Goal: Feedback & Contribution: Leave review/rating

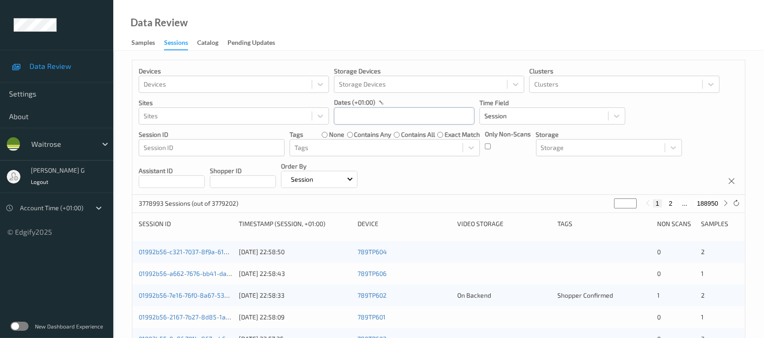
click at [366, 115] on input "text" at bounding box center [404, 115] width 140 height 17
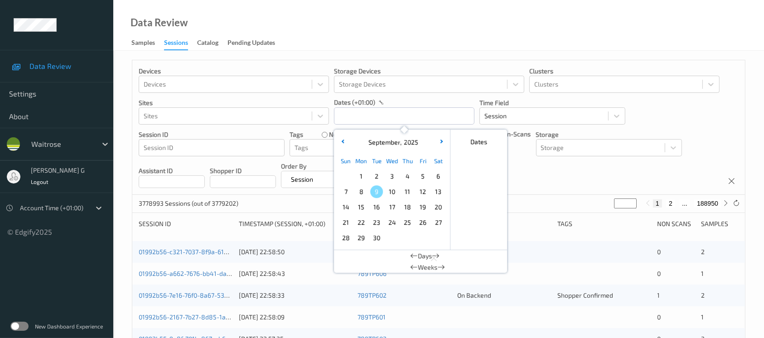
click at [438, 176] on span "6" at bounding box center [438, 176] width 13 height 13
click at [438, 177] on span "6" at bounding box center [438, 176] width 13 height 13
type input "[DATE] 00:00 -> [DATE] 23:59"
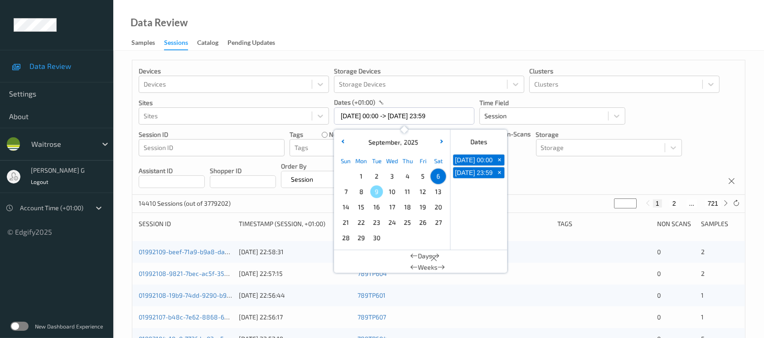
click at [539, 175] on div "Devices Devices Storage Devices Storage Devices Clusters Clusters Sites Sites d…" at bounding box center [438, 127] width 612 height 135
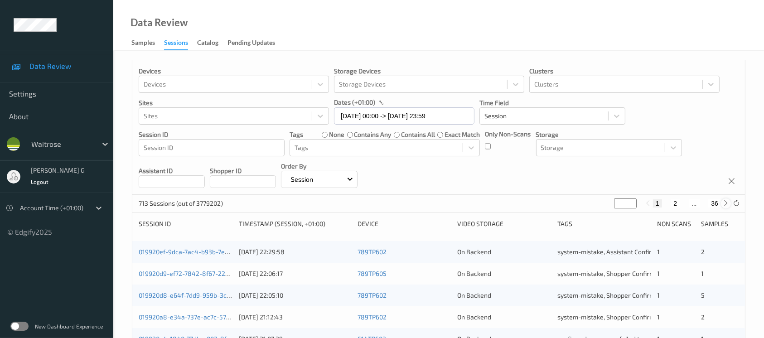
click at [727, 204] on icon at bounding box center [725, 203] width 7 height 7
type input "*"
click at [717, 205] on button "36" at bounding box center [714, 203] width 13 height 8
type input "**"
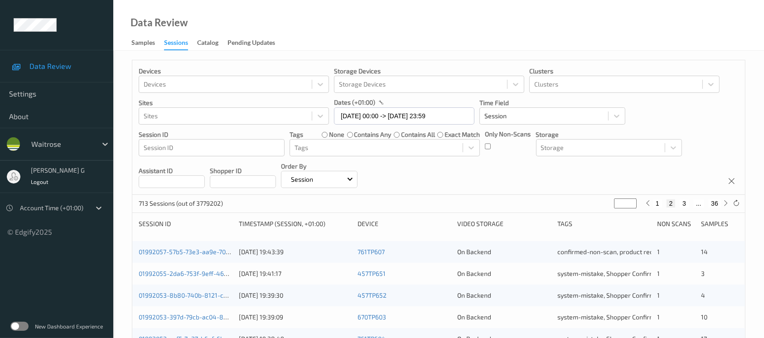
type input "**"
click at [651, 205] on icon at bounding box center [647, 203] width 7 height 7
type input "**"
click at [651, 205] on icon at bounding box center [647, 203] width 7 height 7
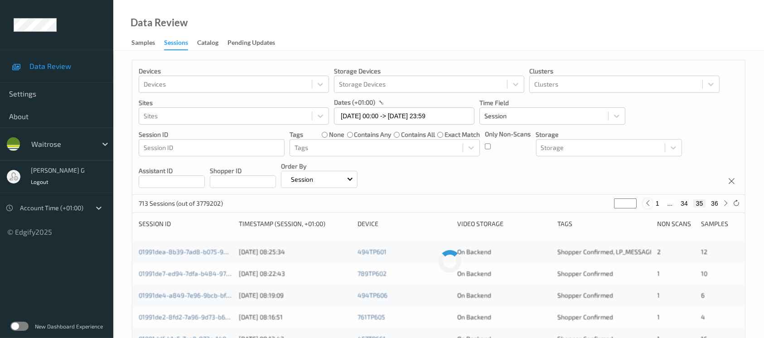
type input "**"
click at [651, 205] on button "1" at bounding box center [655, 203] width 9 height 8
type input "*"
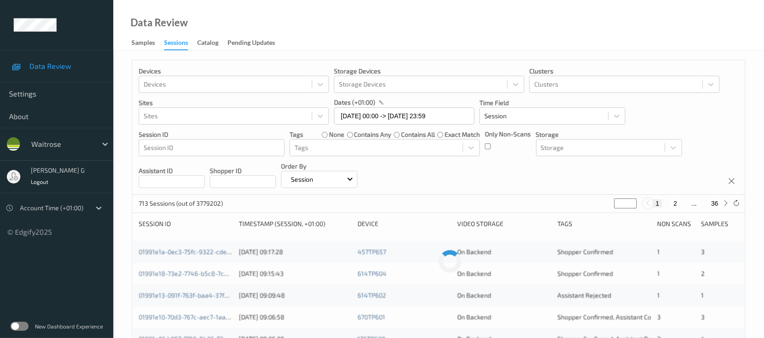
click at [651, 205] on icon at bounding box center [647, 203] width 7 height 7
click at [725, 203] on icon at bounding box center [725, 203] width 7 height 7
type input "*"
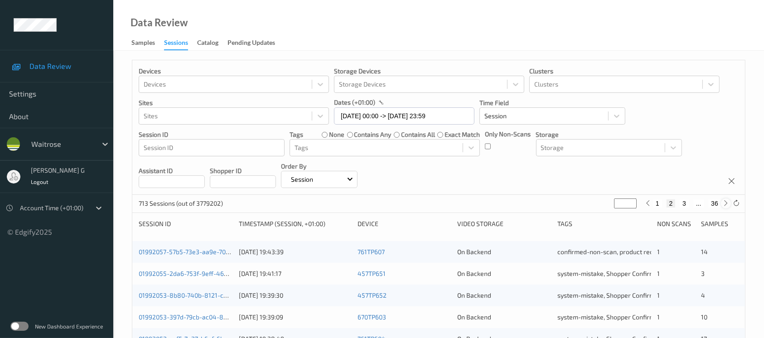
click at [725, 203] on icon at bounding box center [725, 203] width 7 height 7
type input "*"
click at [725, 203] on icon at bounding box center [725, 203] width 7 height 7
type input "*"
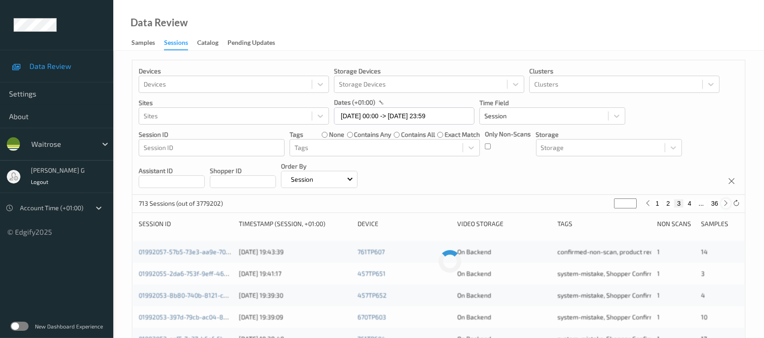
type input "*"
click at [725, 203] on icon at bounding box center [725, 203] width 7 height 7
type input "*"
click at [725, 203] on icon at bounding box center [725, 203] width 7 height 7
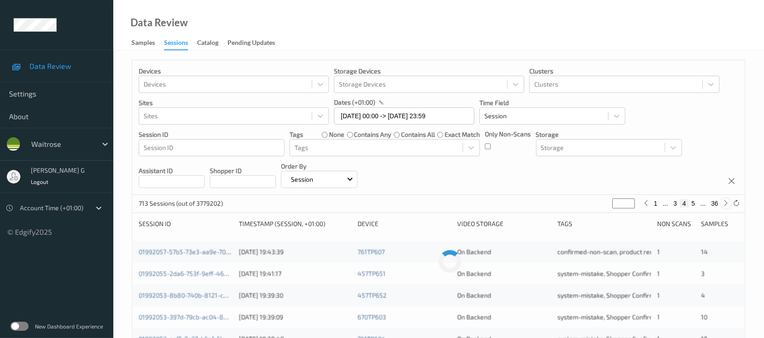
type input "*"
click at [725, 203] on icon at bounding box center [725, 203] width 7 height 7
type input "*"
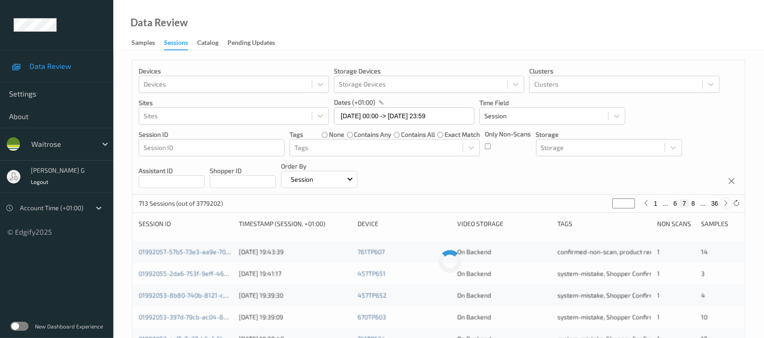
click at [725, 203] on icon at bounding box center [725, 203] width 7 height 7
type input "*"
click at [725, 203] on icon at bounding box center [725, 203] width 7 height 7
type input "*"
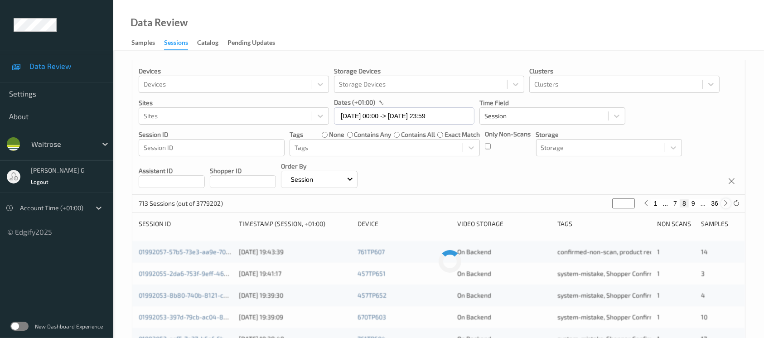
type input "*"
click at [725, 203] on icon at bounding box center [725, 203] width 7 height 7
type input "**"
click at [725, 203] on icon at bounding box center [725, 203] width 7 height 7
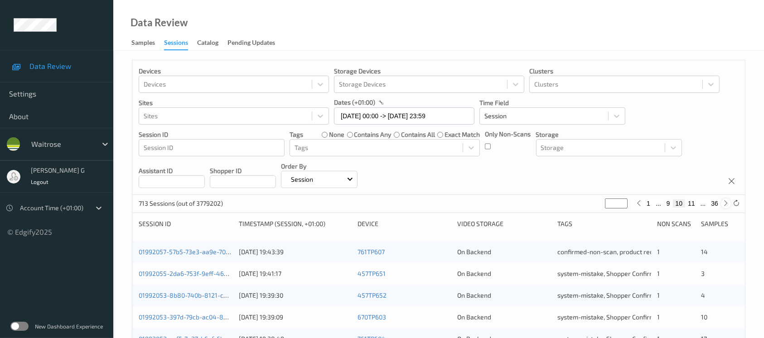
type input "**"
click at [725, 203] on icon at bounding box center [725, 203] width 7 height 7
type input "**"
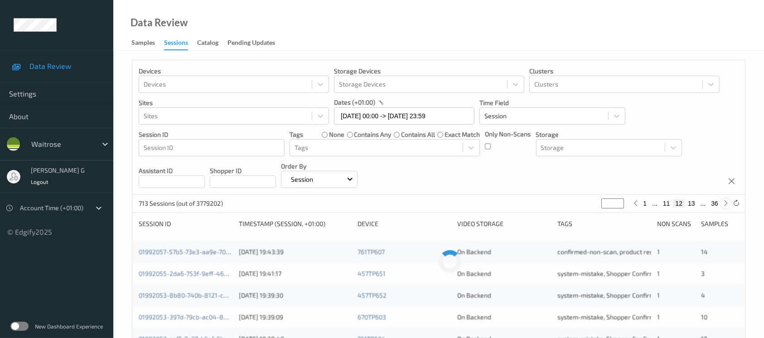
click at [725, 203] on icon at bounding box center [725, 203] width 7 height 7
type input "**"
click at [725, 203] on icon at bounding box center [725, 203] width 7 height 7
type input "**"
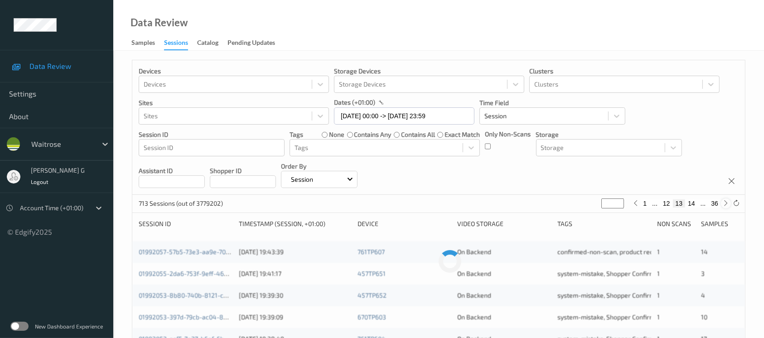
type input "**"
click at [725, 203] on icon at bounding box center [725, 203] width 7 height 7
type input "**"
click at [725, 203] on icon at bounding box center [725, 203] width 7 height 7
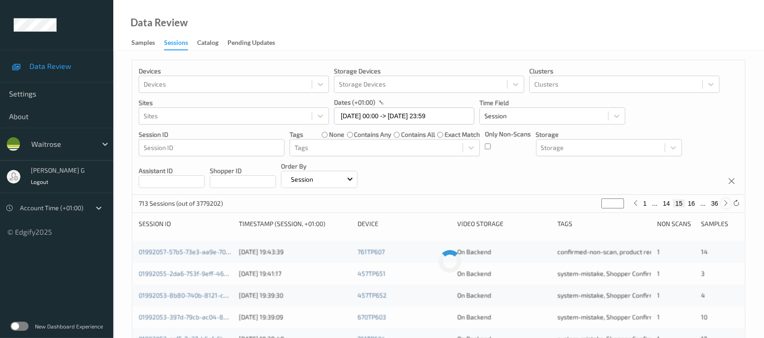
type input "**"
click at [725, 203] on icon at bounding box center [725, 203] width 7 height 7
type input "**"
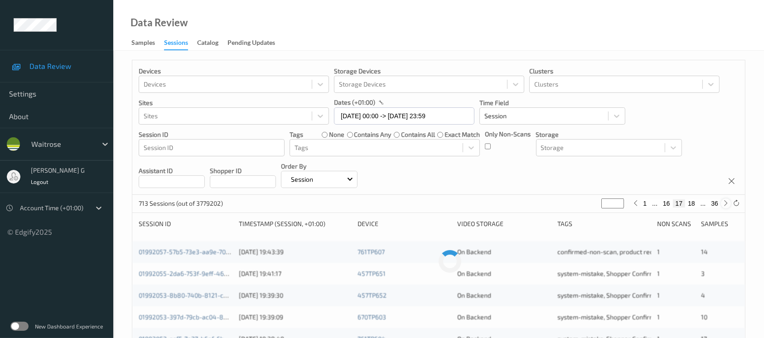
click at [725, 203] on icon at bounding box center [725, 203] width 7 height 7
type input "**"
click at [725, 203] on icon at bounding box center [725, 203] width 7 height 7
type input "**"
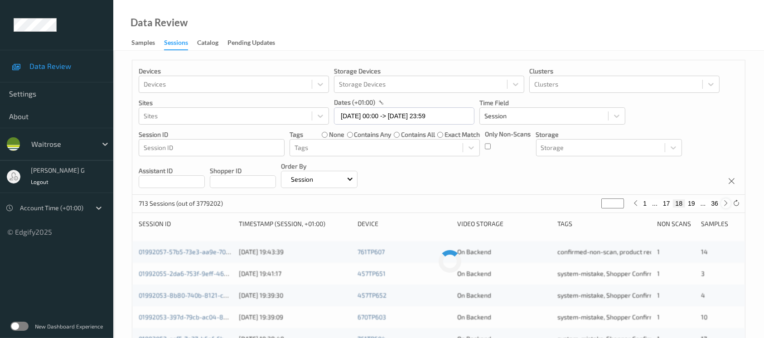
type input "**"
click at [725, 203] on icon at bounding box center [725, 203] width 7 height 7
type input "**"
click at [725, 203] on icon at bounding box center [725, 203] width 7 height 7
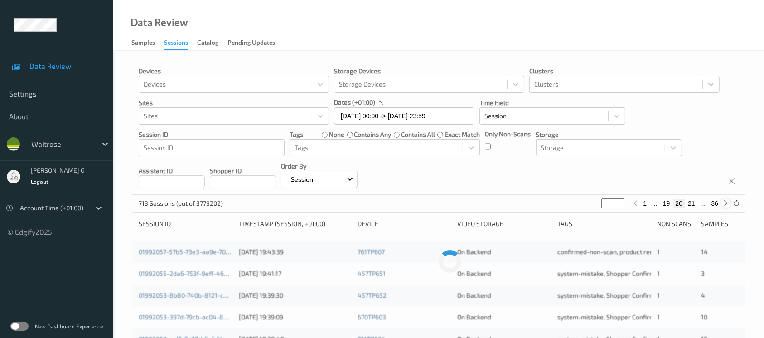
type input "**"
click at [725, 203] on icon at bounding box center [725, 203] width 7 height 7
type input "**"
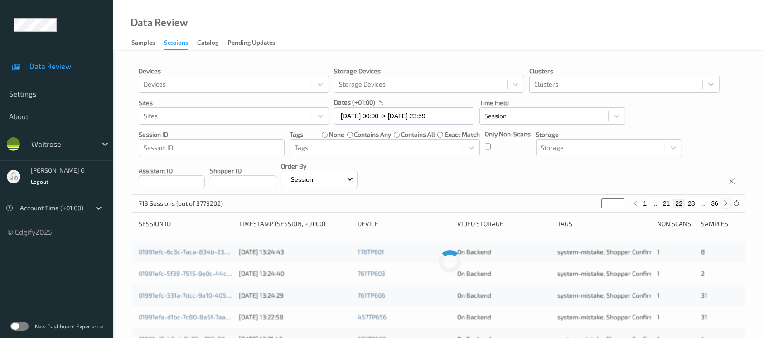
click at [725, 203] on icon at bounding box center [725, 203] width 7 height 7
type input "**"
click at [725, 203] on icon at bounding box center [725, 203] width 7 height 7
type input "**"
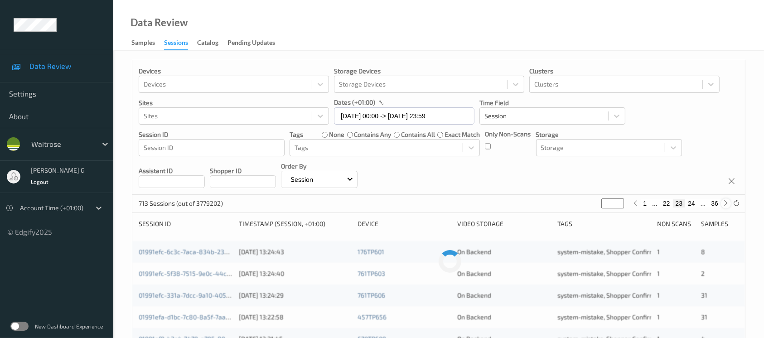
type input "**"
click at [725, 203] on icon at bounding box center [725, 203] width 7 height 7
type input "**"
click at [725, 203] on icon at bounding box center [725, 203] width 7 height 7
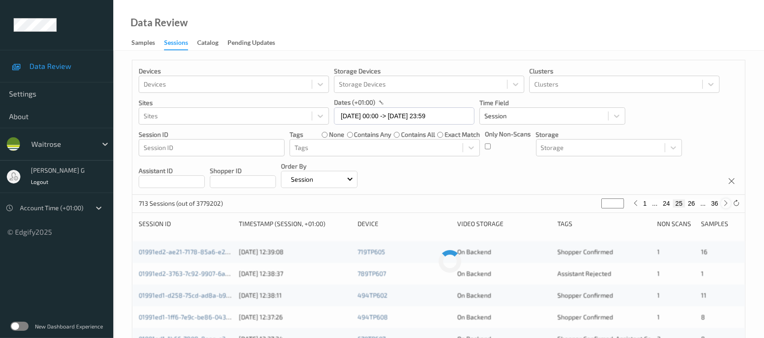
type input "**"
click at [725, 203] on icon at bounding box center [725, 203] width 7 height 7
type input "**"
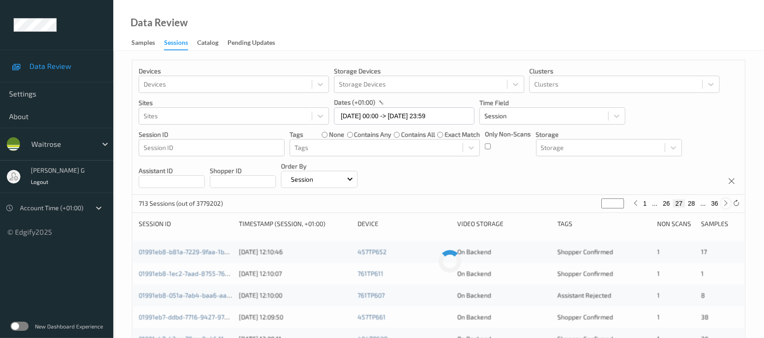
click at [725, 203] on icon at bounding box center [725, 203] width 7 height 7
type input "**"
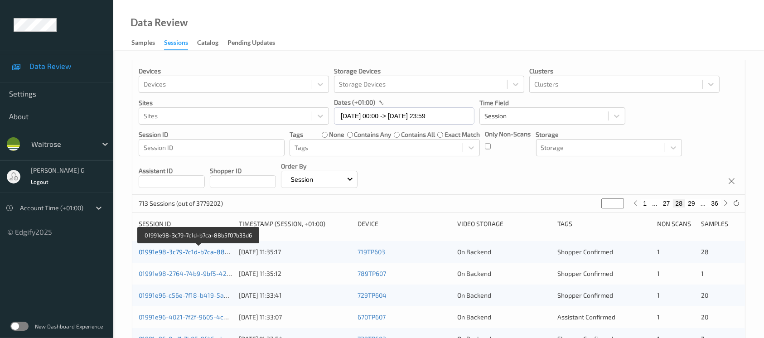
click at [166, 248] on link "01991e98-3c79-7c1d-b7ca-88b5f07b33d6" at bounding box center [199, 252] width 120 height 8
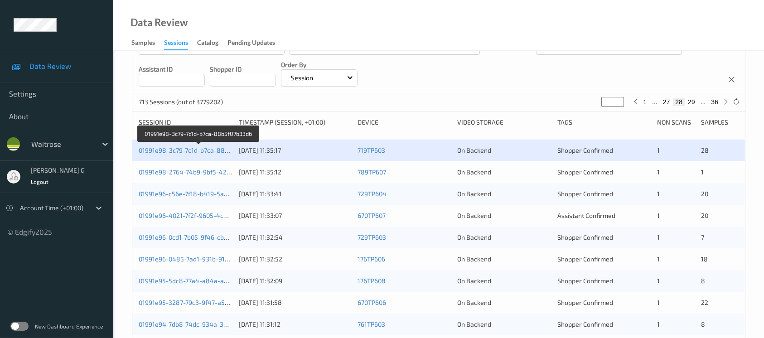
scroll to position [120, 0]
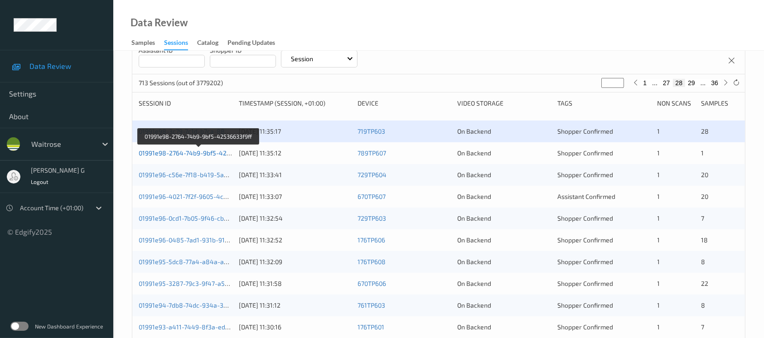
click at [172, 149] on link "01991e98-2764-74b9-9bf5-42536633f9ff" at bounding box center [199, 153] width 120 height 8
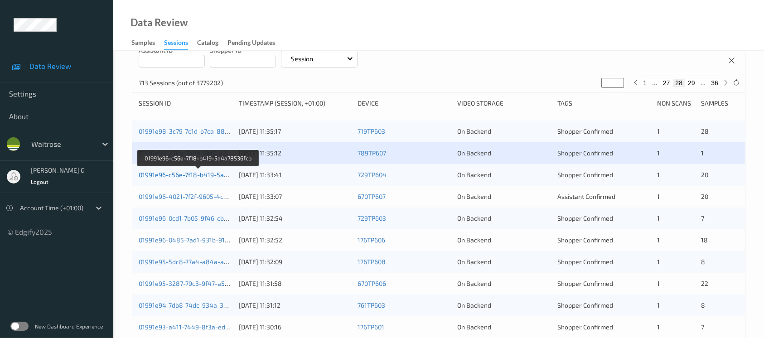
click at [171, 172] on link "01991e96-c56e-7f18-b419-5a4a78536fcb" at bounding box center [199, 175] width 120 height 8
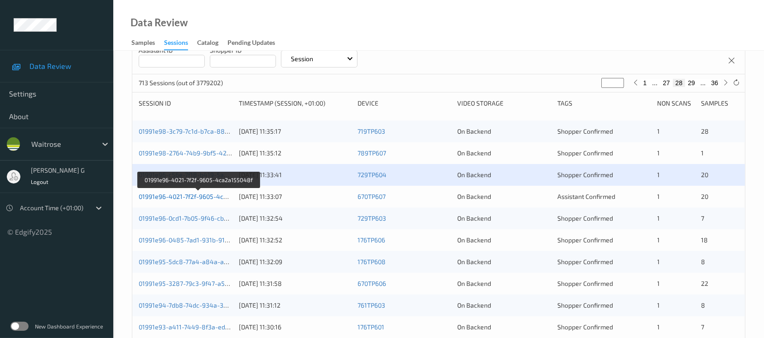
click at [158, 194] on link "01991e96-4021-7f2f-9605-4ca2a155048f" at bounding box center [199, 197] width 120 height 8
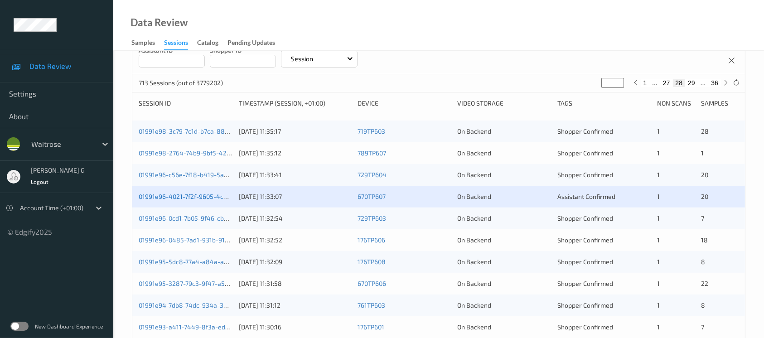
click at [173, 197] on link "01991e96-4021-7f2f-9605-4ca2a155048f" at bounding box center [199, 197] width 120 height 8
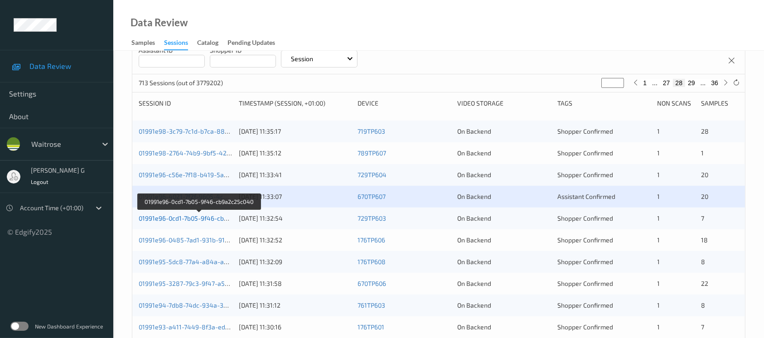
click at [178, 219] on link "01991e96-0cd1-7b05-9f46-cb9a2c25c040" at bounding box center [199, 218] width 121 height 8
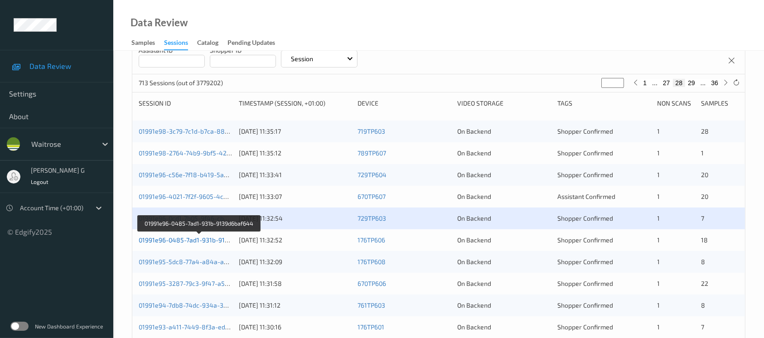
click at [185, 240] on link "01991e96-0485-7ad1-931b-9139d6baf644" at bounding box center [200, 240] width 122 height 8
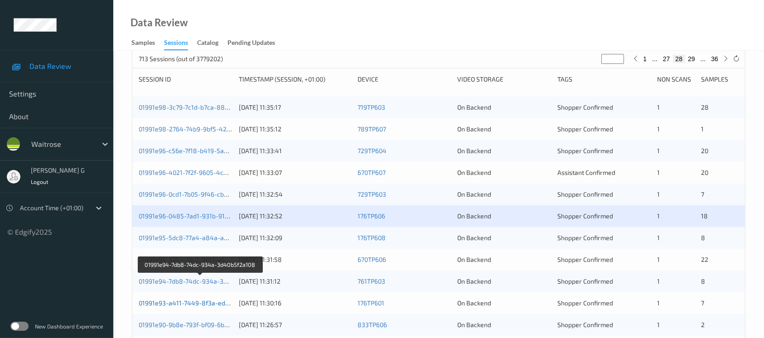
scroll to position [181, 0]
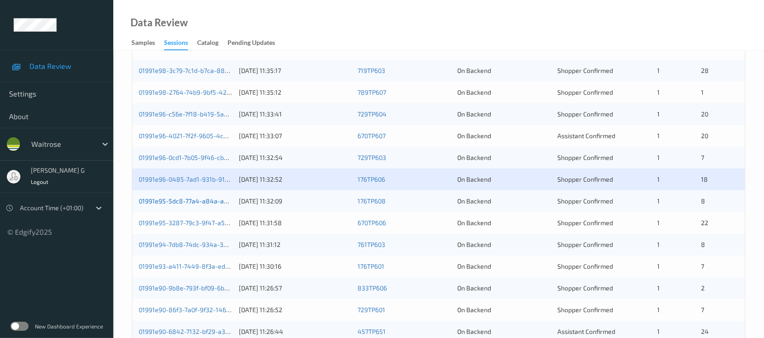
click at [168, 197] on link "01991e95-5dc8-77a4-a84a-a00bdab6a2ac" at bounding box center [201, 201] width 125 height 8
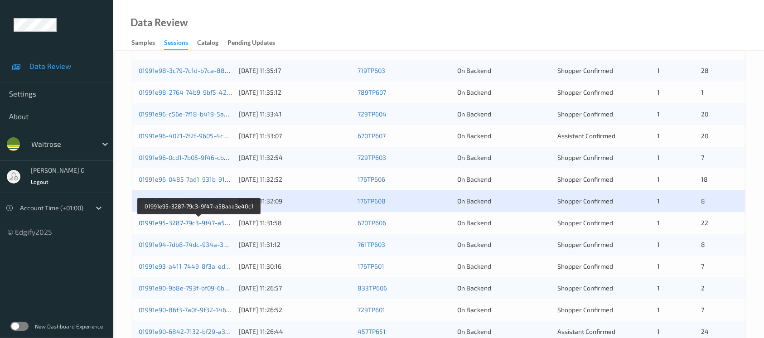
click at [196, 222] on link "01991e95-3287-79c3-9f47-a58aaa3e40c1" at bounding box center [200, 223] width 122 height 8
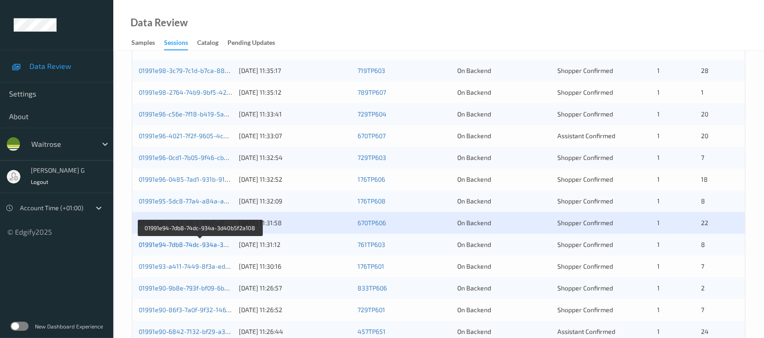
click at [176, 244] on link "01991e94-7db8-74dc-934a-3d40b5f2a108" at bounding box center [200, 245] width 123 height 8
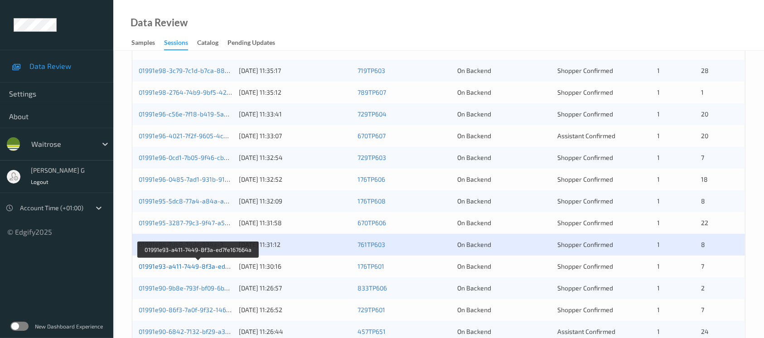
click at [173, 266] on link "01991e93-a411-7449-8f3a-ed7fe167664a" at bounding box center [199, 266] width 120 height 8
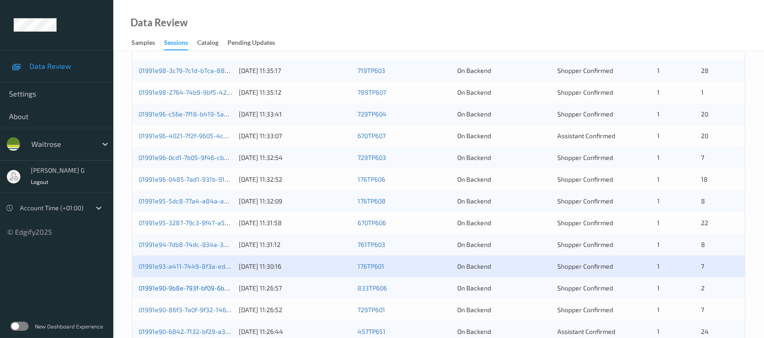
click at [160, 286] on link "01991e90-9b8e-793f-bf09-6b9ed5955029" at bounding box center [200, 288] width 122 height 8
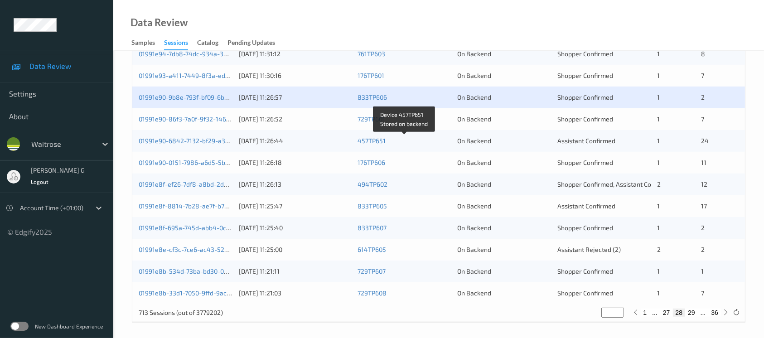
scroll to position [375, 0]
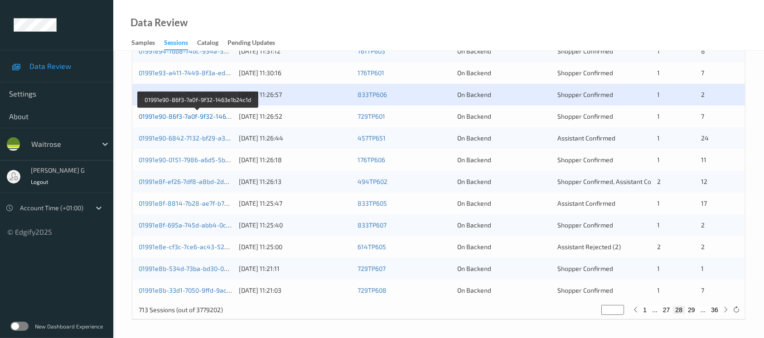
click at [153, 114] on link "01991e90-86f3-7a0f-9f32-1463e1b24c1d" at bounding box center [198, 116] width 118 height 8
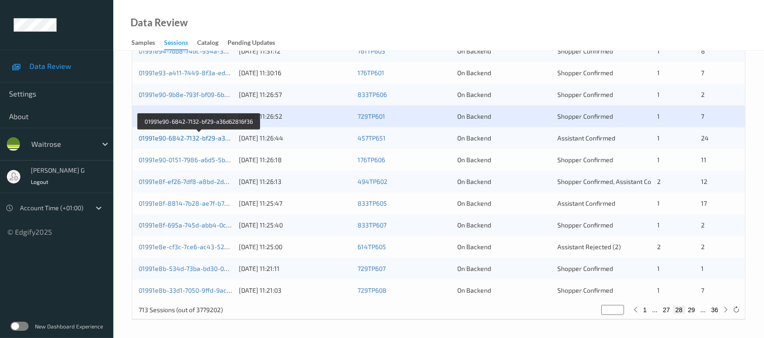
click at [165, 134] on link "01991e90-6842-7132-bf29-a36d62816f36" at bounding box center [199, 138] width 121 height 8
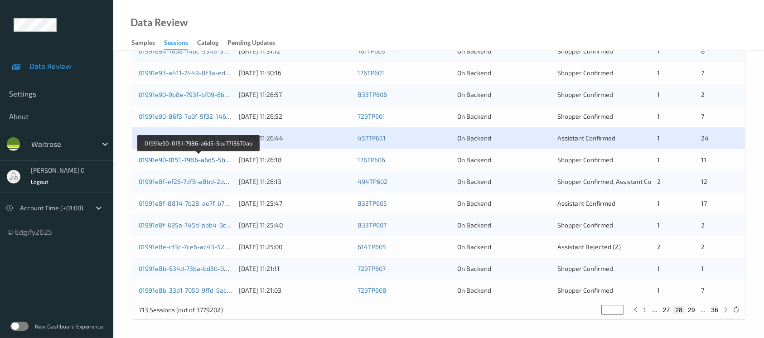
click at [175, 157] on link "01991e90-0151-7986-a6d5-5be7713670ab" at bounding box center [199, 160] width 120 height 8
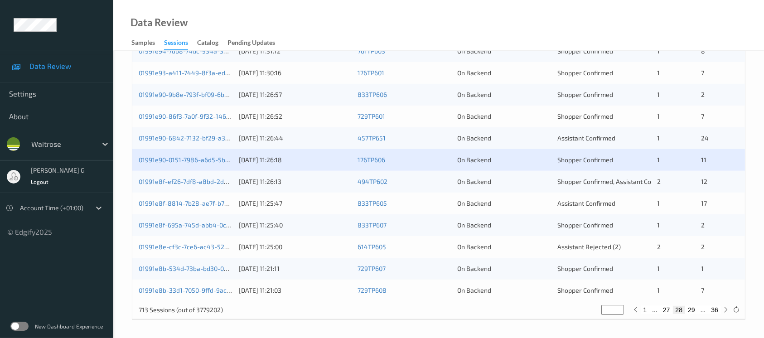
click at [199, 184] on div "01991e8f-ef26-7df8-a8bd-2dd9b6b64d50" at bounding box center [186, 181] width 94 height 9
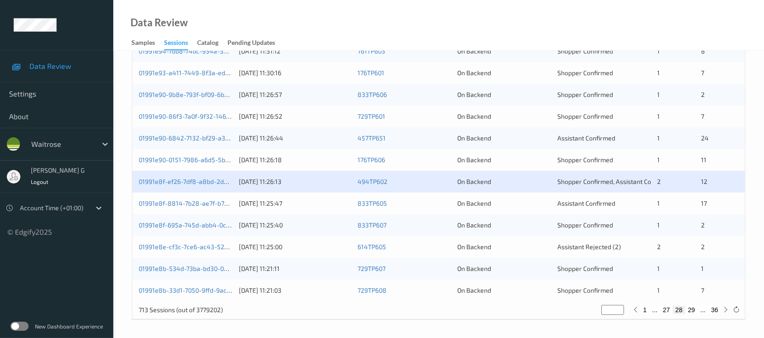
click at [184, 176] on div "01991e8f-ef26-7df8-a8bd-2dd9b6b64d50 06/09/2025 11:26:13 494TP602 On Backend Sh…" at bounding box center [438, 182] width 612 height 22
click at [173, 181] on link "01991e8f-ef26-7df8-a8bd-2dd9b6b64d50" at bounding box center [200, 182] width 122 height 8
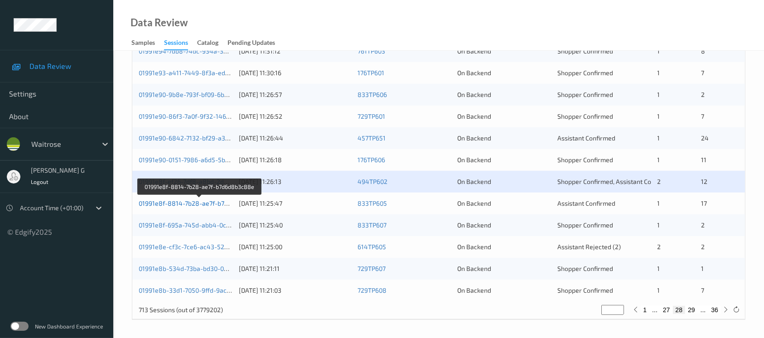
click at [188, 204] on link "01991e8f-8814-7b28-ae7f-b7d6d8b3c88e" at bounding box center [200, 203] width 123 height 8
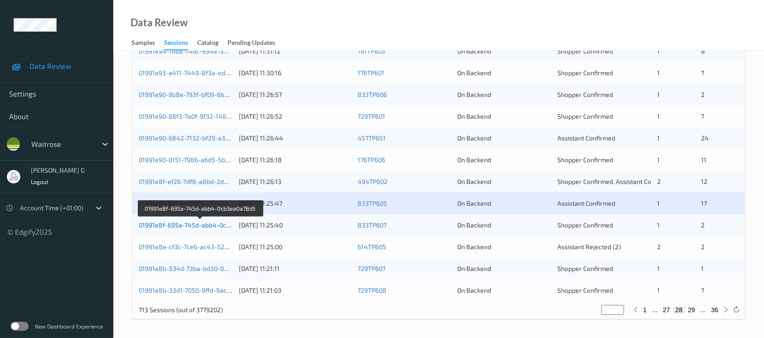
click at [163, 224] on link "01991e8f-695a-745d-abb4-0cb3ea0a78d5" at bounding box center [201, 225] width 124 height 8
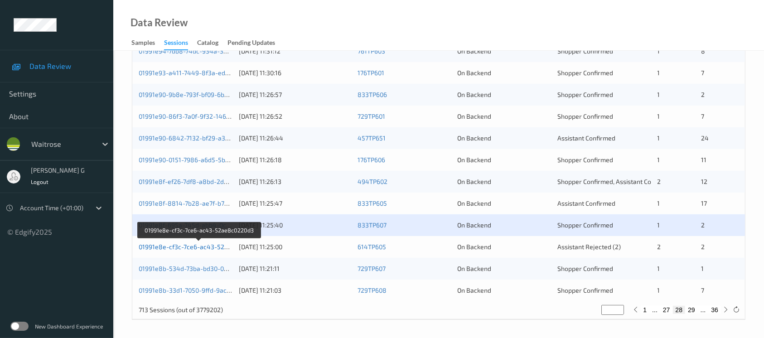
click at [165, 243] on link "01991e8e-cf3c-7ce6-ac43-52ae8c0220d3" at bounding box center [200, 247] width 122 height 8
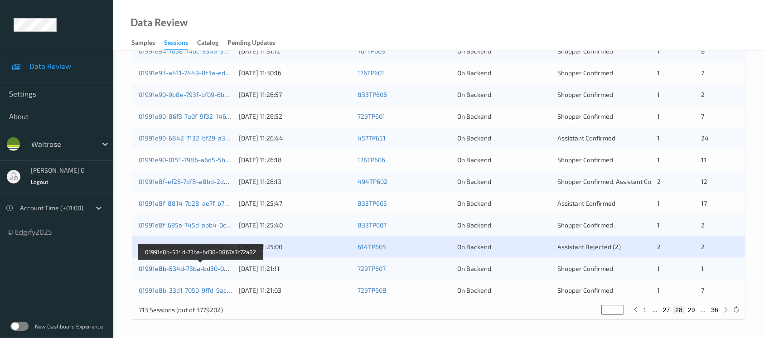
click at [183, 267] on link "01991e8b-534d-73ba-bd30-0867a7c72a82" at bounding box center [201, 269] width 124 height 8
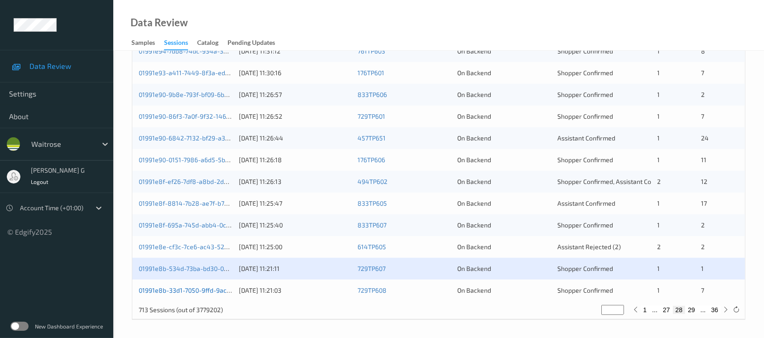
click at [153, 289] on link "01991e8b-33d1-7050-9ffd-9ac0a69520aa" at bounding box center [199, 290] width 120 height 8
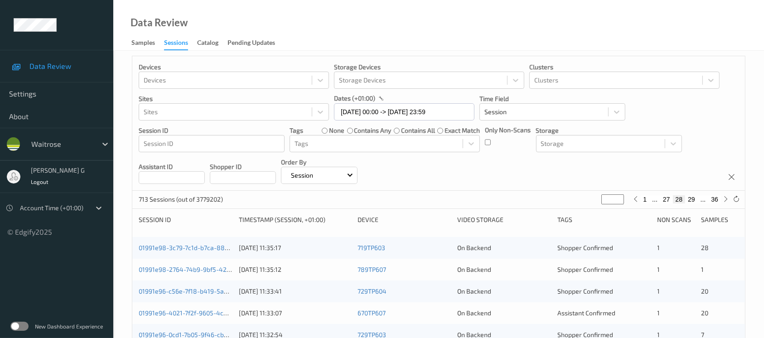
scroll to position [0, 0]
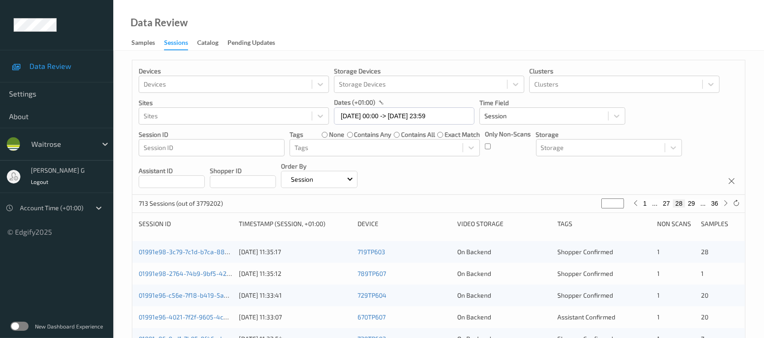
click at [714, 201] on button "36" at bounding box center [714, 203] width 13 height 8
type input "**"
click at [647, 203] on icon at bounding box center [647, 203] width 7 height 7
type input "**"
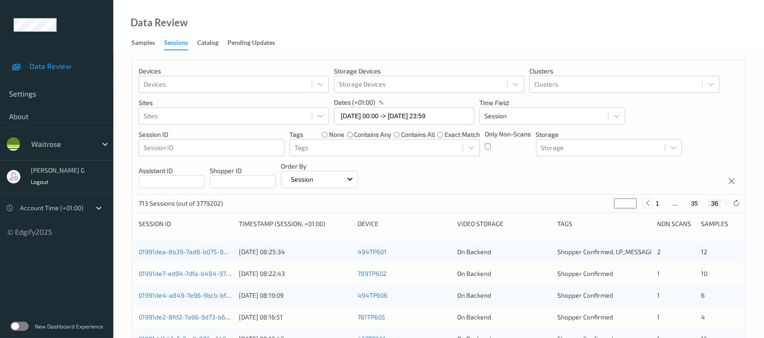
type input "**"
click at [647, 203] on icon at bounding box center [647, 203] width 7 height 7
type input "**"
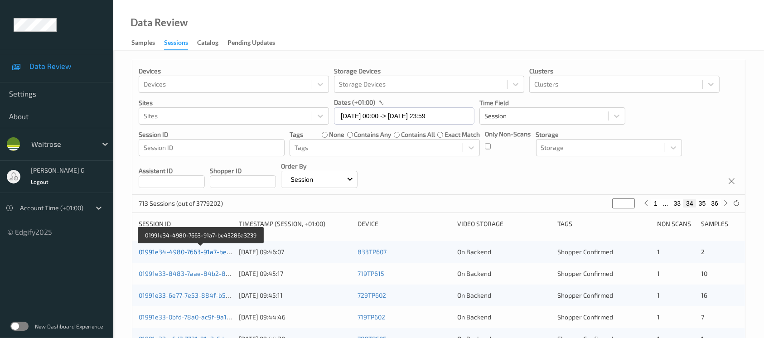
click at [197, 249] on link "01991e34-4980-7663-91a7-be43286a3239" at bounding box center [201, 252] width 125 height 8
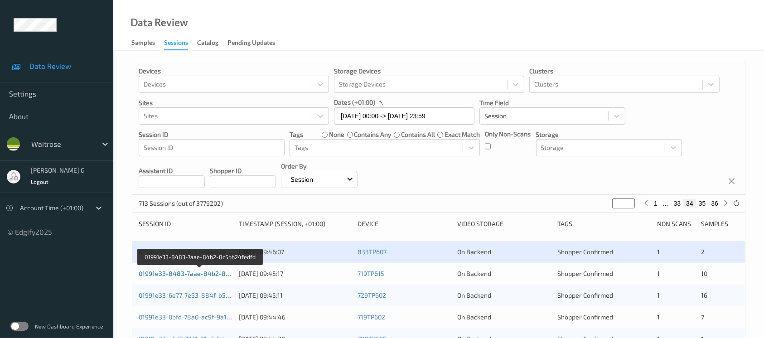
click at [173, 271] on link "01991e33-8483-7aae-84b2-8c5bb24fedfd" at bounding box center [201, 274] width 124 height 8
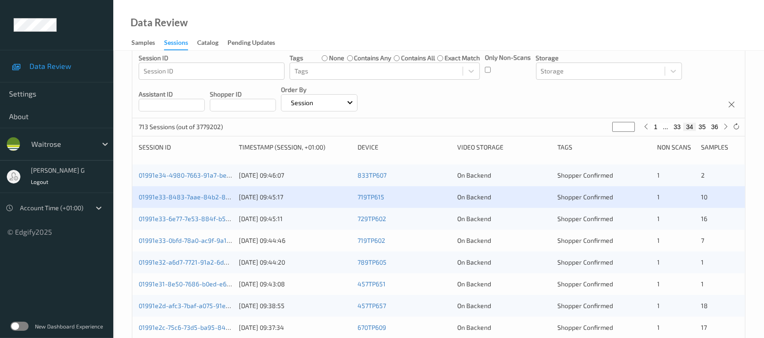
scroll to position [120, 0]
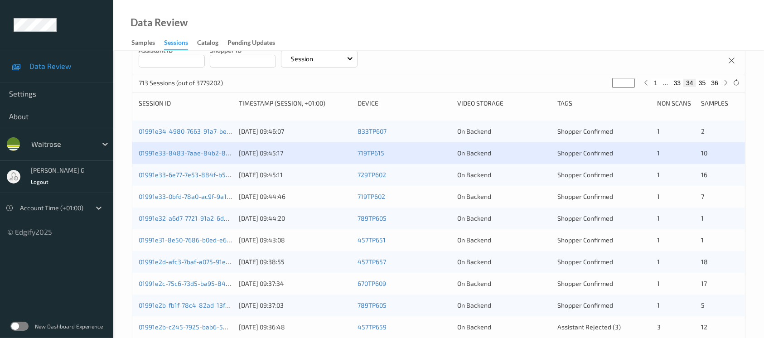
click at [189, 167] on div "01991e33-6e77-7e53-884f-b536dd5010ab 06/09/2025 09:45:11 729TP602 On Backend Sh…" at bounding box center [438, 175] width 612 height 22
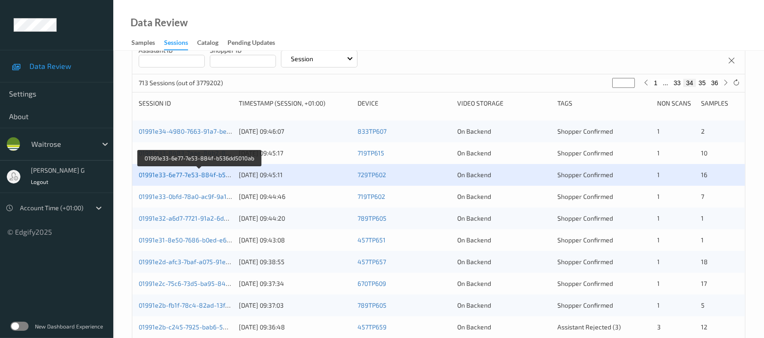
click at [176, 171] on link "01991e33-6e77-7e53-884f-b536dd5010ab" at bounding box center [200, 175] width 122 height 8
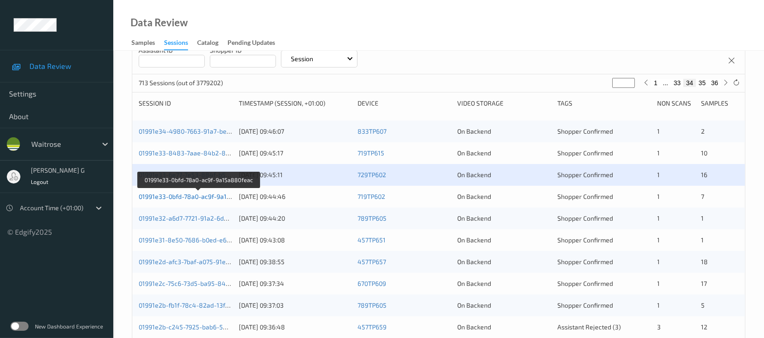
click at [179, 194] on link "01991e33-0bfd-78a0-ac9f-9a15a880feac" at bounding box center [199, 197] width 120 height 8
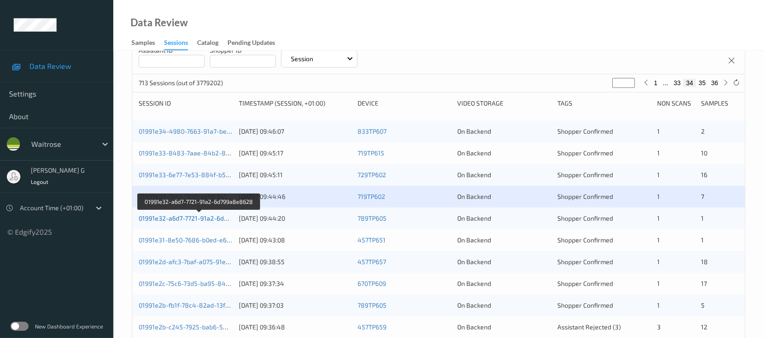
click at [173, 218] on link "01991e32-a6d7-7721-91a2-6d799a8e8628" at bounding box center [200, 218] width 122 height 8
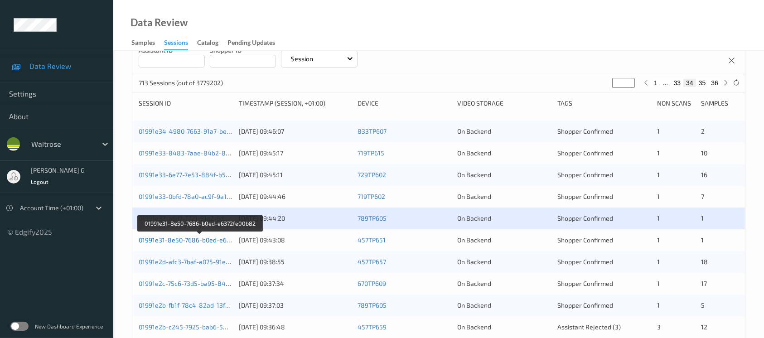
click at [183, 241] on link "01991e31-8e50-7686-b0ed-e6372fe00b82" at bounding box center [200, 240] width 123 height 8
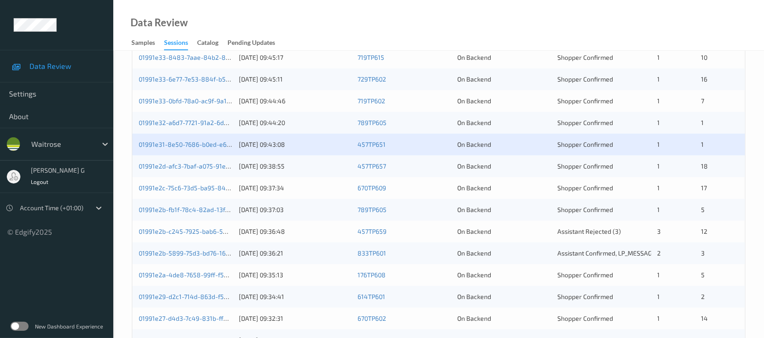
scroll to position [241, 0]
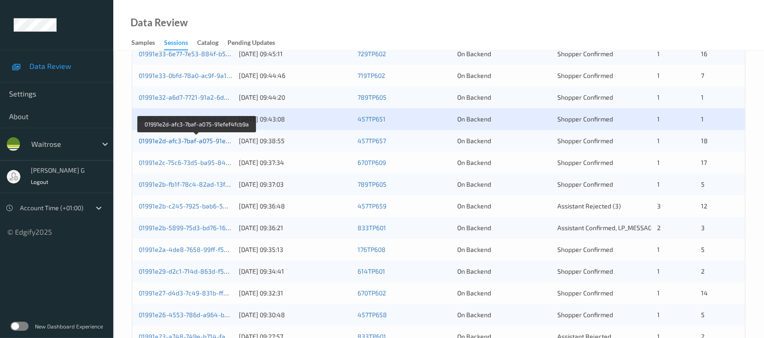
click at [177, 140] on link "01991e2d-afc3-7baf-a075-91efef4fcb9a" at bounding box center [197, 141] width 116 height 8
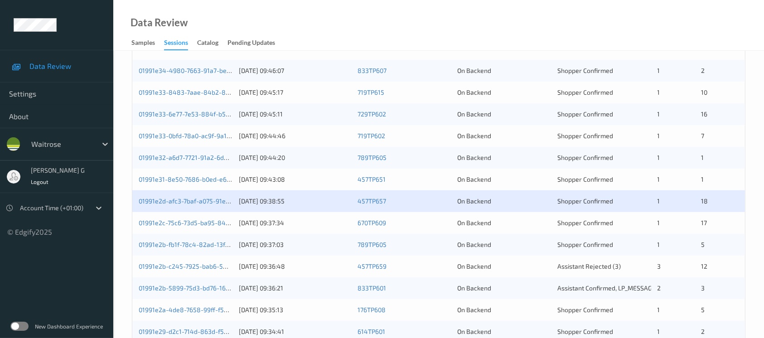
scroll to position [120, 0]
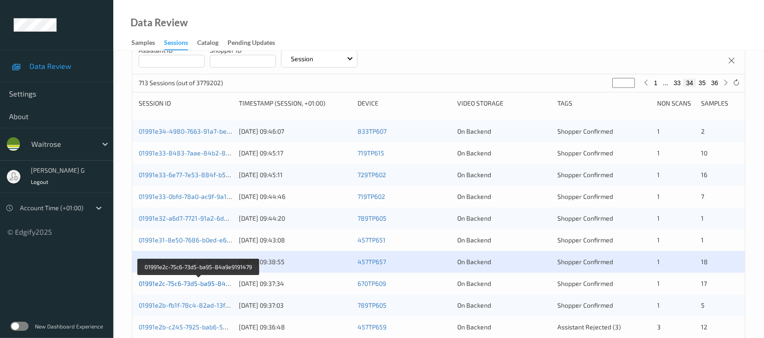
click at [178, 284] on link "01991e2c-75c6-73d5-ba95-84a9e9191479" at bounding box center [199, 283] width 121 height 8
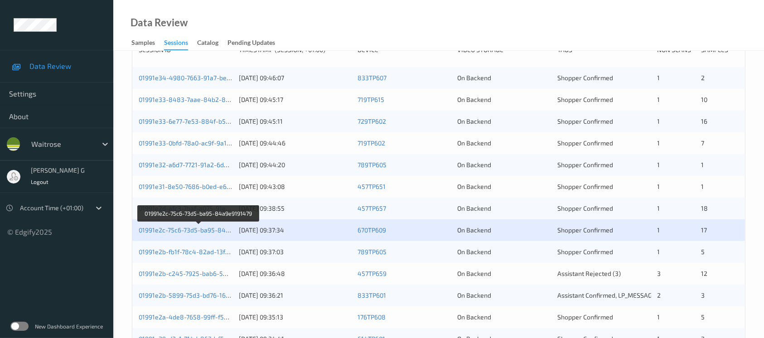
scroll to position [193, 0]
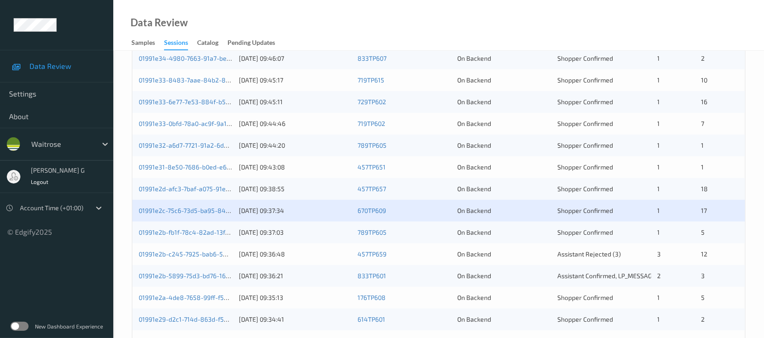
click at [174, 236] on div "01991e2b-fb1f-78c4-82ad-13f1d5d359e2" at bounding box center [186, 232] width 94 height 9
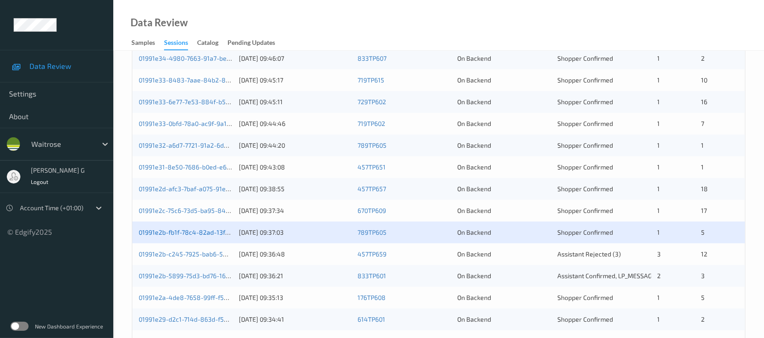
click at [168, 229] on link "01991e2b-fb1f-78c4-82ad-13f1d5d359e2" at bounding box center [198, 232] width 118 height 8
click at [168, 254] on link "01991e2b-c245-7925-bab6-5855c3cf46fb" at bounding box center [199, 254] width 121 height 8
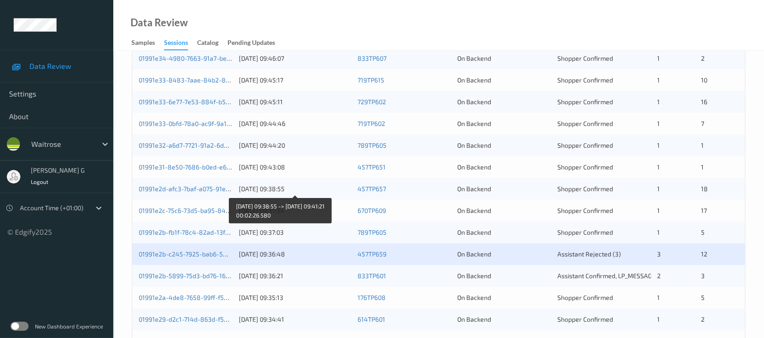
scroll to position [375, 0]
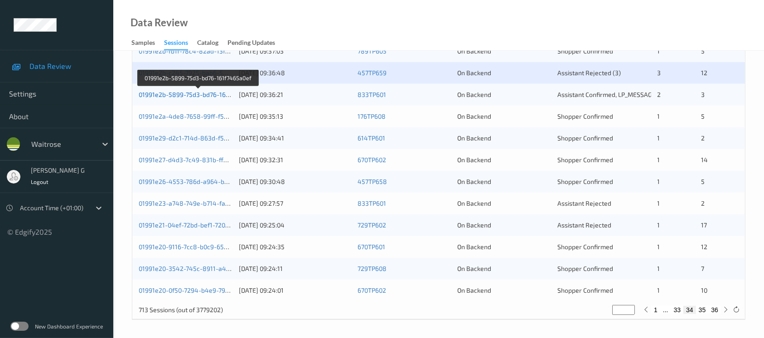
click at [193, 96] on link "01991e2b-5899-75d3-bd76-161f7465a0ef" at bounding box center [199, 95] width 120 height 8
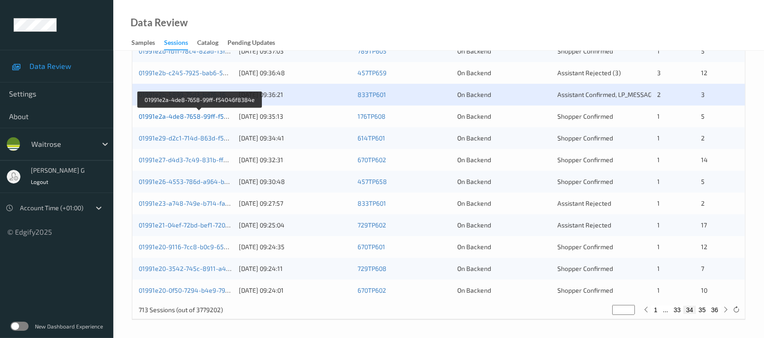
click at [196, 114] on link "01991e2a-4de8-7658-99ff-f54046f8384e" at bounding box center [200, 116] width 122 height 8
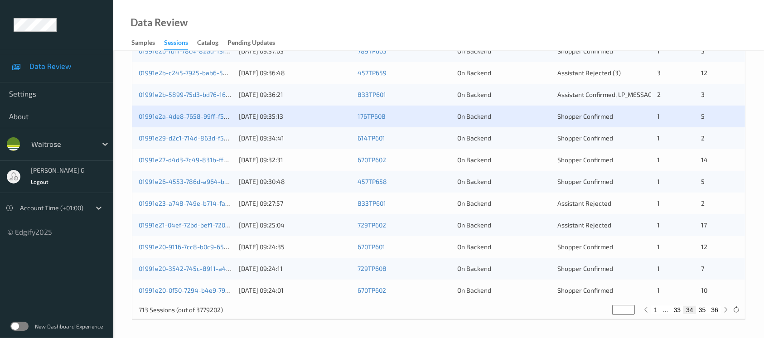
click at [178, 132] on div "01991e29-d2c1-714d-863d-f5ea240fee3b 06/09/2025 09:34:41 614TP601 On Backend Sh…" at bounding box center [438, 138] width 612 height 22
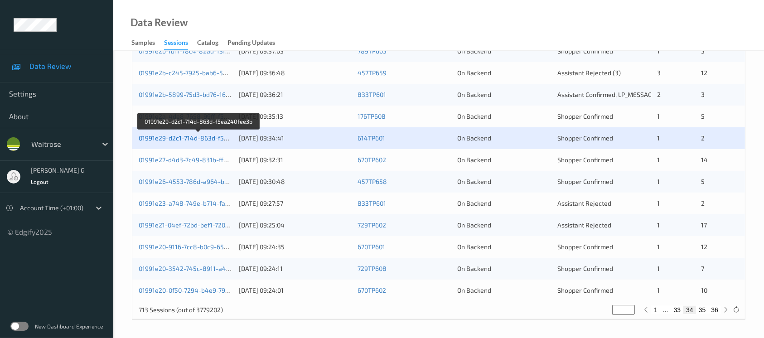
click at [174, 137] on link "01991e29-d2c1-714d-863d-f5ea240fee3b" at bounding box center [199, 138] width 120 height 8
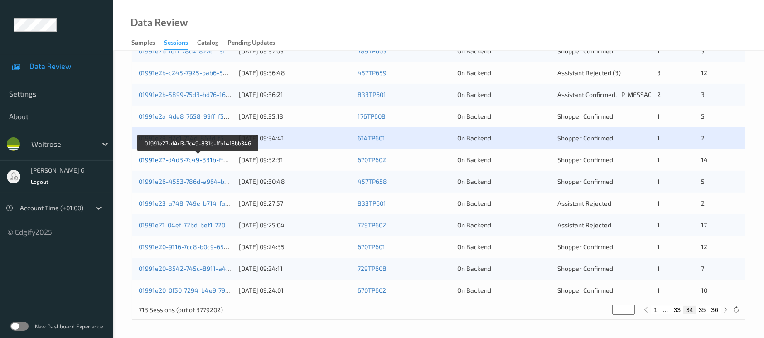
click at [193, 160] on link "01991e27-d4d3-7c49-831b-ffb1413bb346" at bounding box center [199, 160] width 120 height 8
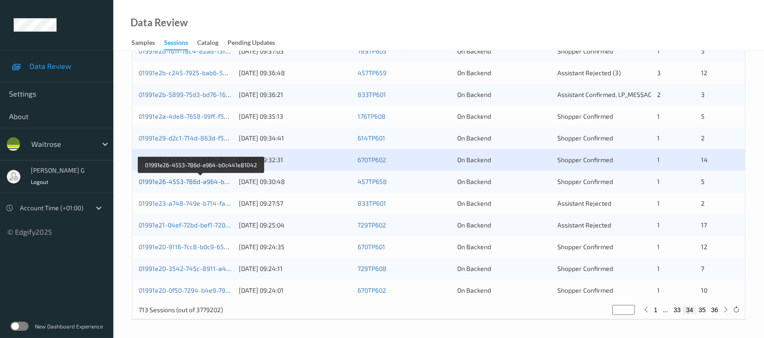
click at [176, 182] on link "01991e26-4553-786d-a964-b0c441e81042" at bounding box center [201, 182] width 125 height 8
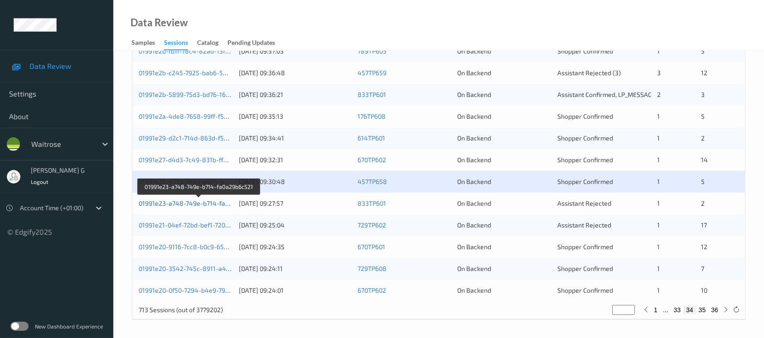
click at [177, 201] on link "01991e23-a748-749e-b714-fa0a29b6c521" at bounding box center [199, 203] width 121 height 8
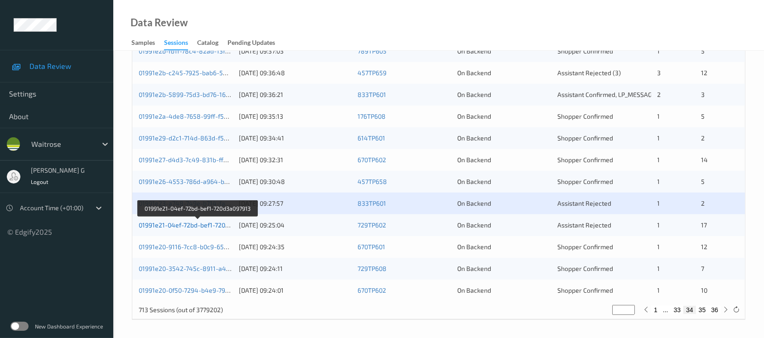
click at [178, 224] on link "01991e21-04ef-72bd-bef1-720d3a097913" at bounding box center [198, 225] width 118 height 8
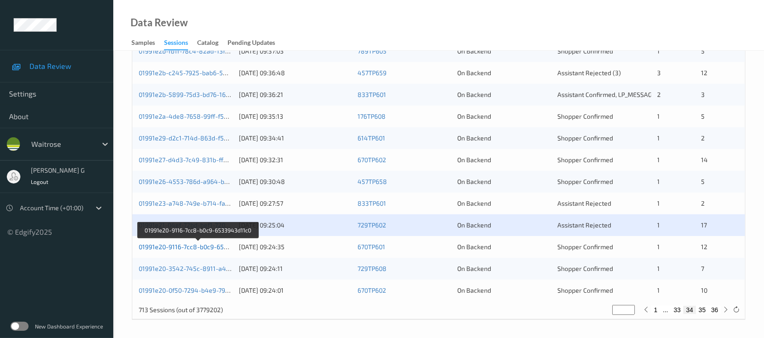
click at [149, 243] on link "01991e20-9116-7cc8-b0c9-6533943d11c0" at bounding box center [199, 247] width 120 height 8
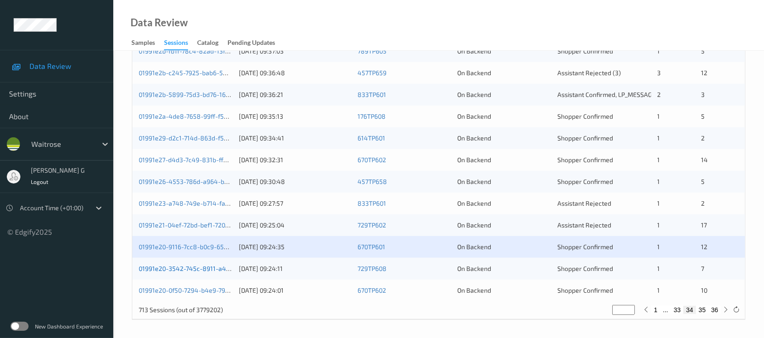
click at [188, 271] on link "01991e20-3542-745c-8911-a4afe52118b4" at bounding box center [199, 269] width 121 height 8
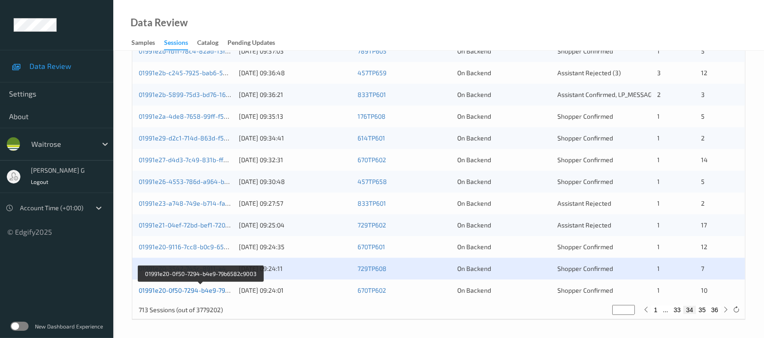
click at [169, 288] on link "01991e20-0f50-7294-b4e9-79b6582c9003" at bounding box center [200, 290] width 123 height 8
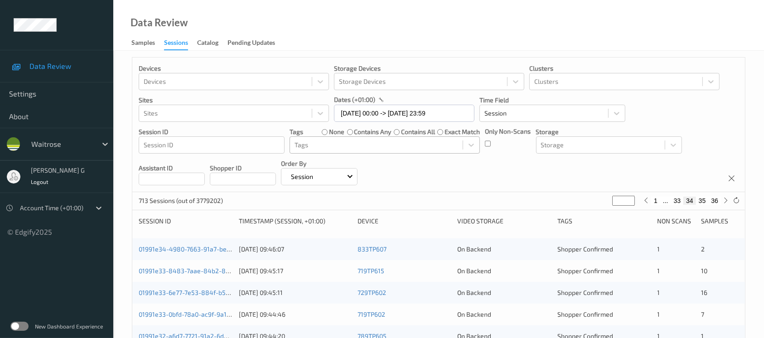
scroll to position [0, 0]
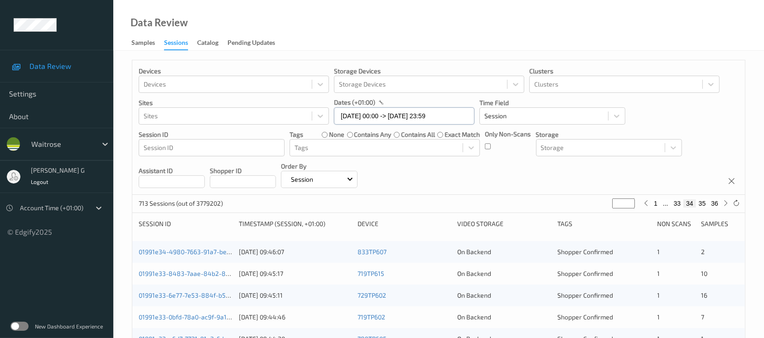
click at [422, 118] on input "06/09/2025 00:00 -> 06/09/2025 23:59" at bounding box center [404, 115] width 140 height 17
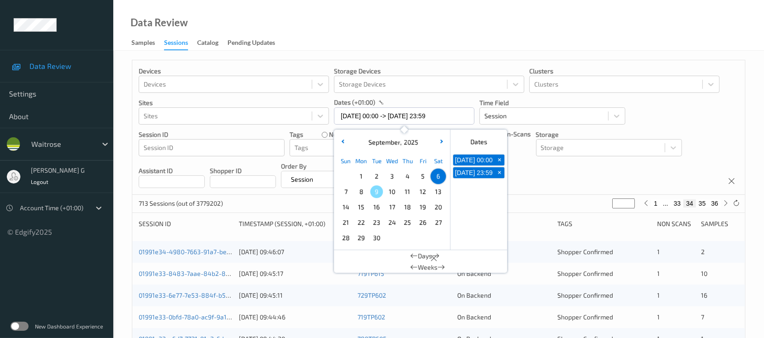
click at [345, 192] on span "7" at bounding box center [345, 191] width 13 height 13
type input "07/09/2025 00:00"
type input "*"
click at [345, 192] on span "7" at bounding box center [345, 191] width 13 height 13
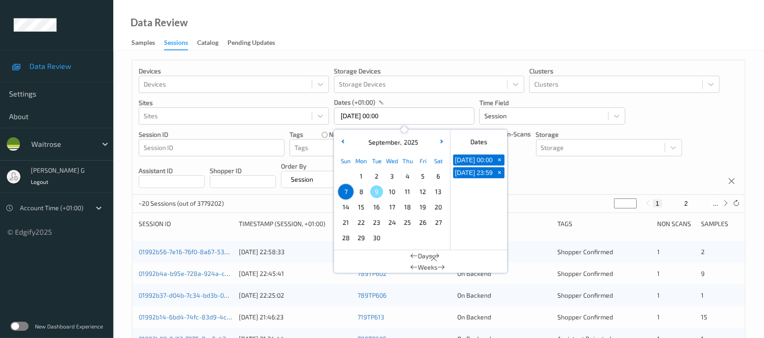
type input "07/09/2025 00:00 -> 07/09/2025 23:59"
click at [550, 182] on div "Devices Devices Storage Devices Storage Devices Clusters Clusters Sites Sites d…" at bounding box center [438, 127] width 612 height 135
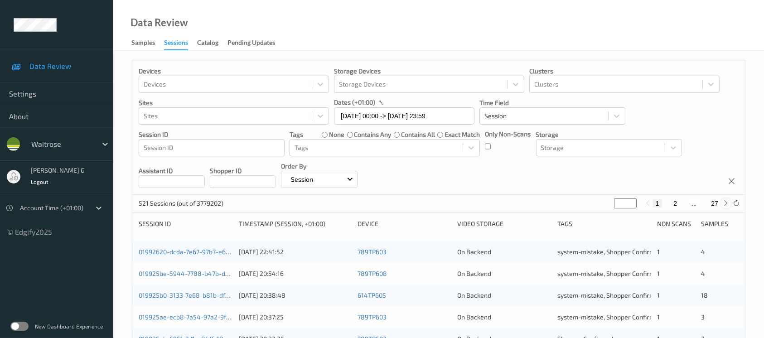
click at [721, 202] on div at bounding box center [726, 203] width 10 height 10
type input "*"
click at [725, 203] on icon at bounding box center [725, 203] width 7 height 7
type input "*"
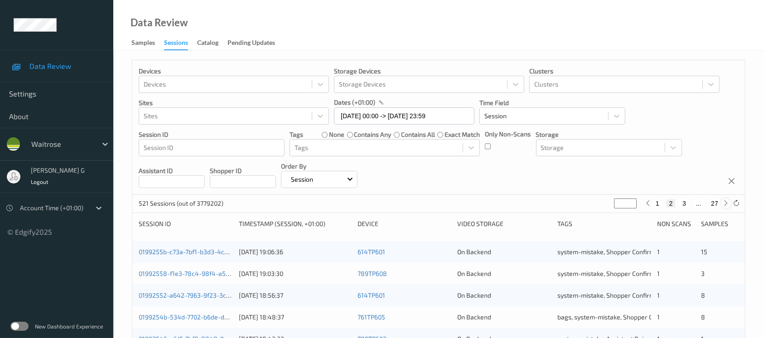
type input "*"
click at [728, 205] on icon at bounding box center [725, 203] width 7 height 7
type input "*"
click at [727, 205] on icon at bounding box center [725, 203] width 7 height 7
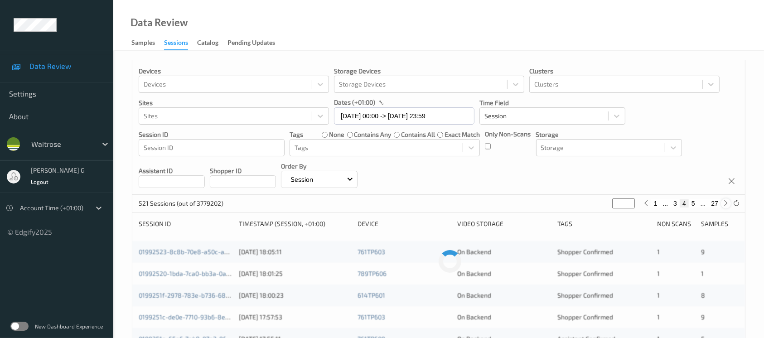
type input "*"
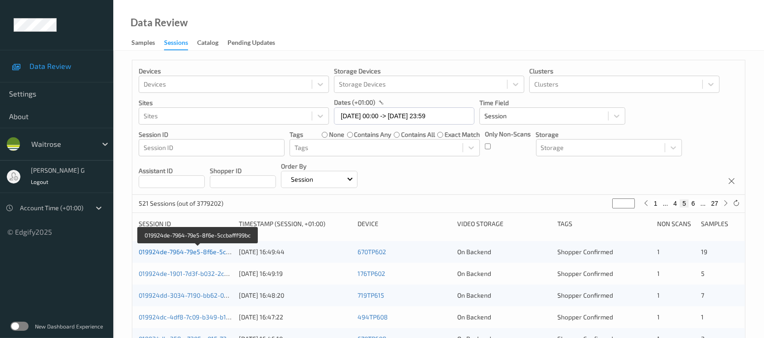
click at [188, 249] on link "019924de-7964-79e5-8f6e-5ccbafff99bc" at bounding box center [198, 252] width 119 height 8
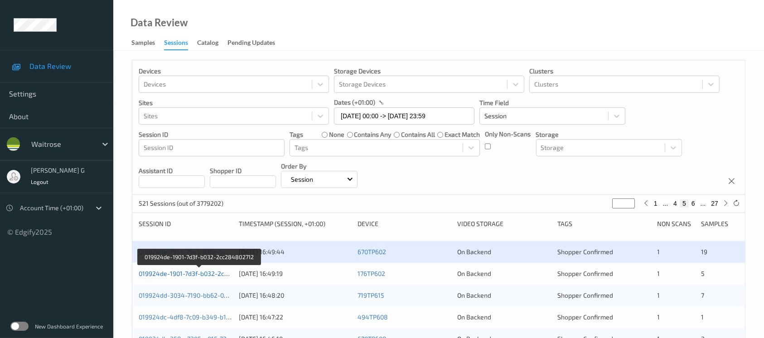
click at [164, 270] on link "019924de-1901-7d3f-b032-2cc284802712" at bounding box center [199, 274] width 121 height 8
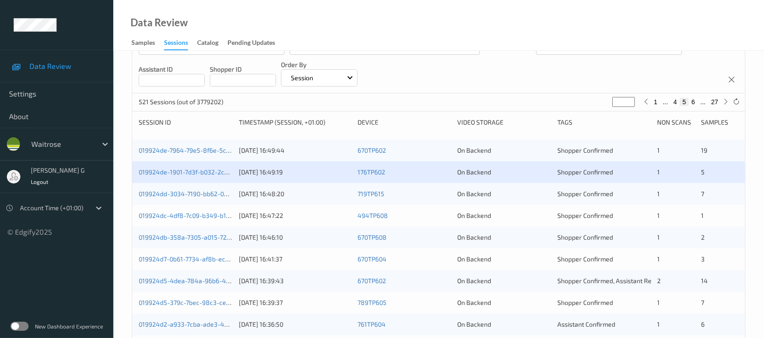
scroll to position [120, 0]
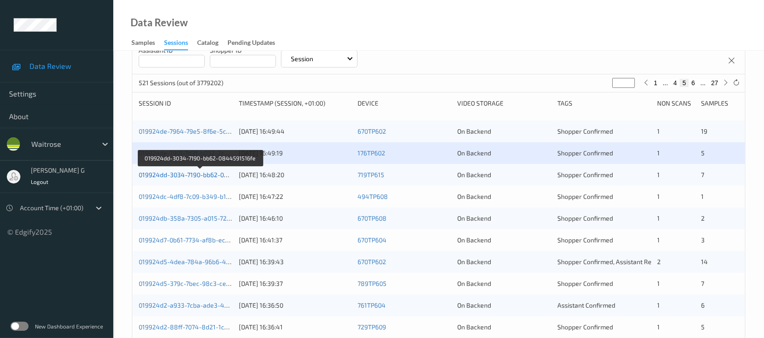
click at [192, 176] on link "019924dd-3034-7190-bb62-0844591516fe" at bounding box center [200, 175] width 123 height 8
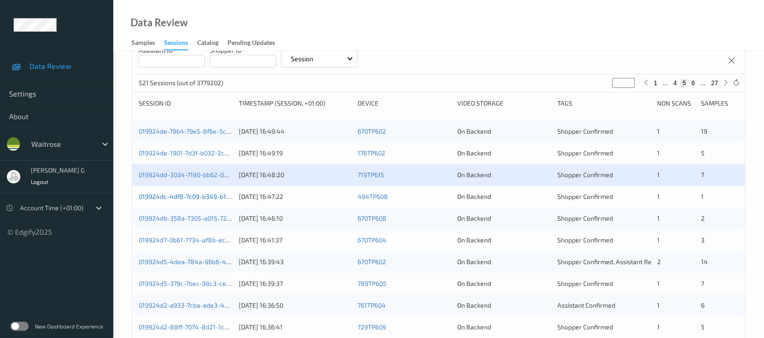
click at [160, 193] on link "019924dc-4df8-7c09-b349-b15c666cc960" at bounding box center [200, 197] width 122 height 8
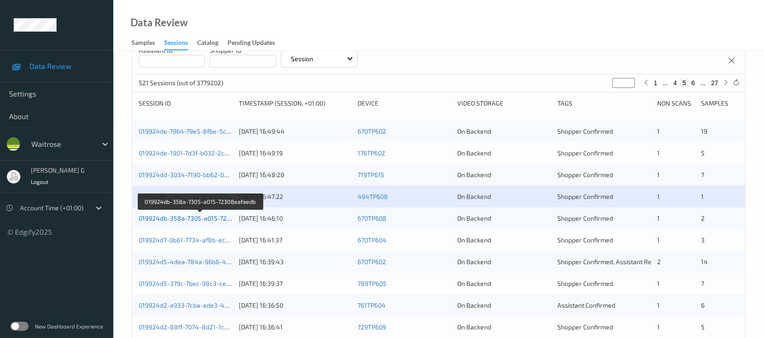
click at [185, 215] on link "019924db-358a-7305-a015-72308eafaedb" at bounding box center [200, 218] width 123 height 8
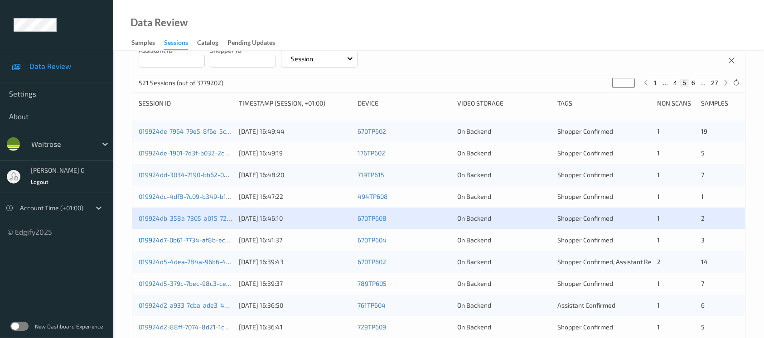
click at [166, 240] on link "019924d7-0b61-7734-af8b-ec69dade45f6" at bounding box center [200, 240] width 122 height 8
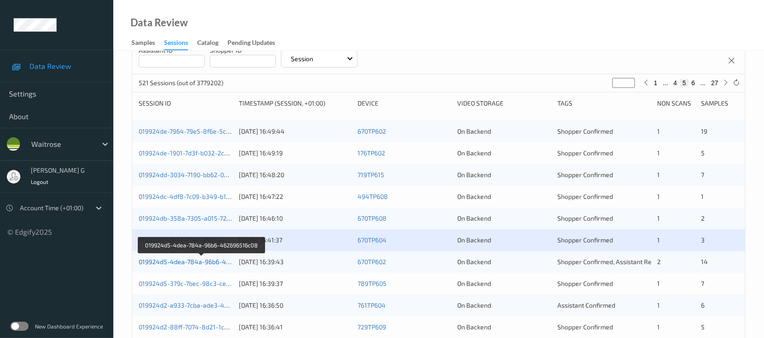
click at [154, 262] on link "019924d5-4dea-784a-96b6-462696516c08" at bounding box center [202, 262] width 126 height 8
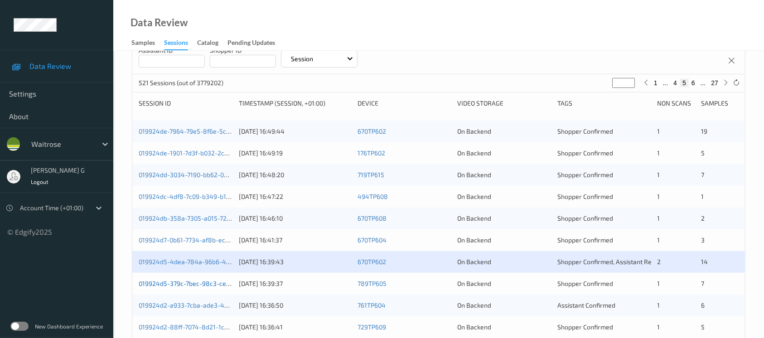
click at [178, 283] on link "019924d5-379c-7bec-98c3-ce32244eec11" at bounding box center [200, 283] width 122 height 8
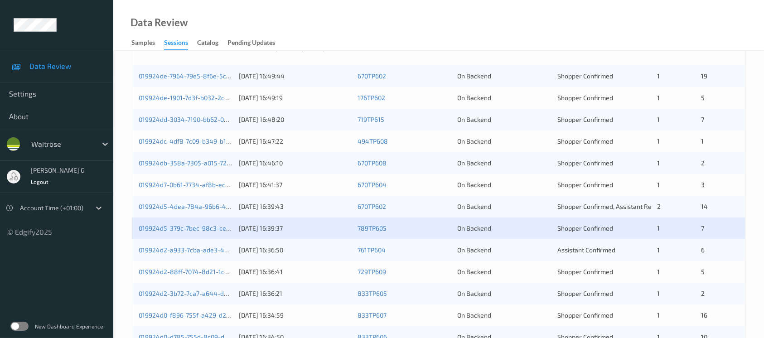
scroll to position [241, 0]
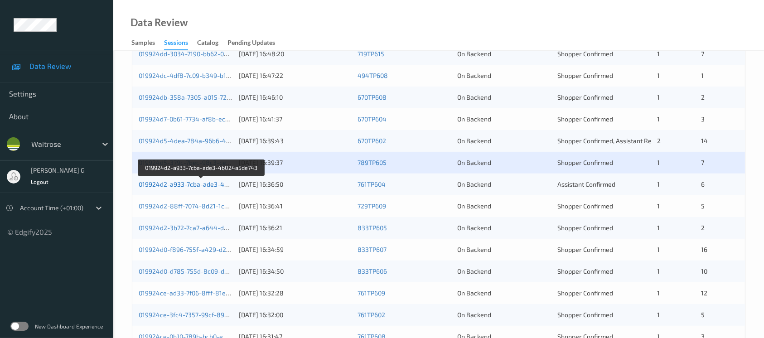
click at [169, 186] on link "019924d2-a933-7cba-ade3-4b024a5de743" at bounding box center [202, 184] width 126 height 8
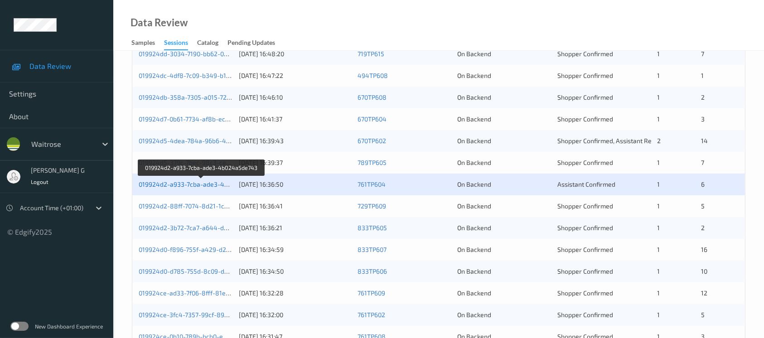
click at [166, 182] on link "019924d2-a933-7cba-ade3-4b024a5de743" at bounding box center [202, 184] width 126 height 8
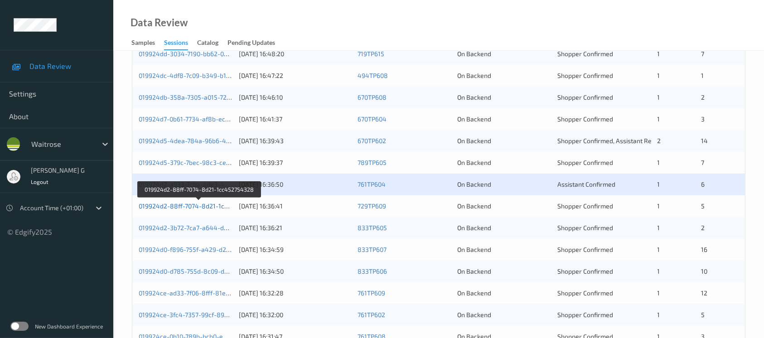
click at [183, 207] on link "019924d2-88ff-7074-8d21-1cc452754328" at bounding box center [200, 206] width 122 height 8
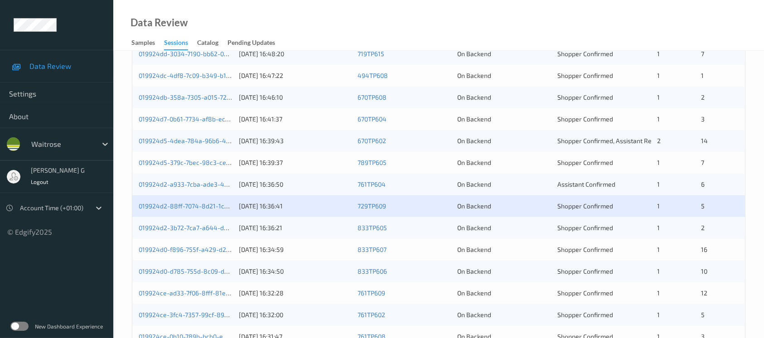
click at [169, 231] on div "019924d2-3b72-7ca7-a644-d56c30e7f5e6" at bounding box center [186, 227] width 94 height 9
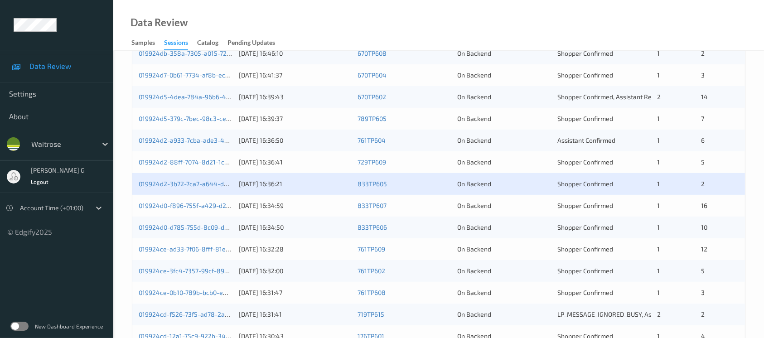
scroll to position [375, 0]
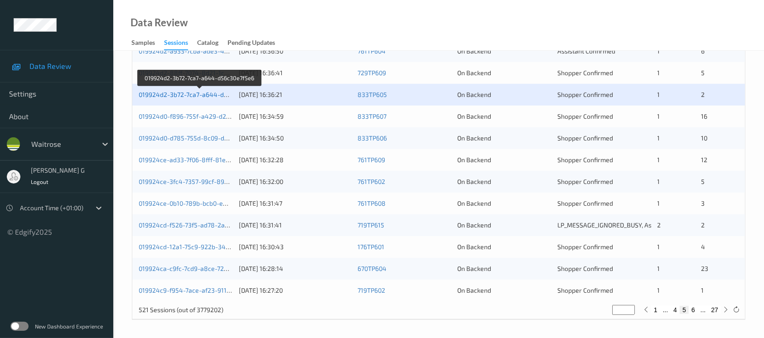
click at [175, 91] on link "019924d2-3b72-7ca7-a644-d56c30e7f5e6" at bounding box center [200, 95] width 123 height 8
click at [168, 112] on div "019924d0-f896-755f-a429-d21ded687151" at bounding box center [186, 116] width 94 height 9
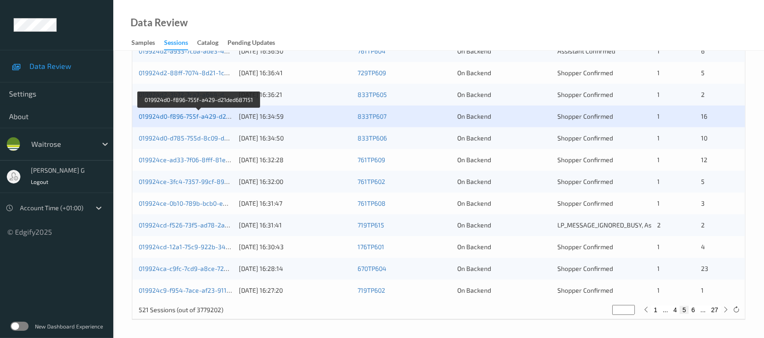
click at [181, 112] on link "019924d0-f896-755f-a429-d21ded687151" at bounding box center [199, 116] width 121 height 8
click at [193, 140] on link "019924d0-d785-755d-8c09-d2abaf0626e0" at bounding box center [201, 138] width 124 height 8
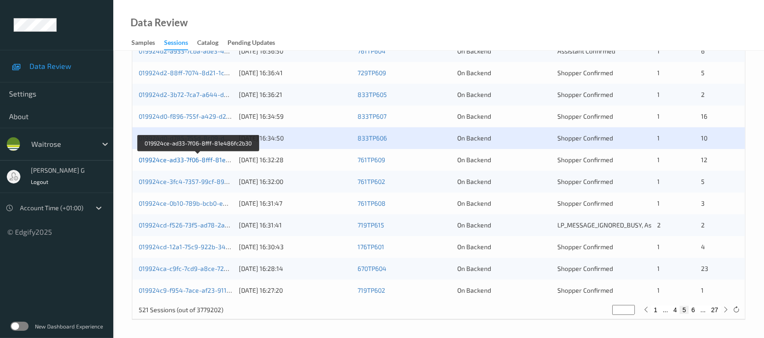
click at [174, 156] on link "019924ce-ad33-7f06-8fff-81e486fc2b30" at bounding box center [198, 160] width 119 height 8
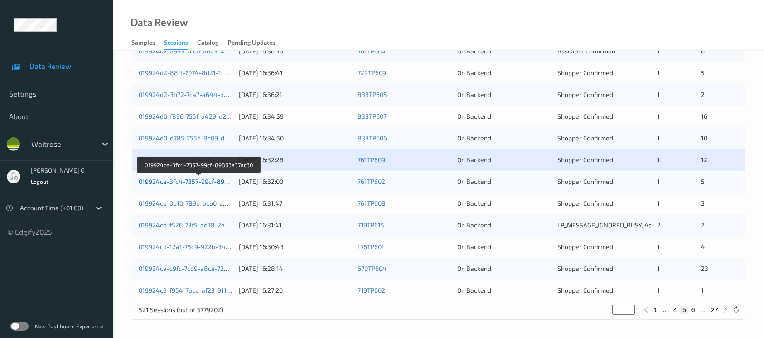
click at [175, 179] on link "019924ce-3fc4-7357-99cf-89863a37ac30" at bounding box center [199, 182] width 121 height 8
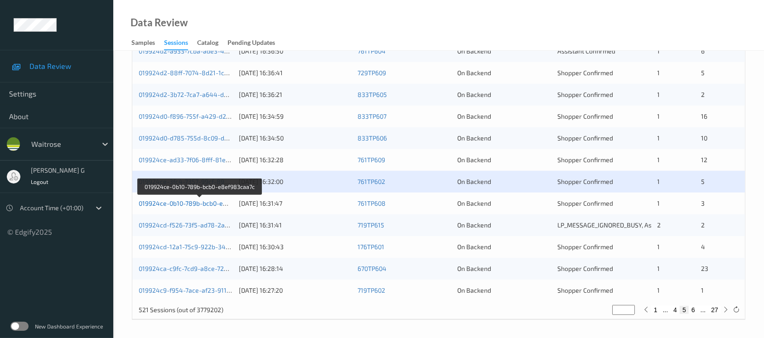
click at [180, 201] on link "019924ce-0b10-789b-bcb0-e8ef983caa7c" at bounding box center [200, 203] width 122 height 8
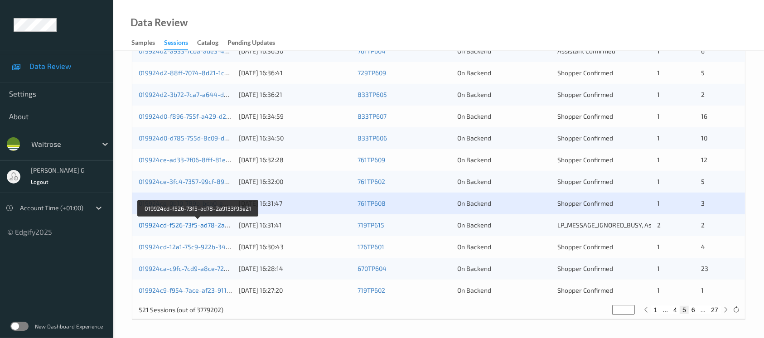
click at [194, 225] on link "019924cd-f526-73f5-ad78-2a9133f95e21" at bounding box center [198, 225] width 119 height 8
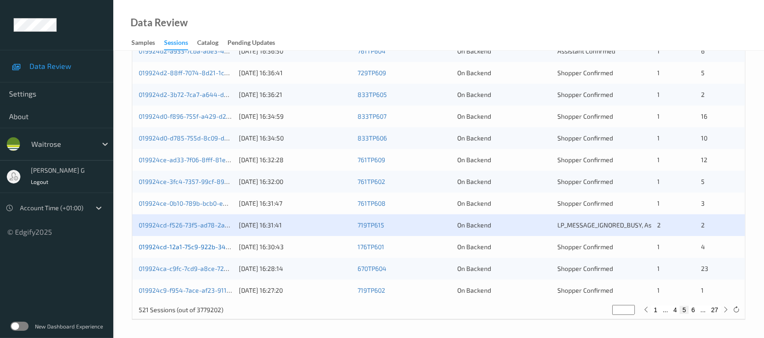
click at [168, 245] on link "019924cd-12a1-75c9-922b-34b60a1b8042" at bounding box center [200, 247] width 123 height 8
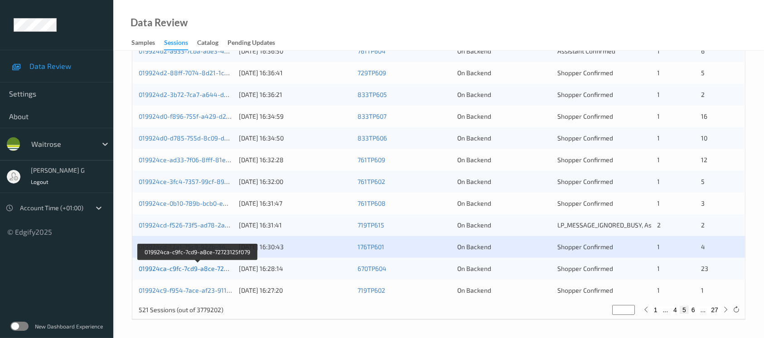
click at [169, 266] on link "019924ca-c9fc-7cd9-a8ce-72723125f079" at bounding box center [198, 269] width 118 height 8
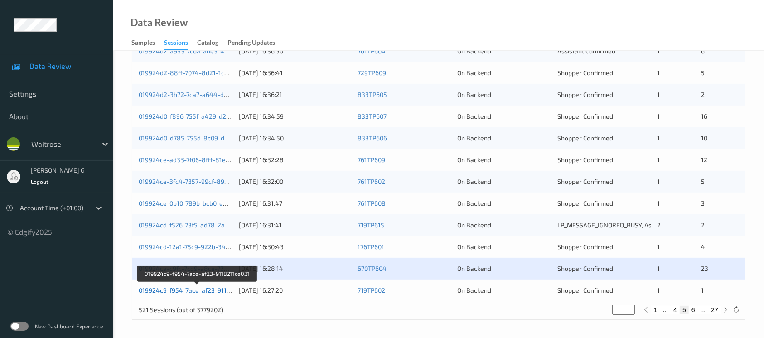
click at [158, 290] on link "019924c9-f954-7ace-af23-9118211ce031" at bounding box center [198, 290] width 118 height 8
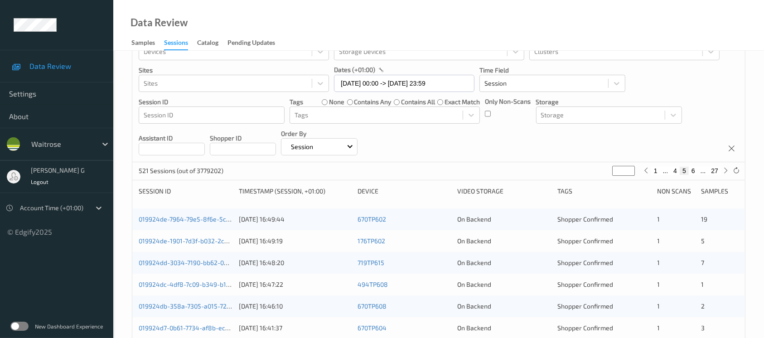
scroll to position [0, 0]
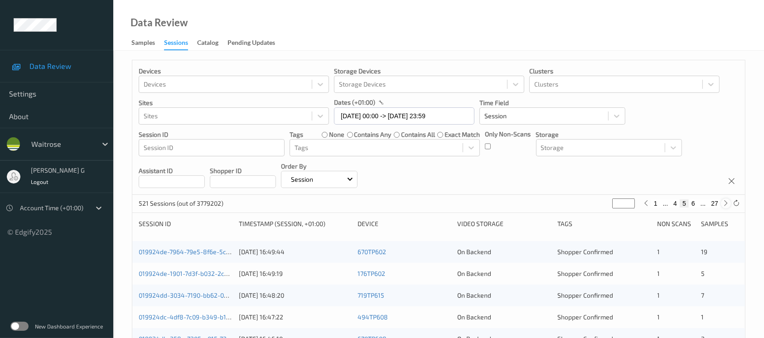
click at [725, 204] on icon at bounding box center [725, 203] width 7 height 7
type input "*"
click at [725, 204] on icon at bounding box center [725, 203] width 7 height 7
type input "*"
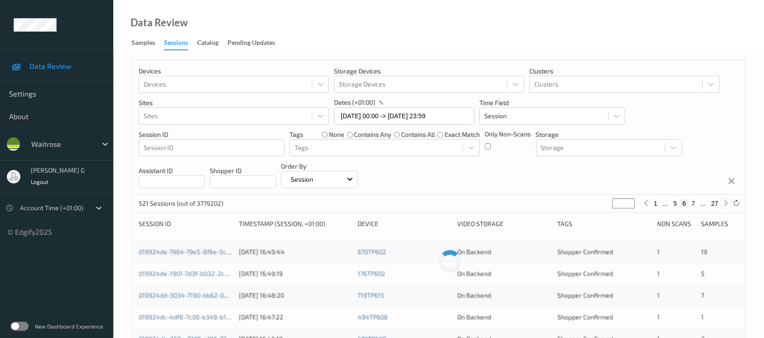
type input "*"
click at [725, 204] on icon at bounding box center [725, 203] width 7 height 7
type input "*"
click at [725, 204] on icon at bounding box center [725, 203] width 7 height 7
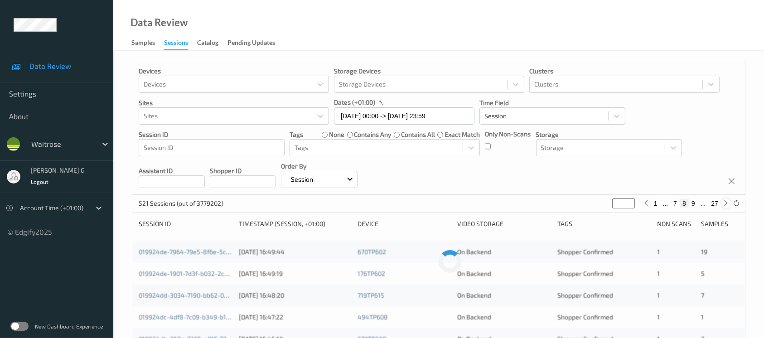
type input "*"
click at [725, 204] on icon at bounding box center [725, 203] width 7 height 7
type input "**"
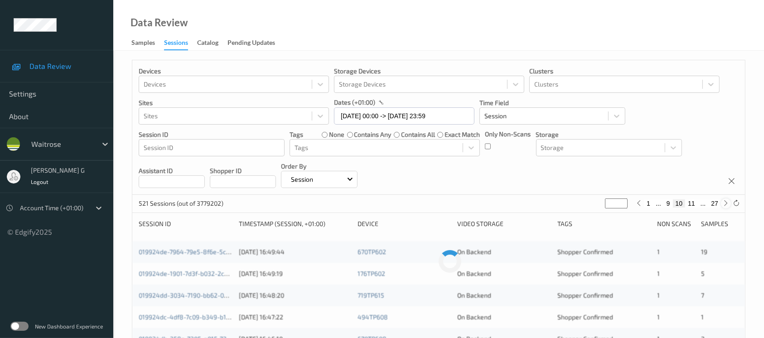
click at [725, 204] on icon at bounding box center [725, 203] width 7 height 7
type input "**"
click at [725, 204] on icon at bounding box center [725, 203] width 7 height 7
type input "**"
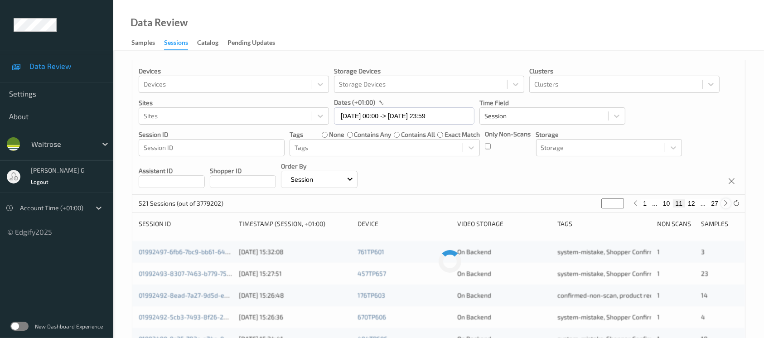
type input "**"
click at [725, 204] on icon at bounding box center [725, 203] width 7 height 7
type input "**"
click at [725, 204] on icon at bounding box center [725, 203] width 7 height 7
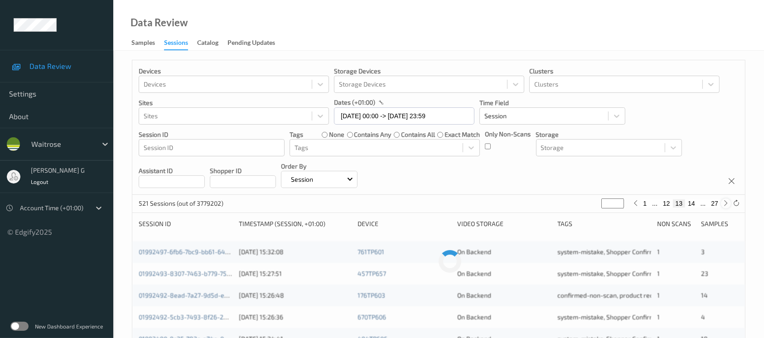
type input "**"
click at [725, 204] on icon at bounding box center [725, 203] width 7 height 7
type input "**"
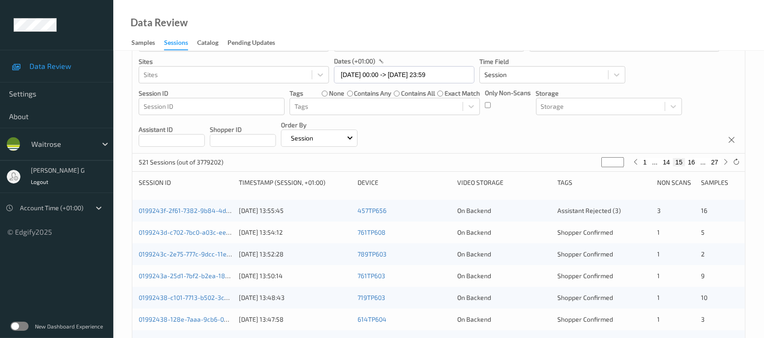
scroll to position [60, 0]
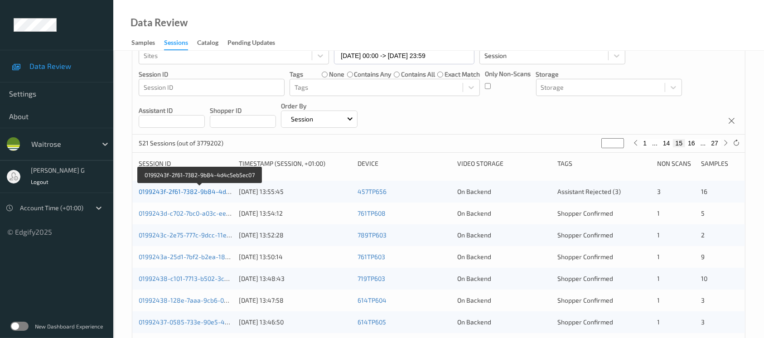
click at [176, 190] on link "0199243f-2f61-7382-9b84-4d4c5eb5ec07" at bounding box center [200, 192] width 123 height 8
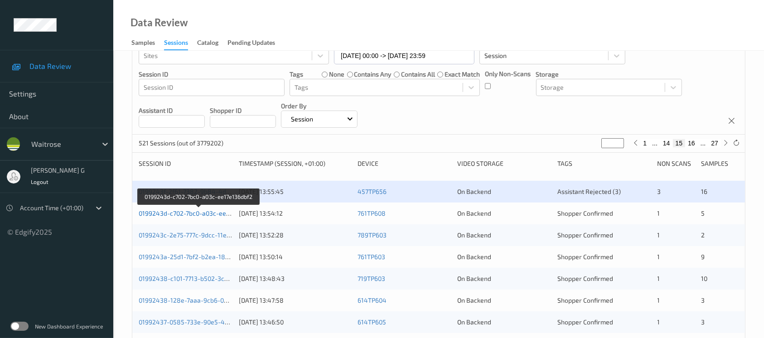
click at [193, 213] on link "0199243d-c702-7bc0-a03c-ee17e136dbf2" at bounding box center [199, 213] width 120 height 8
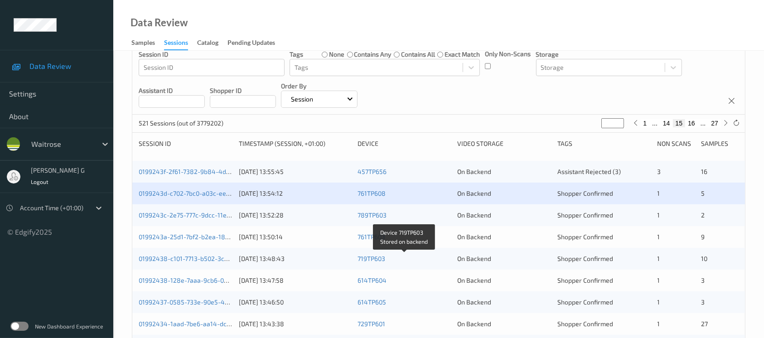
scroll to position [0, 0]
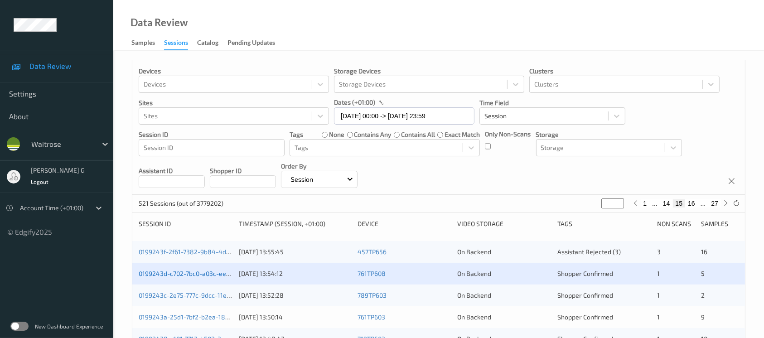
click at [155, 270] on link "0199243d-c702-7bc0-a03c-ee17e136dbf2" at bounding box center [199, 274] width 120 height 8
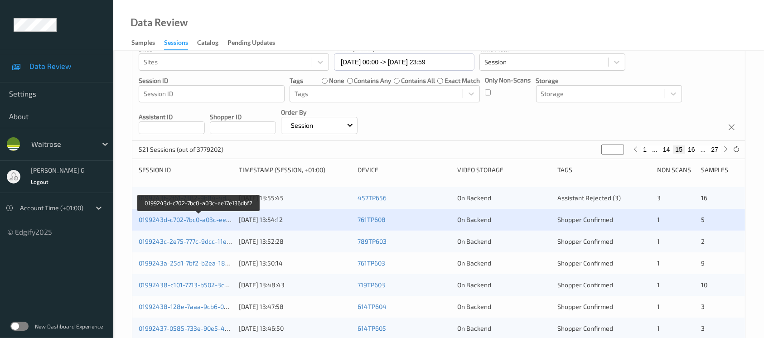
scroll to position [120, 0]
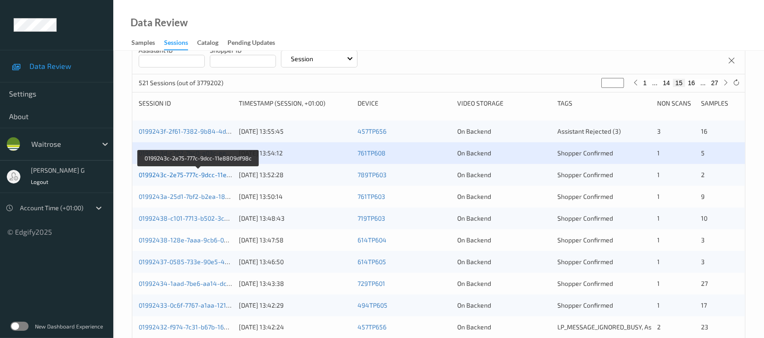
click at [172, 174] on link "0199243c-2e75-777c-9dcc-11e8809df98c" at bounding box center [199, 175] width 120 height 8
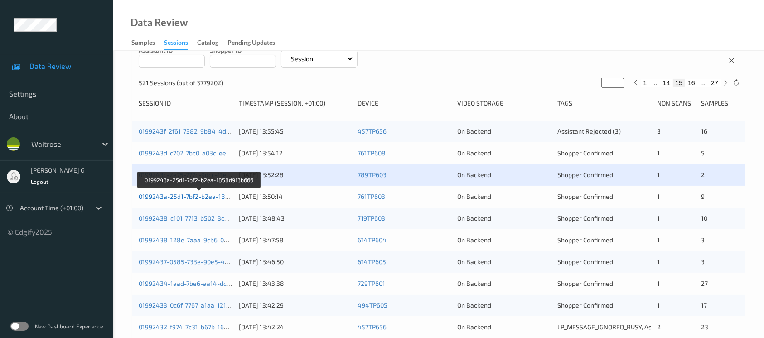
click at [163, 194] on link "0199243a-25d1-7bf2-b2ea-1858d913b666" at bounding box center [200, 197] width 122 height 8
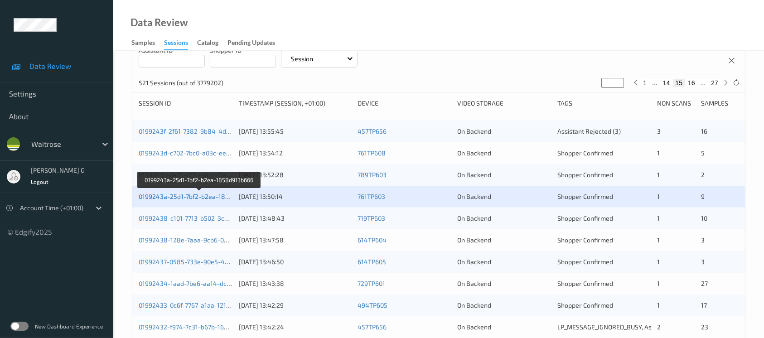
click at [161, 194] on link "0199243a-25d1-7bf2-b2ea-1858d913b666" at bounding box center [200, 197] width 122 height 8
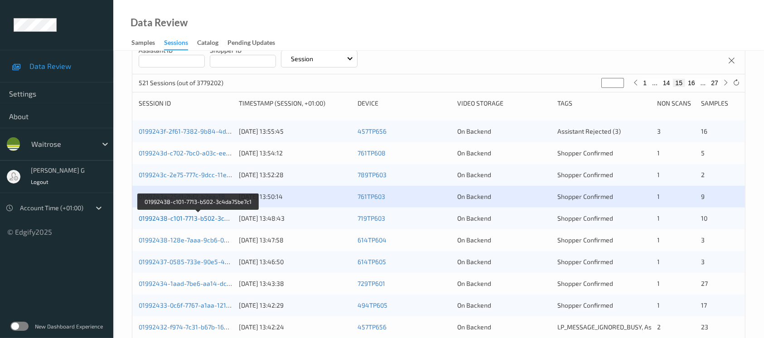
click at [179, 216] on link "01992438-c101-7713-b502-3c4da75be7c1" at bounding box center [199, 218] width 120 height 8
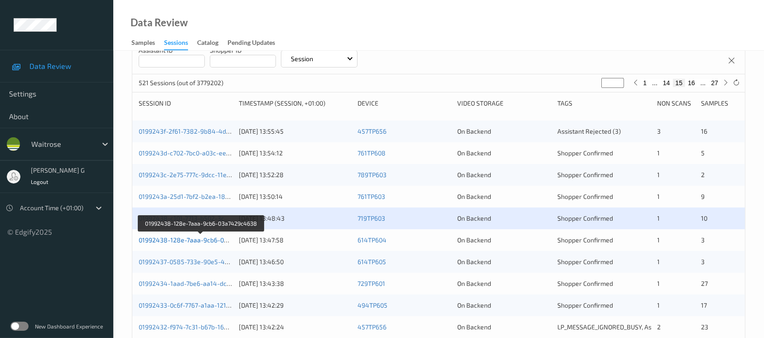
click at [188, 238] on link "01992438-128e-7aaa-9cb6-03a7429c4638" at bounding box center [201, 240] width 125 height 8
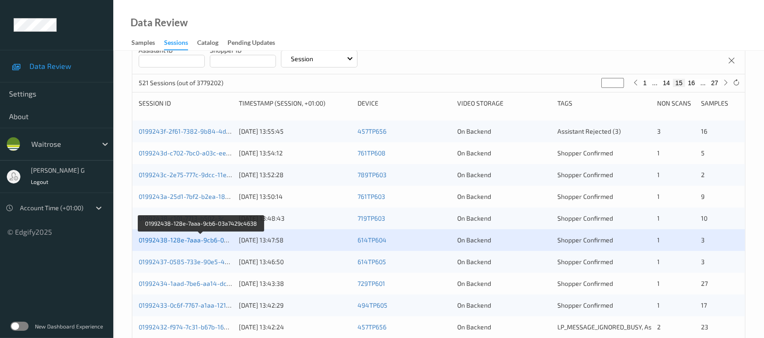
click at [167, 239] on link "01992438-128e-7aaa-9cb6-03a7429c4638" at bounding box center [201, 240] width 125 height 8
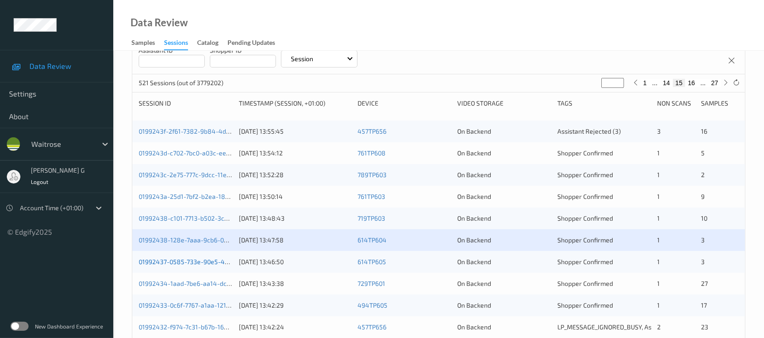
click at [176, 263] on link "01992437-0585-733e-90e5-4084a7c0ed28" at bounding box center [202, 262] width 126 height 8
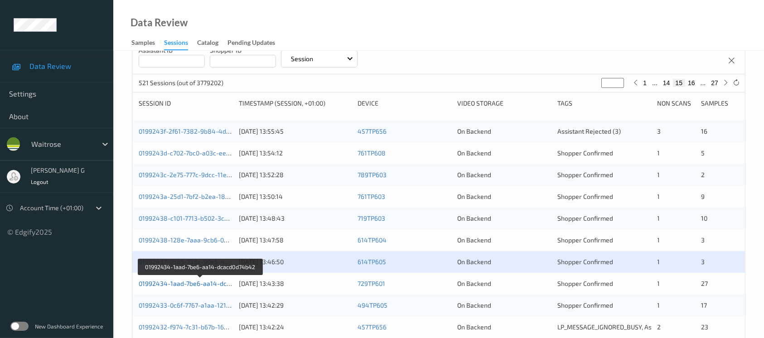
click at [173, 283] on link "01992434-1aad-7be6-aa14-dcacd0d74b42" at bounding box center [201, 283] width 124 height 8
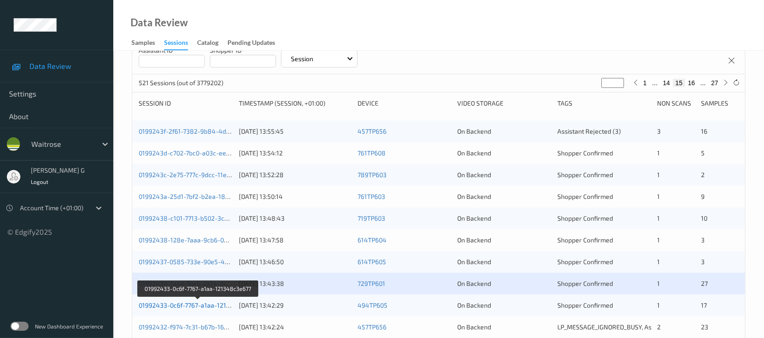
click at [173, 305] on link "01992433-0c6f-7767-a1aa-121348c3e677" at bounding box center [199, 305] width 120 height 8
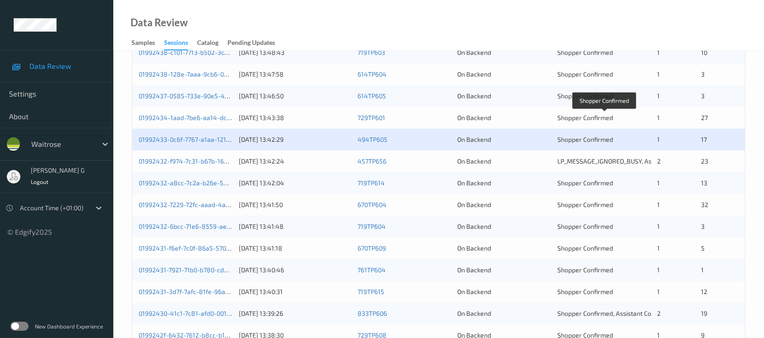
scroll to position [375, 0]
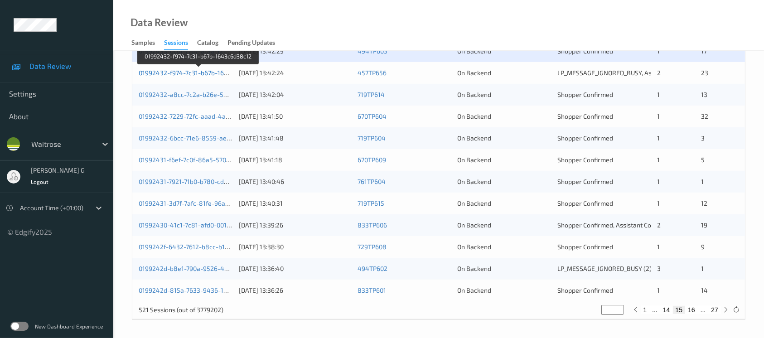
click at [177, 72] on link "01992432-f974-7c31-b67b-1643c6d38c12" at bounding box center [199, 73] width 120 height 8
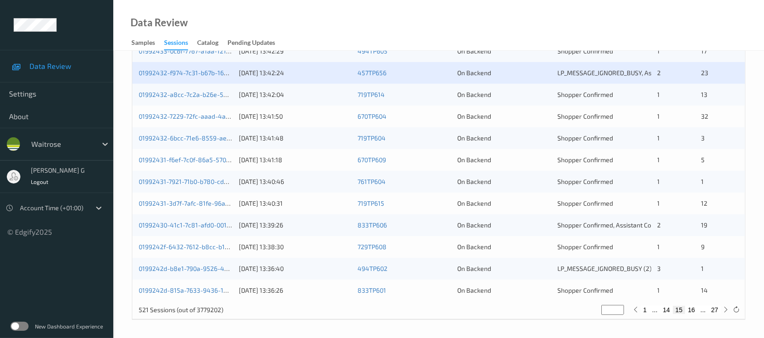
click at [176, 89] on div "01992432-a8cc-7c2a-b26e-53aed143044e 07/09/2025 13:42:04 719TP614 On Backend Sh…" at bounding box center [438, 95] width 612 height 22
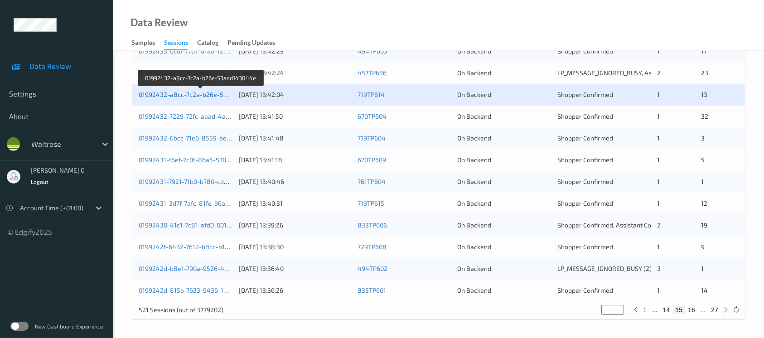
click at [172, 93] on link "01992432-a8cc-7c2a-b26e-53aed143044e" at bounding box center [201, 95] width 125 height 8
click at [165, 93] on link "01992432-a8cc-7c2a-b26e-53aed143044e" at bounding box center [201, 95] width 125 height 8
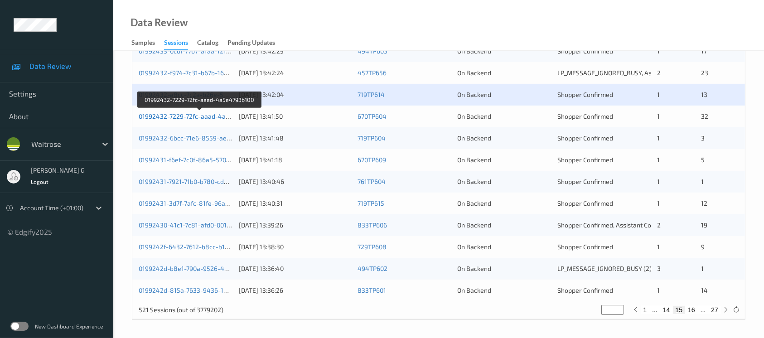
click at [197, 116] on link "01992432-7229-72fc-aaad-4a5e4793b100" at bounding box center [200, 116] width 122 height 8
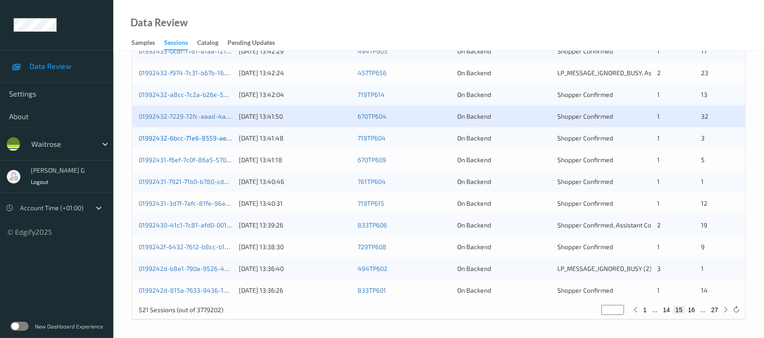
click at [184, 136] on link "01992432-6bcc-71e6-8559-ae2b8f26df3d" at bounding box center [200, 138] width 122 height 8
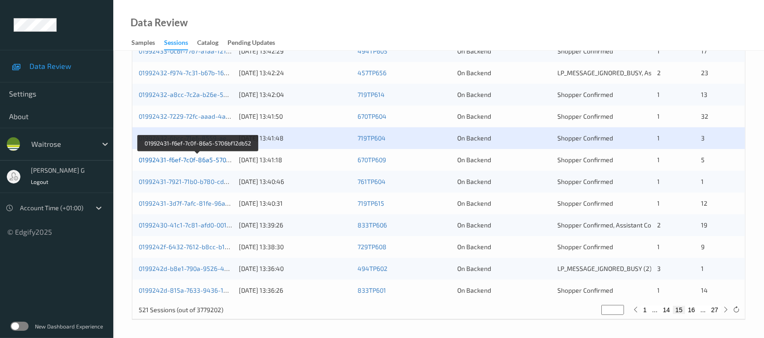
click at [178, 156] on link "01992431-f6ef-7c0f-86a5-5706bf12db52" at bounding box center [198, 160] width 118 height 8
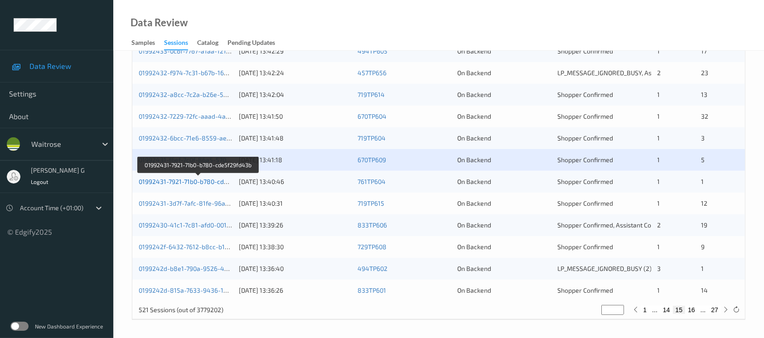
click at [165, 181] on link "01992431-7921-71b0-b780-cde5f29fd43b" at bounding box center [198, 182] width 119 height 8
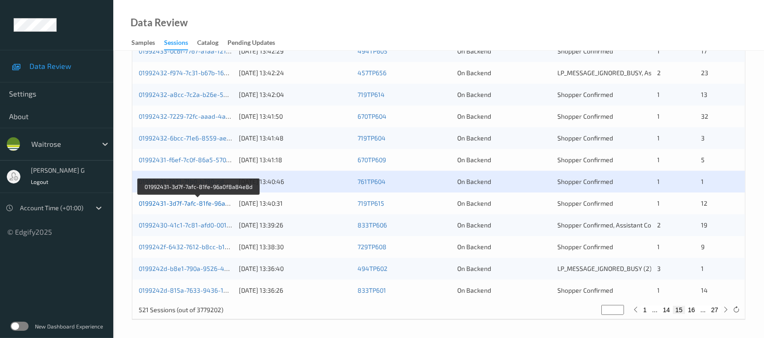
click at [182, 202] on link "01992431-3d7f-7afc-81fe-96a0f8a84e8d" at bounding box center [199, 203] width 120 height 8
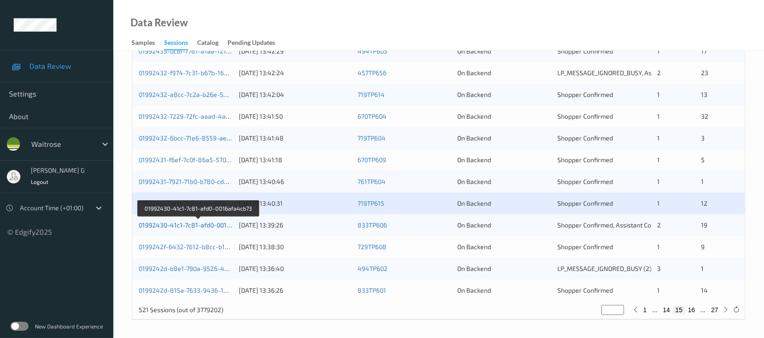
click at [159, 222] on link "01992430-41c1-7c81-afd0-0016afa4cb73" at bounding box center [198, 225] width 119 height 8
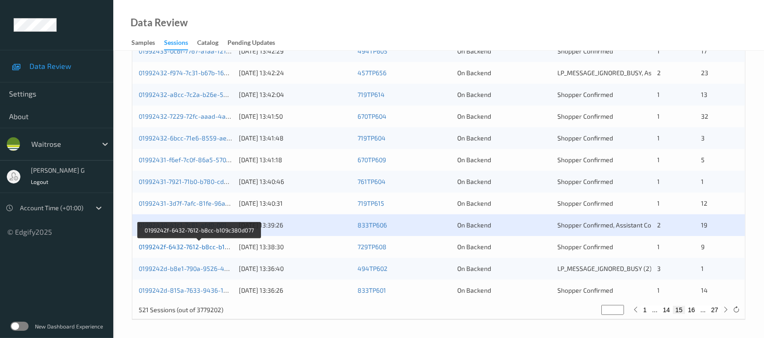
click at [184, 249] on link "0199242f-6432-7612-b8cc-b109c380d077" at bounding box center [199, 247] width 121 height 8
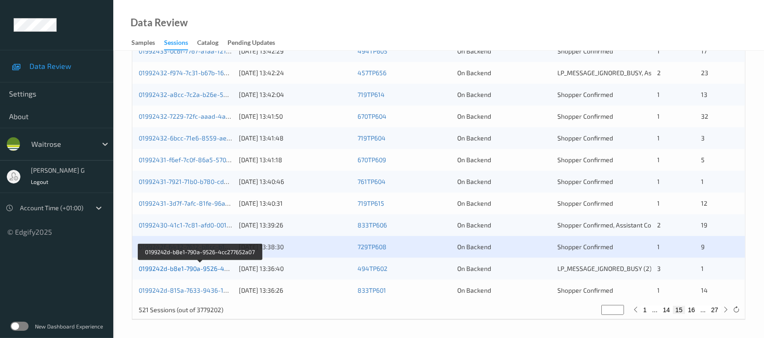
click at [189, 266] on link "0199242d-b8e1-790a-9526-4cc277652a07" at bounding box center [200, 269] width 123 height 8
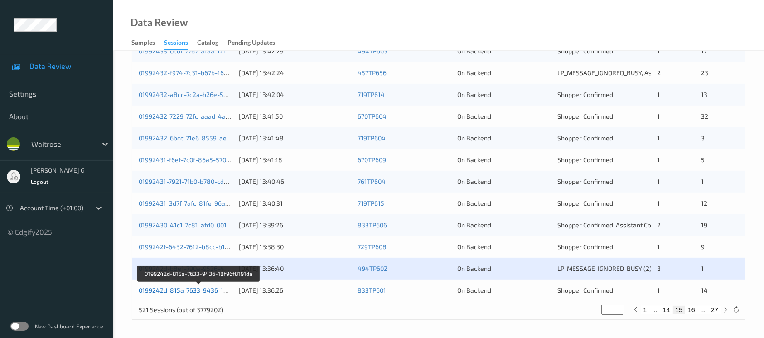
click at [176, 290] on link "0199242d-815a-7633-9436-18f96f8191da" at bounding box center [199, 290] width 121 height 8
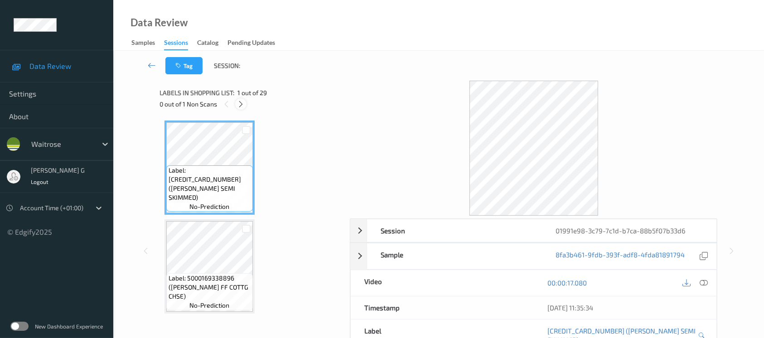
click at [238, 105] on icon at bounding box center [241, 104] width 8 height 8
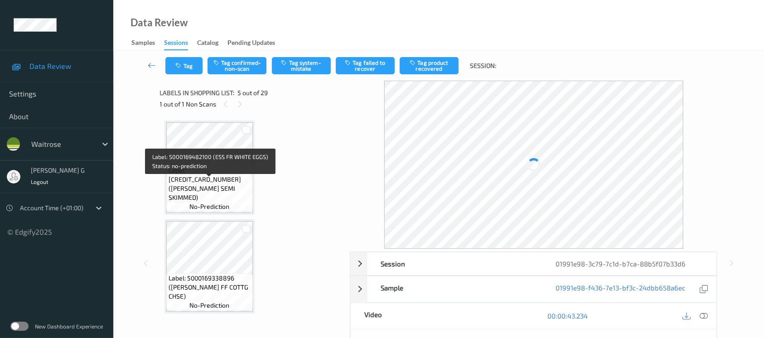
scroll to position [241, 0]
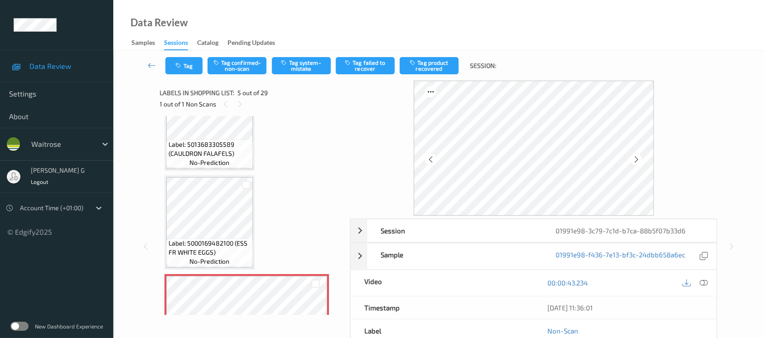
click at [245, 101] on div "1 out of 1 Non Scans" at bounding box center [252, 103] width 184 height 11
click at [243, 101] on div at bounding box center [239, 103] width 11 height 11
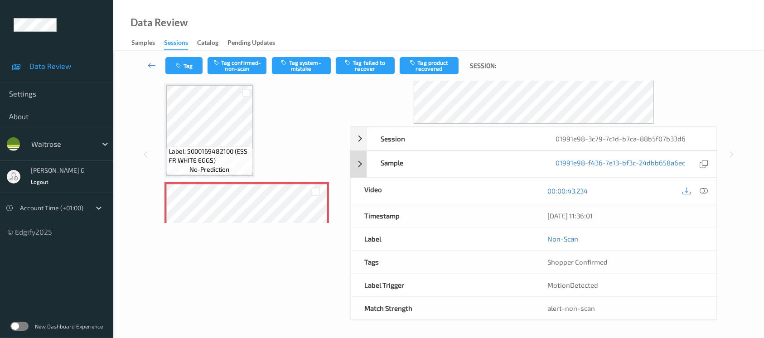
scroll to position [0, 0]
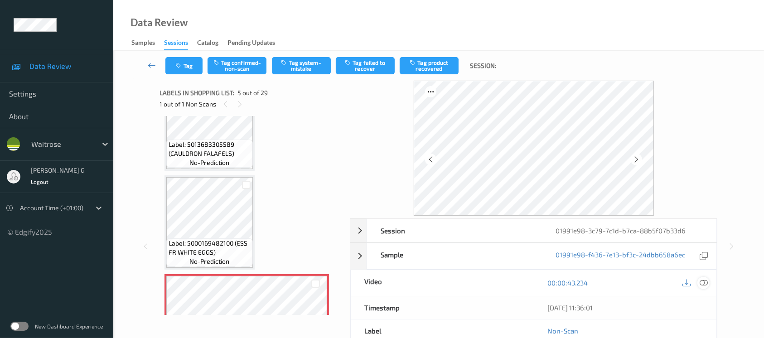
click at [705, 283] on icon at bounding box center [703, 283] width 8 height 8
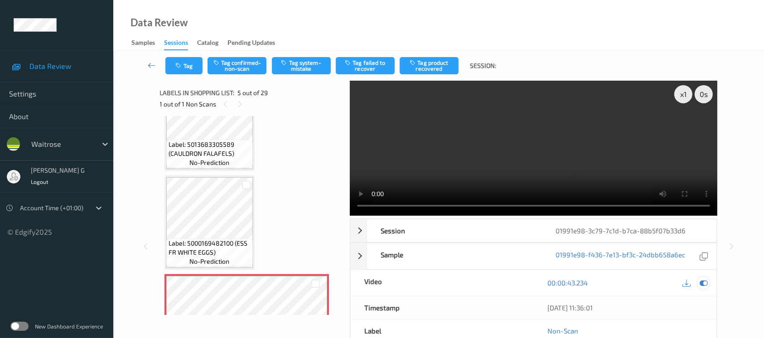
click at [703, 281] on icon at bounding box center [703, 283] width 8 height 8
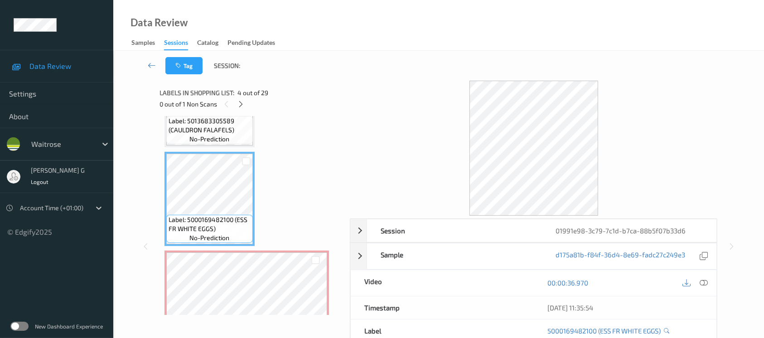
scroll to position [302, 0]
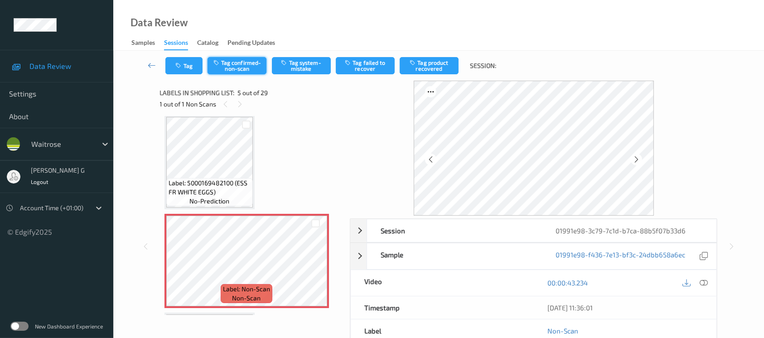
click at [238, 61] on button "Tag confirmed-non-scan" at bounding box center [236, 65] width 59 height 17
click at [428, 60] on button "Tag product recovered" at bounding box center [428, 65] width 59 height 17
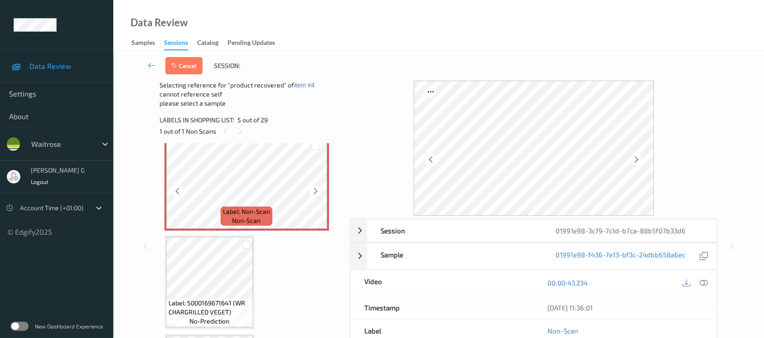
scroll to position [423, 0]
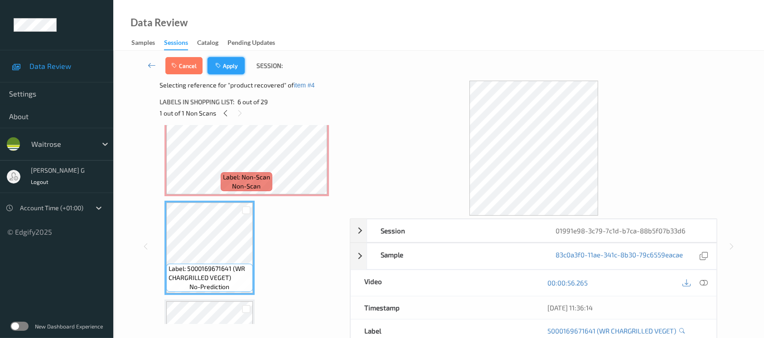
click at [229, 63] on button "Apply" at bounding box center [225, 65] width 37 height 17
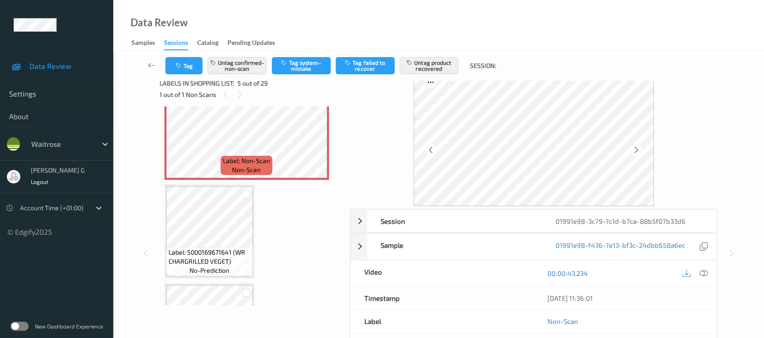
scroll to position [0, 0]
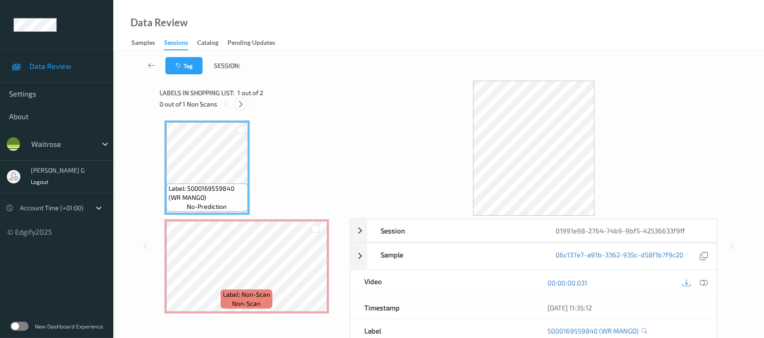
click at [241, 105] on icon at bounding box center [241, 104] width 8 height 8
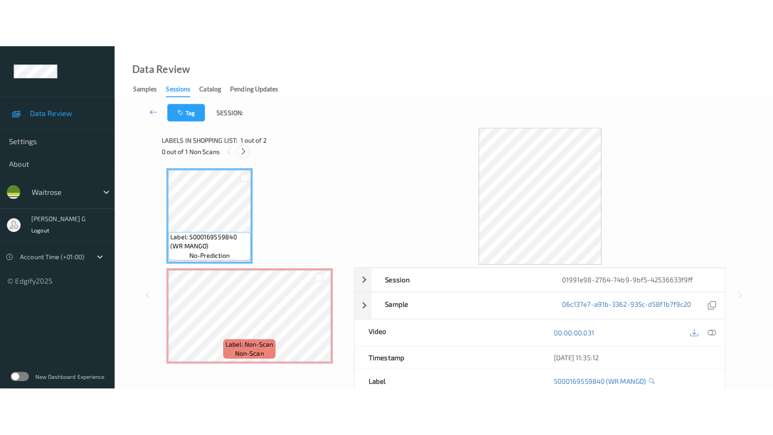
scroll to position [2, 0]
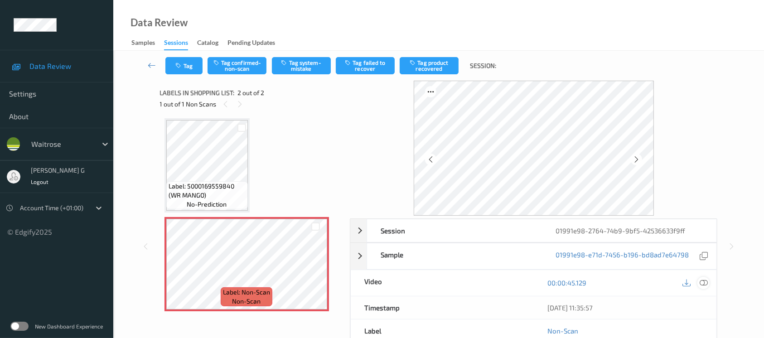
click at [699, 284] on icon at bounding box center [703, 283] width 8 height 8
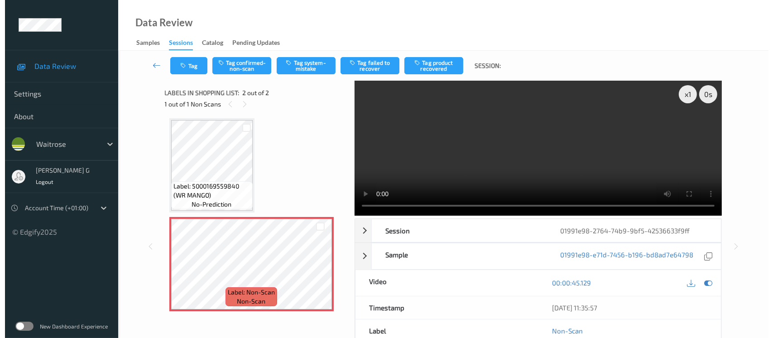
scroll to position [0, 0]
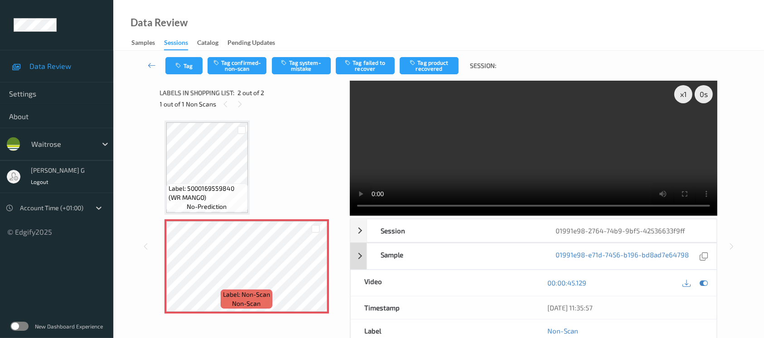
click at [707, 279] on icon at bounding box center [703, 283] width 8 height 8
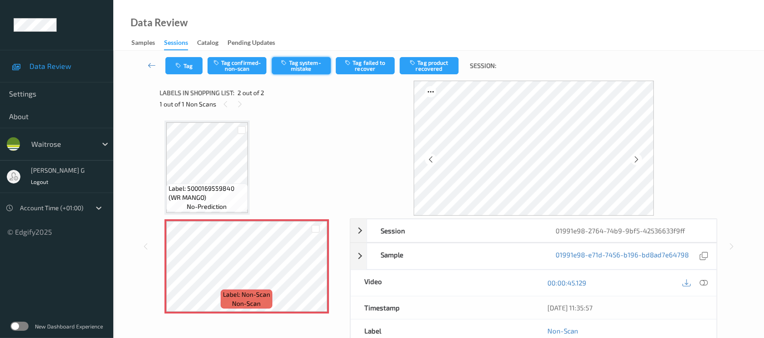
click at [305, 61] on button "Tag system-mistake" at bounding box center [301, 65] width 59 height 17
click at [187, 65] on button "Tag" at bounding box center [183, 65] width 37 height 17
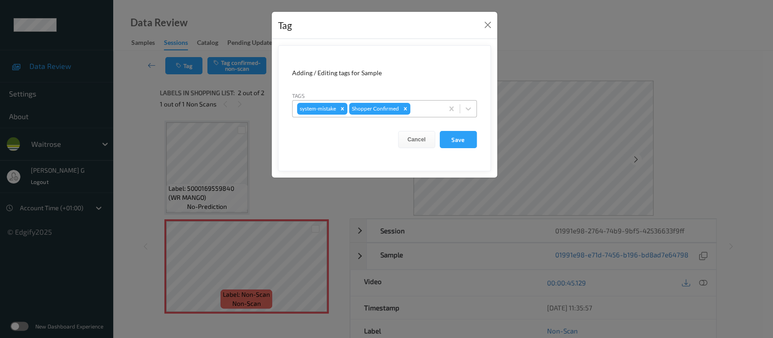
click at [428, 110] on div at bounding box center [425, 108] width 27 height 11
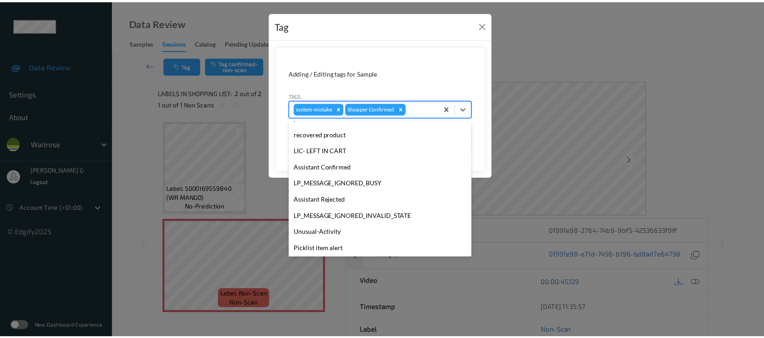
scroll to position [210, 0]
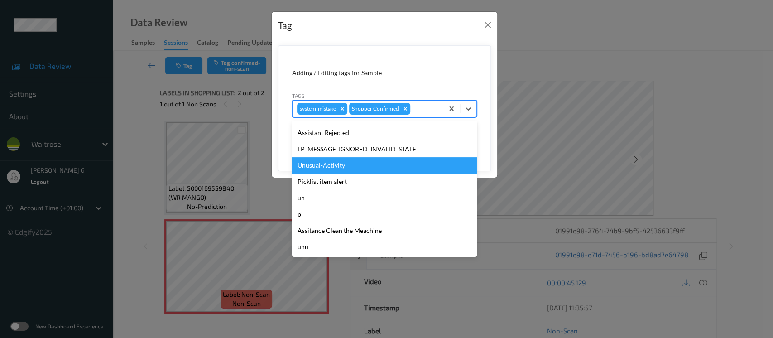
click at [315, 167] on div "Unusual-Activity" at bounding box center [384, 165] width 185 height 16
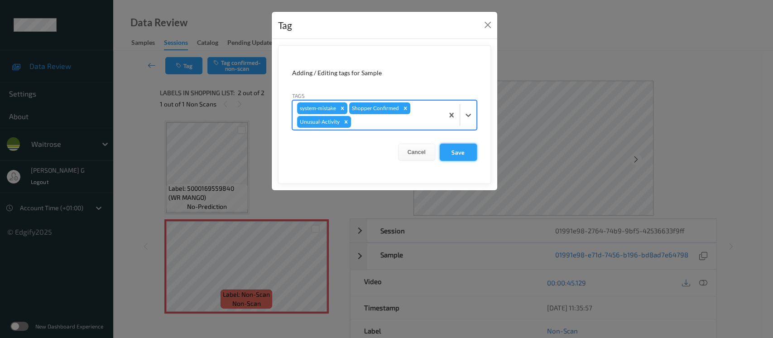
click at [449, 157] on button "Save" at bounding box center [458, 152] width 37 height 17
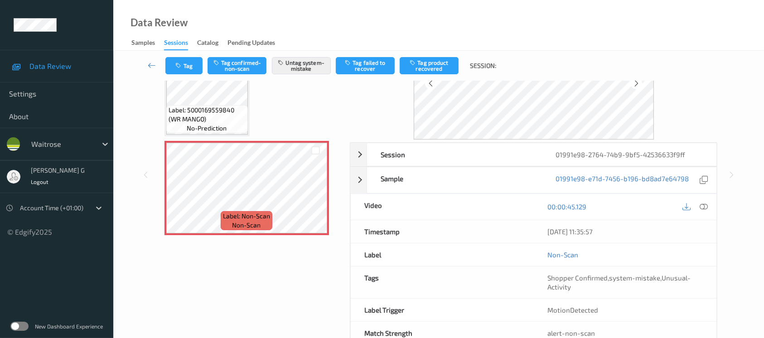
scroll to position [101, 0]
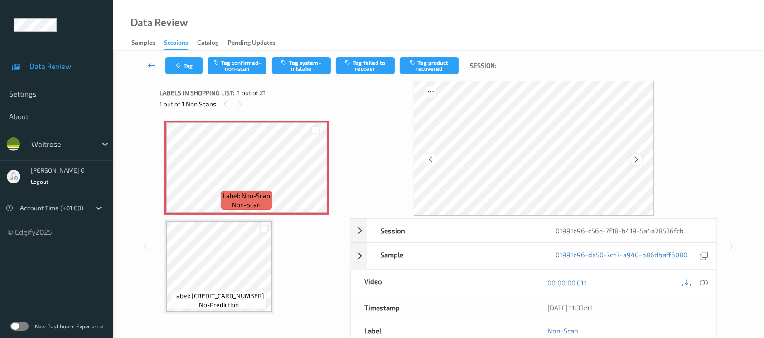
click at [637, 161] on icon at bounding box center [636, 159] width 8 height 8
click at [712, 281] on div "00:00:00.011" at bounding box center [625, 283] width 183 height 26
click at [707, 284] on icon at bounding box center [703, 283] width 8 height 8
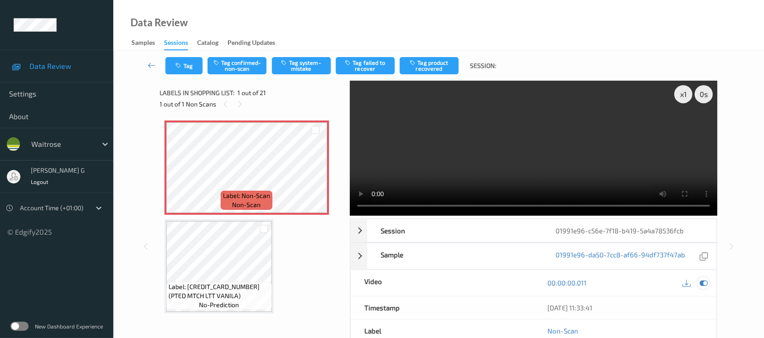
click at [703, 284] on icon at bounding box center [703, 283] width 8 height 8
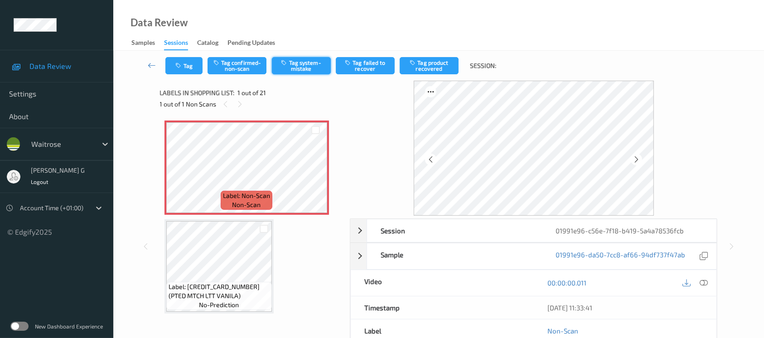
click at [304, 66] on button "Tag system-mistake" at bounding box center [301, 65] width 59 height 17
click at [181, 69] on button "Tag" at bounding box center [183, 65] width 37 height 17
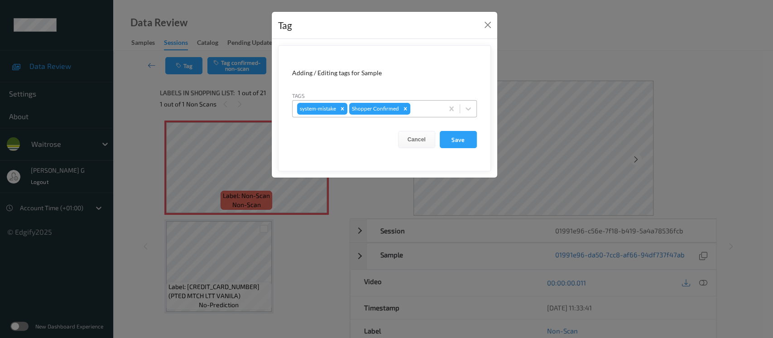
click at [434, 113] on div at bounding box center [425, 108] width 27 height 11
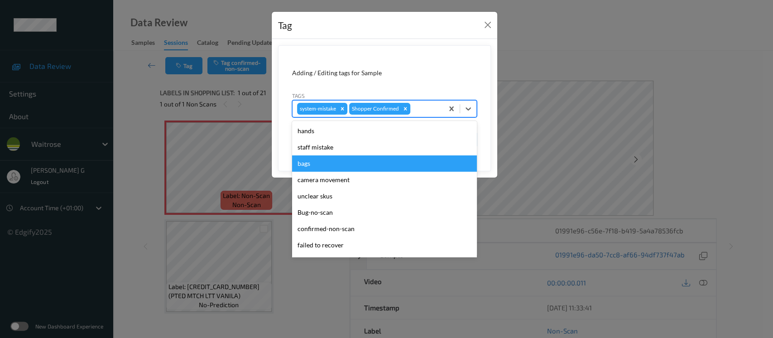
click at [312, 161] on div "bags" at bounding box center [384, 163] width 185 height 16
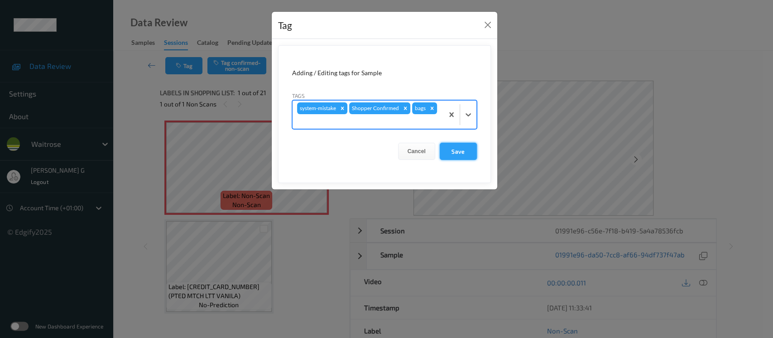
click at [449, 145] on button "Save" at bounding box center [458, 151] width 37 height 17
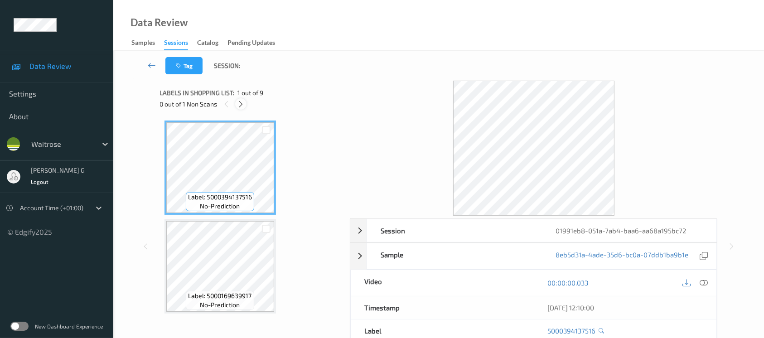
click at [239, 104] on icon at bounding box center [241, 104] width 8 height 8
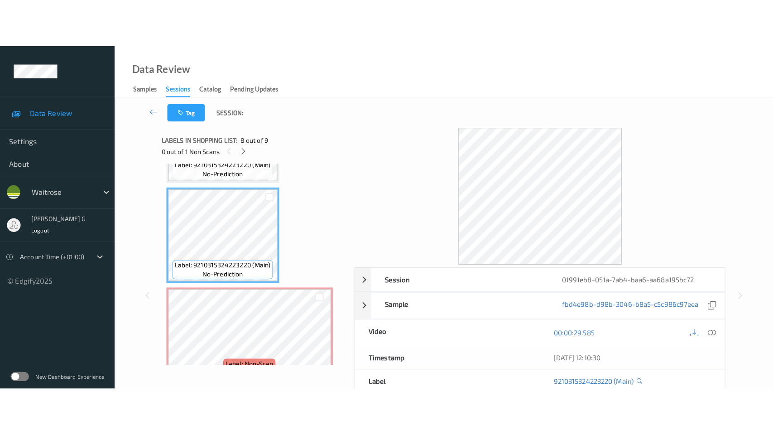
scroll to position [691, 0]
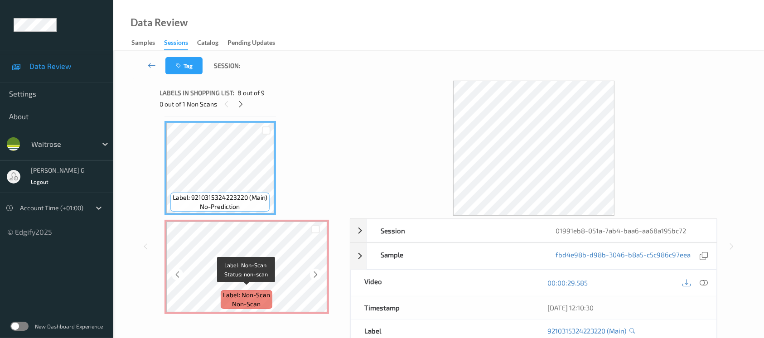
click at [231, 295] on span "Label: Non-Scan" at bounding box center [246, 294] width 47 height 9
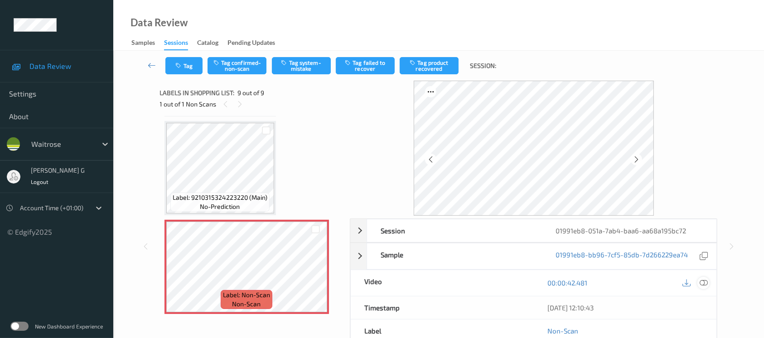
click at [706, 279] on icon at bounding box center [703, 283] width 8 height 8
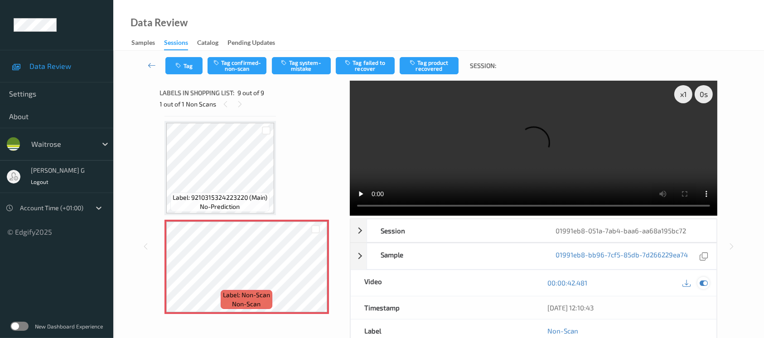
click at [707, 279] on icon at bounding box center [703, 283] width 8 height 8
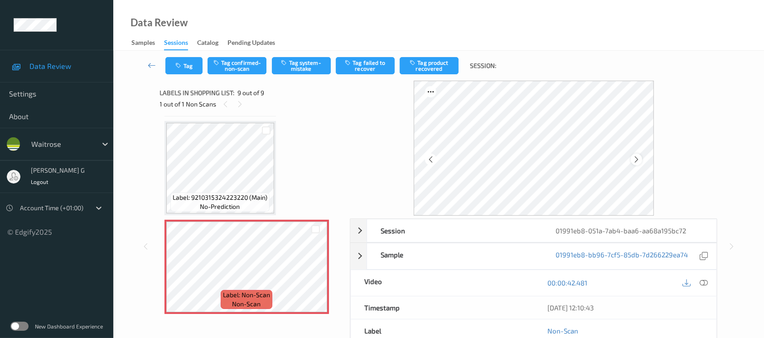
click at [640, 160] on icon at bounding box center [636, 159] width 8 height 8
click at [707, 281] on icon at bounding box center [703, 283] width 8 height 8
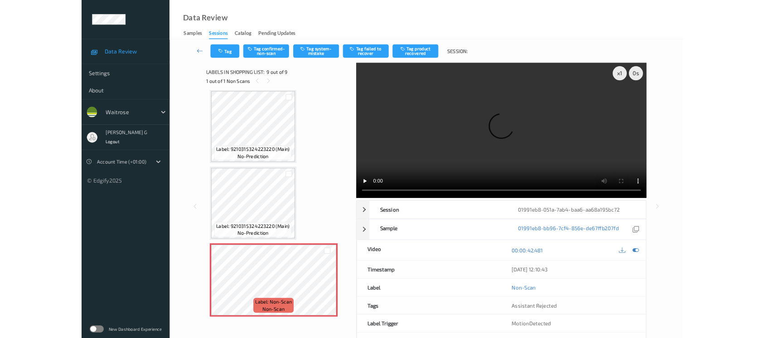
scroll to position [594, 0]
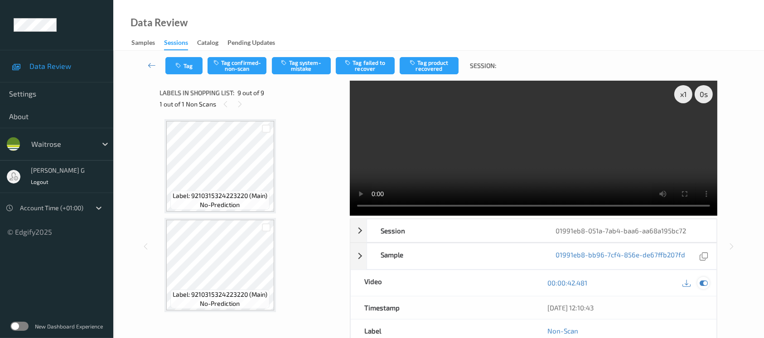
click at [703, 282] on icon at bounding box center [703, 283] width 8 height 8
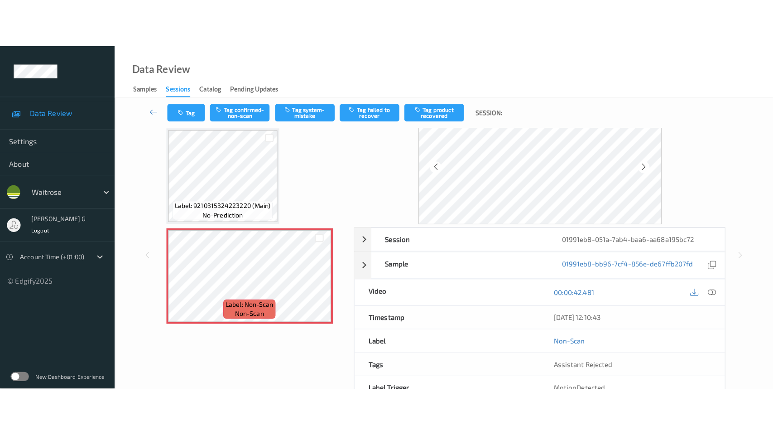
scroll to position [0, 0]
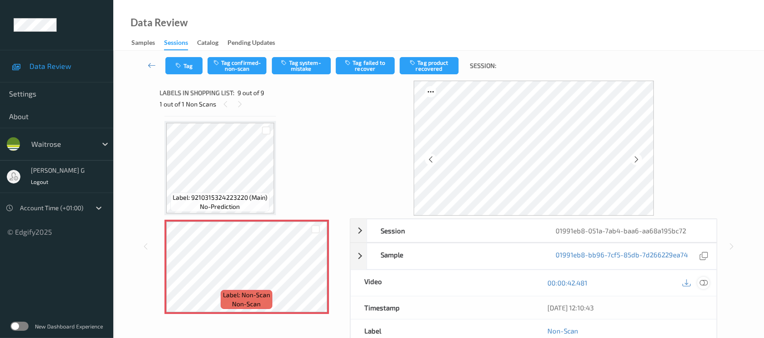
click at [703, 281] on icon at bounding box center [703, 283] width 8 height 8
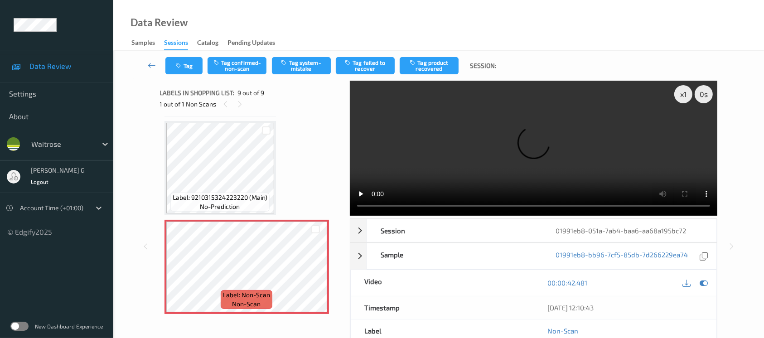
scroll to position [594, 0]
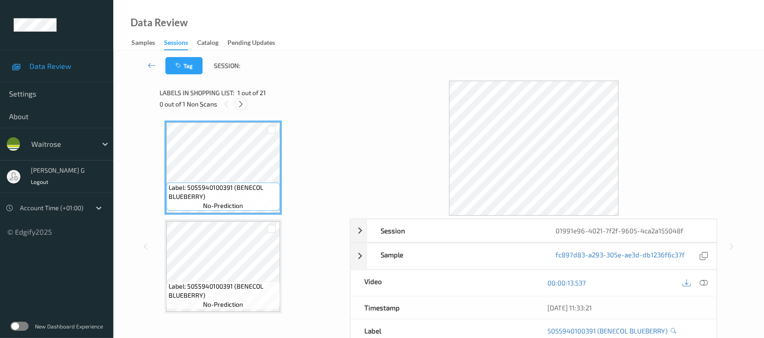
click at [244, 103] on icon at bounding box center [241, 104] width 8 height 8
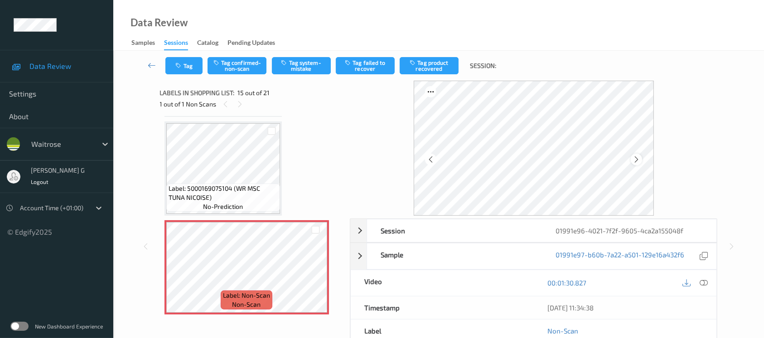
click at [636, 159] on icon at bounding box center [636, 159] width 8 height 8
click at [700, 284] on icon at bounding box center [703, 283] width 8 height 8
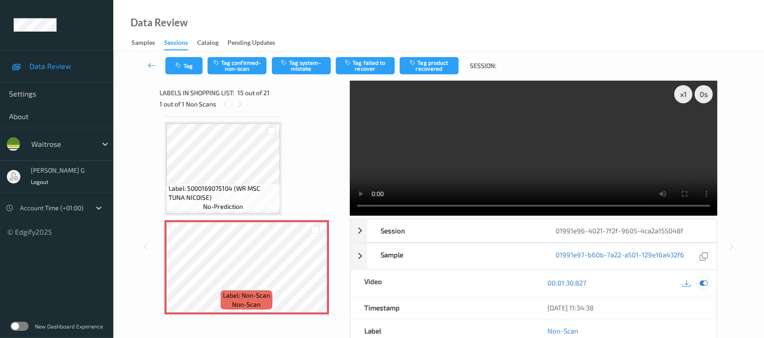
click at [703, 282] on icon at bounding box center [703, 283] width 8 height 8
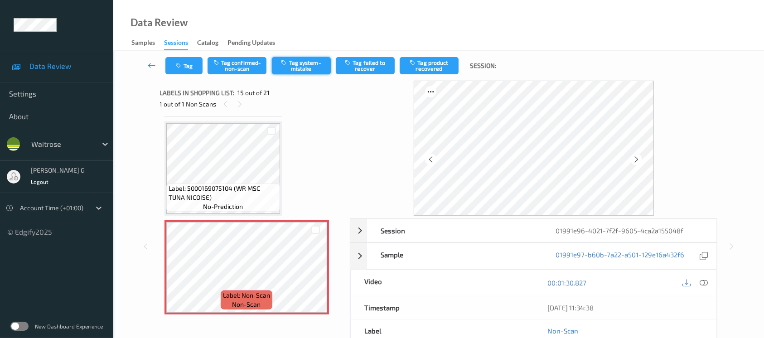
click at [300, 59] on button "Tag system-mistake" at bounding box center [301, 65] width 59 height 17
click at [183, 63] on icon "button" at bounding box center [180, 66] width 8 height 6
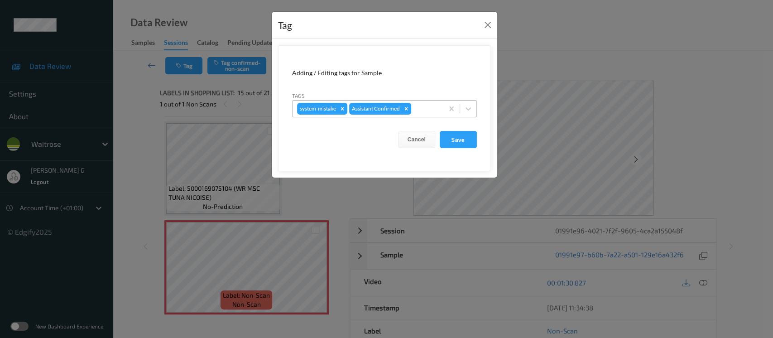
click at [418, 105] on div at bounding box center [426, 108] width 26 height 11
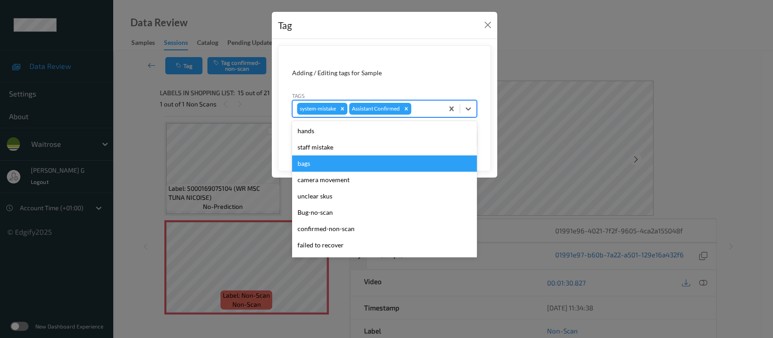
click at [302, 162] on div "bags" at bounding box center [384, 163] width 185 height 16
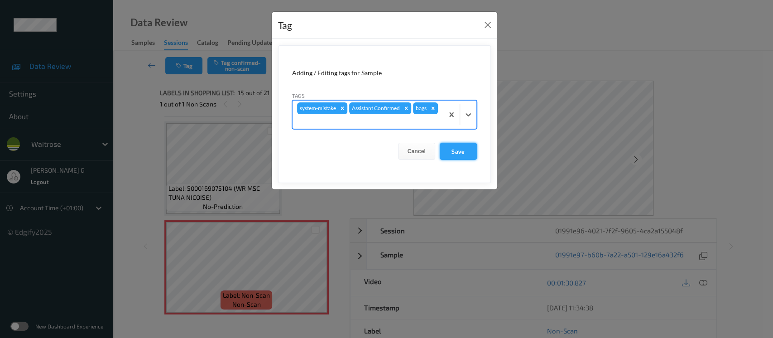
click at [460, 143] on button "Save" at bounding box center [458, 151] width 37 height 17
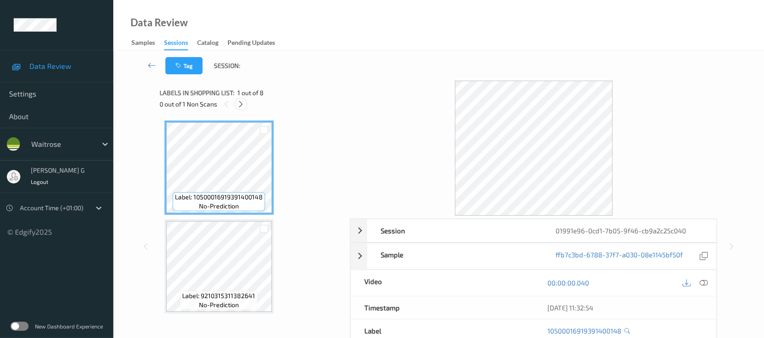
click at [241, 103] on icon at bounding box center [241, 104] width 8 height 8
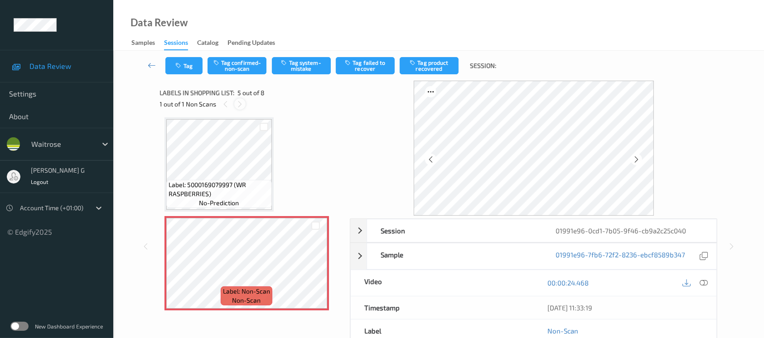
click at [236, 104] on icon at bounding box center [240, 104] width 8 height 8
click at [634, 158] on icon at bounding box center [636, 159] width 8 height 8
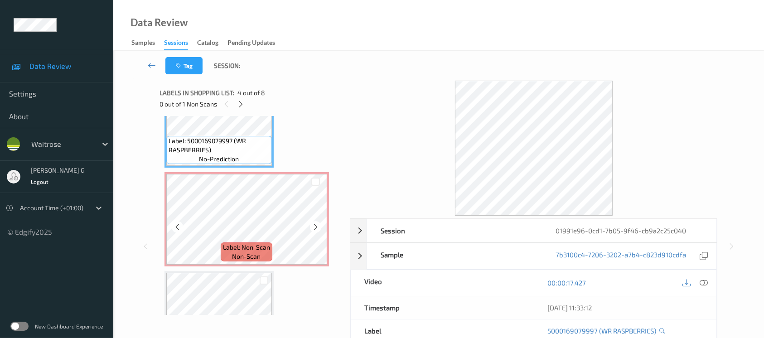
scroll to position [362, 0]
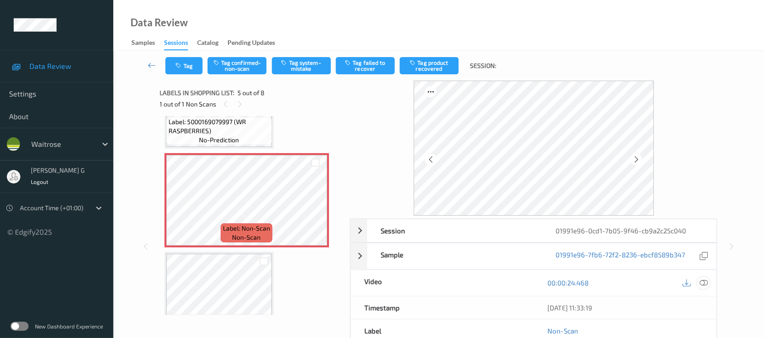
click at [704, 281] on icon at bounding box center [703, 283] width 8 height 8
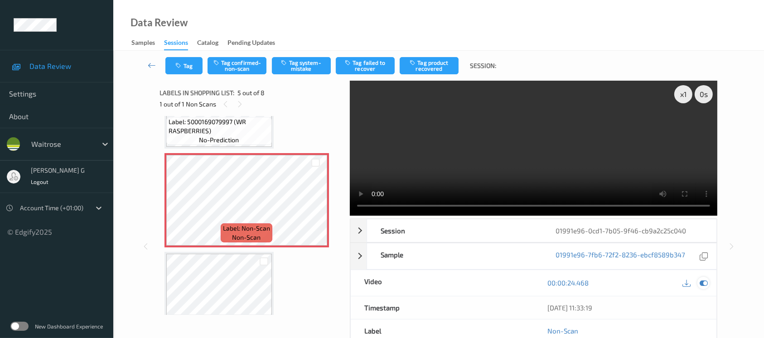
click at [698, 281] on div at bounding box center [703, 283] width 12 height 12
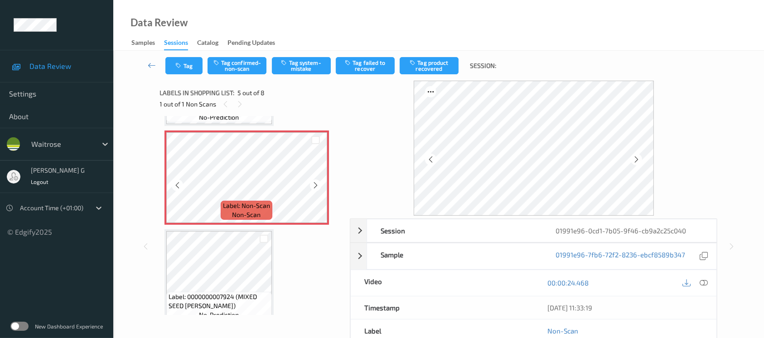
scroll to position [423, 0]
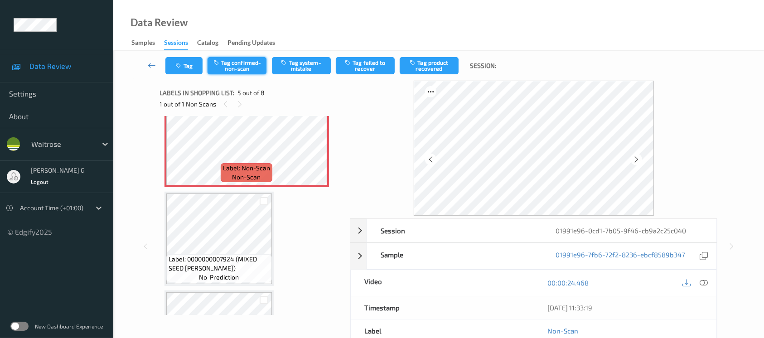
click at [240, 68] on button "Tag confirmed-non-scan" at bounding box center [236, 65] width 59 height 17
click at [430, 63] on button "Tag product recovered" at bounding box center [428, 65] width 59 height 17
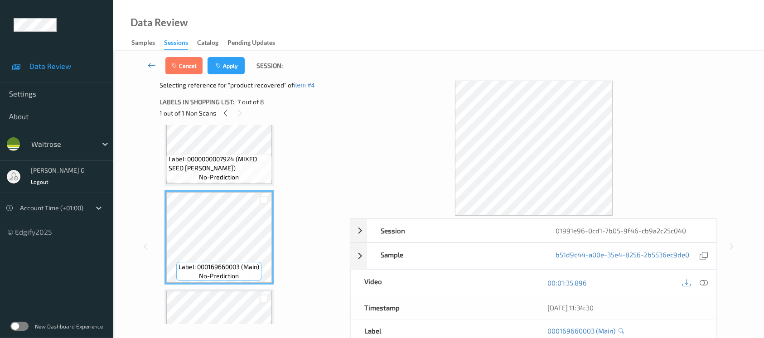
scroll to position [592, 0]
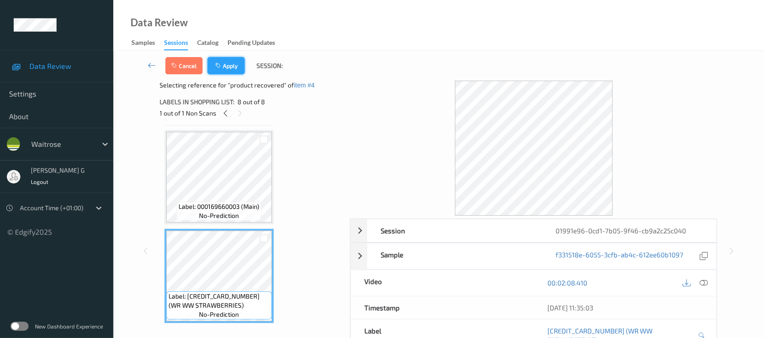
click at [233, 62] on button "Apply" at bounding box center [225, 65] width 37 height 17
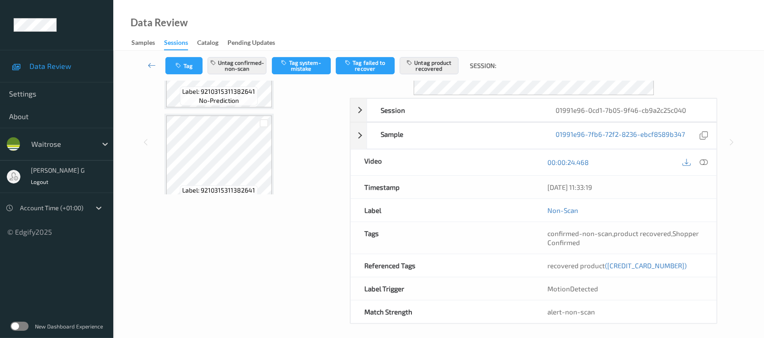
scroll to position [58, 0]
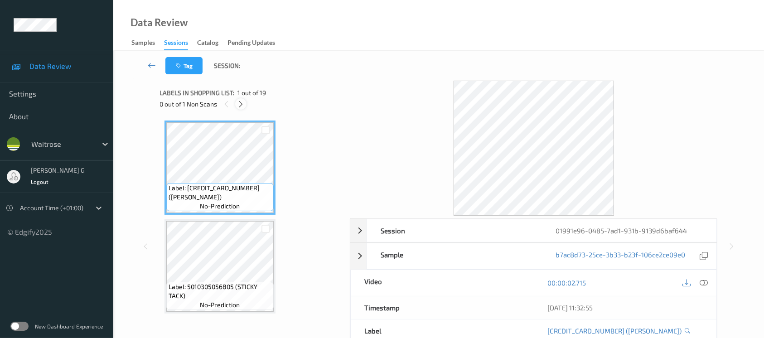
click at [243, 103] on icon at bounding box center [241, 104] width 8 height 8
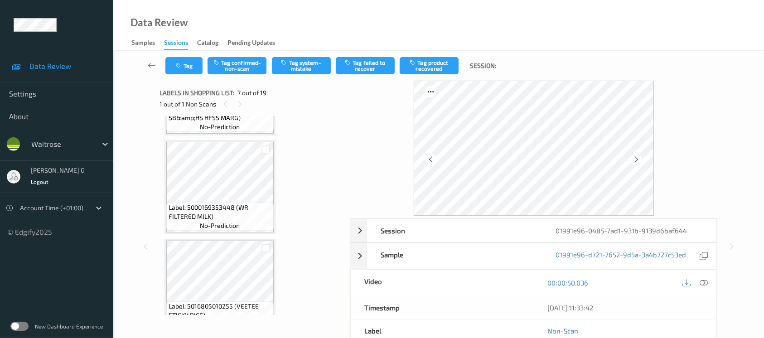
scroll to position [496, 0]
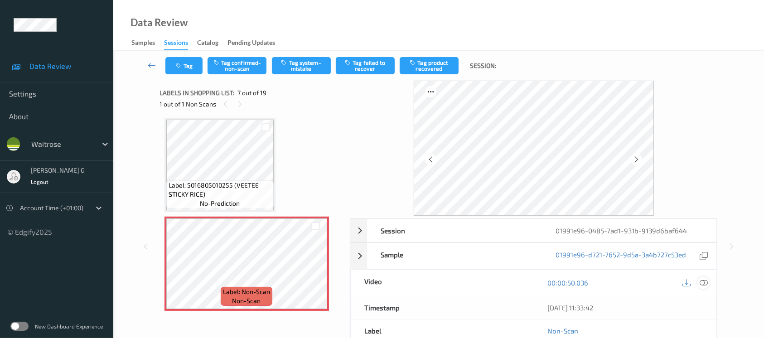
click at [704, 281] on icon at bounding box center [703, 283] width 8 height 8
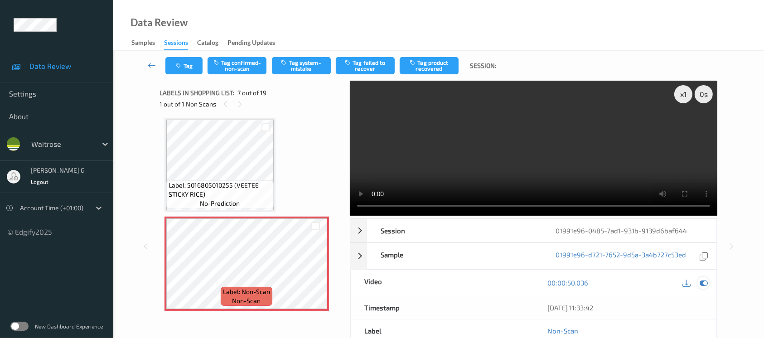
click at [703, 284] on icon at bounding box center [703, 283] width 8 height 8
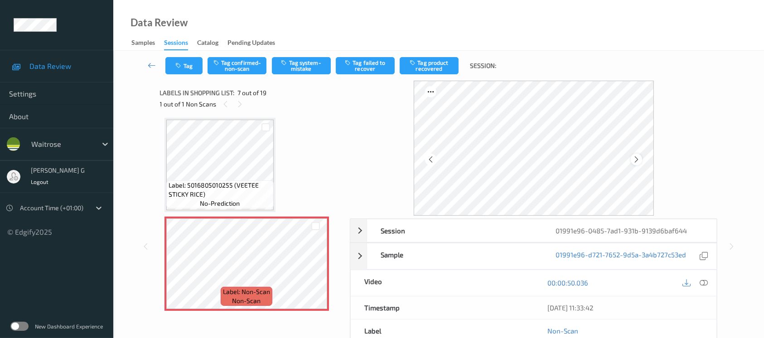
click at [635, 161] on icon at bounding box center [636, 159] width 8 height 8
click at [702, 284] on icon at bounding box center [703, 283] width 8 height 8
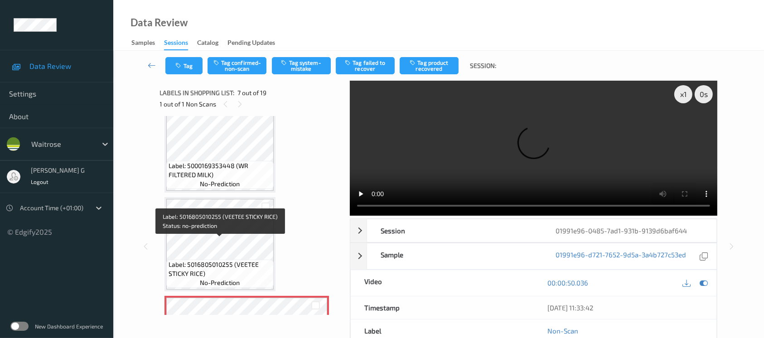
scroll to position [436, 0]
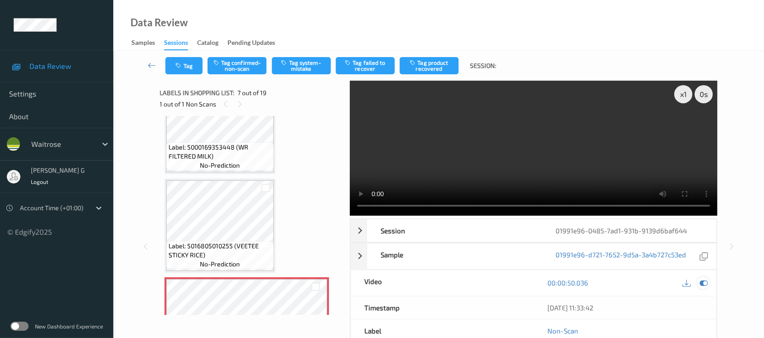
click at [701, 288] on div at bounding box center [703, 283] width 12 height 12
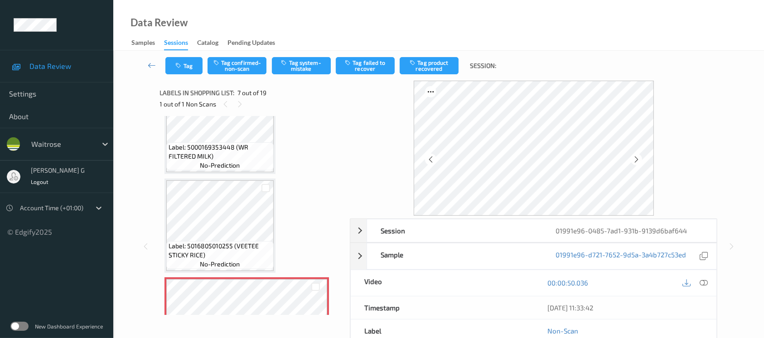
scroll to position [496, 0]
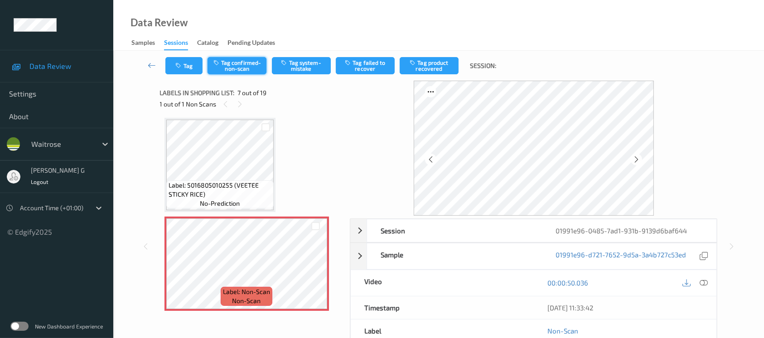
click at [244, 67] on button "Tag confirmed-non-scan" at bounding box center [236, 65] width 59 height 17
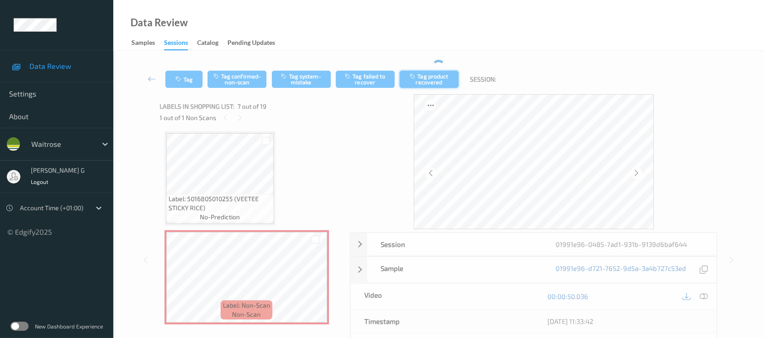
click at [426, 79] on button "Tag product recovered" at bounding box center [428, 79] width 59 height 17
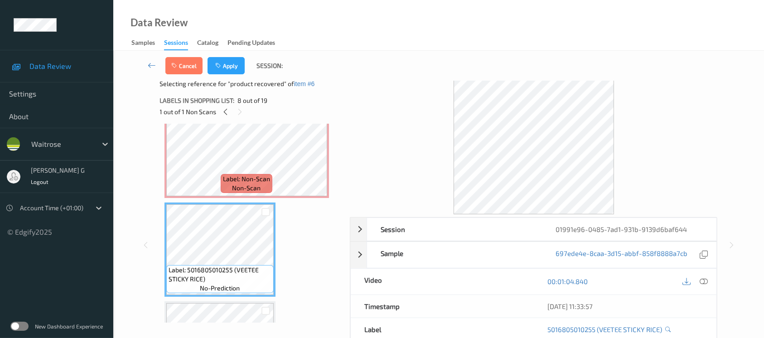
scroll to position [0, 0]
click at [224, 69] on button "Apply" at bounding box center [225, 65] width 37 height 17
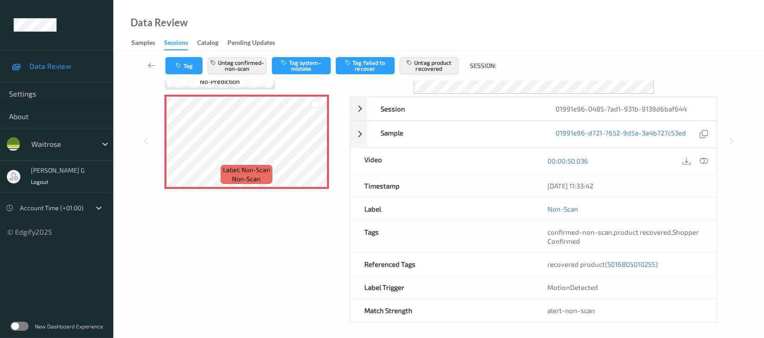
scroll to position [124, 0]
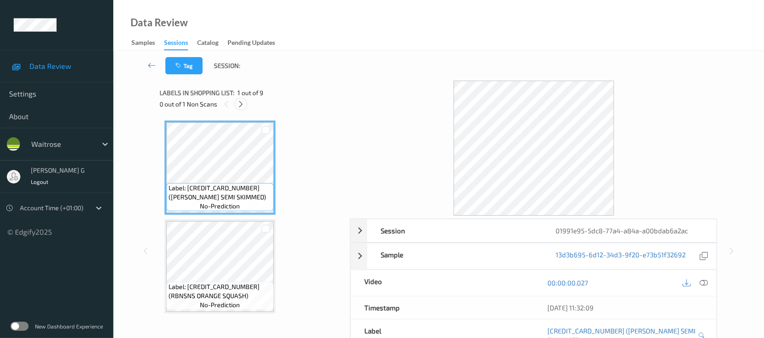
click at [241, 103] on icon at bounding box center [241, 104] width 8 height 8
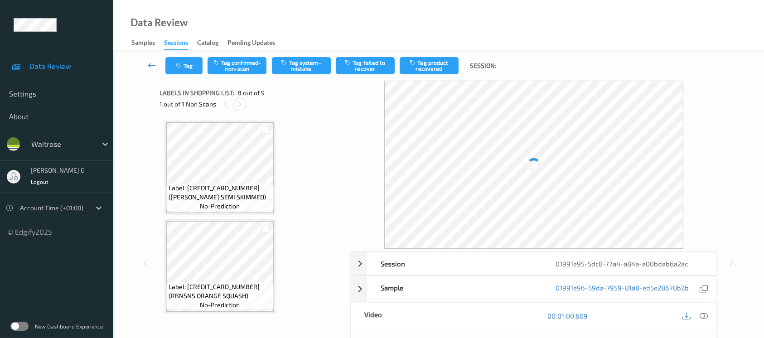
scroll to position [594, 0]
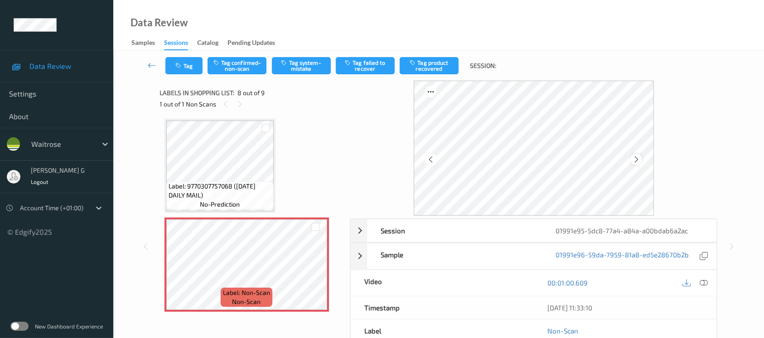
click at [638, 160] on icon at bounding box center [636, 159] width 8 height 8
click at [638, 159] on icon at bounding box center [636, 159] width 8 height 8
click at [703, 283] on icon at bounding box center [703, 283] width 8 height 8
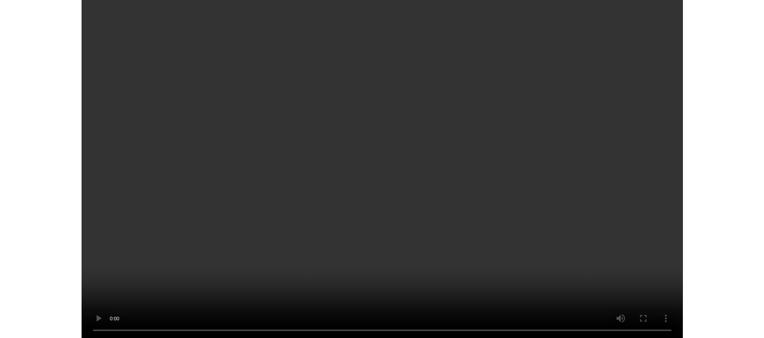
scroll to position [594, 0]
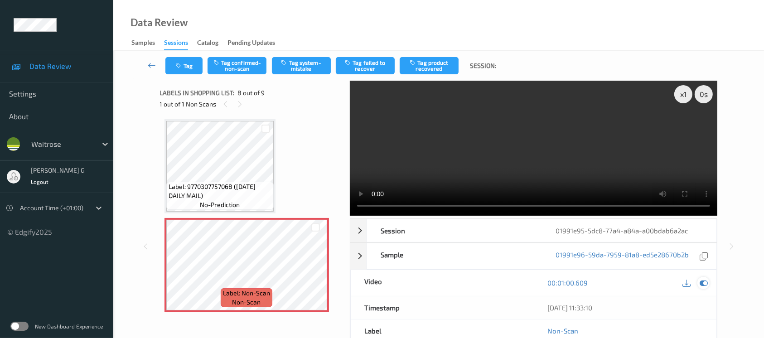
click at [702, 282] on icon at bounding box center [703, 283] width 8 height 8
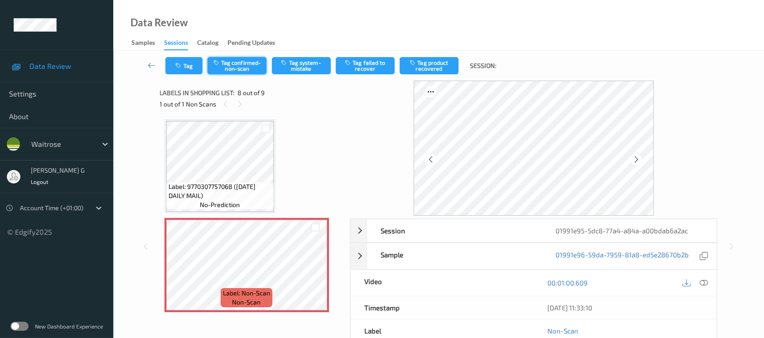
click at [244, 67] on button "Tag confirmed-non-scan" at bounding box center [236, 65] width 59 height 17
click at [430, 62] on button "Tag product recovered" at bounding box center [428, 65] width 59 height 17
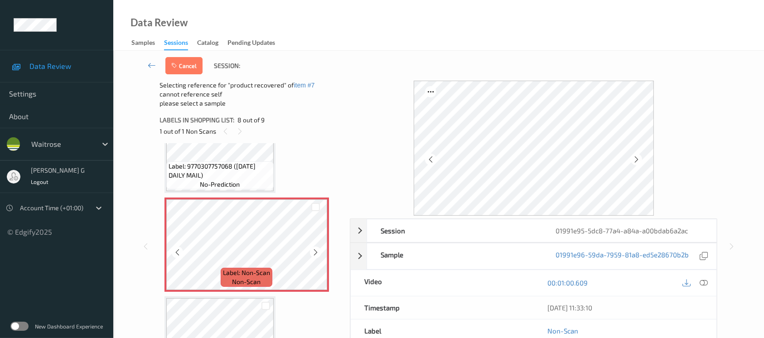
scroll to position [690, 0]
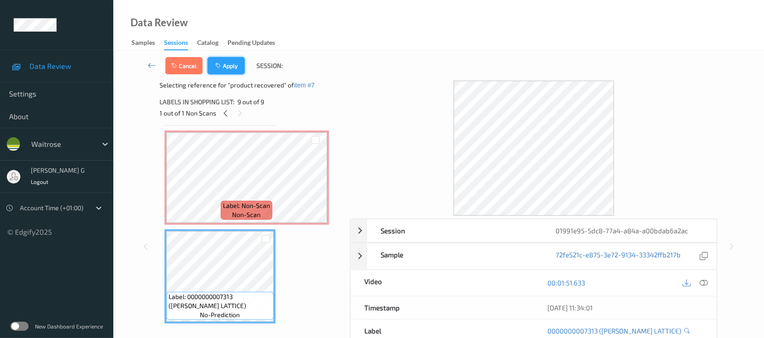
click at [231, 66] on button "Apply" at bounding box center [225, 65] width 37 height 17
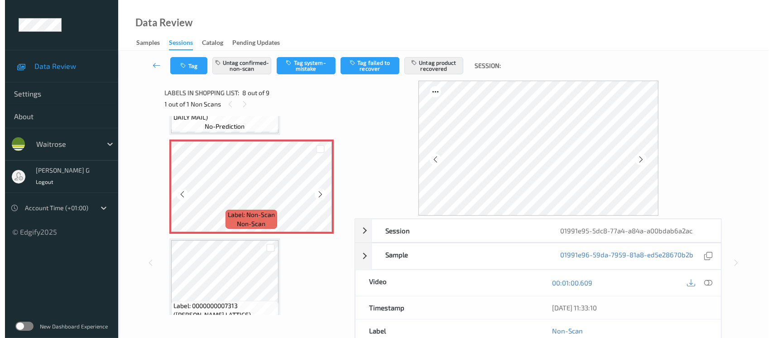
scroll to position [691, 0]
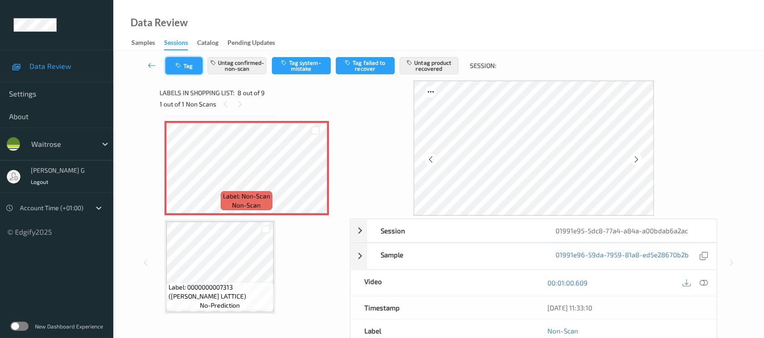
click at [177, 68] on icon "button" at bounding box center [180, 66] width 8 height 6
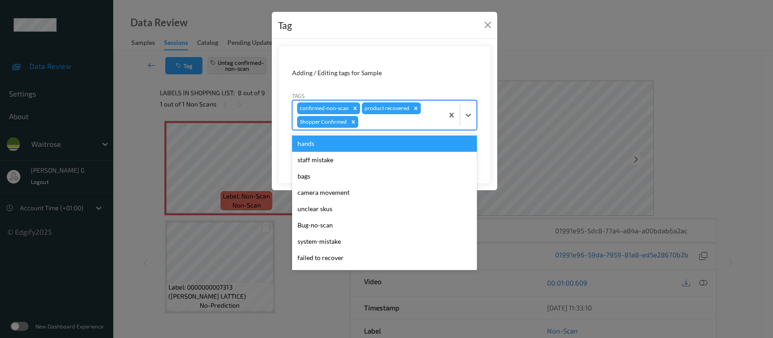
click at [383, 123] on div at bounding box center [399, 121] width 79 height 11
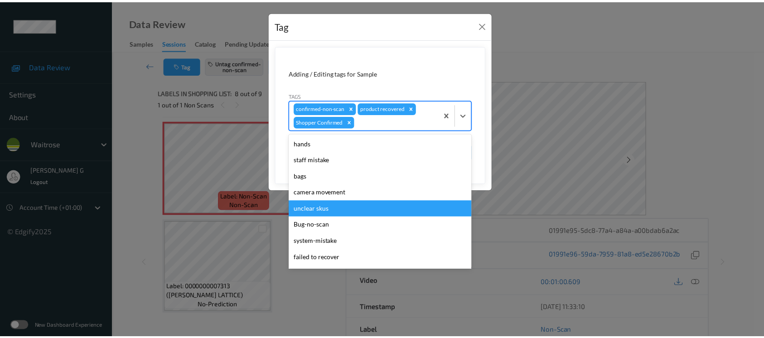
scroll to position [193, 0]
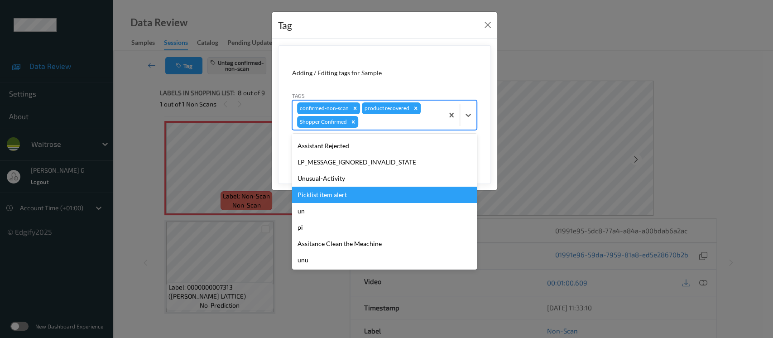
click at [323, 196] on div "Picklist item alert" at bounding box center [384, 195] width 185 height 16
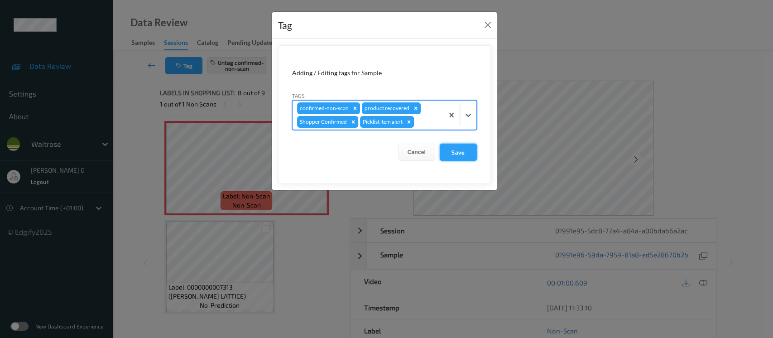
click at [467, 151] on button "Save" at bounding box center [458, 152] width 37 height 17
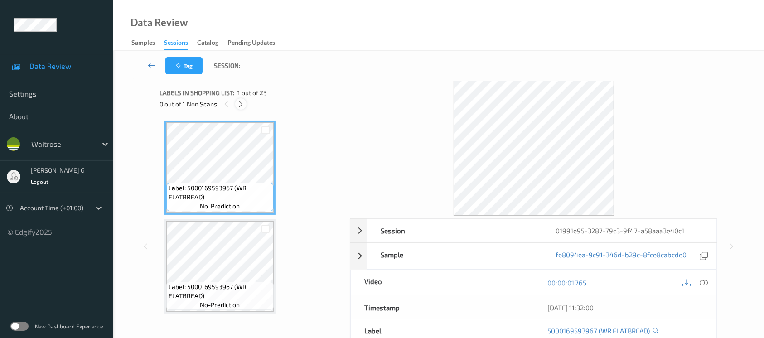
click at [241, 107] on icon at bounding box center [241, 104] width 8 height 8
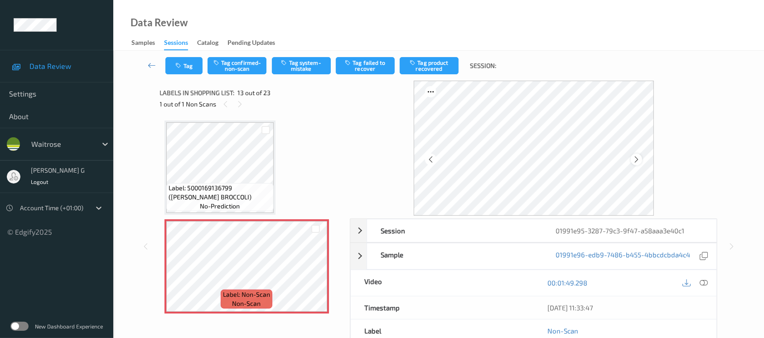
click at [641, 158] on div at bounding box center [635, 159] width 11 height 11
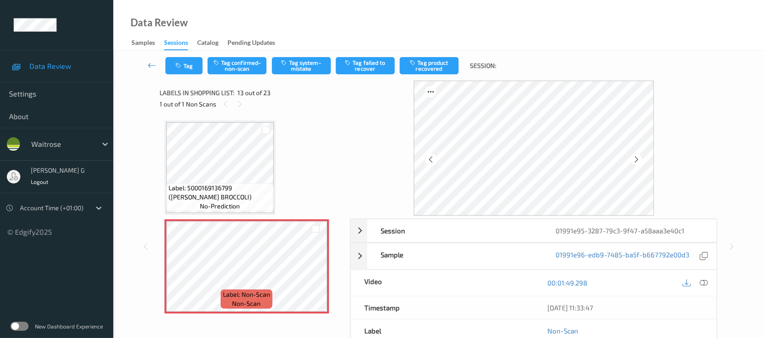
click at [641, 158] on div at bounding box center [635, 159] width 11 height 11
click at [708, 282] on div at bounding box center [703, 283] width 12 height 12
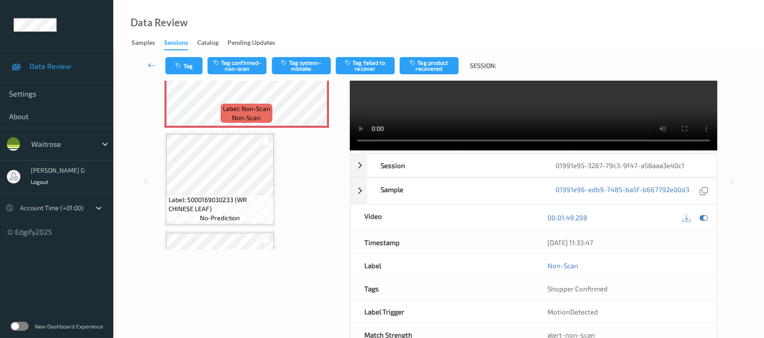
scroll to position [0, 0]
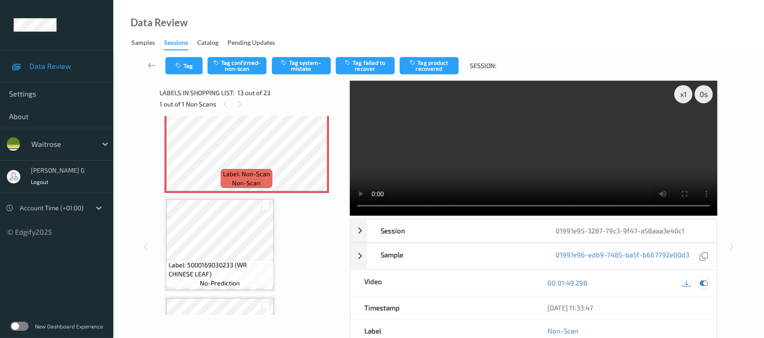
click at [700, 281] on icon at bounding box center [703, 283] width 8 height 8
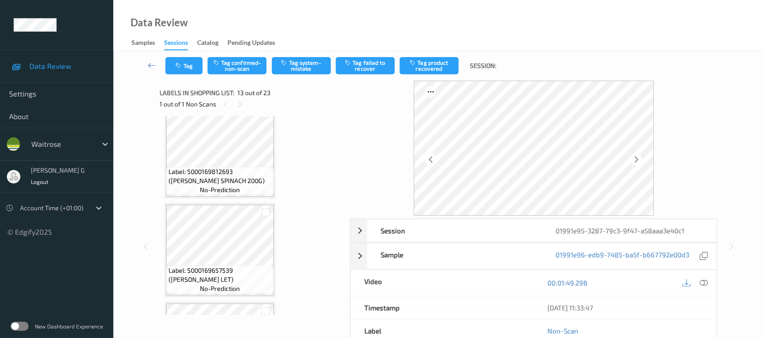
scroll to position [1086, 0]
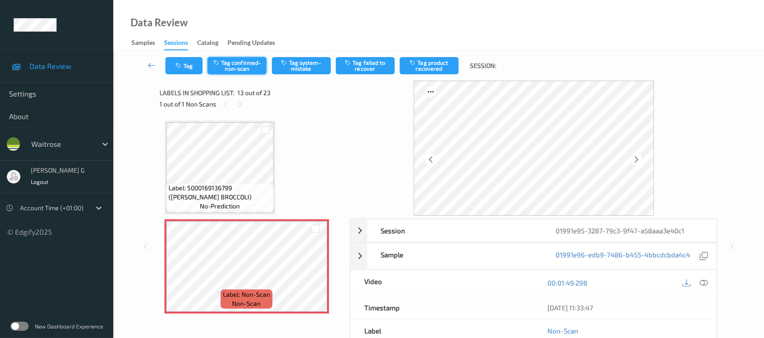
click at [230, 63] on button "Tag confirmed-non-scan" at bounding box center [236, 65] width 59 height 17
click at [243, 64] on button "Untag confirmed-non-scan" at bounding box center [236, 65] width 59 height 17
click at [301, 68] on button "Tag system-mistake" at bounding box center [301, 65] width 59 height 17
click at [191, 65] on button "Tag" at bounding box center [183, 65] width 37 height 17
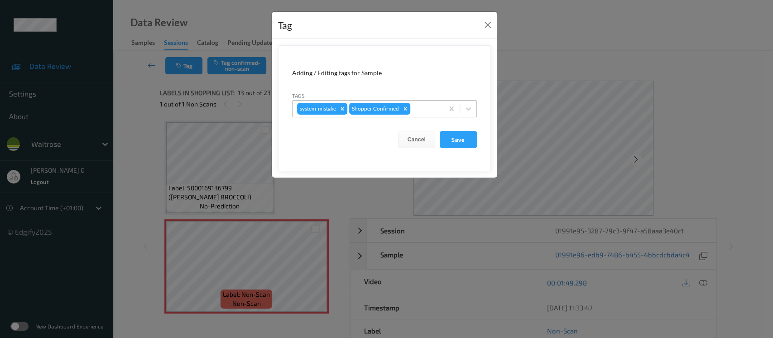
click at [433, 107] on div at bounding box center [425, 108] width 27 height 11
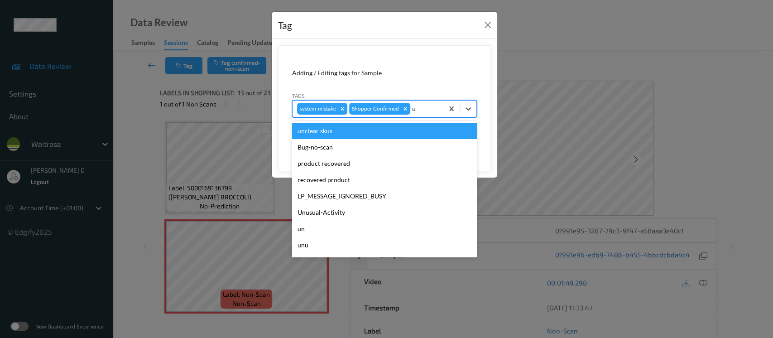
type input "un"
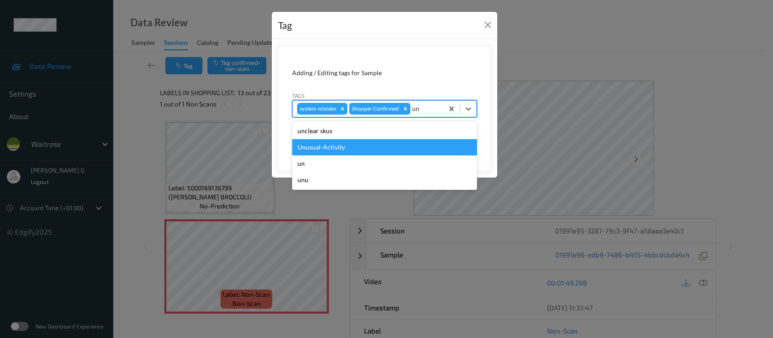
click at [315, 148] on div "Unusual-Activity" at bounding box center [384, 147] width 185 height 16
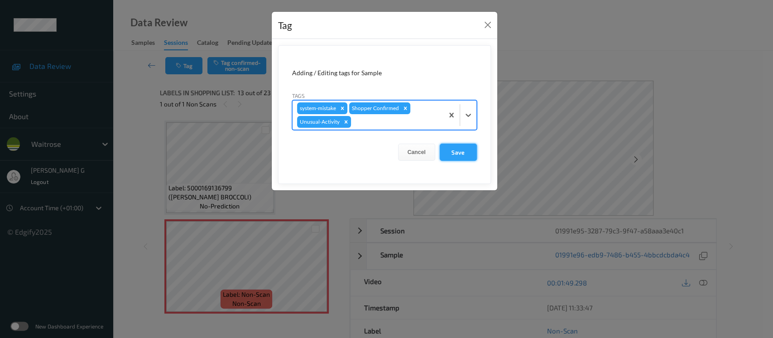
click at [463, 149] on button "Save" at bounding box center [458, 152] width 37 height 17
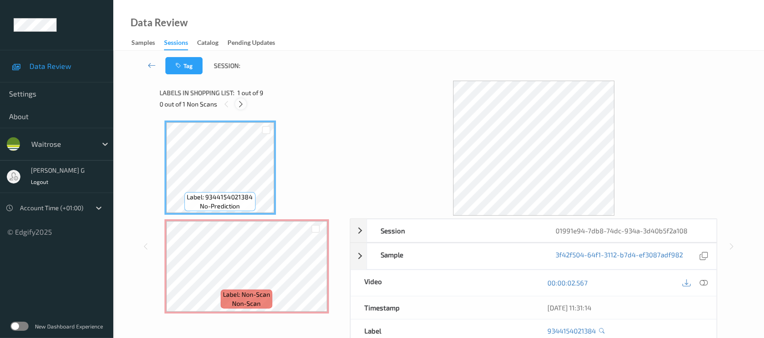
click at [238, 103] on icon at bounding box center [241, 104] width 8 height 8
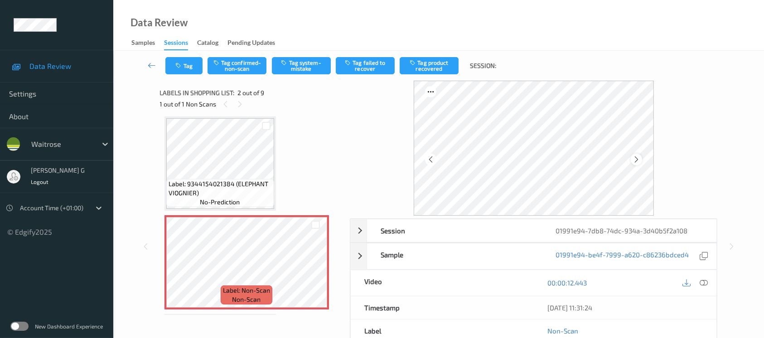
click at [638, 159] on icon at bounding box center [636, 159] width 8 height 8
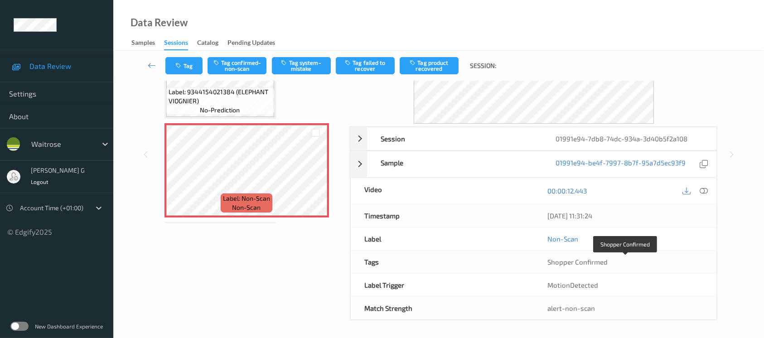
scroll to position [0, 0]
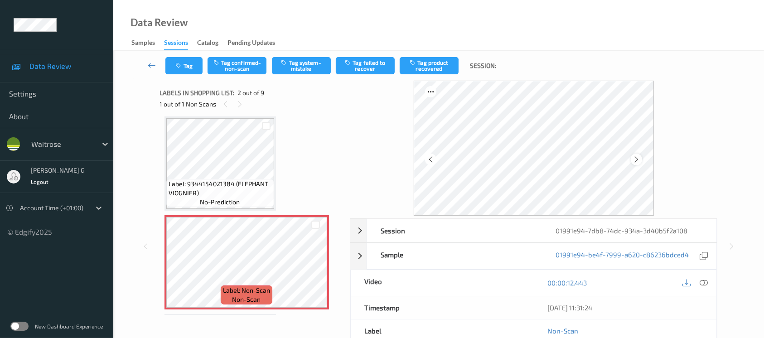
click at [635, 159] on icon at bounding box center [636, 159] width 8 height 8
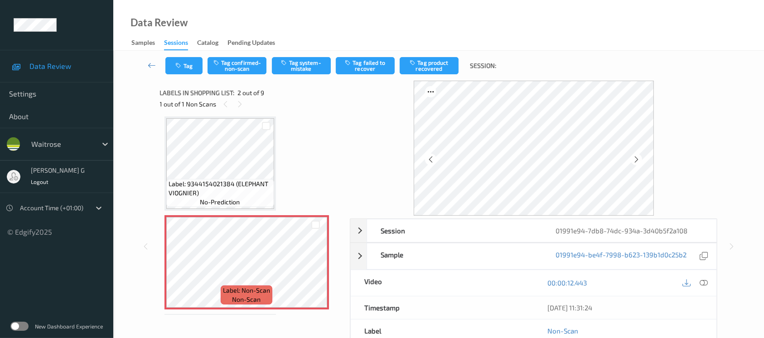
click at [635, 159] on icon at bounding box center [636, 159] width 8 height 8
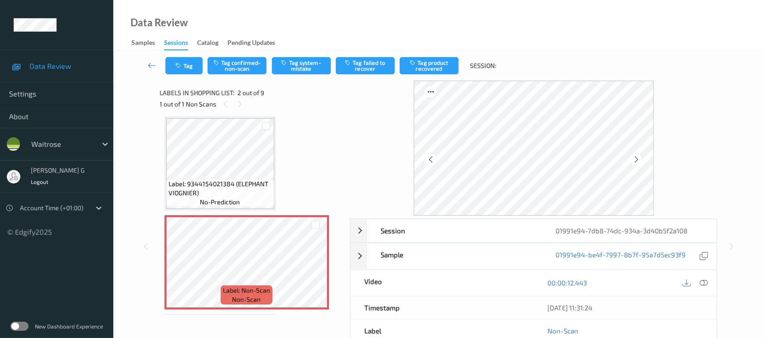
click at [635, 159] on icon at bounding box center [636, 159] width 8 height 8
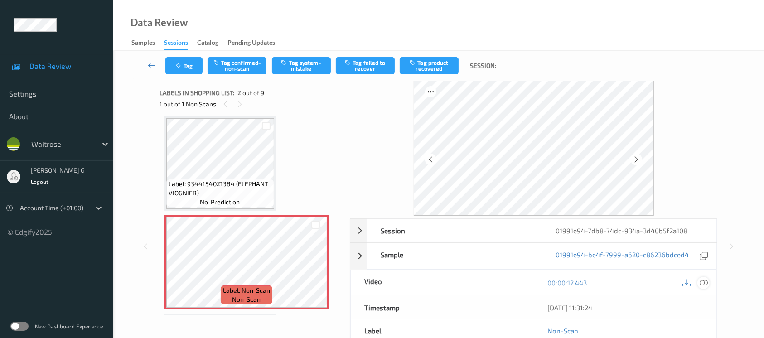
click at [702, 283] on icon at bounding box center [703, 283] width 8 height 8
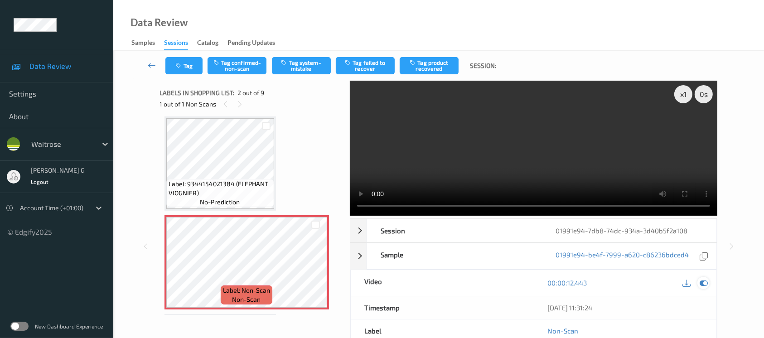
click at [703, 284] on icon at bounding box center [703, 283] width 8 height 8
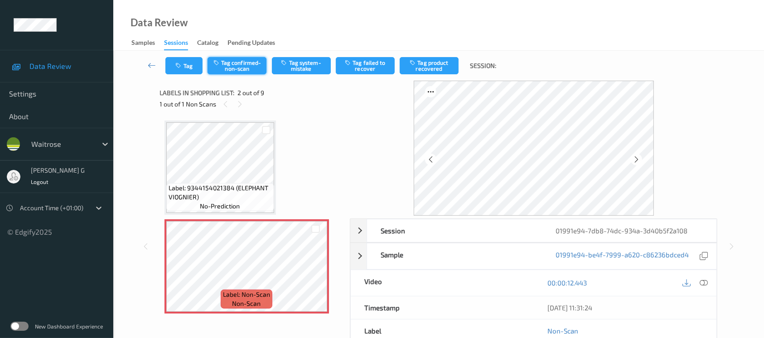
click at [240, 68] on button "Tag confirmed-non-scan" at bounding box center [236, 65] width 59 height 17
click at [431, 60] on button "Tag product recovered" at bounding box center [428, 65] width 59 height 17
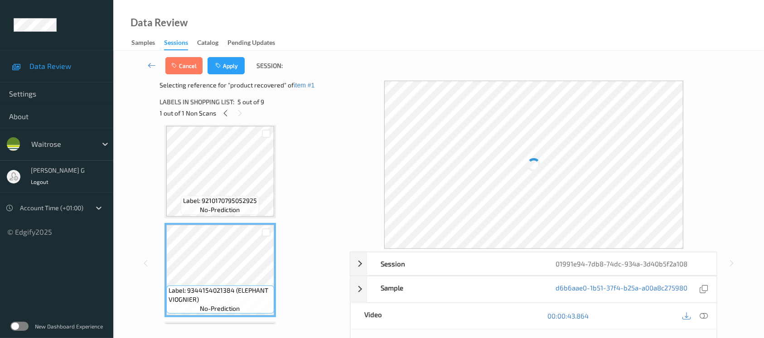
scroll to position [362, 0]
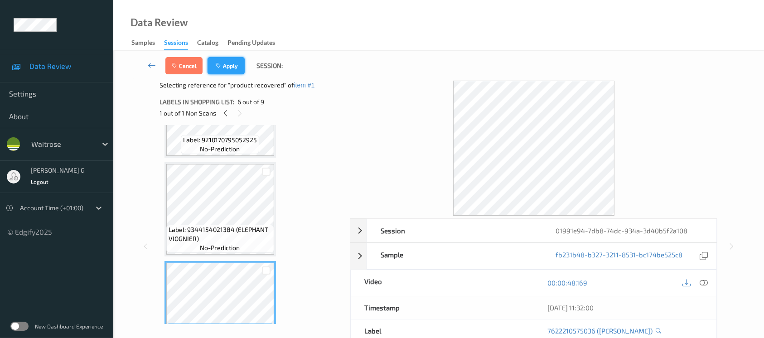
click at [221, 72] on button "Apply" at bounding box center [225, 65] width 37 height 17
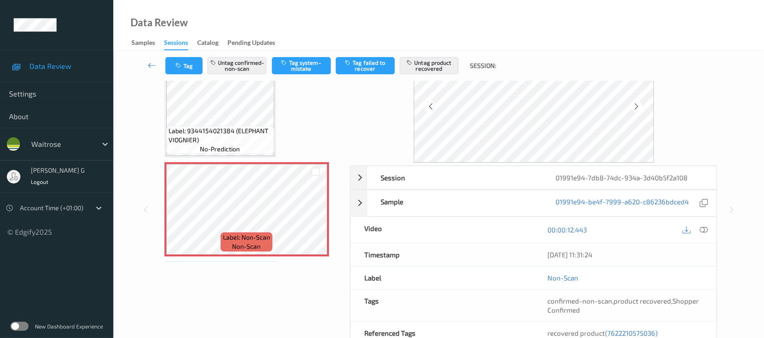
scroll to position [0, 0]
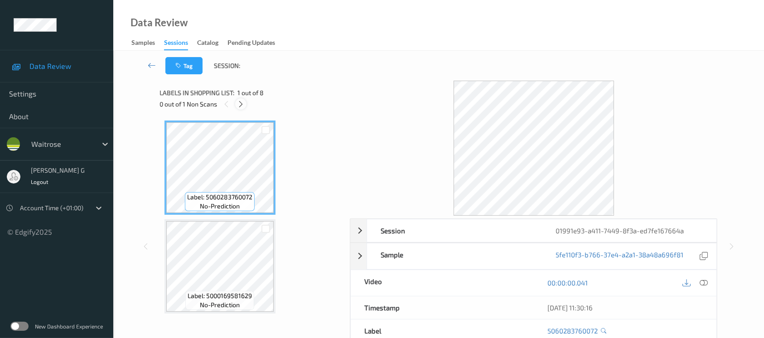
click at [245, 104] on div at bounding box center [240, 103] width 11 height 11
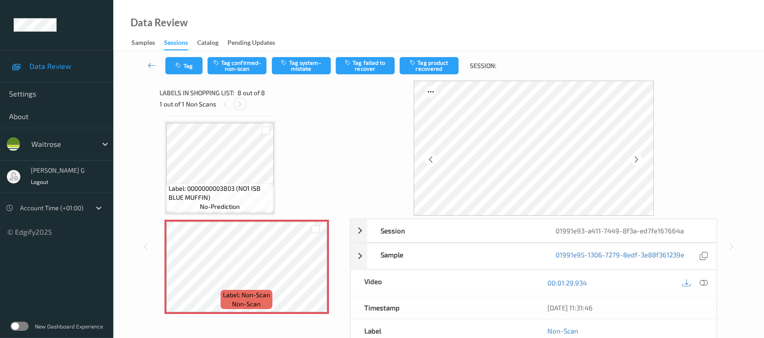
click at [240, 107] on icon at bounding box center [240, 104] width 8 height 8
click at [634, 160] on icon at bounding box center [636, 159] width 8 height 8
click at [634, 155] on icon at bounding box center [636, 159] width 8 height 8
click at [710, 279] on div "00:01:29.934" at bounding box center [625, 283] width 183 height 26
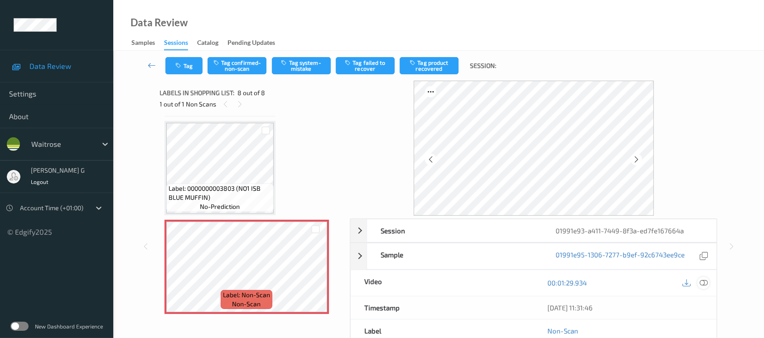
click at [704, 285] on icon at bounding box center [703, 283] width 8 height 8
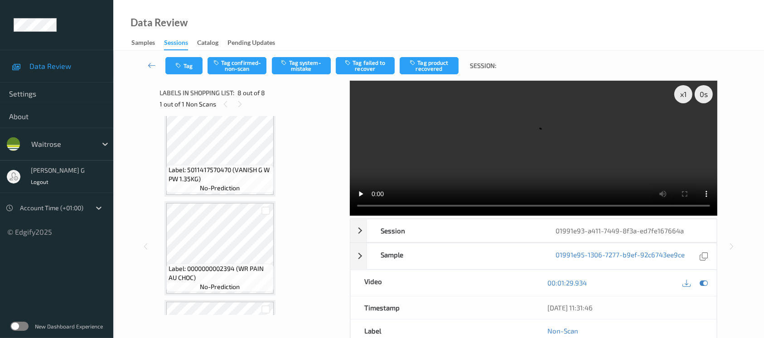
scroll to position [411, 0]
click at [703, 284] on icon at bounding box center [703, 283] width 8 height 8
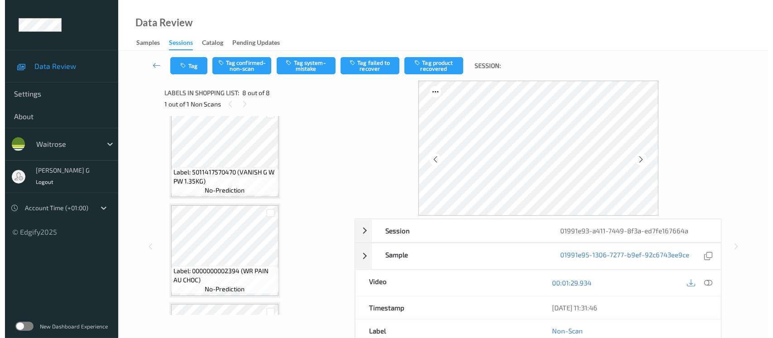
scroll to position [592, 0]
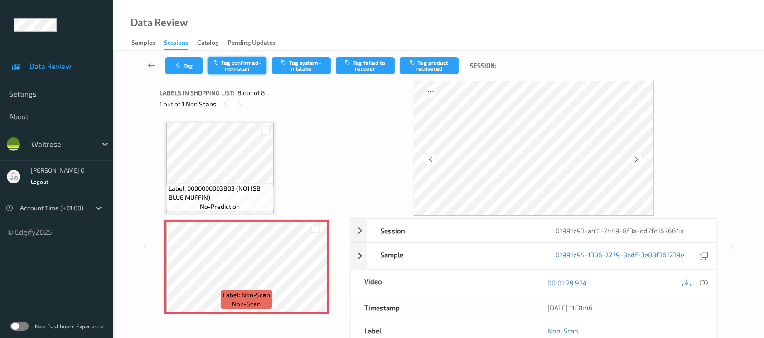
click at [238, 65] on button "Tag confirmed-non-scan" at bounding box center [236, 65] width 59 height 17
click at [231, 62] on button "Untag confirmed-non-scan" at bounding box center [236, 65] width 59 height 17
click at [302, 69] on button "Tag system-mistake" at bounding box center [301, 65] width 59 height 17
click at [186, 67] on button "Tag" at bounding box center [183, 65] width 37 height 17
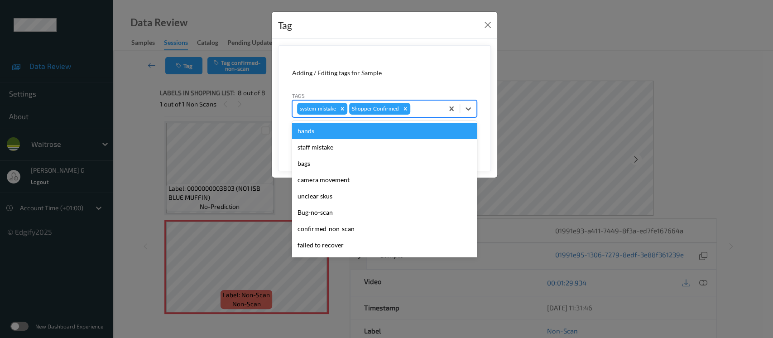
click at [432, 111] on div at bounding box center [425, 108] width 27 height 11
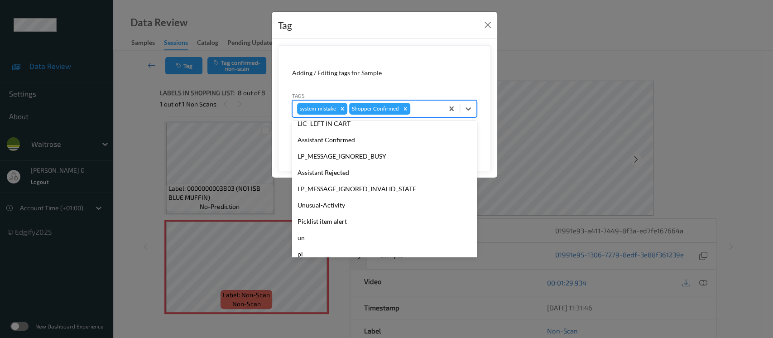
scroll to position [210, 0]
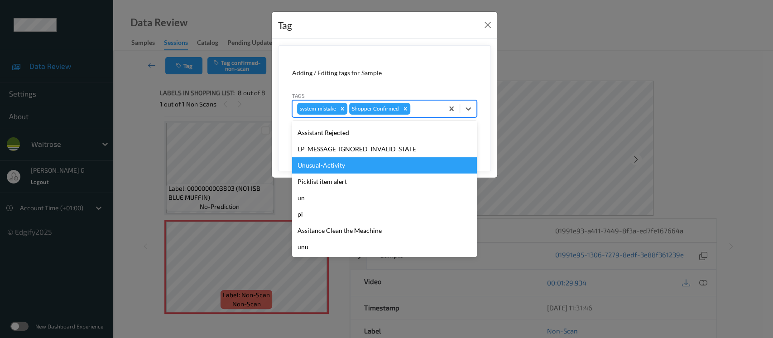
click at [332, 166] on div "Unusual-Activity" at bounding box center [384, 165] width 185 height 16
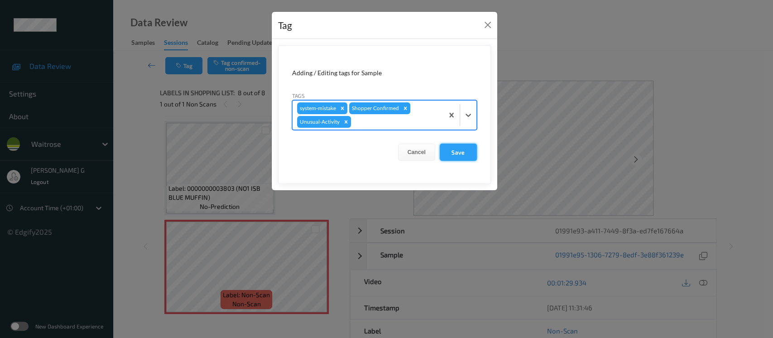
click at [467, 149] on button "Save" at bounding box center [458, 152] width 37 height 17
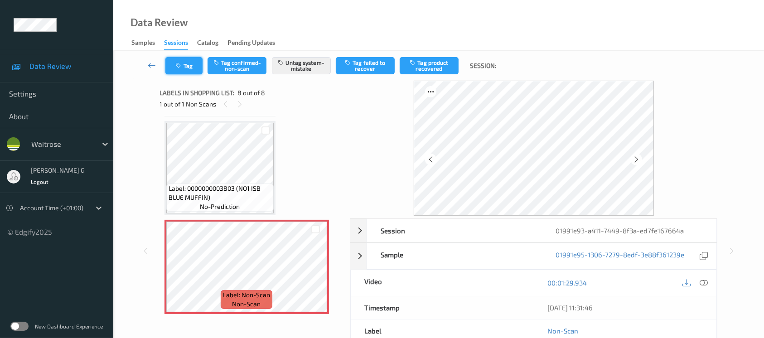
click at [183, 63] on button "Tag" at bounding box center [183, 65] width 37 height 17
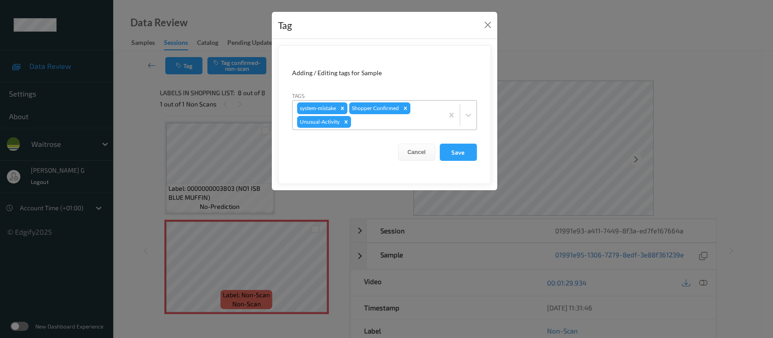
click at [380, 126] on div at bounding box center [396, 121] width 86 height 11
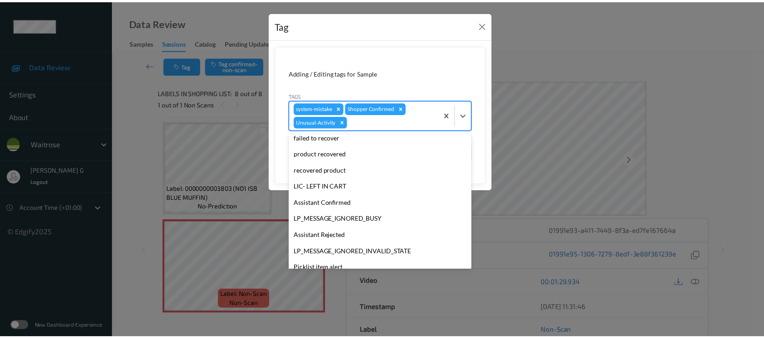
scroll to position [193, 0]
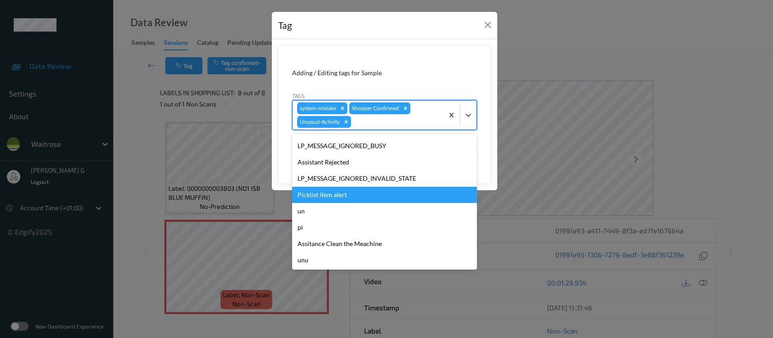
click at [326, 194] on div "Picklist item alert" at bounding box center [384, 195] width 185 height 16
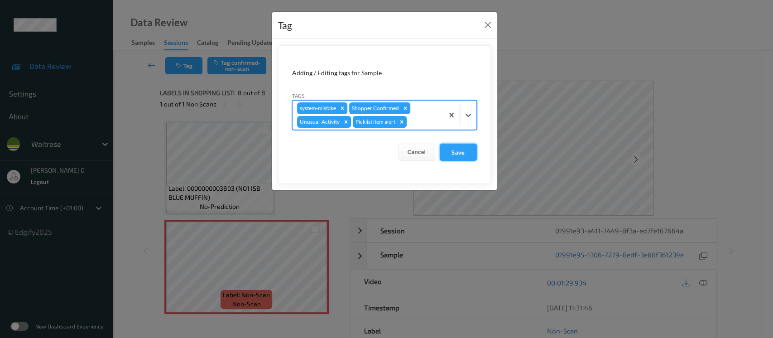
click at [455, 156] on button "Save" at bounding box center [458, 152] width 37 height 17
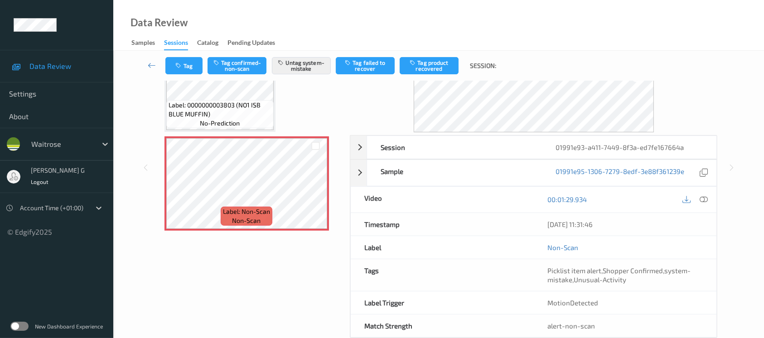
scroll to position [0, 0]
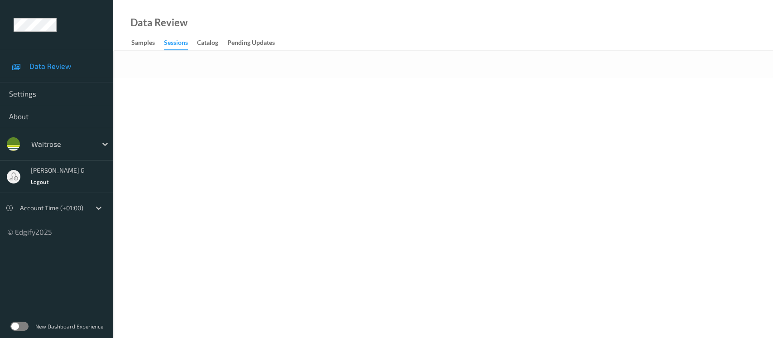
click at [354, 72] on div at bounding box center [443, 65] width 660 height 28
click at [354, 57] on div at bounding box center [443, 65] width 660 height 28
click at [239, 33] on div "Data Review Samples Sessions Catalog Pending Updates" at bounding box center [443, 25] width 660 height 51
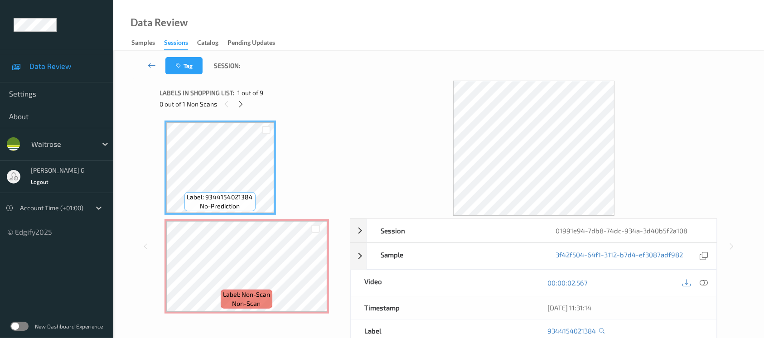
click at [239, 104] on icon at bounding box center [241, 104] width 8 height 8
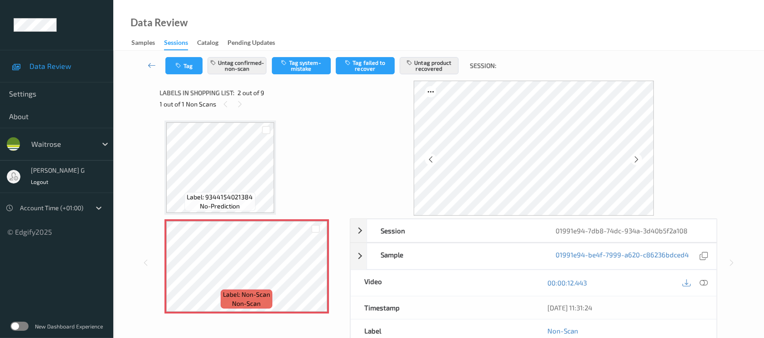
scroll to position [4, 0]
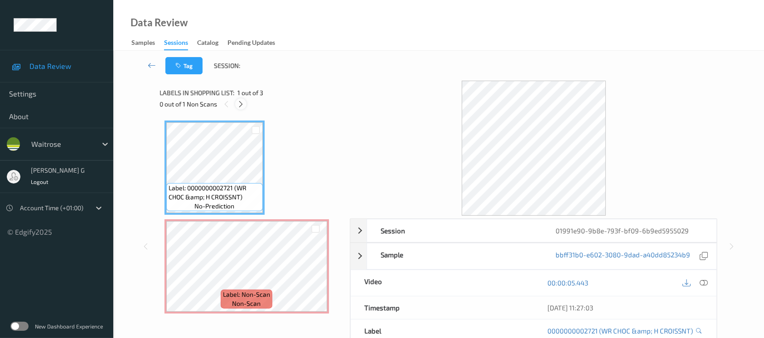
click at [240, 101] on icon at bounding box center [241, 104] width 8 height 8
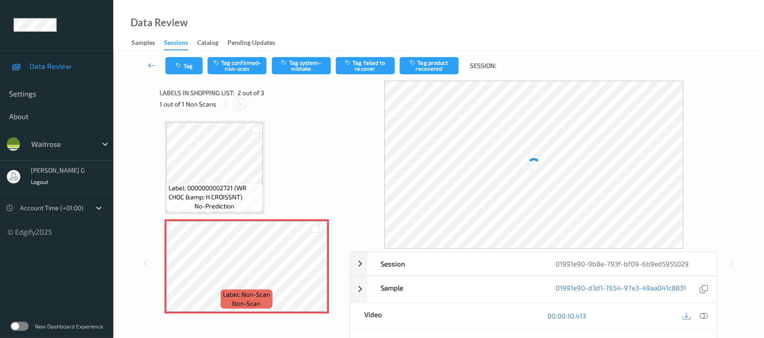
scroll to position [4, 0]
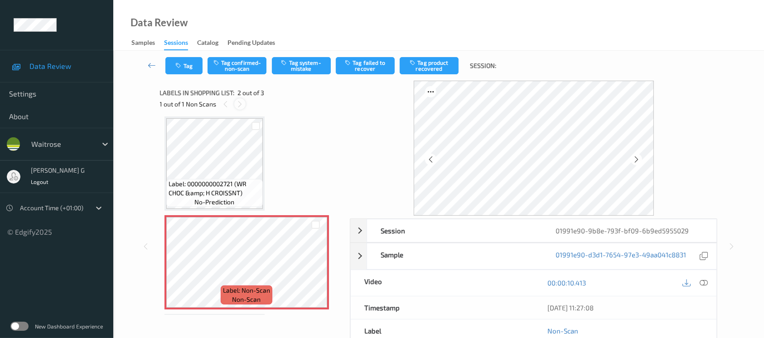
click at [241, 103] on icon at bounding box center [240, 104] width 8 height 8
click at [637, 160] on icon at bounding box center [636, 159] width 8 height 8
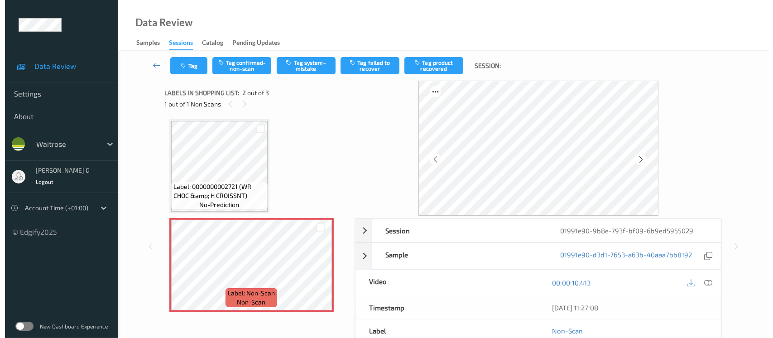
scroll to position [0, 0]
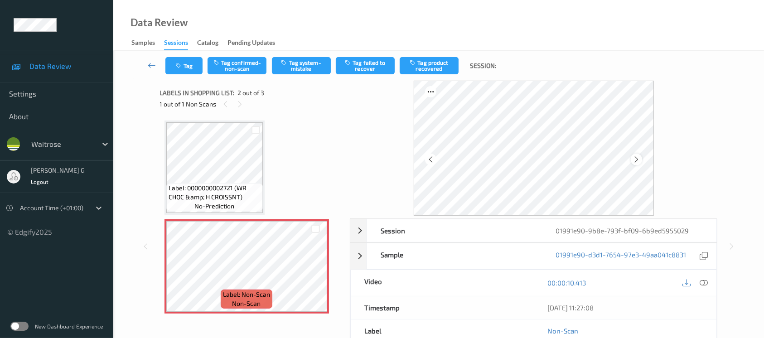
click at [635, 160] on icon at bounding box center [636, 159] width 8 height 8
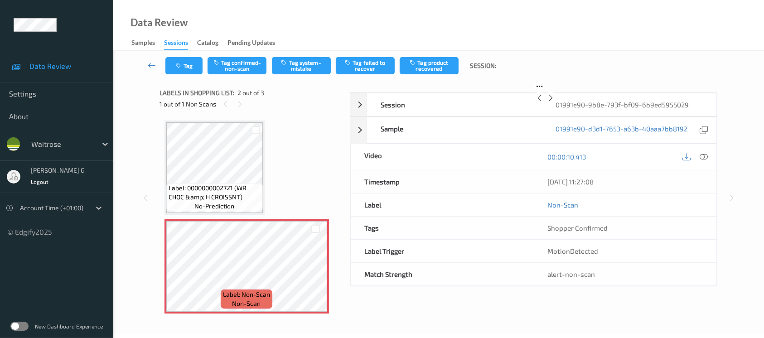
click at [554, 102] on icon at bounding box center [551, 98] width 8 height 8
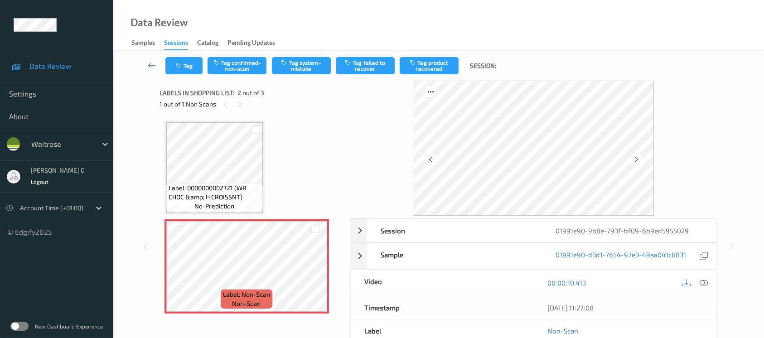
click at [635, 160] on icon at bounding box center [636, 159] width 8 height 8
click at [706, 282] on icon at bounding box center [703, 283] width 8 height 8
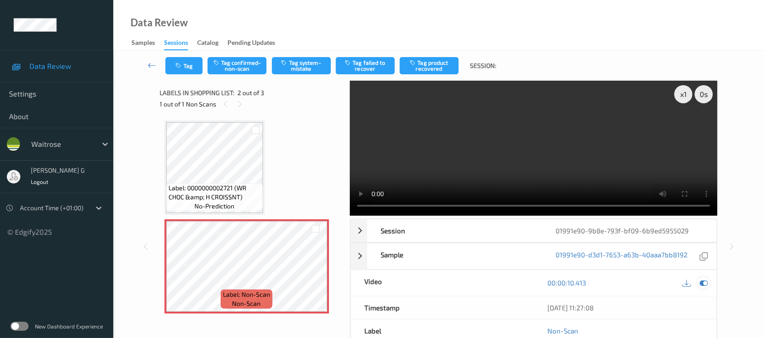
click at [701, 279] on icon at bounding box center [703, 283] width 8 height 8
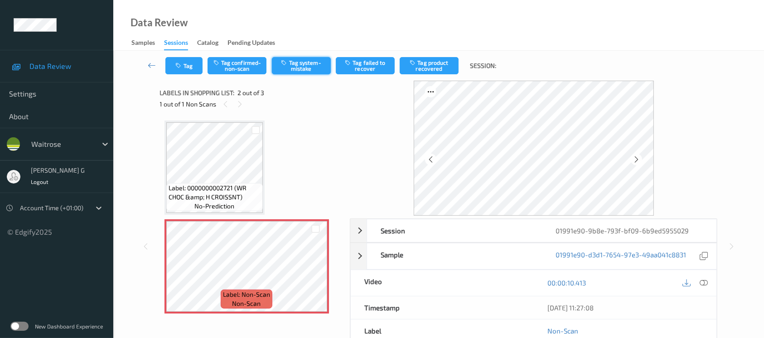
click at [304, 62] on button "Tag system-mistake" at bounding box center [301, 65] width 59 height 17
click at [185, 68] on button "Tag" at bounding box center [183, 65] width 37 height 17
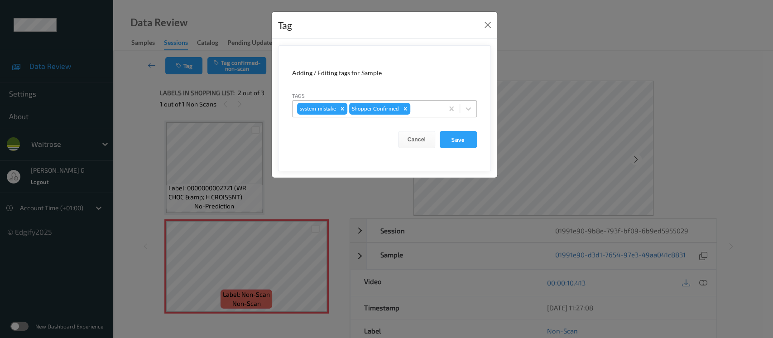
click at [424, 106] on div at bounding box center [425, 108] width 27 height 11
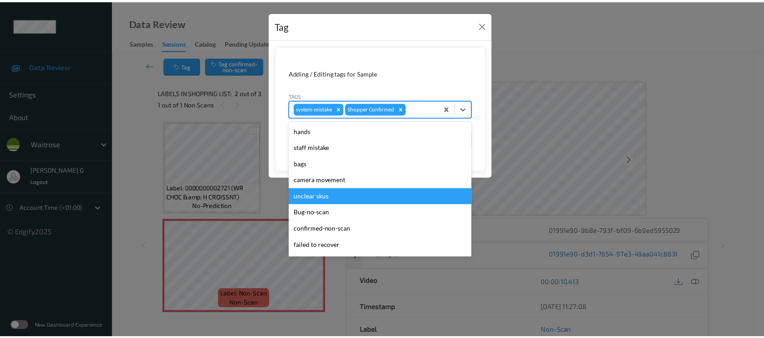
scroll to position [210, 0]
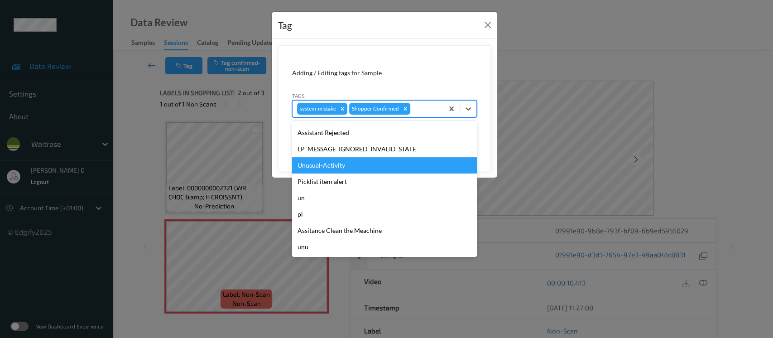
click at [318, 169] on div "Unusual-Activity" at bounding box center [384, 165] width 185 height 16
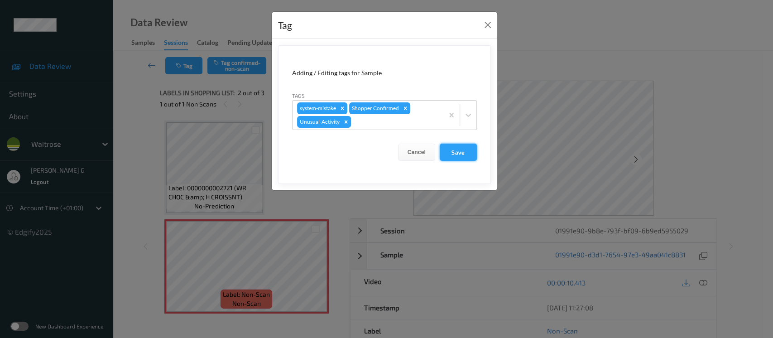
click at [458, 151] on button "Save" at bounding box center [458, 152] width 37 height 17
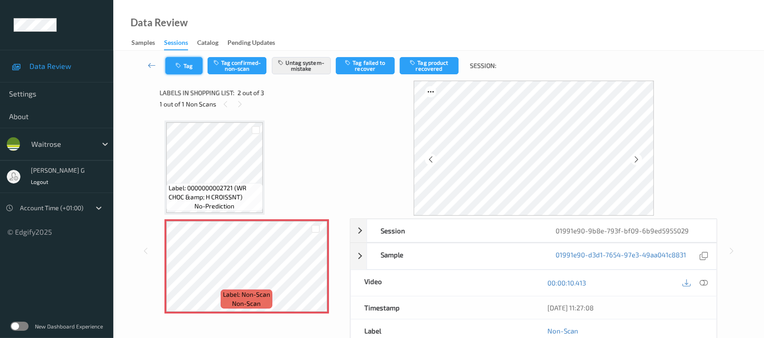
click at [178, 63] on icon "button" at bounding box center [180, 66] width 8 height 6
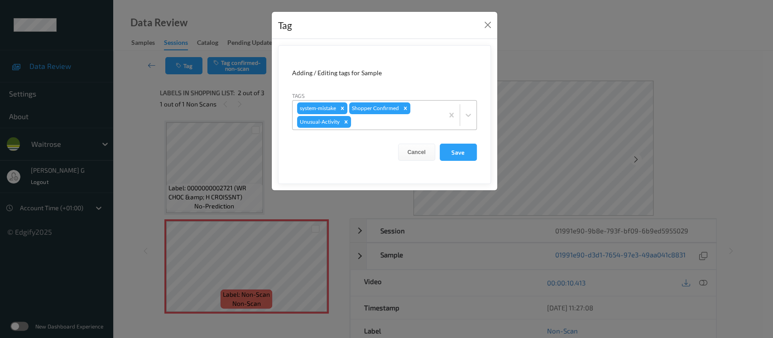
click at [363, 124] on div at bounding box center [396, 121] width 86 height 11
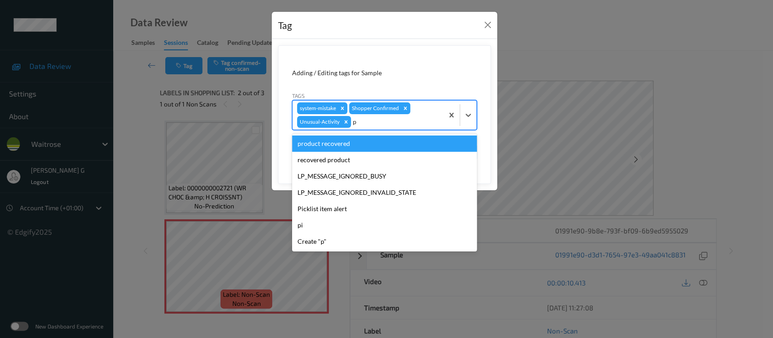
type input "pi"
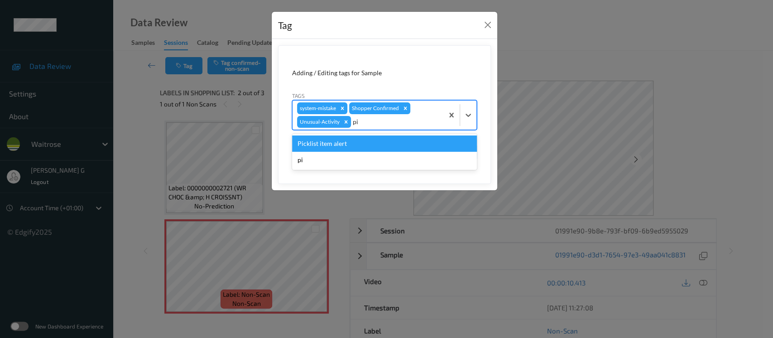
click at [322, 148] on div "Picklist item alert" at bounding box center [384, 143] width 185 height 16
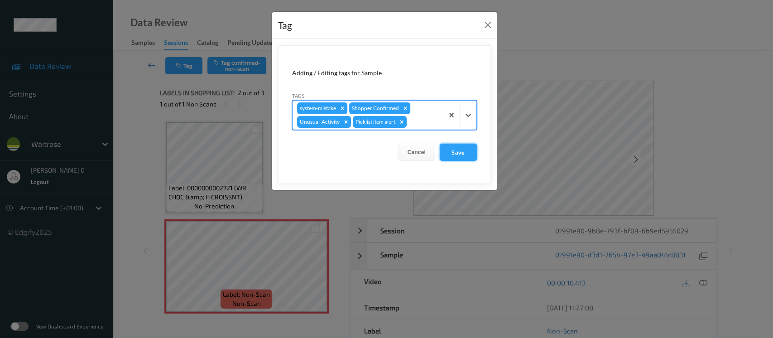
click at [462, 151] on button "Save" at bounding box center [458, 152] width 37 height 17
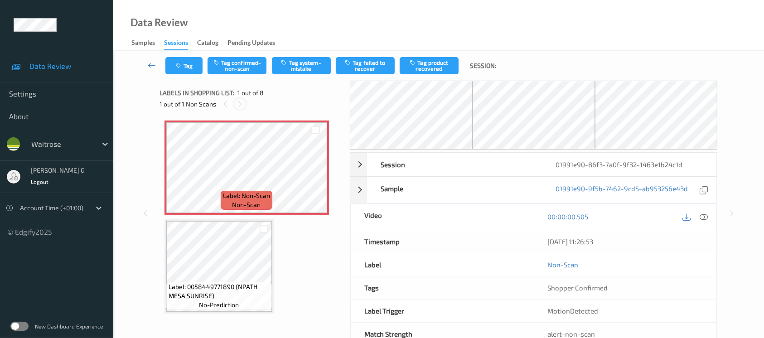
click at [240, 102] on icon at bounding box center [240, 104] width 8 height 8
click at [232, 101] on div "1 out of 1 Non Scans" at bounding box center [252, 103] width 184 height 11
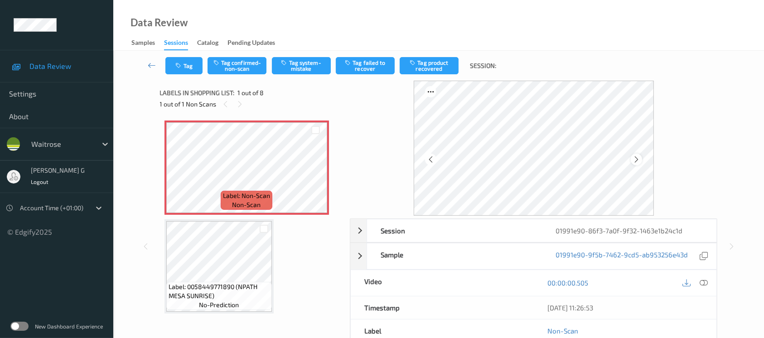
click at [633, 160] on icon at bounding box center [636, 159] width 8 height 8
click at [319, 64] on button "Tag system-mistake" at bounding box center [301, 65] width 59 height 17
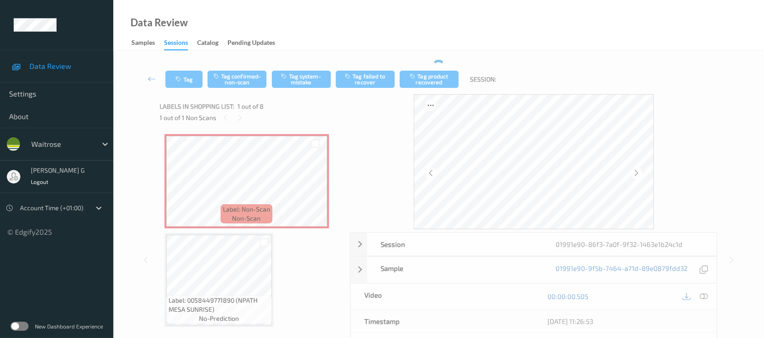
click at [186, 65] on div "Tag Tag confirmed-non-scan Tag system-mistake Tag failed to recover Tag product…" at bounding box center [438, 79] width 613 height 30
click at [187, 81] on button "Tag" at bounding box center [183, 79] width 37 height 17
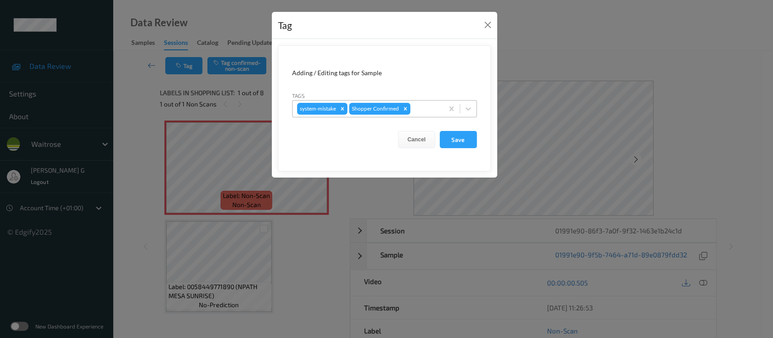
click at [417, 106] on div at bounding box center [425, 108] width 27 height 11
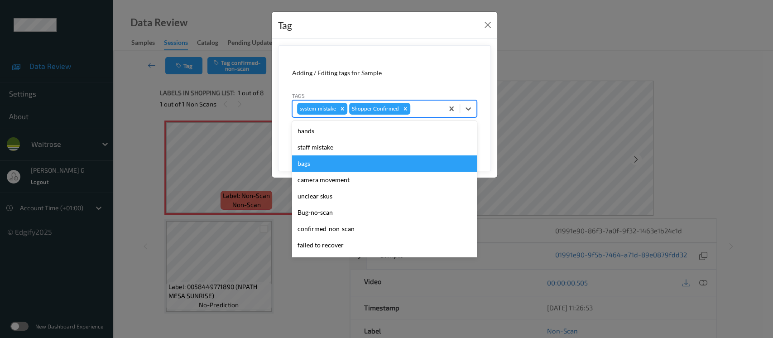
click at [307, 166] on div "bags" at bounding box center [384, 163] width 185 height 16
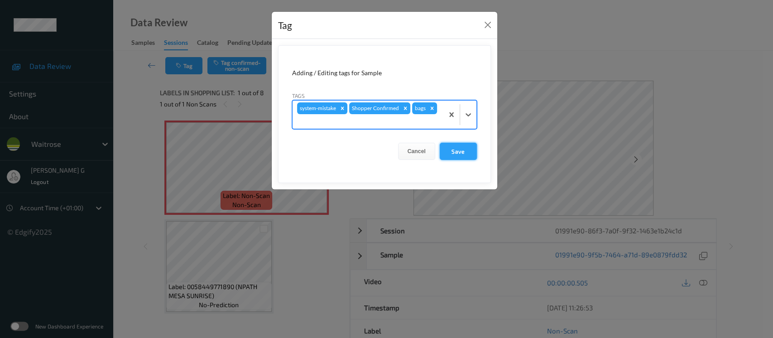
click at [466, 147] on button "Save" at bounding box center [458, 151] width 37 height 17
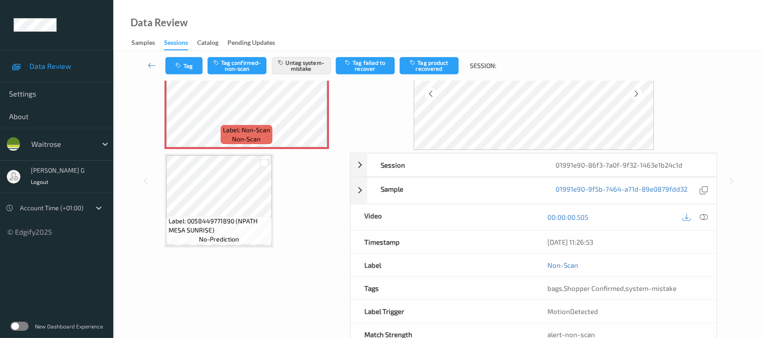
scroll to position [92, 0]
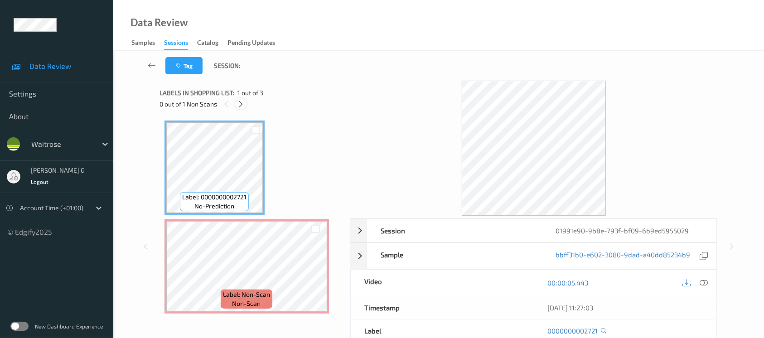
click at [238, 105] on icon at bounding box center [241, 104] width 8 height 8
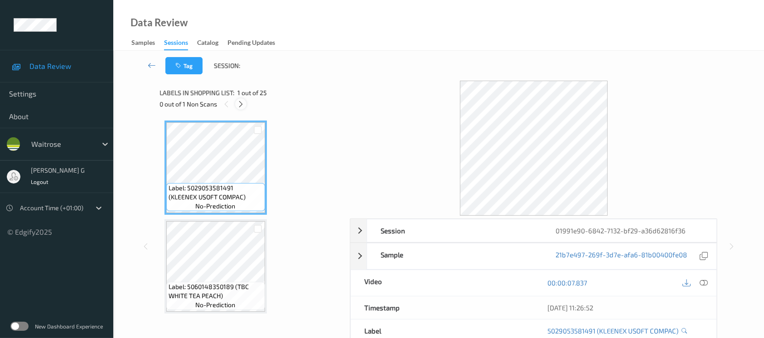
click at [239, 104] on icon at bounding box center [241, 104] width 8 height 8
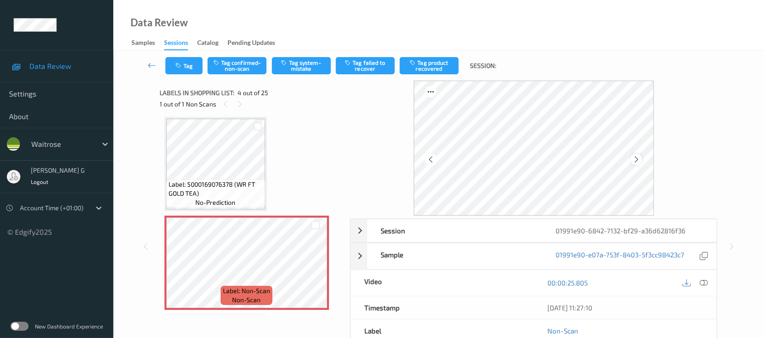
click at [636, 161] on icon at bounding box center [636, 159] width 8 height 8
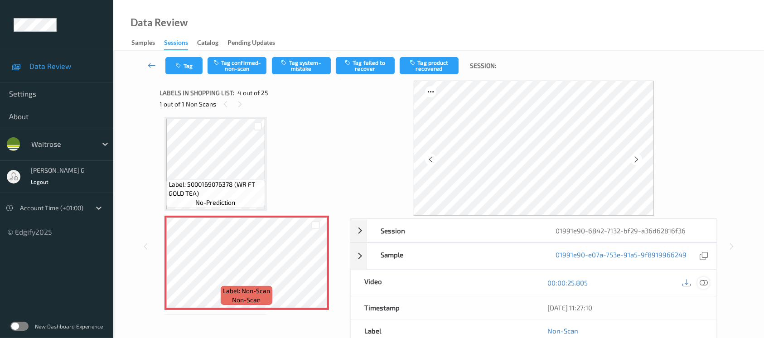
click at [703, 281] on icon at bounding box center [703, 283] width 8 height 8
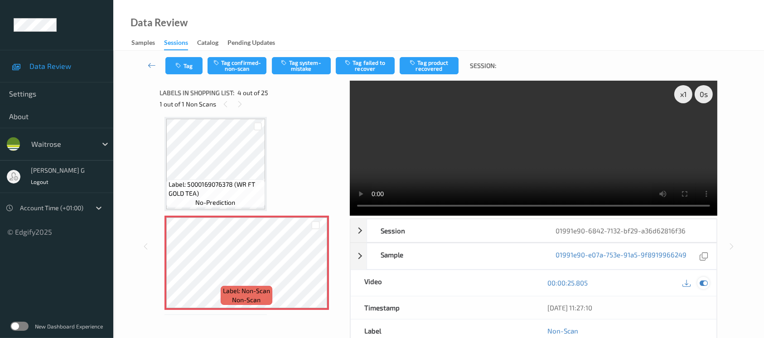
click at [700, 285] on icon at bounding box center [703, 283] width 8 height 8
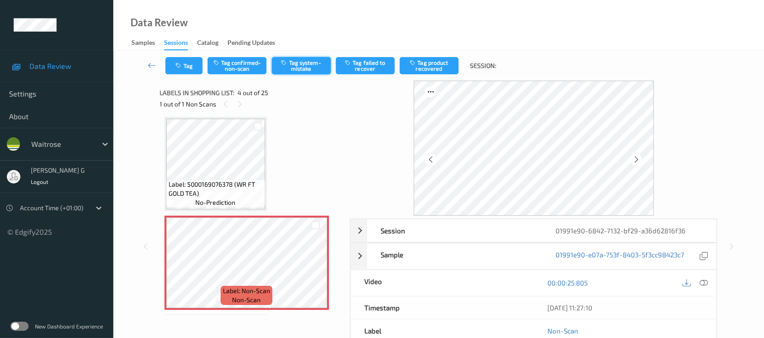
click at [308, 64] on button "Tag system-mistake" at bounding box center [301, 65] width 59 height 17
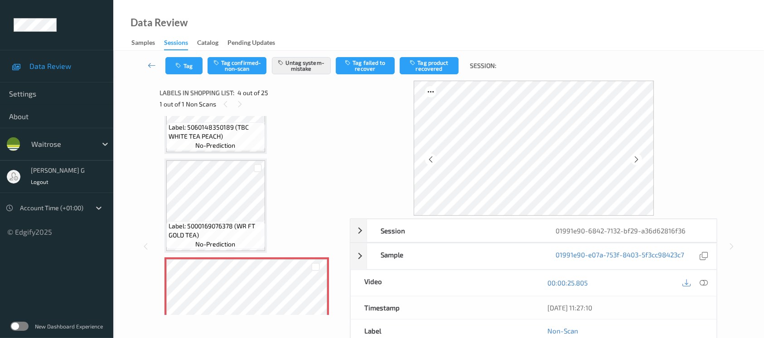
scroll to position [141, 0]
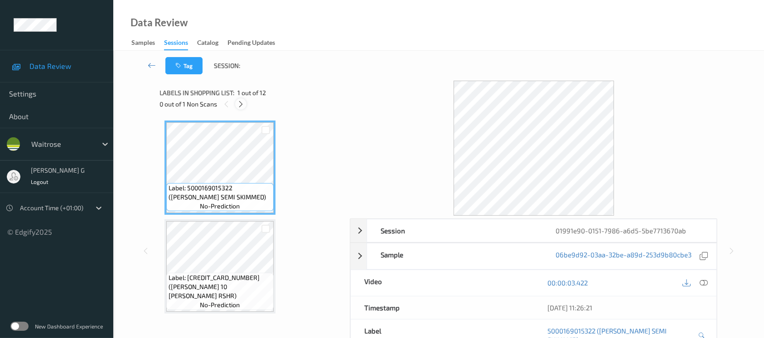
click at [243, 104] on icon at bounding box center [241, 104] width 8 height 8
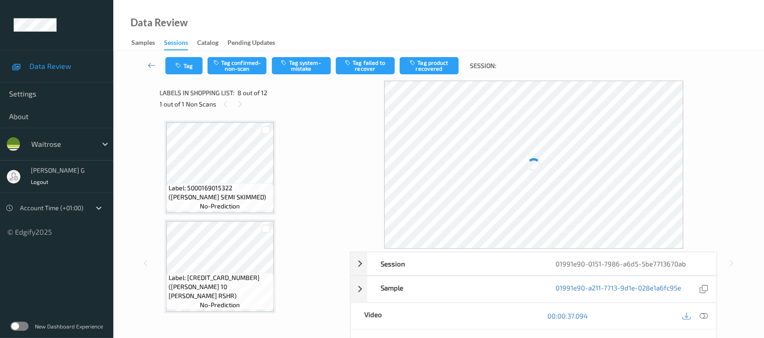
scroll to position [594, 0]
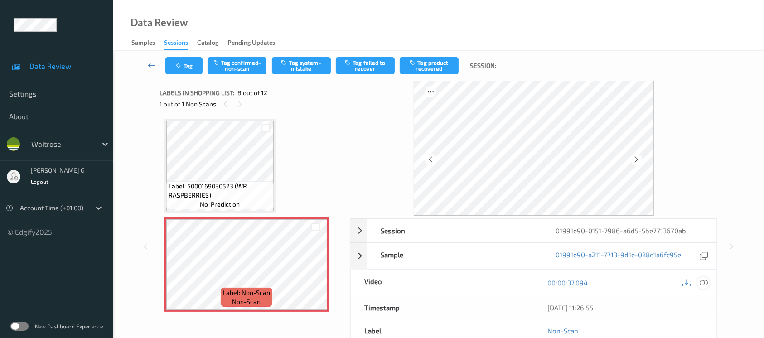
click at [707, 283] on icon at bounding box center [703, 283] width 8 height 8
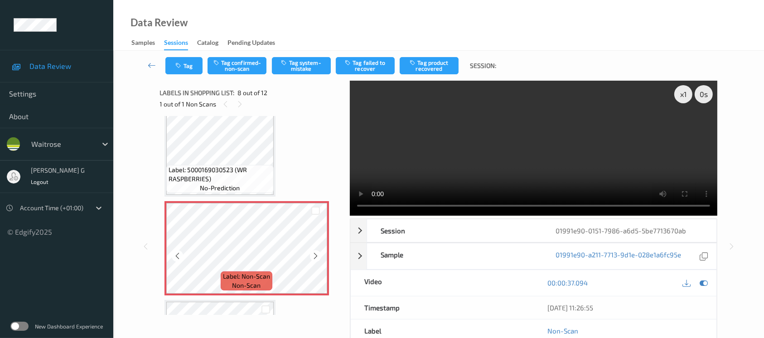
scroll to position [715, 0]
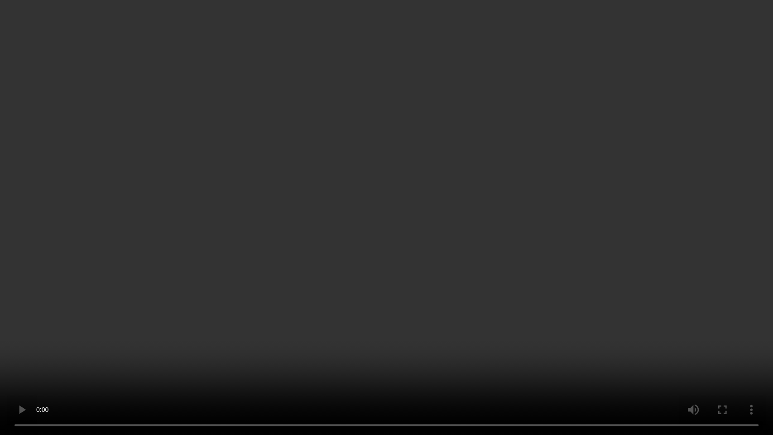
click at [718, 337] on video at bounding box center [386, 217] width 773 height 435
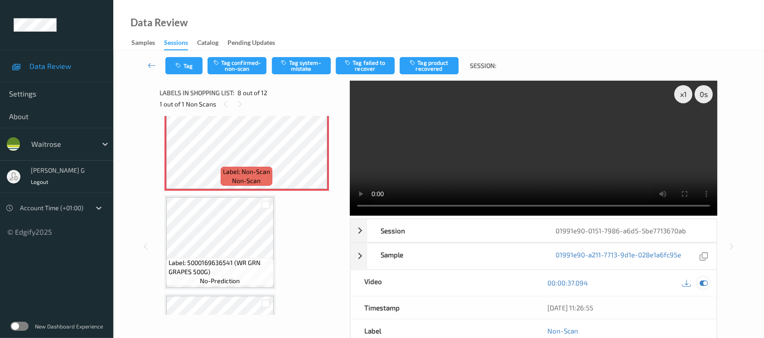
click at [702, 284] on icon at bounding box center [703, 283] width 8 height 8
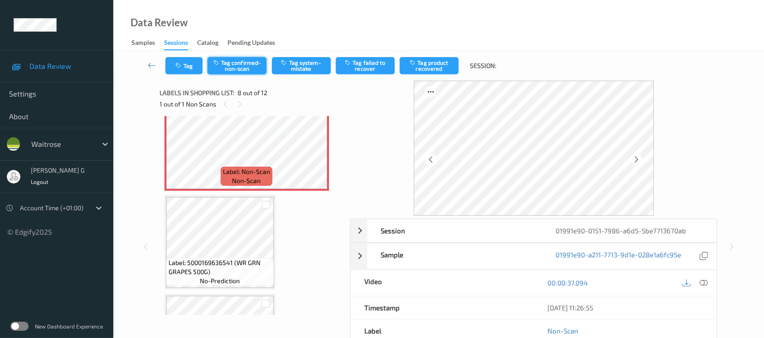
click at [234, 60] on button "Tag confirmed-non-scan" at bounding box center [236, 65] width 59 height 17
click at [435, 65] on button "Tag product recovered" at bounding box center [428, 65] width 59 height 17
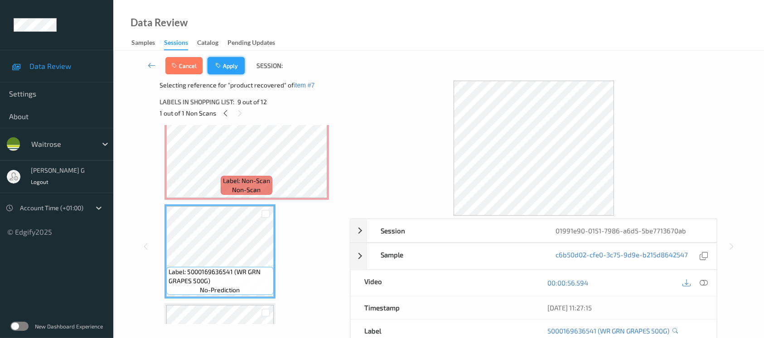
click at [228, 62] on button "Apply" at bounding box center [225, 65] width 37 height 17
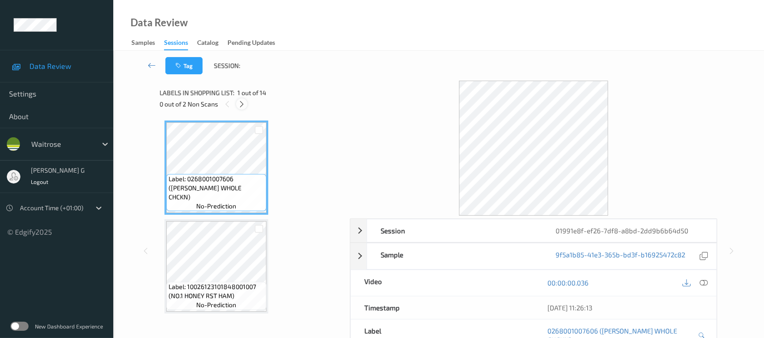
click at [238, 104] on icon at bounding box center [242, 104] width 8 height 8
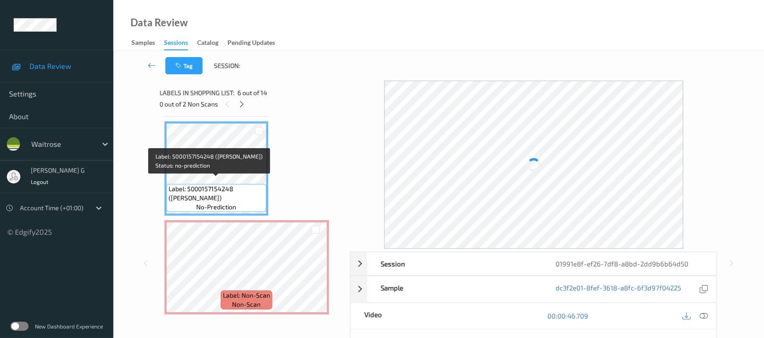
scroll to position [496, 0]
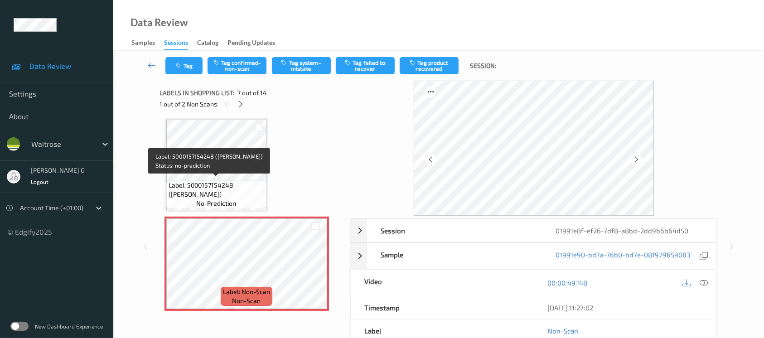
click at [164, 178] on div "Label: 5000157154248 (HEINZ CHICKEN BROTH) no-prediction" at bounding box center [216, 165] width 104 height 94
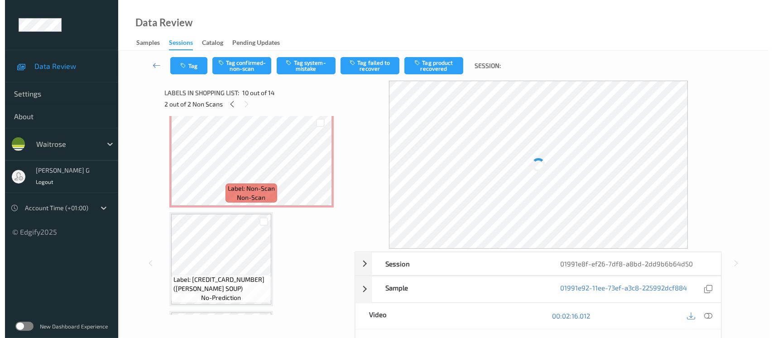
scroll to position [557, 0]
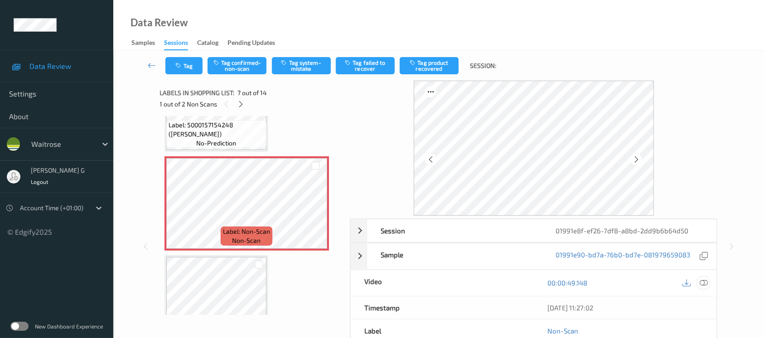
click at [707, 283] on icon at bounding box center [703, 283] width 8 height 8
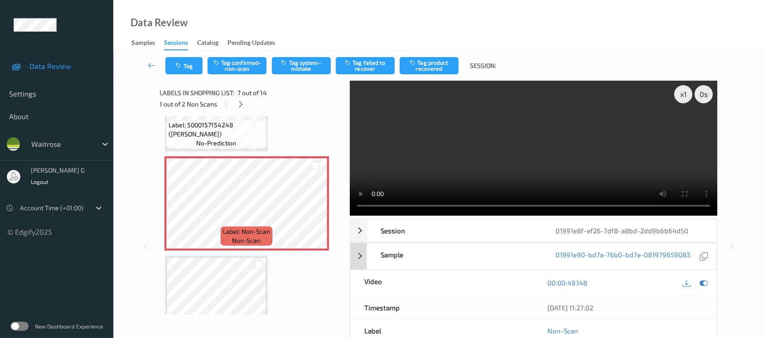
click at [707, 283] on icon at bounding box center [703, 283] width 8 height 8
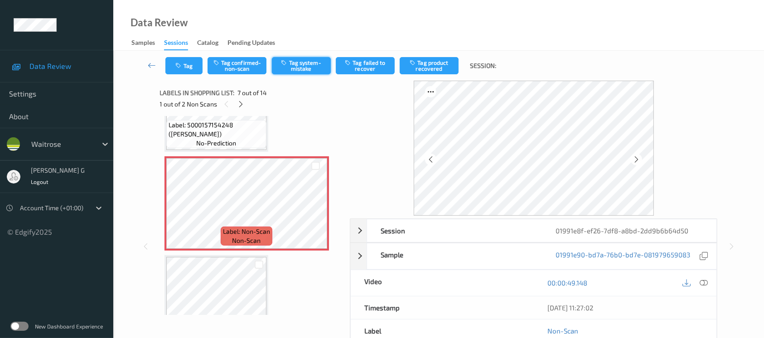
click at [303, 61] on button "Tag system-mistake" at bounding box center [301, 65] width 59 height 17
click at [185, 67] on button "Tag" at bounding box center [183, 65] width 37 height 17
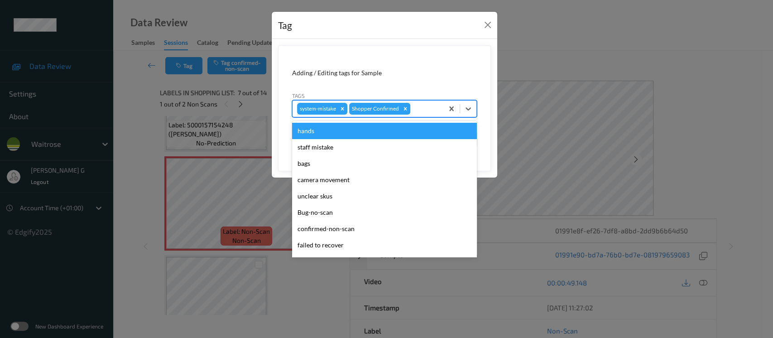
click at [423, 107] on div at bounding box center [425, 108] width 27 height 11
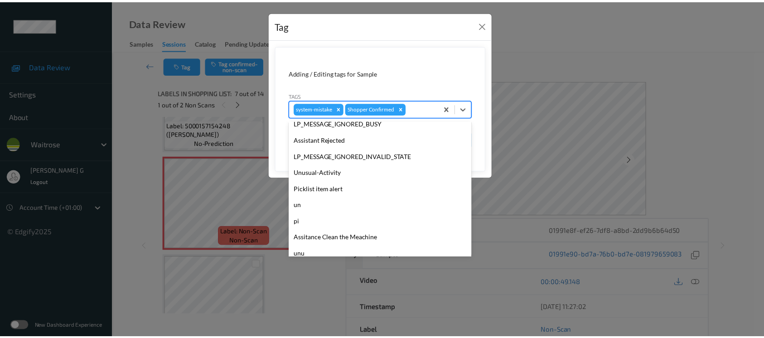
scroll to position [210, 0]
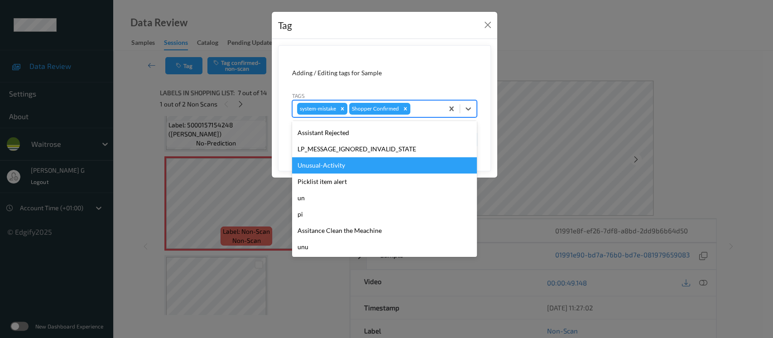
click at [322, 165] on div "Unusual-Activity" at bounding box center [384, 165] width 185 height 16
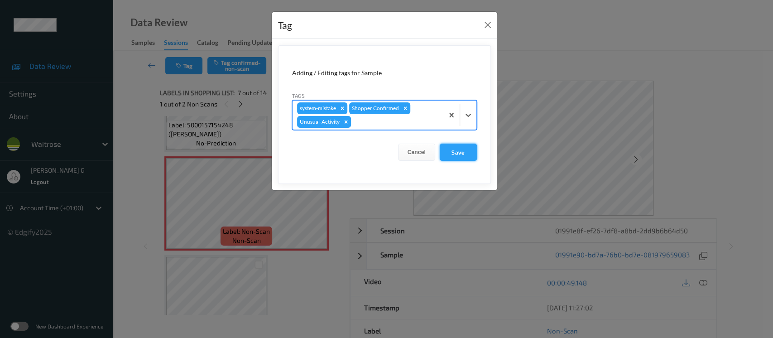
click at [447, 149] on button "Save" at bounding box center [458, 152] width 37 height 17
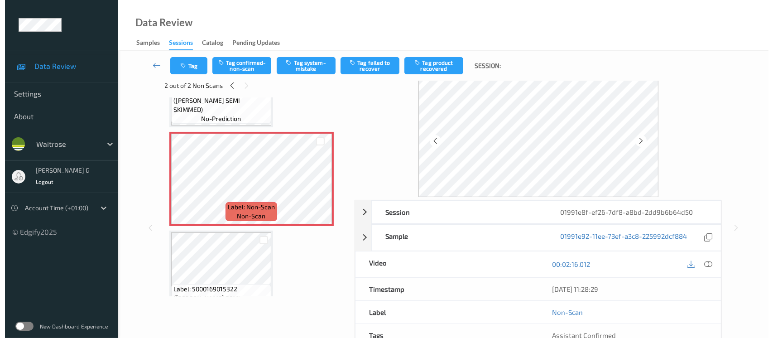
scroll to position [0, 0]
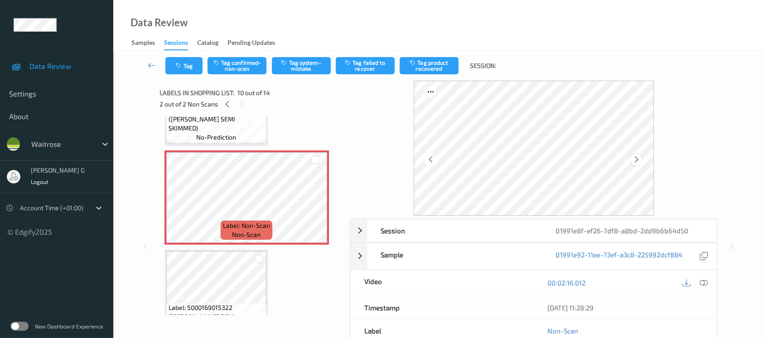
click at [638, 161] on icon at bounding box center [636, 159] width 8 height 8
click at [296, 66] on button "Tag system-mistake" at bounding box center [301, 65] width 59 height 17
click at [186, 67] on button "Tag" at bounding box center [183, 65] width 37 height 17
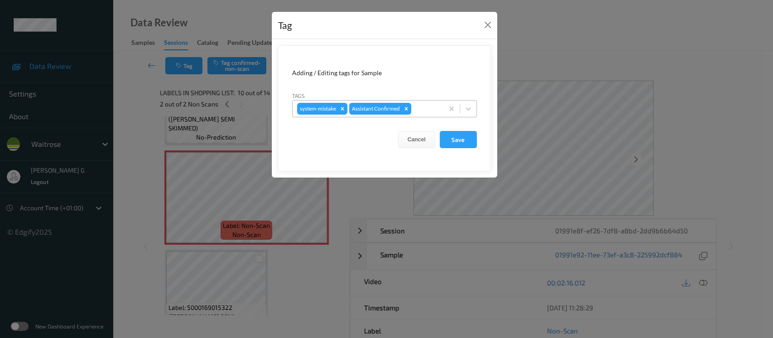
click at [415, 111] on div at bounding box center [426, 108] width 26 height 11
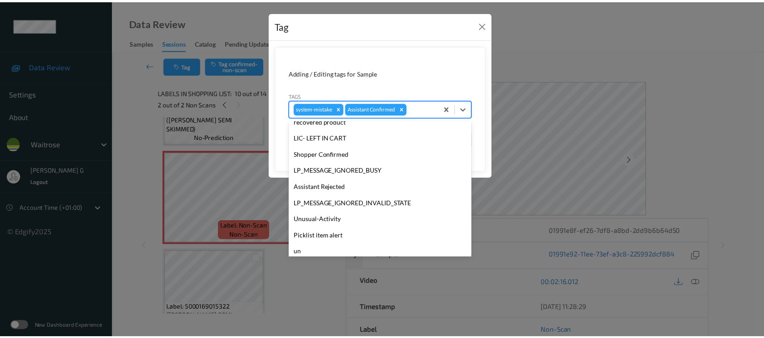
scroll to position [210, 0]
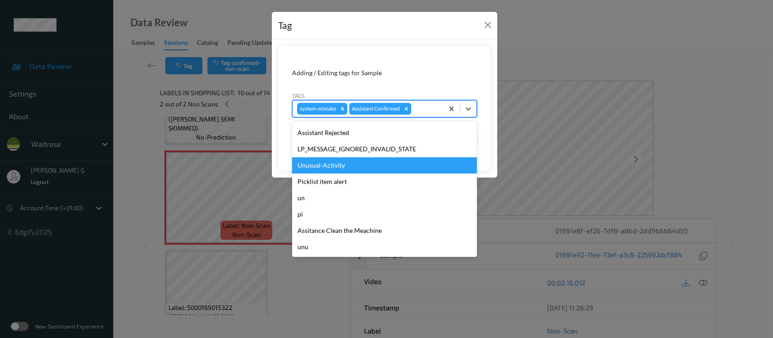
click at [318, 168] on div "Unusual-Activity" at bounding box center [384, 165] width 185 height 16
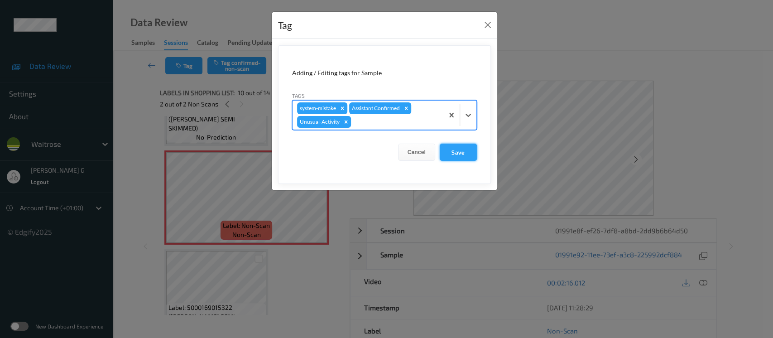
click at [456, 155] on button "Save" at bounding box center [458, 152] width 37 height 17
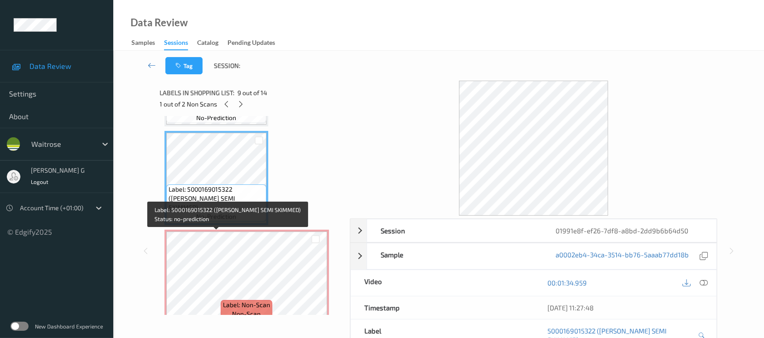
scroll to position [798, 0]
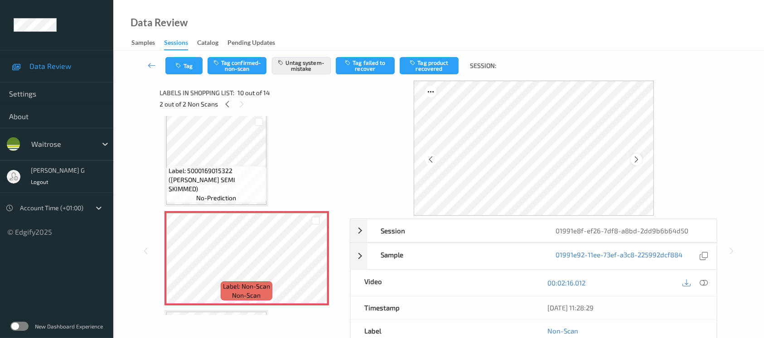
click at [634, 157] on icon at bounding box center [636, 159] width 8 height 8
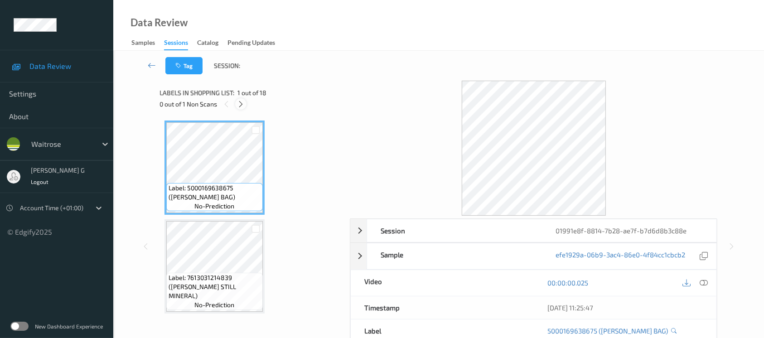
click at [239, 105] on icon at bounding box center [241, 104] width 8 height 8
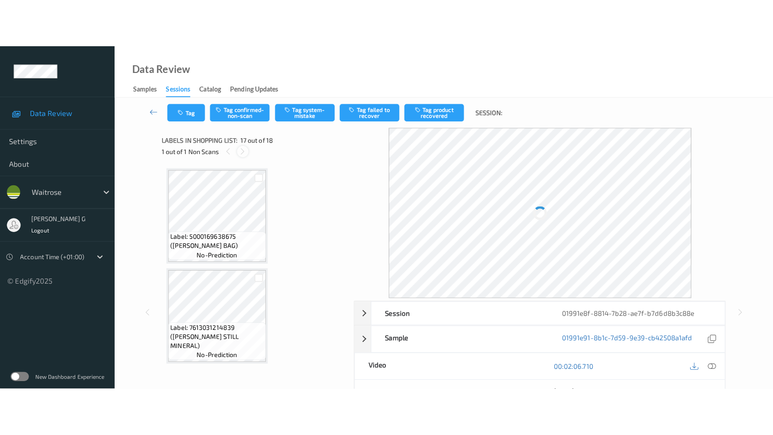
scroll to position [1479, 0]
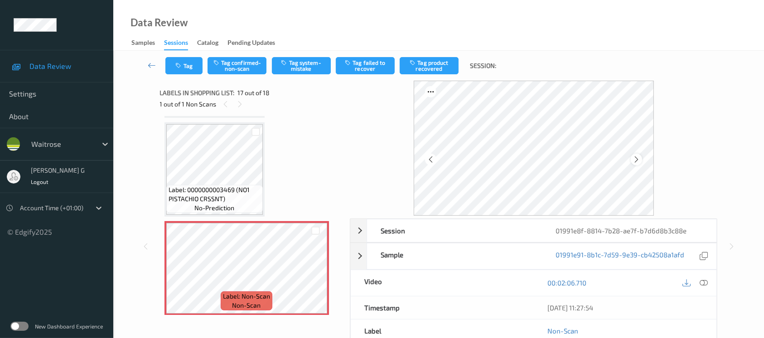
click at [635, 162] on icon at bounding box center [636, 159] width 8 height 8
click at [703, 283] on icon at bounding box center [703, 283] width 8 height 8
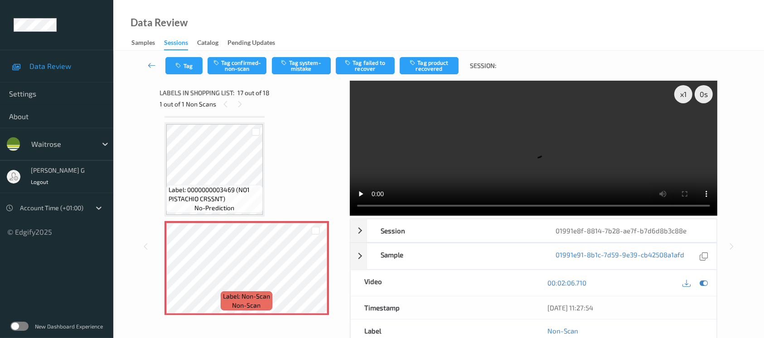
click at [687, 121] on video at bounding box center [533, 148] width 367 height 135
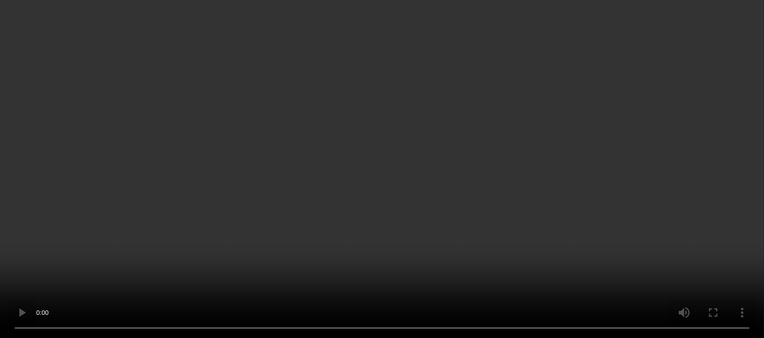
scroll to position [1576, 0]
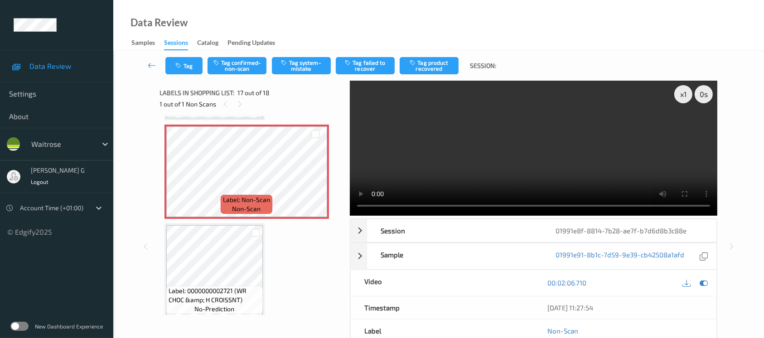
click at [696, 282] on div at bounding box center [694, 283] width 29 height 12
click at [702, 282] on icon at bounding box center [703, 283] width 8 height 8
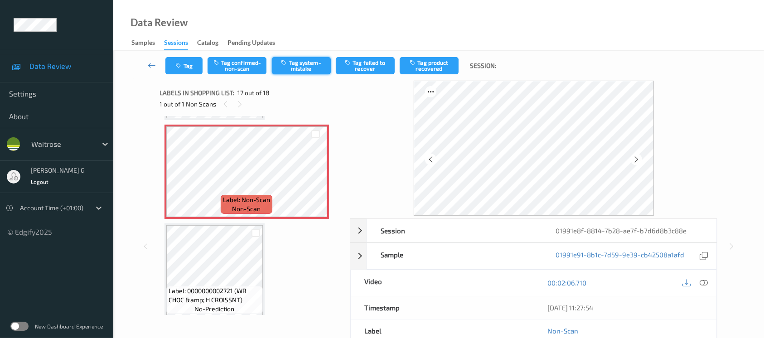
click at [295, 71] on button "Tag system-mistake" at bounding box center [301, 65] width 59 height 17
click at [188, 70] on button "Tag" at bounding box center [183, 65] width 37 height 17
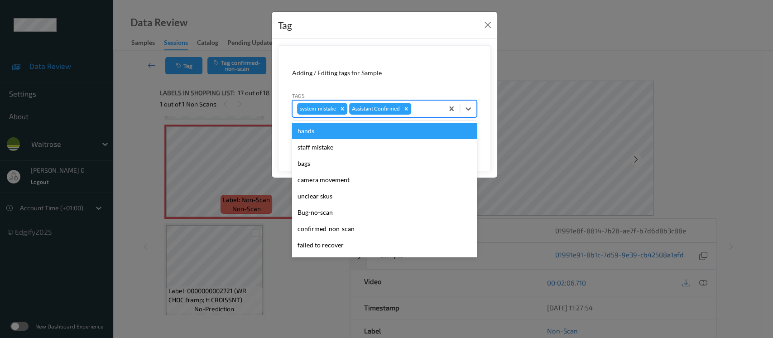
click at [427, 111] on div at bounding box center [426, 108] width 26 height 11
type input "un"
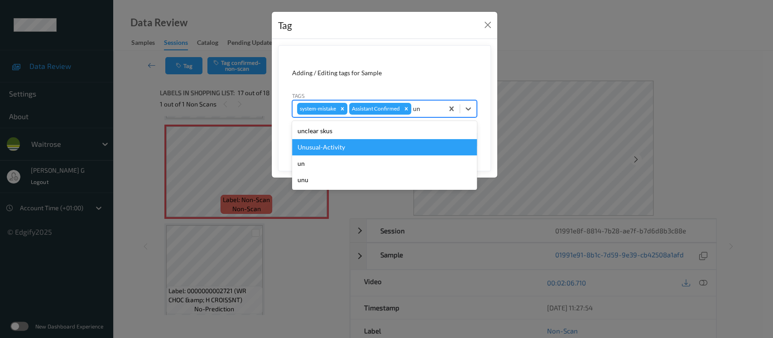
click at [323, 148] on div "Unusual-Activity" at bounding box center [384, 147] width 185 height 16
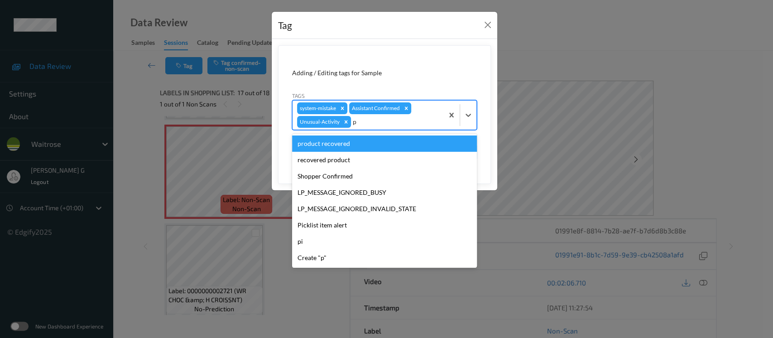
type input "pi"
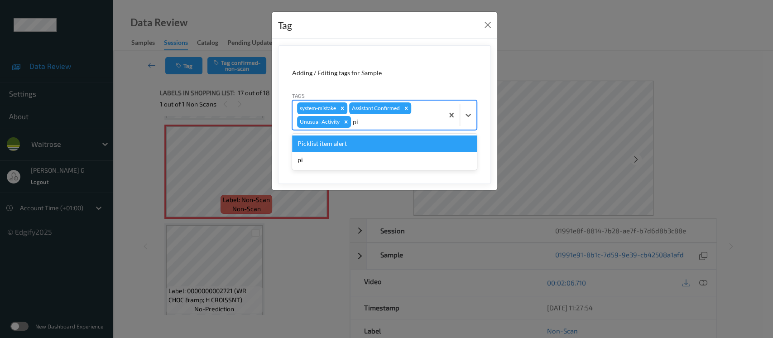
click at [331, 149] on div "Picklist item alert" at bounding box center [384, 143] width 185 height 16
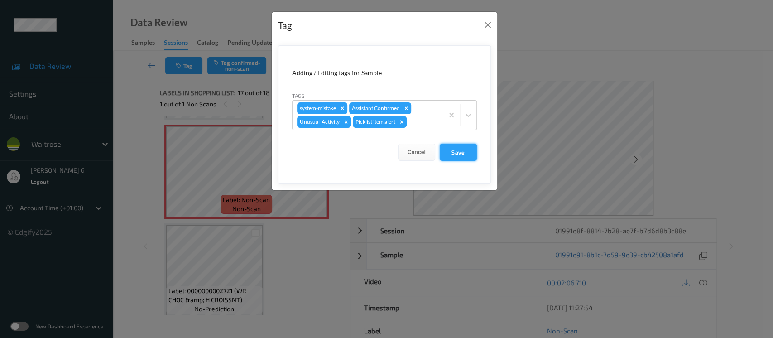
click at [454, 153] on button "Save" at bounding box center [458, 152] width 37 height 17
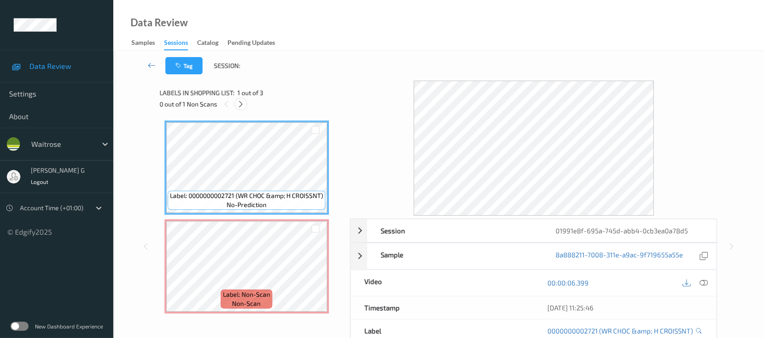
click at [237, 100] on icon at bounding box center [241, 104] width 8 height 8
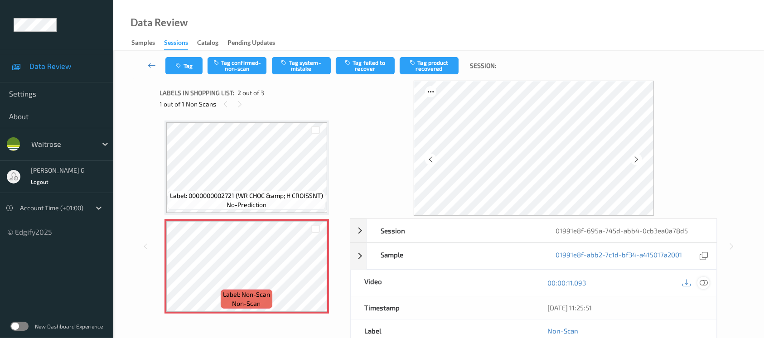
click at [705, 282] on icon at bounding box center [703, 283] width 8 height 8
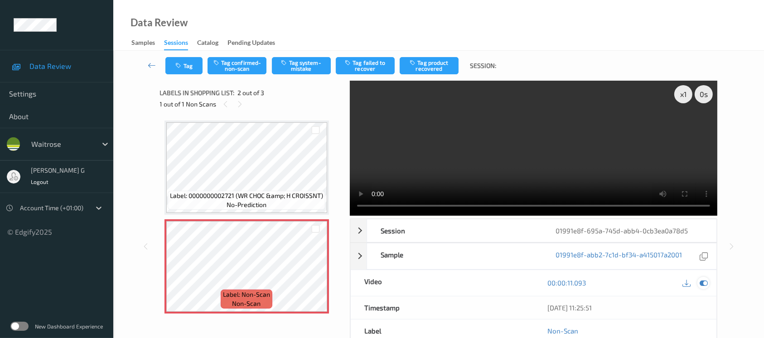
click at [707, 284] on icon at bounding box center [703, 283] width 8 height 8
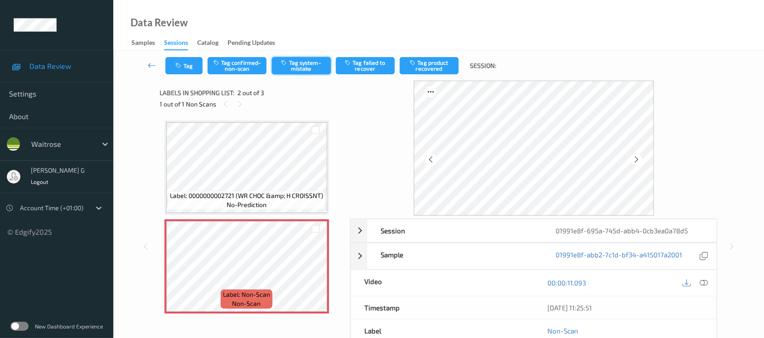
click at [301, 63] on button "Tag system-mistake" at bounding box center [301, 65] width 59 height 17
click at [188, 61] on button "Tag" at bounding box center [183, 65] width 37 height 17
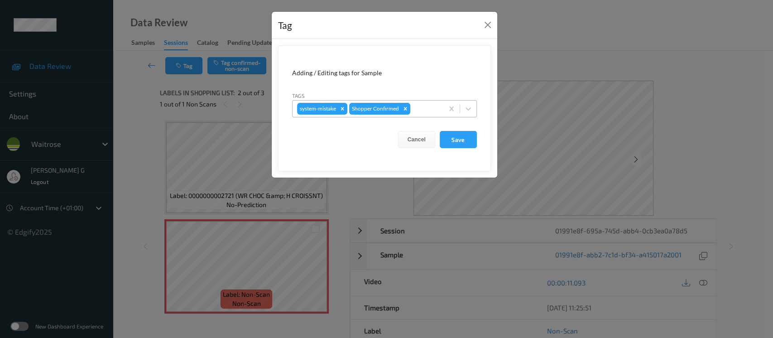
click at [425, 106] on div at bounding box center [425, 108] width 27 height 11
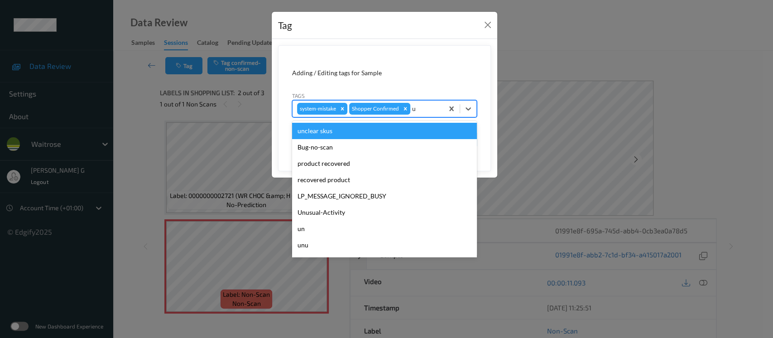
type input "un"
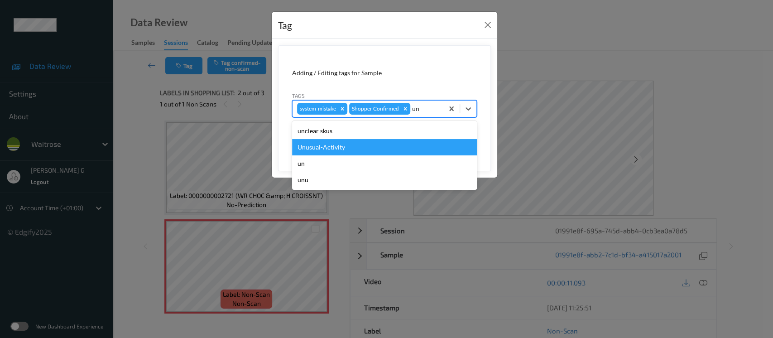
click at [316, 144] on div "Unusual-Activity" at bounding box center [384, 147] width 185 height 16
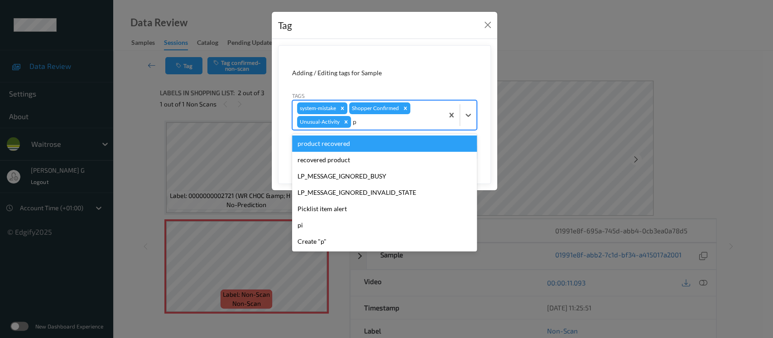
type input "pi"
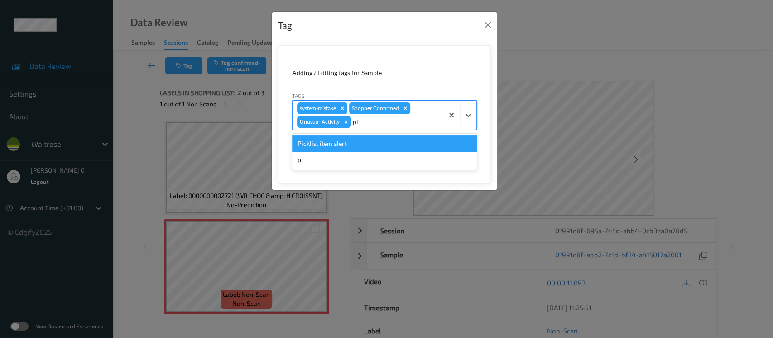
click at [329, 140] on div "Picklist item alert" at bounding box center [384, 143] width 185 height 16
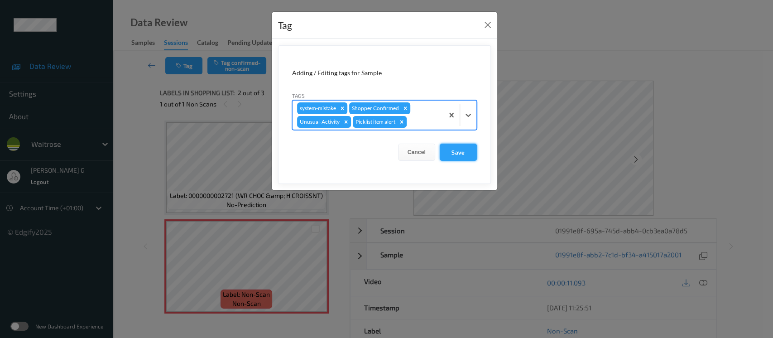
click at [447, 148] on button "Save" at bounding box center [458, 152] width 37 height 17
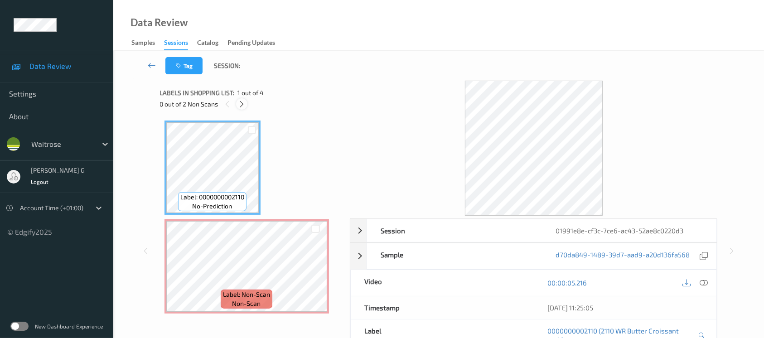
click at [239, 107] on icon at bounding box center [242, 104] width 8 height 8
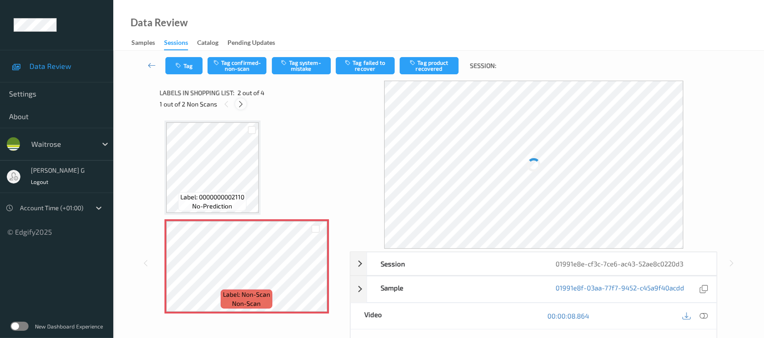
scroll to position [4, 0]
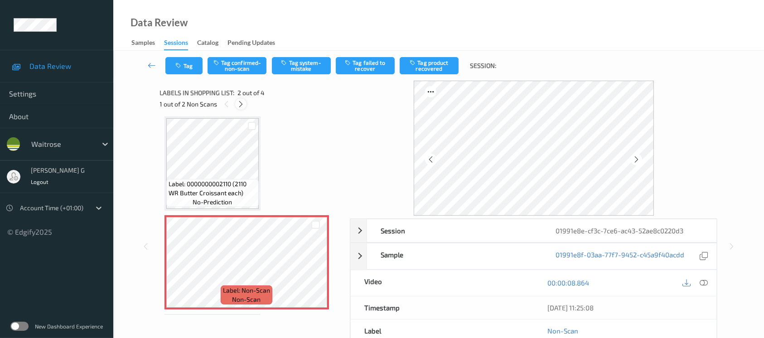
click at [241, 107] on icon at bounding box center [241, 104] width 8 height 8
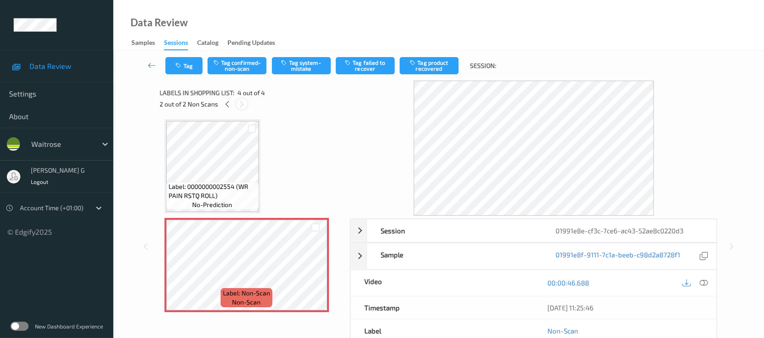
click at [241, 107] on icon at bounding box center [242, 104] width 8 height 8
click at [227, 107] on icon at bounding box center [227, 104] width 8 height 8
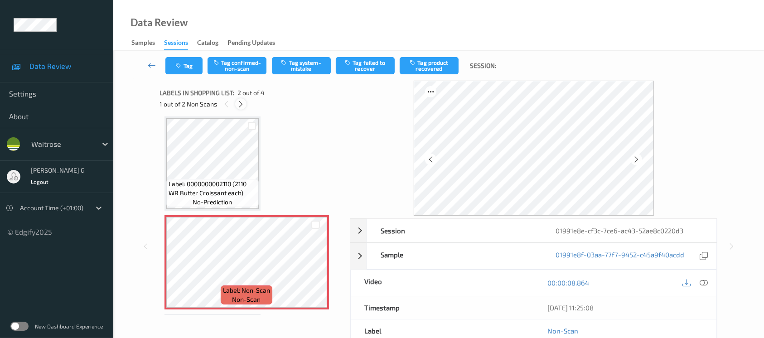
click at [244, 103] on icon at bounding box center [241, 104] width 8 height 8
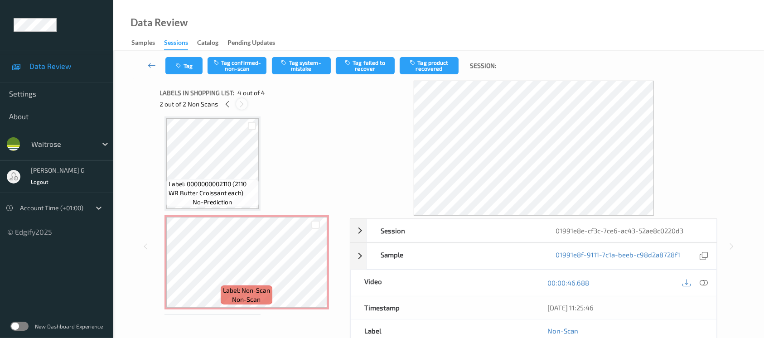
scroll to position [199, 0]
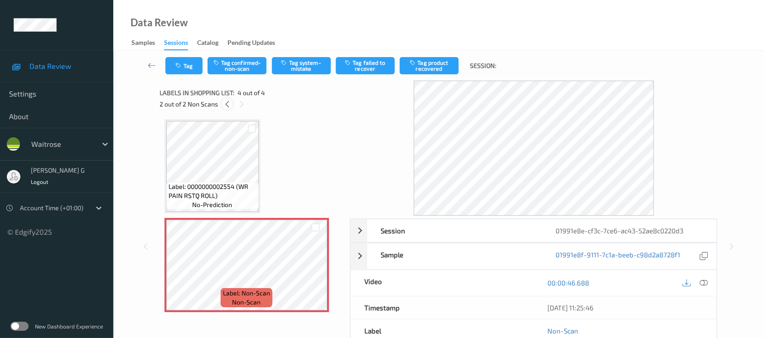
click at [226, 102] on icon at bounding box center [227, 104] width 8 height 8
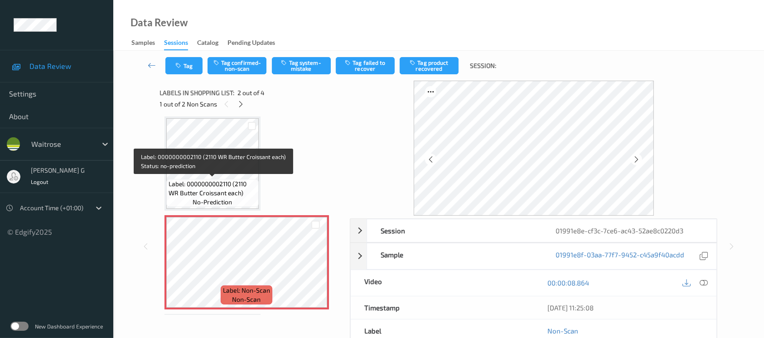
scroll to position [0, 0]
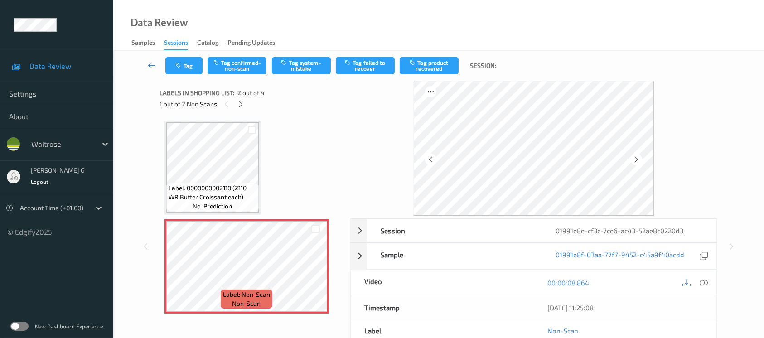
click at [697, 286] on div at bounding box center [694, 283] width 29 height 12
click at [704, 281] on icon at bounding box center [703, 283] width 8 height 8
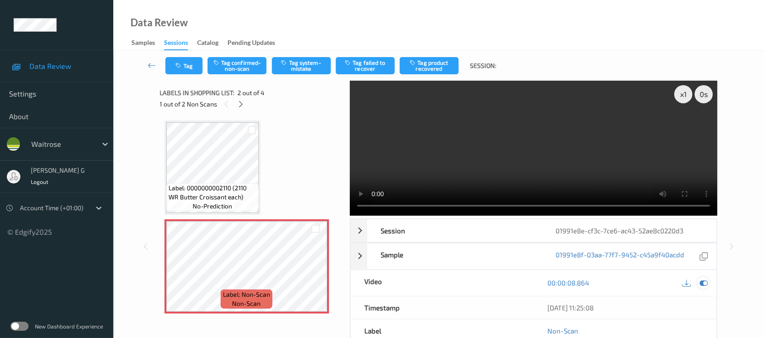
click at [707, 282] on icon at bounding box center [703, 283] width 8 height 8
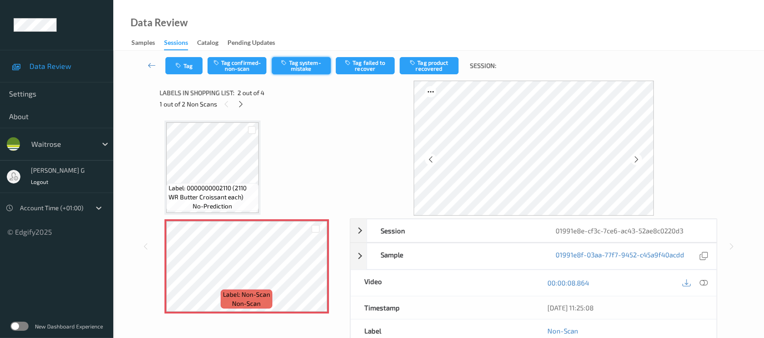
click at [301, 67] on button "Tag system-mistake" at bounding box center [301, 65] width 59 height 17
click at [175, 70] on button "Tag" at bounding box center [183, 65] width 37 height 17
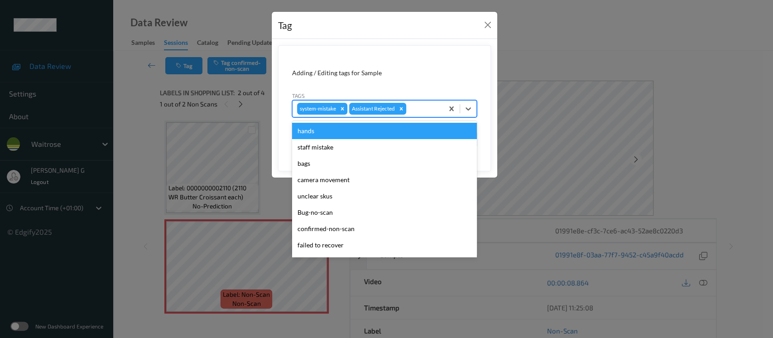
click at [423, 106] on div at bounding box center [423, 108] width 31 height 11
type input "un"
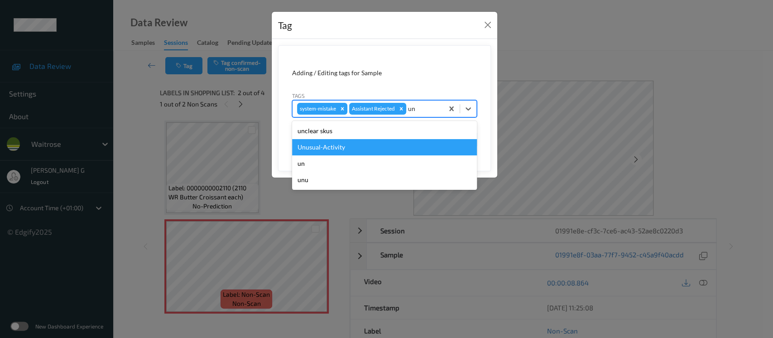
click at [333, 145] on div "Unusual-Activity" at bounding box center [384, 147] width 185 height 16
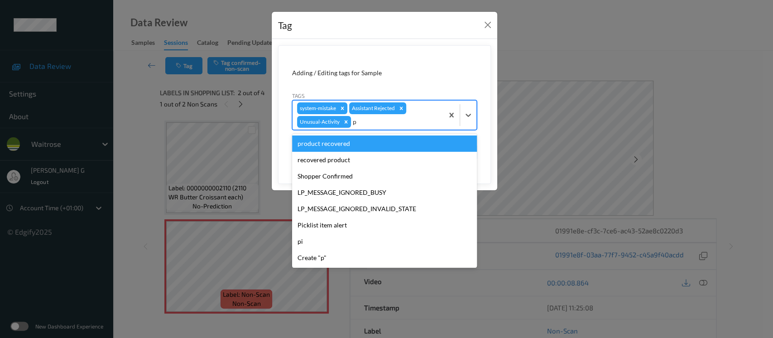
type input "pi"
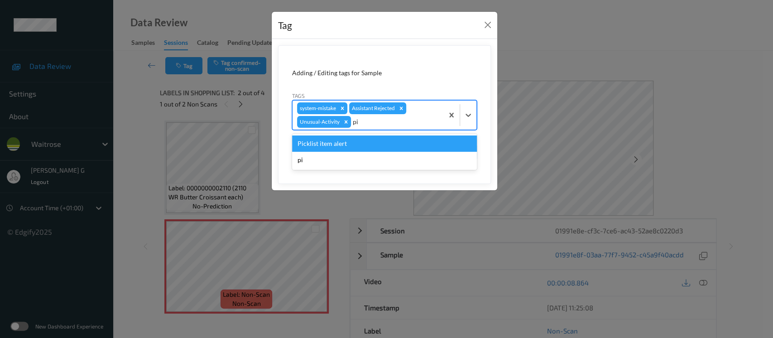
click at [331, 143] on div "Picklist item alert" at bounding box center [384, 143] width 185 height 16
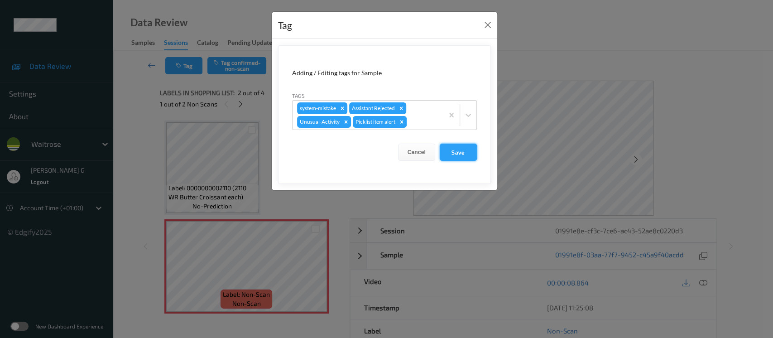
click at [453, 152] on button "Save" at bounding box center [458, 152] width 37 height 17
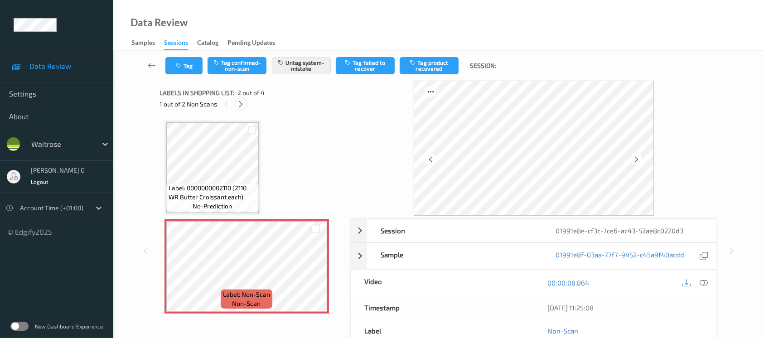
click at [240, 103] on icon at bounding box center [241, 104] width 8 height 8
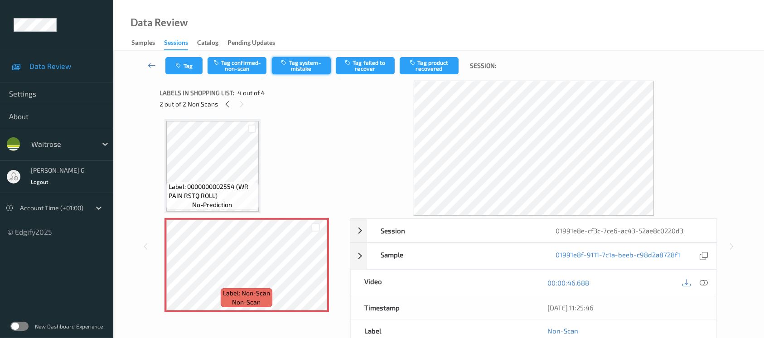
click at [296, 61] on button "Tag system-mistake" at bounding box center [301, 65] width 59 height 17
click at [180, 72] on button "Tag" at bounding box center [183, 65] width 37 height 17
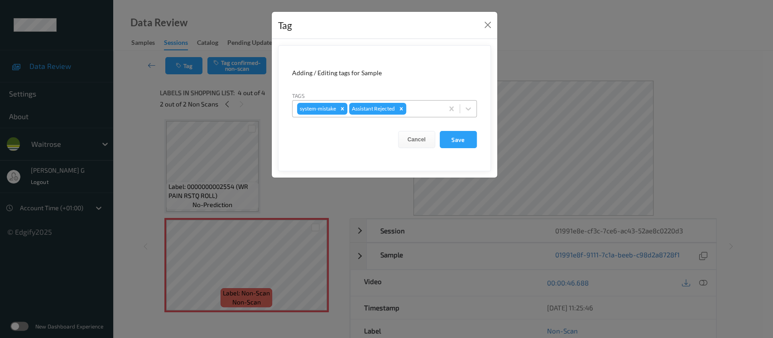
click at [409, 112] on input "text" at bounding box center [408, 108] width 1 height 9
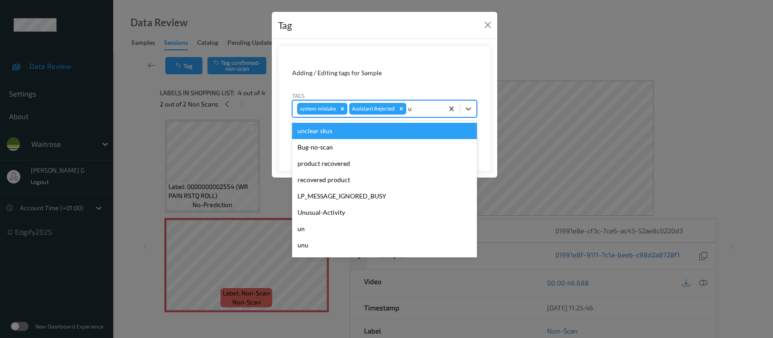
type input "un"
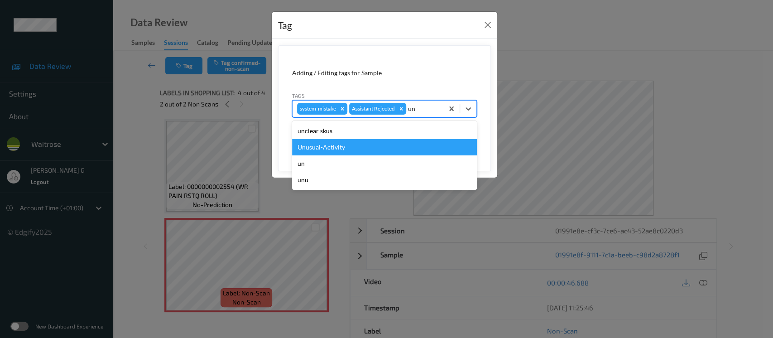
click at [306, 149] on div "Unusual-Activity" at bounding box center [384, 147] width 185 height 16
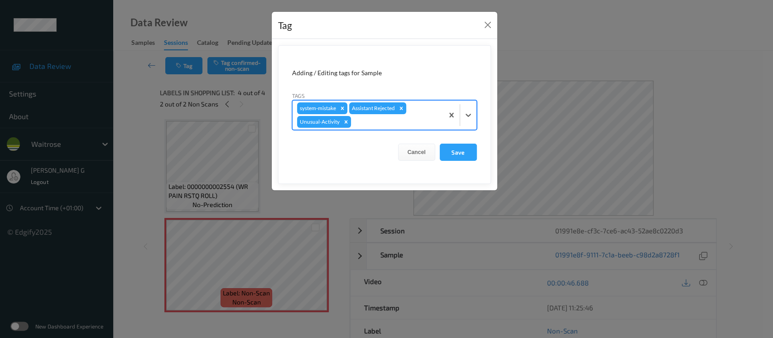
click at [432, 123] on div at bounding box center [396, 121] width 86 height 11
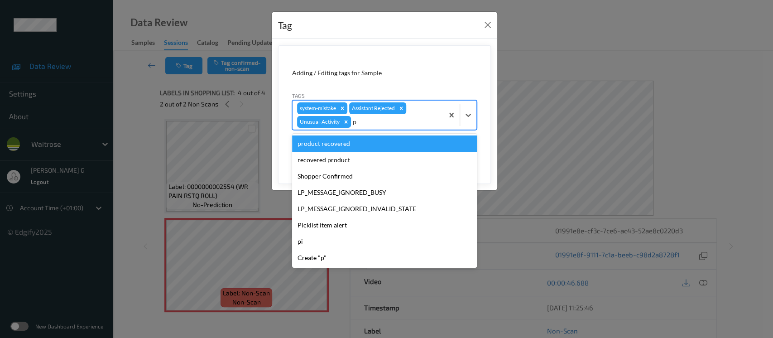
type input "pi"
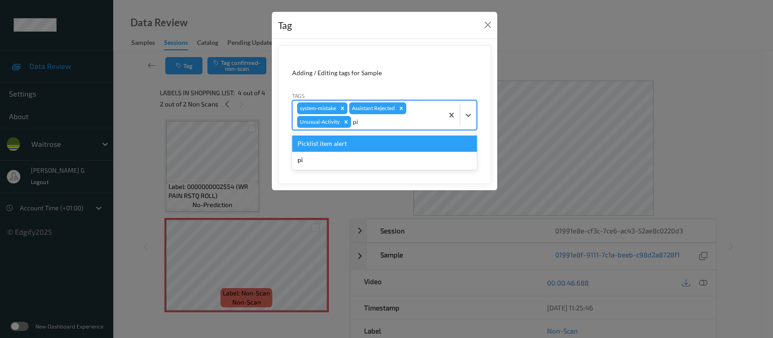
click at [319, 146] on div "Picklist item alert" at bounding box center [384, 143] width 185 height 16
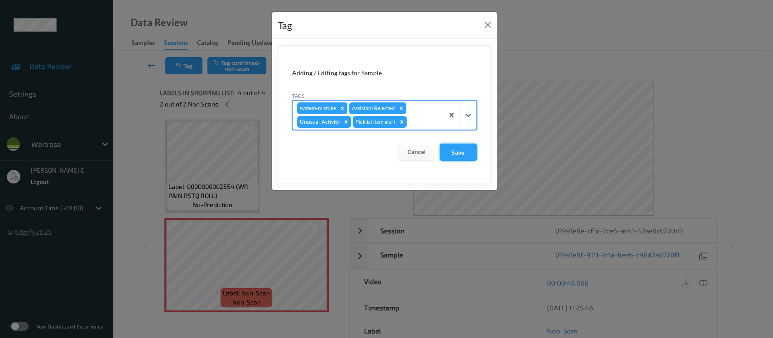
click at [464, 151] on button "Save" at bounding box center [458, 152] width 37 height 17
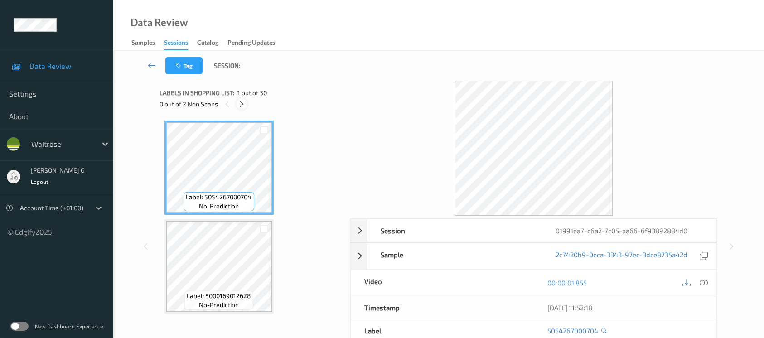
click at [243, 105] on icon at bounding box center [242, 104] width 8 height 8
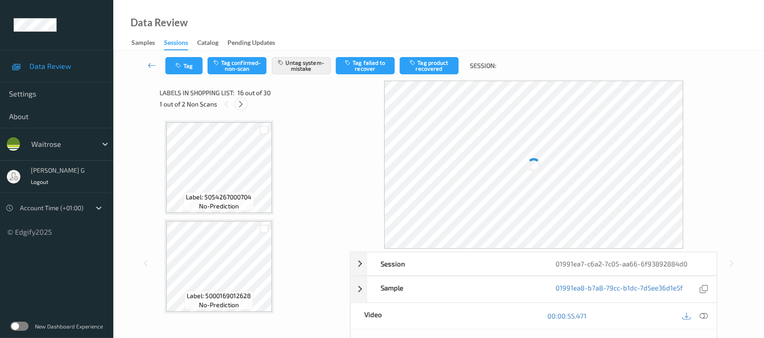
scroll to position [1381, 0]
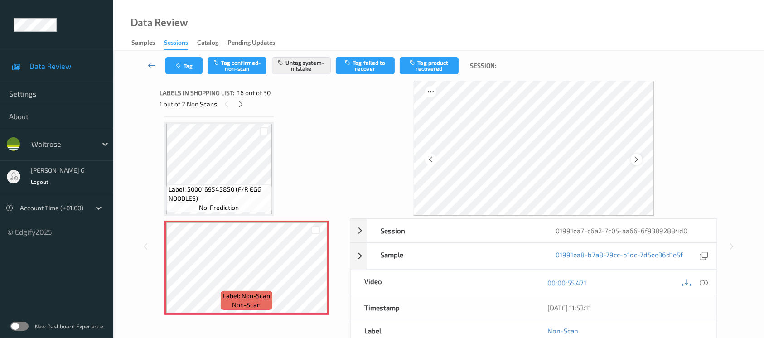
click at [633, 160] on icon at bounding box center [636, 159] width 8 height 8
click at [637, 161] on icon at bounding box center [636, 159] width 8 height 8
click at [637, 159] on icon at bounding box center [636, 159] width 8 height 8
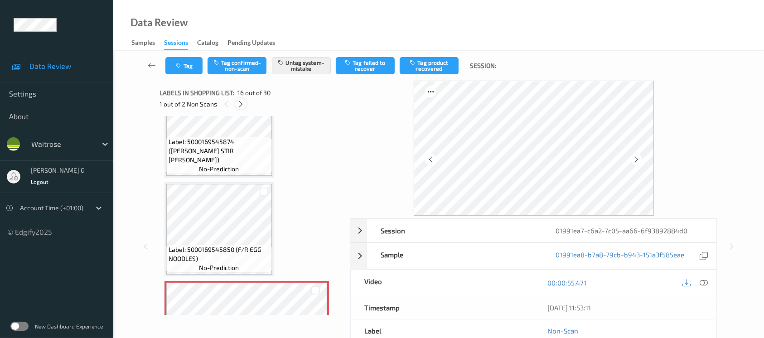
click at [240, 103] on icon at bounding box center [241, 104] width 8 height 8
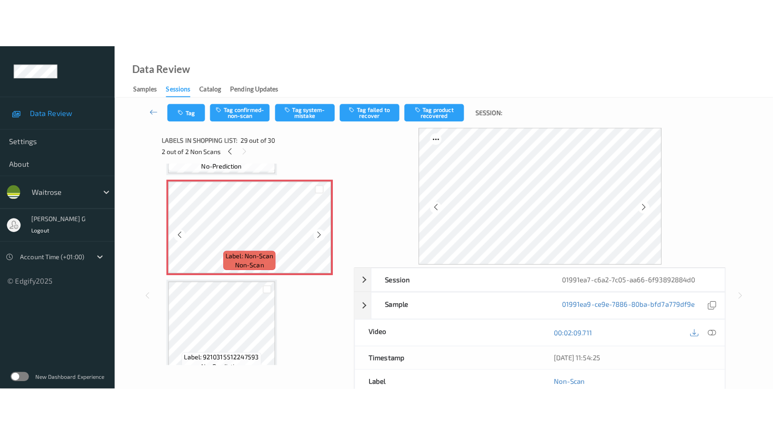
scroll to position [2756, 0]
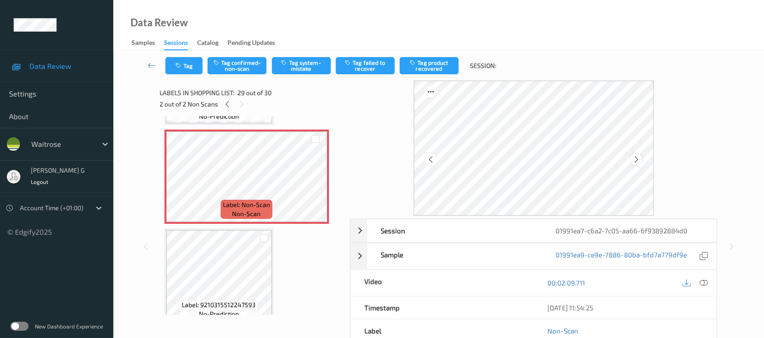
click at [634, 159] on icon at bounding box center [636, 159] width 8 height 8
click at [706, 288] on div at bounding box center [694, 283] width 29 height 12
click at [703, 281] on icon at bounding box center [703, 283] width 8 height 8
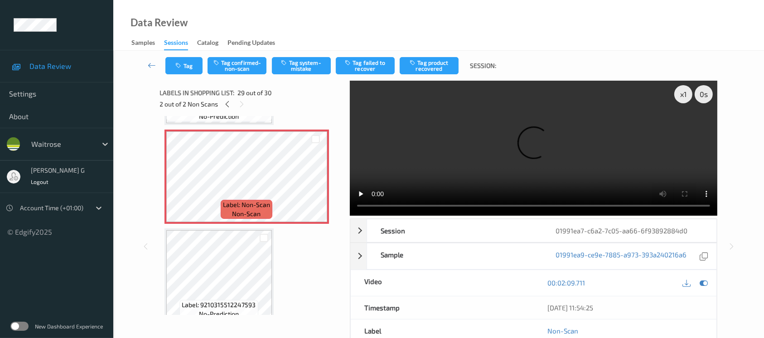
scroll to position [2659, 0]
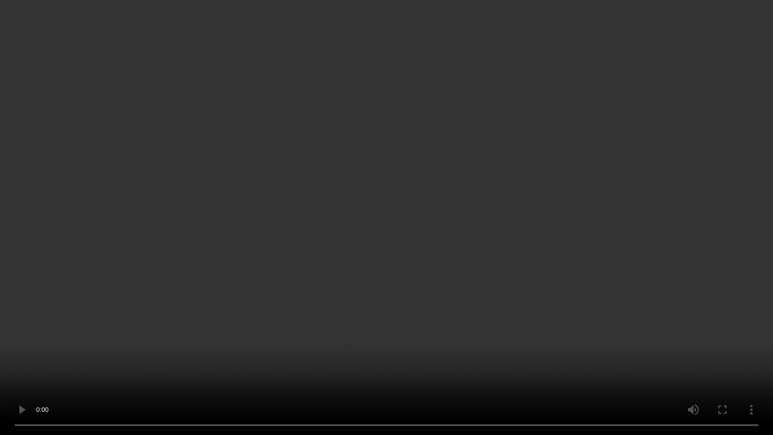
click at [460, 337] on video at bounding box center [386, 217] width 773 height 435
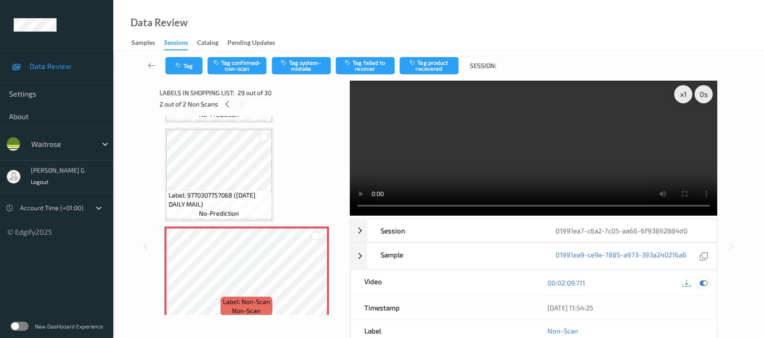
click at [703, 277] on div at bounding box center [703, 283] width 12 height 12
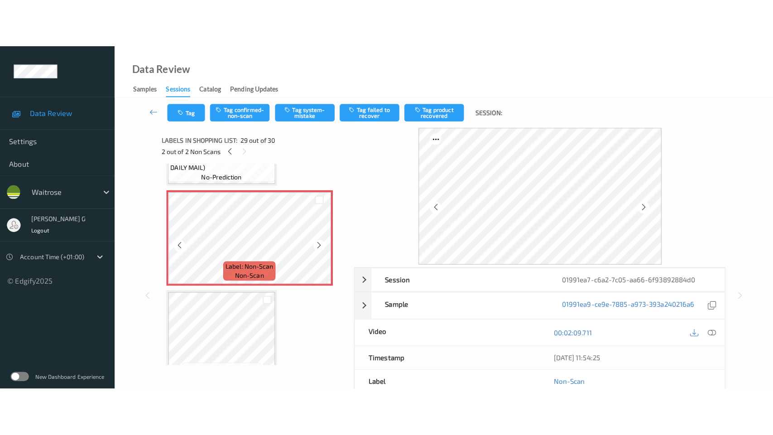
scroll to position [2756, 0]
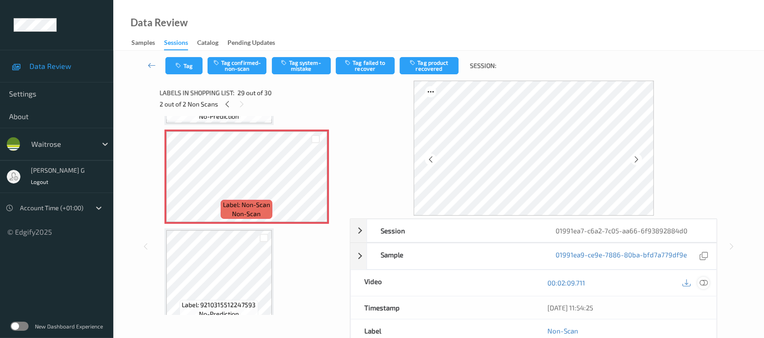
click at [699, 283] on icon at bounding box center [703, 283] width 8 height 8
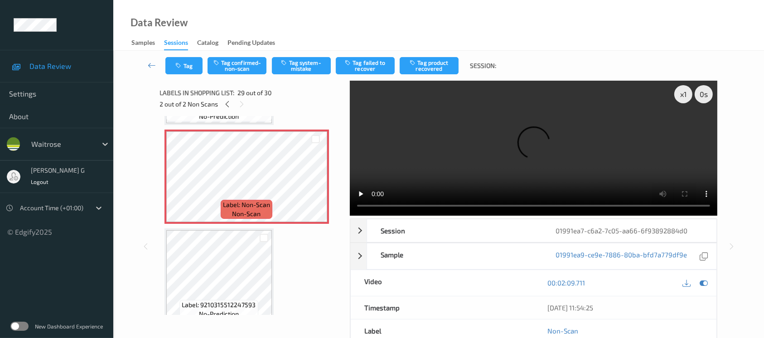
scroll to position [2659, 0]
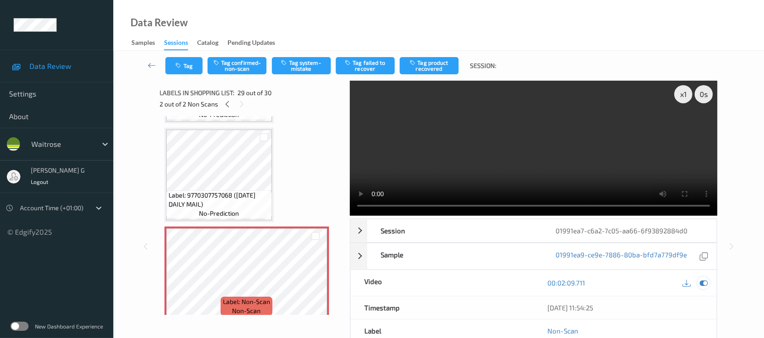
click at [705, 284] on icon at bounding box center [703, 283] width 8 height 8
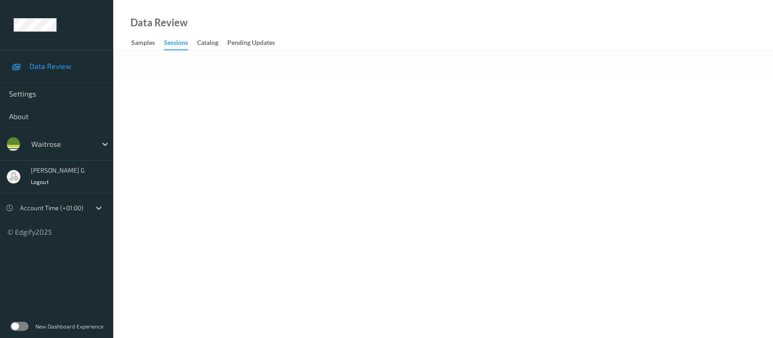
click at [339, 75] on div at bounding box center [443, 65] width 660 height 28
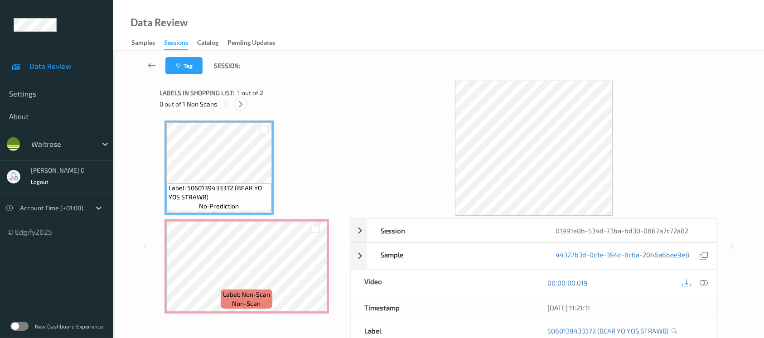
click at [243, 108] on div at bounding box center [240, 103] width 11 height 11
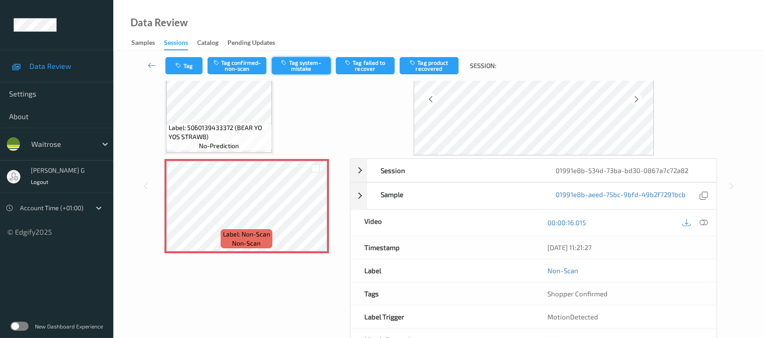
click at [301, 63] on button "Tag system-mistake" at bounding box center [301, 65] width 59 height 17
click at [185, 64] on button "Tag" at bounding box center [183, 65] width 37 height 17
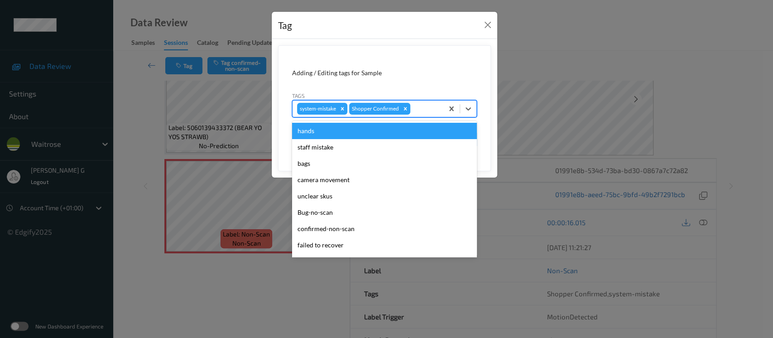
click at [424, 109] on div at bounding box center [425, 108] width 27 height 11
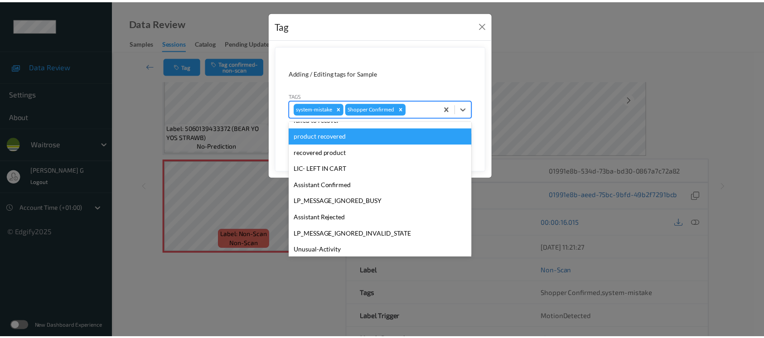
scroll to position [210, 0]
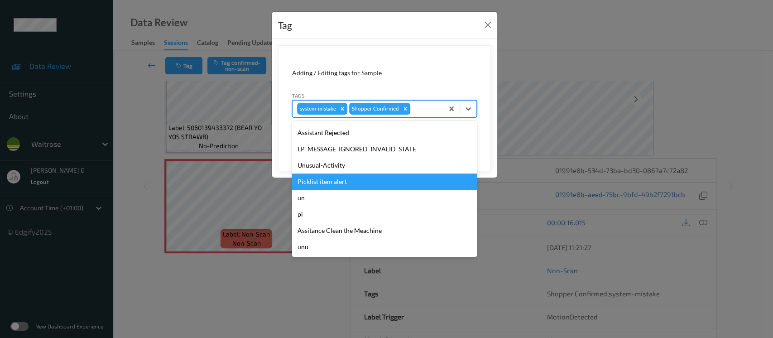
click at [319, 179] on div "Picklist item alert" at bounding box center [384, 181] width 185 height 16
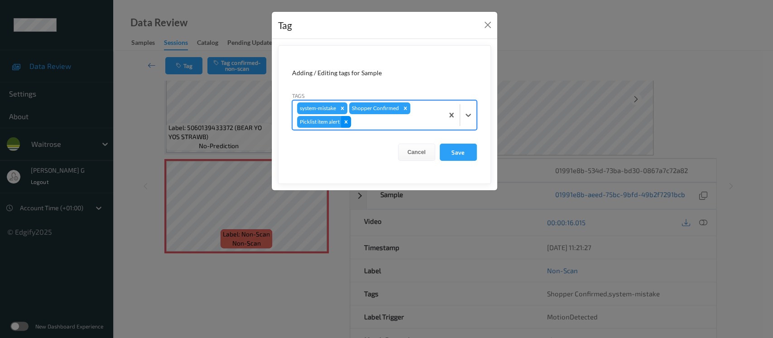
click at [347, 122] on icon "Remove Picklist item alert" at bounding box center [345, 121] width 3 height 3
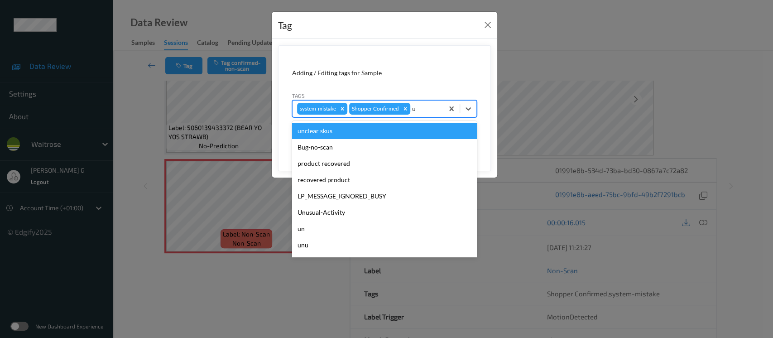
type input "un"
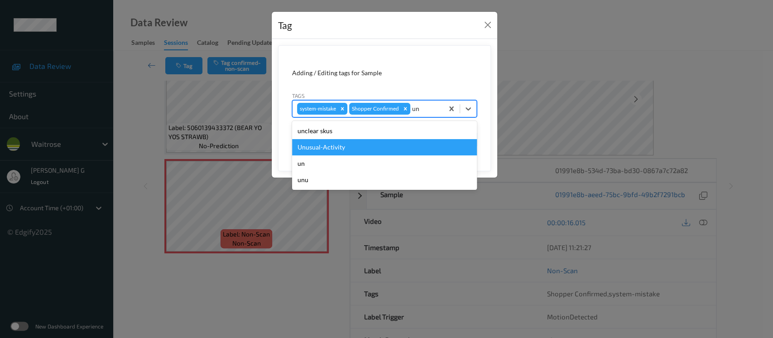
click at [344, 143] on div "Unusual-Activity" at bounding box center [384, 147] width 185 height 16
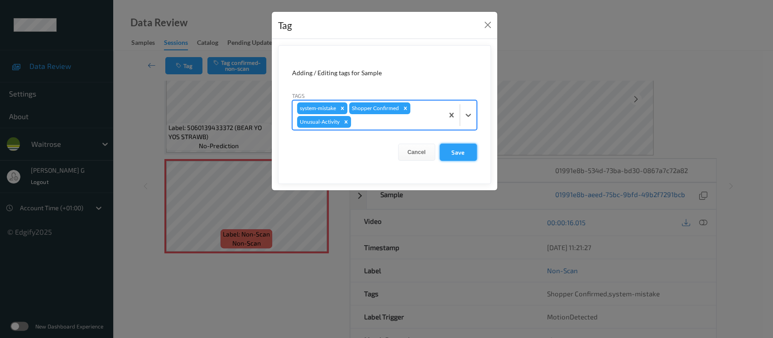
click at [462, 152] on button "Save" at bounding box center [458, 152] width 37 height 17
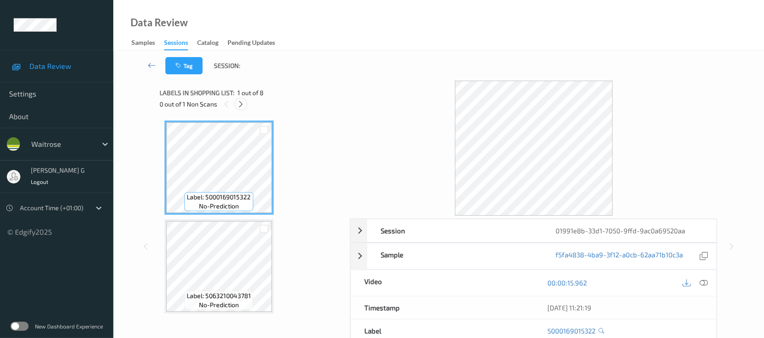
click at [242, 105] on icon at bounding box center [241, 104] width 8 height 8
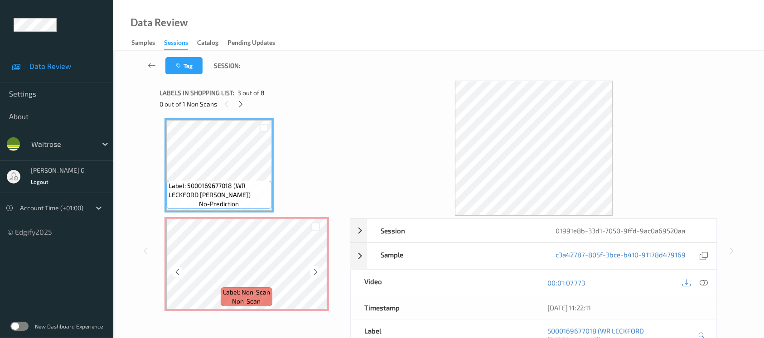
scroll to position [181, 0]
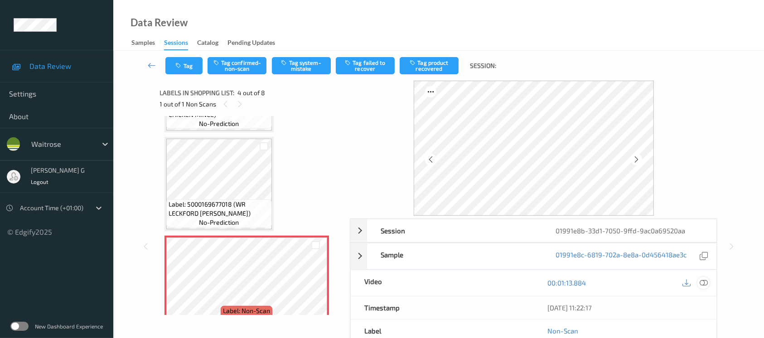
click at [703, 283] on icon at bounding box center [703, 283] width 8 height 8
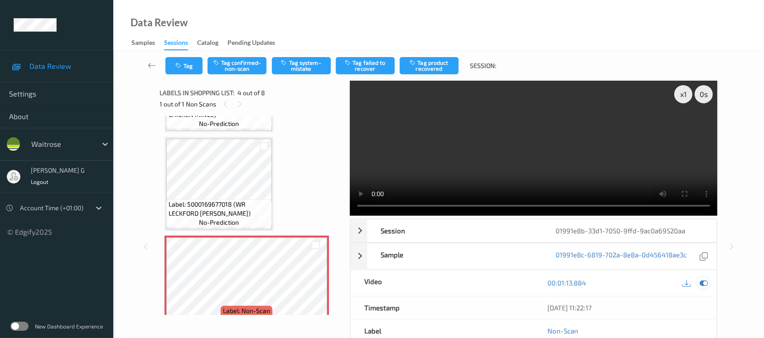
click at [703, 282] on icon at bounding box center [703, 283] width 8 height 8
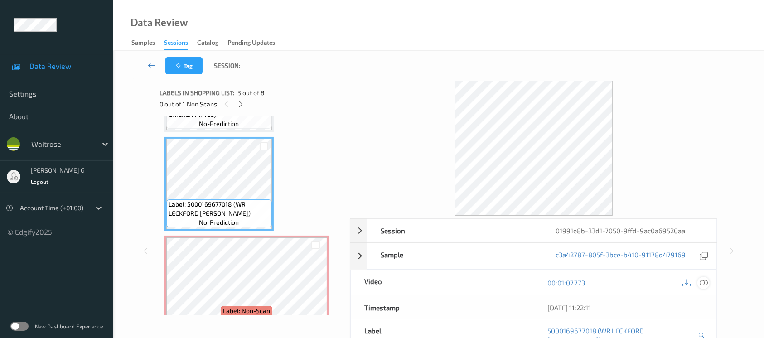
click at [706, 282] on icon at bounding box center [703, 283] width 8 height 8
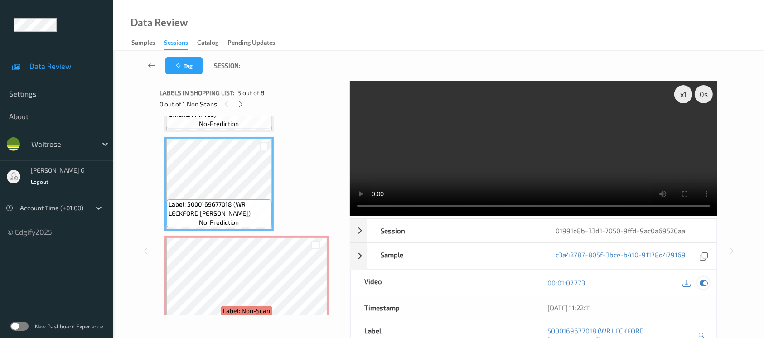
click at [703, 282] on icon at bounding box center [703, 283] width 8 height 8
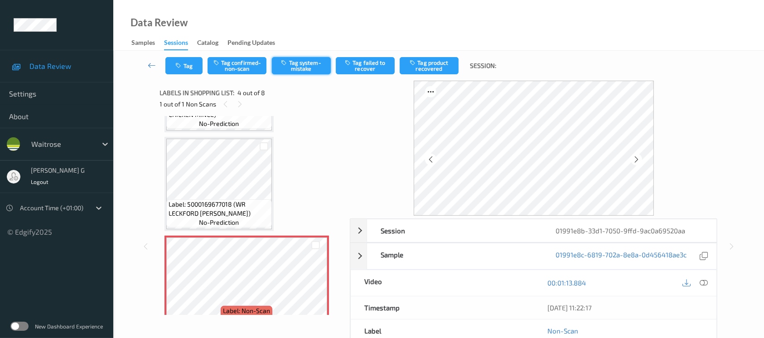
click at [310, 59] on button "Tag system-mistake" at bounding box center [301, 65] width 59 height 17
click at [185, 63] on button "Tag" at bounding box center [183, 65] width 37 height 17
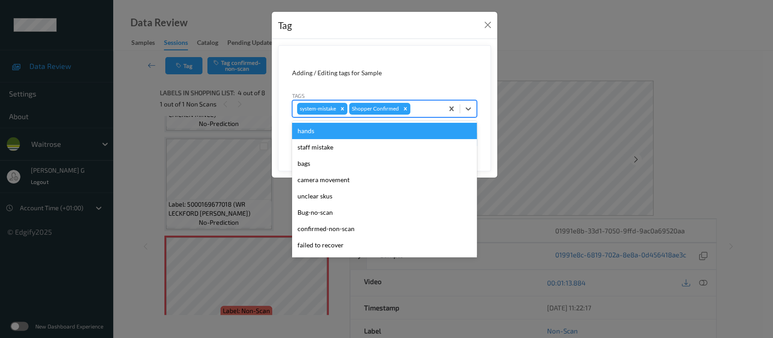
click at [418, 111] on div at bounding box center [425, 108] width 27 height 11
type input "un"
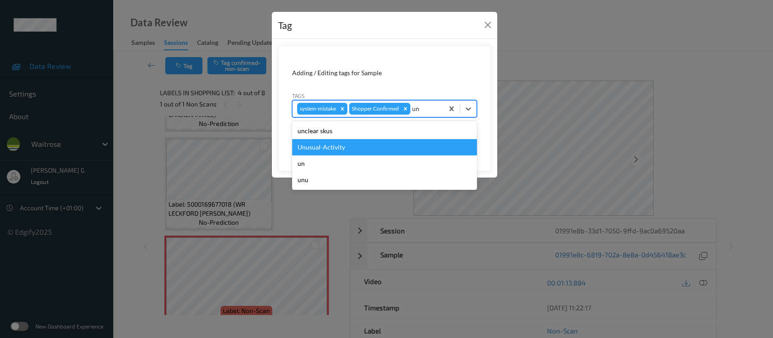
click at [330, 149] on div "Unusual-Activity" at bounding box center [384, 147] width 185 height 16
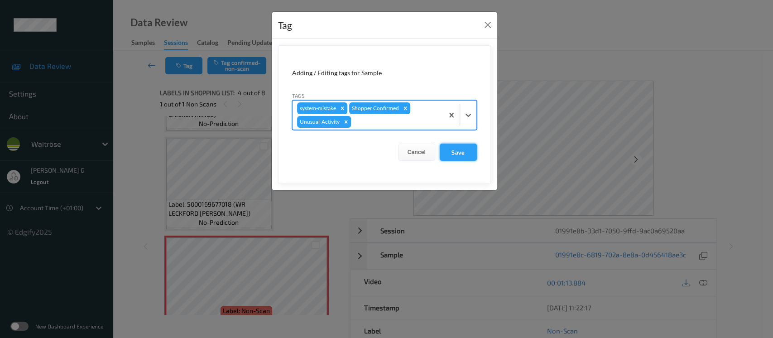
click at [455, 151] on button "Save" at bounding box center [458, 152] width 37 height 17
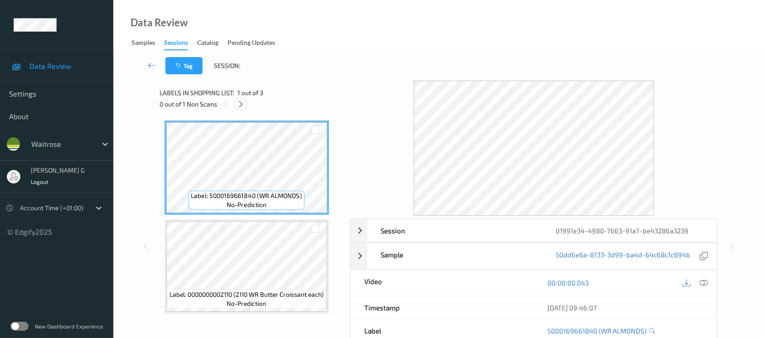
click at [237, 102] on icon at bounding box center [241, 104] width 8 height 8
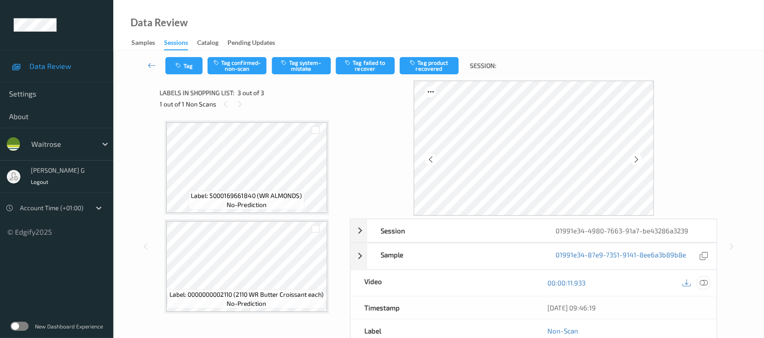
click at [708, 282] on div at bounding box center [703, 283] width 12 height 12
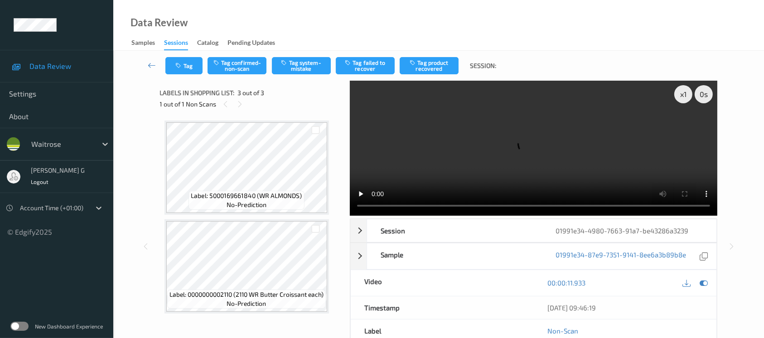
click at [685, 125] on video at bounding box center [533, 148] width 367 height 135
click at [707, 283] on icon at bounding box center [703, 283] width 8 height 8
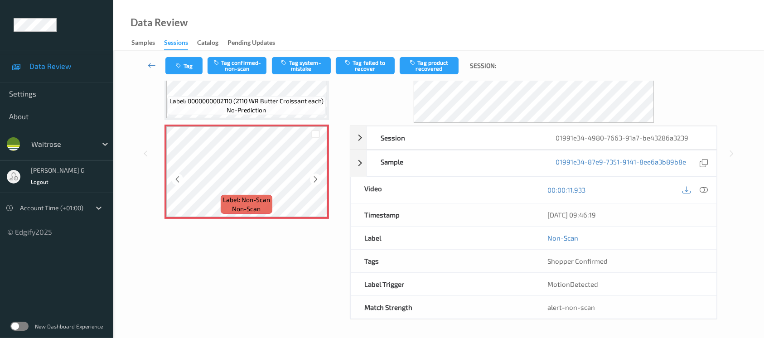
scroll to position [92, 0]
click at [300, 62] on button "Tag system-mistake" at bounding box center [301, 65] width 59 height 17
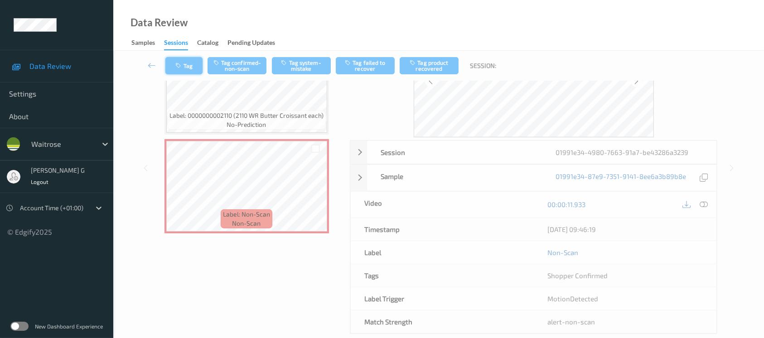
click at [185, 65] on button "Tag" at bounding box center [183, 65] width 37 height 17
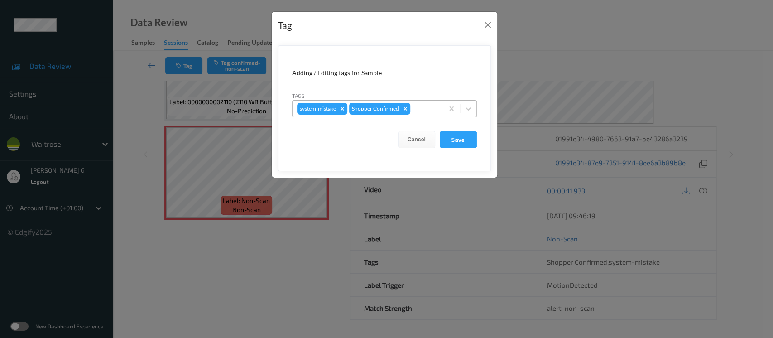
click at [419, 110] on div at bounding box center [425, 108] width 27 height 11
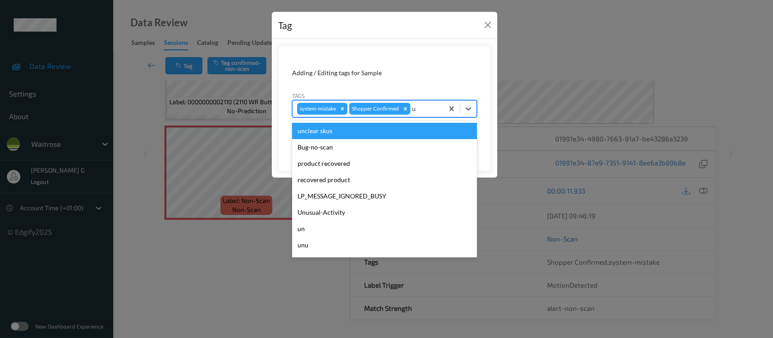
type input "un"
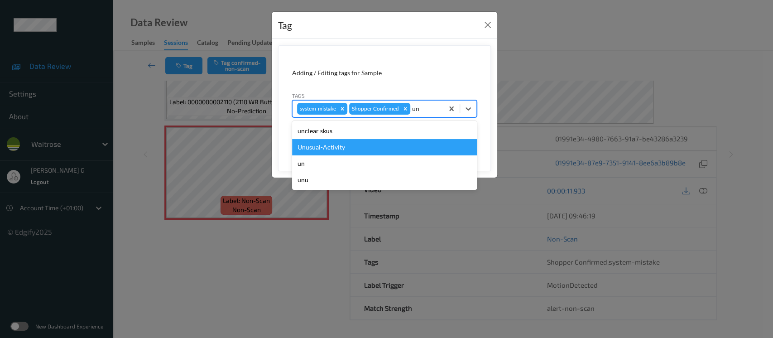
click at [328, 150] on div "Unusual-Activity" at bounding box center [384, 147] width 185 height 16
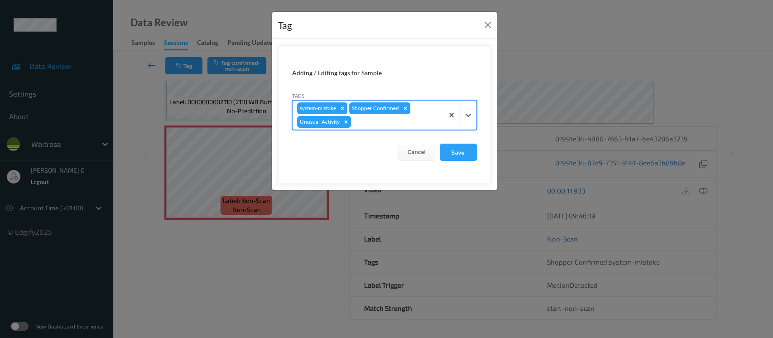
click at [413, 116] on div "system-mistake Shopper Confirmed Unusual-Activity" at bounding box center [368, 115] width 151 height 29
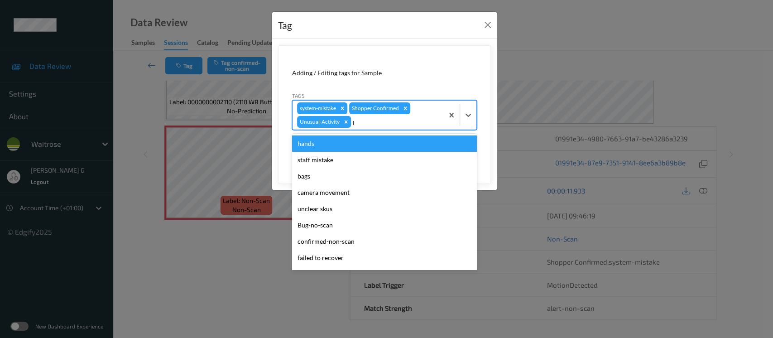
type input "pi"
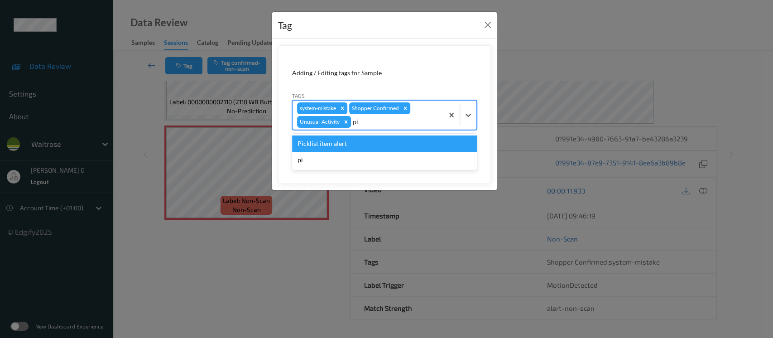
click at [329, 141] on div "Picklist item alert" at bounding box center [384, 143] width 185 height 16
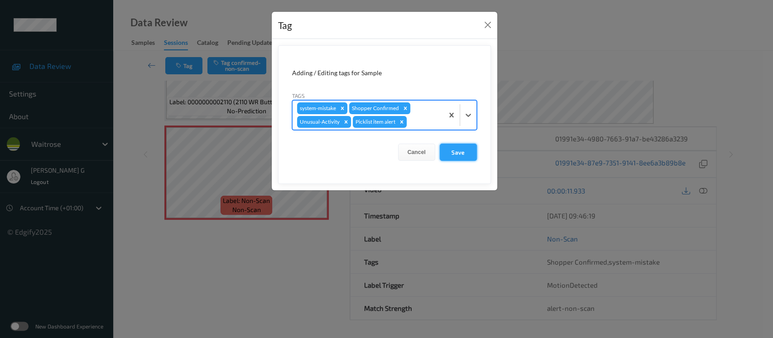
click at [445, 153] on button "Save" at bounding box center [458, 152] width 37 height 17
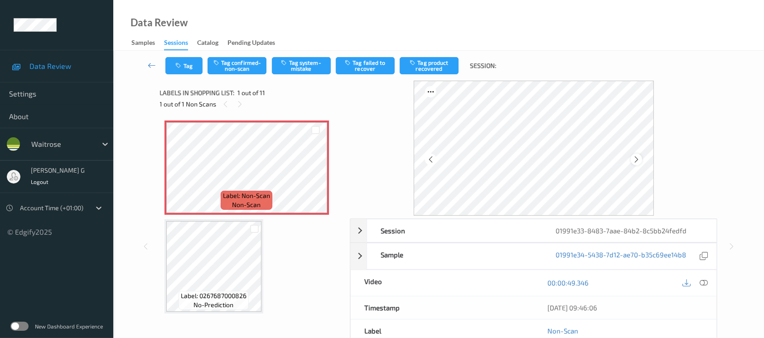
click at [635, 160] on icon at bounding box center [636, 159] width 8 height 8
click at [632, 161] on div at bounding box center [635, 159] width 11 height 11
click at [709, 283] on div at bounding box center [703, 283] width 12 height 12
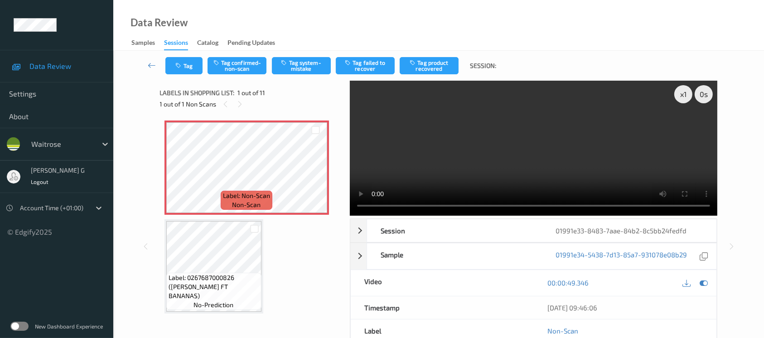
click at [685, 126] on video at bounding box center [533, 148] width 367 height 135
click at [703, 288] on div at bounding box center [703, 283] width 12 height 12
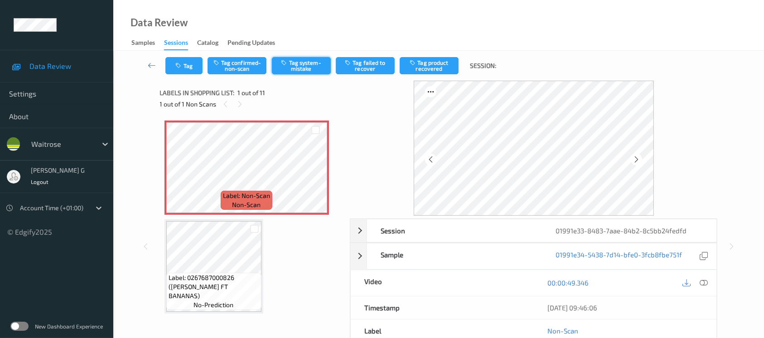
click at [297, 62] on button "Tag system-mistake" at bounding box center [301, 65] width 59 height 17
click at [188, 63] on button "Tag" at bounding box center [183, 65] width 37 height 17
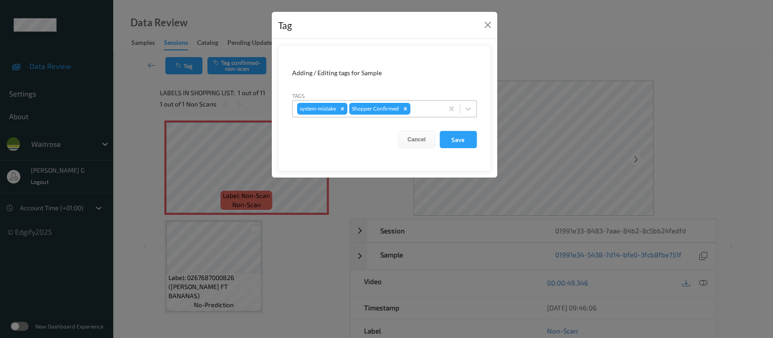
click at [416, 106] on div at bounding box center [425, 108] width 27 height 11
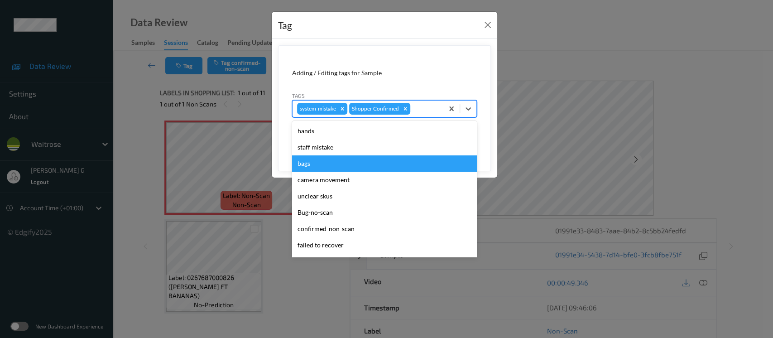
click at [326, 164] on div "bags" at bounding box center [384, 163] width 185 height 16
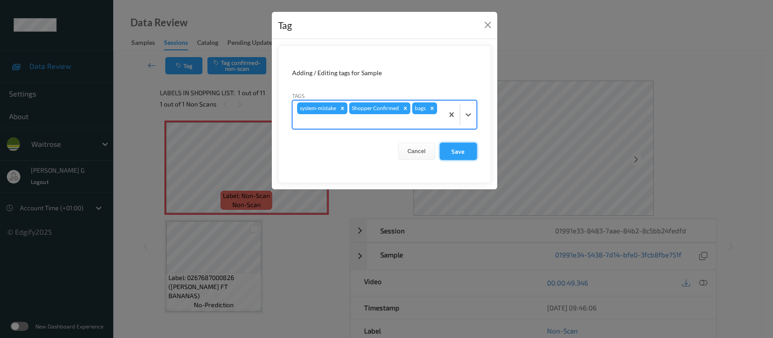
click at [464, 150] on button "Save" at bounding box center [458, 151] width 37 height 17
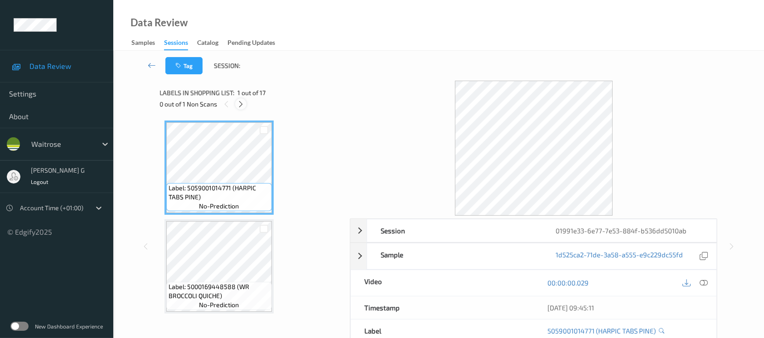
click at [243, 101] on icon at bounding box center [241, 104] width 8 height 8
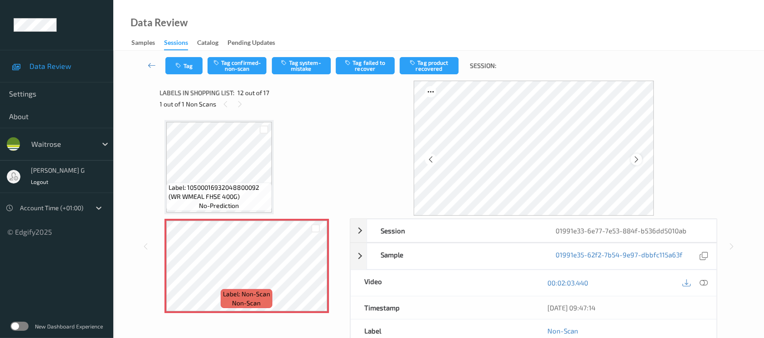
click at [635, 161] on icon at bounding box center [636, 159] width 8 height 8
click at [704, 282] on icon at bounding box center [703, 283] width 8 height 8
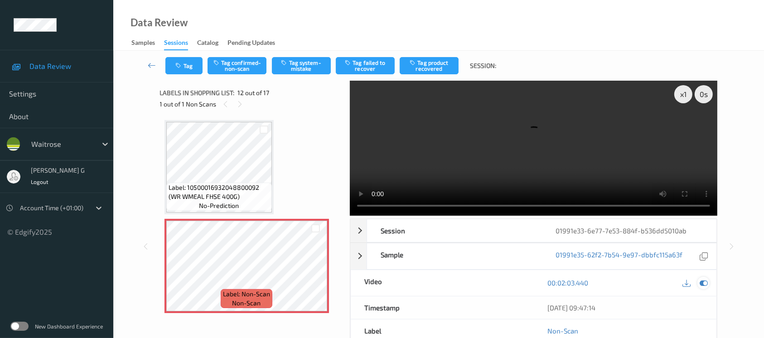
click at [703, 279] on icon at bounding box center [703, 283] width 8 height 8
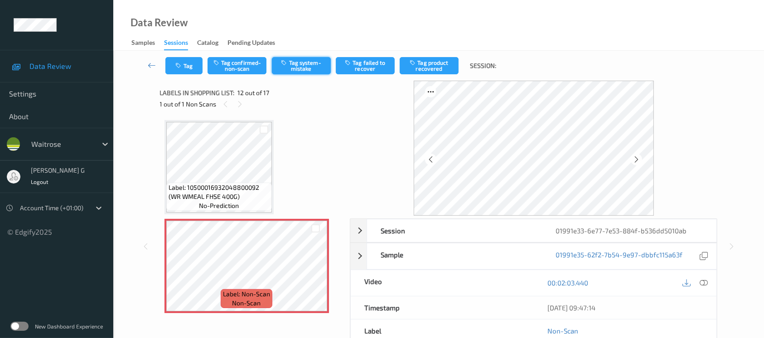
click at [294, 65] on button "Tag system-mistake" at bounding box center [301, 65] width 59 height 17
click at [186, 62] on button "Tag" at bounding box center [183, 65] width 37 height 17
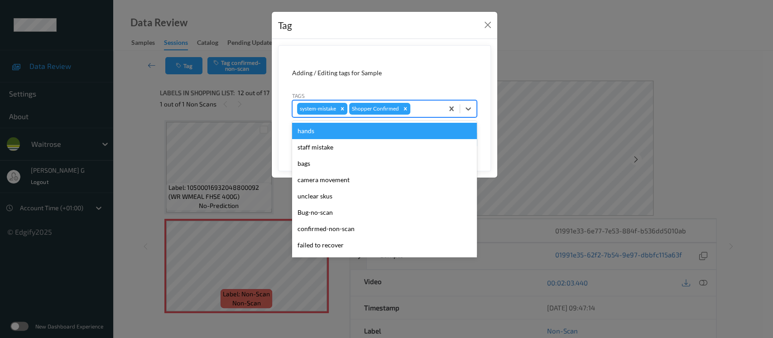
click at [418, 107] on div at bounding box center [425, 108] width 27 height 11
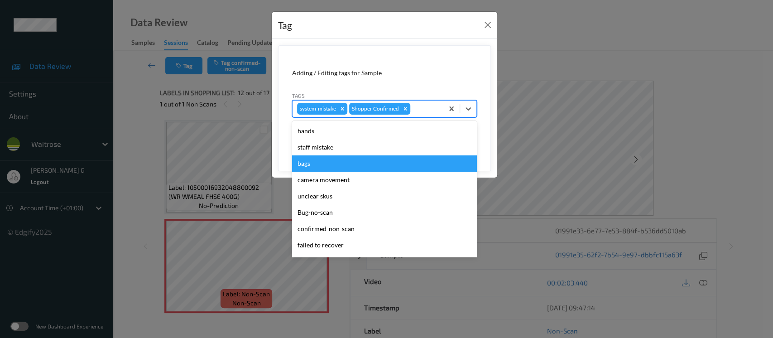
click at [315, 165] on div "bags" at bounding box center [384, 163] width 185 height 16
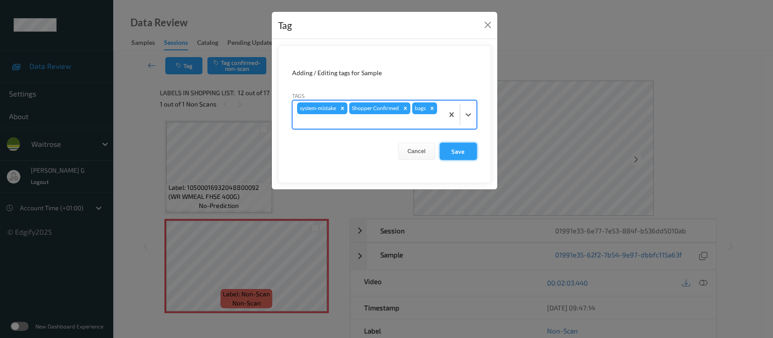
click at [467, 151] on button "Save" at bounding box center [458, 151] width 37 height 17
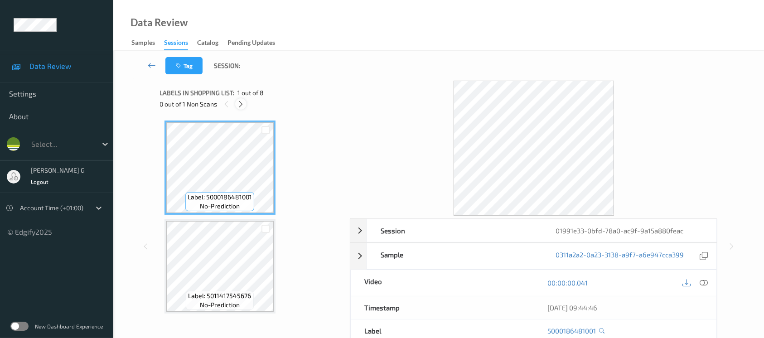
click at [242, 104] on icon at bounding box center [241, 104] width 8 height 8
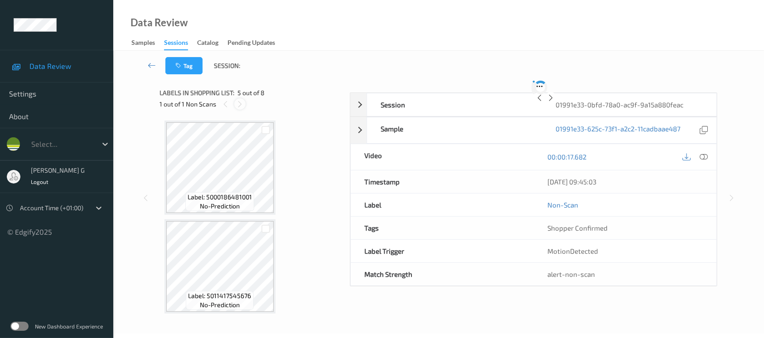
scroll to position [299, 0]
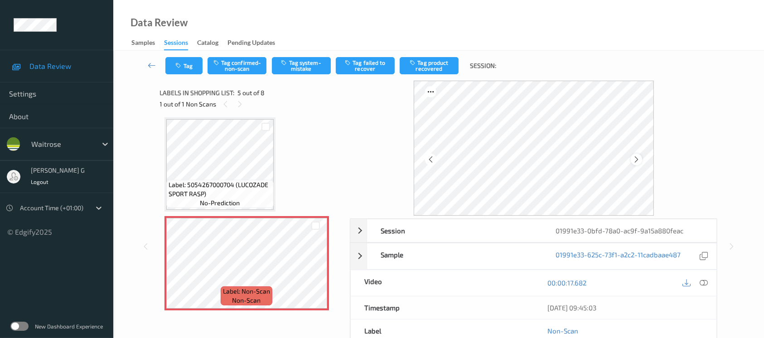
click at [635, 154] on div at bounding box center [635, 159] width 11 height 11
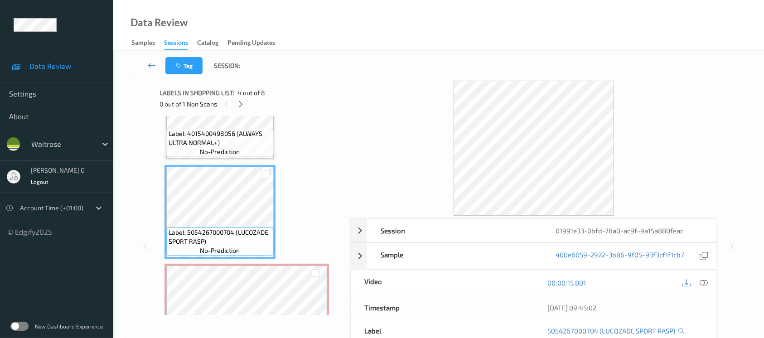
scroll to position [302, 0]
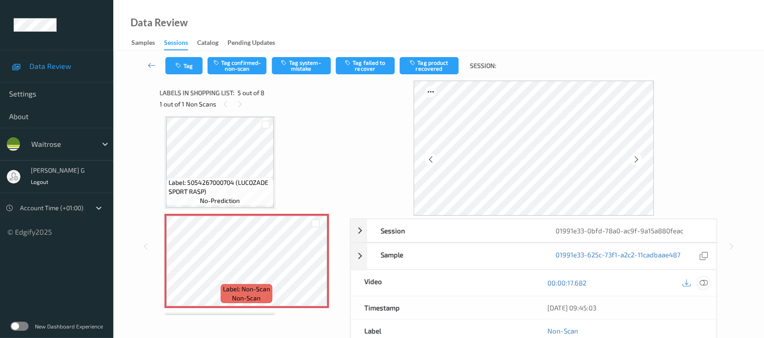
click at [706, 281] on icon at bounding box center [703, 283] width 8 height 8
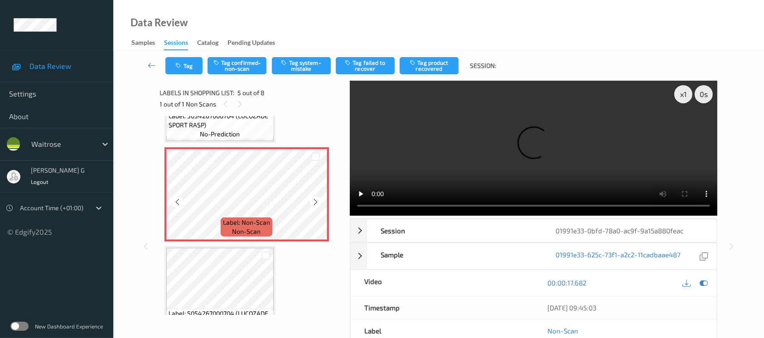
scroll to position [423, 0]
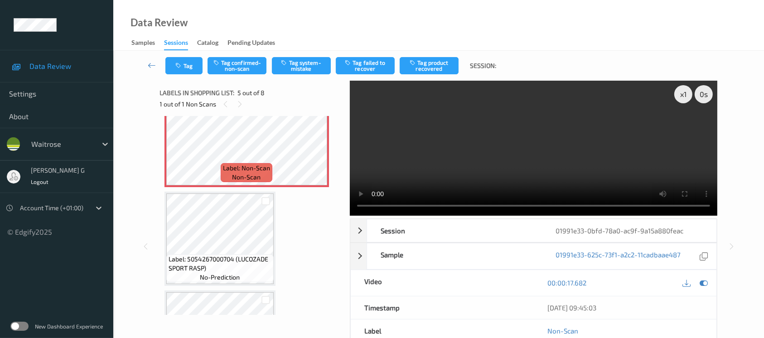
click at [710, 284] on div "00:00:17.682" at bounding box center [625, 283] width 183 height 26
click at [706, 282] on icon at bounding box center [703, 283] width 8 height 8
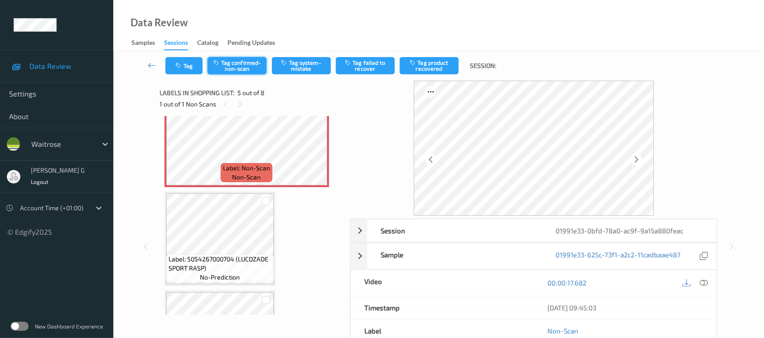
click at [230, 60] on button "Tag confirmed-non-scan" at bounding box center [236, 65] width 59 height 17
click at [432, 67] on button "Tag product recovered" at bounding box center [428, 65] width 59 height 17
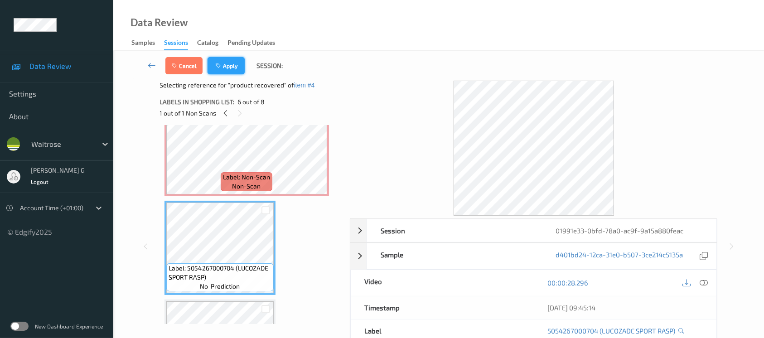
click at [232, 64] on button "Apply" at bounding box center [225, 65] width 37 height 17
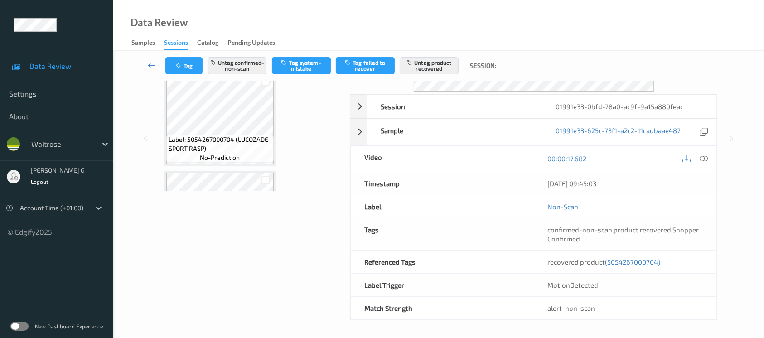
scroll to position [420, 0]
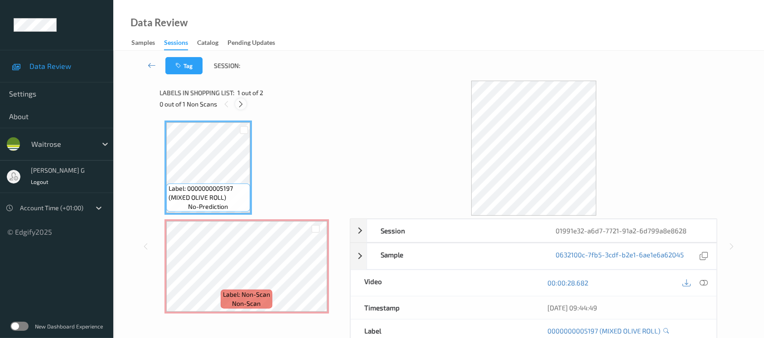
click at [236, 100] on div at bounding box center [240, 103] width 11 height 11
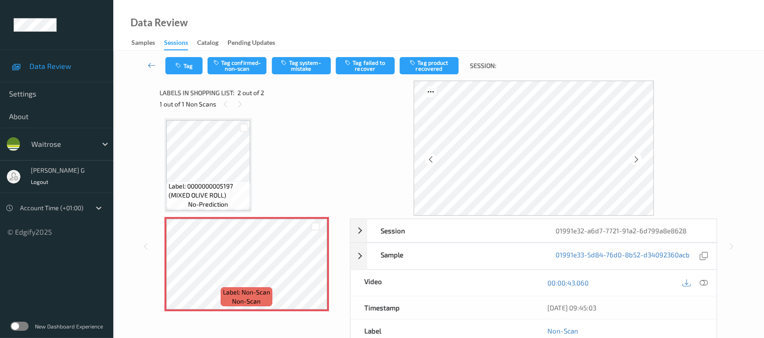
click at [250, 143] on div "Label: 0000000005197 (MIXED OLIVE ROLL) no-prediction" at bounding box center [207, 165] width 87 height 94
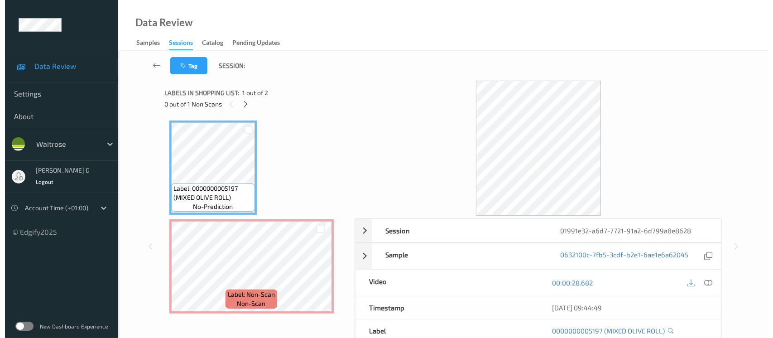
scroll to position [0, 0]
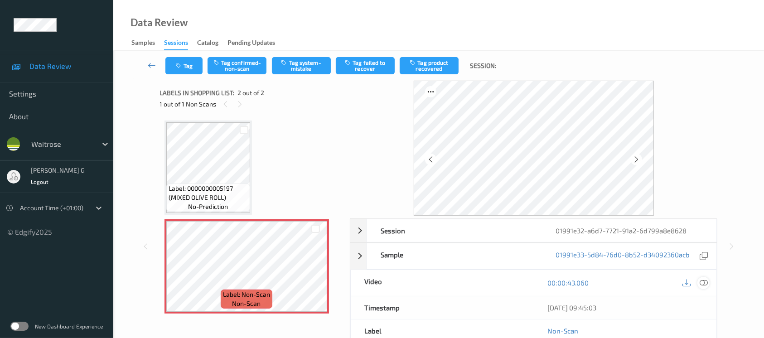
click at [703, 280] on icon at bounding box center [703, 283] width 8 height 8
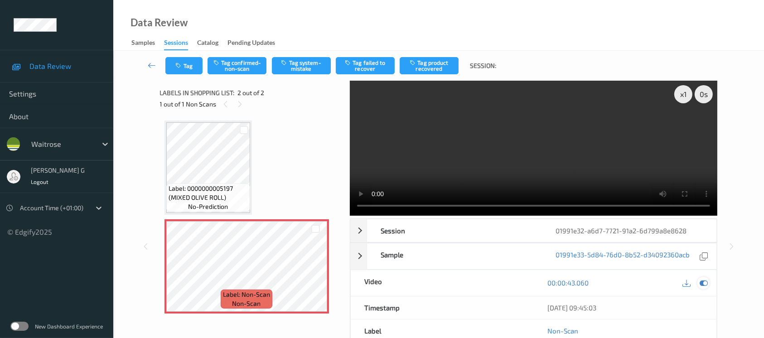
click at [699, 279] on icon at bounding box center [703, 283] width 8 height 8
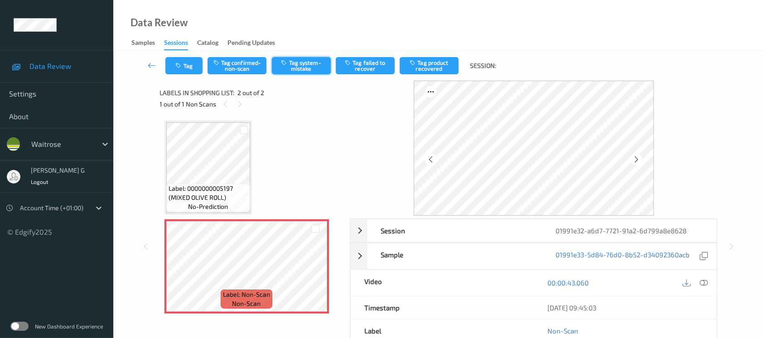
click at [294, 67] on button "Tag system-mistake" at bounding box center [301, 65] width 59 height 17
click at [183, 67] on icon "button" at bounding box center [180, 66] width 8 height 6
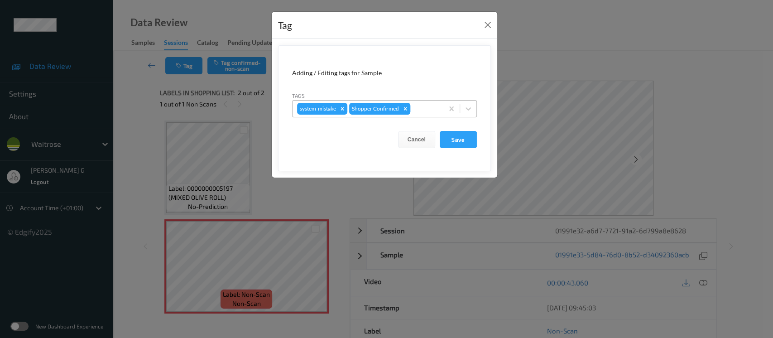
click at [405, 103] on div "Remove Shopper Confirmed" at bounding box center [405, 109] width 10 height 12
click at [533, 76] on div "Tag Adding / Editing tags for Sample Tags system-mistake Cancel Save" at bounding box center [386, 169] width 773 height 338
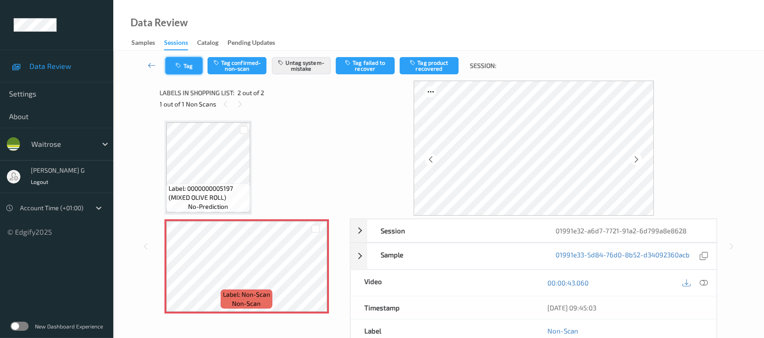
click at [185, 70] on button "Tag" at bounding box center [183, 65] width 37 height 17
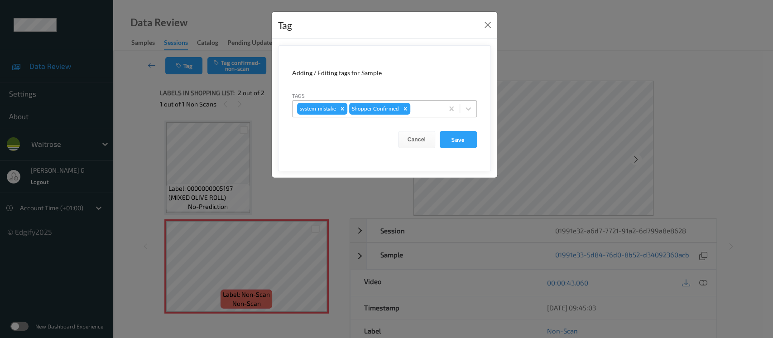
click at [419, 109] on div at bounding box center [425, 108] width 27 height 11
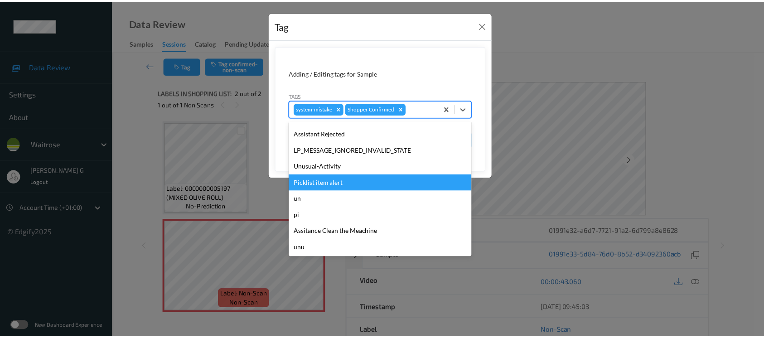
scroll to position [210, 0]
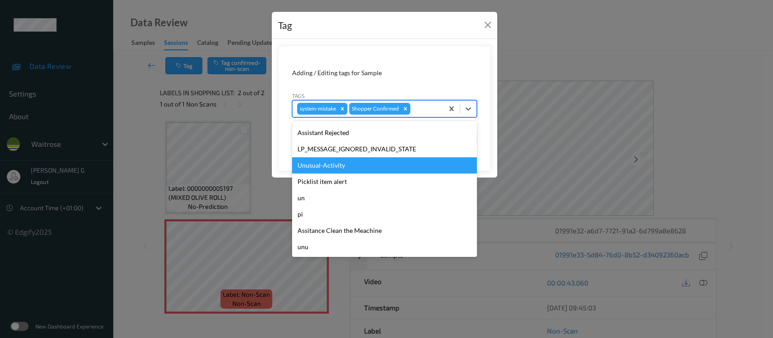
click at [313, 167] on div "Unusual-Activity" at bounding box center [384, 165] width 185 height 16
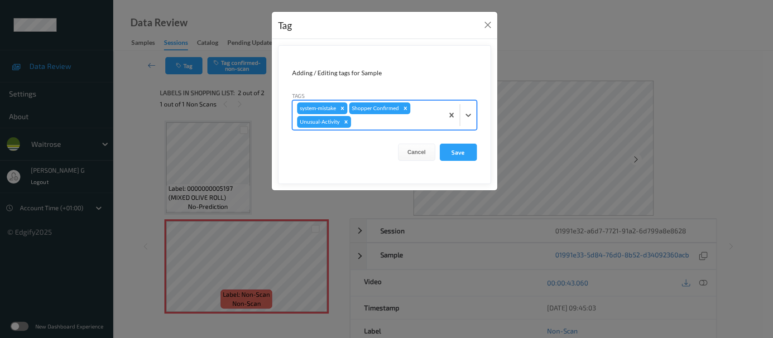
click at [362, 126] on div at bounding box center [396, 121] width 86 height 11
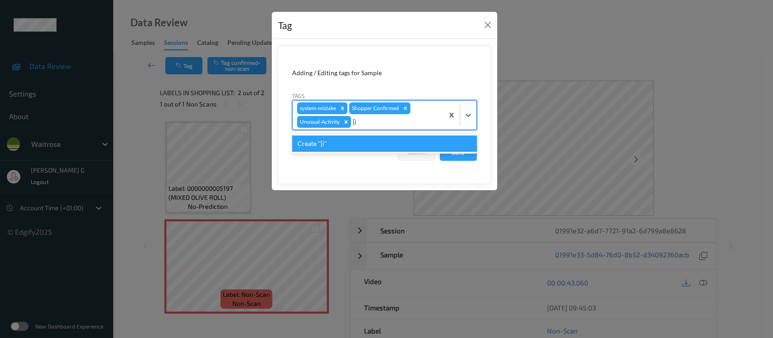
type input "["
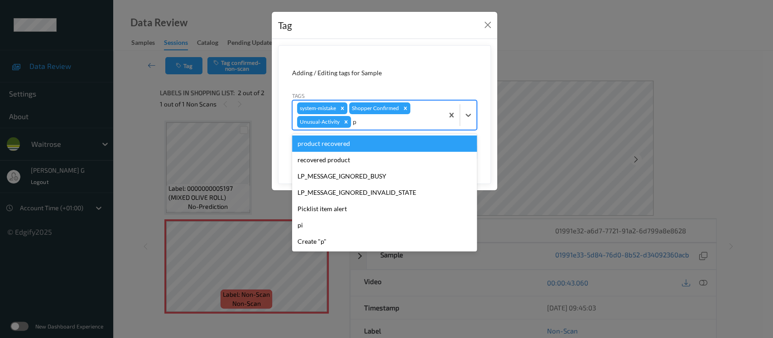
type input "pi"
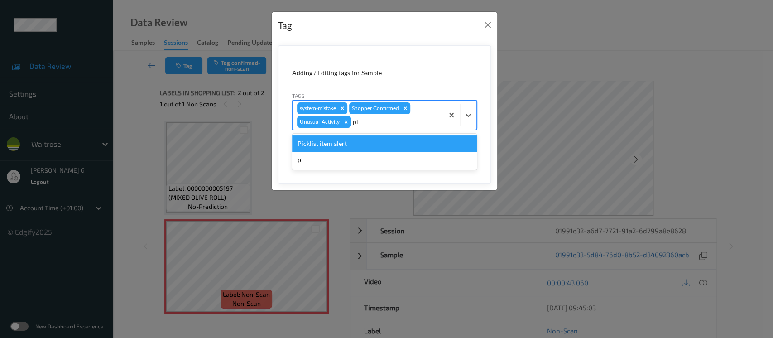
click at [337, 143] on div "Picklist item alert" at bounding box center [384, 143] width 185 height 16
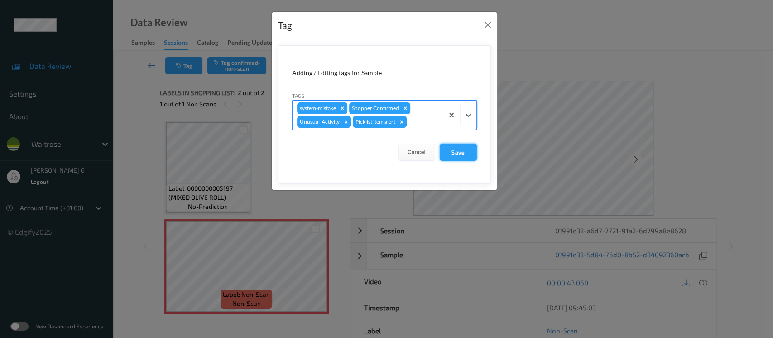
click at [457, 155] on button "Save" at bounding box center [458, 152] width 37 height 17
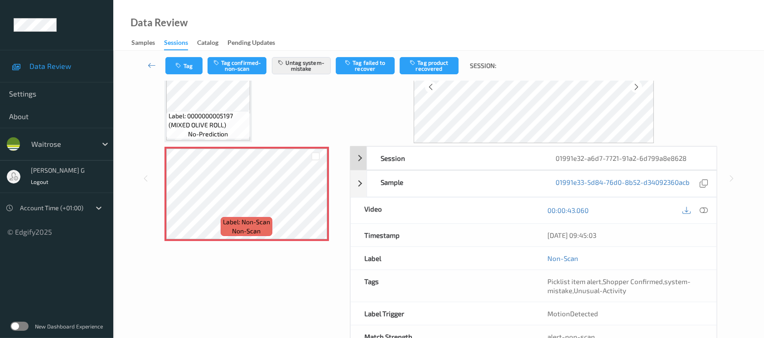
scroll to position [101, 0]
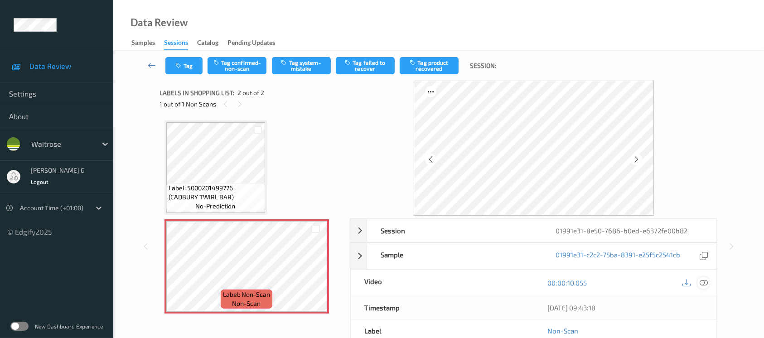
click at [707, 284] on icon at bounding box center [703, 283] width 8 height 8
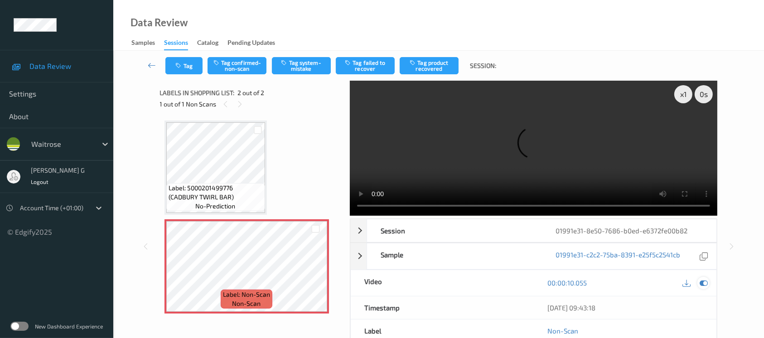
click at [704, 286] on icon at bounding box center [703, 283] width 8 height 8
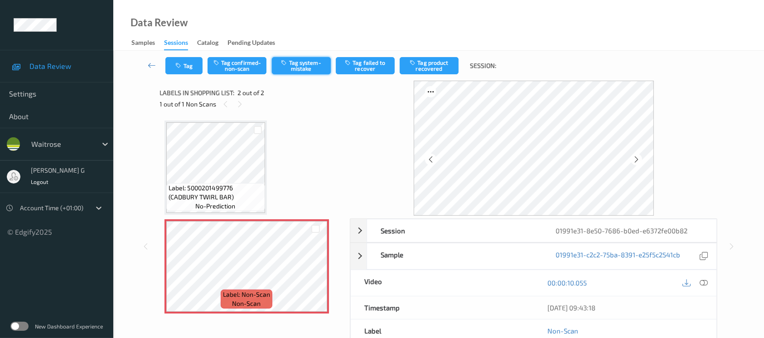
click at [316, 66] on button "Tag system-mistake" at bounding box center [301, 65] width 59 height 17
click at [176, 63] on icon "button" at bounding box center [180, 66] width 8 height 6
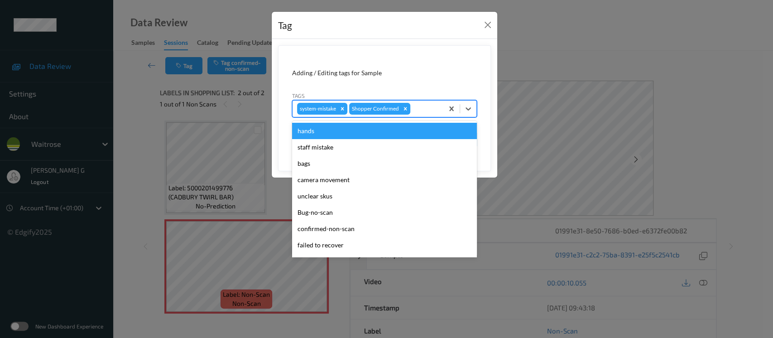
click at [419, 104] on div at bounding box center [425, 108] width 27 height 11
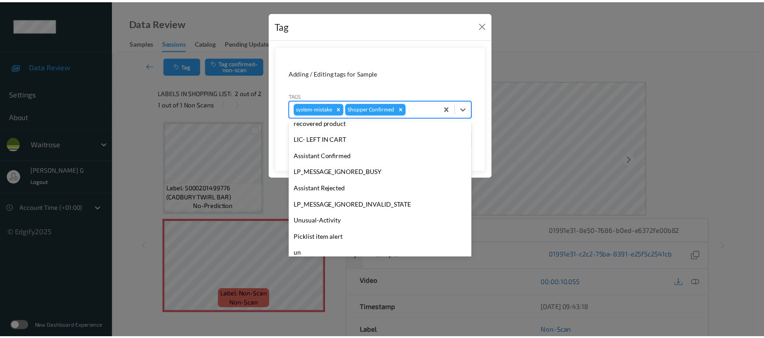
scroll to position [210, 0]
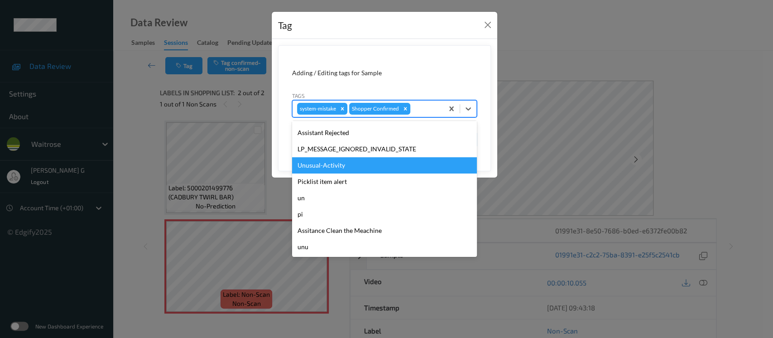
click at [329, 171] on div "Unusual-Activity" at bounding box center [384, 165] width 185 height 16
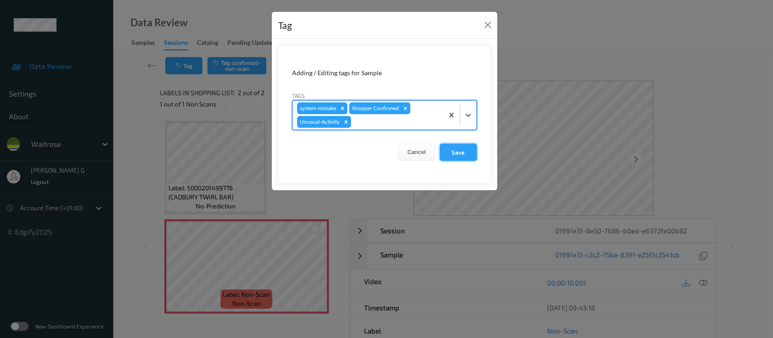
click at [467, 153] on button "Save" at bounding box center [458, 152] width 37 height 17
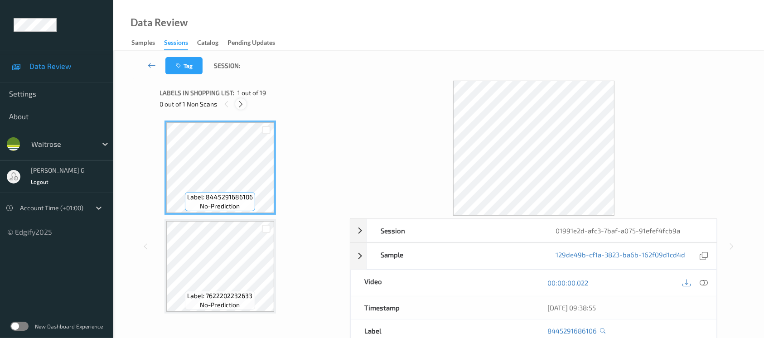
click at [244, 103] on icon at bounding box center [241, 104] width 8 height 8
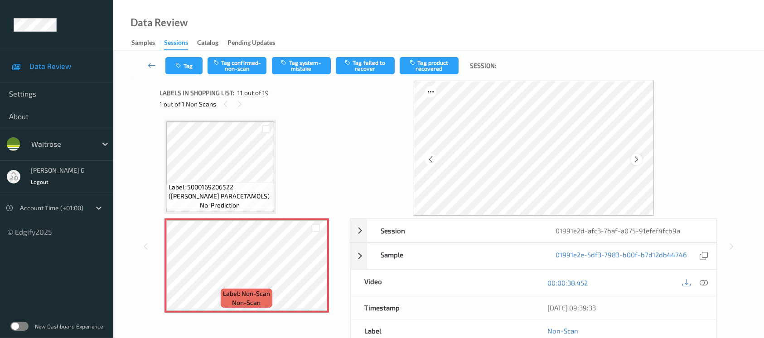
click at [636, 162] on icon at bounding box center [636, 159] width 8 height 8
click at [703, 285] on icon at bounding box center [703, 283] width 8 height 8
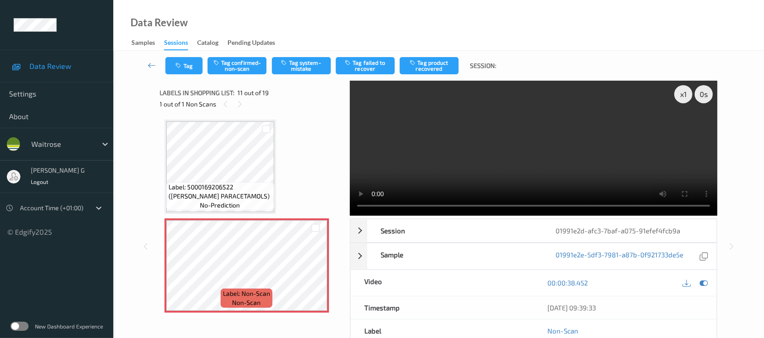
click at [572, 62] on div "Tag Tag confirmed-non-scan Tag system-mistake Tag failed to recover Tag product…" at bounding box center [438, 66] width 613 height 30
click at [701, 279] on icon at bounding box center [703, 283] width 8 height 8
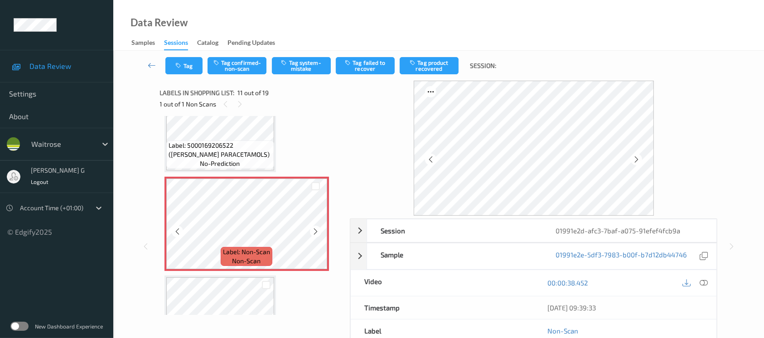
scroll to position [950, 0]
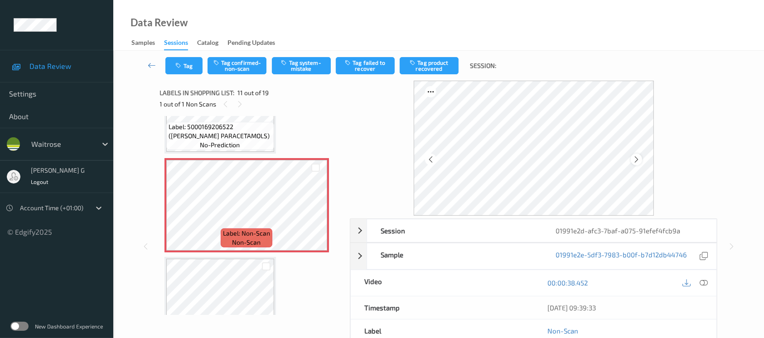
click at [638, 159] on icon at bounding box center [636, 159] width 8 height 8
click at [240, 63] on button "Tag confirmed-non-scan" at bounding box center [236, 65] width 59 height 17
click at [433, 65] on button "Tag product recovered" at bounding box center [428, 65] width 59 height 17
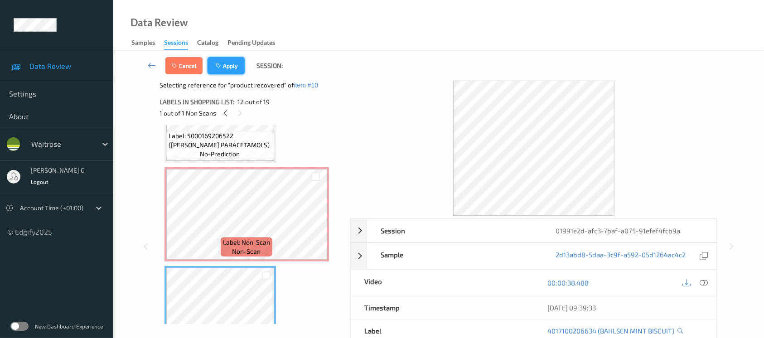
click at [232, 58] on button "Apply" at bounding box center [225, 65] width 37 height 17
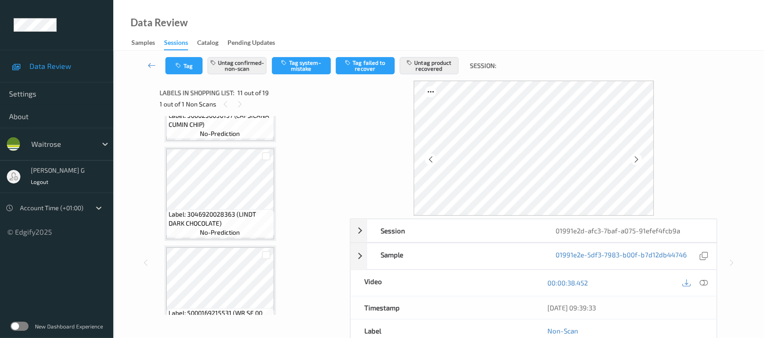
scroll to position [346, 0]
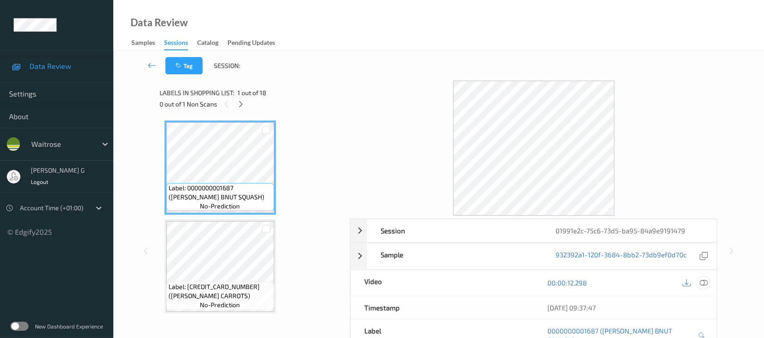
click at [703, 279] on icon at bounding box center [703, 283] width 8 height 8
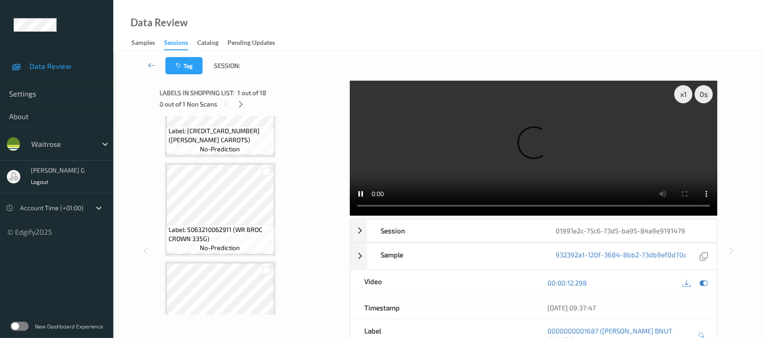
scroll to position [241, 0]
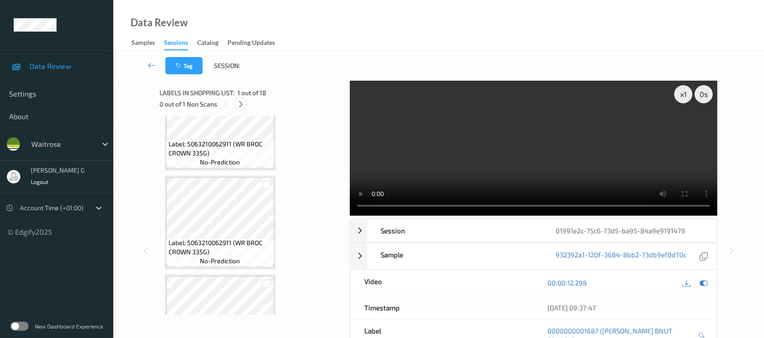
click at [236, 103] on div at bounding box center [240, 103] width 11 height 11
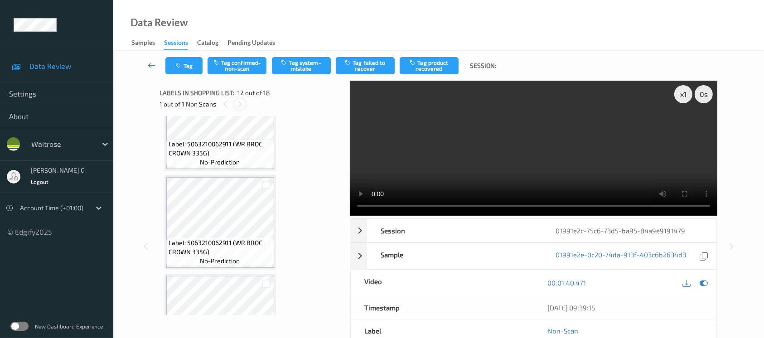
scroll to position [988, 0]
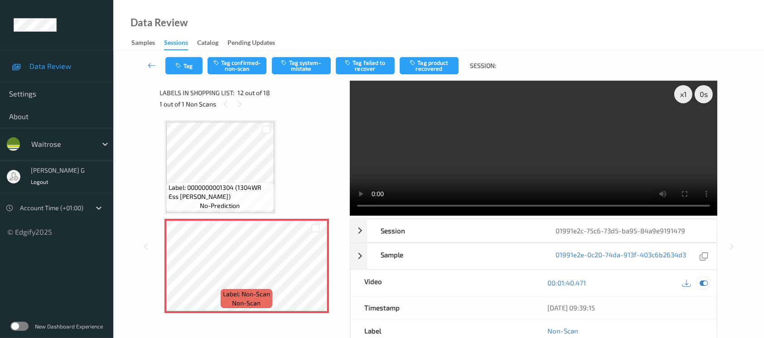
click at [702, 280] on icon at bounding box center [703, 283] width 8 height 8
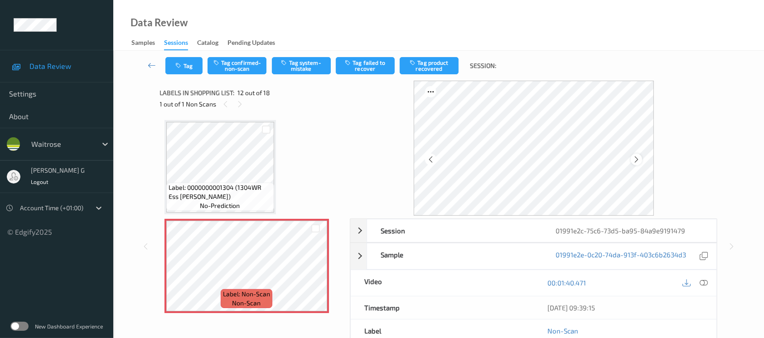
click at [637, 156] on icon at bounding box center [636, 159] width 8 height 8
click at [635, 159] on icon at bounding box center [636, 159] width 8 height 8
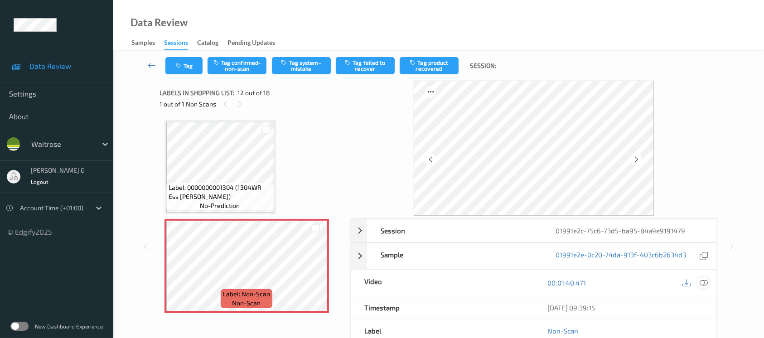
click at [707, 283] on div at bounding box center [703, 283] width 12 height 12
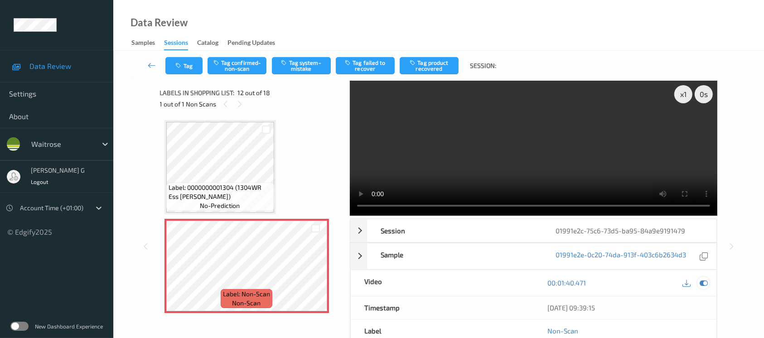
click at [704, 286] on icon at bounding box center [703, 283] width 8 height 8
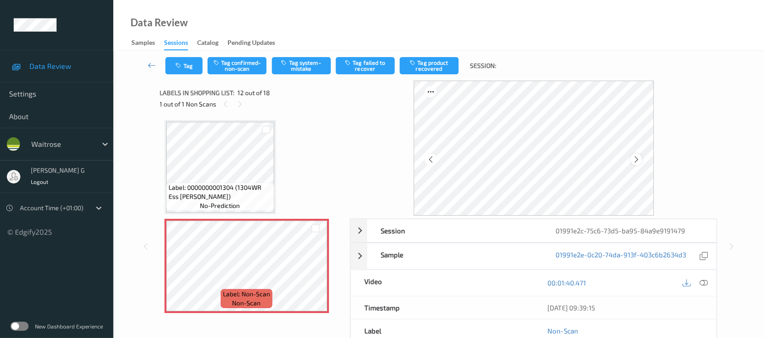
click at [638, 156] on icon at bounding box center [636, 159] width 8 height 8
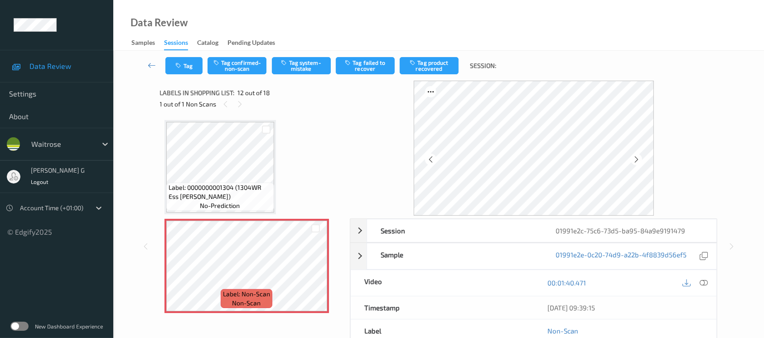
click at [638, 156] on icon at bounding box center [636, 159] width 8 height 8
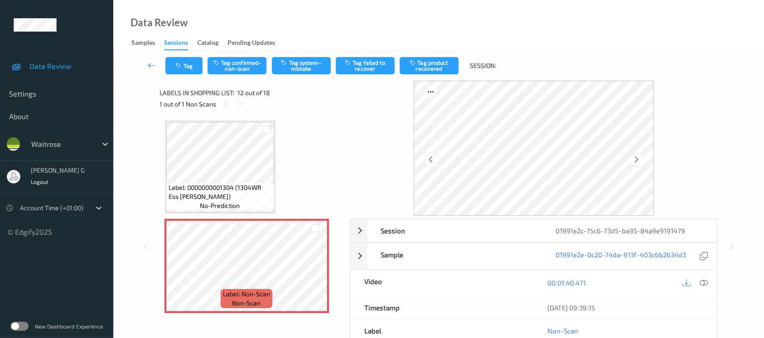
click at [638, 156] on icon at bounding box center [636, 159] width 8 height 8
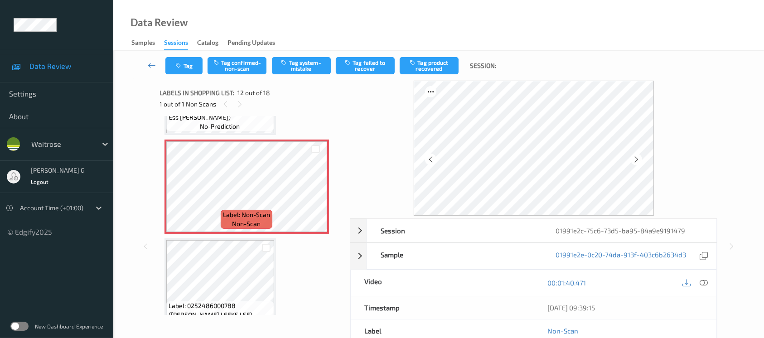
scroll to position [1048, 0]
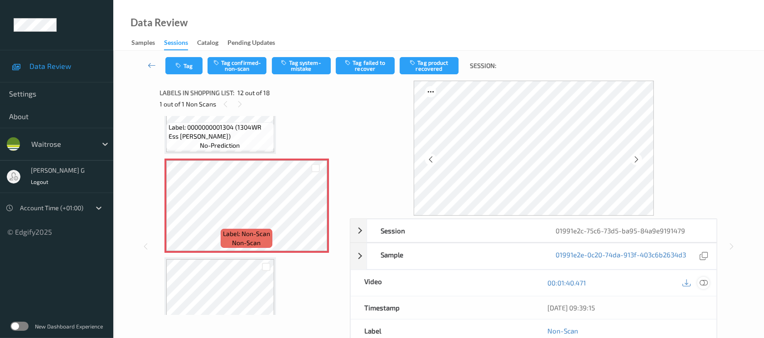
click at [705, 284] on icon at bounding box center [703, 283] width 8 height 8
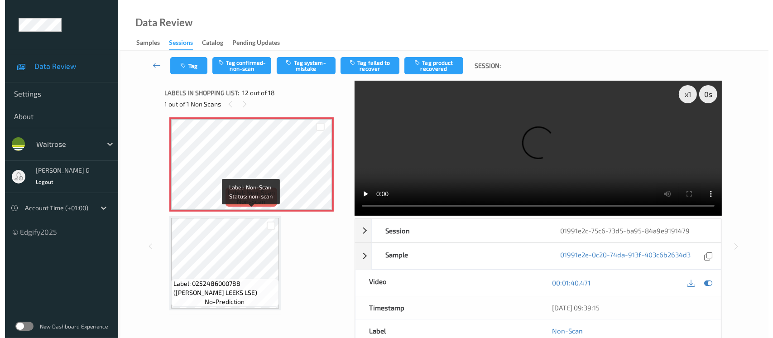
scroll to position [1109, 0]
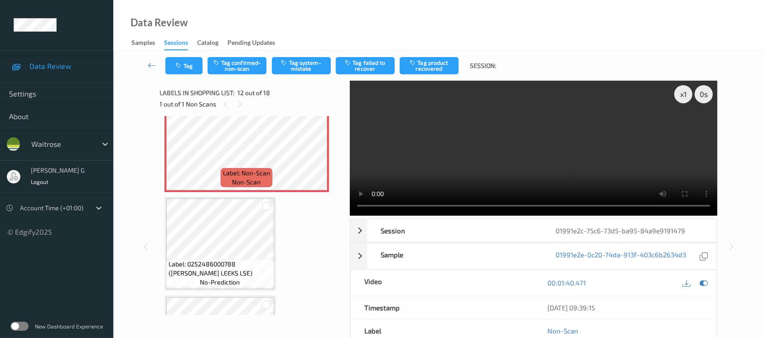
click at [739, 259] on div "x 1 0 s Session 01991e2c-75c6-73d5-ba95-84a9e9191479 Session ID 01991e2c-75c6-7…" at bounding box center [438, 247] width 613 height 332
click at [703, 277] on div at bounding box center [703, 283] width 12 height 12
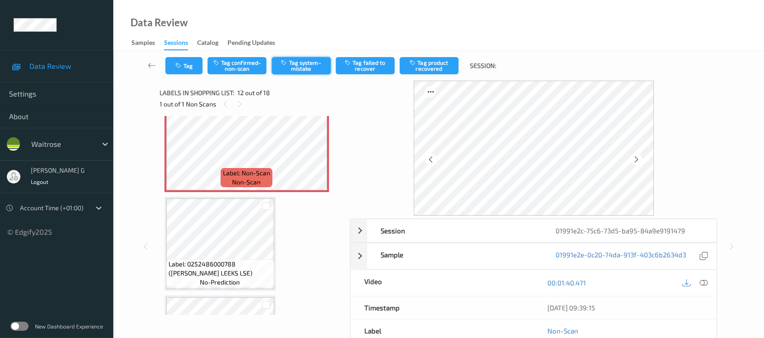
click at [297, 63] on button "Tag system-mistake" at bounding box center [301, 65] width 59 height 17
click at [183, 72] on button "Tag" at bounding box center [183, 65] width 37 height 17
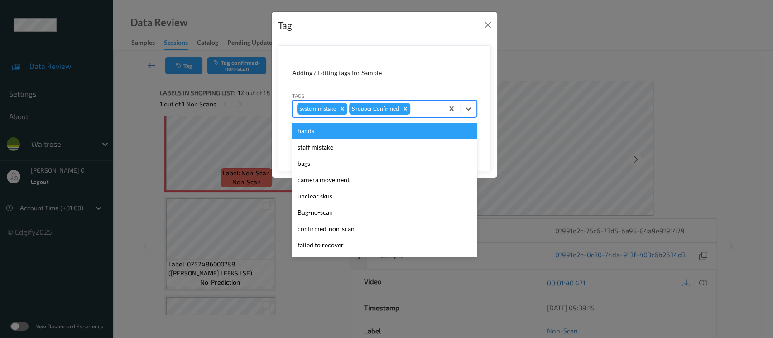
click at [431, 110] on div at bounding box center [425, 108] width 27 height 11
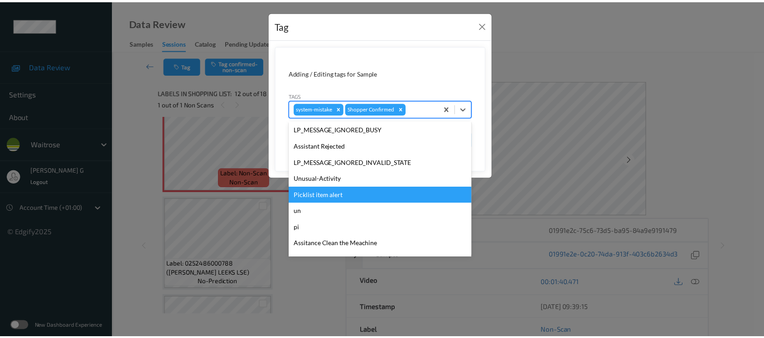
scroll to position [210, 0]
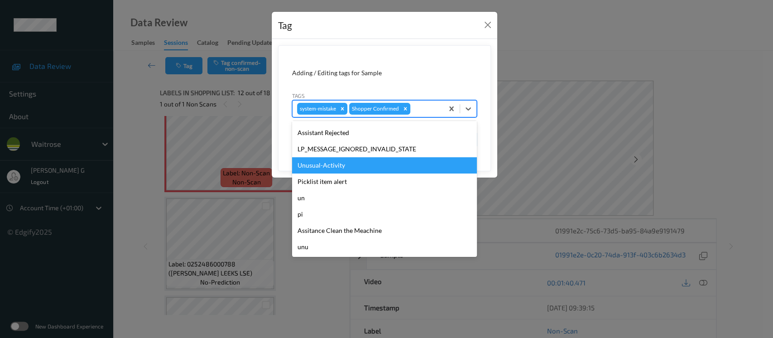
click at [327, 169] on div "Unusual-Activity" at bounding box center [384, 165] width 185 height 16
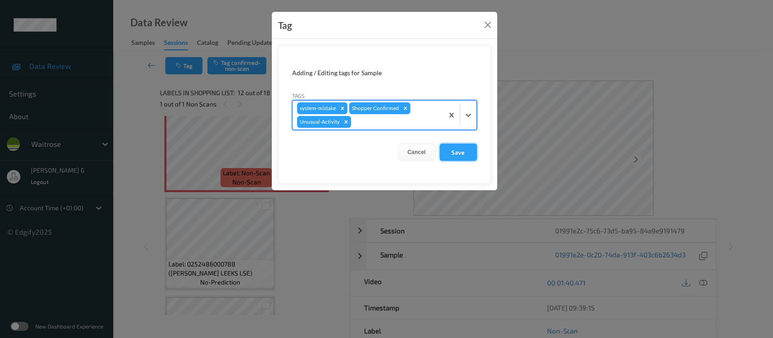
click at [457, 154] on button "Save" at bounding box center [458, 152] width 37 height 17
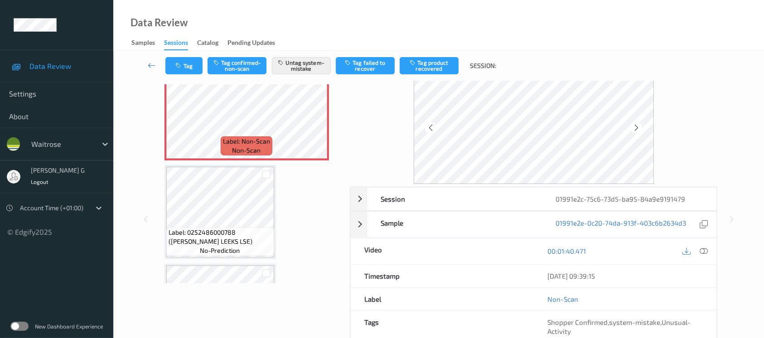
scroll to position [101, 0]
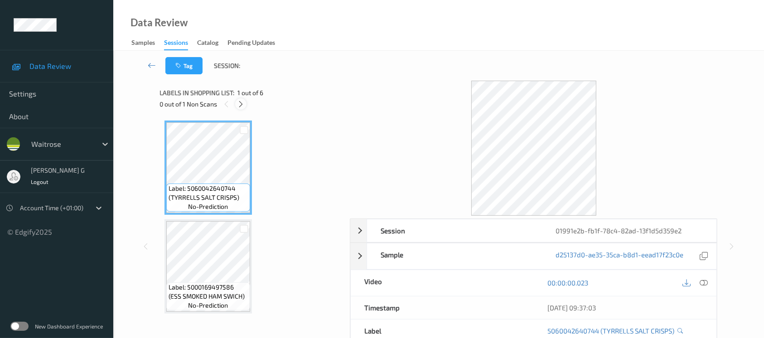
click at [237, 102] on icon at bounding box center [241, 104] width 8 height 8
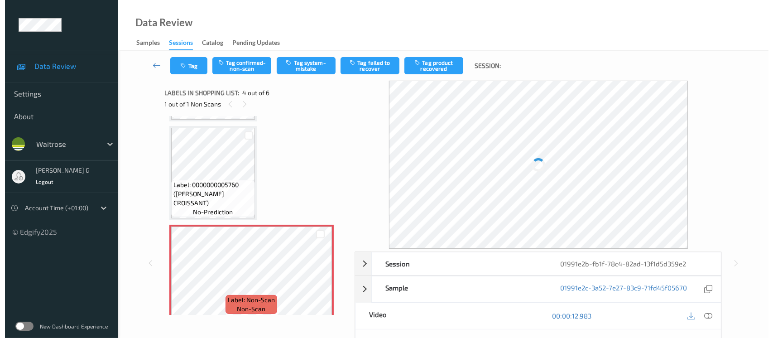
scroll to position [241, 0]
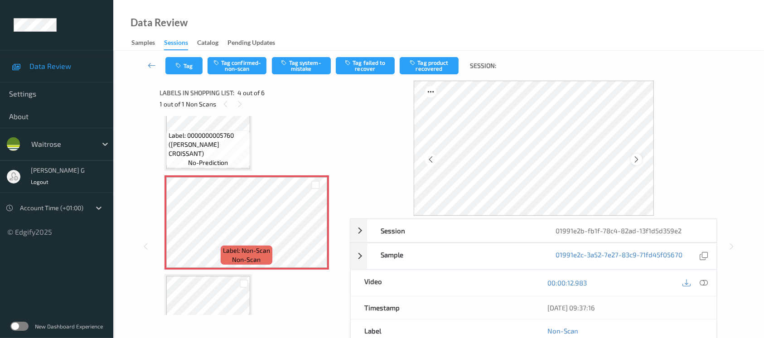
click at [638, 161] on icon at bounding box center [636, 159] width 8 height 8
click at [703, 284] on icon at bounding box center [703, 283] width 8 height 8
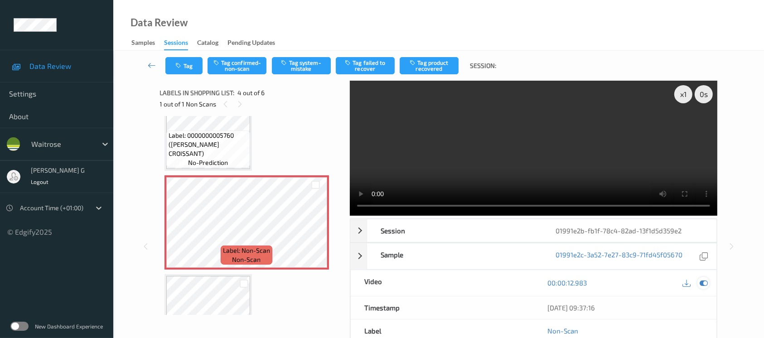
click at [701, 283] on icon at bounding box center [703, 283] width 8 height 8
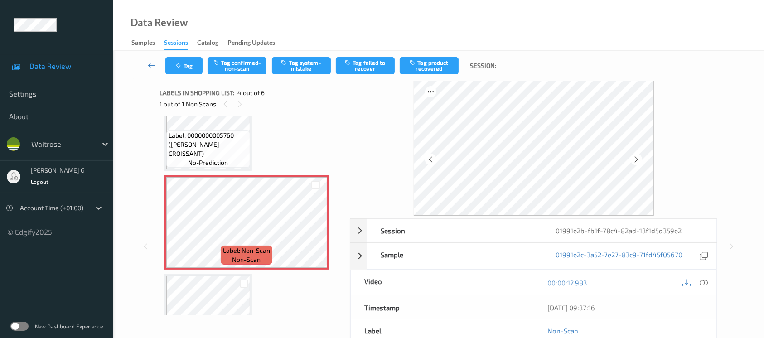
click at [307, 54] on div "Tag Tag confirmed-non-scan Tag system-mistake Tag failed to recover Tag product…" at bounding box center [438, 66] width 613 height 30
click at [298, 67] on button "Tag system-mistake" at bounding box center [301, 65] width 59 height 17
click at [188, 70] on button "Tag" at bounding box center [183, 65] width 37 height 17
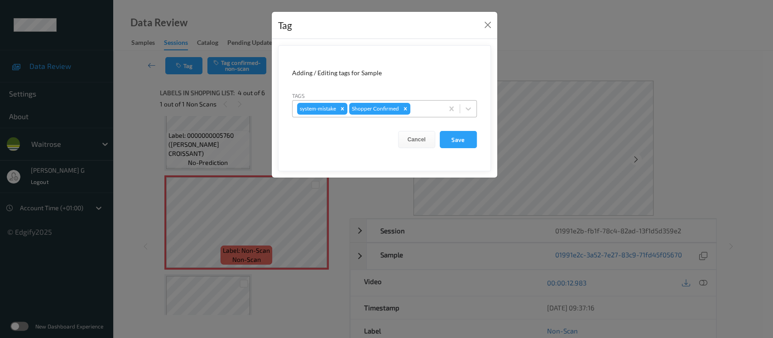
click at [431, 109] on div at bounding box center [425, 108] width 27 height 11
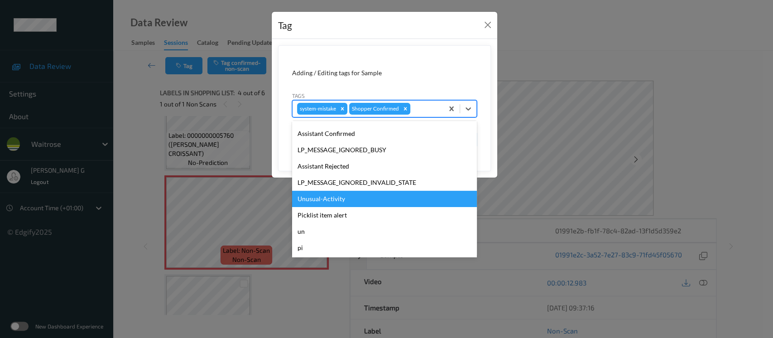
scroll to position [210, 0]
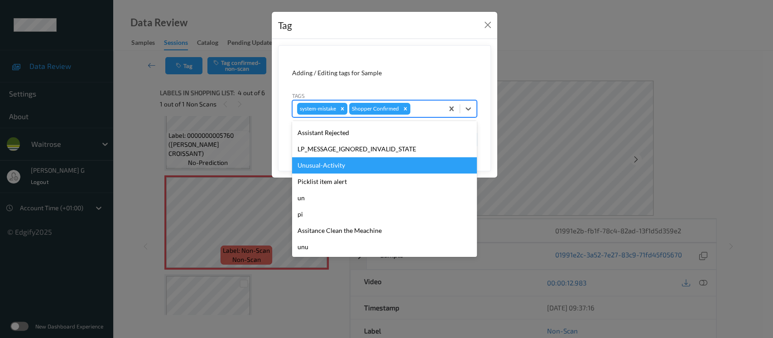
click at [328, 170] on div "Unusual-Activity" at bounding box center [384, 165] width 185 height 16
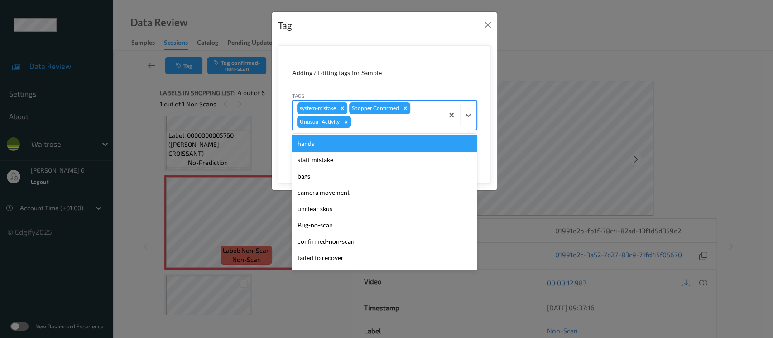
click at [395, 129] on div "system-mistake Shopper Confirmed Unusual-Activity" at bounding box center [368, 115] width 151 height 29
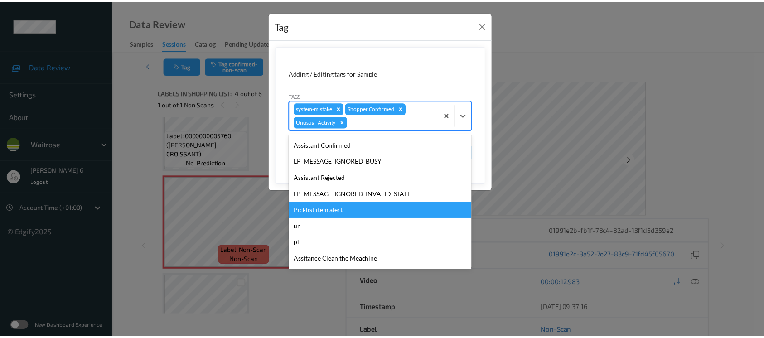
scroll to position [193, 0]
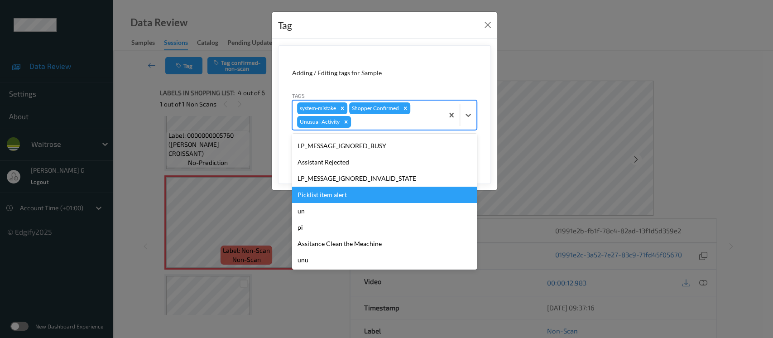
click at [318, 192] on div "Picklist item alert" at bounding box center [384, 195] width 185 height 16
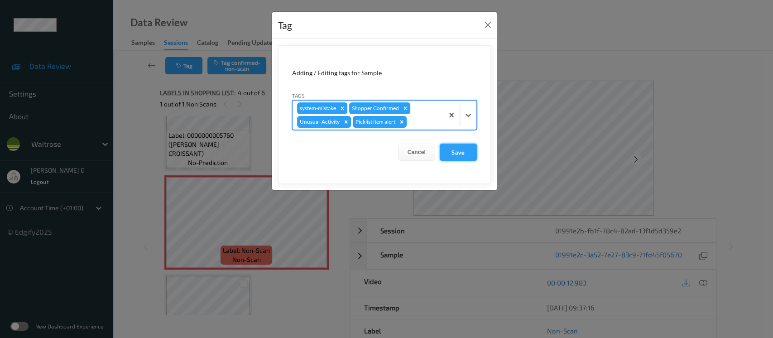
click at [462, 153] on button "Save" at bounding box center [458, 152] width 37 height 17
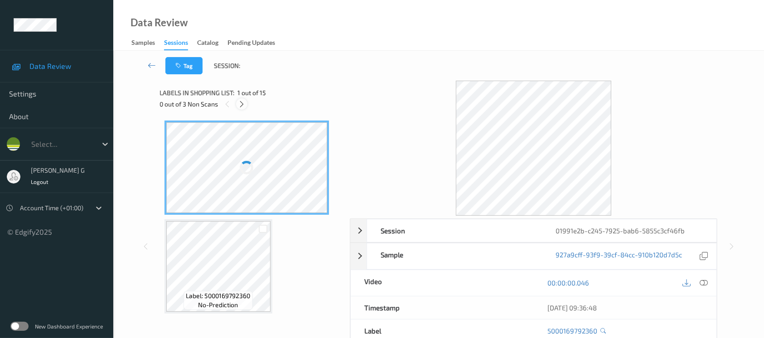
click at [240, 107] on icon at bounding box center [242, 104] width 8 height 8
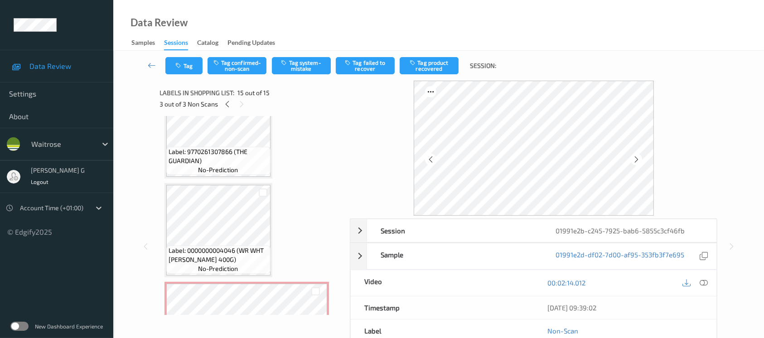
scroll to position [918, 0]
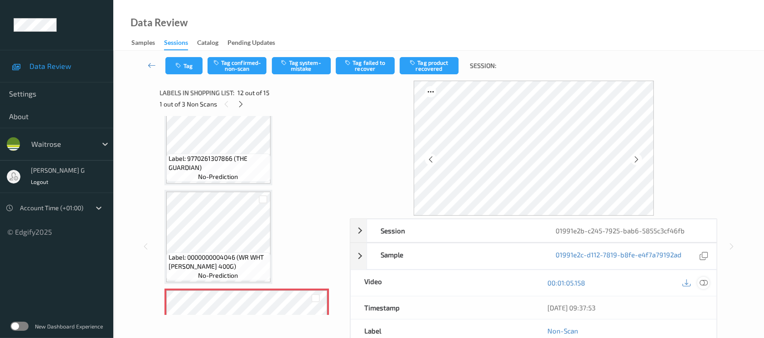
click at [707, 283] on div at bounding box center [703, 283] width 12 height 12
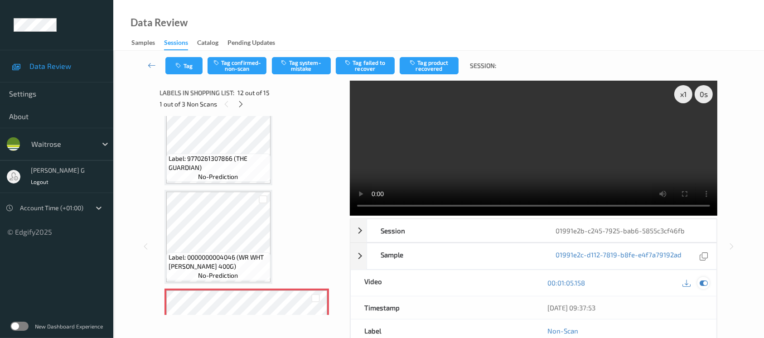
click at [699, 284] on icon at bounding box center [703, 283] width 8 height 8
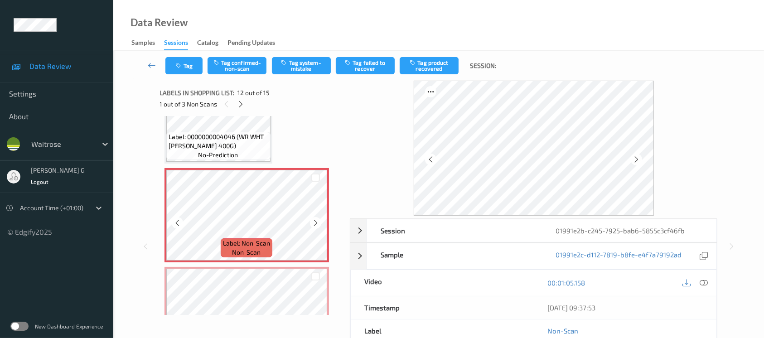
scroll to position [1039, 0]
click at [291, 65] on button "Tag system-mistake" at bounding box center [301, 65] width 59 height 17
click at [185, 66] on button "Tag" at bounding box center [183, 65] width 37 height 17
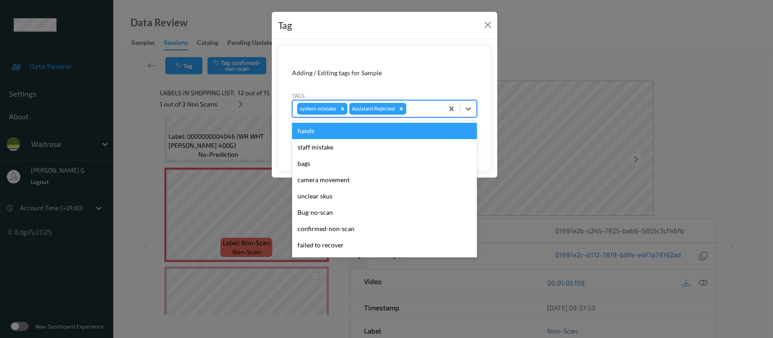
click at [413, 110] on div at bounding box center [423, 108] width 31 height 11
type input "un"
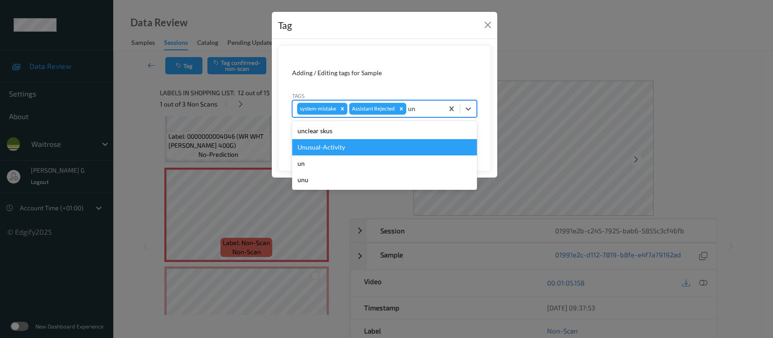
click at [328, 150] on div "Unusual-Activity" at bounding box center [384, 147] width 185 height 16
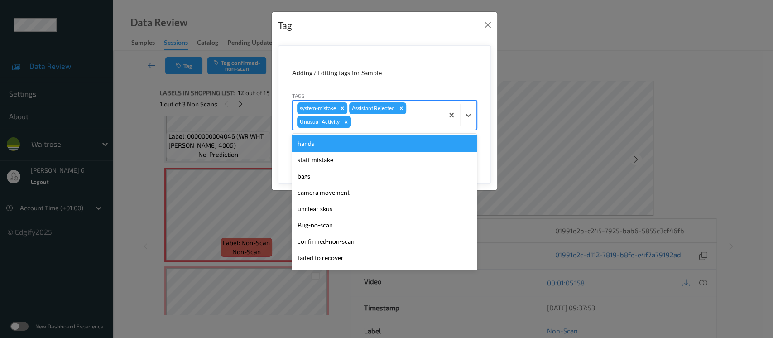
click at [413, 125] on div at bounding box center [396, 121] width 86 height 11
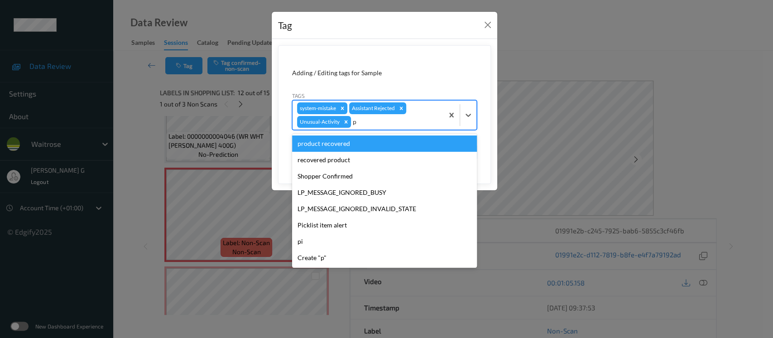
type input "pi"
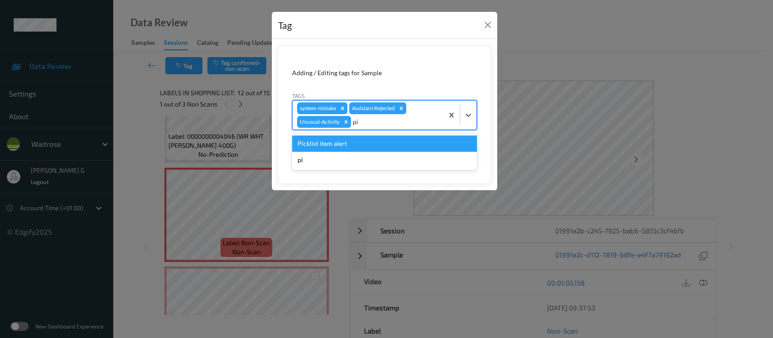
click at [331, 148] on div "Picklist item alert" at bounding box center [384, 143] width 185 height 16
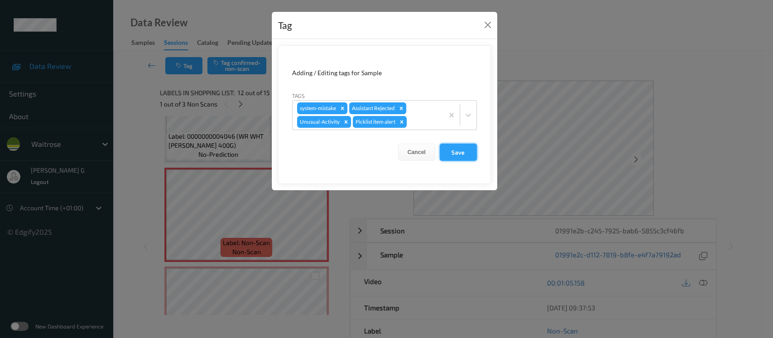
click at [464, 147] on button "Save" at bounding box center [458, 152] width 37 height 17
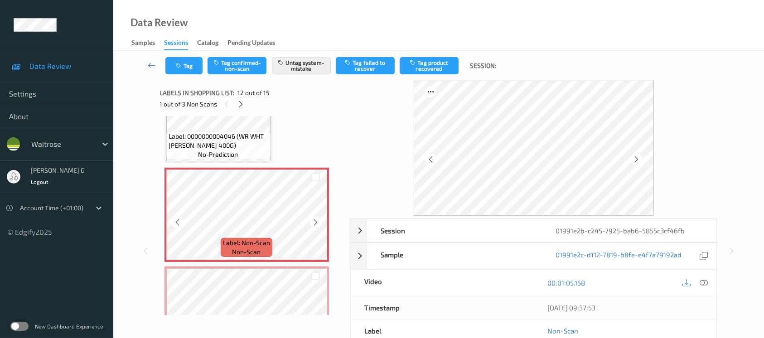
scroll to position [1099, 0]
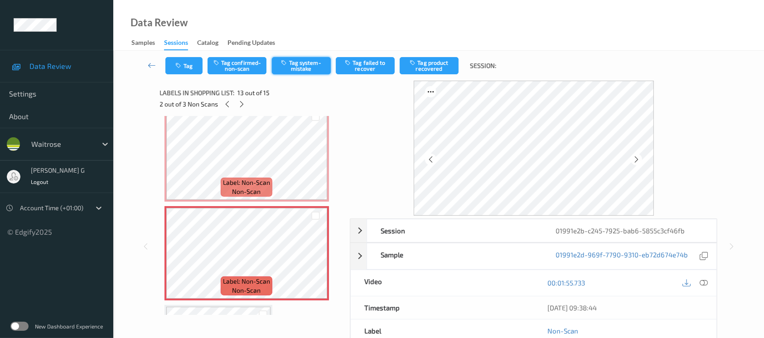
click at [296, 65] on button "Tag system-mistake" at bounding box center [301, 65] width 59 height 17
click at [183, 76] on div "Tag Tag confirmed-non-scan Untag system-mistake Tag failed to recover Tag produ…" at bounding box center [438, 66] width 613 height 30
click at [187, 67] on button "Tag" at bounding box center [183, 65] width 37 height 17
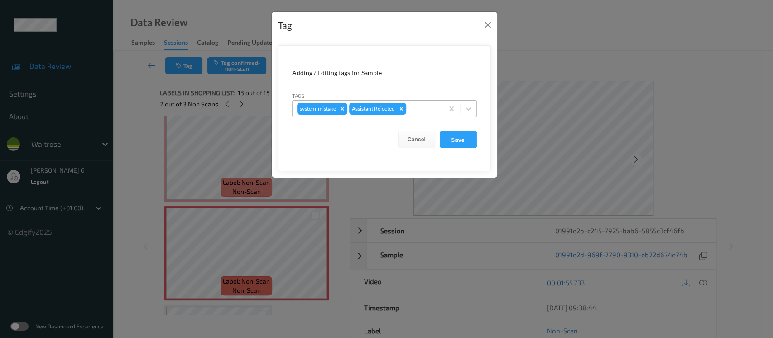
click at [420, 112] on div at bounding box center [423, 108] width 31 height 11
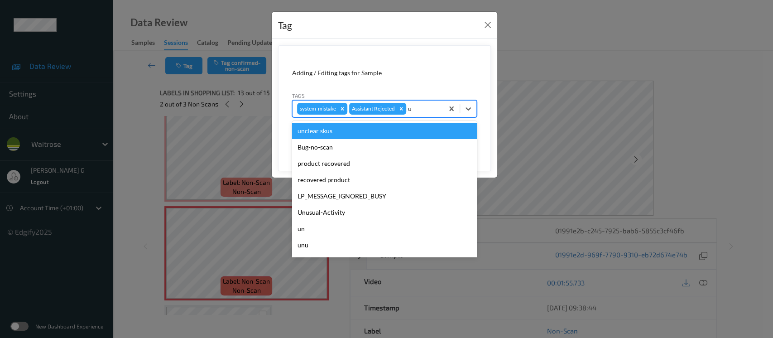
type input "un"
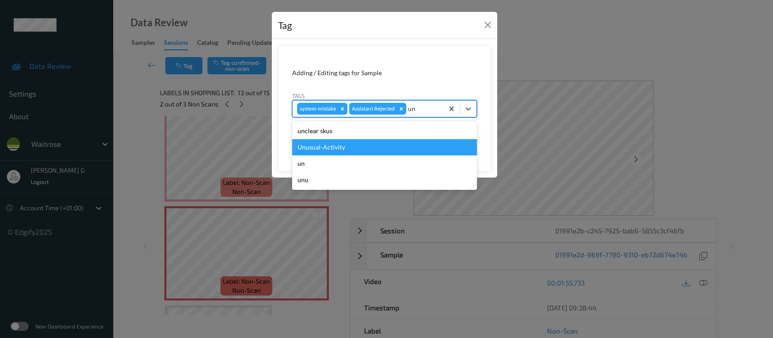
click at [318, 149] on div "Unusual-Activity" at bounding box center [384, 147] width 185 height 16
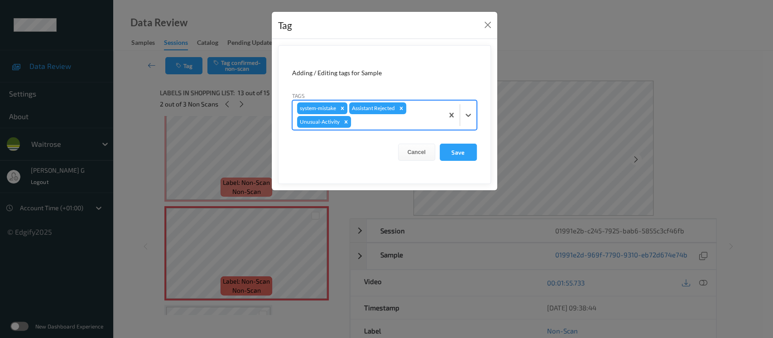
click at [419, 120] on div at bounding box center [396, 121] width 86 height 11
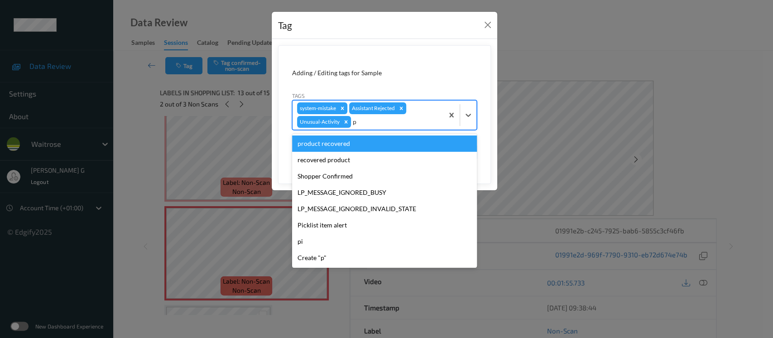
type input "pi"
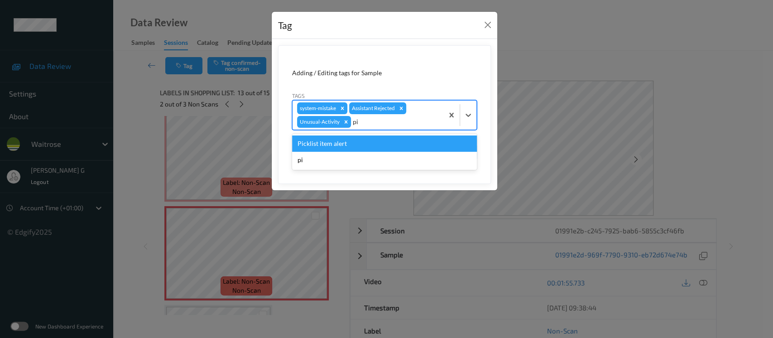
click at [358, 147] on div "Picklist item alert" at bounding box center [384, 143] width 185 height 16
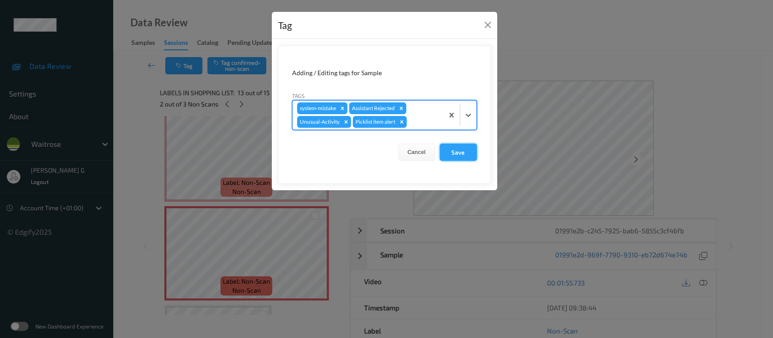
click at [462, 151] on button "Save" at bounding box center [458, 152] width 37 height 17
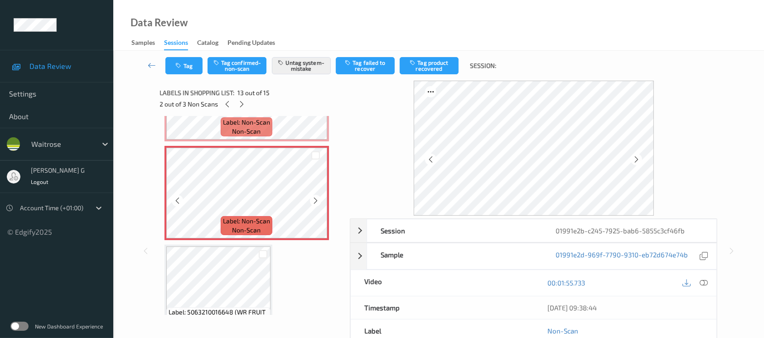
scroll to position [1220, 0]
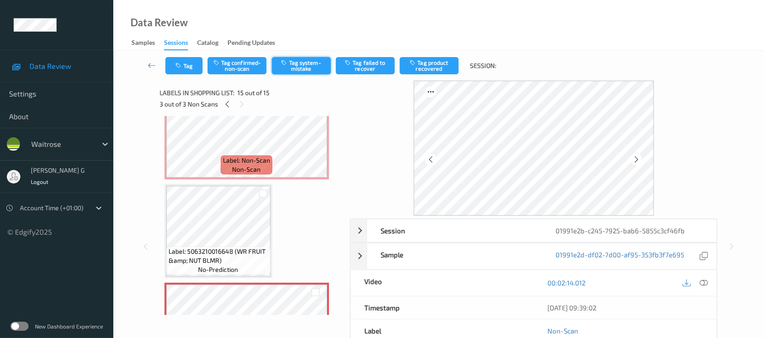
click at [291, 65] on button "Tag system-mistake" at bounding box center [301, 65] width 59 height 17
click at [176, 68] on icon "button" at bounding box center [180, 66] width 8 height 6
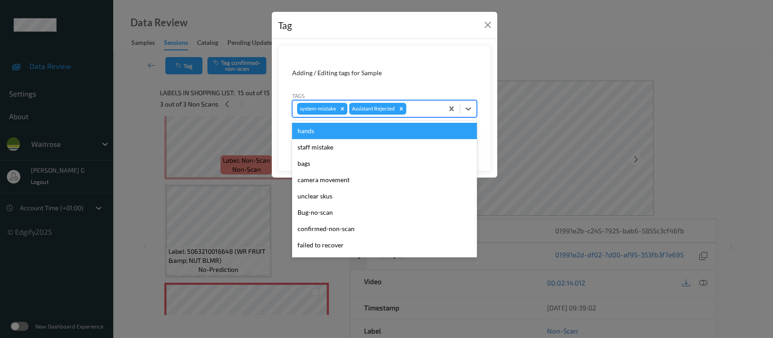
click at [416, 107] on div at bounding box center [423, 108] width 31 height 11
type input "un"
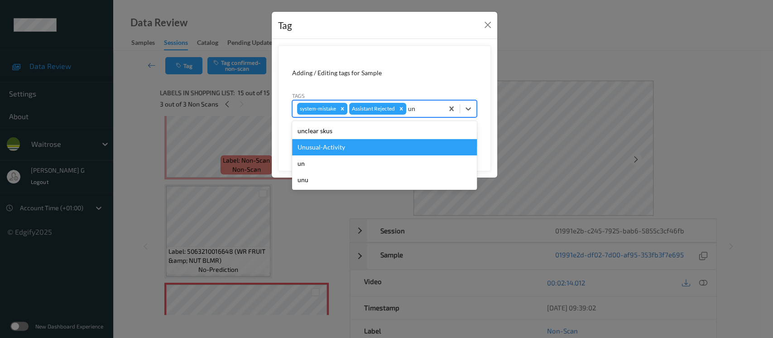
click at [332, 149] on div "Unusual-Activity" at bounding box center [384, 147] width 185 height 16
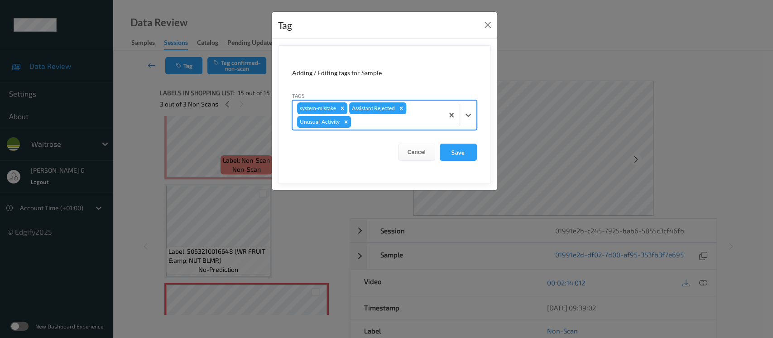
click at [399, 114] on div "Remove Assistant Rejected" at bounding box center [401, 108] width 10 height 12
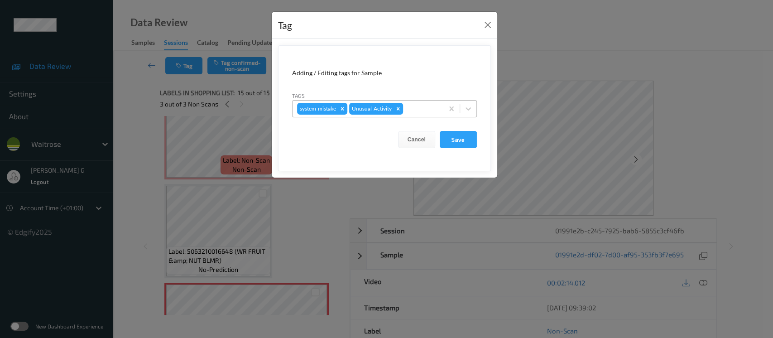
click div "Tag Adding / Editing tags for Sample Tags system-mistake Unusual-Activity Cance…"
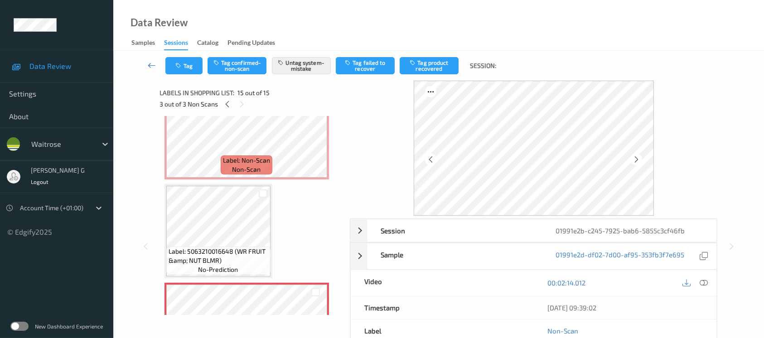
click link
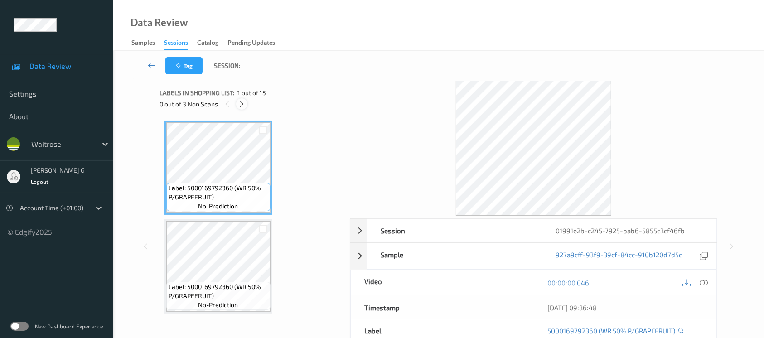
click icon
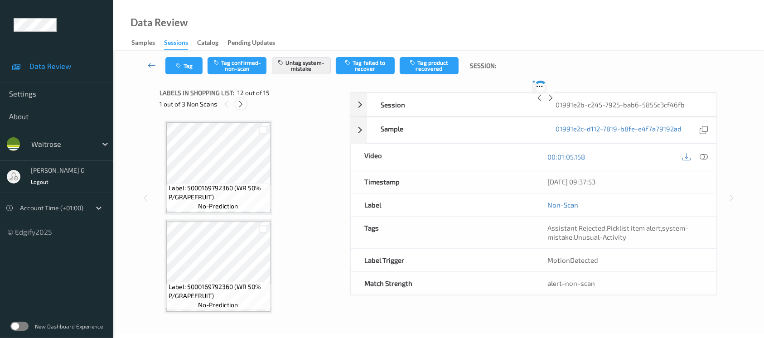
scroll to position [988, 0]
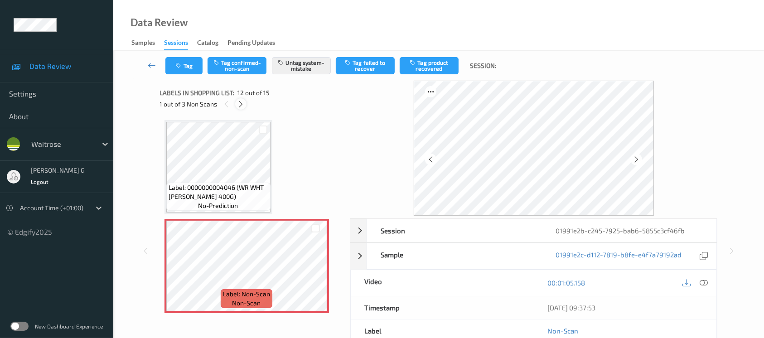
click icon
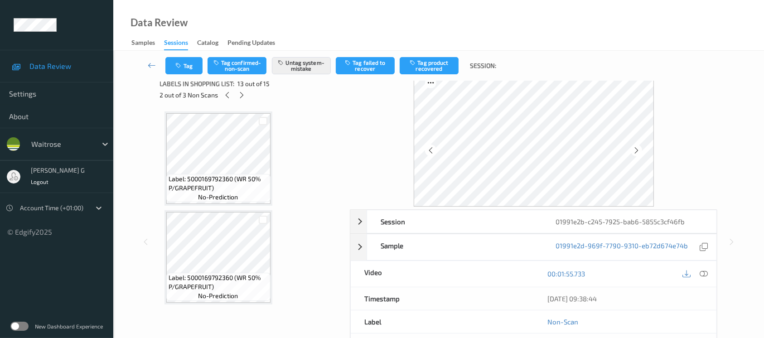
scroll to position [0, 0]
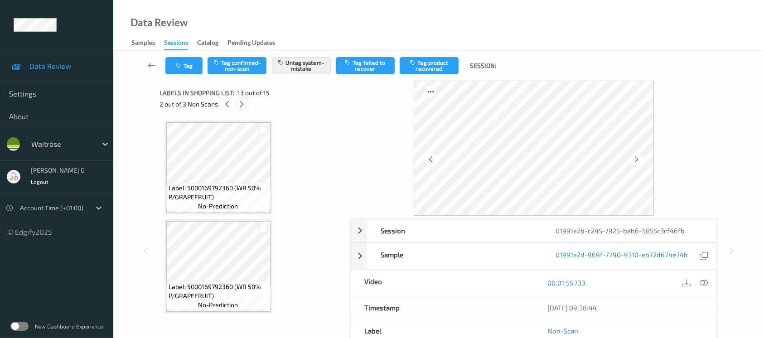
click icon
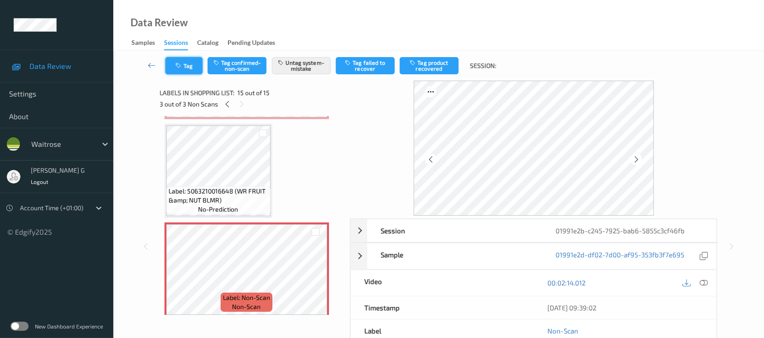
click icon "button"
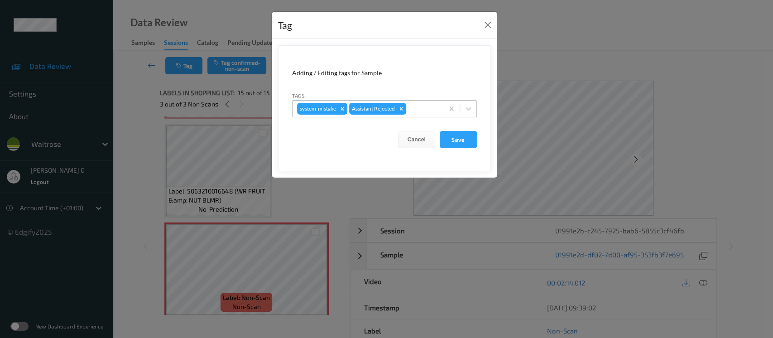
click div
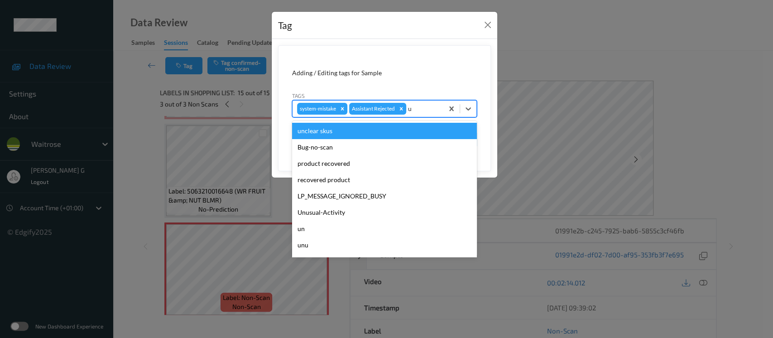
type input "un"
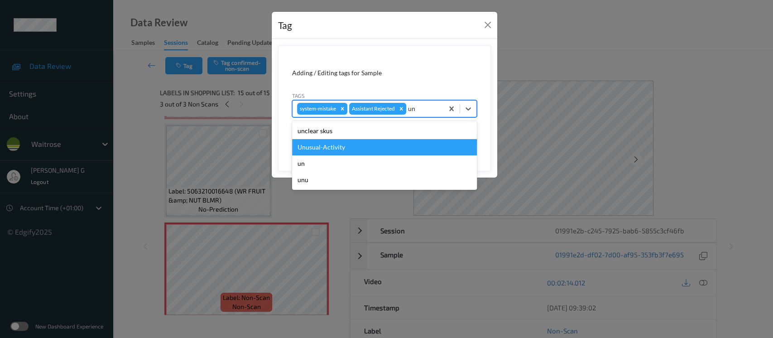
click div "Unusual-Activity"
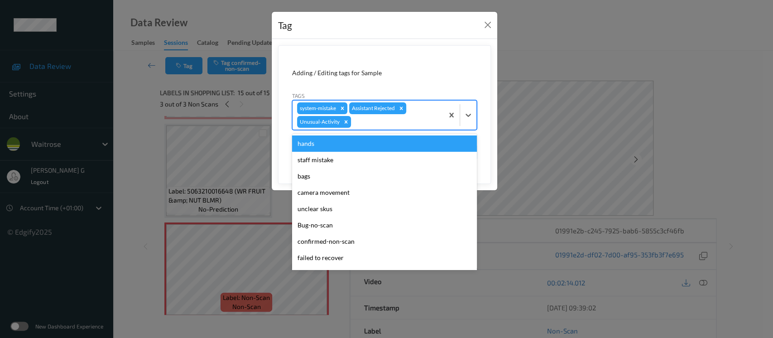
click div
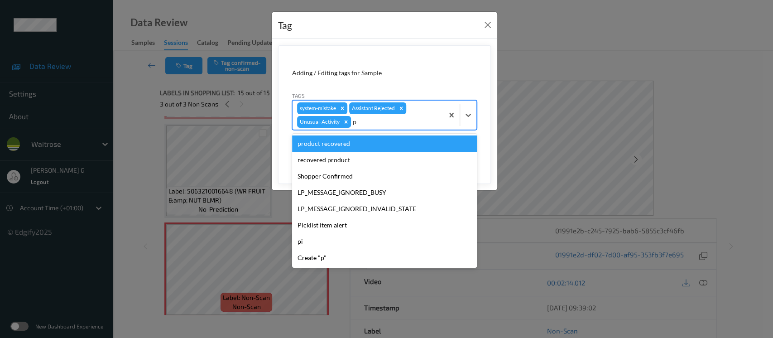
type input "pi"
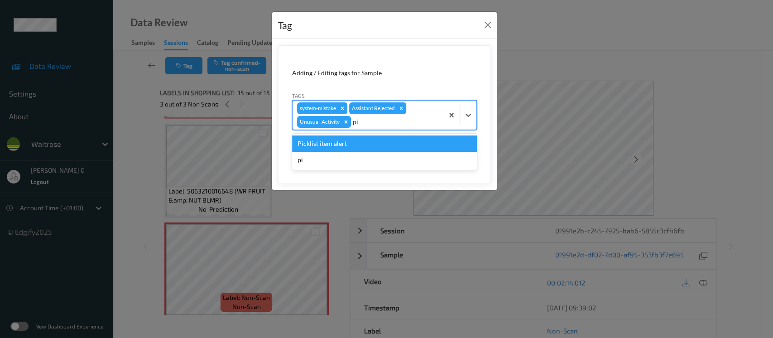
click div "Picklist item alert"
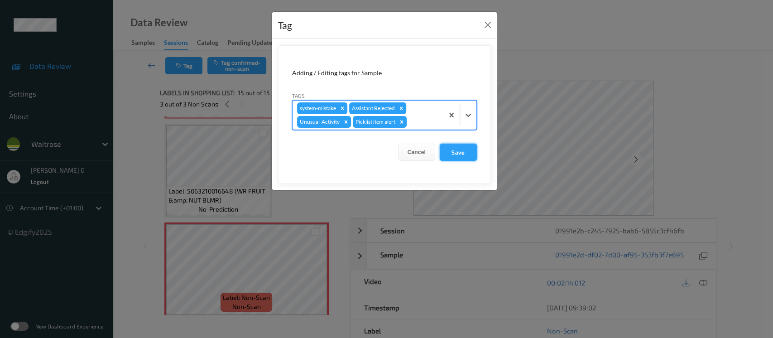
click button "Save"
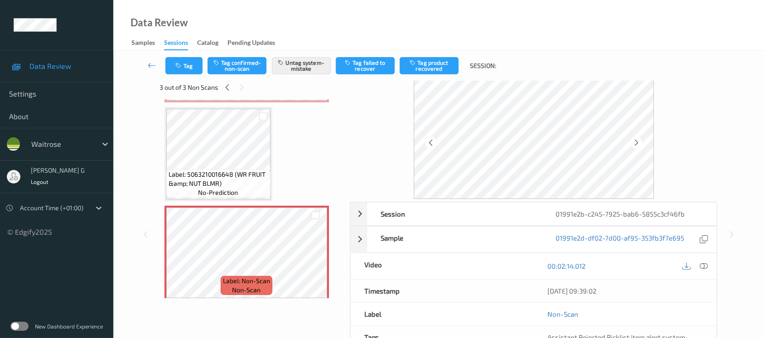
scroll to position [0, 0]
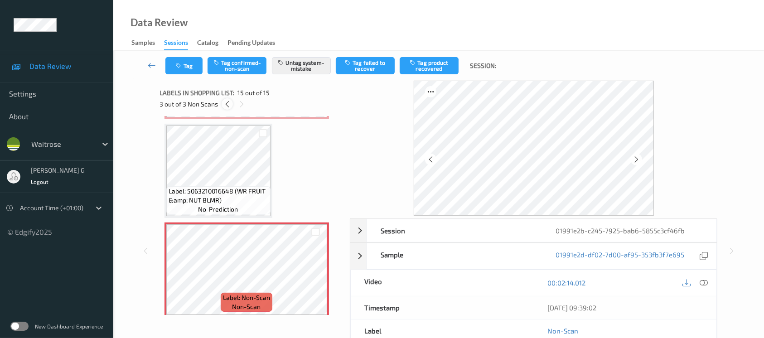
click div
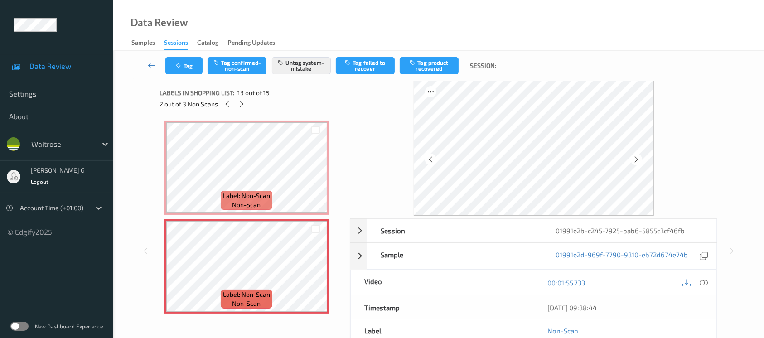
scroll to position [101, 0]
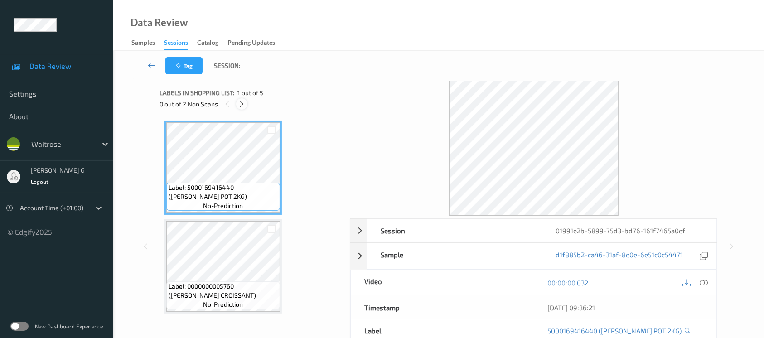
click at [243, 103] on icon at bounding box center [242, 104] width 8 height 8
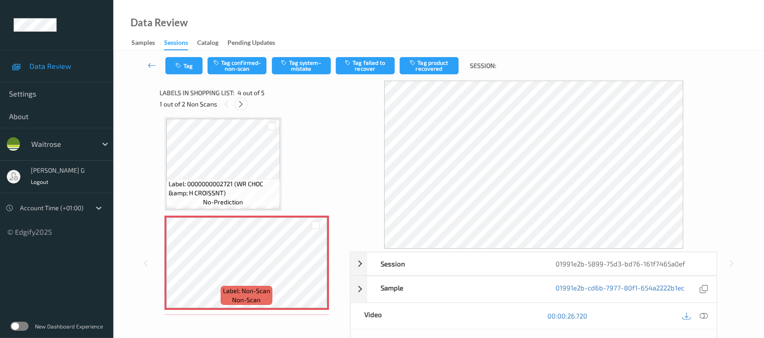
click at [243, 103] on icon at bounding box center [241, 104] width 8 height 8
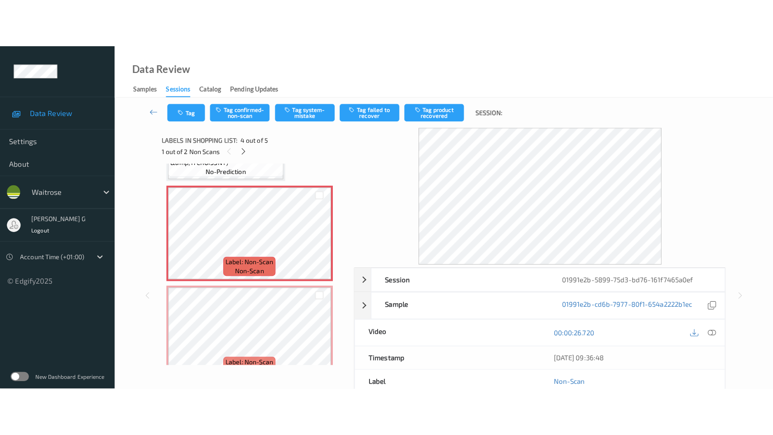
scroll to position [297, 0]
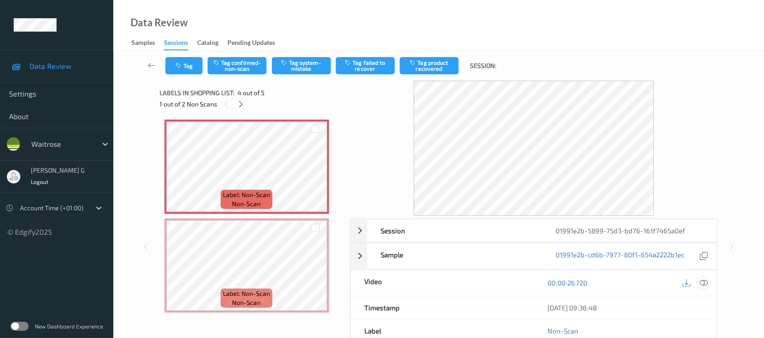
click icon
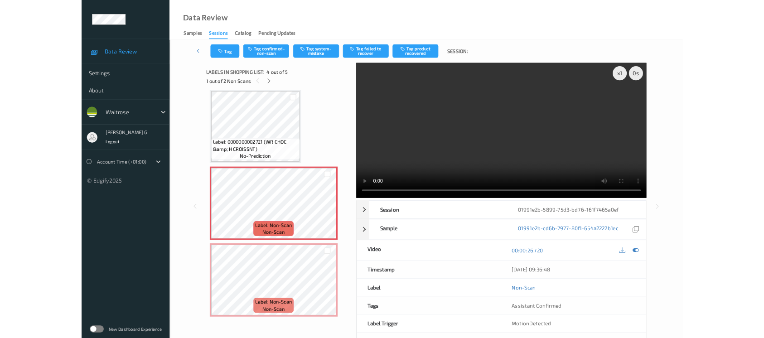
scroll to position [200, 0]
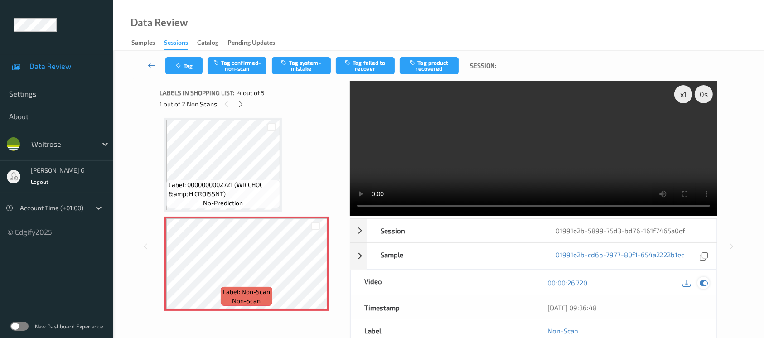
click icon
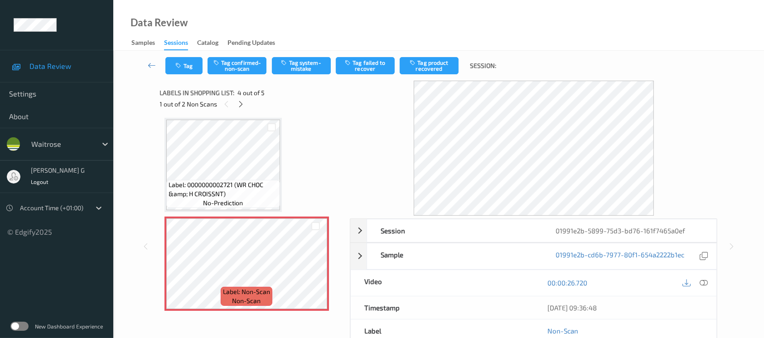
click div "Tag Tag confirmed-non-scan Tag system-mistake Tag failed to recover Tag product…"
click button "Tag system-mistake"
click icon "button"
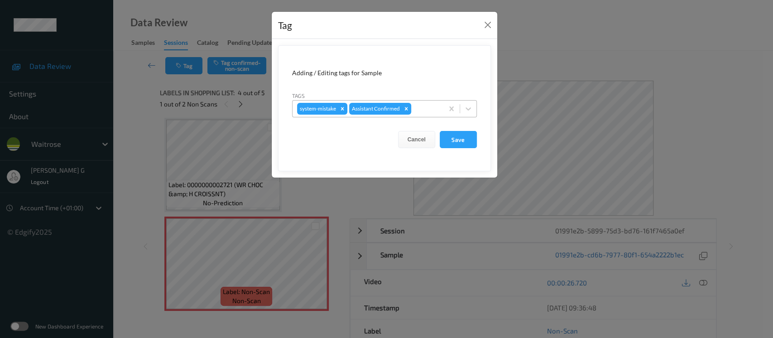
click div
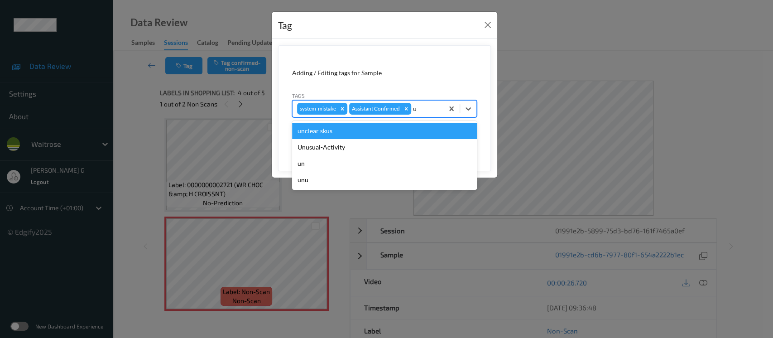
type input "un"
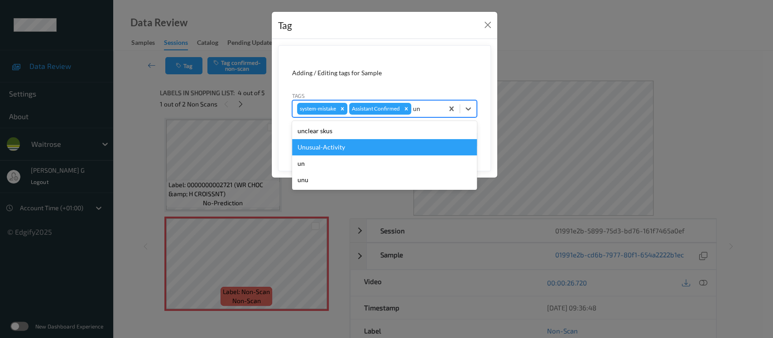
click div "Unusual-Activity"
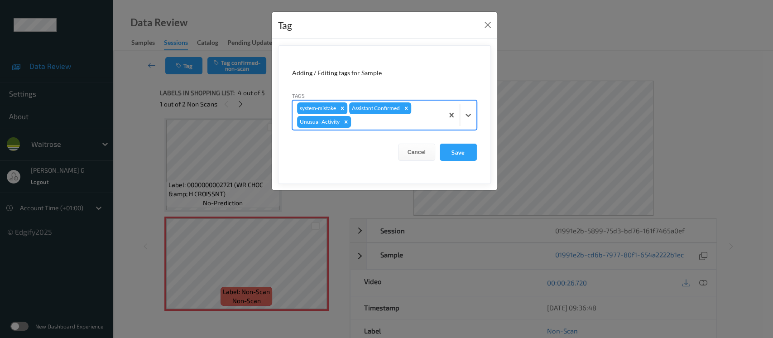
click div "system-mistake Assistant Confirmed Unusual-Activity"
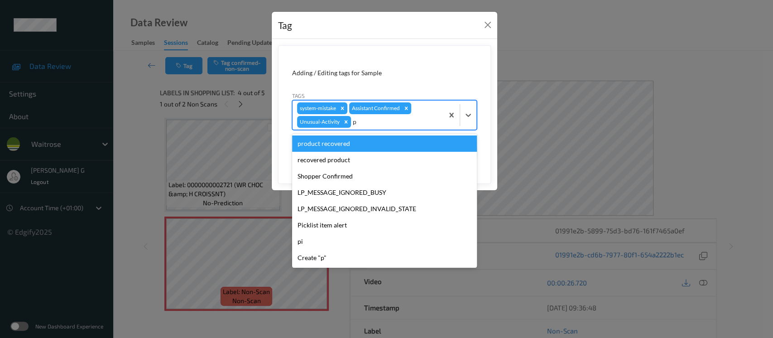
type input "pi"
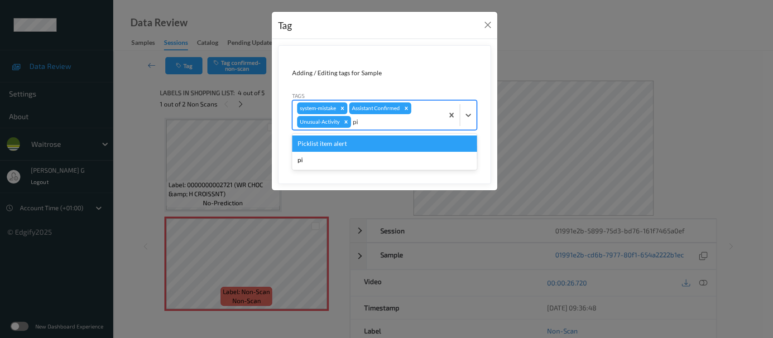
click div "Picklist item alert"
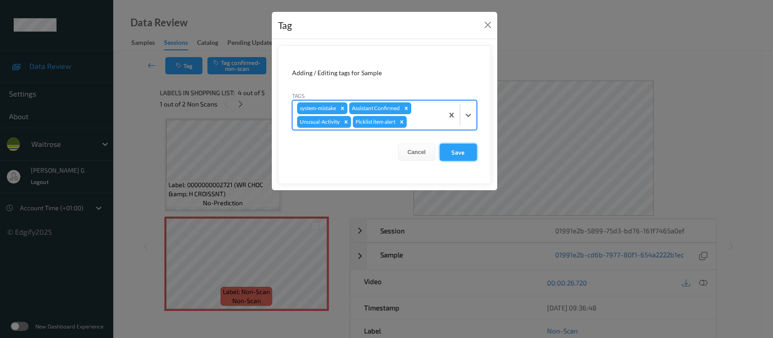
click button "Save"
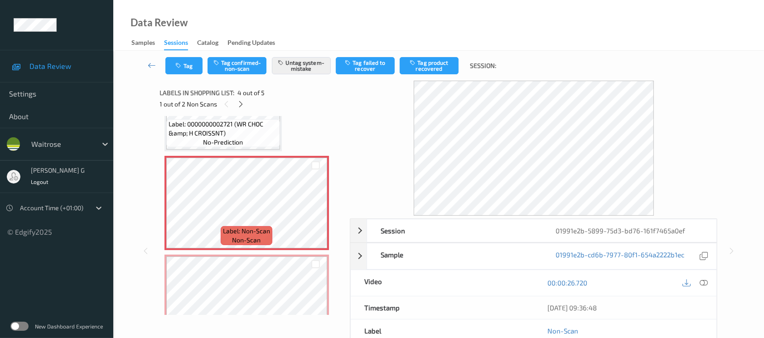
scroll to position [297, 0]
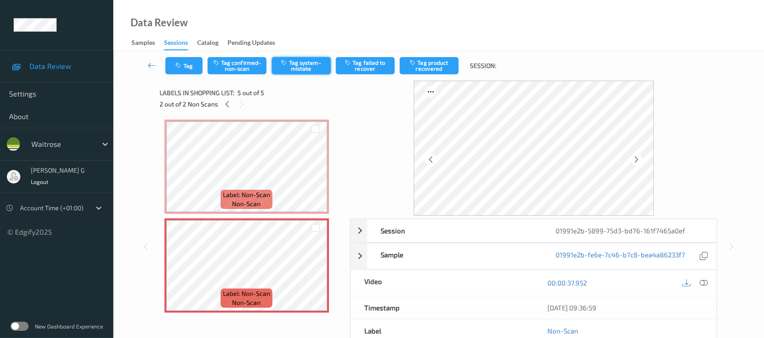
click button "Tag system-mistake"
click icon "button"
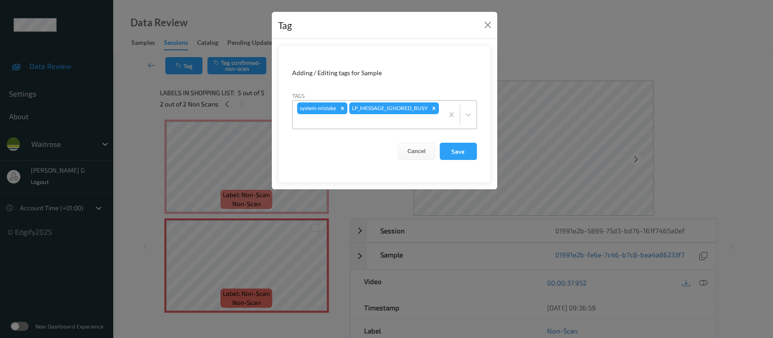
click div
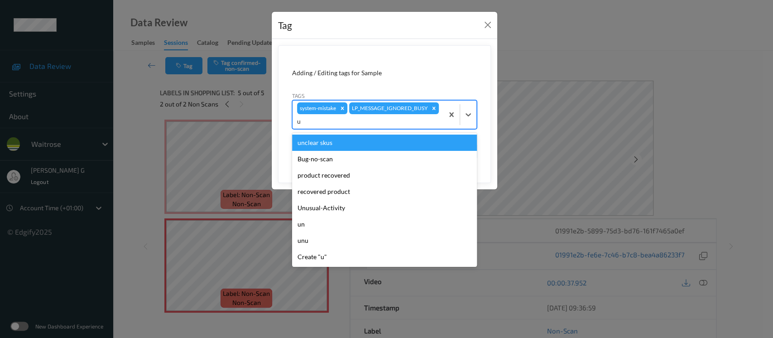
type input "un"
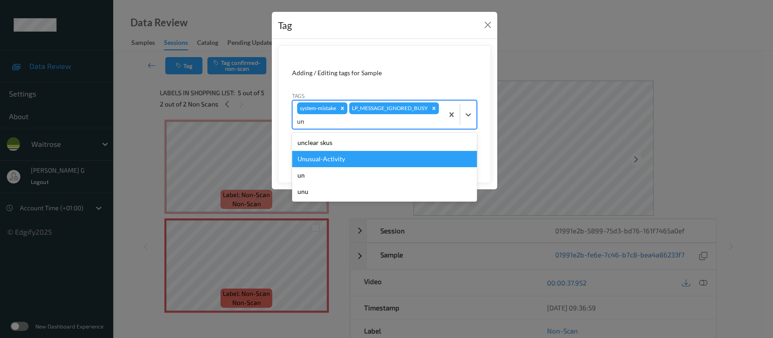
click div "Unusual-Activity"
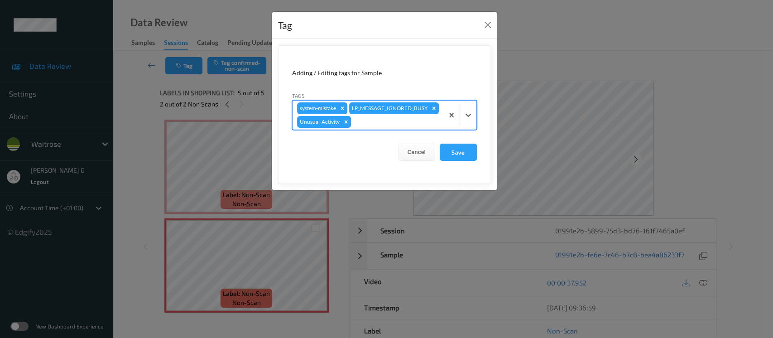
click div
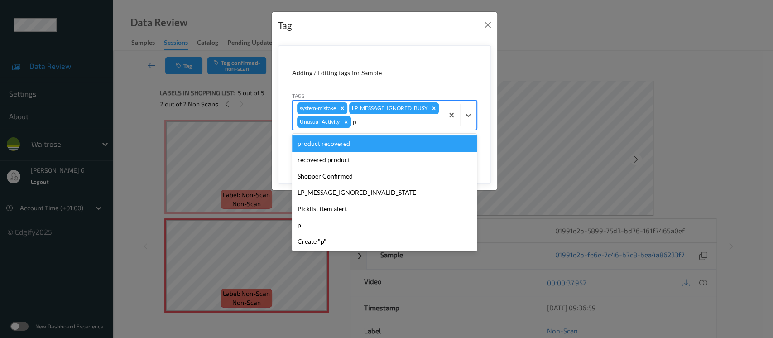
type input "pi"
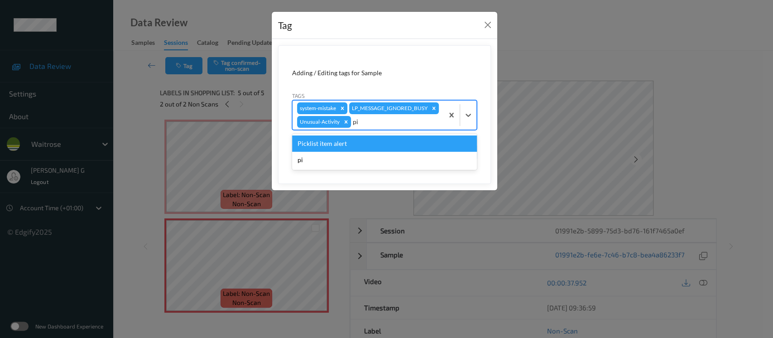
click div "Picklist item alert"
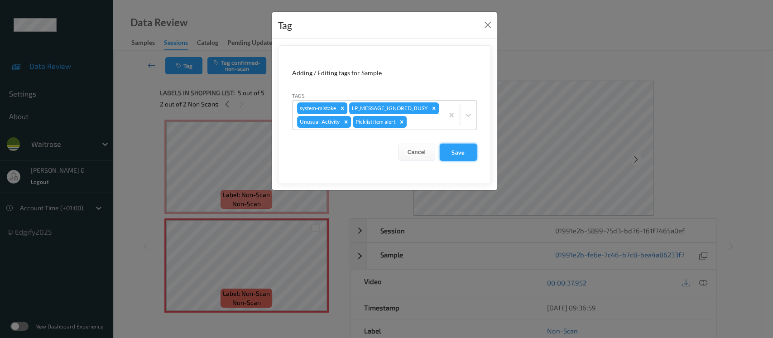
click button "Save"
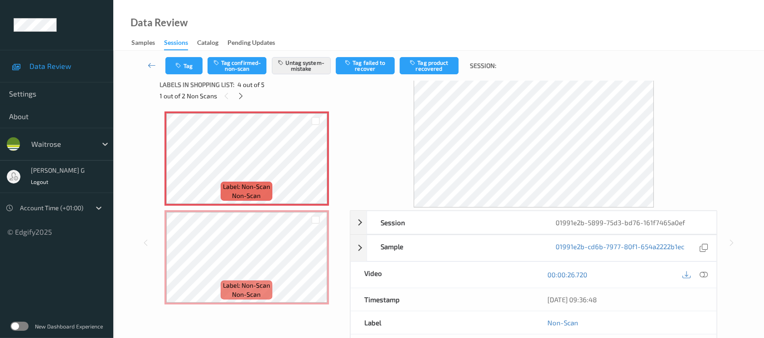
scroll to position [0, 0]
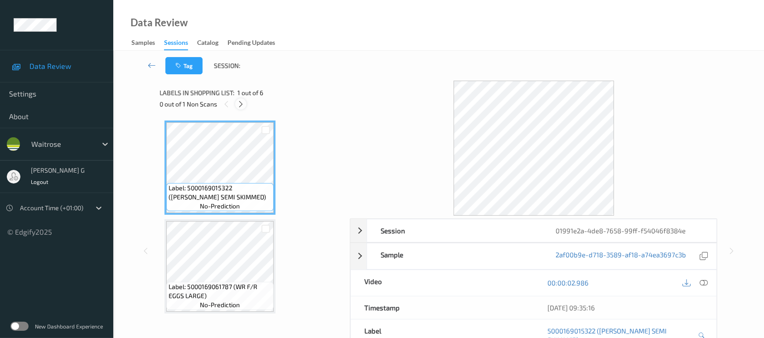
click at [240, 103] on icon at bounding box center [241, 104] width 8 height 8
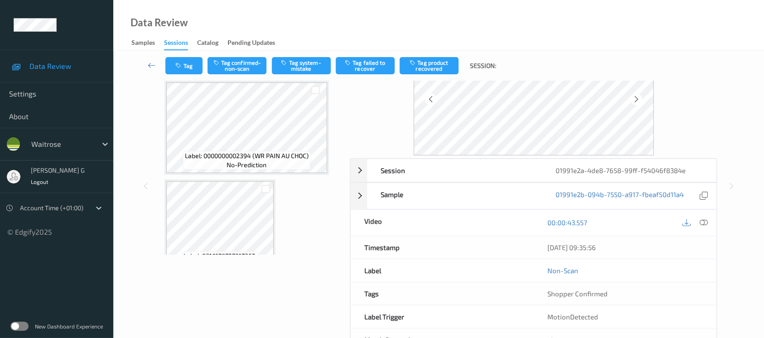
scroll to position [395, 0]
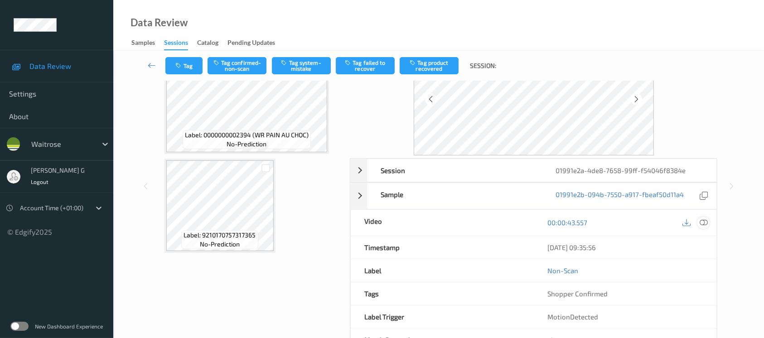
click at [702, 223] on icon at bounding box center [703, 222] width 8 height 8
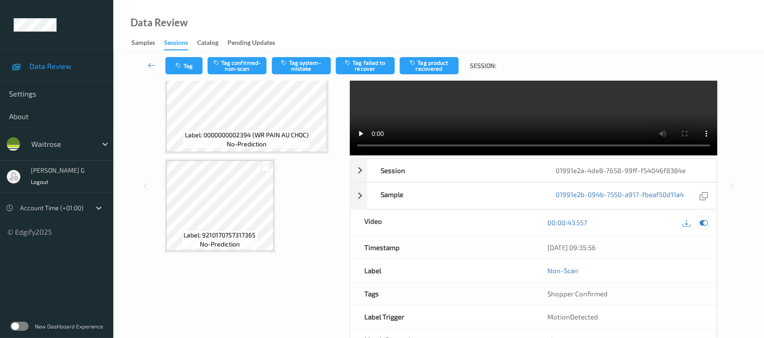
scroll to position [25, 0]
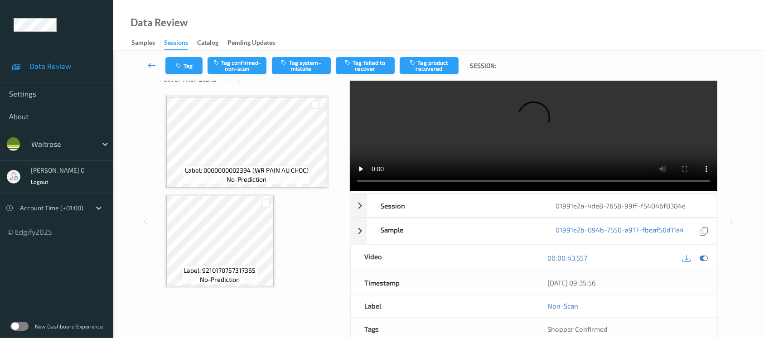
click at [688, 104] on video at bounding box center [533, 123] width 367 height 135
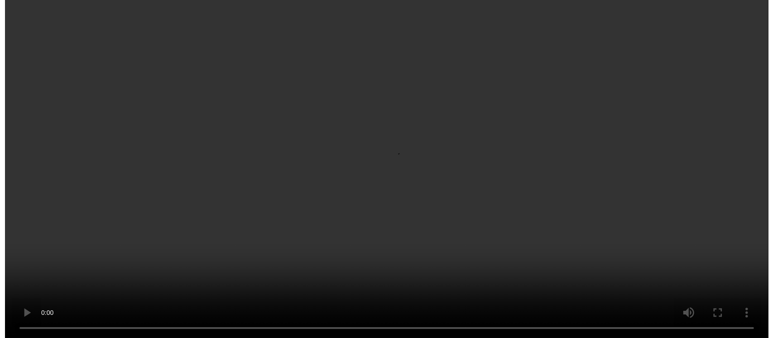
scroll to position [298, 0]
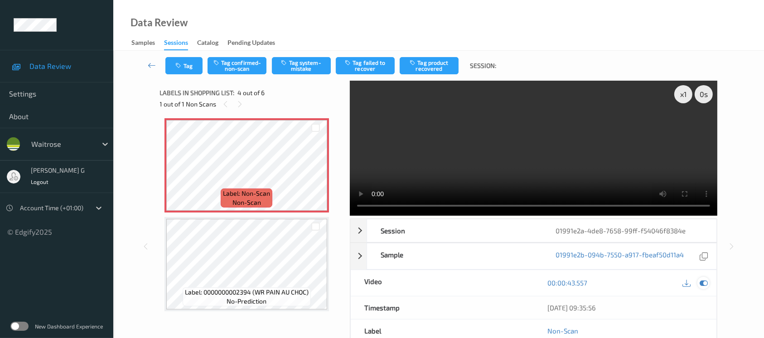
click at [703, 282] on icon at bounding box center [703, 283] width 8 height 8
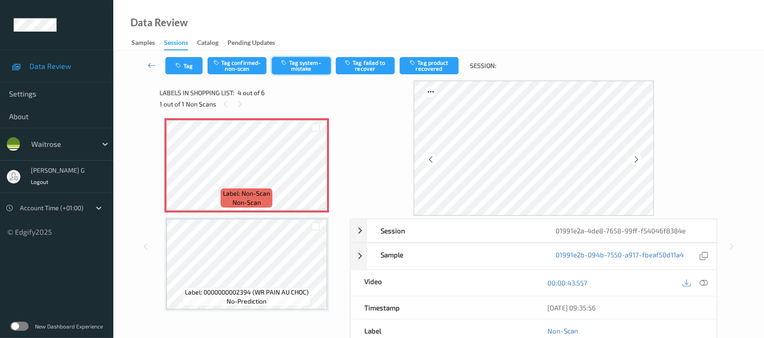
click at [289, 61] on button "Tag system-mistake" at bounding box center [301, 65] width 59 height 17
click at [189, 57] on button "Tag" at bounding box center [183, 65] width 37 height 17
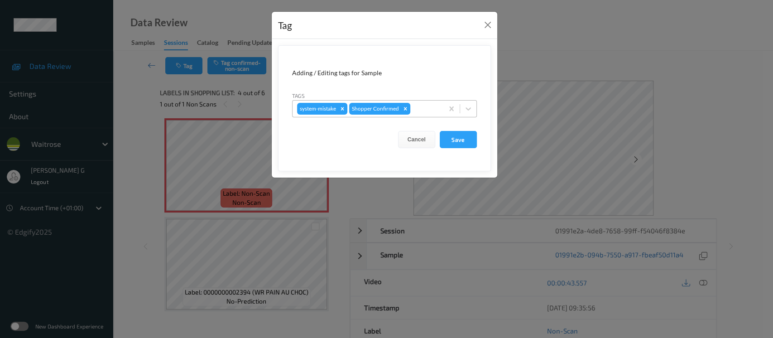
click at [415, 104] on div at bounding box center [425, 108] width 27 height 11
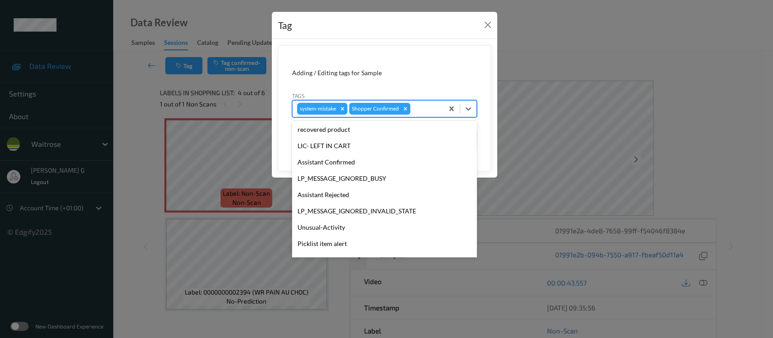
scroll to position [181, 0]
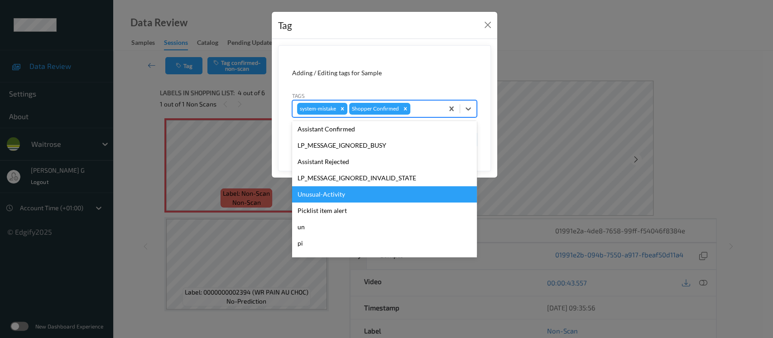
click at [321, 197] on div "Unusual-Activity" at bounding box center [384, 194] width 185 height 16
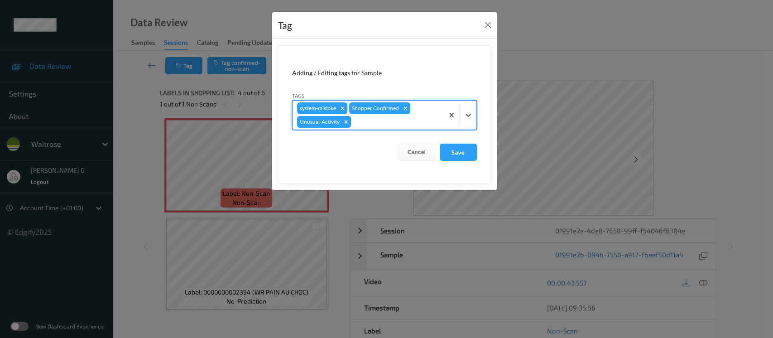
click at [400, 124] on div at bounding box center [396, 121] width 86 height 11
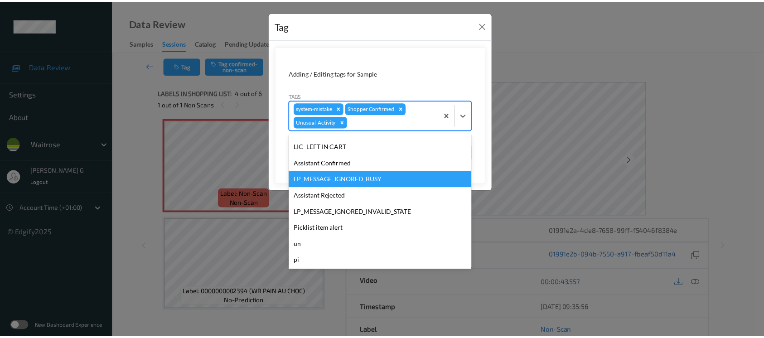
scroll to position [193, 0]
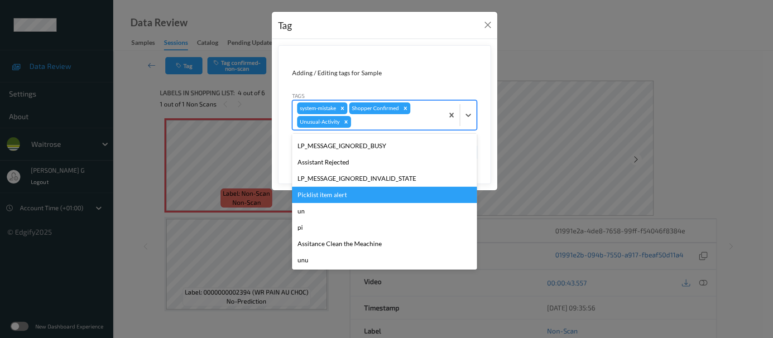
click at [336, 193] on div "Picklist item alert" at bounding box center [384, 195] width 185 height 16
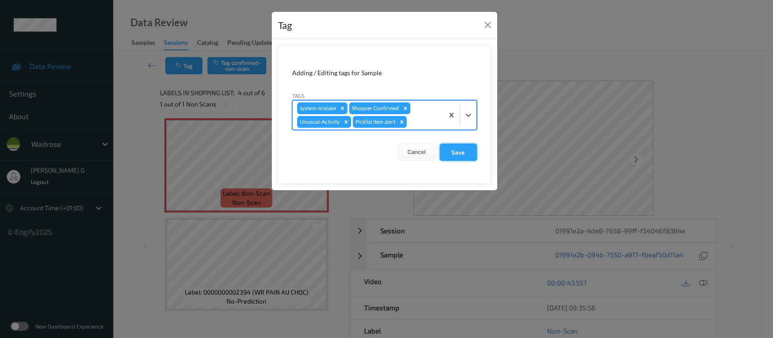
click at [468, 151] on button "Save" at bounding box center [458, 152] width 37 height 17
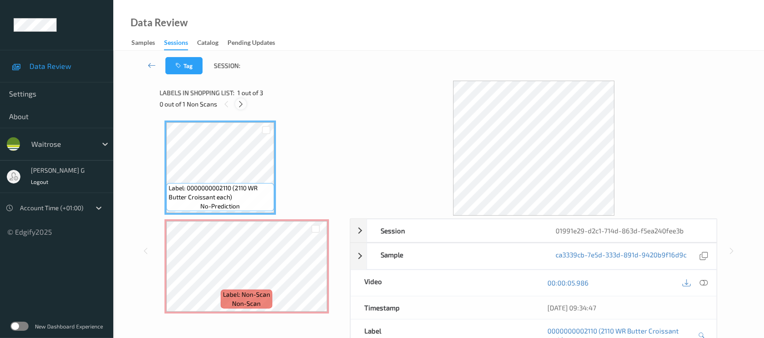
click at [241, 106] on icon at bounding box center [241, 104] width 8 height 8
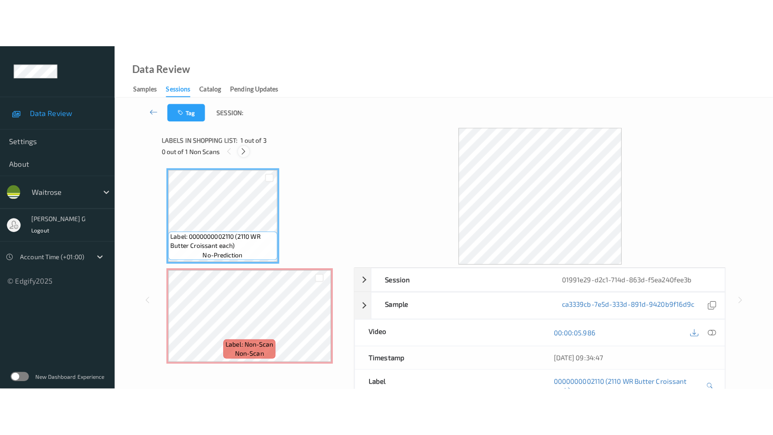
scroll to position [4, 0]
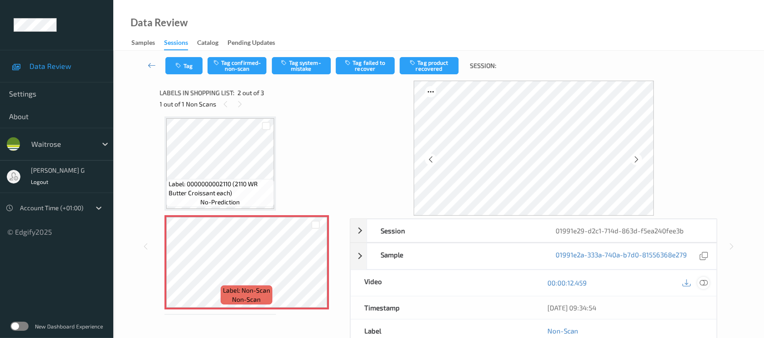
click at [707, 279] on icon at bounding box center [703, 283] width 8 height 8
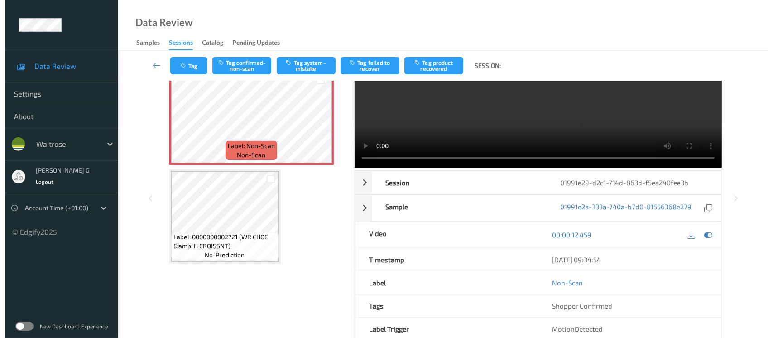
scroll to position [0, 0]
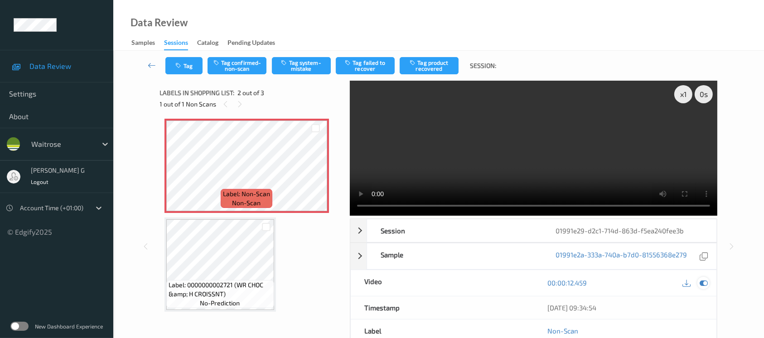
click at [703, 281] on icon at bounding box center [703, 283] width 8 height 8
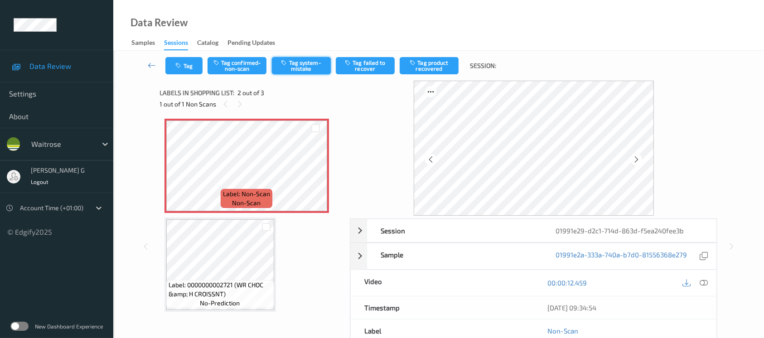
click at [294, 68] on button "Tag system-mistake" at bounding box center [301, 65] width 59 height 17
click at [183, 67] on button "Tag" at bounding box center [183, 65] width 37 height 17
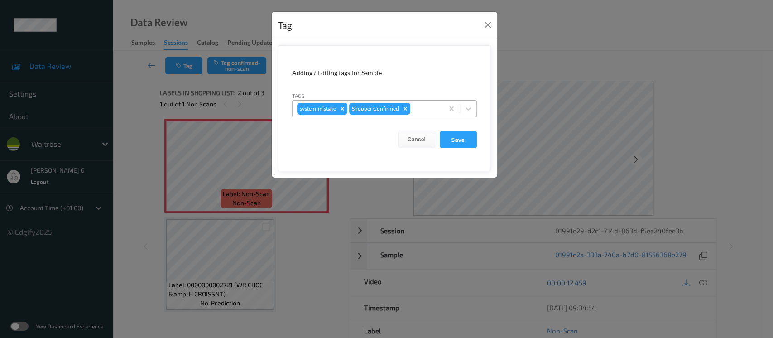
click at [419, 105] on div at bounding box center [425, 108] width 27 height 11
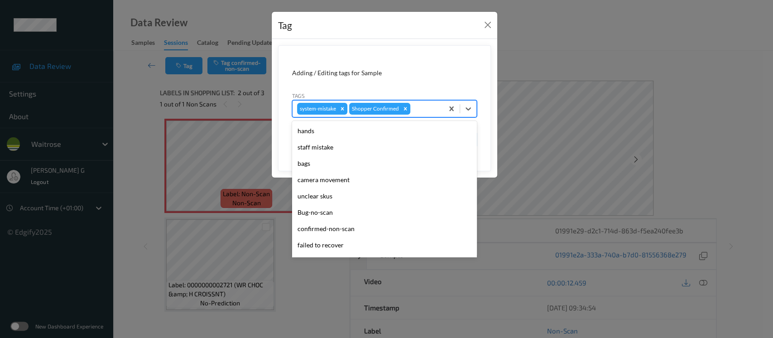
scroll to position [210, 0]
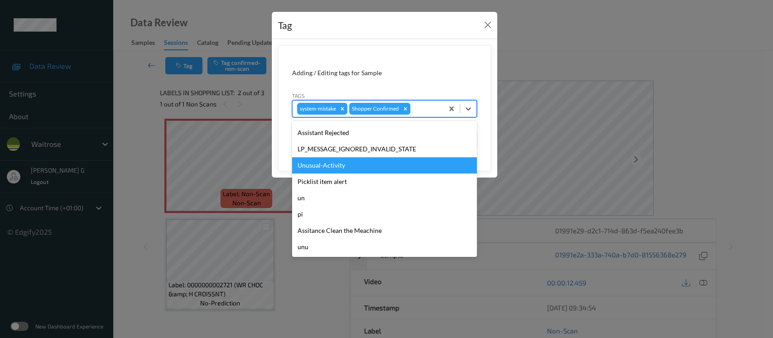
click at [323, 168] on div "Unusual-Activity" at bounding box center [384, 165] width 185 height 16
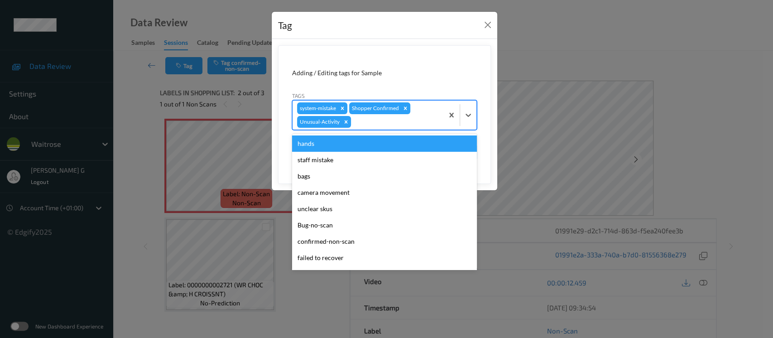
click at [425, 115] on div "system-mistake Shopper Confirmed Unusual-Activity" at bounding box center [368, 115] width 151 height 29
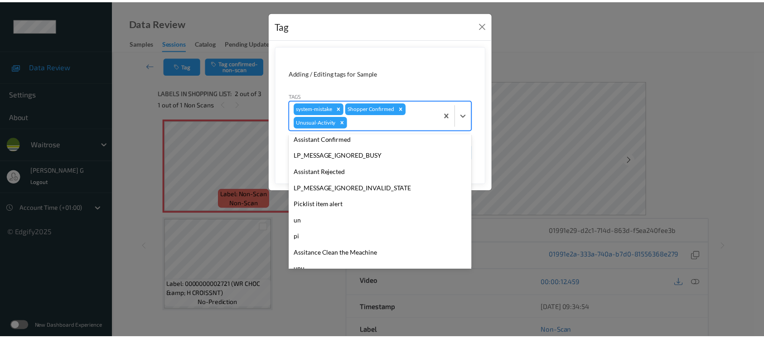
scroll to position [193, 0]
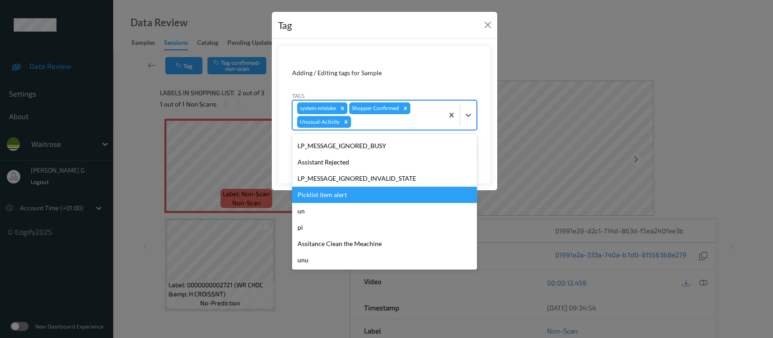
click at [322, 193] on div "Picklist item alert" at bounding box center [384, 195] width 185 height 16
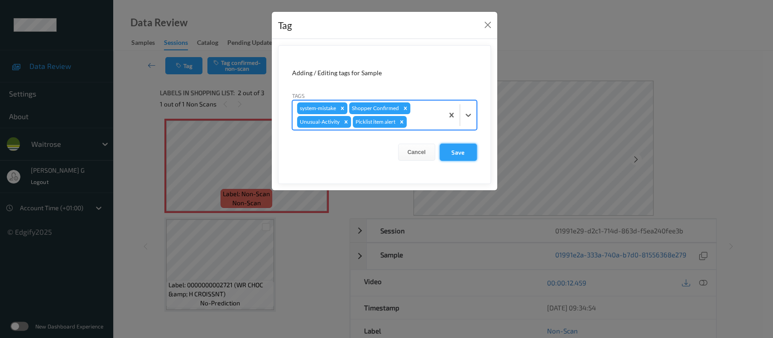
click at [453, 148] on button "Save" at bounding box center [458, 152] width 37 height 17
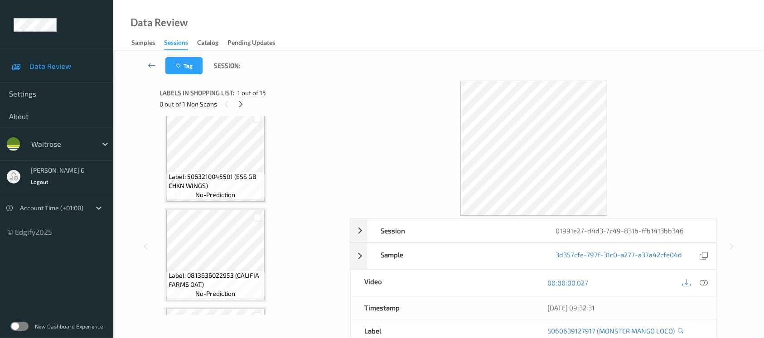
scroll to position [594, 0]
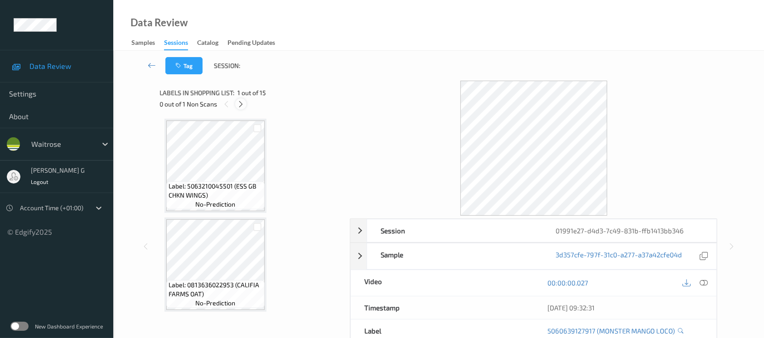
click at [236, 103] on div at bounding box center [240, 103] width 11 height 11
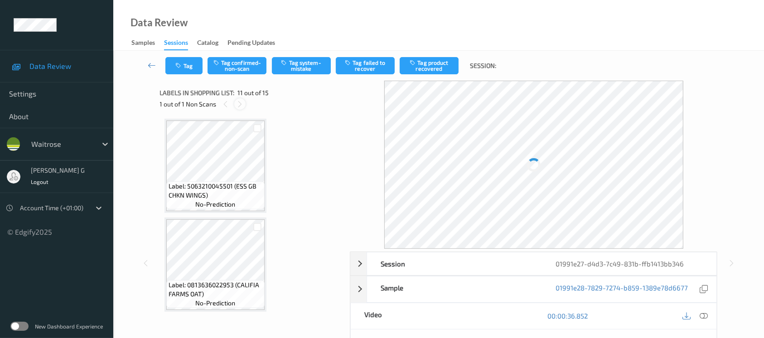
scroll to position [890, 0]
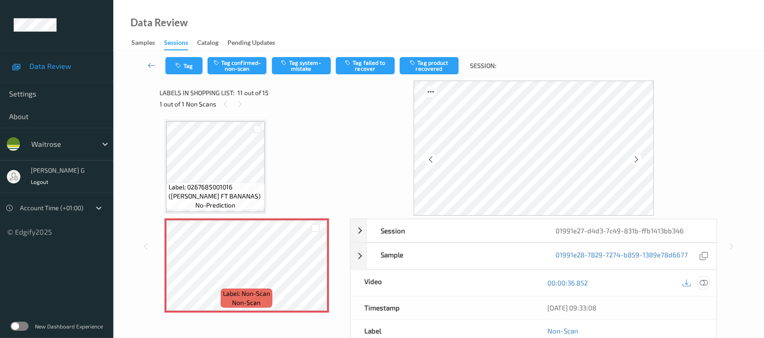
click at [707, 283] on div at bounding box center [703, 283] width 12 height 12
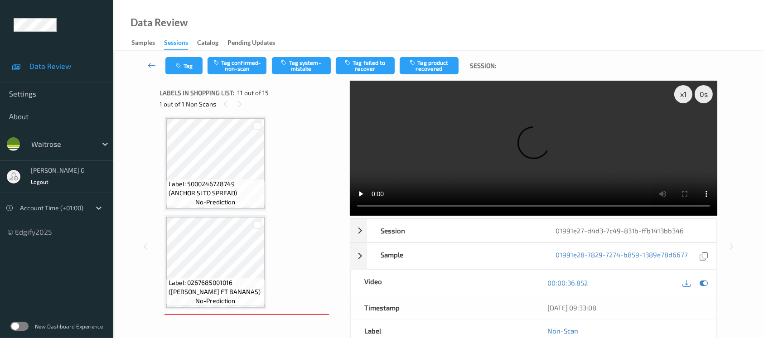
scroll to position [708, 0]
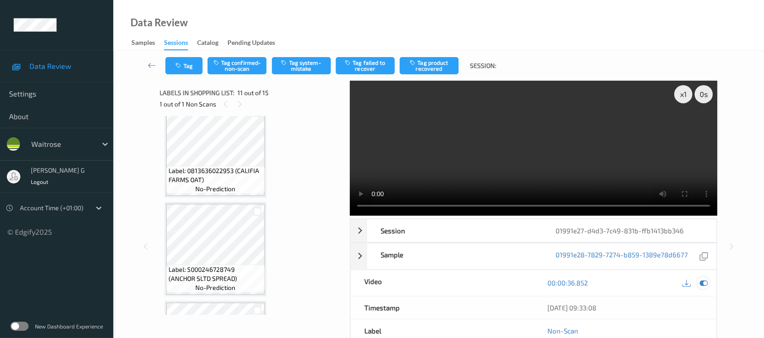
click at [701, 285] on icon at bounding box center [703, 283] width 8 height 8
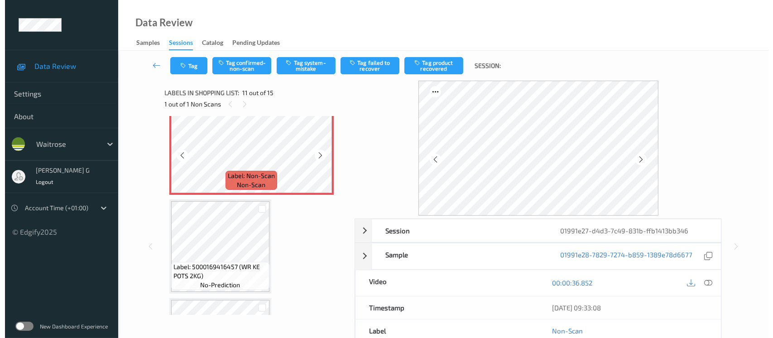
scroll to position [1011, 0]
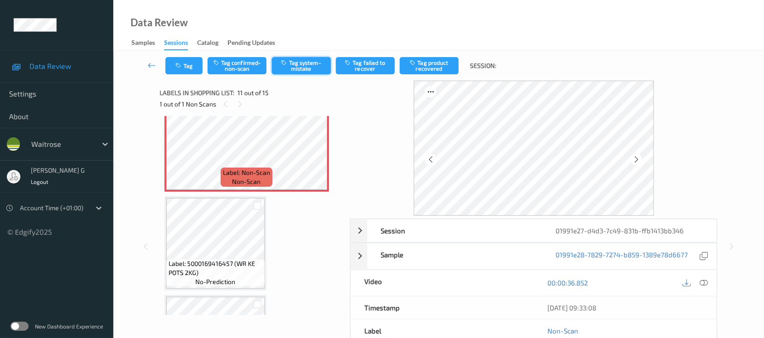
click at [295, 65] on button "Tag system-mistake" at bounding box center [301, 65] width 59 height 17
click at [189, 80] on div "Tag Tag confirmed-non-scan Untag system-mistake Tag failed to recover Tag produ…" at bounding box center [438, 66] width 613 height 30
click at [191, 60] on button "Tag" at bounding box center [183, 65] width 37 height 17
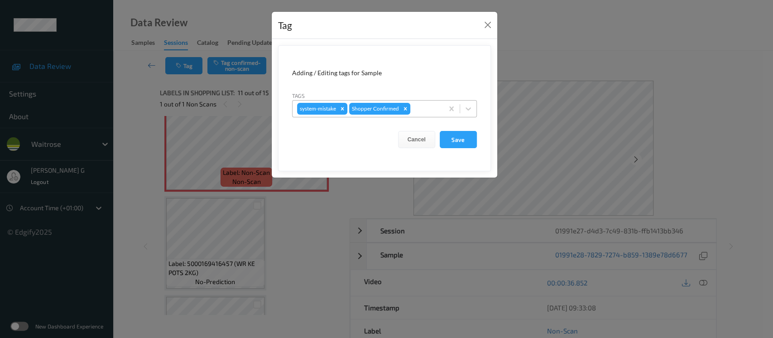
click at [421, 105] on div at bounding box center [425, 108] width 27 height 11
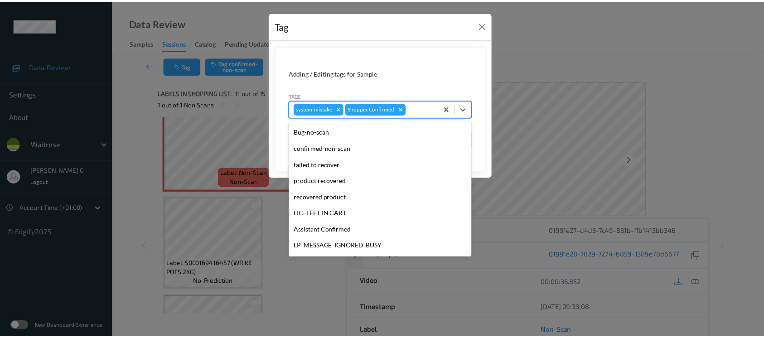
scroll to position [210, 0]
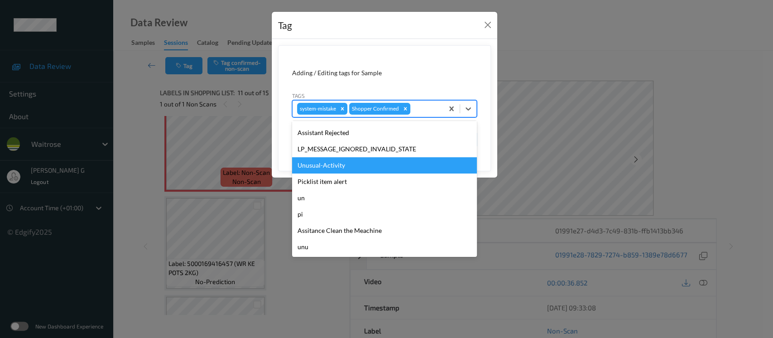
click at [328, 165] on div "Unusual-Activity" at bounding box center [384, 165] width 185 height 16
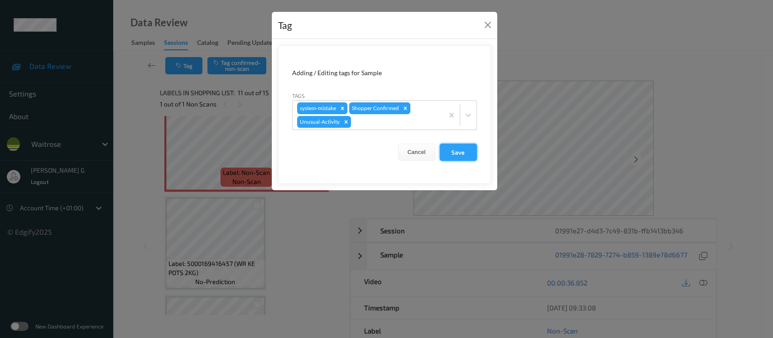
click at [453, 151] on button "Save" at bounding box center [458, 152] width 37 height 17
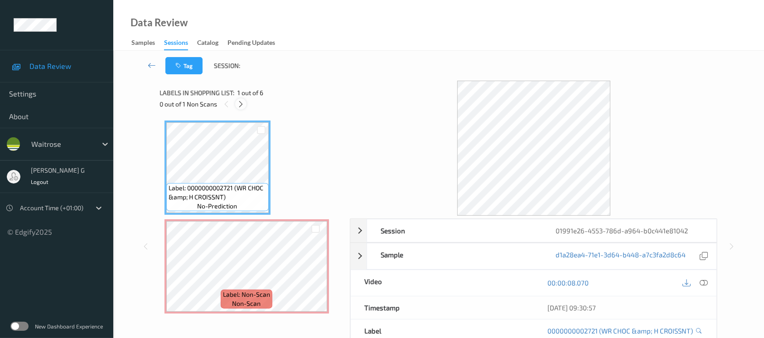
click at [239, 100] on icon at bounding box center [241, 104] width 8 height 8
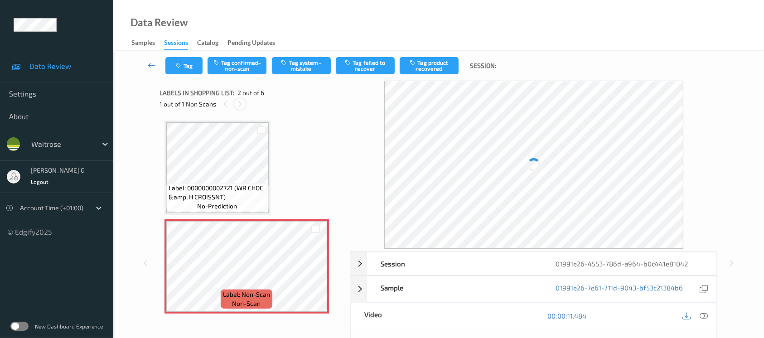
scroll to position [4, 0]
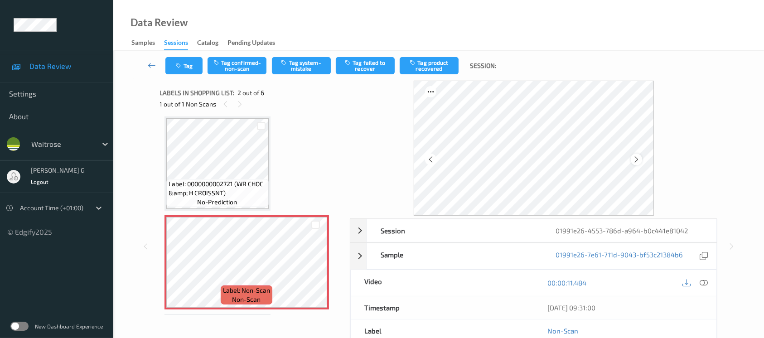
click at [636, 158] on icon at bounding box center [636, 159] width 8 height 8
click at [703, 282] on icon at bounding box center [703, 283] width 8 height 8
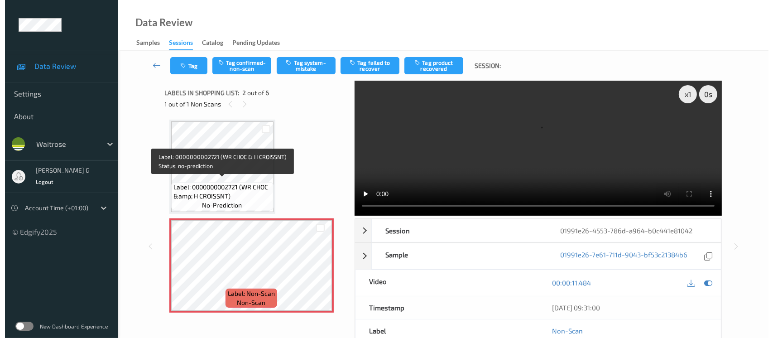
scroll to position [0, 0]
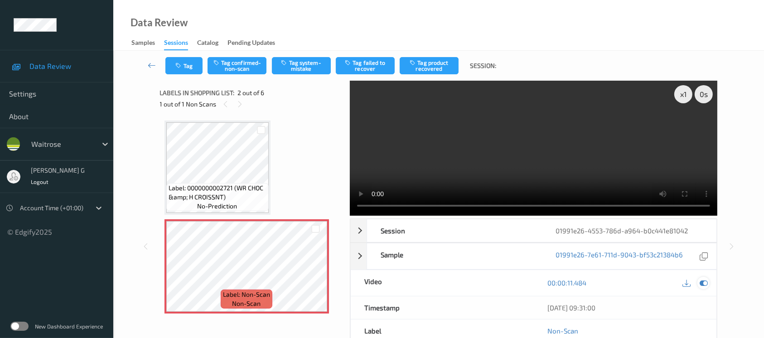
click at [703, 279] on icon at bounding box center [703, 283] width 8 height 8
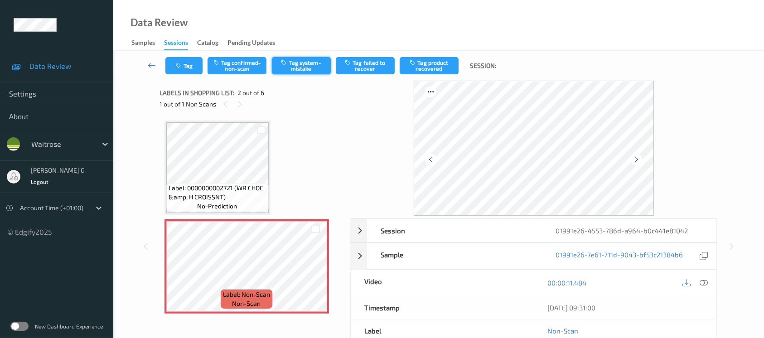
click at [300, 72] on button "Tag system-mistake" at bounding box center [301, 65] width 59 height 17
click at [178, 69] on button "Tag" at bounding box center [183, 65] width 37 height 17
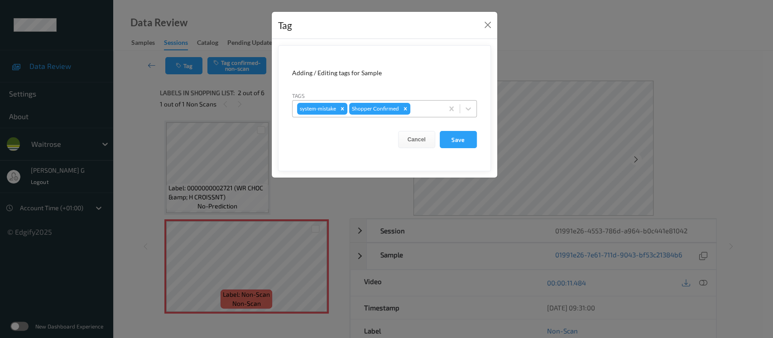
click at [421, 108] on div at bounding box center [425, 108] width 27 height 11
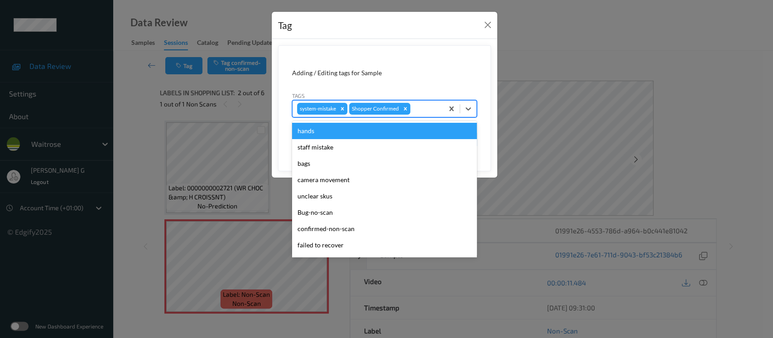
type input "n"
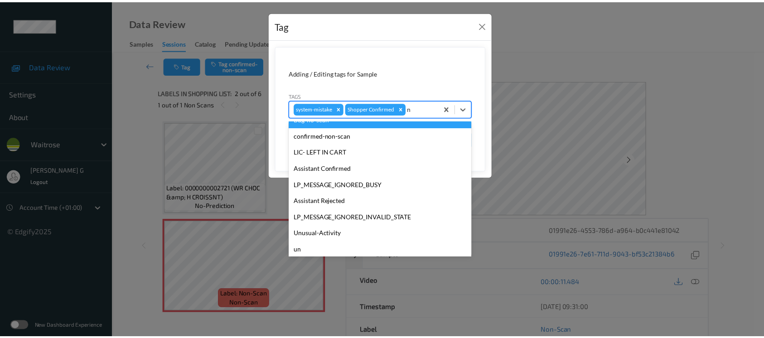
scroll to position [112, 0]
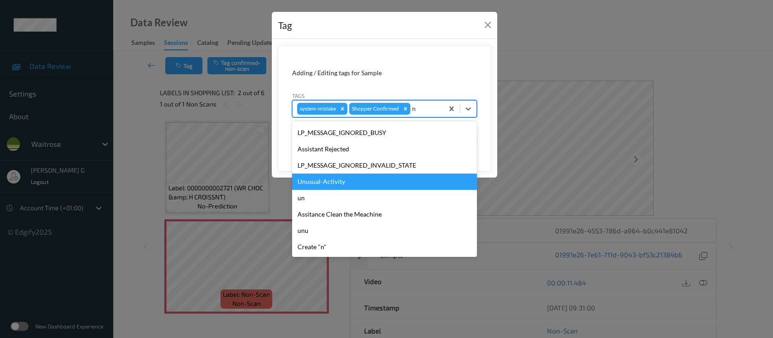
click at [332, 180] on div "Unusual-Activity" at bounding box center [384, 181] width 185 height 16
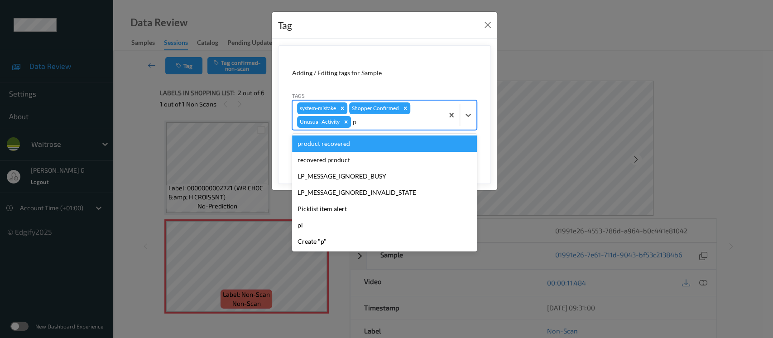
type input "pi"
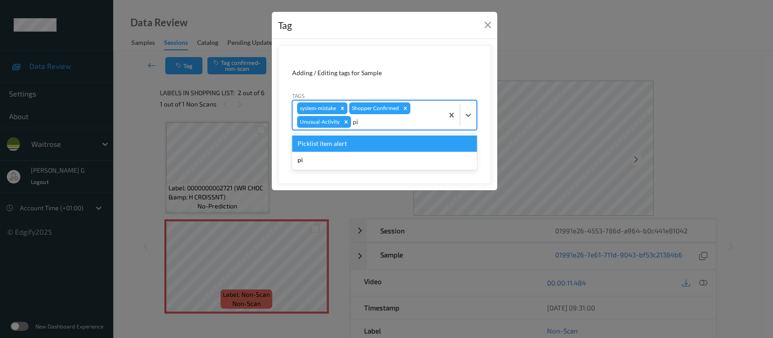
click at [332, 143] on div "Picklist item alert" at bounding box center [384, 143] width 185 height 16
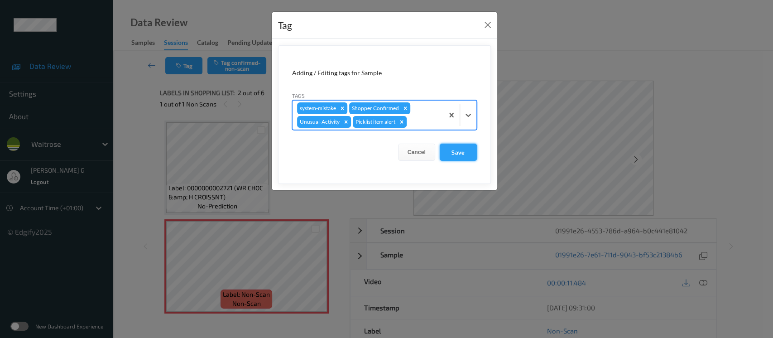
click at [456, 150] on button "Save" at bounding box center [458, 152] width 37 height 17
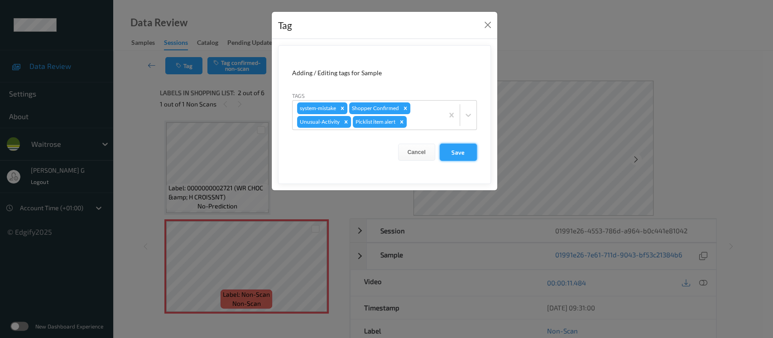
click at [466, 154] on button "Save" at bounding box center [458, 152] width 37 height 17
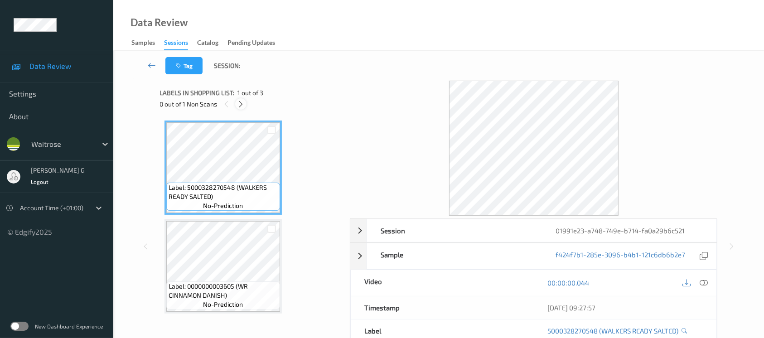
click at [240, 102] on icon at bounding box center [241, 104] width 8 height 8
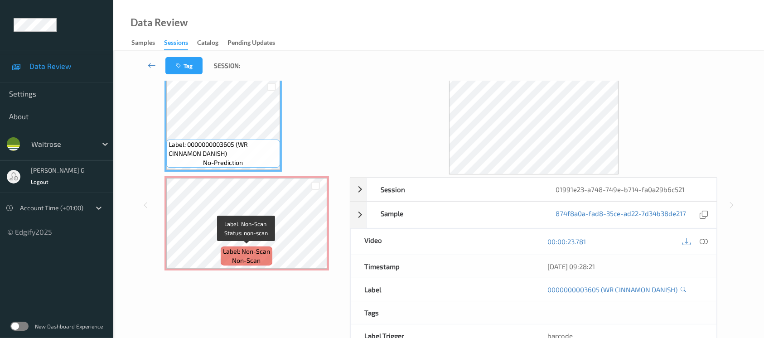
scroll to position [60, 0]
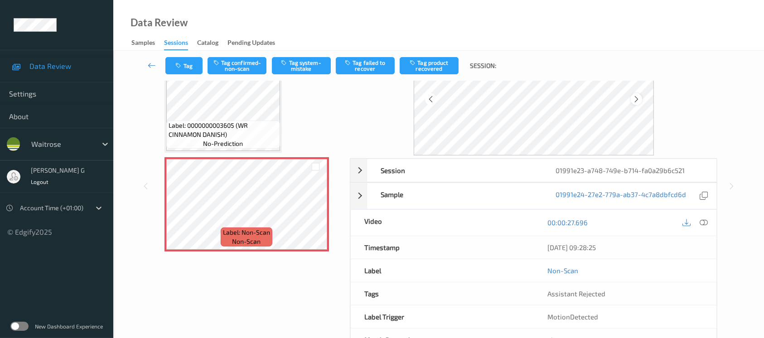
click at [635, 99] on icon at bounding box center [636, 99] width 8 height 8
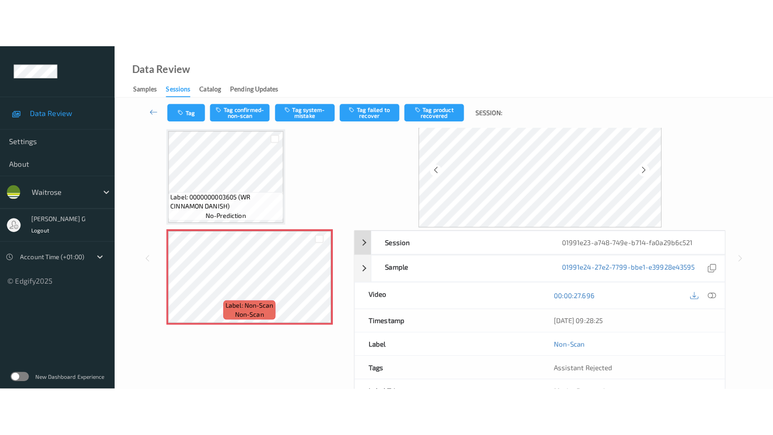
scroll to position [0, 0]
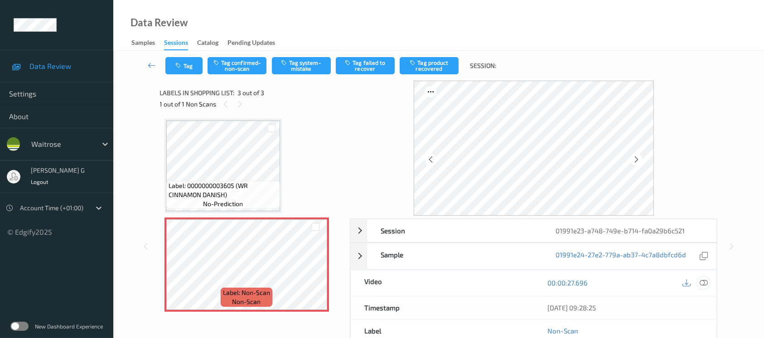
click at [702, 279] on icon at bounding box center [703, 283] width 8 height 8
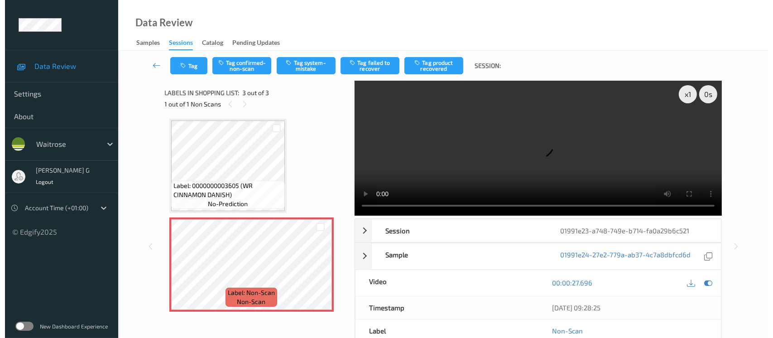
scroll to position [4, 0]
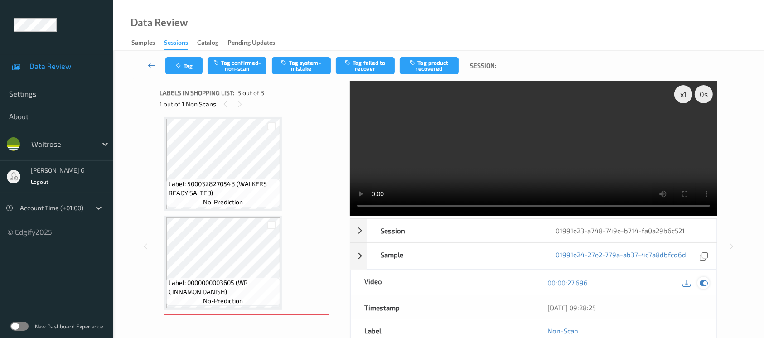
click at [703, 283] on icon at bounding box center [703, 283] width 8 height 8
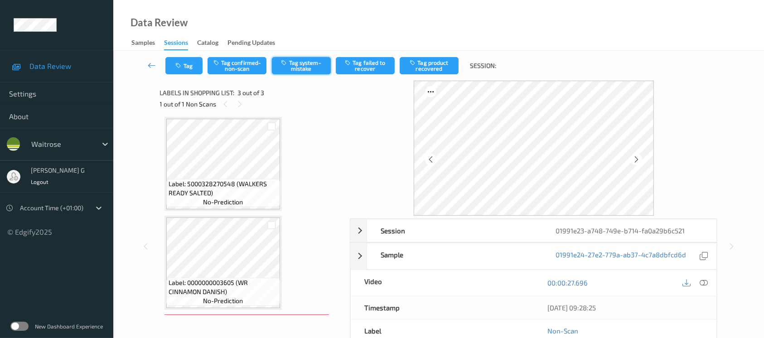
click at [292, 71] on button "Tag system-mistake" at bounding box center [301, 65] width 59 height 17
click at [174, 68] on button "Tag" at bounding box center [183, 65] width 37 height 17
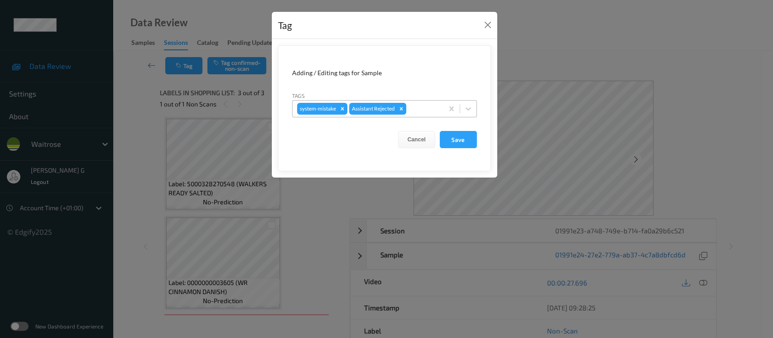
click at [417, 111] on div at bounding box center [423, 108] width 31 height 11
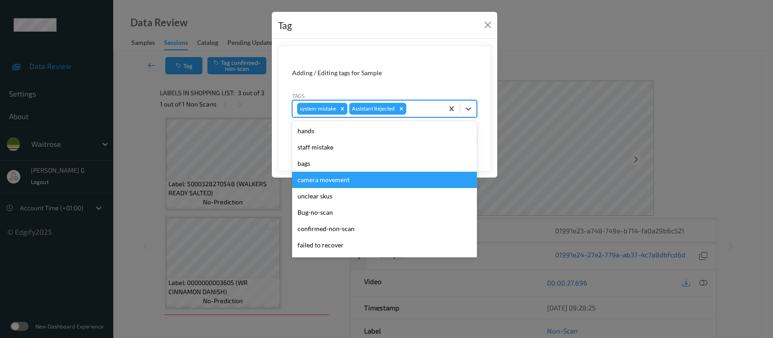
scroll to position [210, 0]
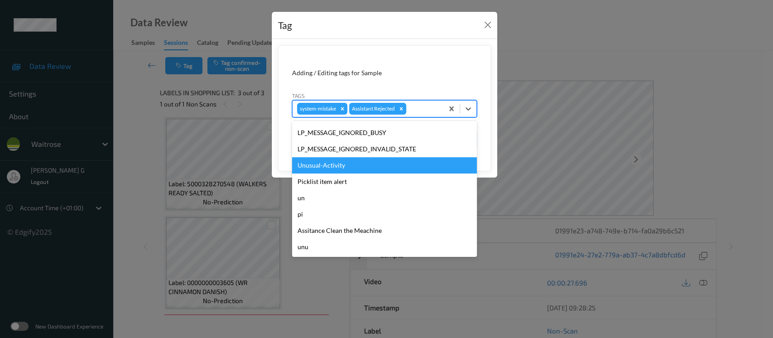
click at [318, 163] on div "Unusual-Activity" at bounding box center [384, 165] width 185 height 16
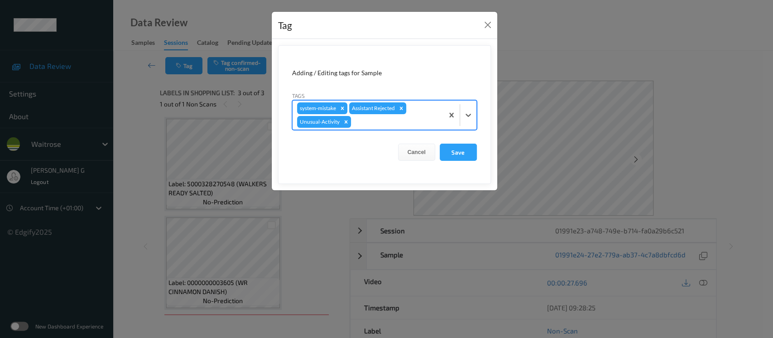
click at [399, 119] on div at bounding box center [396, 121] width 86 height 11
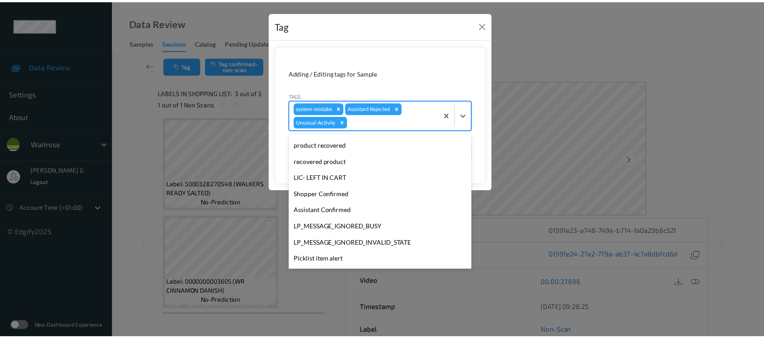
scroll to position [193, 0]
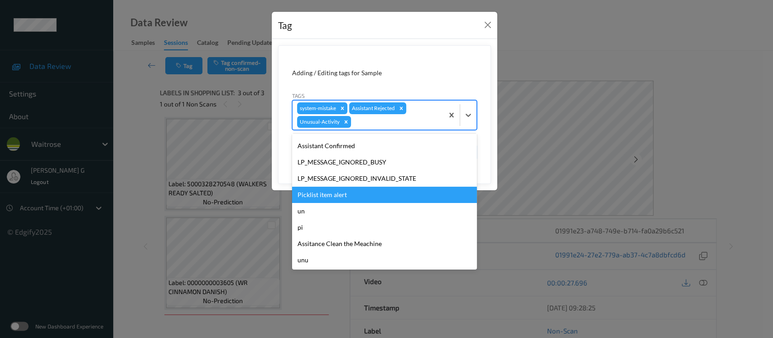
click at [323, 192] on div "Picklist item alert" at bounding box center [384, 195] width 185 height 16
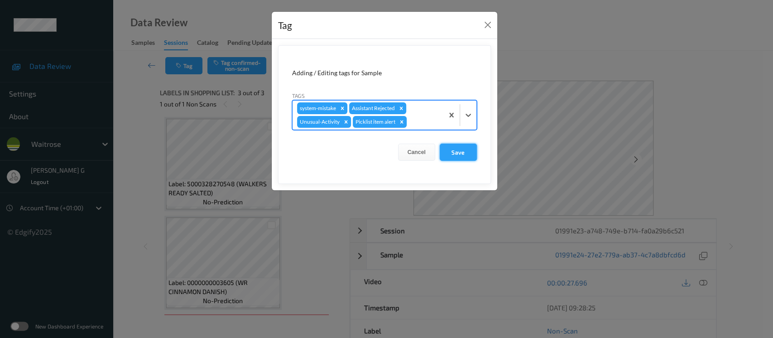
click at [446, 149] on button "Save" at bounding box center [458, 152] width 37 height 17
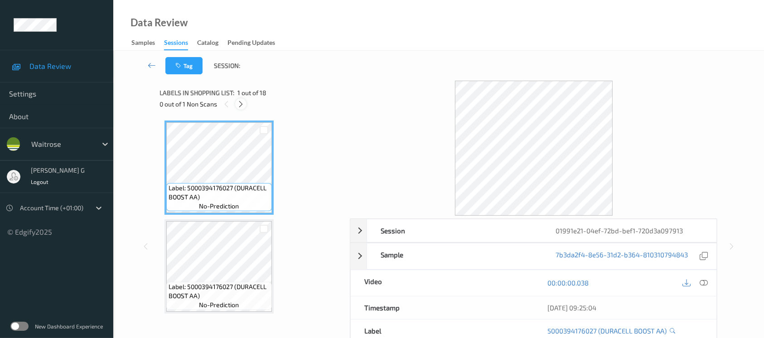
click at [241, 106] on icon at bounding box center [241, 104] width 8 height 8
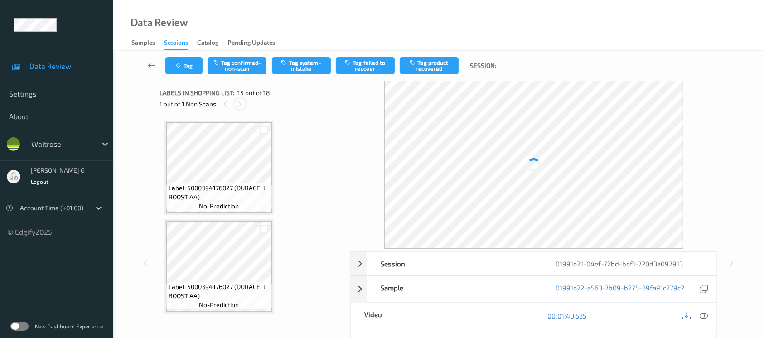
scroll to position [1283, 0]
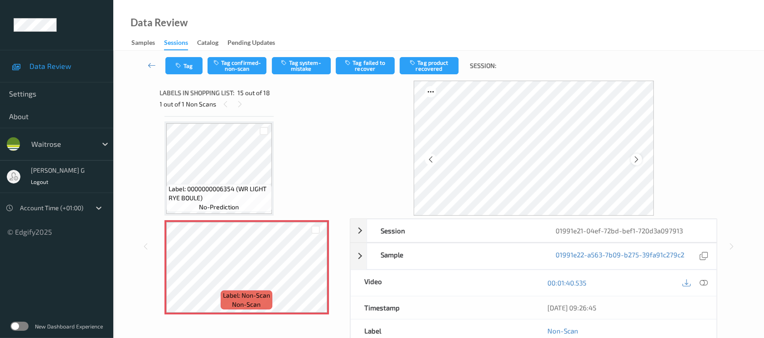
click at [634, 161] on icon at bounding box center [636, 159] width 8 height 8
click at [700, 285] on icon at bounding box center [703, 283] width 8 height 8
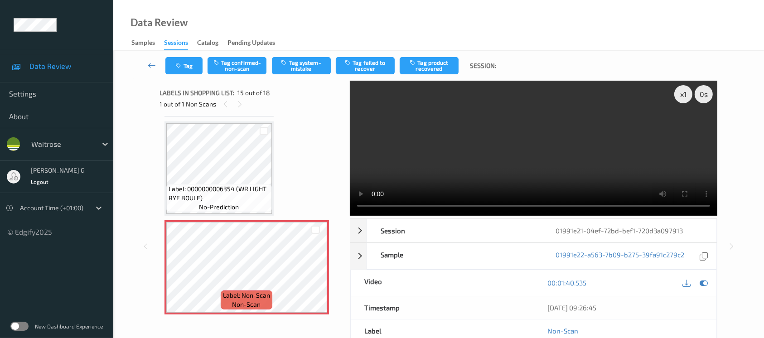
click at [702, 274] on div "00:01:40.535" at bounding box center [625, 283] width 183 height 26
click at [705, 286] on icon at bounding box center [703, 283] width 8 height 8
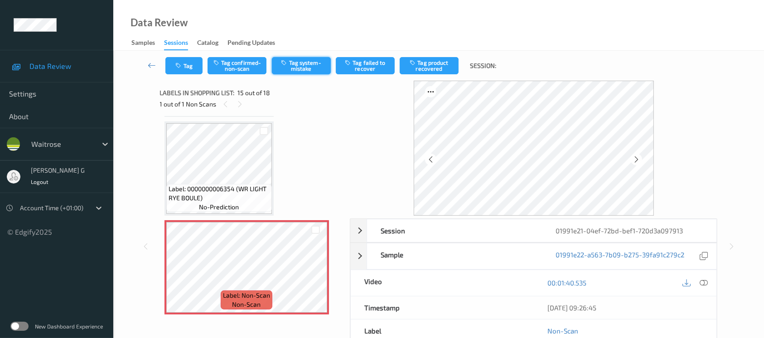
click at [290, 58] on button "Tag system-mistake" at bounding box center [301, 65] width 59 height 17
click at [196, 60] on button "Tag" at bounding box center [183, 65] width 37 height 17
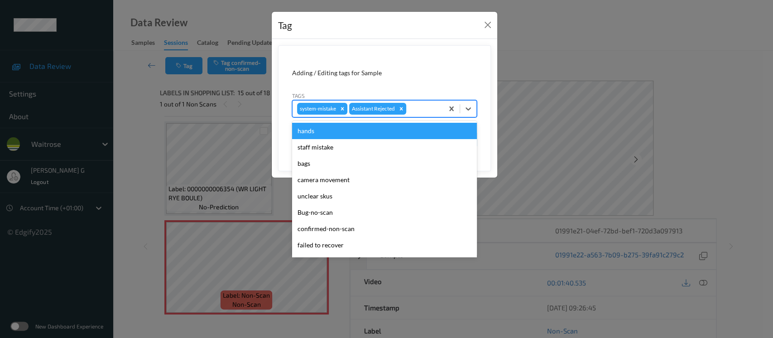
click at [391, 106] on div "Assistant Rejected" at bounding box center [372, 109] width 47 height 12
click at [431, 107] on div at bounding box center [423, 108] width 31 height 11
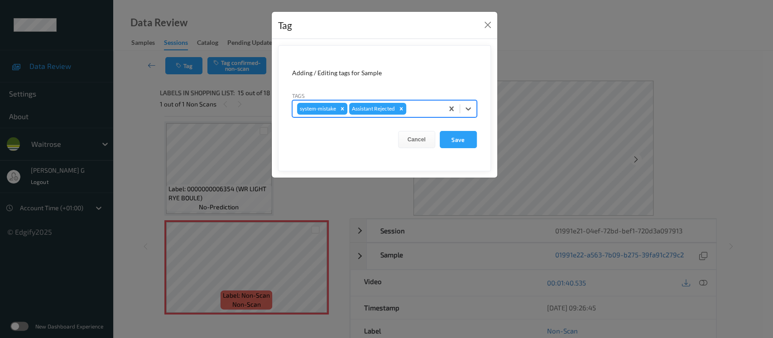
click at [431, 107] on div at bounding box center [423, 108] width 31 height 11
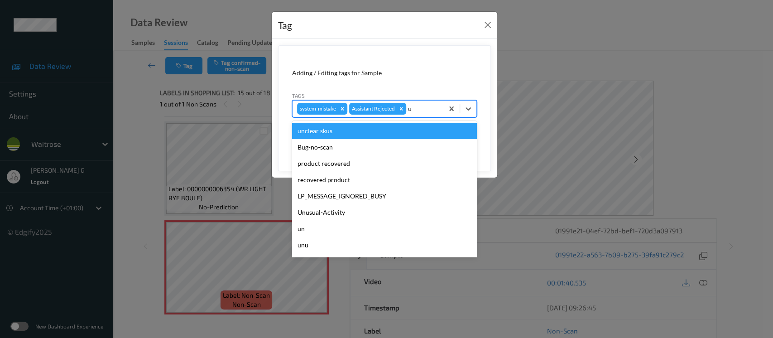
type input "un"
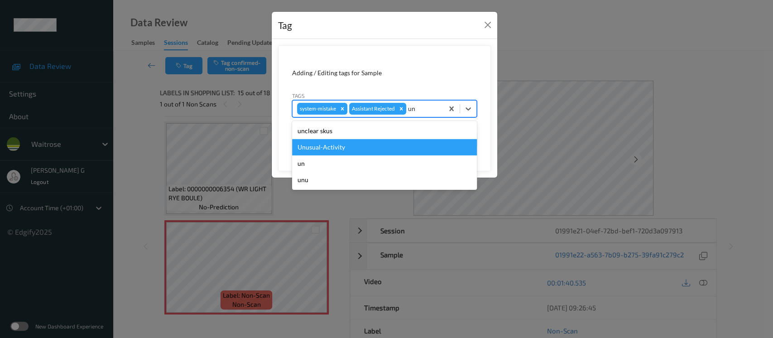
click at [332, 147] on div "Unusual-Activity" at bounding box center [384, 147] width 185 height 16
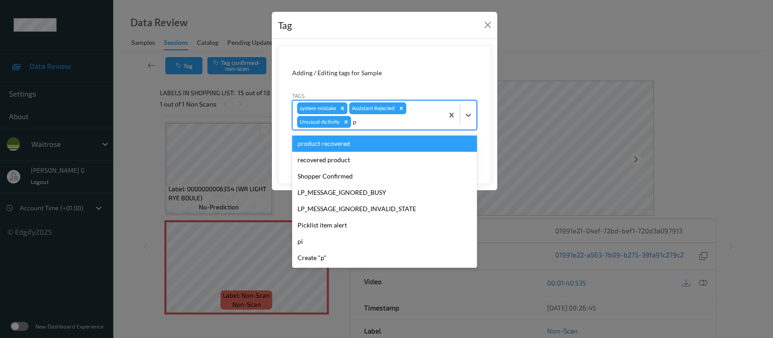
type input "pi"
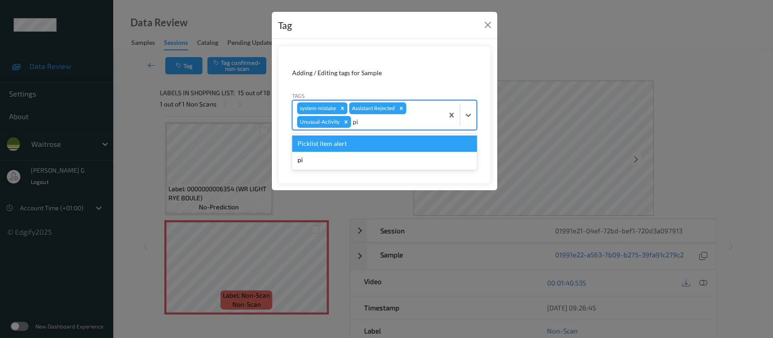
click at [324, 146] on div "Picklist item alert" at bounding box center [384, 143] width 185 height 16
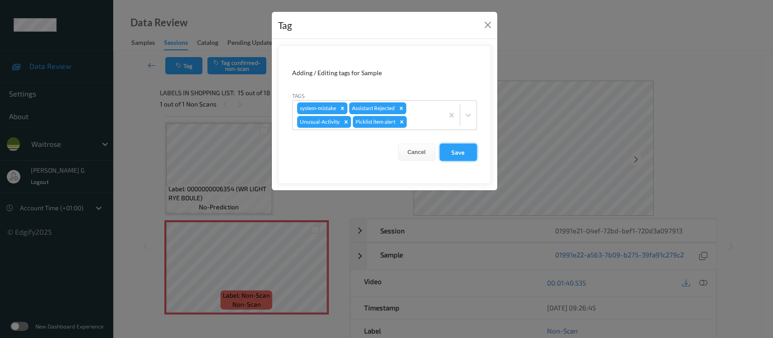
click at [462, 154] on button "Save" at bounding box center [458, 152] width 37 height 17
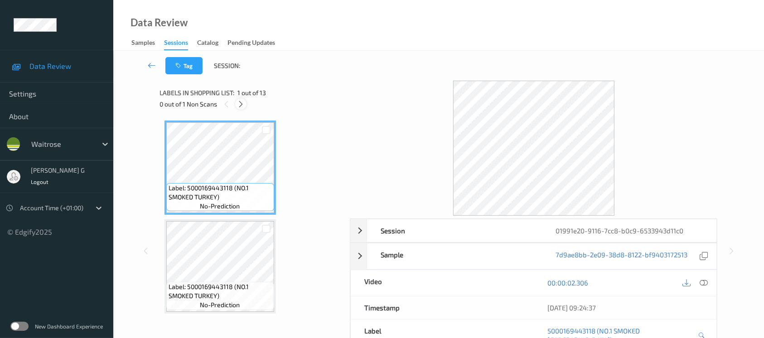
click at [237, 106] on icon at bounding box center [241, 104] width 8 height 8
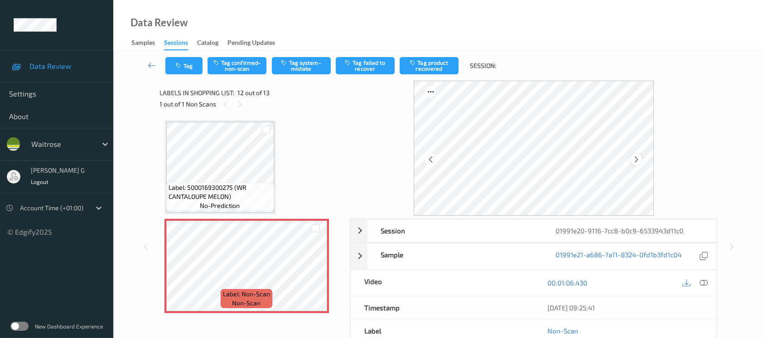
click at [635, 160] on icon at bounding box center [636, 159] width 8 height 8
click at [640, 161] on div at bounding box center [635, 159] width 11 height 11
click at [705, 282] on icon at bounding box center [703, 283] width 8 height 8
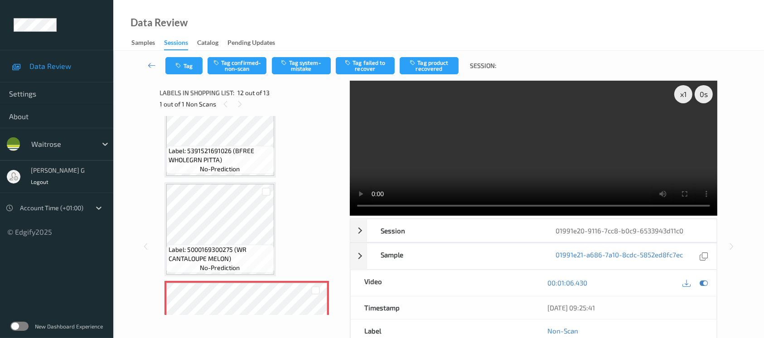
scroll to position [867, 0]
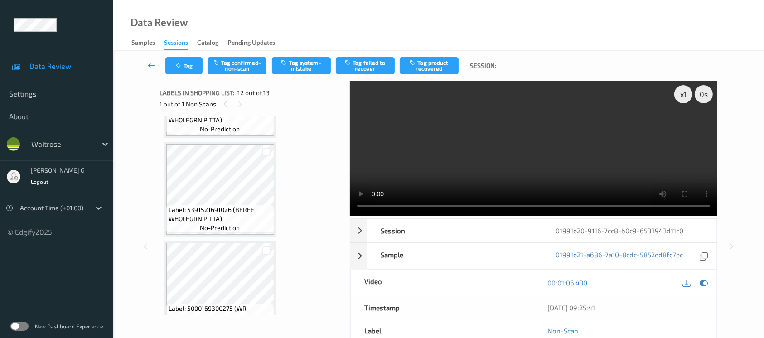
click at [688, 129] on video at bounding box center [533, 148] width 367 height 135
click at [706, 280] on icon at bounding box center [703, 283] width 8 height 8
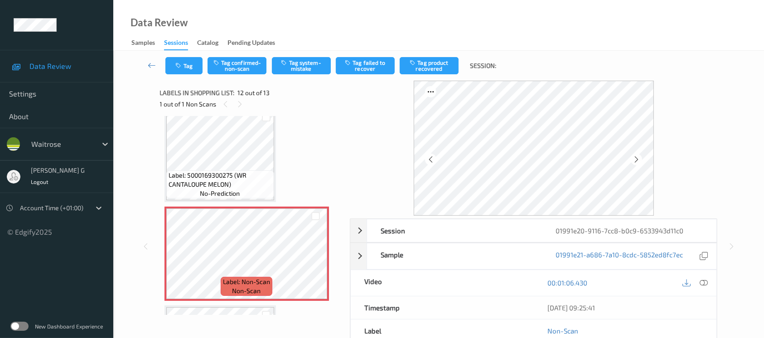
scroll to position [1084, 0]
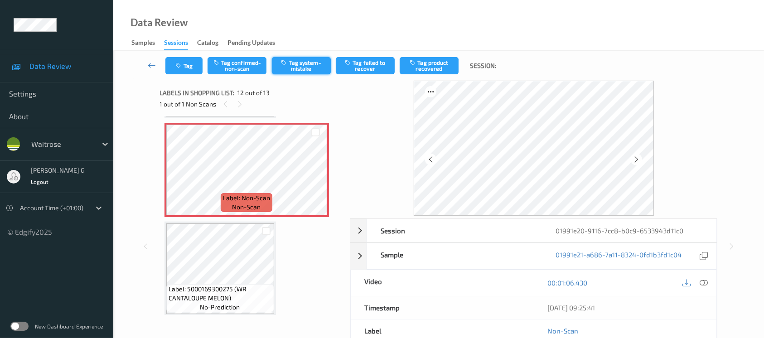
click at [297, 67] on button "Tag system-mistake" at bounding box center [301, 65] width 59 height 17
click at [182, 67] on icon "button" at bounding box center [180, 66] width 8 height 6
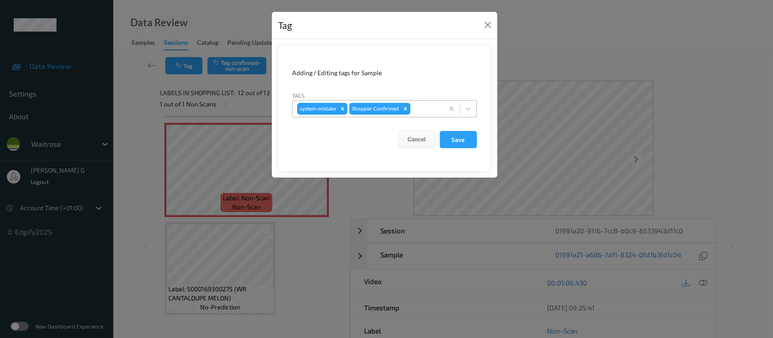
click at [427, 108] on div at bounding box center [425, 108] width 27 height 11
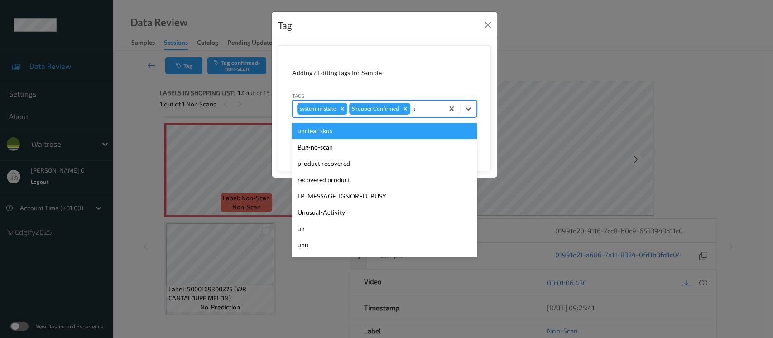
type input "un"
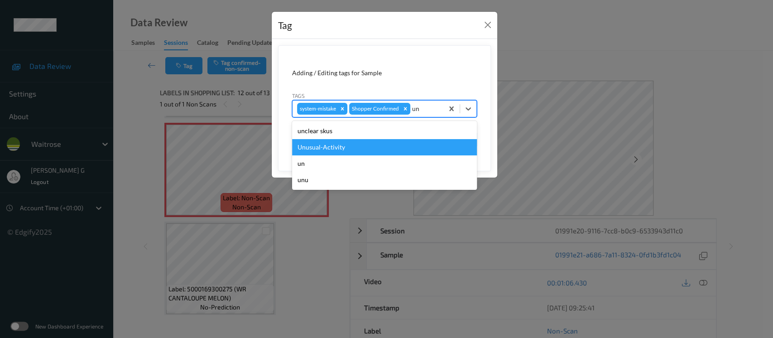
click at [317, 145] on div "Unusual-Activity" at bounding box center [384, 147] width 185 height 16
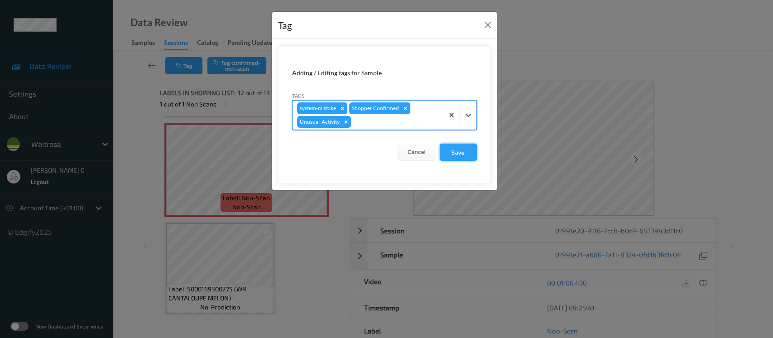
click at [463, 150] on button "Save" at bounding box center [458, 152] width 37 height 17
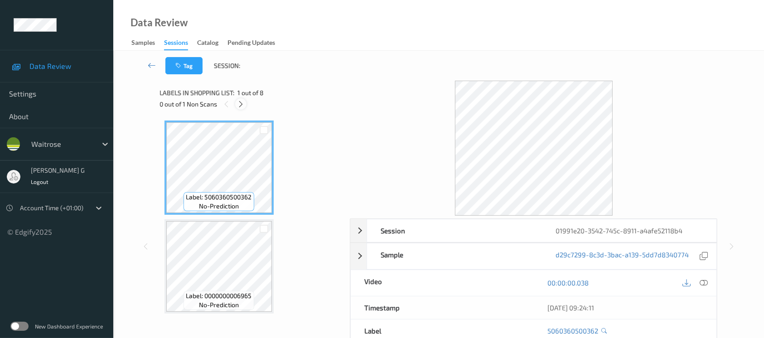
click at [239, 101] on icon at bounding box center [241, 104] width 8 height 8
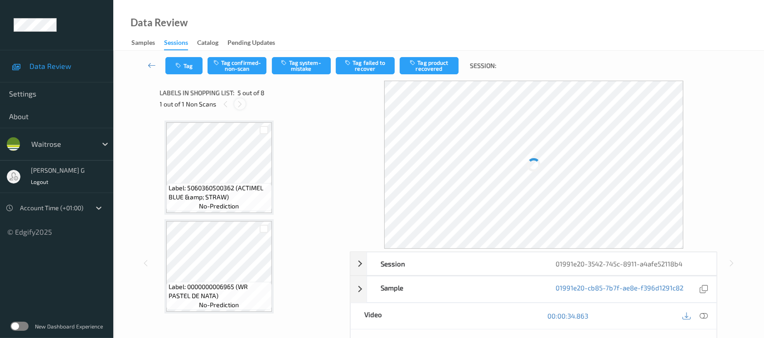
scroll to position [299, 0]
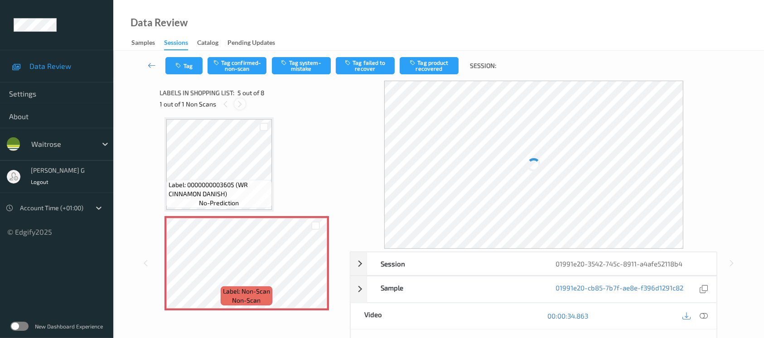
click at [239, 103] on icon at bounding box center [240, 104] width 8 height 8
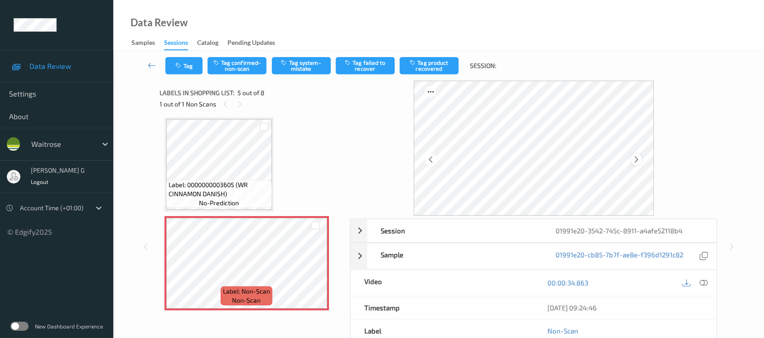
click at [637, 162] on icon at bounding box center [636, 159] width 8 height 8
click at [636, 162] on icon at bounding box center [636, 159] width 8 height 8
click at [637, 156] on icon at bounding box center [636, 159] width 8 height 8
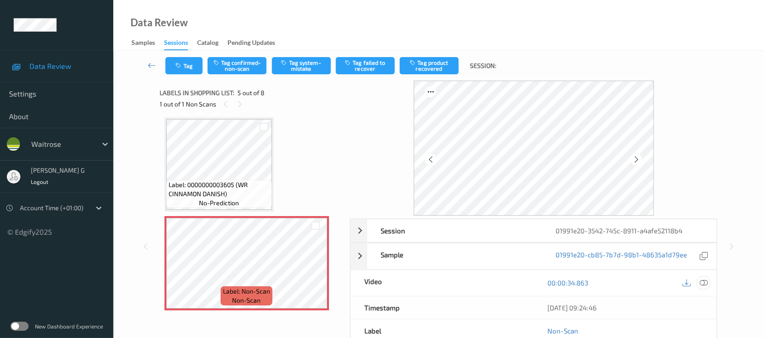
click at [701, 284] on icon at bounding box center [703, 283] width 8 height 8
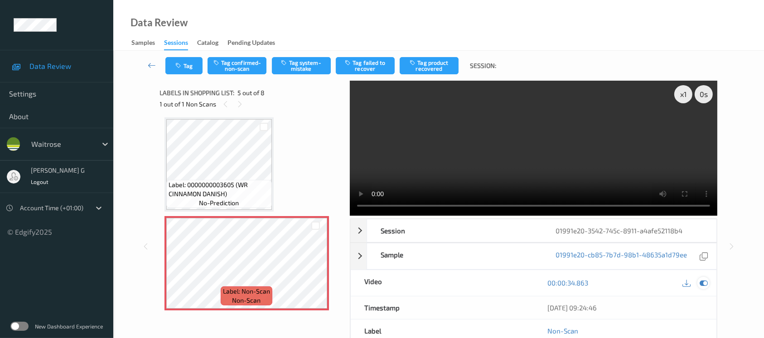
click at [705, 284] on icon at bounding box center [703, 283] width 8 height 8
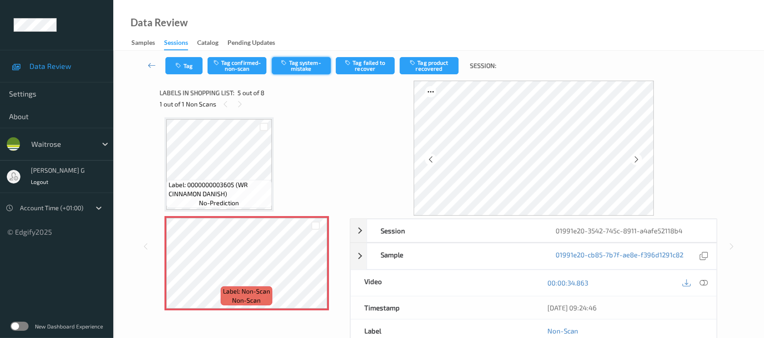
click at [305, 67] on button "Tag system-mistake" at bounding box center [301, 65] width 59 height 17
click at [196, 63] on button "Tag" at bounding box center [183, 65] width 37 height 17
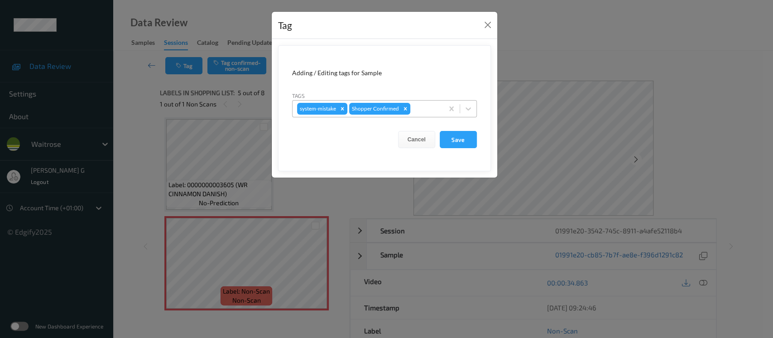
click at [424, 114] on div "system-mistake Shopper Confirmed" at bounding box center [368, 108] width 151 height 15
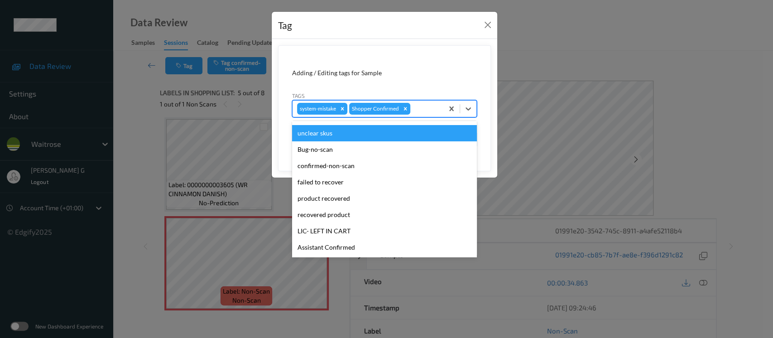
scroll to position [181, 0]
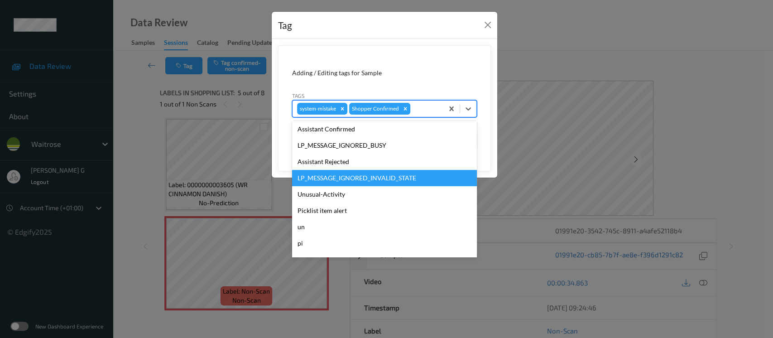
click at [322, 183] on div "LP_MESSAGE_IGNORED_INVALID_STATE" at bounding box center [384, 178] width 185 height 16
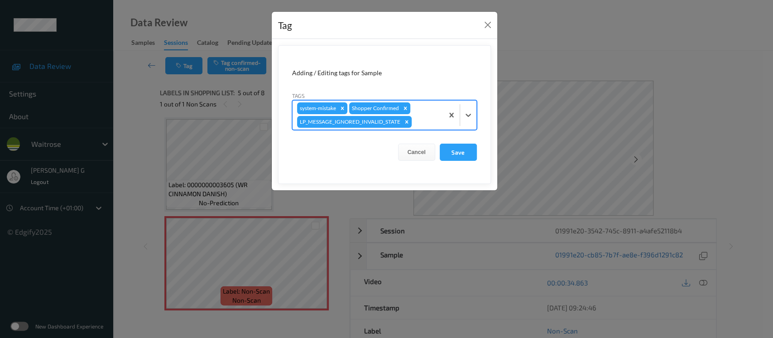
click at [562, 76] on div "Tag Adding / Editing tags for Sample Tags option LP_MESSAGE_IGNORED_INVALID_STA…" at bounding box center [386, 169] width 773 height 338
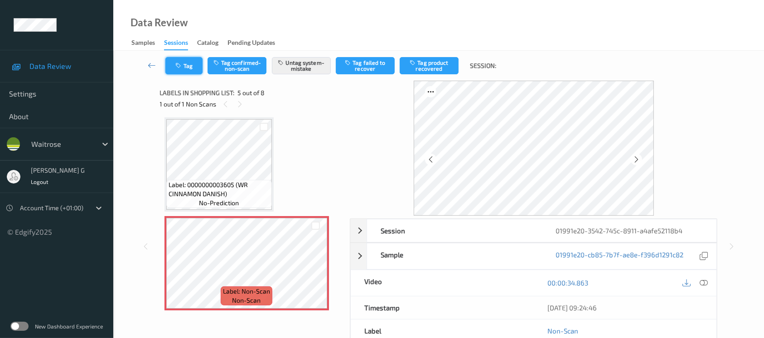
click at [183, 66] on icon "button" at bounding box center [180, 66] width 8 height 6
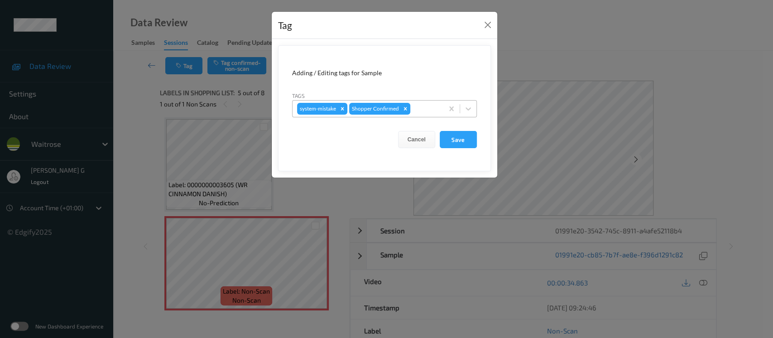
click at [432, 105] on div at bounding box center [425, 108] width 27 height 11
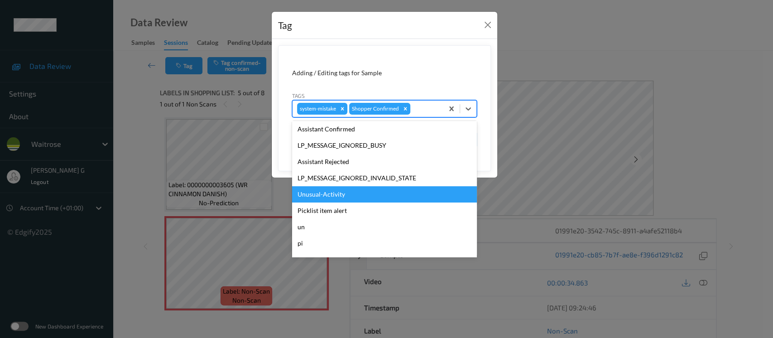
click at [344, 193] on div "Unusual-Activity" at bounding box center [384, 194] width 185 height 16
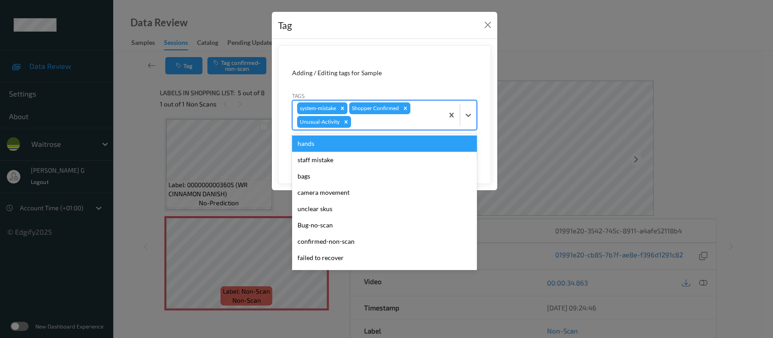
click at [373, 126] on div at bounding box center [396, 121] width 86 height 11
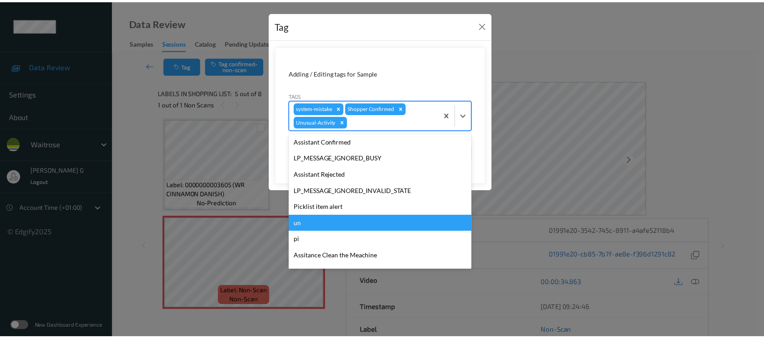
scroll to position [193, 0]
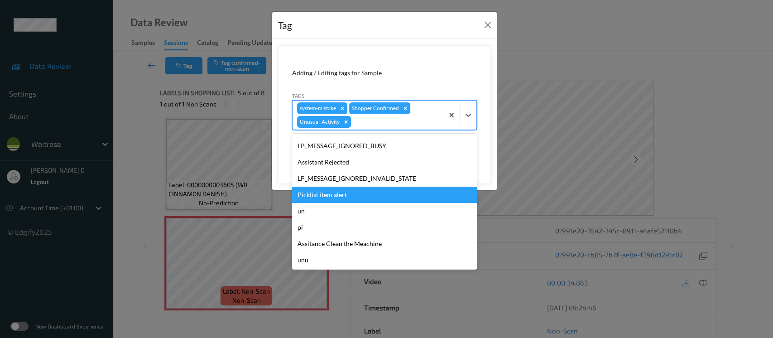
click at [325, 193] on div "Picklist item alert" at bounding box center [384, 195] width 185 height 16
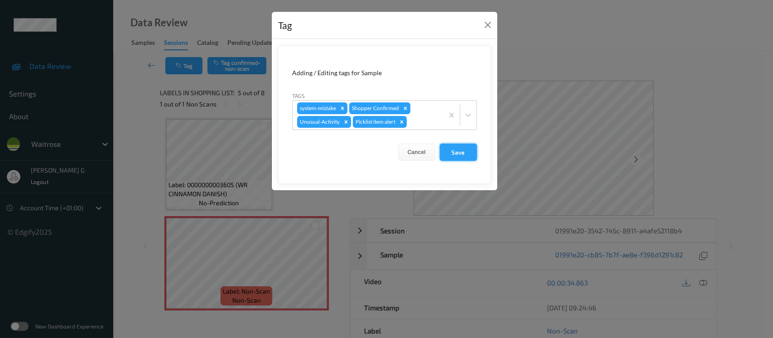
click at [463, 155] on button "Save" at bounding box center [458, 152] width 37 height 17
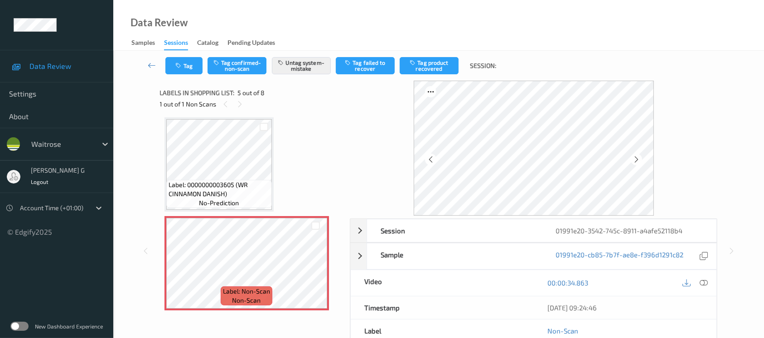
scroll to position [101, 0]
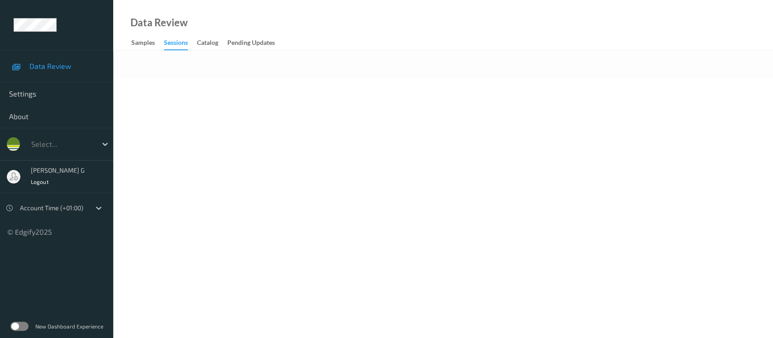
click at [334, 69] on div at bounding box center [443, 65] width 660 height 28
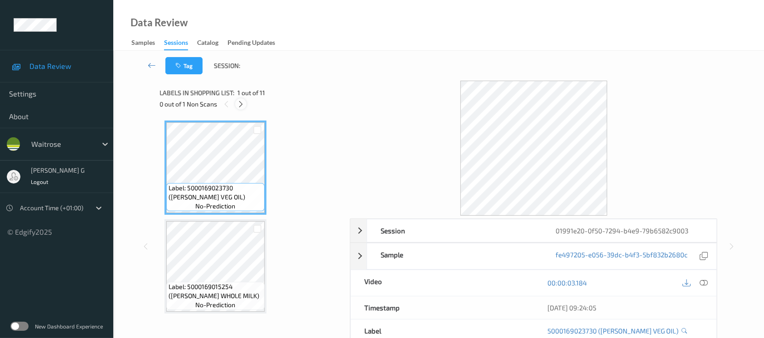
click at [237, 102] on icon at bounding box center [241, 104] width 8 height 8
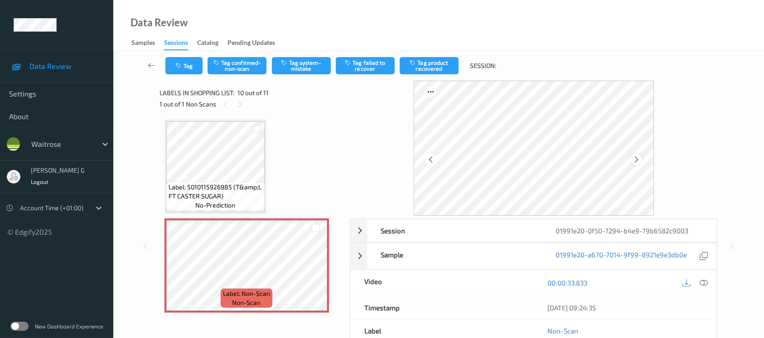
click at [637, 159] on icon at bounding box center [636, 159] width 8 height 8
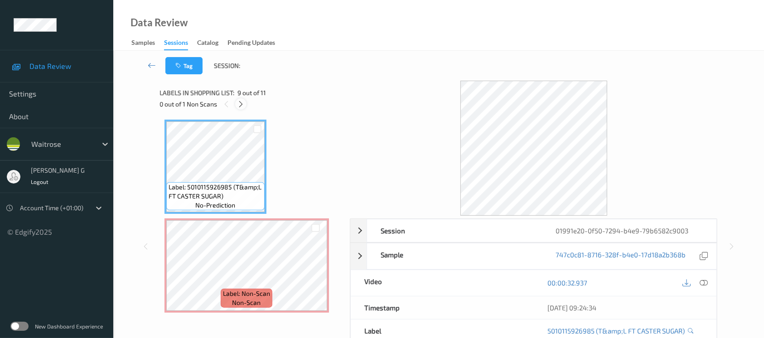
click at [241, 108] on div at bounding box center [240, 103] width 11 height 11
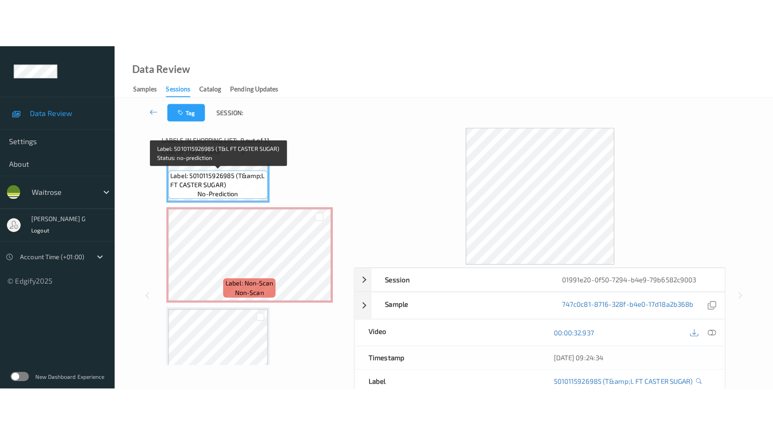
scroll to position [852, 0]
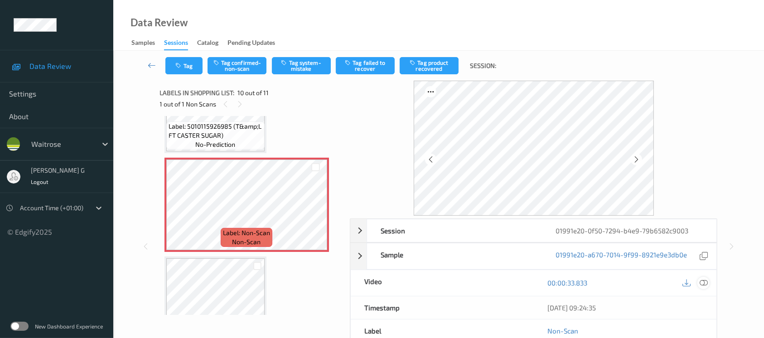
click at [700, 281] on icon at bounding box center [703, 283] width 8 height 8
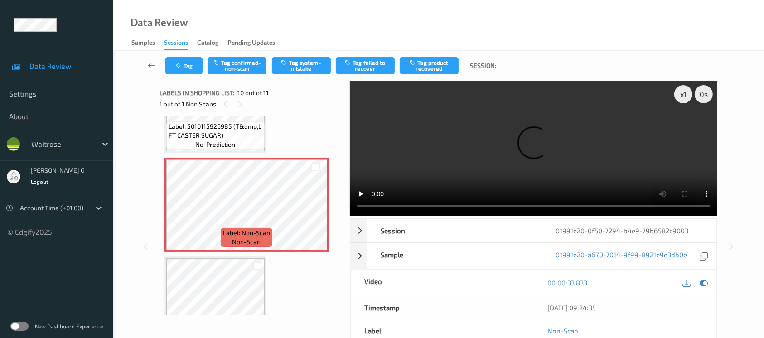
scroll to position [790, 0]
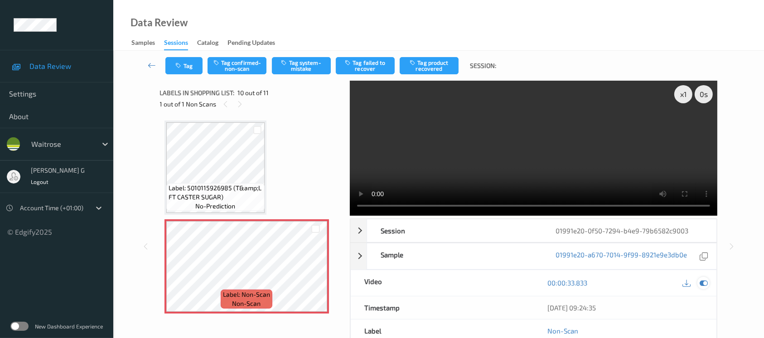
click at [703, 287] on div at bounding box center [703, 283] width 12 height 12
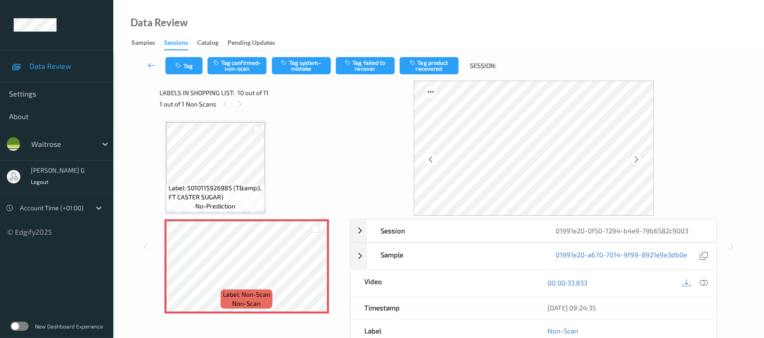
click at [634, 161] on icon at bounding box center [636, 159] width 8 height 8
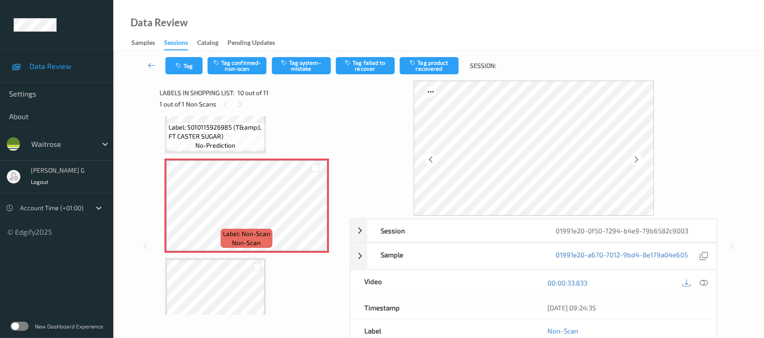
scroll to position [887, 0]
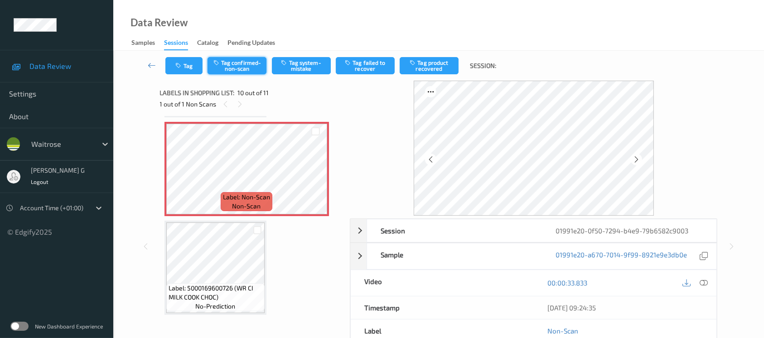
click at [230, 67] on button "Tag confirmed-non-scan" at bounding box center [236, 65] width 59 height 17
click at [433, 69] on button "Tag product recovered" at bounding box center [428, 65] width 59 height 17
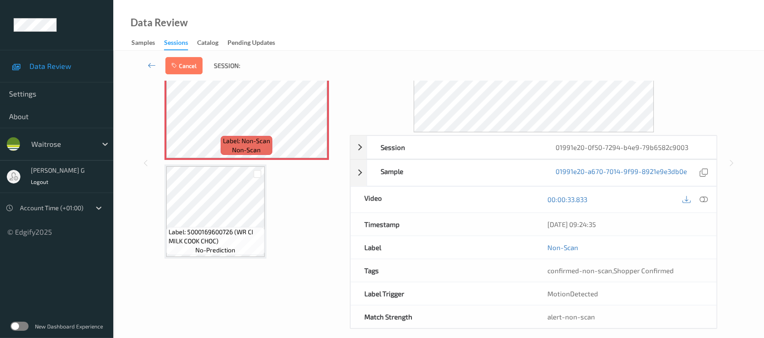
scroll to position [92, 0]
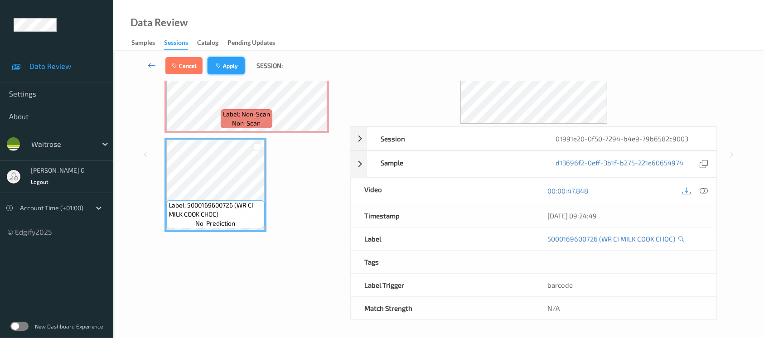
click at [225, 66] on button "Apply" at bounding box center [225, 65] width 37 height 17
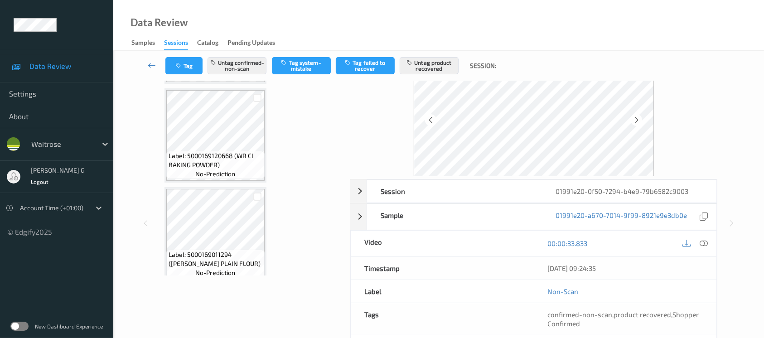
scroll to position [0, 0]
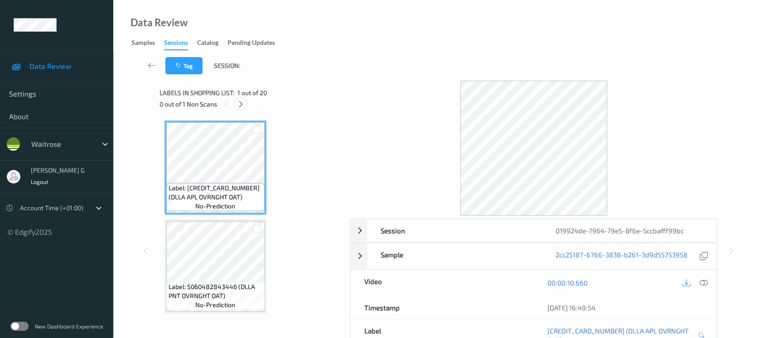
click at [241, 106] on icon at bounding box center [241, 104] width 8 height 8
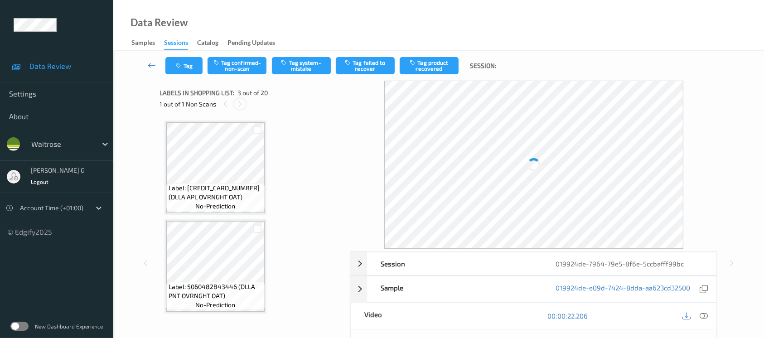
scroll to position [102, 0]
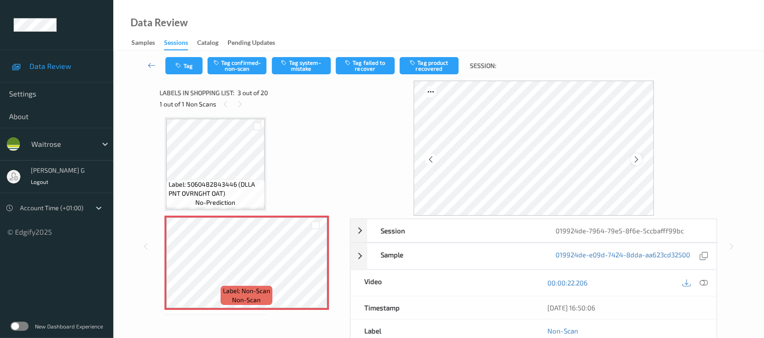
click at [639, 164] on div at bounding box center [635, 159] width 11 height 11
click at [704, 284] on icon at bounding box center [703, 283] width 8 height 8
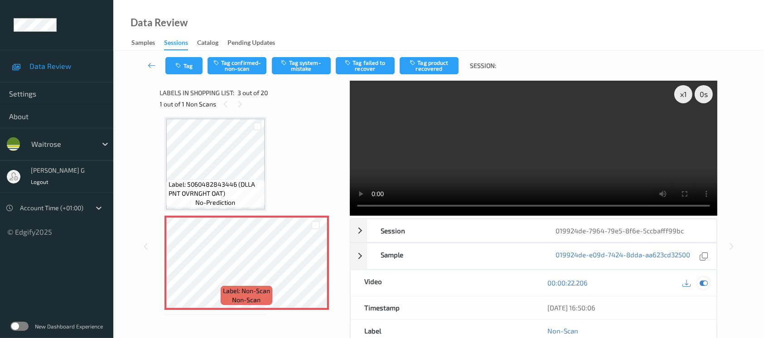
click at [703, 283] on icon at bounding box center [703, 283] width 8 height 8
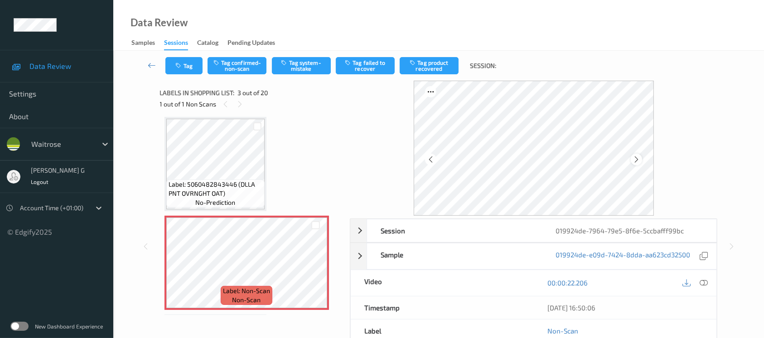
click at [638, 158] on icon at bounding box center [636, 159] width 8 height 8
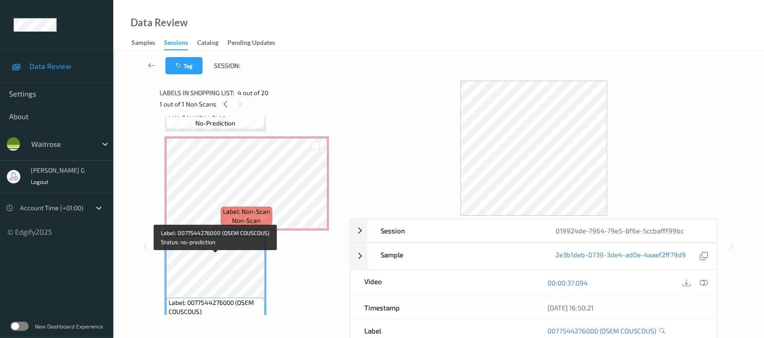
scroll to position [163, 0]
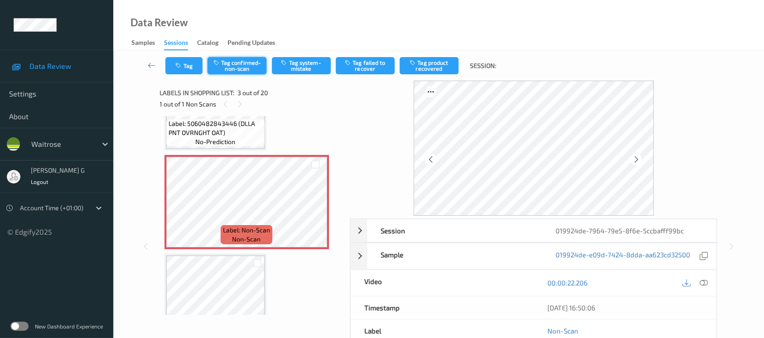
click at [230, 69] on button "Tag confirmed-non-scan" at bounding box center [236, 65] width 59 height 17
click at [364, 64] on button "Tag failed to recover" at bounding box center [365, 65] width 59 height 17
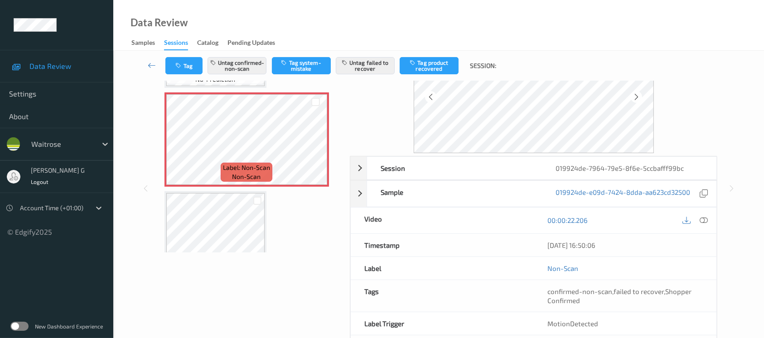
scroll to position [101, 0]
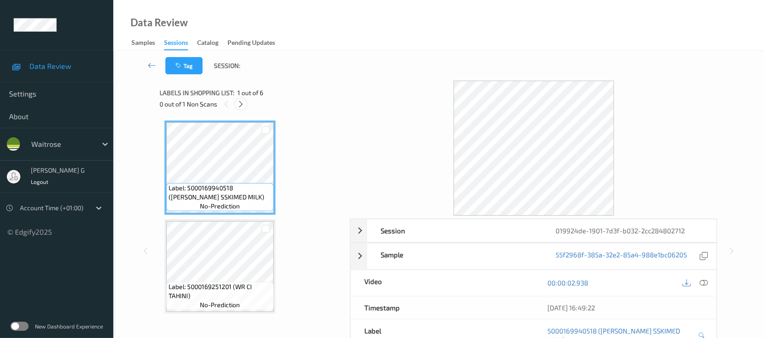
click at [240, 103] on icon at bounding box center [241, 104] width 8 height 8
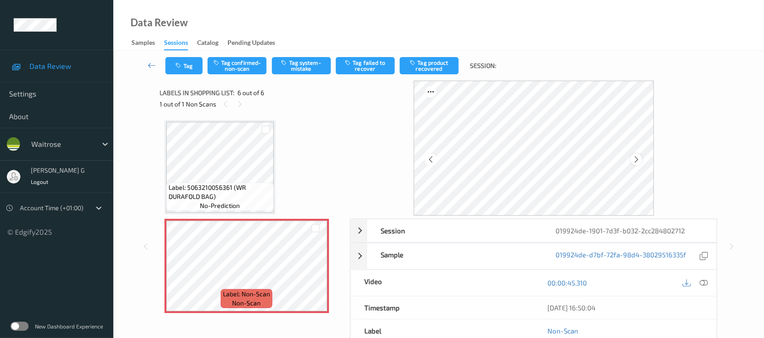
click at [638, 157] on icon at bounding box center [636, 159] width 8 height 8
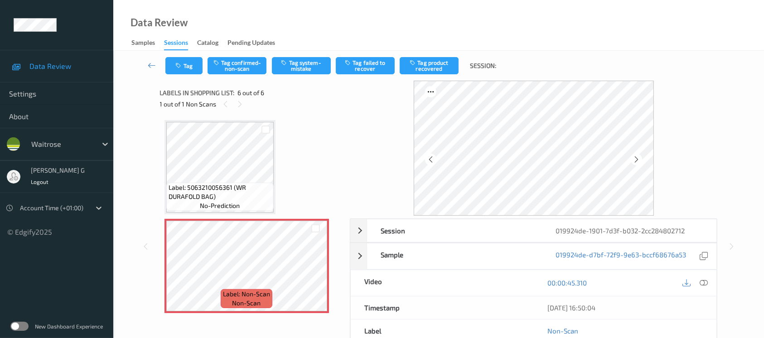
click at [638, 157] on icon at bounding box center [636, 159] width 8 height 8
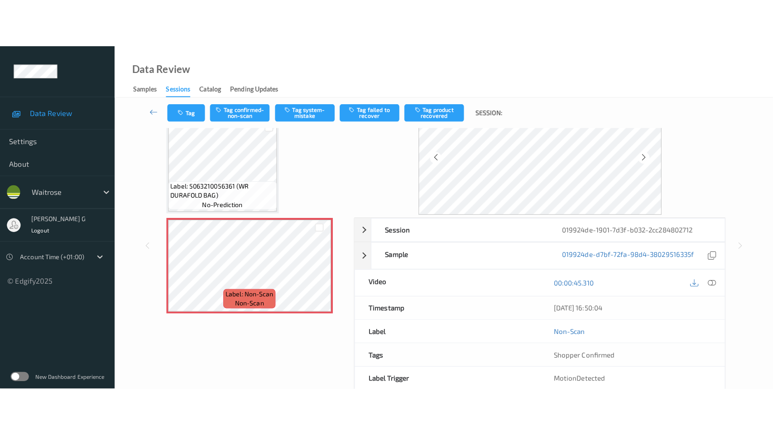
scroll to position [0, 0]
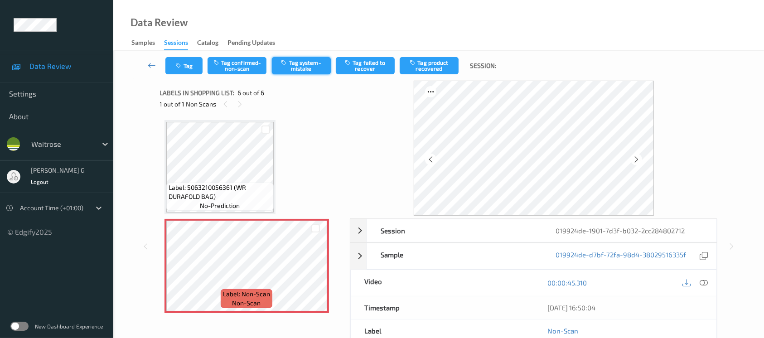
click at [323, 62] on button "Tag system-mistake" at bounding box center [301, 65] width 59 height 17
click at [185, 65] on button "Tag" at bounding box center [183, 65] width 37 height 17
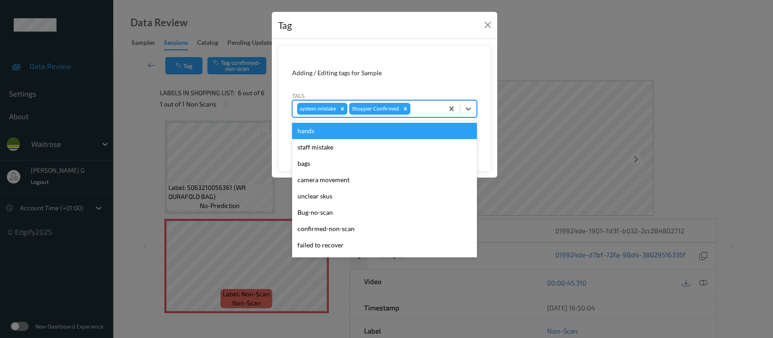
click at [430, 113] on div at bounding box center [425, 108] width 27 height 11
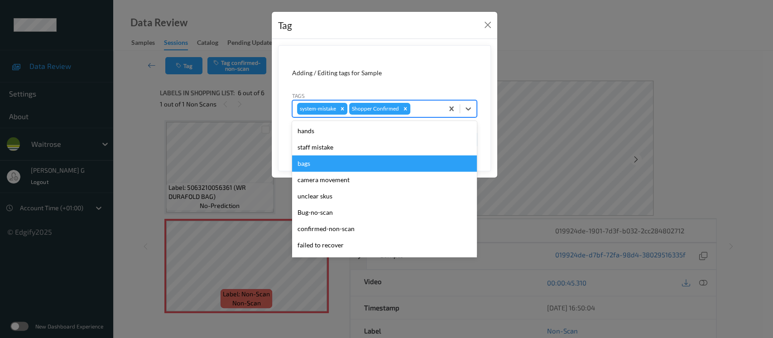
click at [332, 164] on div "bags" at bounding box center [384, 163] width 185 height 16
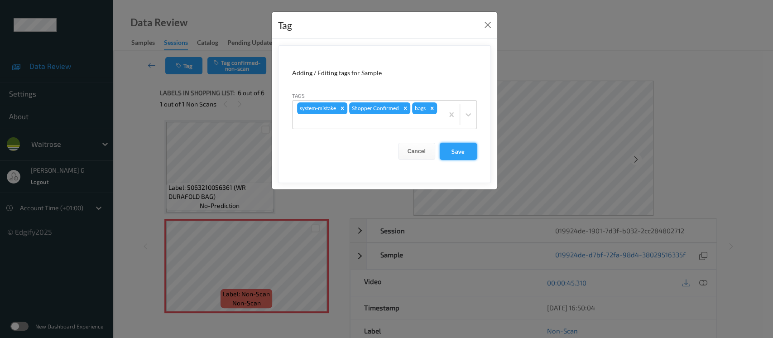
click at [462, 152] on button "Save" at bounding box center [458, 151] width 37 height 17
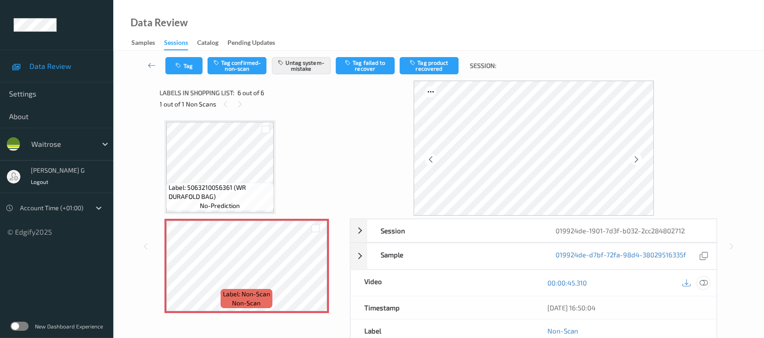
click at [704, 282] on icon at bounding box center [703, 283] width 8 height 8
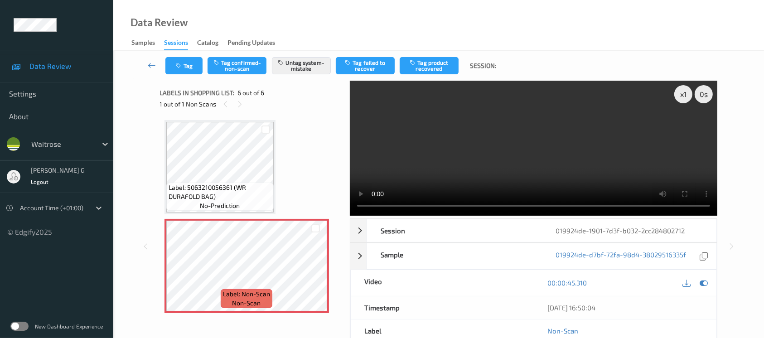
scroll to position [298, 0]
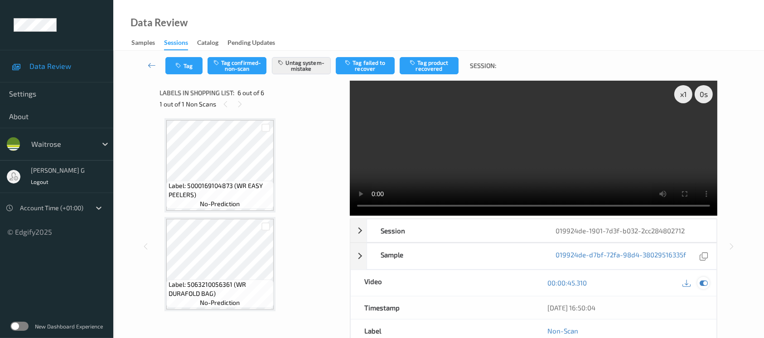
click at [707, 277] on div at bounding box center [694, 283] width 29 height 12
click at [702, 281] on icon at bounding box center [703, 283] width 8 height 8
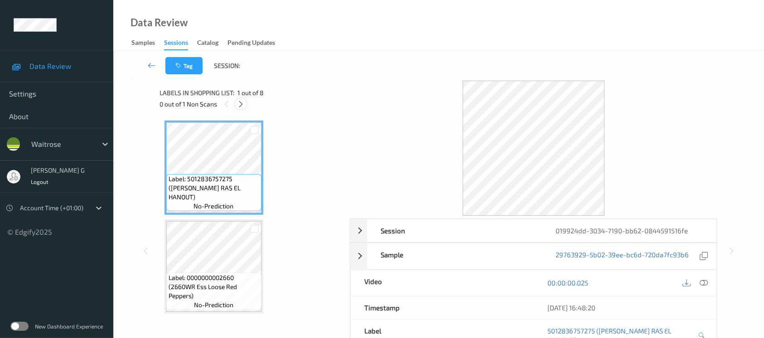
click at [241, 102] on icon at bounding box center [241, 104] width 8 height 8
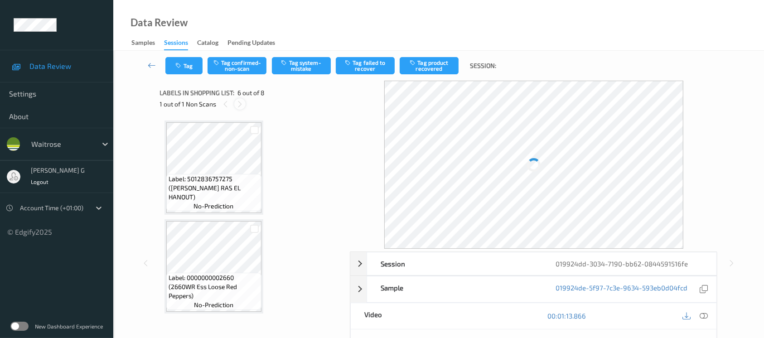
scroll to position [398, 0]
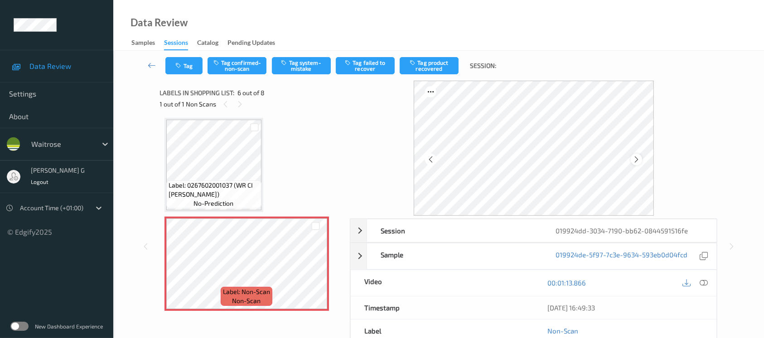
click at [633, 160] on icon at bounding box center [636, 159] width 8 height 8
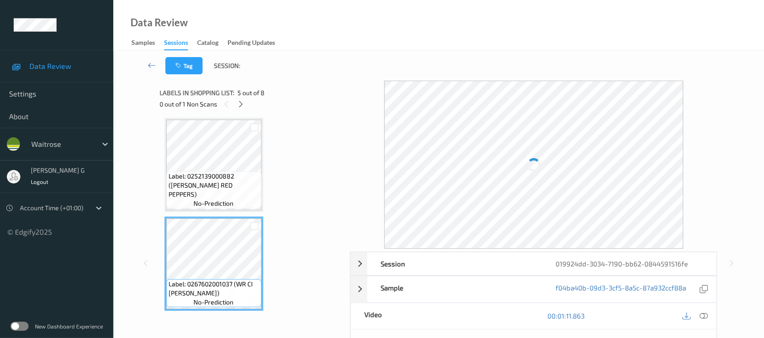
scroll to position [458, 0]
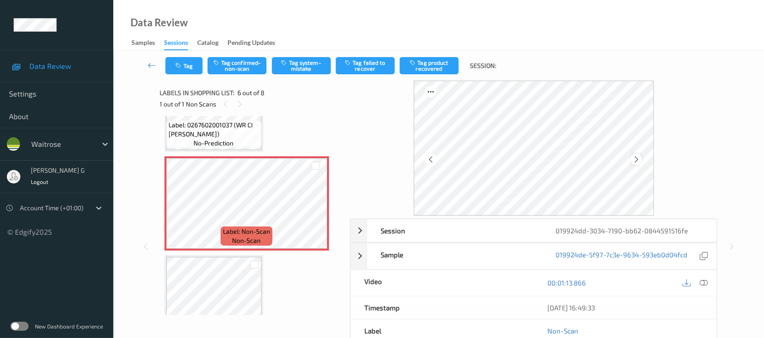
click at [634, 159] on icon at bounding box center [636, 159] width 8 height 8
click at [702, 283] on icon at bounding box center [703, 283] width 8 height 8
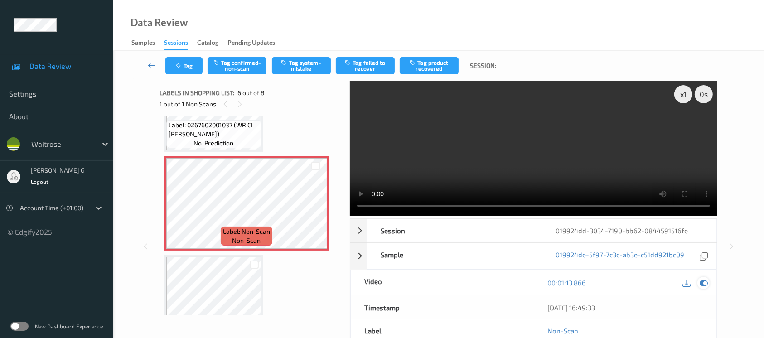
click at [704, 282] on icon at bounding box center [703, 283] width 8 height 8
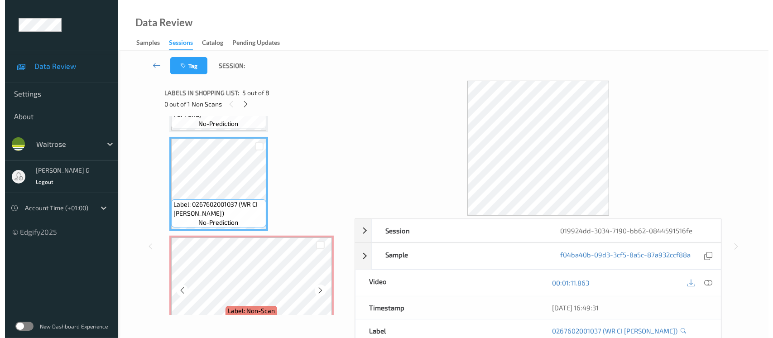
scroll to position [398, 0]
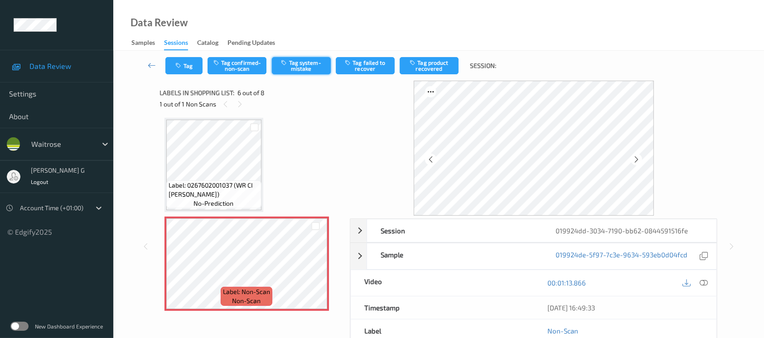
click at [290, 71] on button "Tag system-mistake" at bounding box center [301, 65] width 59 height 17
click at [299, 64] on button "Tag system-mistake" at bounding box center [301, 65] width 59 height 17
click at [189, 61] on button "Tag" at bounding box center [183, 65] width 37 height 17
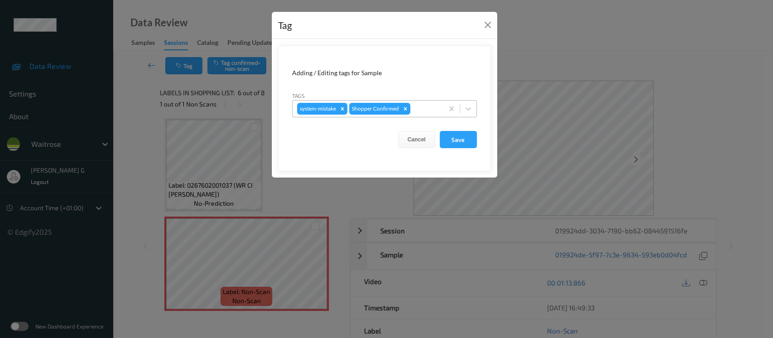
click at [424, 107] on div at bounding box center [425, 108] width 27 height 11
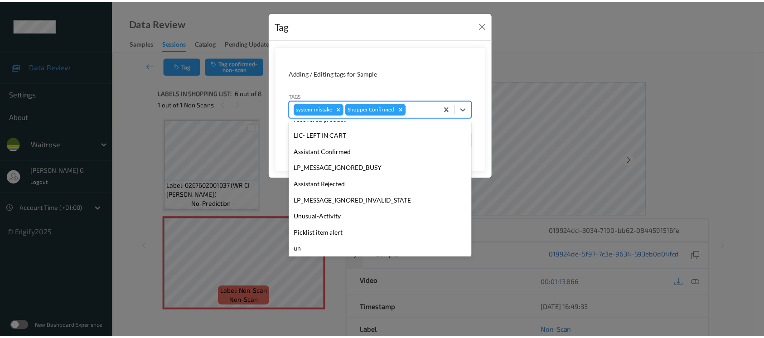
scroll to position [210, 0]
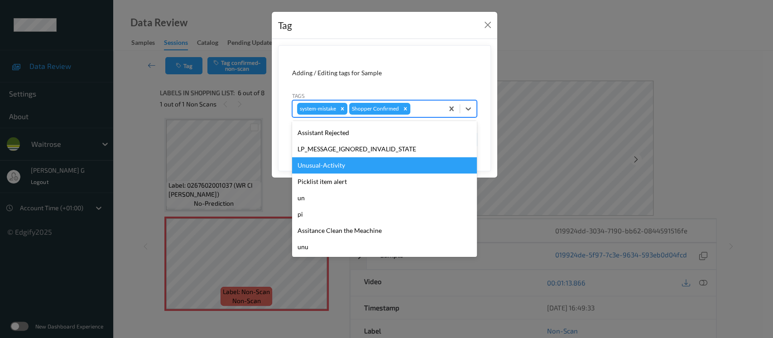
click at [322, 171] on div "Unusual-Activity" at bounding box center [384, 165] width 185 height 16
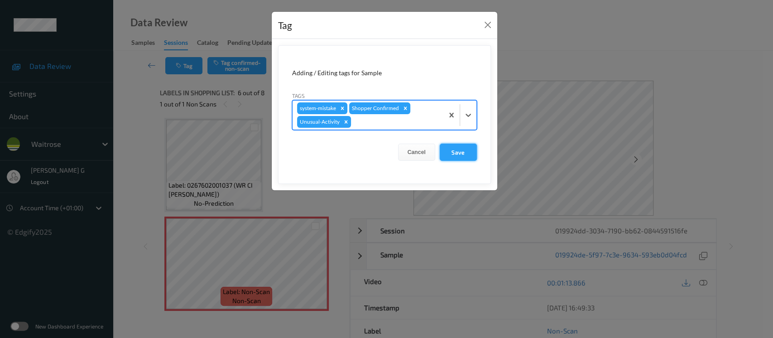
click at [453, 149] on button "Save" at bounding box center [458, 152] width 37 height 17
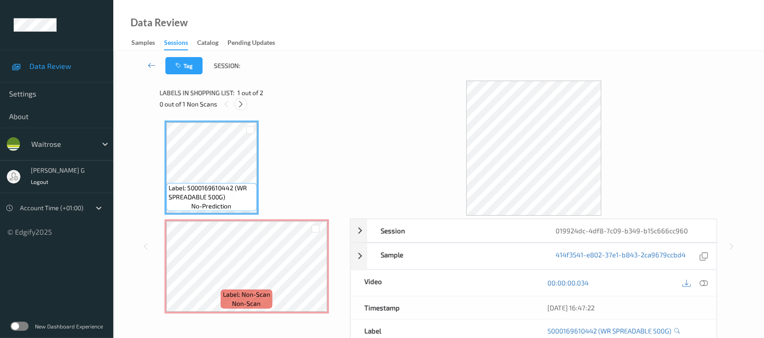
click at [237, 104] on icon at bounding box center [241, 104] width 8 height 8
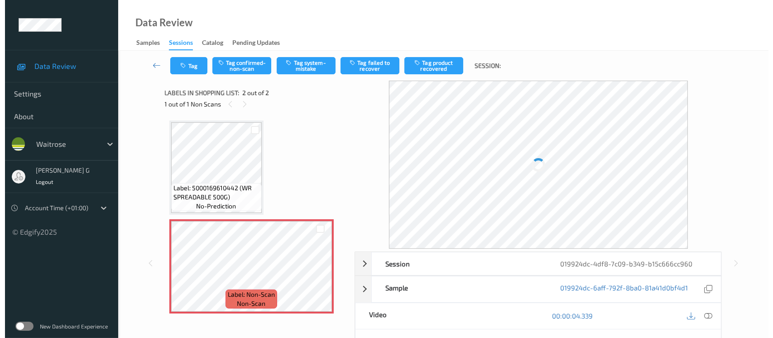
scroll to position [2, 0]
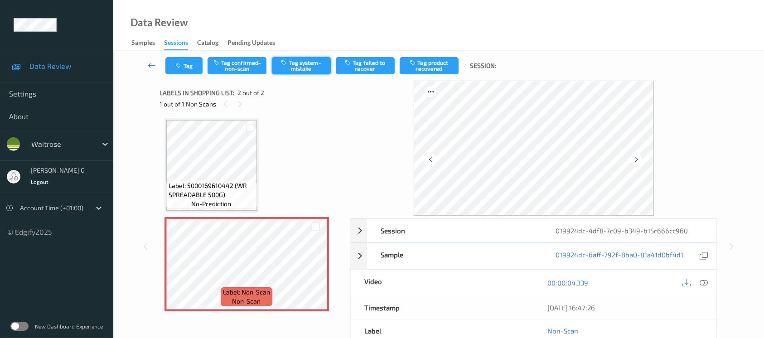
click at [306, 62] on button "Tag system-mistake" at bounding box center [301, 65] width 59 height 17
click at [185, 63] on button "Tag" at bounding box center [183, 65] width 37 height 17
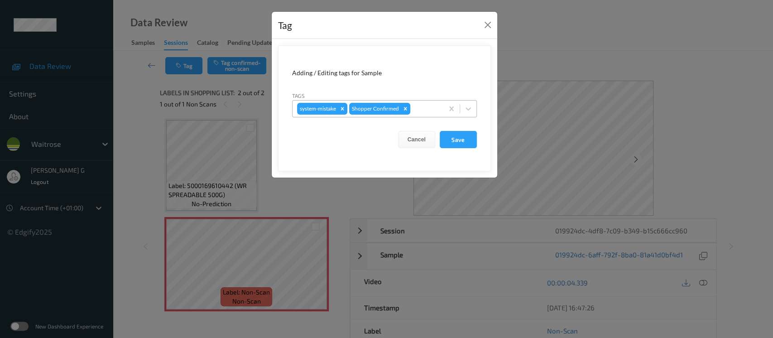
click at [419, 108] on div at bounding box center [425, 108] width 27 height 11
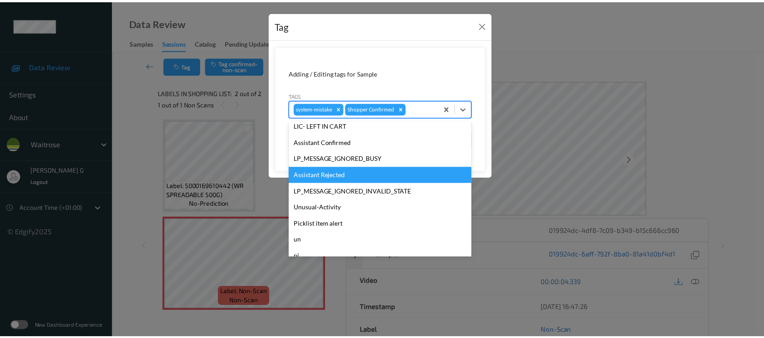
scroll to position [181, 0]
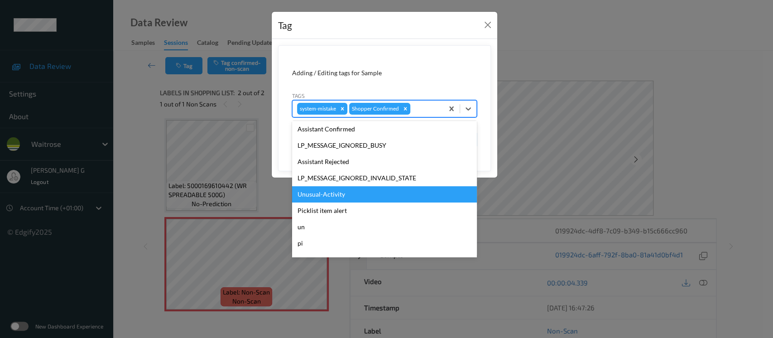
click at [319, 192] on div "Unusual-Activity" at bounding box center [384, 194] width 185 height 16
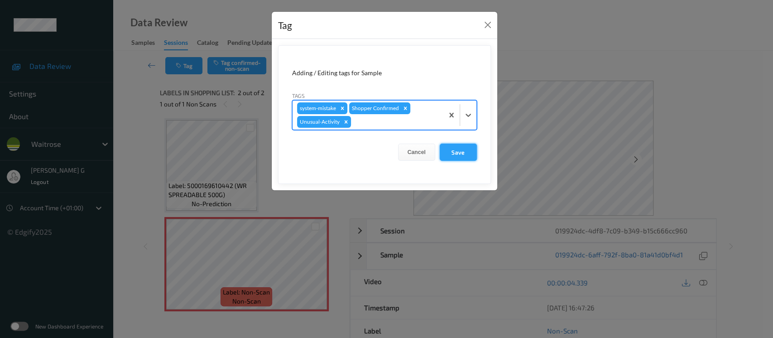
click at [467, 148] on button "Save" at bounding box center [458, 152] width 37 height 17
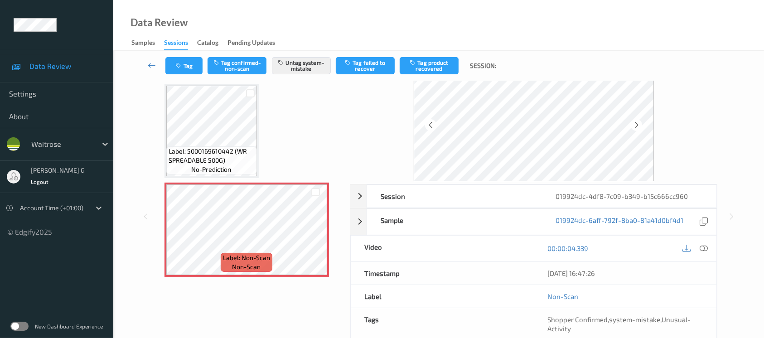
scroll to position [0, 0]
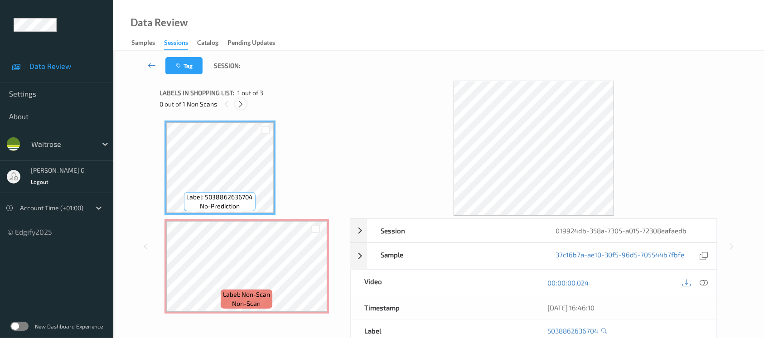
click at [241, 99] on div at bounding box center [240, 103] width 11 height 11
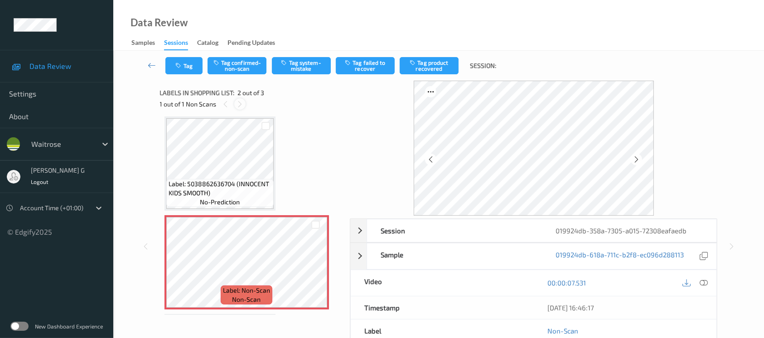
click at [238, 104] on icon at bounding box center [240, 104] width 8 height 8
click at [639, 158] on icon at bounding box center [636, 159] width 8 height 8
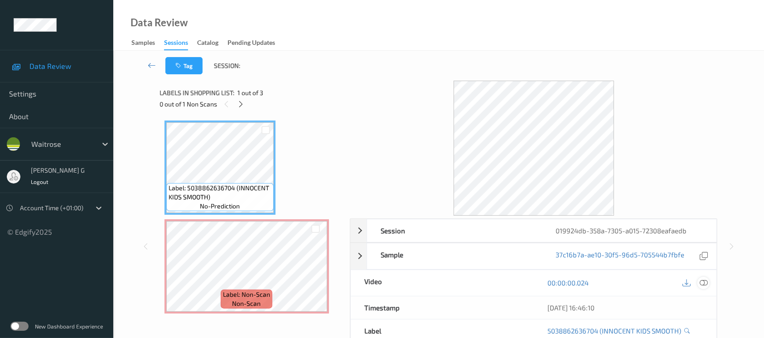
click at [707, 282] on icon at bounding box center [703, 283] width 8 height 8
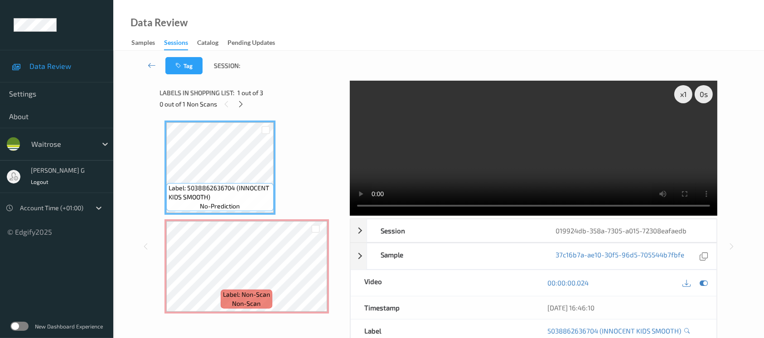
click at [694, 279] on div at bounding box center [694, 283] width 29 height 12
click at [709, 283] on div at bounding box center [703, 283] width 12 height 12
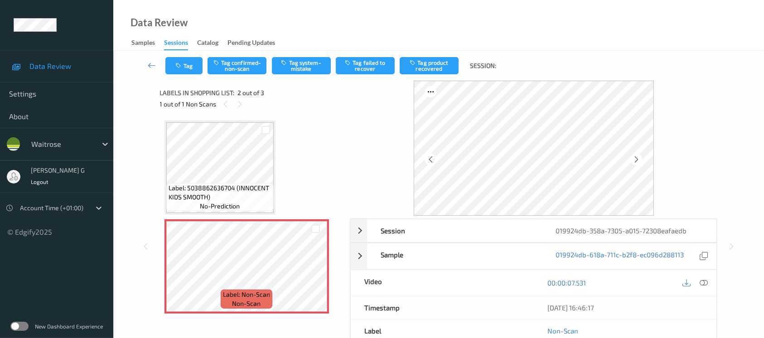
click at [294, 76] on div "Tag Tag confirmed-non-scan Tag system-mistake Tag failed to recover Tag product…" at bounding box center [438, 66] width 613 height 30
click at [300, 59] on button "Tag system-mistake" at bounding box center [301, 65] width 59 height 17
click at [190, 65] on button "Tag" at bounding box center [183, 65] width 37 height 17
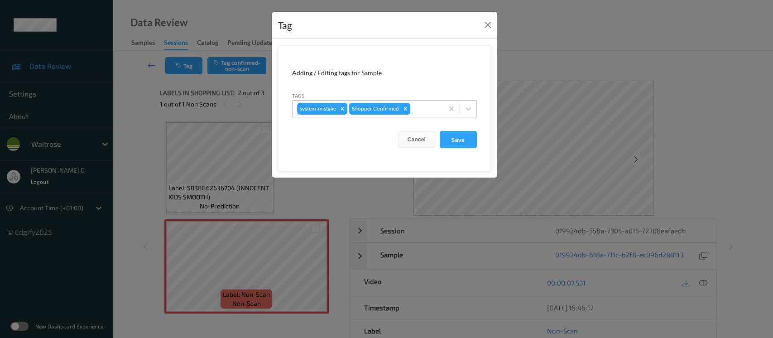
click at [412, 111] on input "text" at bounding box center [412, 108] width 1 height 9
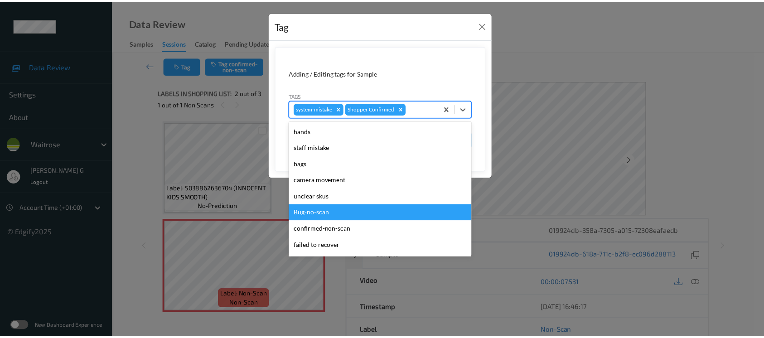
scroll to position [210, 0]
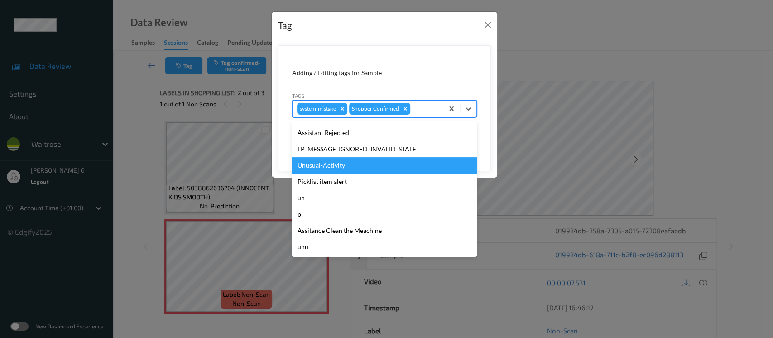
click at [328, 164] on div "Unusual-Activity" at bounding box center [384, 165] width 185 height 16
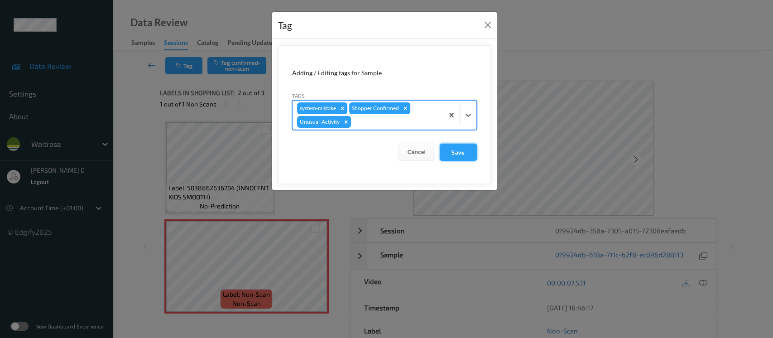
click at [453, 147] on button "Save" at bounding box center [458, 152] width 37 height 17
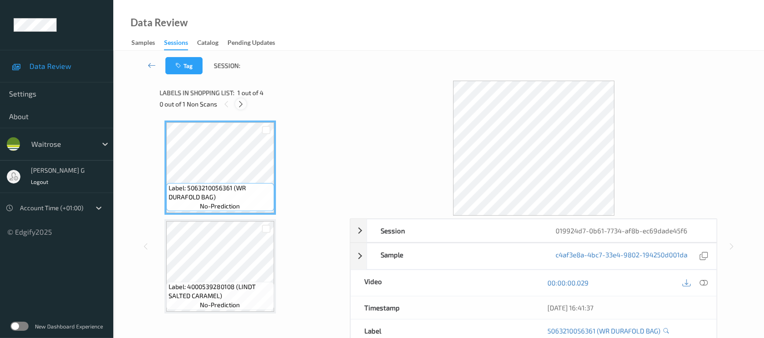
click at [241, 105] on icon at bounding box center [241, 104] width 8 height 8
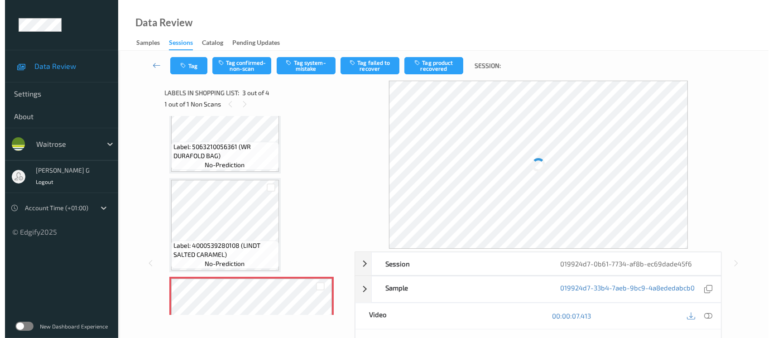
scroll to position [60, 0]
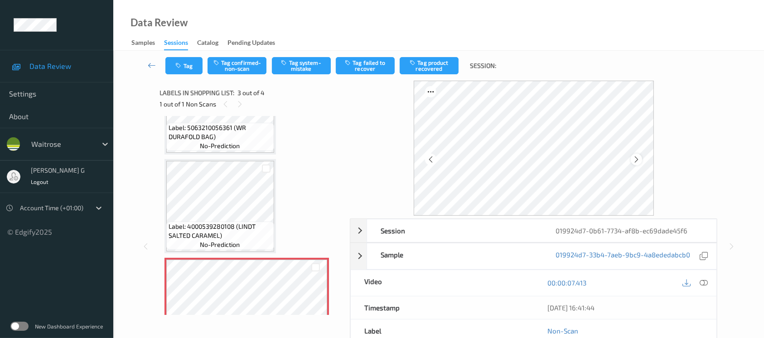
click at [635, 160] on icon at bounding box center [636, 159] width 8 height 8
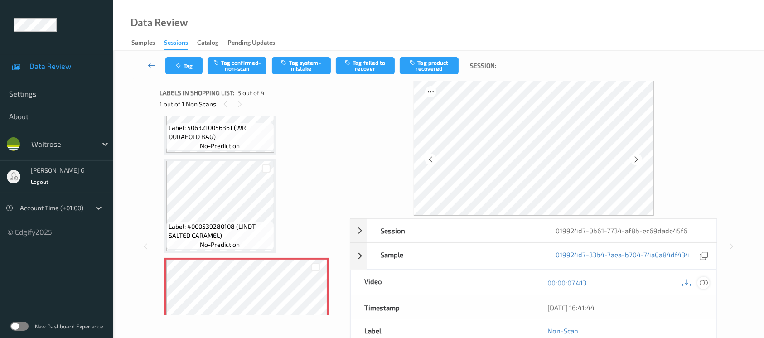
click at [700, 284] on icon at bounding box center [703, 283] width 8 height 8
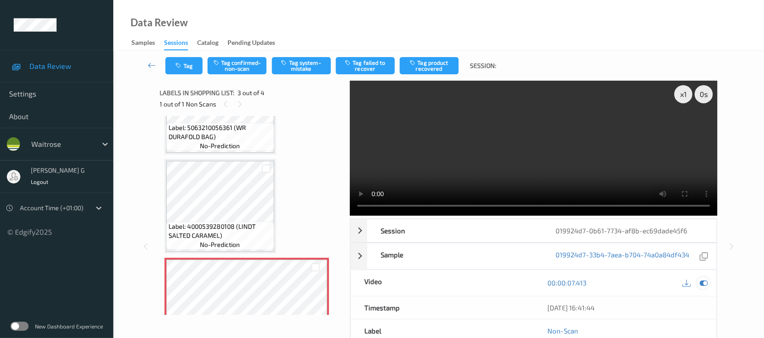
click at [709, 283] on div at bounding box center [703, 283] width 12 height 12
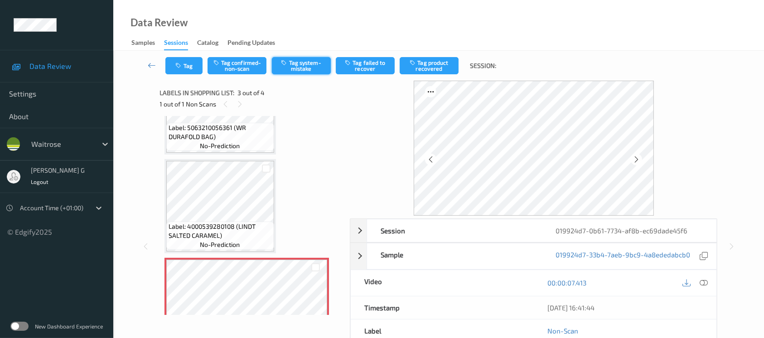
click at [291, 63] on button "Tag system-mistake" at bounding box center [301, 65] width 59 height 17
click at [188, 58] on button "Tag" at bounding box center [183, 65] width 37 height 17
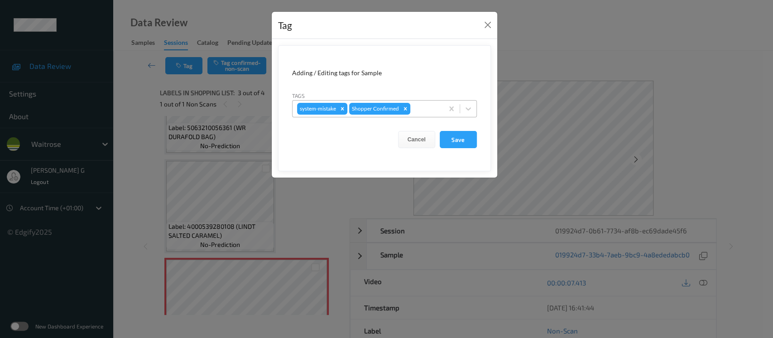
click at [419, 111] on div at bounding box center [425, 108] width 27 height 11
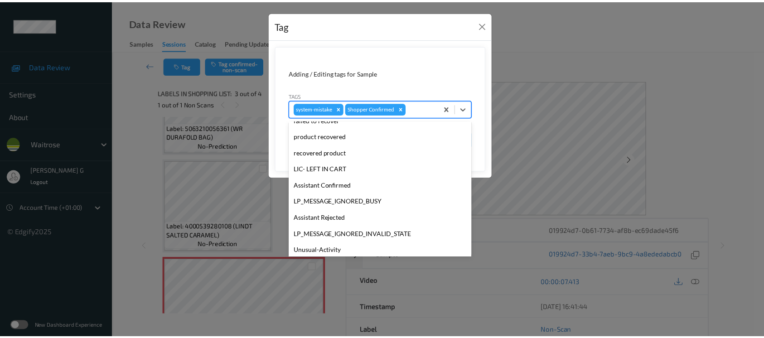
scroll to position [172, 0]
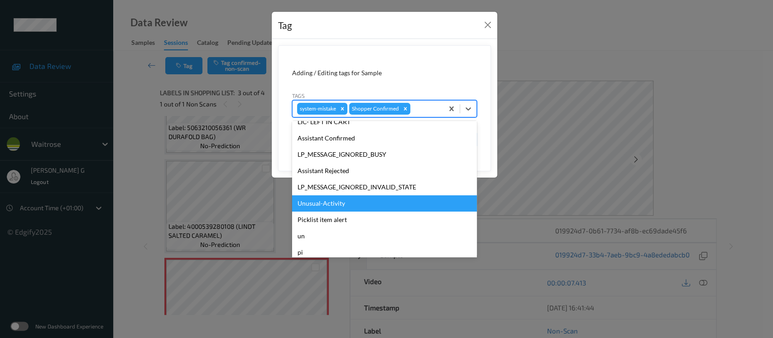
click at [322, 201] on div "Unusual-Activity" at bounding box center [384, 203] width 185 height 16
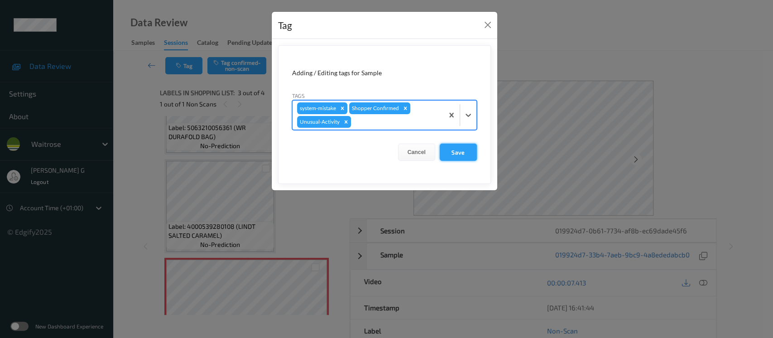
click at [453, 147] on button "Save" at bounding box center [458, 152] width 37 height 17
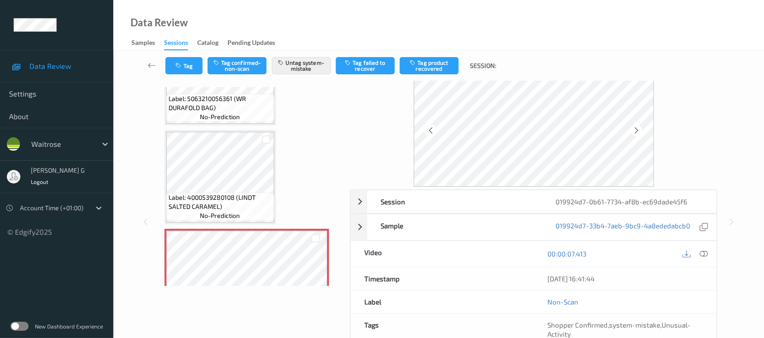
scroll to position [0, 0]
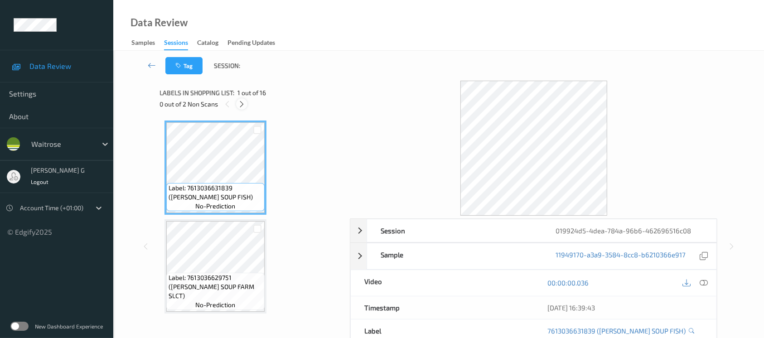
click at [241, 101] on icon at bounding box center [242, 104] width 8 height 8
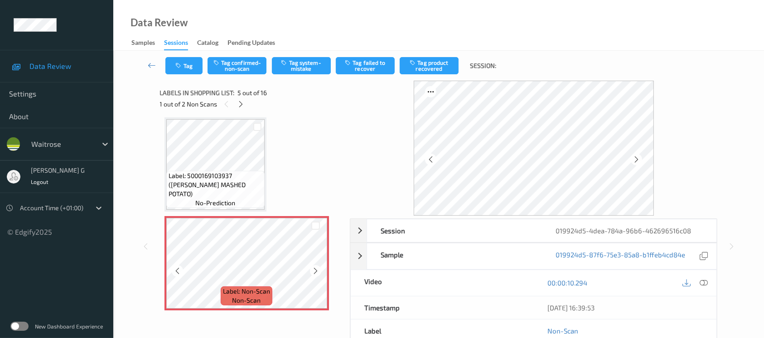
scroll to position [360, 0]
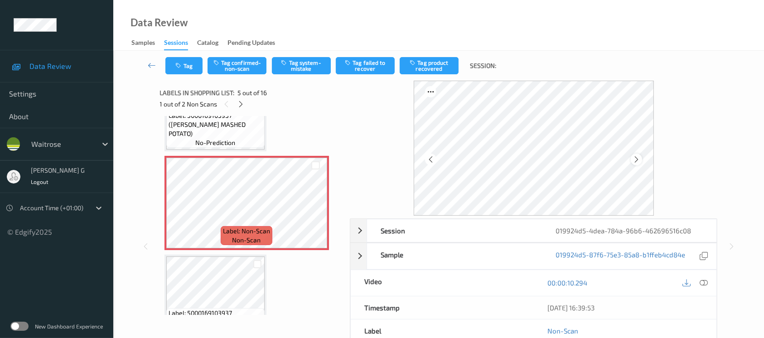
click at [636, 159] on icon at bounding box center [636, 159] width 8 height 8
click at [636, 158] on icon at bounding box center [636, 159] width 8 height 8
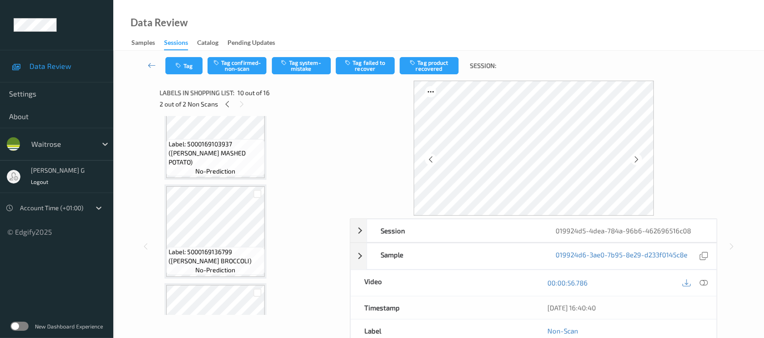
scroll to position [541, 0]
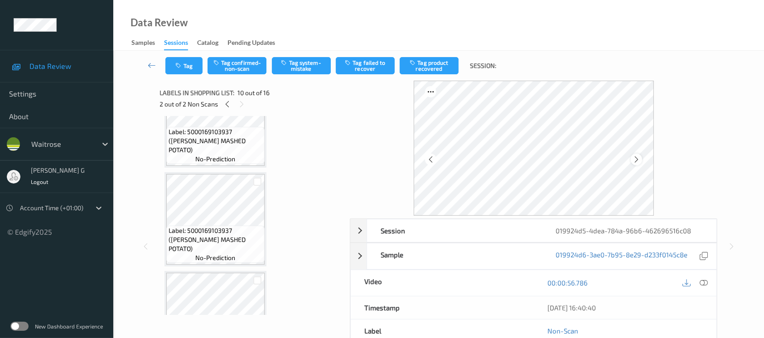
click at [640, 159] on div at bounding box center [635, 159] width 11 height 11
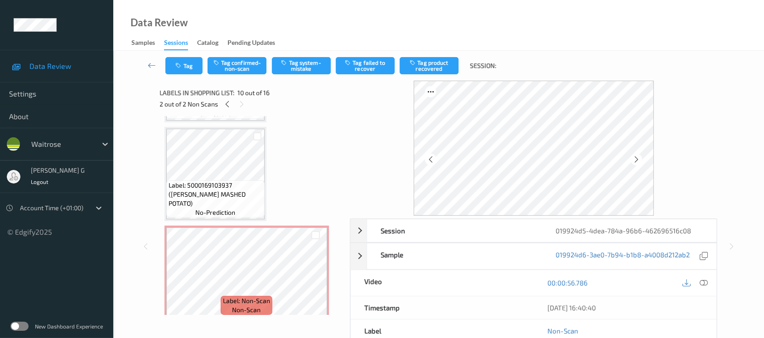
scroll to position [360, 0]
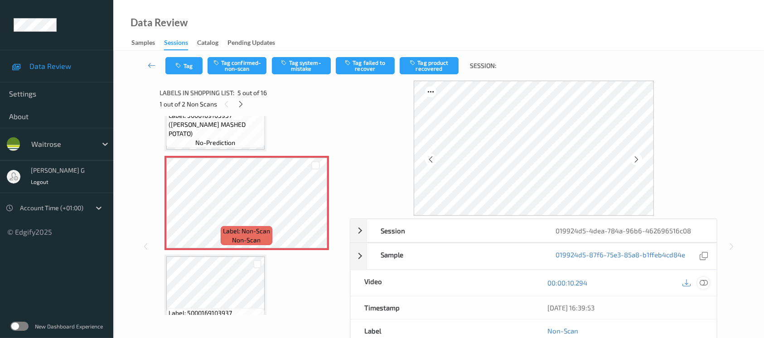
click at [702, 284] on icon at bounding box center [703, 283] width 8 height 8
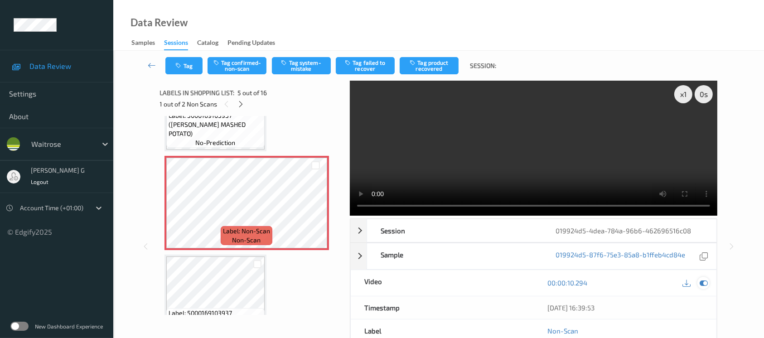
click at [703, 281] on icon at bounding box center [703, 283] width 8 height 8
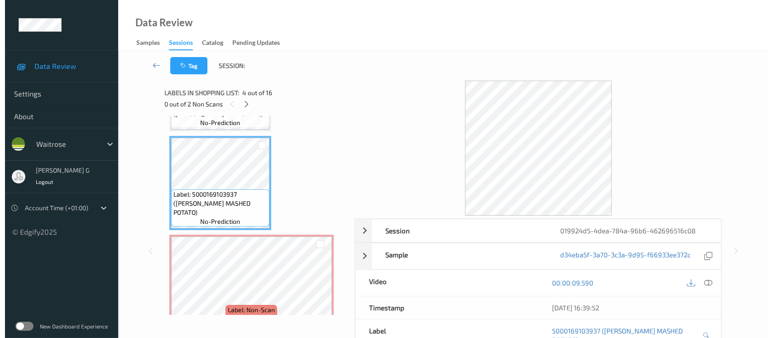
scroll to position [299, 0]
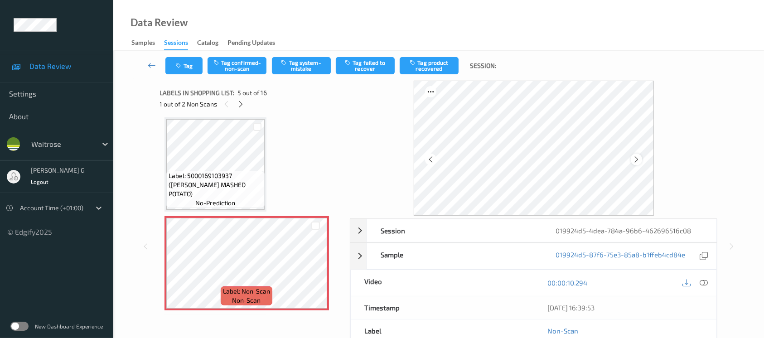
click at [638, 159] on icon at bounding box center [636, 159] width 8 height 8
click at [309, 54] on div "Tag Tag confirmed-non-scan Tag system-mistake Tag failed to recover Tag product…" at bounding box center [438, 66] width 613 height 30
click at [309, 57] on button "Tag system-mistake" at bounding box center [301, 65] width 59 height 17
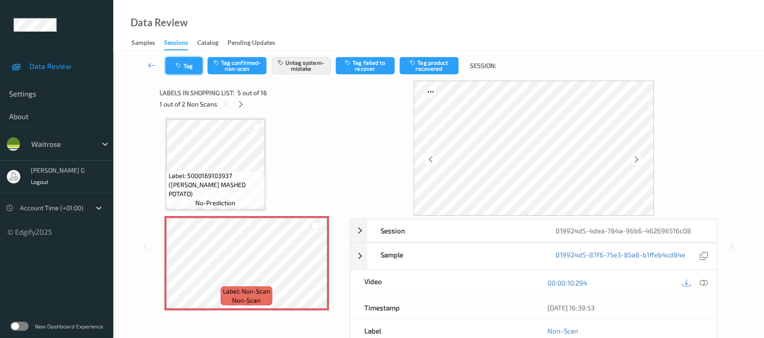
click at [192, 65] on button "Tag" at bounding box center [183, 65] width 37 height 17
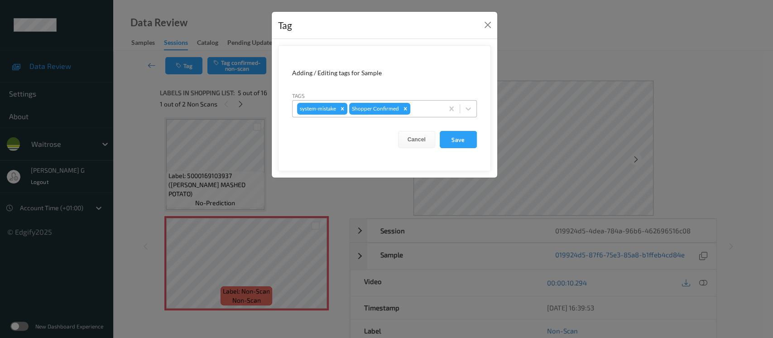
click at [430, 101] on div "system-mistake Shopper Confirmed" at bounding box center [368, 108] width 151 height 15
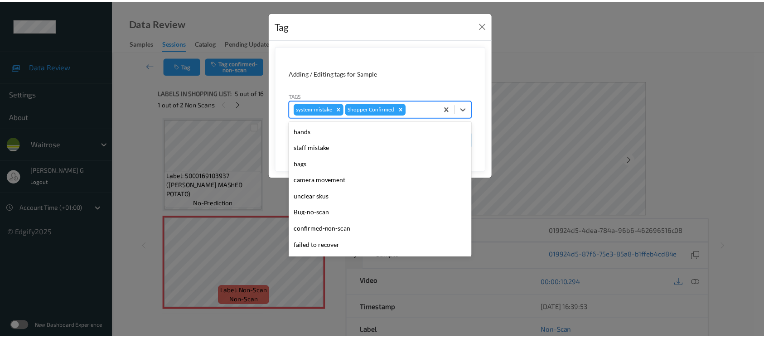
scroll to position [210, 0]
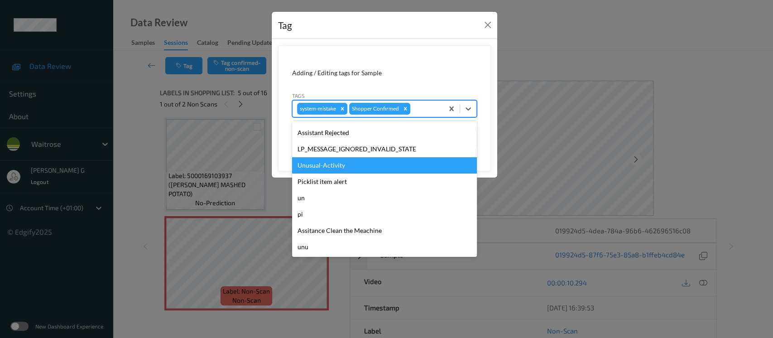
click at [322, 168] on div "Unusual-Activity" at bounding box center [384, 165] width 185 height 16
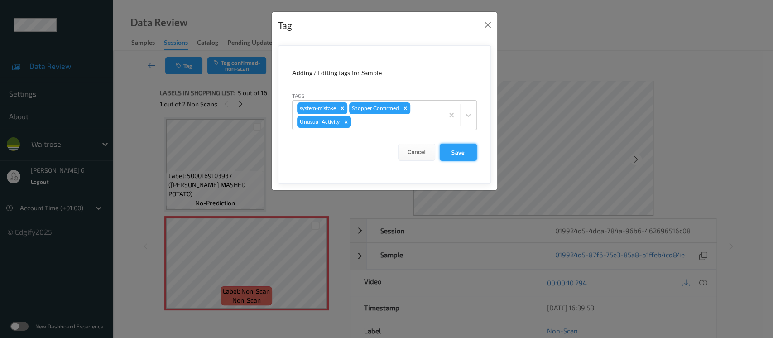
click at [455, 152] on button "Save" at bounding box center [458, 152] width 37 height 17
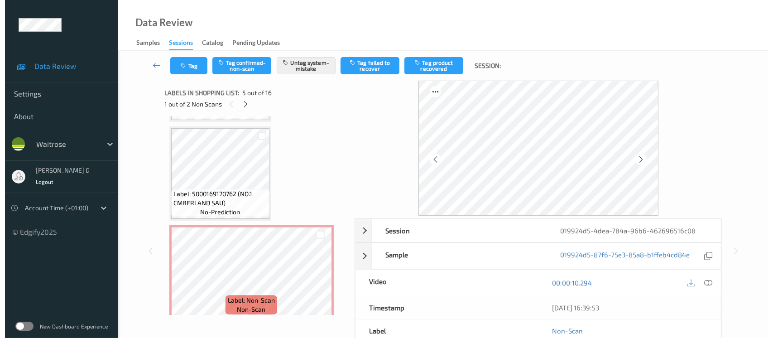
scroll to position [903, 0]
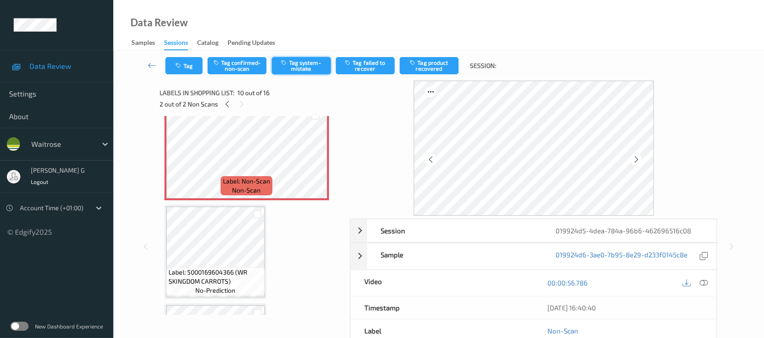
click at [294, 63] on button "Tag system-mistake" at bounding box center [301, 65] width 59 height 17
click at [185, 68] on button "Tag" at bounding box center [183, 65] width 37 height 17
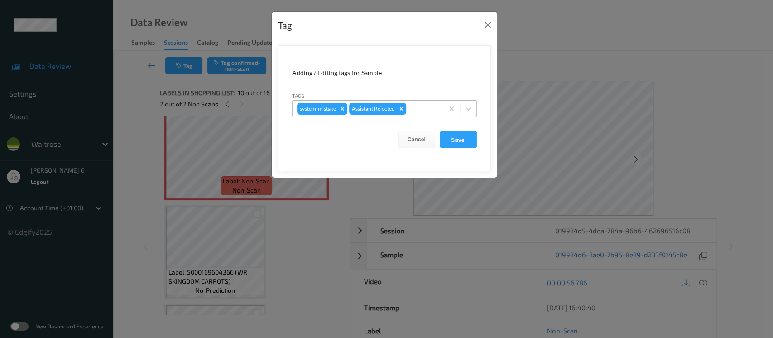
click at [423, 106] on div at bounding box center [423, 108] width 31 height 11
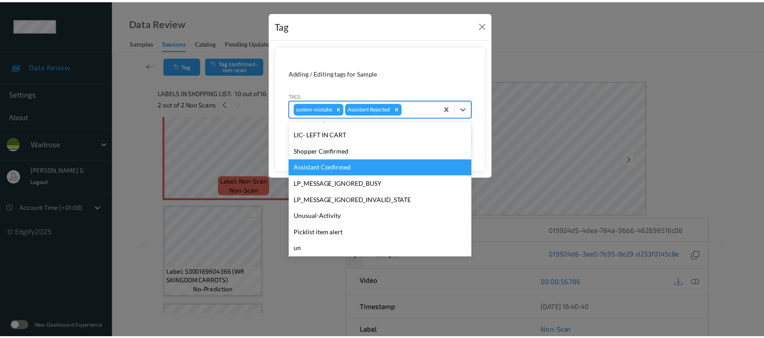
scroll to position [210, 0]
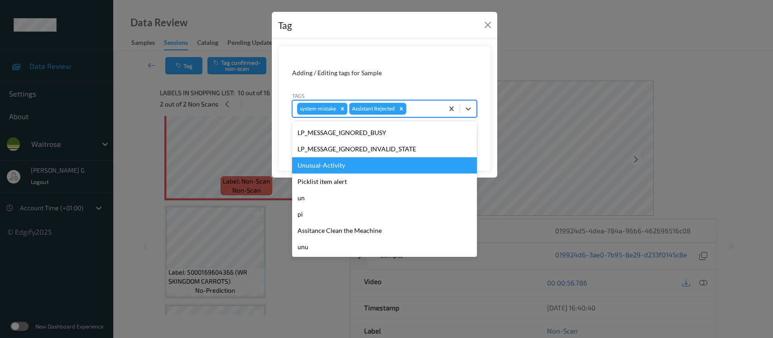
click at [333, 168] on div "Unusual-Activity" at bounding box center [384, 165] width 185 height 16
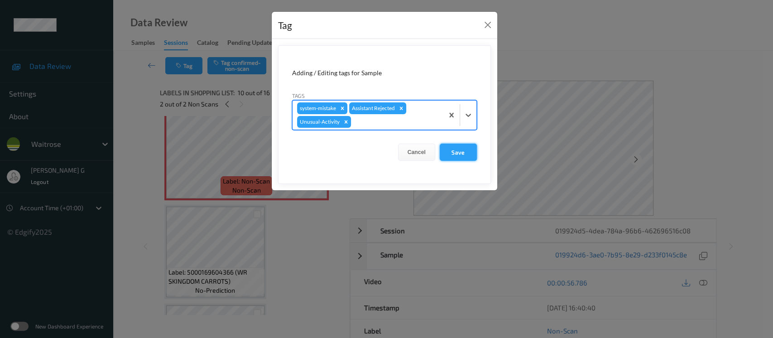
click at [450, 149] on button "Save" at bounding box center [458, 152] width 37 height 17
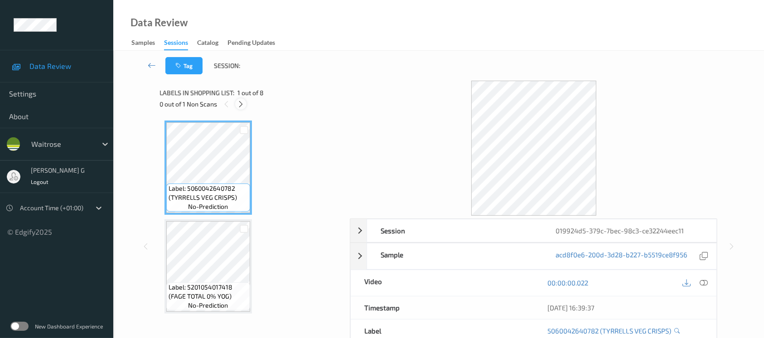
click at [241, 101] on icon at bounding box center [241, 104] width 8 height 8
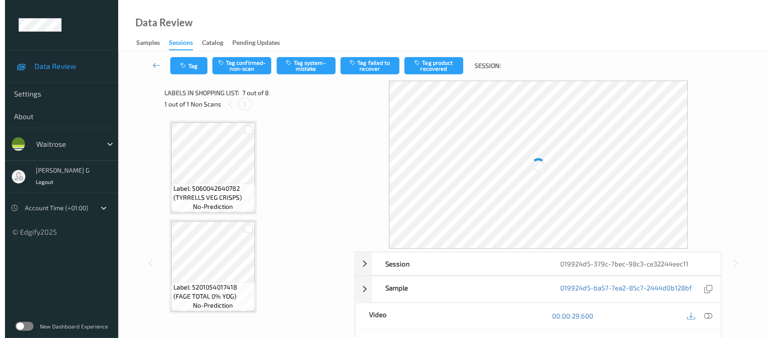
scroll to position [496, 0]
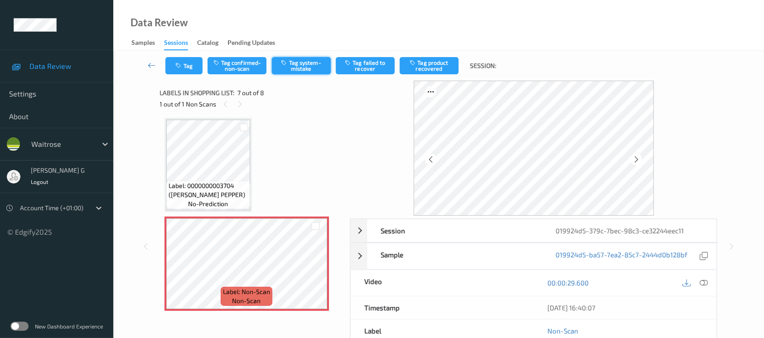
click at [302, 66] on button "Tag system-mistake" at bounding box center [301, 65] width 59 height 17
click at [183, 70] on button "Tag" at bounding box center [183, 65] width 37 height 17
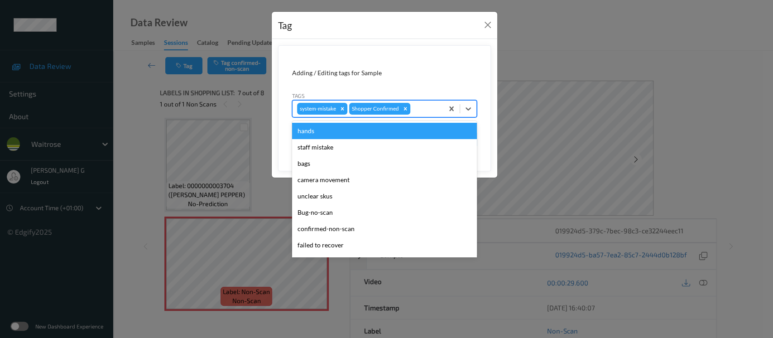
click at [422, 111] on div at bounding box center [425, 108] width 27 height 11
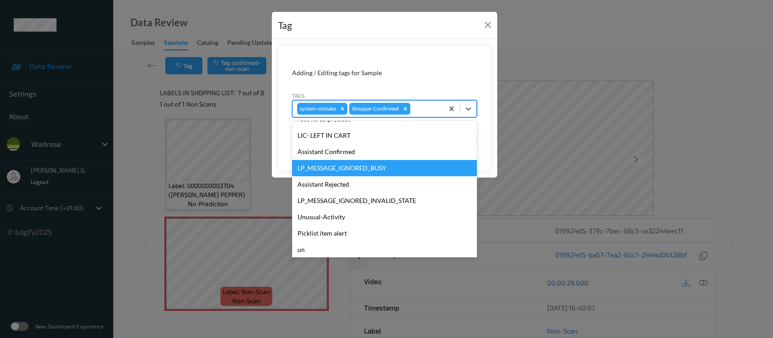
scroll to position [181, 0]
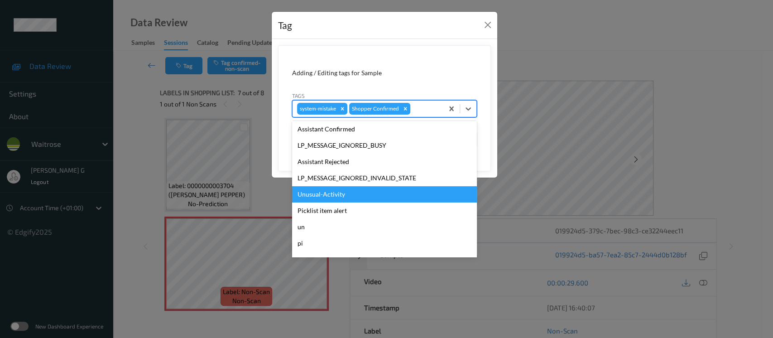
click at [310, 198] on div "Unusual-Activity" at bounding box center [384, 194] width 185 height 16
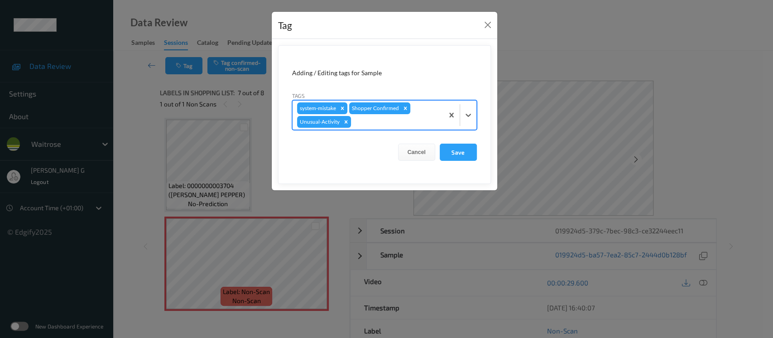
click at [397, 123] on div at bounding box center [396, 121] width 86 height 11
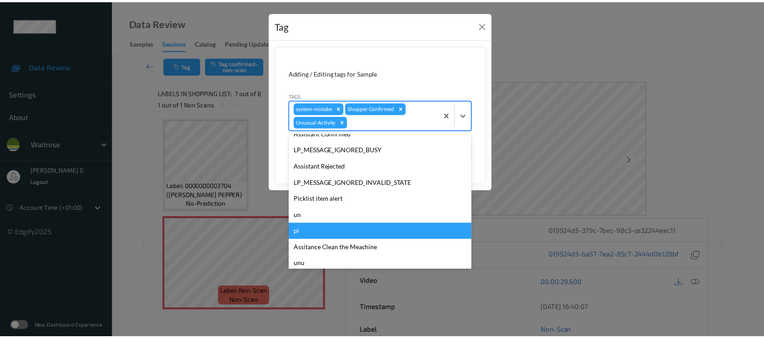
scroll to position [193, 0]
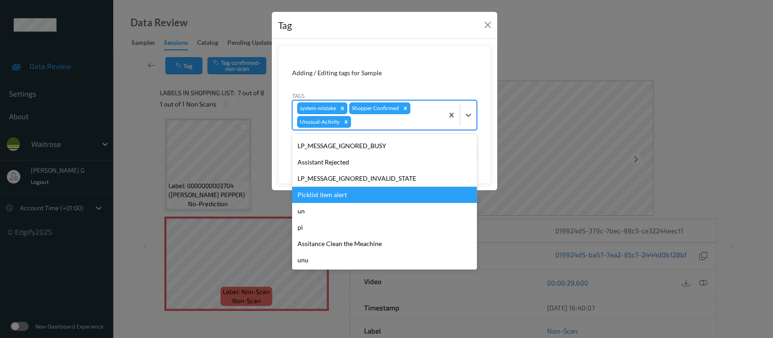
click at [327, 194] on div "Picklist item alert" at bounding box center [384, 195] width 185 height 16
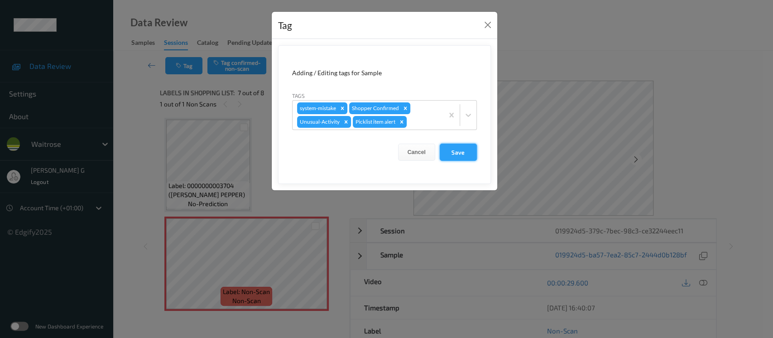
click at [456, 151] on button "Save" at bounding box center [458, 152] width 37 height 17
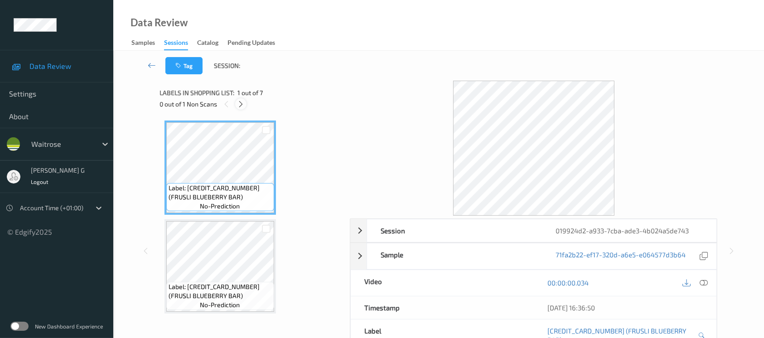
click at [238, 100] on icon at bounding box center [241, 104] width 8 height 8
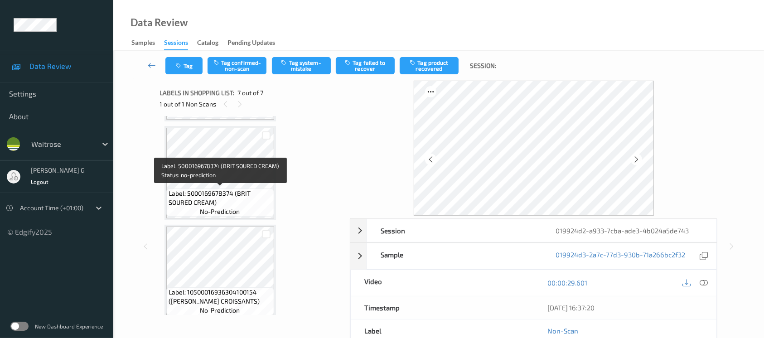
scroll to position [373, 0]
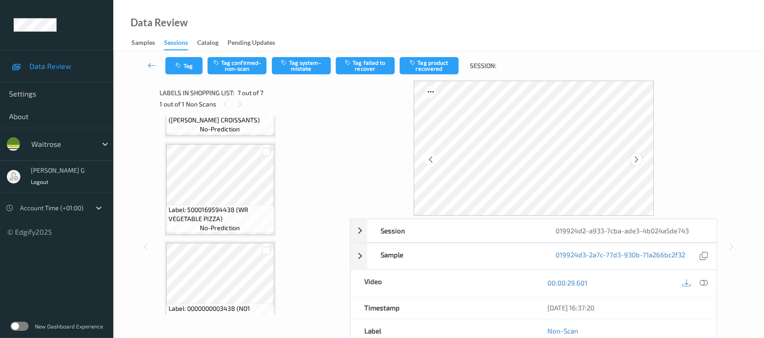
click at [636, 156] on icon at bounding box center [636, 159] width 8 height 8
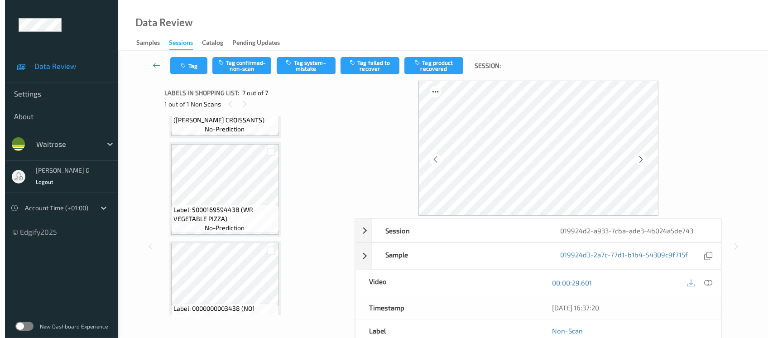
scroll to position [494, 0]
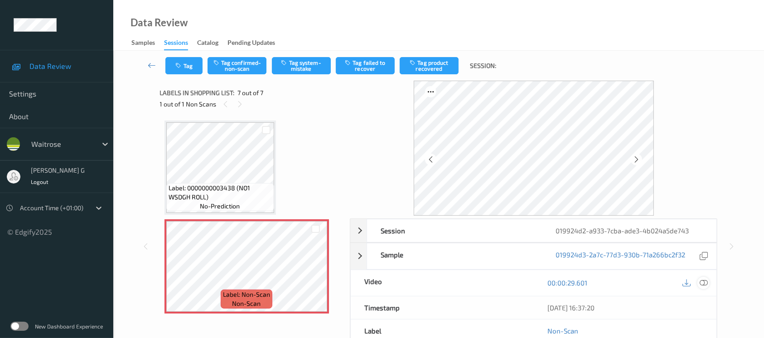
click at [702, 281] on icon at bounding box center [703, 283] width 8 height 8
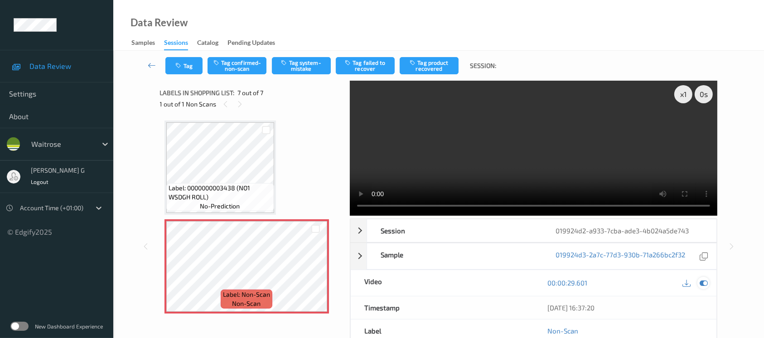
click at [699, 283] on div at bounding box center [703, 283] width 12 height 12
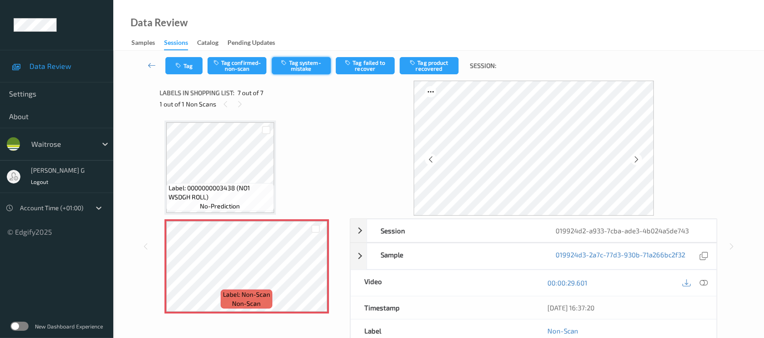
click at [300, 62] on button "Tag system-mistake" at bounding box center [301, 65] width 59 height 17
click at [188, 68] on button "Tag" at bounding box center [183, 65] width 37 height 17
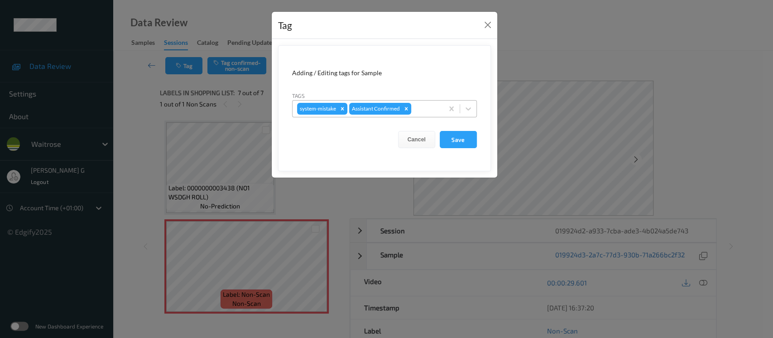
click at [420, 109] on div at bounding box center [426, 108] width 26 height 11
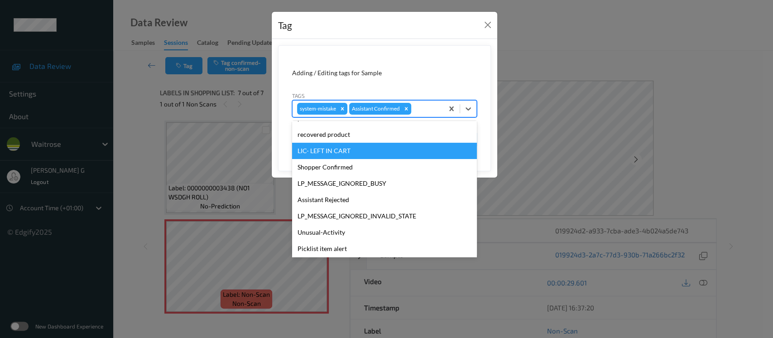
scroll to position [210, 0]
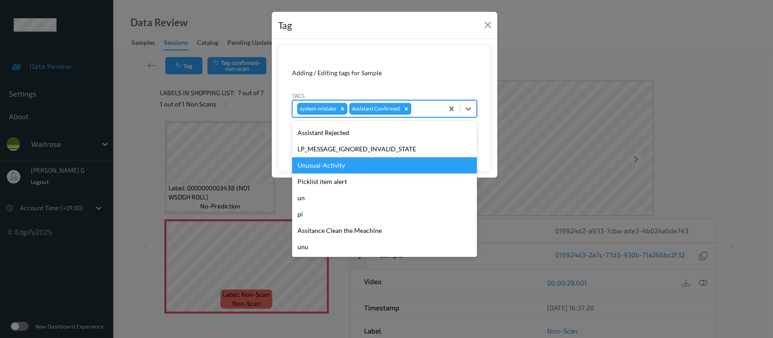
click at [320, 168] on div "Unusual-Activity" at bounding box center [384, 165] width 185 height 16
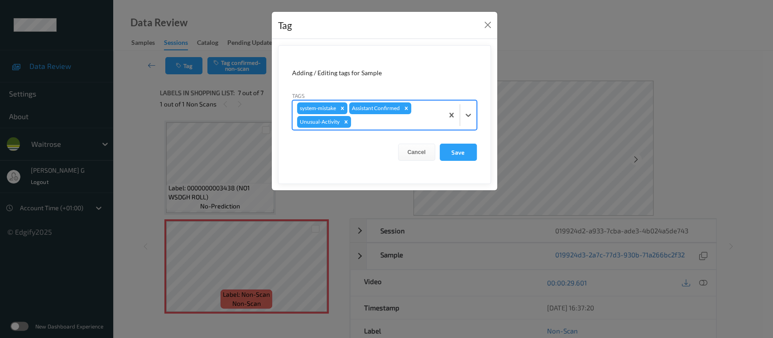
click at [373, 125] on div at bounding box center [396, 121] width 86 height 11
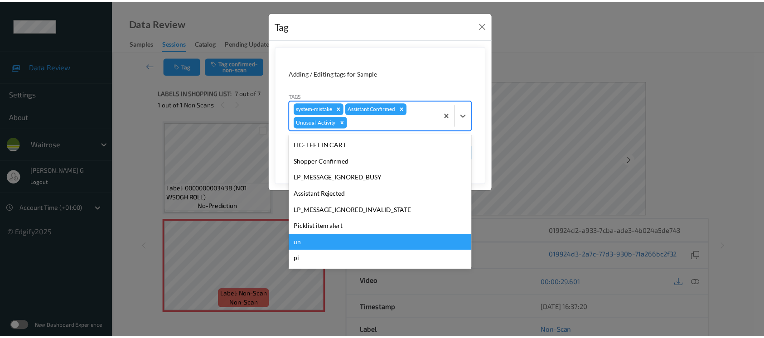
scroll to position [193, 0]
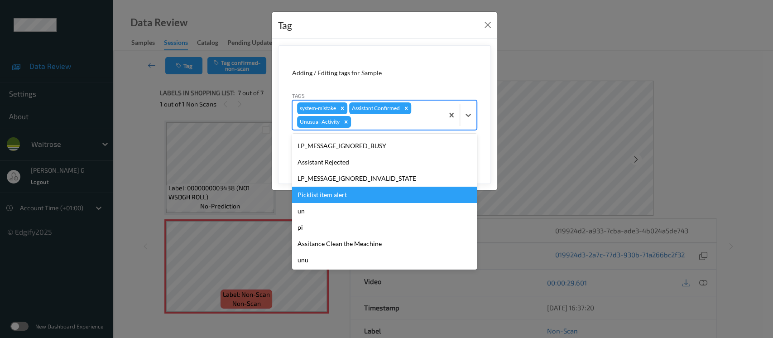
click at [322, 189] on div "Picklist item alert" at bounding box center [384, 195] width 185 height 16
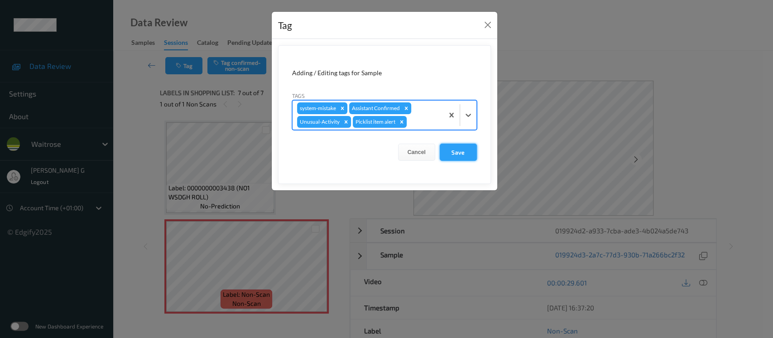
click at [462, 155] on button "Save" at bounding box center [458, 152] width 37 height 17
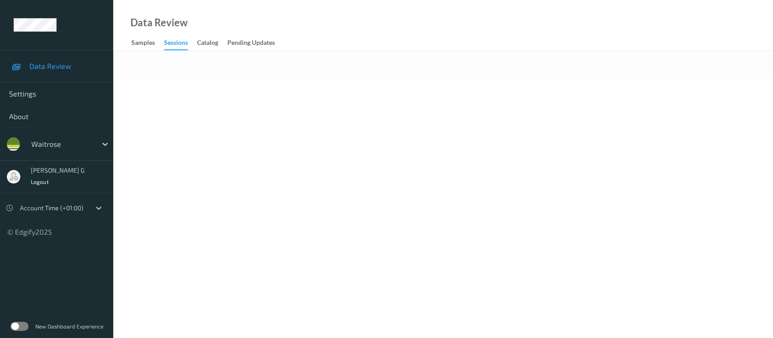
click at [448, 85] on body "Data Review Settings About waitrose [PERSON_NAME] g Logout Account Time (+01:00…" at bounding box center [386, 169] width 773 height 338
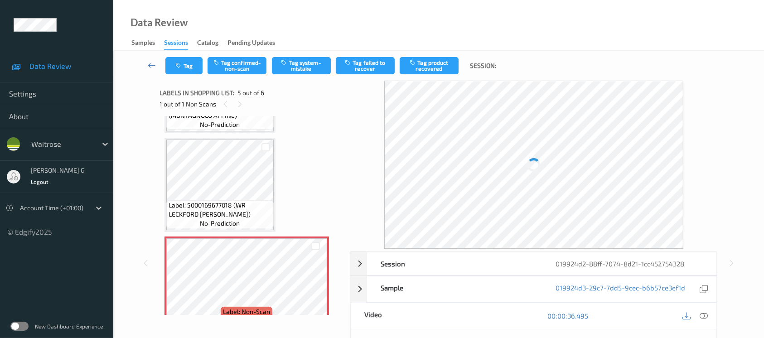
scroll to position [275, 0]
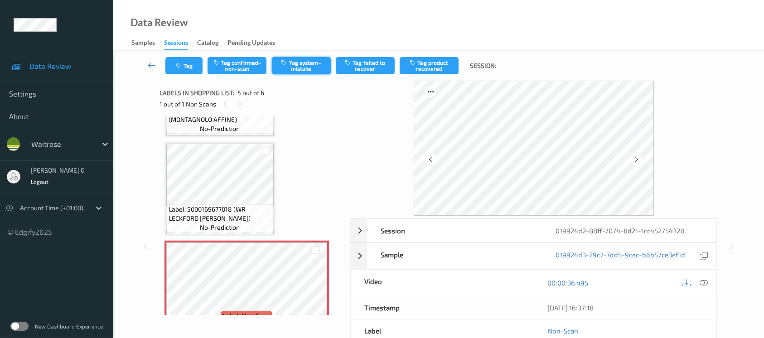
click at [292, 71] on button "Tag system-mistake" at bounding box center [301, 65] width 59 height 17
click at [179, 63] on icon "button" at bounding box center [180, 66] width 8 height 6
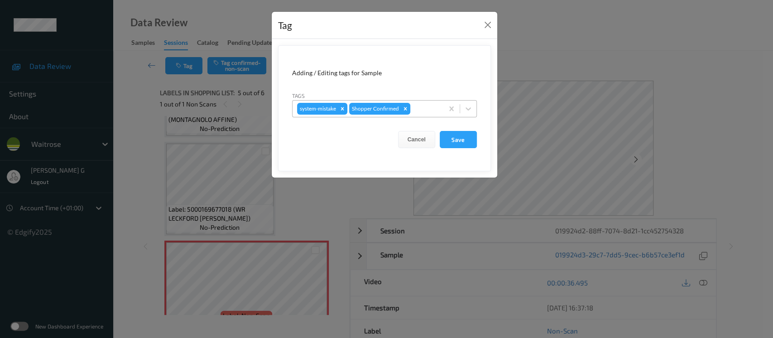
click at [422, 109] on div at bounding box center [425, 108] width 27 height 11
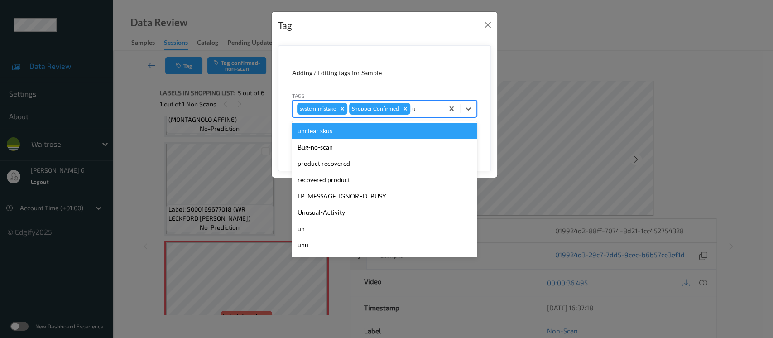
type input "un"
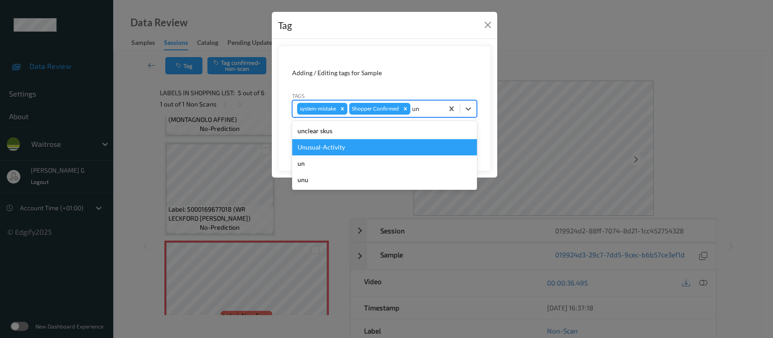
click at [336, 151] on div "Unusual-Activity" at bounding box center [384, 147] width 185 height 16
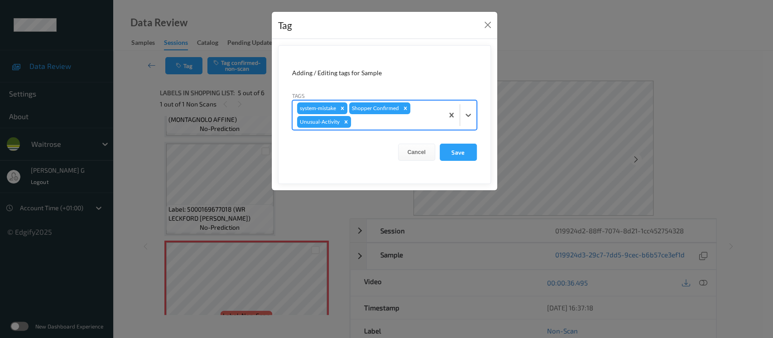
click at [377, 123] on div at bounding box center [396, 121] width 86 height 11
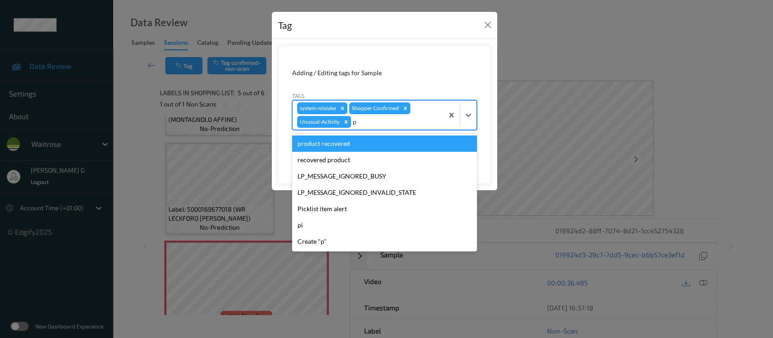
type input "pi"
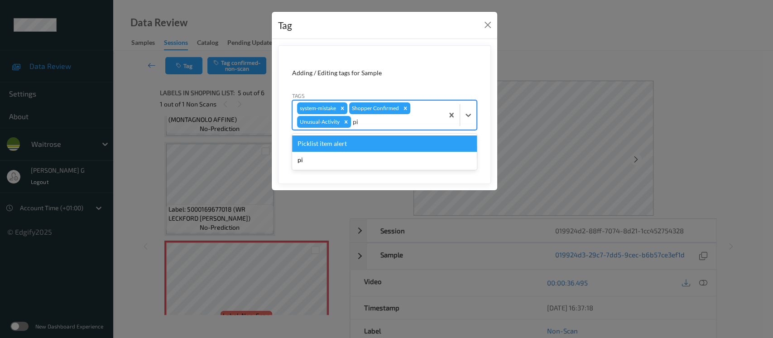
click at [310, 148] on div "Picklist item alert" at bounding box center [384, 143] width 185 height 16
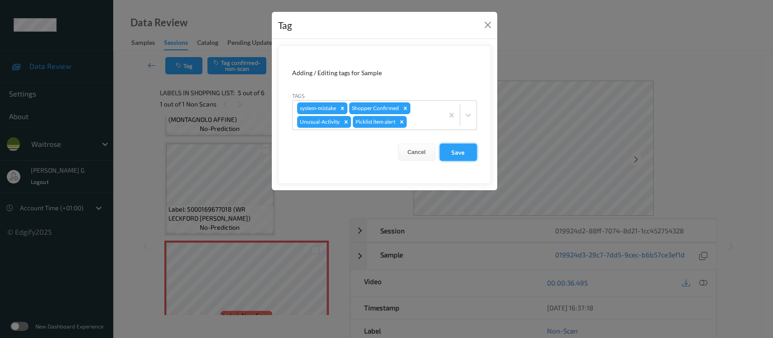
click at [452, 152] on button "Save" at bounding box center [458, 152] width 37 height 17
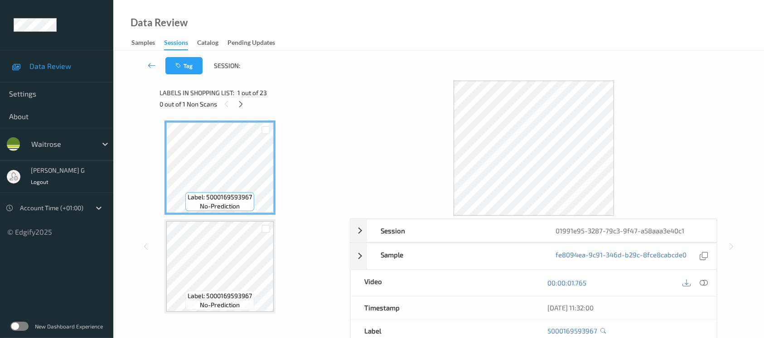
click at [245, 111] on div "Labels in shopping list: 1 out of 23 0 out of 1 Non Scans" at bounding box center [252, 98] width 184 height 35
click at [241, 104] on icon at bounding box center [241, 104] width 8 height 8
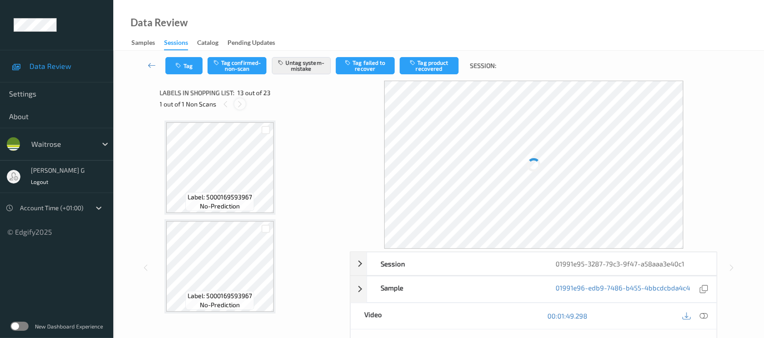
scroll to position [1086, 0]
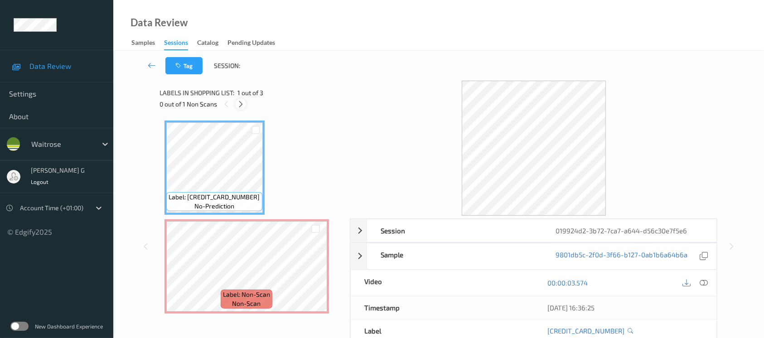
click at [245, 101] on div at bounding box center [240, 103] width 11 height 11
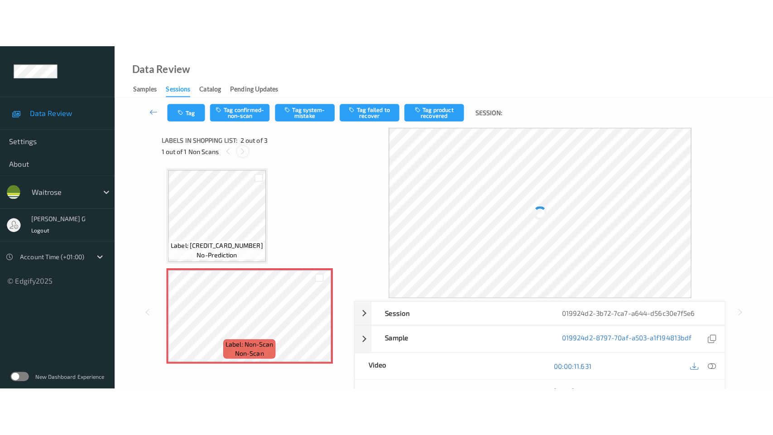
scroll to position [4, 0]
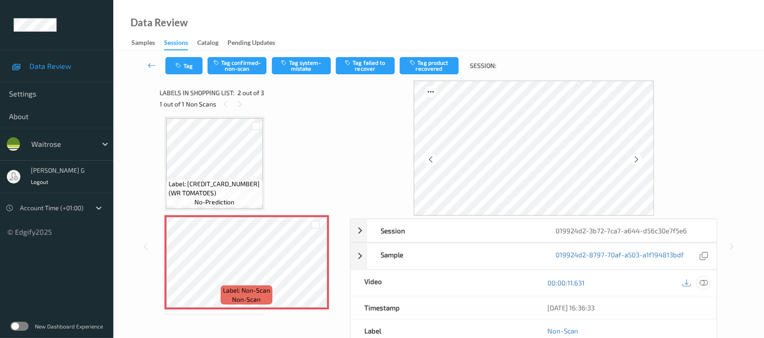
click at [705, 280] on icon at bounding box center [703, 283] width 8 height 8
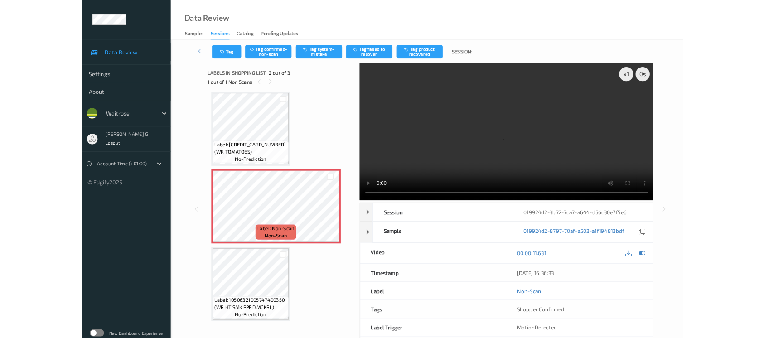
scroll to position [4, 0]
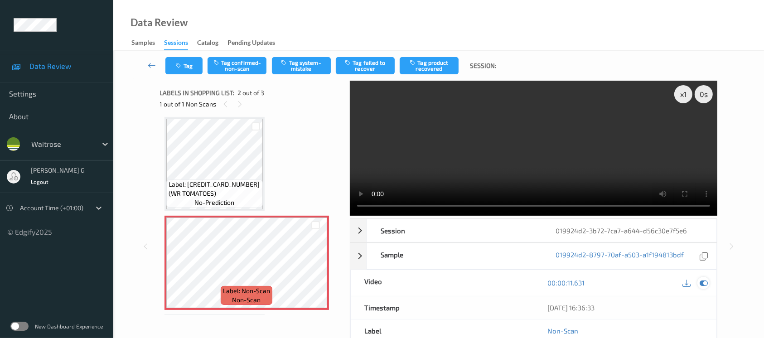
click at [703, 282] on icon at bounding box center [703, 283] width 8 height 8
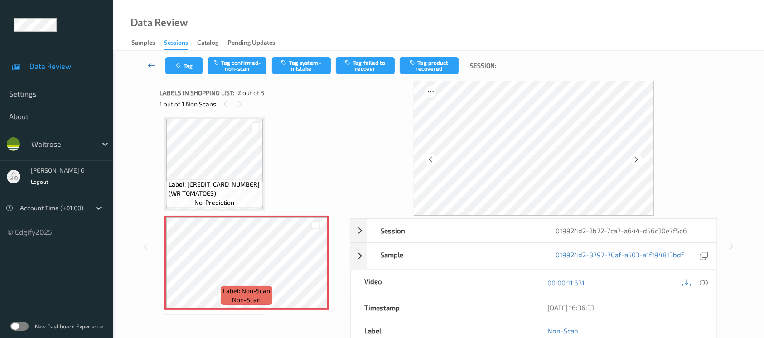
click at [239, 56] on div "Tag Tag confirmed-non-scan Tag system-mistake Tag failed to recover Tag product…" at bounding box center [438, 66] width 613 height 30
click at [236, 66] on button "Tag confirmed-non-scan" at bounding box center [236, 65] width 59 height 17
click at [436, 66] on button "Tag product recovered" at bounding box center [428, 65] width 59 height 17
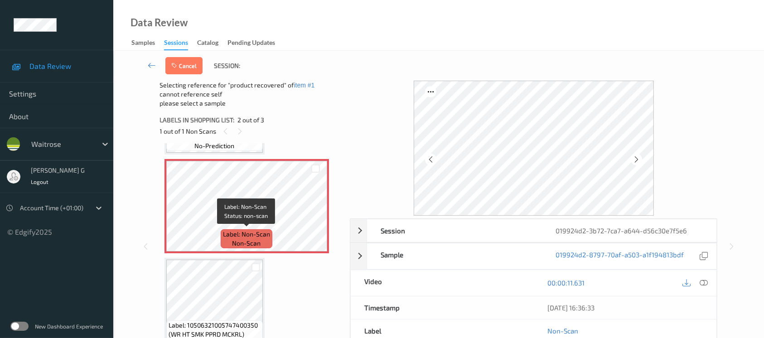
scroll to position [101, 0]
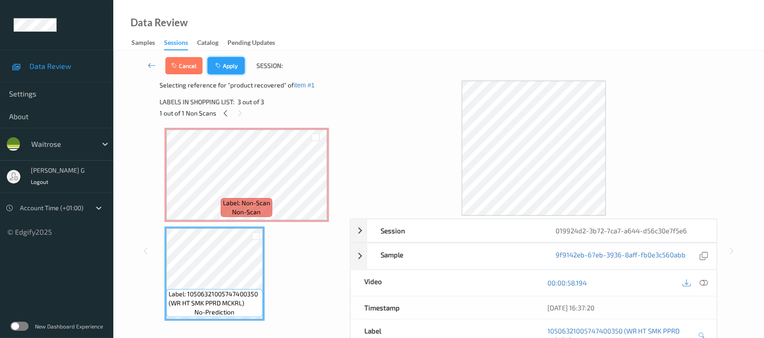
click at [227, 62] on button "Apply" at bounding box center [225, 65] width 37 height 17
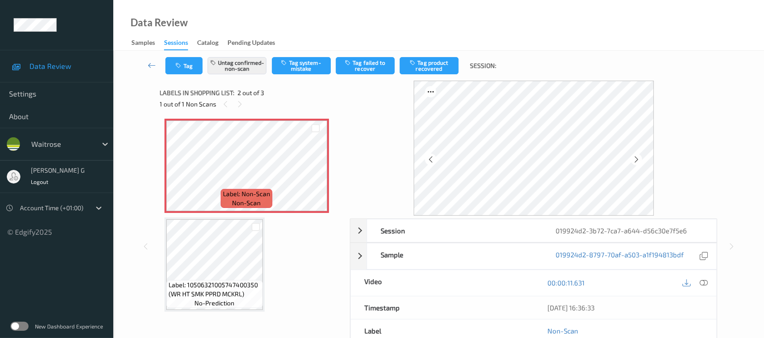
scroll to position [4, 0]
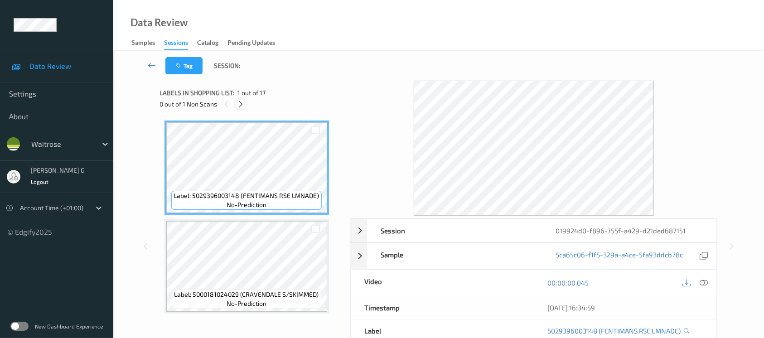
click at [245, 106] on div at bounding box center [240, 103] width 11 height 11
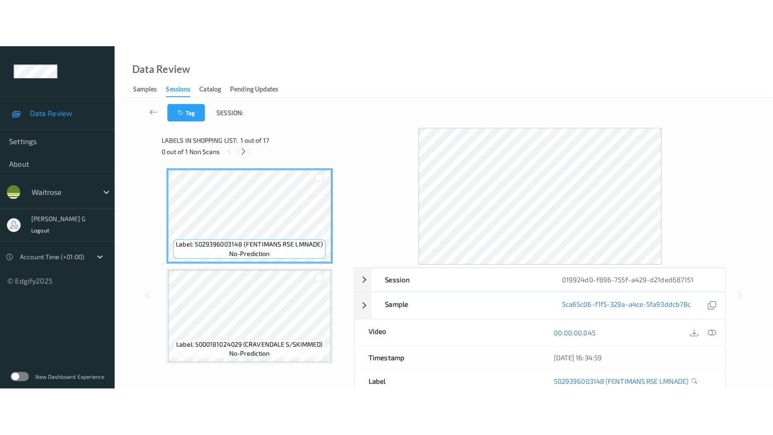
scroll to position [1381, 0]
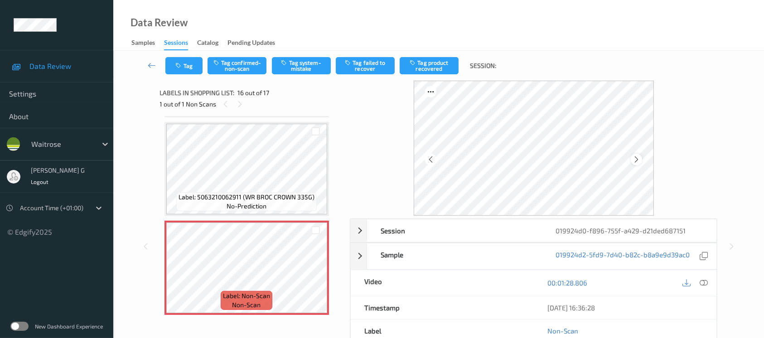
click at [635, 159] on icon at bounding box center [636, 159] width 8 height 8
click at [704, 285] on icon at bounding box center [703, 283] width 8 height 8
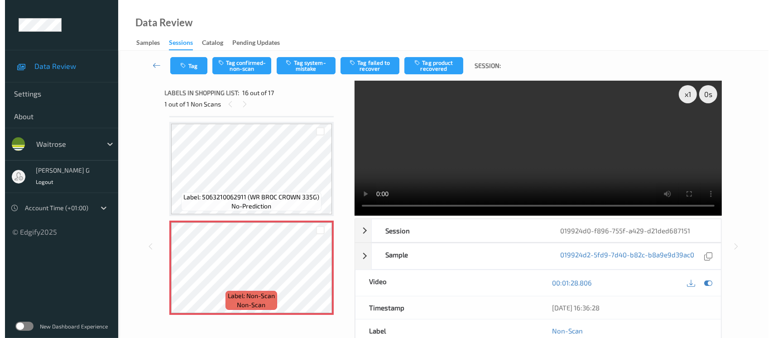
scroll to position [1381, 0]
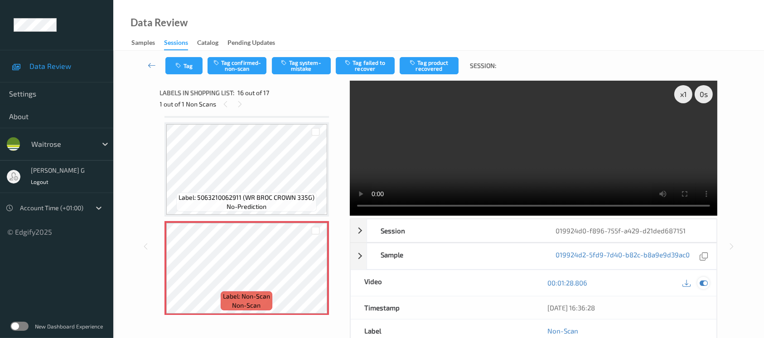
click at [704, 280] on icon at bounding box center [703, 283] width 8 height 8
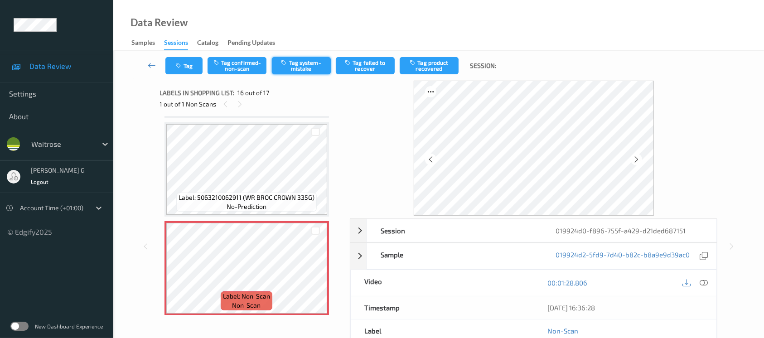
click at [290, 70] on button "Tag system-mistake" at bounding box center [301, 65] width 59 height 17
click at [173, 60] on button "Tag" at bounding box center [183, 65] width 37 height 17
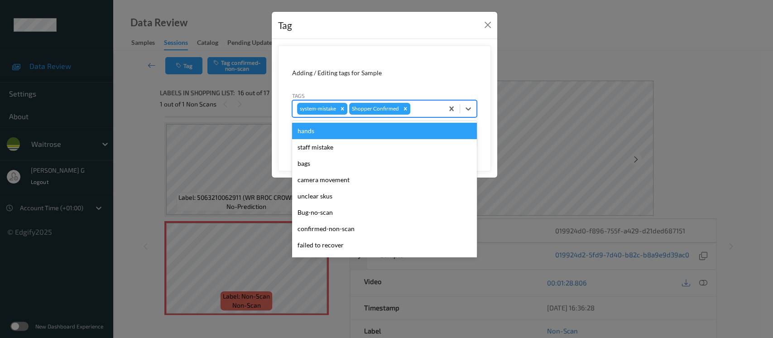
click at [433, 109] on div at bounding box center [425, 108] width 27 height 11
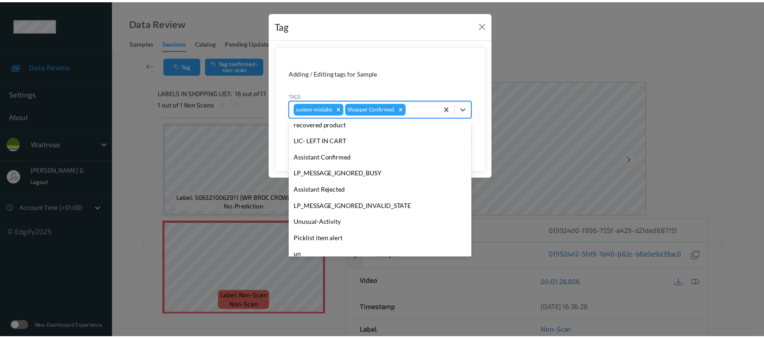
scroll to position [210, 0]
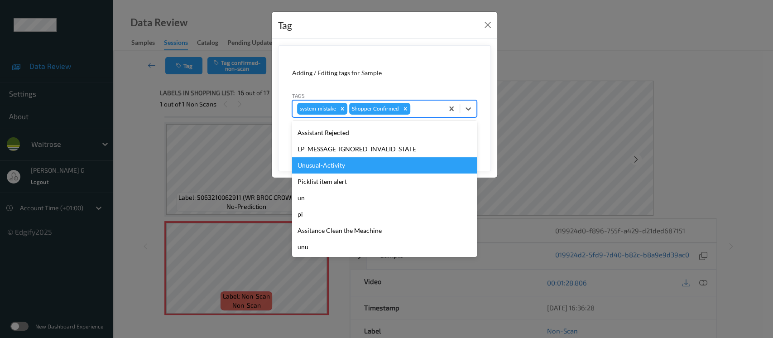
click at [329, 164] on div "Unusual-Activity" at bounding box center [384, 165] width 185 height 16
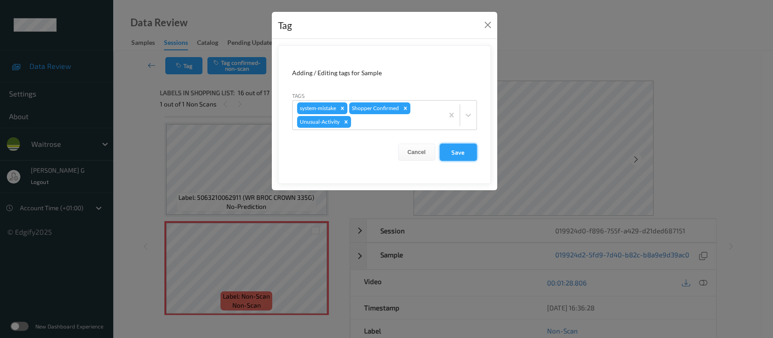
click at [457, 148] on button "Save" at bounding box center [458, 152] width 37 height 17
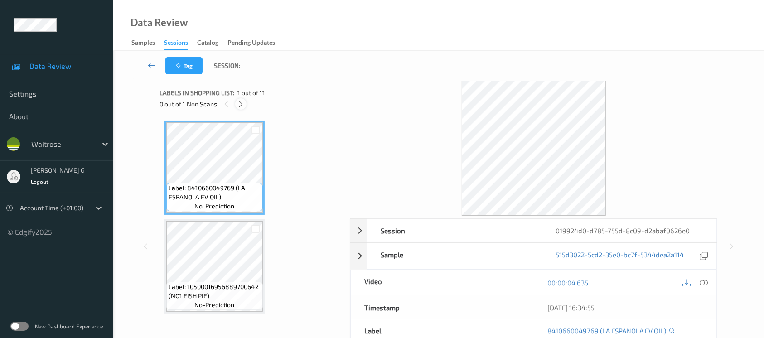
click at [242, 103] on icon at bounding box center [241, 104] width 8 height 8
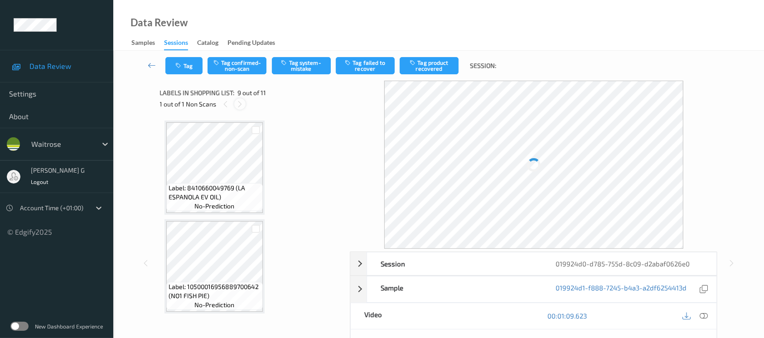
scroll to position [693, 0]
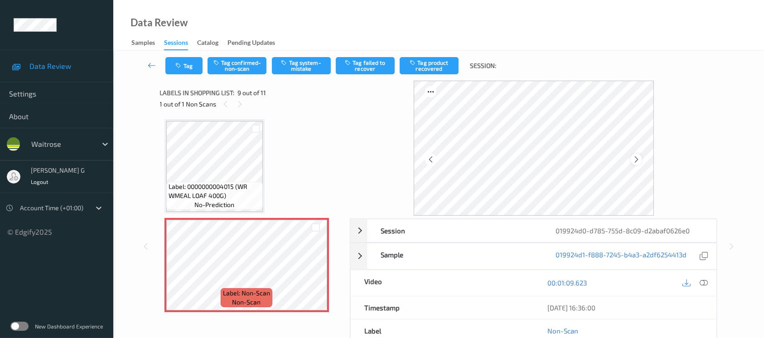
click at [639, 161] on icon at bounding box center [636, 159] width 8 height 8
click at [702, 284] on icon at bounding box center [703, 283] width 8 height 8
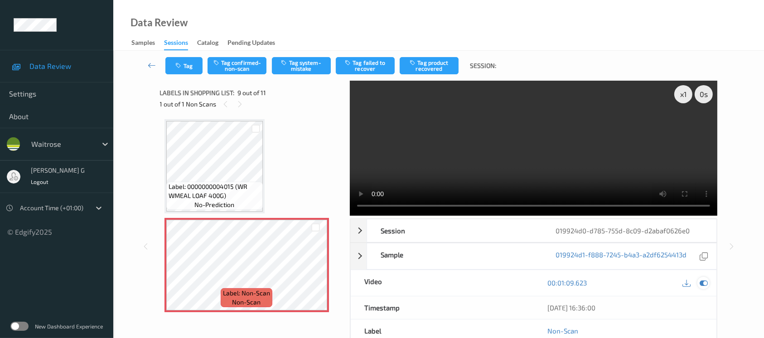
click at [702, 282] on icon at bounding box center [703, 283] width 8 height 8
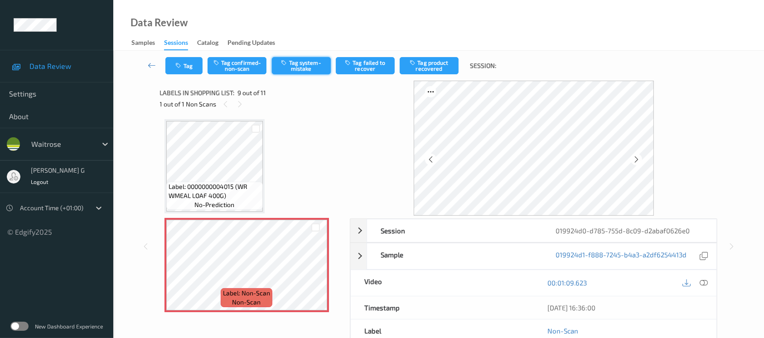
click at [294, 60] on button "Tag system-mistake" at bounding box center [301, 65] width 59 height 17
click at [176, 65] on icon "button" at bounding box center [180, 66] width 8 height 6
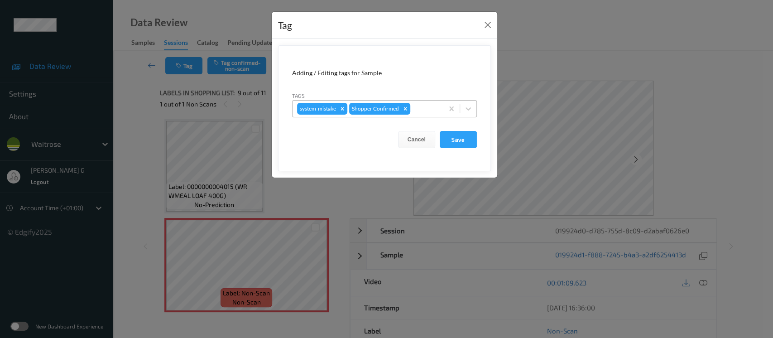
click at [426, 108] on div at bounding box center [425, 108] width 27 height 11
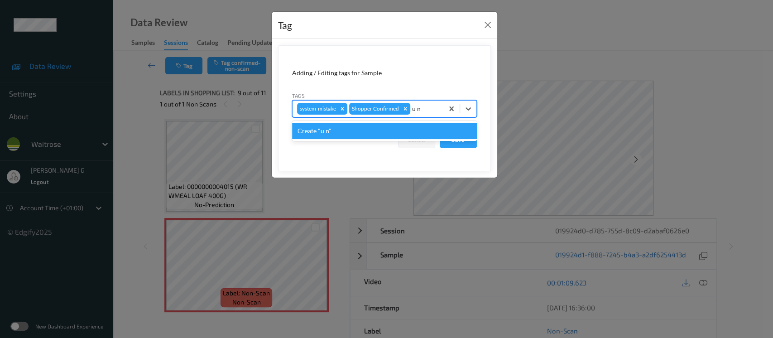
click at [415, 108] on input "u n" at bounding box center [417, 108] width 10 height 9
type input "un"
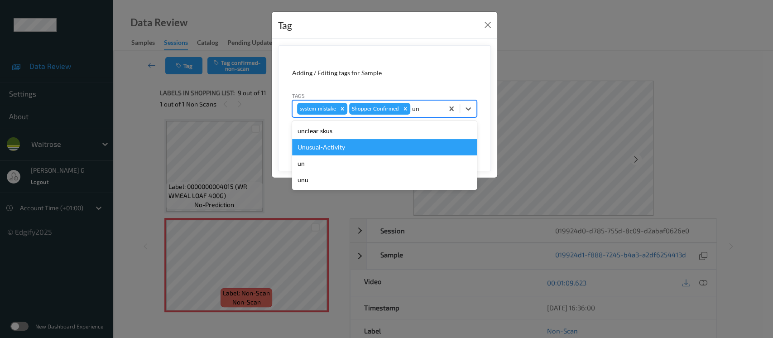
click at [332, 147] on div "Unusual-Activity" at bounding box center [384, 147] width 185 height 16
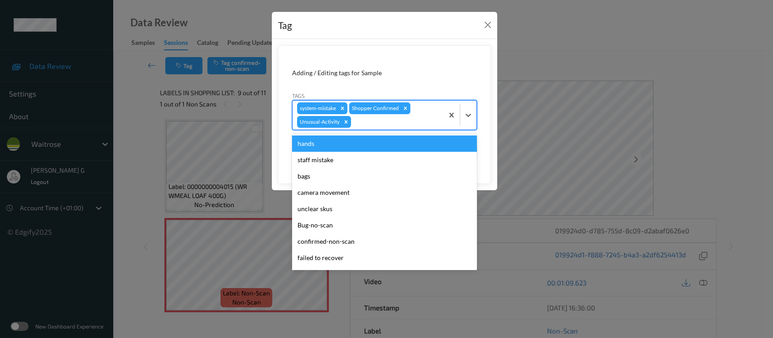
click at [416, 114] on div "system-mistake Shopper Confirmed Unusual-Activity" at bounding box center [368, 115] width 151 height 29
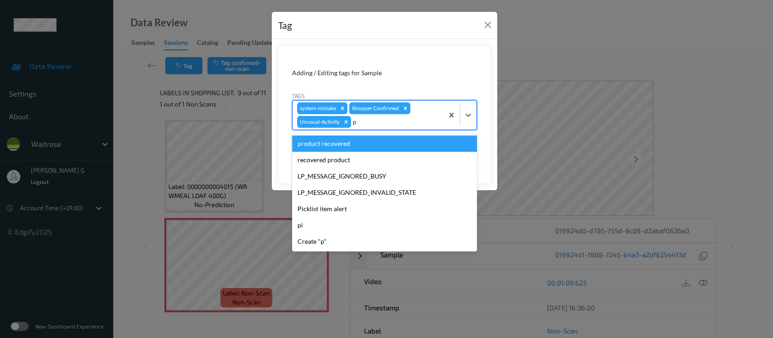
type input "pi"
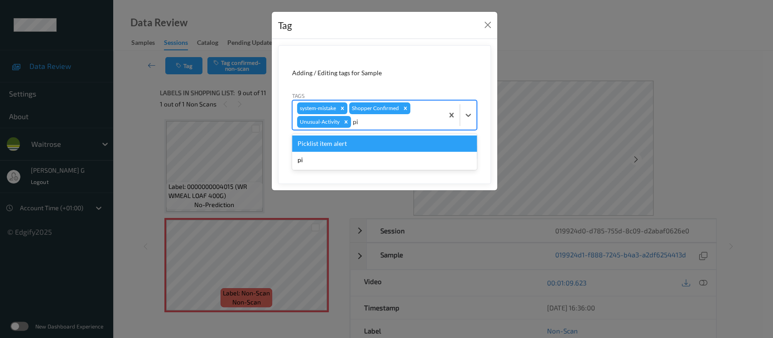
click at [322, 147] on div "Picklist item alert" at bounding box center [384, 143] width 185 height 16
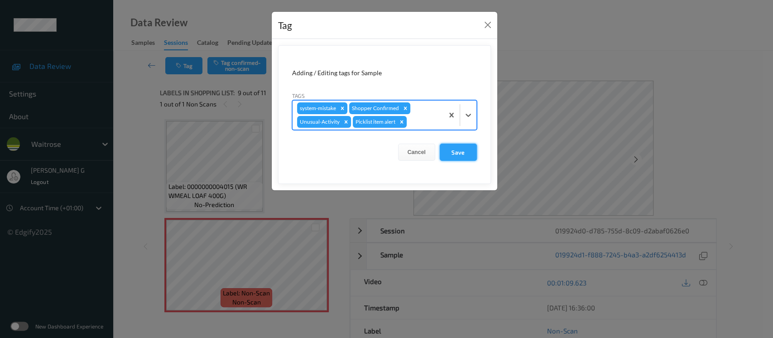
click at [462, 154] on button "Save" at bounding box center [458, 152] width 37 height 17
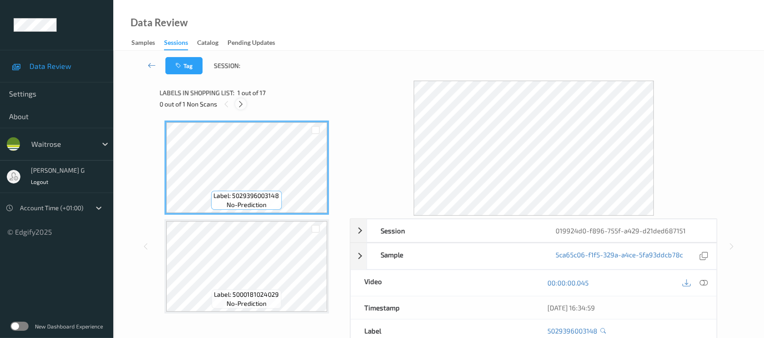
click at [243, 103] on icon at bounding box center [241, 104] width 8 height 8
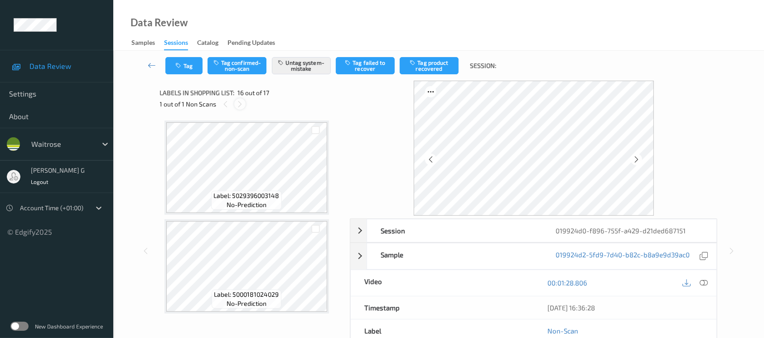
scroll to position [1381, 0]
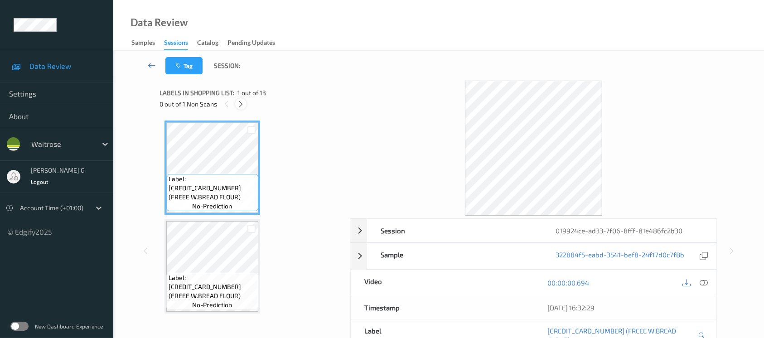
click at [237, 100] on icon at bounding box center [241, 104] width 8 height 8
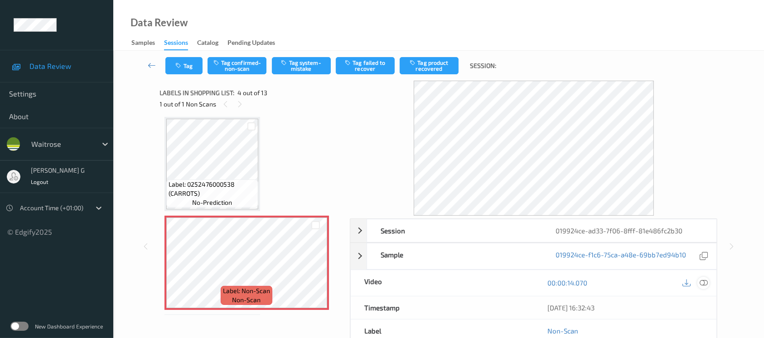
click at [703, 282] on icon at bounding box center [703, 283] width 8 height 8
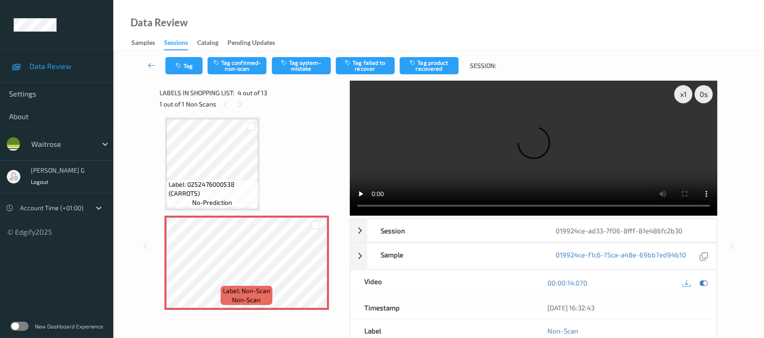
click at [685, 127] on video at bounding box center [533, 148] width 367 height 135
click at [680, 272] on div "00:00:14.070" at bounding box center [625, 283] width 183 height 26
click at [701, 283] on icon at bounding box center [703, 283] width 8 height 8
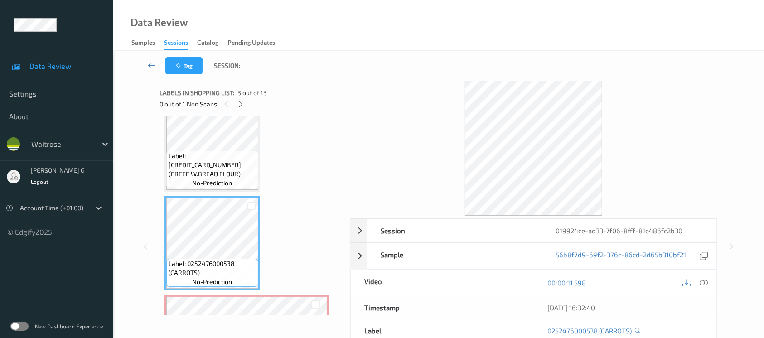
scroll to position [141, 0]
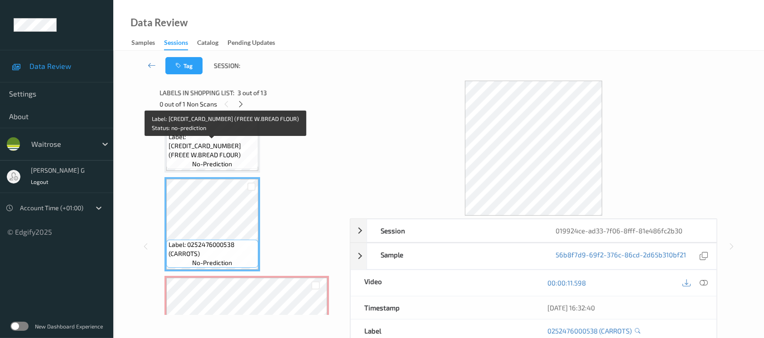
click at [224, 153] on span "Label: 5011766010146 (FREEE W.BREAD FLOUR)" at bounding box center [211, 145] width 87 height 27
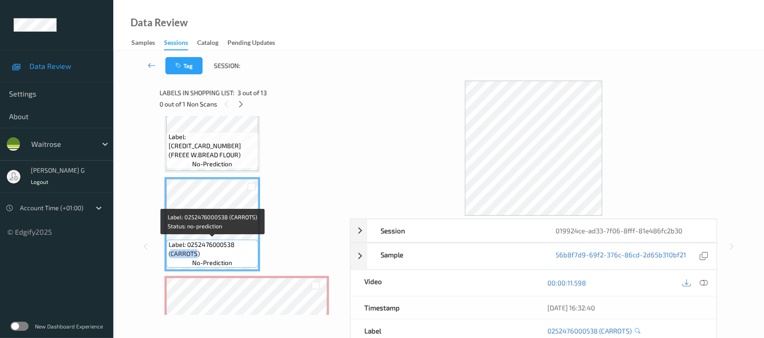
drag, startPoint x: 197, startPoint y: 255, endPoint x: 170, endPoint y: 254, distance: 26.3
click at [170, 254] on span "Label: 0252476000538 (CARROTS)" at bounding box center [211, 249] width 87 height 18
copy span "CARROTS"
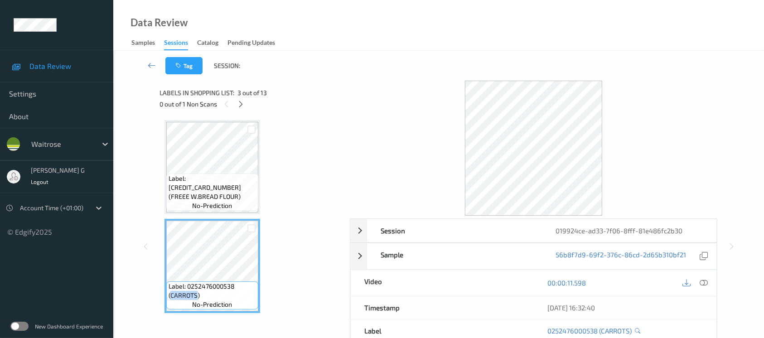
scroll to position [80, 0]
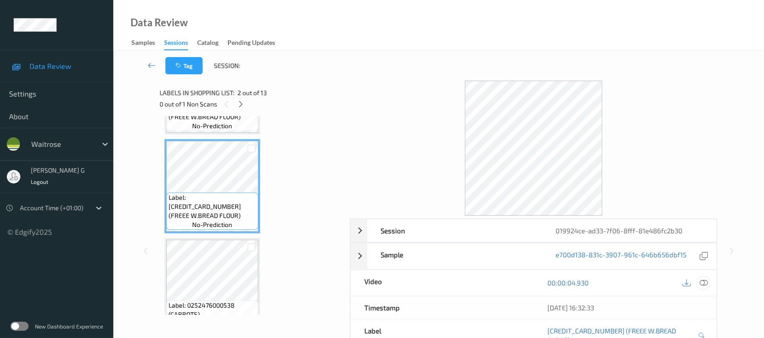
click at [703, 288] on div at bounding box center [703, 283] width 12 height 12
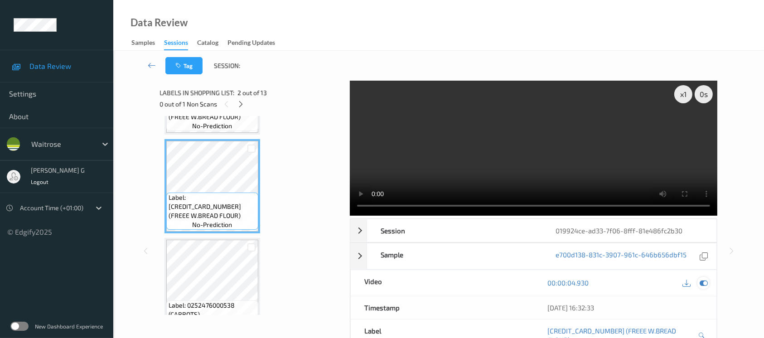
click at [705, 287] on div at bounding box center [703, 283] width 12 height 12
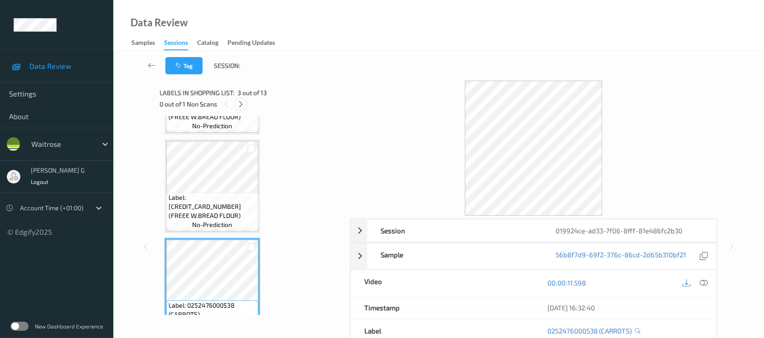
click at [242, 102] on icon at bounding box center [241, 104] width 8 height 8
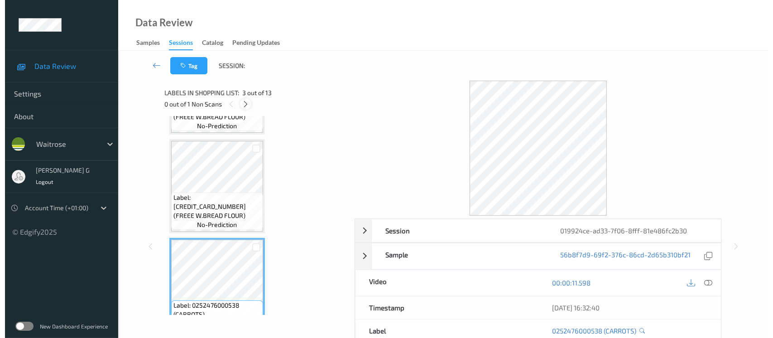
scroll to position [201, 0]
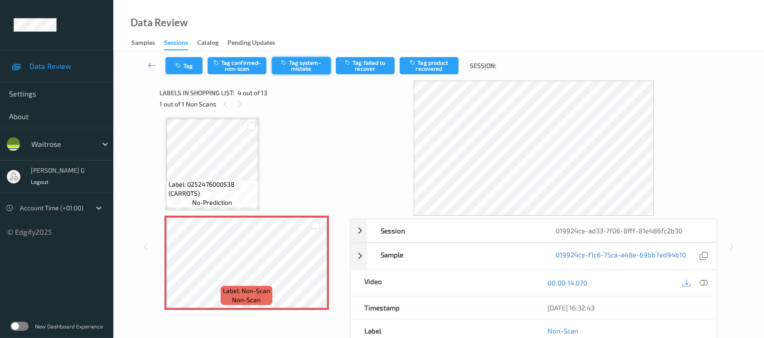
click at [308, 67] on button "Tag system-mistake" at bounding box center [301, 65] width 59 height 17
click at [188, 66] on button "Tag" at bounding box center [183, 65] width 37 height 17
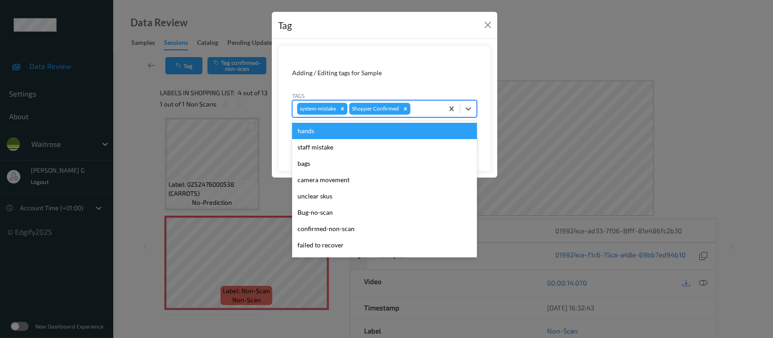
click at [424, 111] on div at bounding box center [425, 108] width 27 height 11
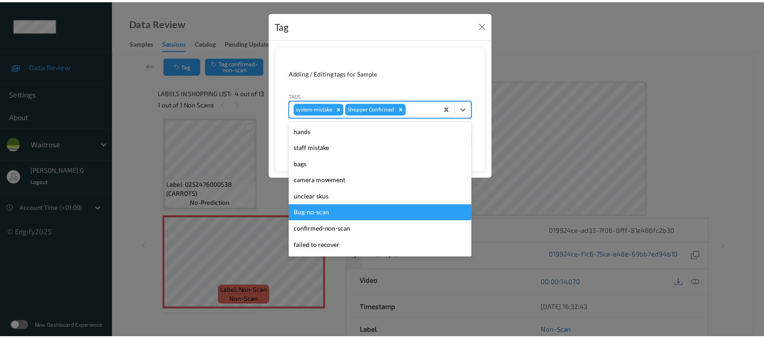
scroll to position [210, 0]
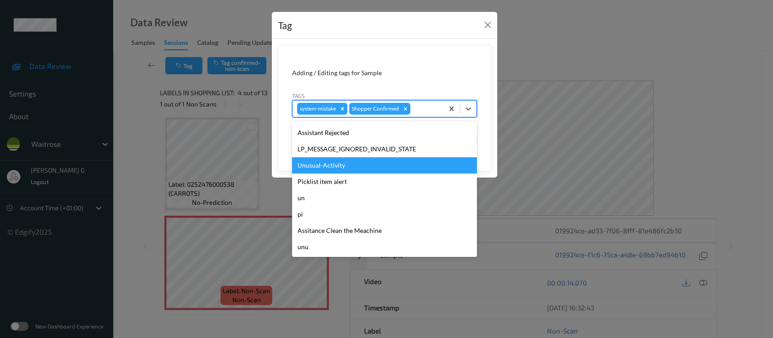
click at [326, 161] on div "Unusual-Activity" at bounding box center [384, 165] width 185 height 16
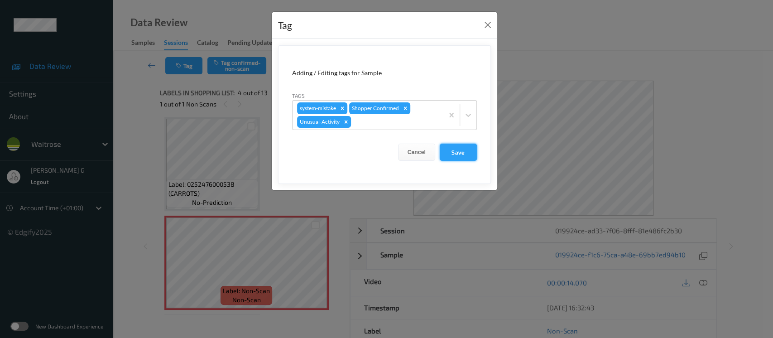
click at [450, 150] on button "Save" at bounding box center [458, 152] width 37 height 17
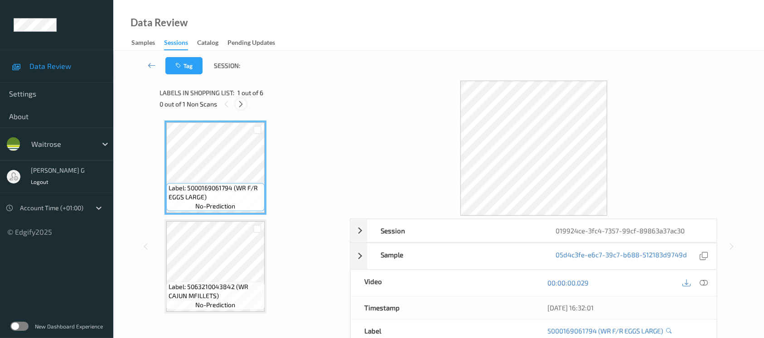
click at [239, 102] on icon at bounding box center [241, 104] width 8 height 8
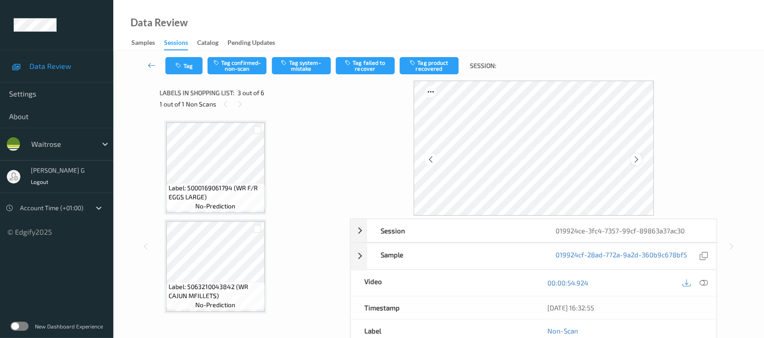
click at [640, 158] on div at bounding box center [635, 159] width 11 height 11
click at [705, 284] on icon at bounding box center [703, 283] width 8 height 8
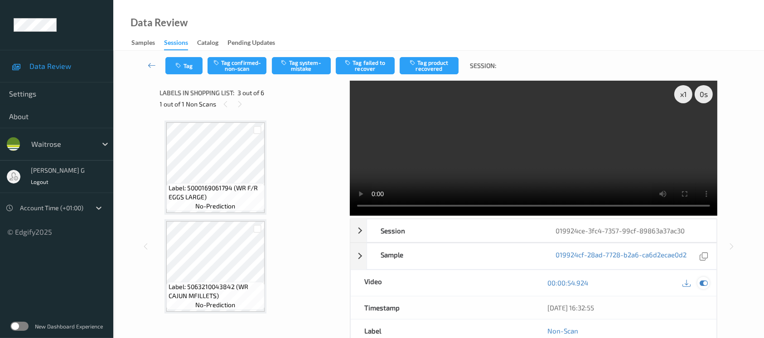
click at [702, 283] on icon at bounding box center [703, 283] width 8 height 8
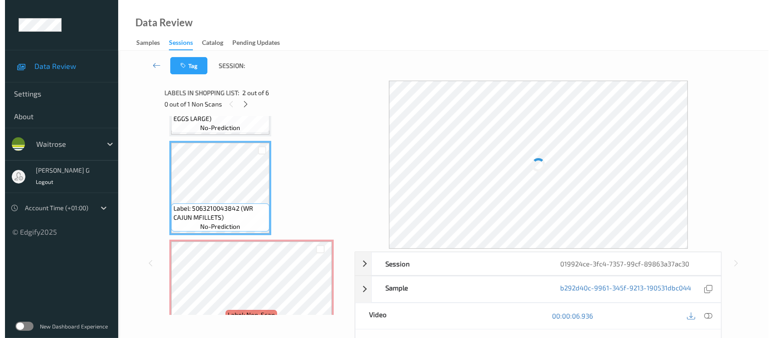
scroll to position [120, 0]
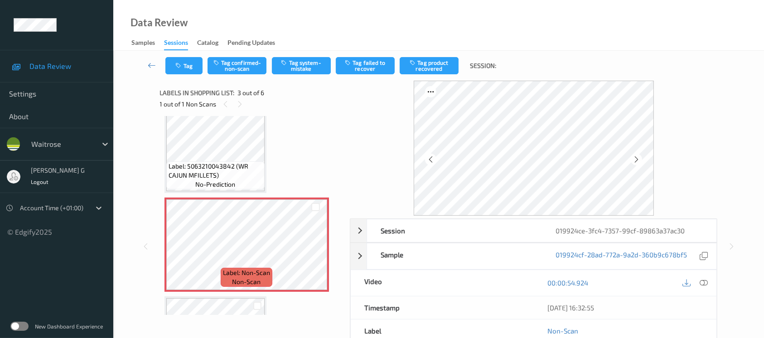
click at [294, 56] on div "Tag Tag confirmed-non-scan Tag system-mistake Tag failed to recover Tag product…" at bounding box center [438, 66] width 613 height 30
click at [297, 64] on button "Tag system-mistake" at bounding box center [301, 65] width 59 height 17
click at [179, 64] on icon "button" at bounding box center [180, 66] width 8 height 6
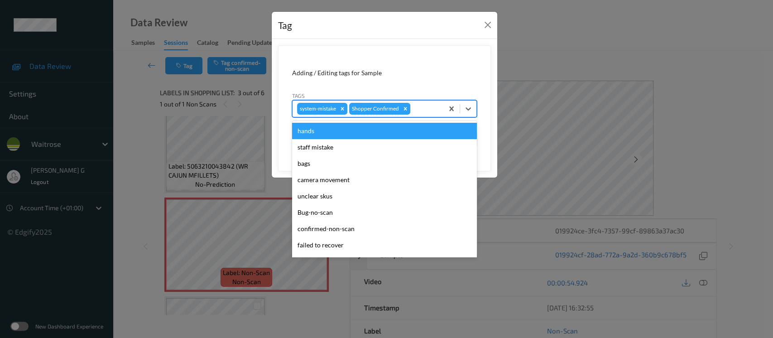
click at [425, 116] on div "system-mistake Shopper Confirmed" at bounding box center [368, 108] width 151 height 15
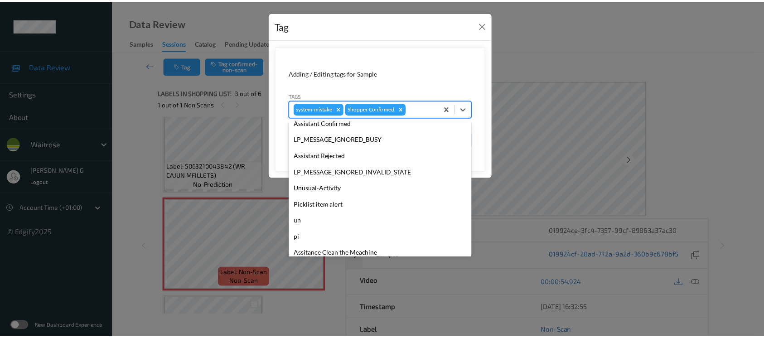
scroll to position [210, 0]
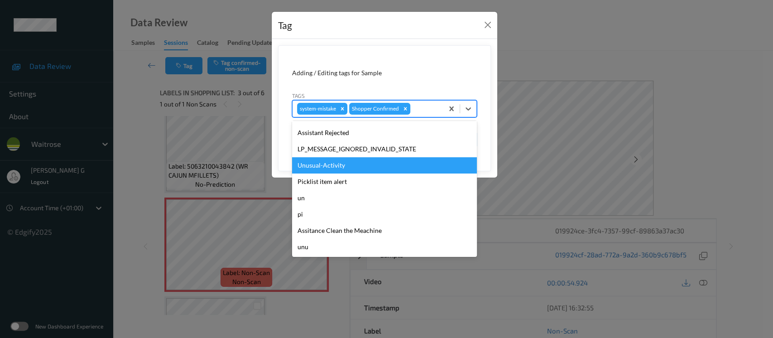
click at [316, 168] on div "Unusual-Activity" at bounding box center [384, 165] width 185 height 16
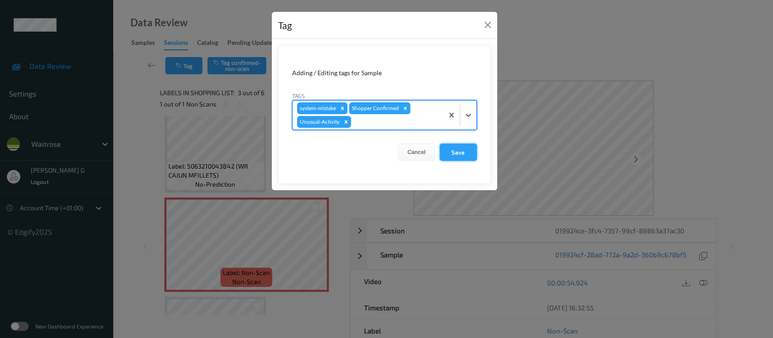
click at [456, 147] on button "Save" at bounding box center [458, 152] width 37 height 17
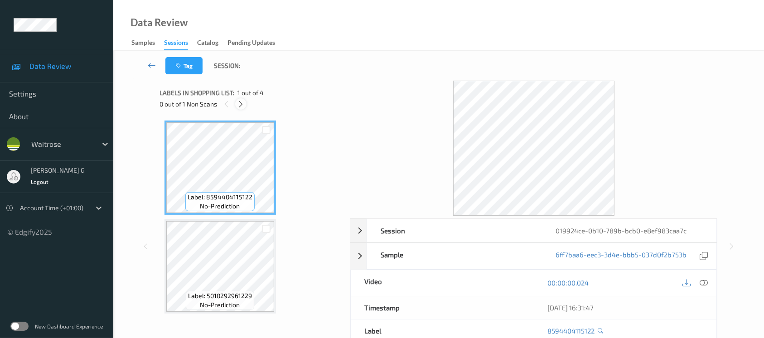
click at [241, 106] on icon at bounding box center [241, 104] width 8 height 8
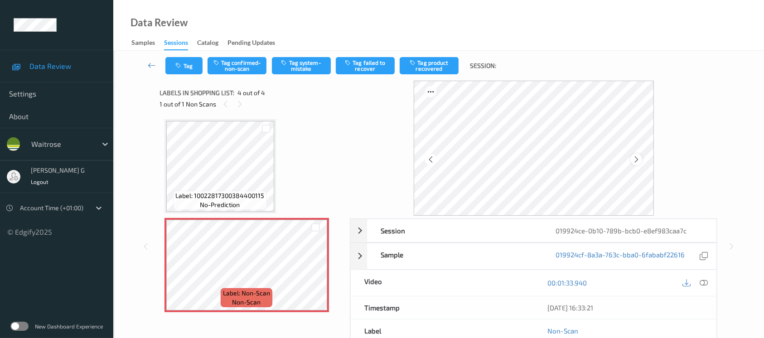
click at [635, 162] on icon at bounding box center [636, 159] width 8 height 8
click at [703, 284] on icon at bounding box center [703, 283] width 8 height 8
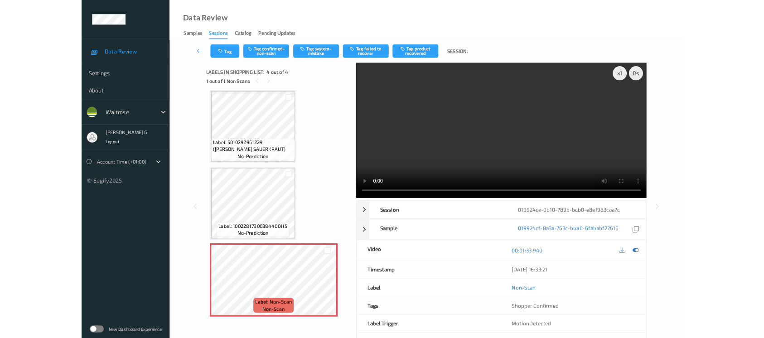
scroll to position [101, 0]
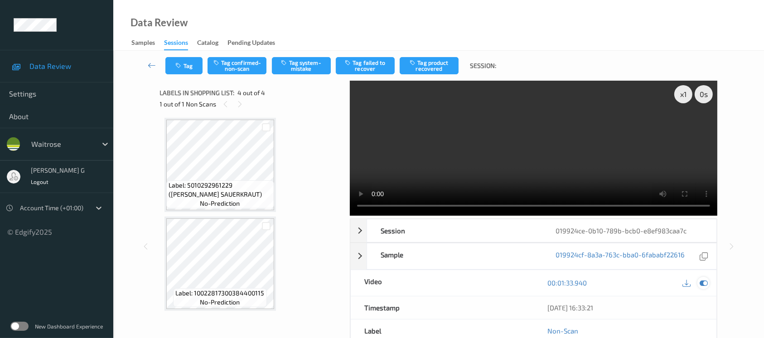
click at [703, 282] on icon at bounding box center [703, 283] width 8 height 8
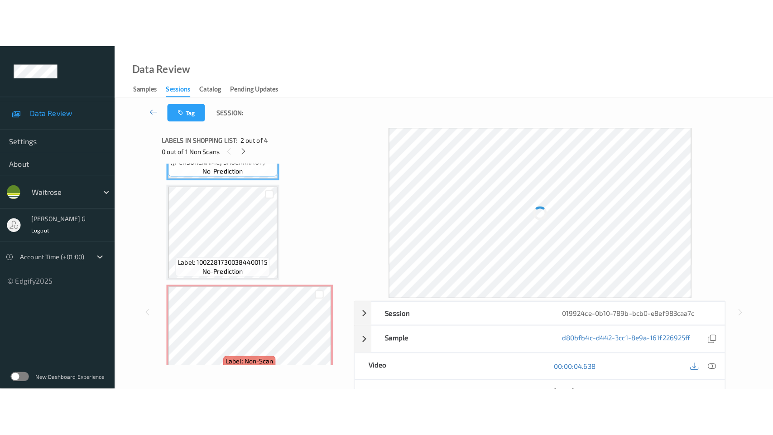
scroll to position [199, 0]
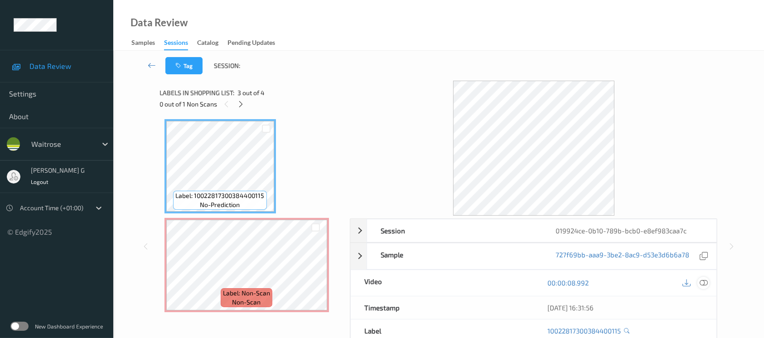
click at [702, 281] on icon at bounding box center [703, 283] width 8 height 8
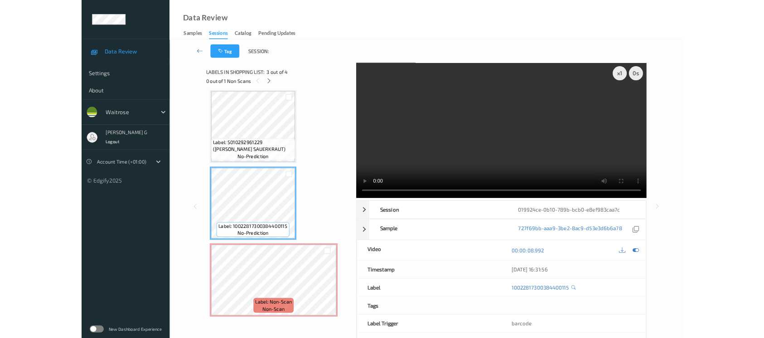
scroll to position [101, 0]
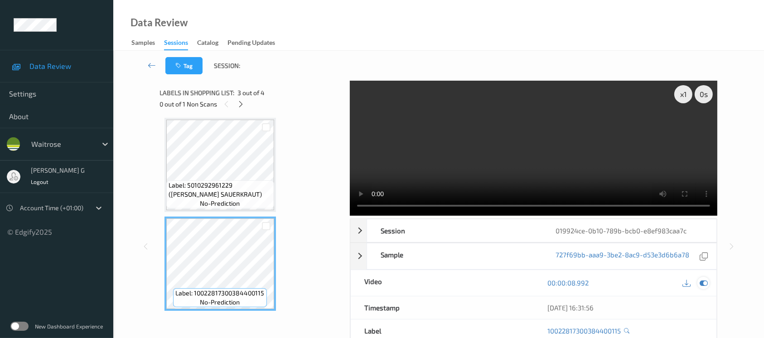
click at [708, 286] on div at bounding box center [703, 283] width 12 height 12
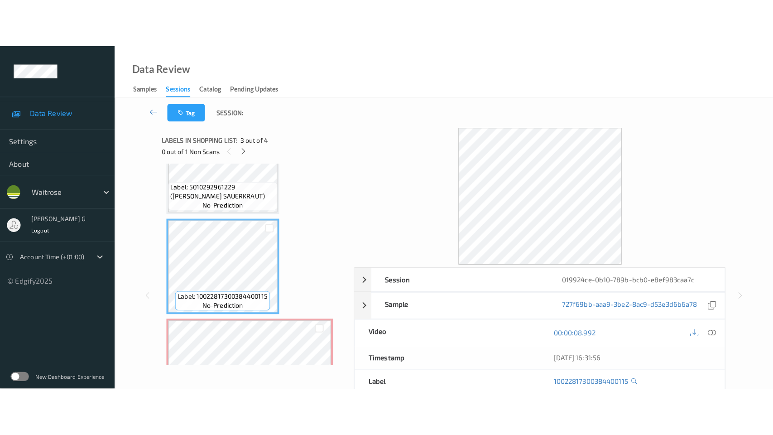
scroll to position [199, 0]
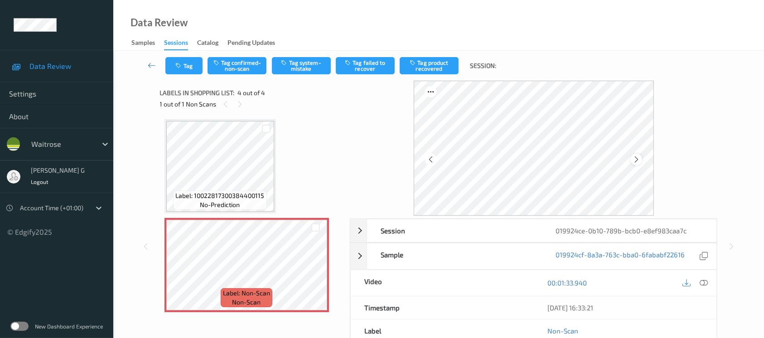
click at [635, 159] on icon at bounding box center [636, 159] width 8 height 8
click at [707, 272] on div "00:01:33.940" at bounding box center [625, 283] width 183 height 26
click at [706, 284] on icon at bounding box center [703, 283] width 8 height 8
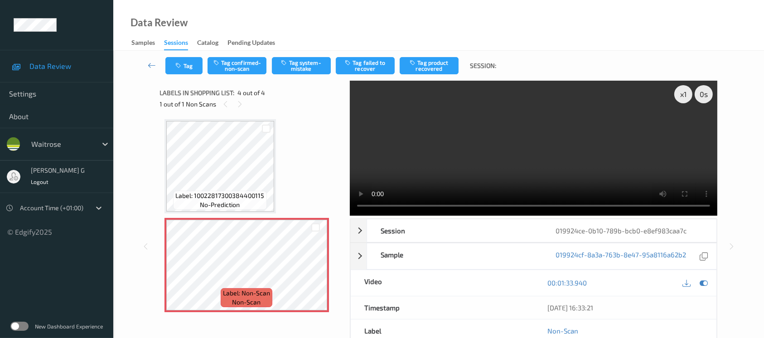
scroll to position [101, 0]
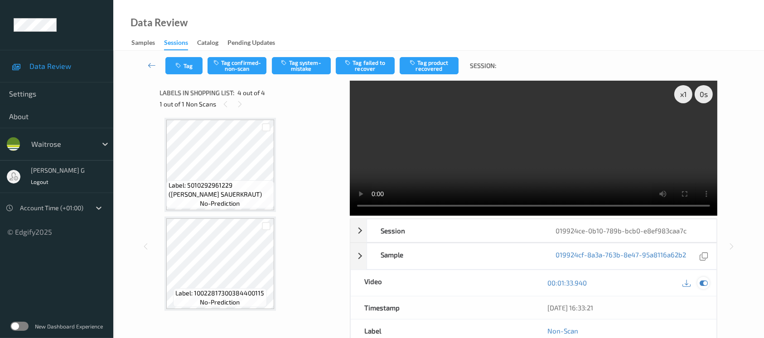
click at [708, 286] on div at bounding box center [703, 283] width 12 height 12
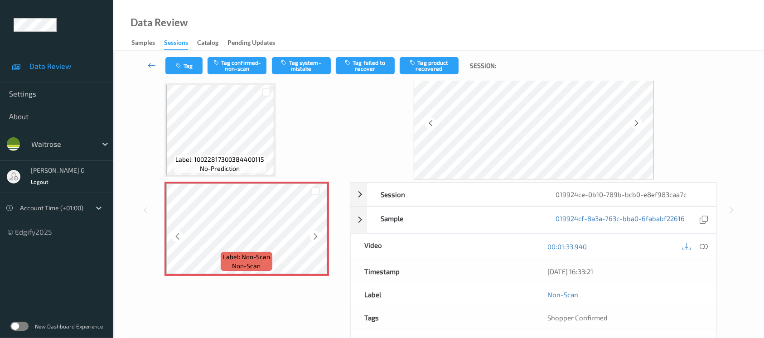
scroll to position [0, 0]
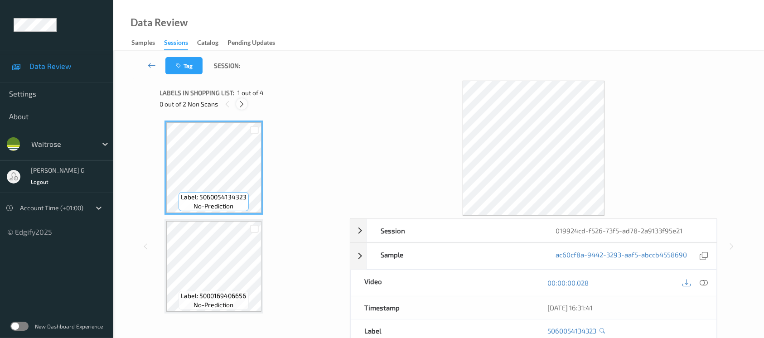
click at [236, 105] on div at bounding box center [241, 103] width 11 height 11
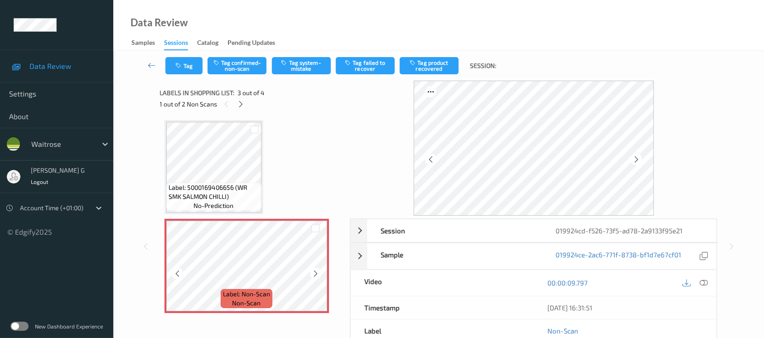
scroll to position [181, 0]
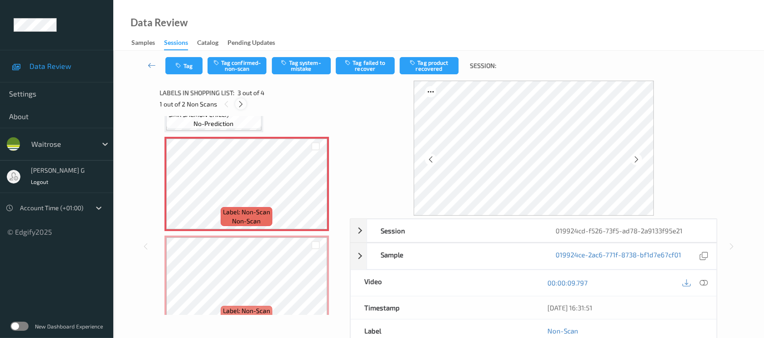
click at [243, 101] on icon at bounding box center [241, 104] width 8 height 8
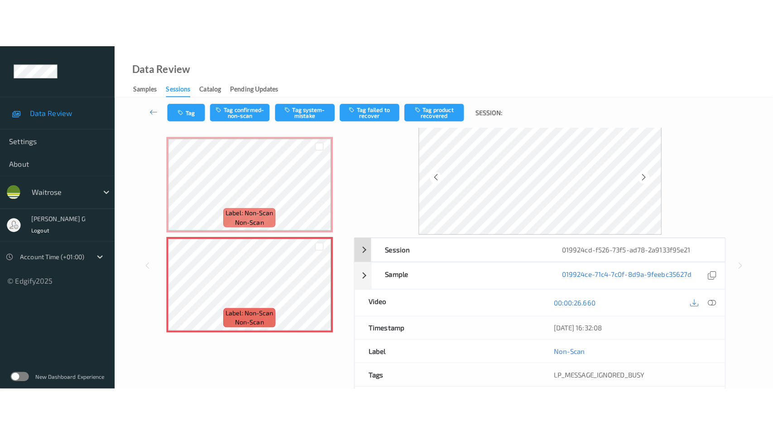
scroll to position [0, 0]
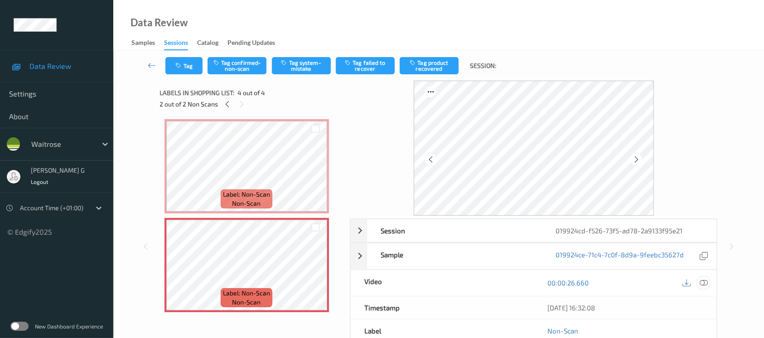
click at [702, 281] on icon at bounding box center [703, 283] width 8 height 8
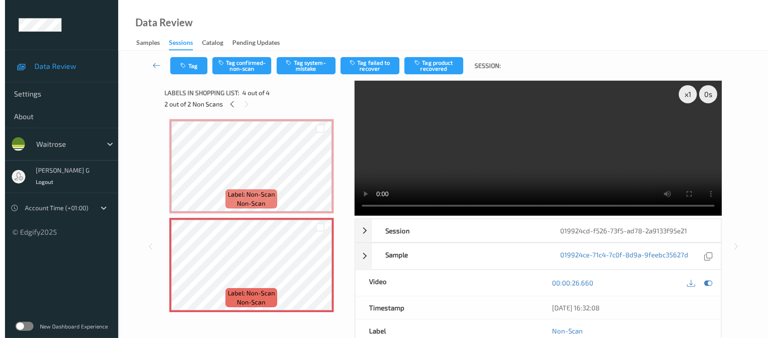
scroll to position [101, 0]
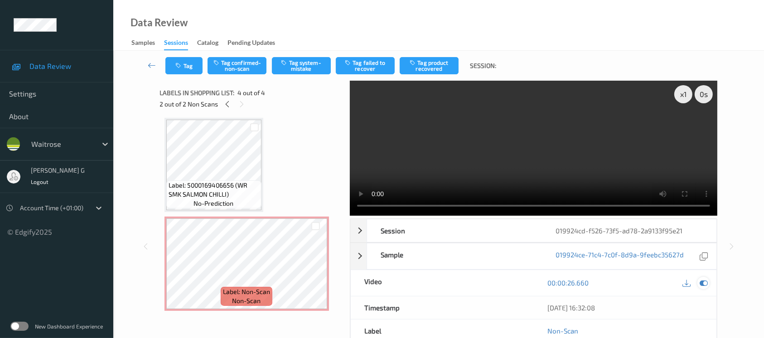
click at [702, 287] on div at bounding box center [703, 283] width 12 height 12
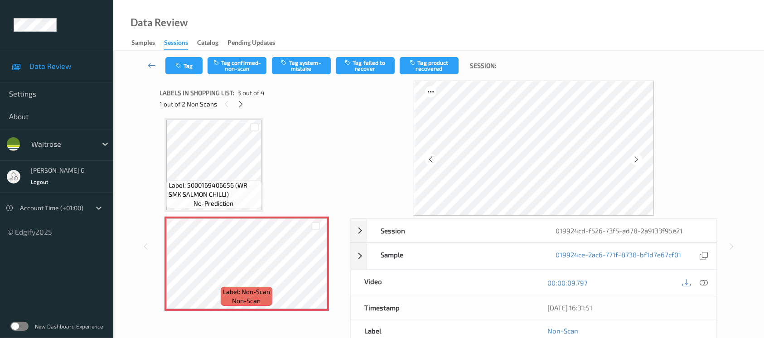
click at [295, 52] on div "Tag Tag confirmed-non-scan Tag system-mistake Tag failed to recover Tag product…" at bounding box center [438, 66] width 613 height 30
click at [294, 66] on button "Tag system-mistake" at bounding box center [301, 65] width 59 height 17
click at [192, 63] on button "Tag" at bounding box center [183, 65] width 37 height 17
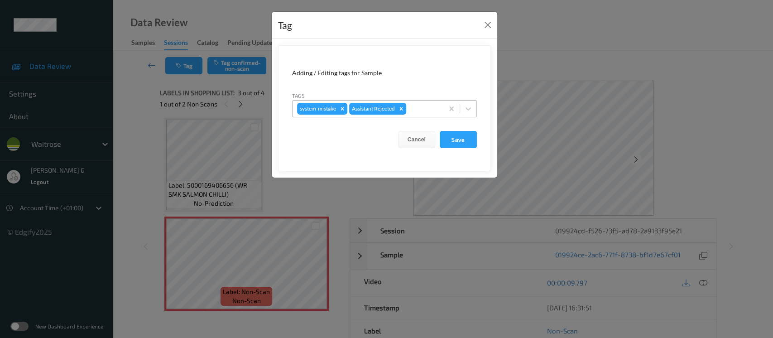
click at [413, 113] on div at bounding box center [423, 108] width 31 height 11
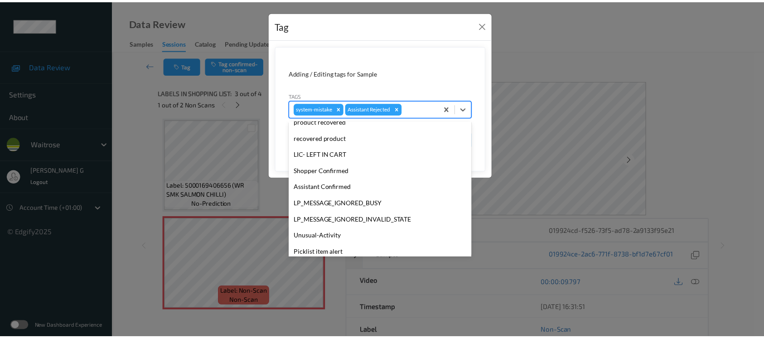
scroll to position [210, 0]
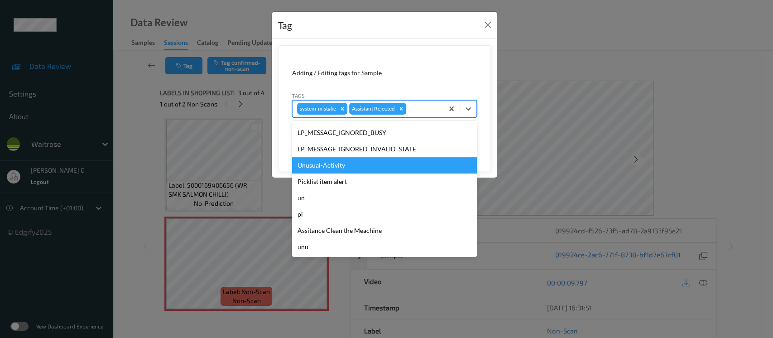
click at [332, 168] on div "Unusual-Activity" at bounding box center [384, 165] width 185 height 16
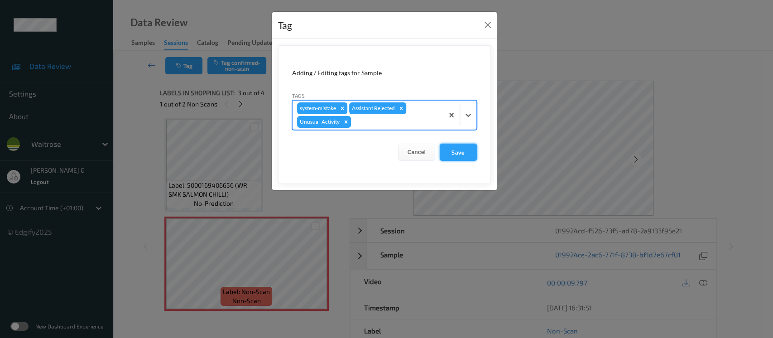
click at [463, 154] on button "Save" at bounding box center [458, 152] width 37 height 17
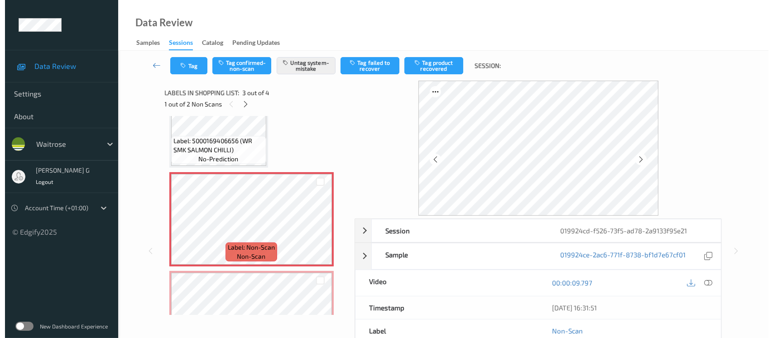
scroll to position [199, 0]
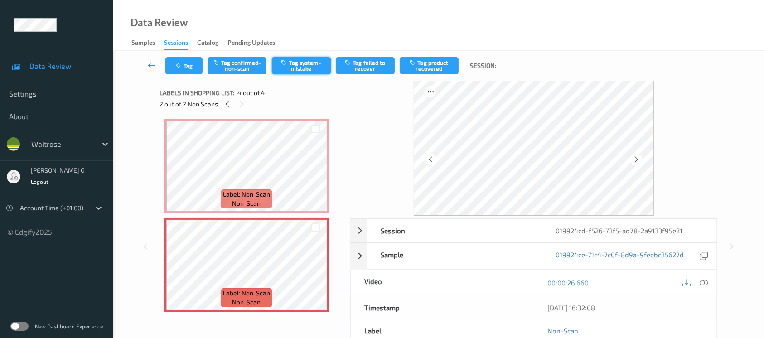
click at [285, 63] on icon "button" at bounding box center [285, 62] width 8 height 6
click at [181, 71] on button "Tag" at bounding box center [183, 65] width 37 height 17
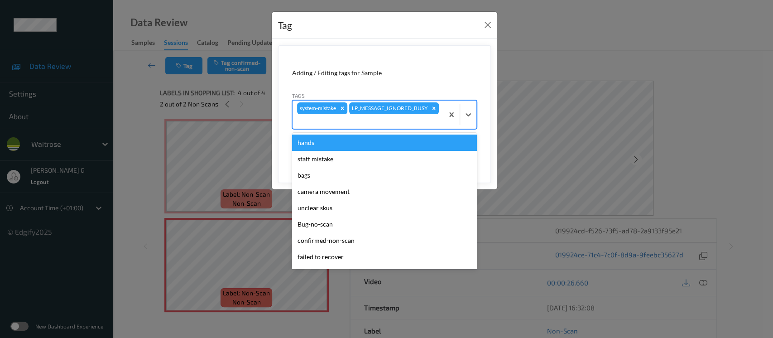
click at [405, 122] on div at bounding box center [368, 121] width 142 height 11
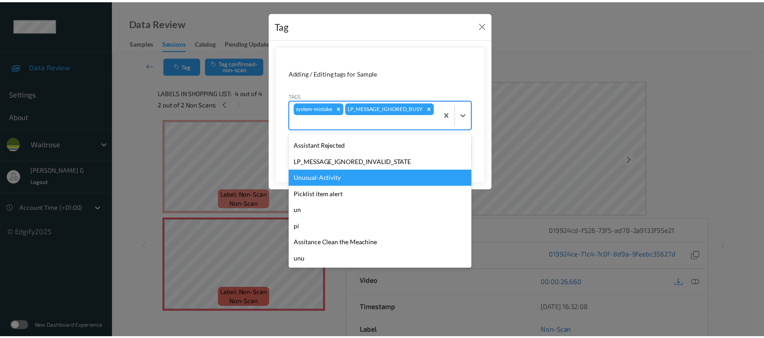
scroll to position [210, 0]
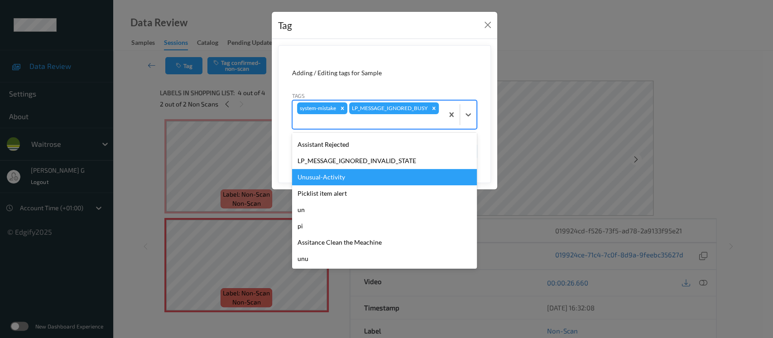
click at [319, 179] on div "Unusual-Activity" at bounding box center [384, 177] width 185 height 16
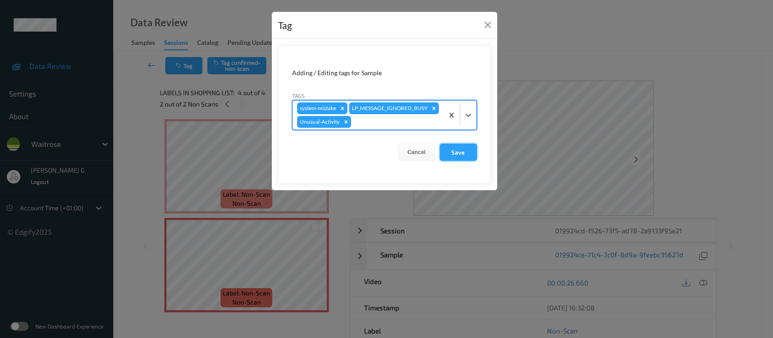
click at [450, 154] on button "Save" at bounding box center [458, 152] width 37 height 17
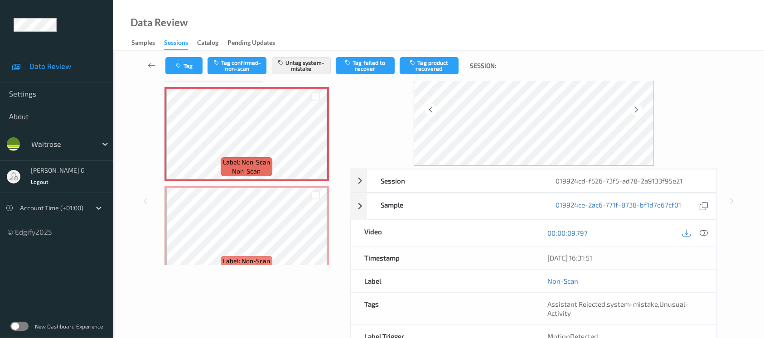
scroll to position [101, 0]
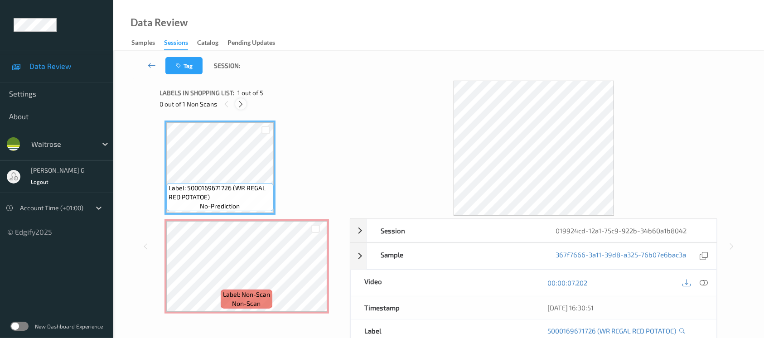
click at [237, 109] on div at bounding box center [240, 103] width 11 height 11
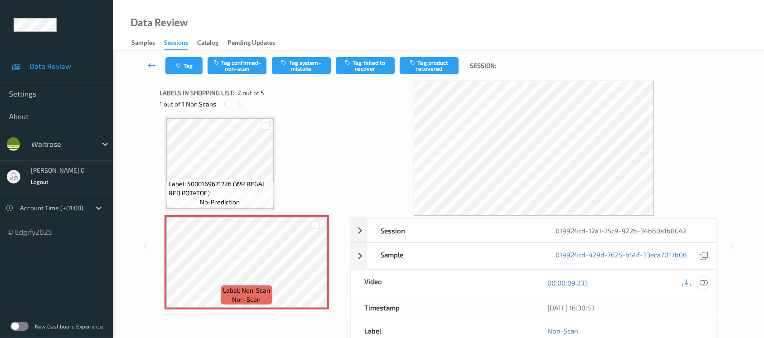
click at [707, 284] on icon at bounding box center [703, 283] width 8 height 8
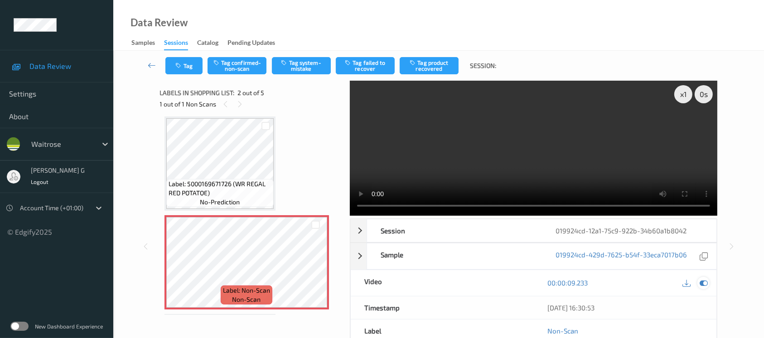
click at [705, 281] on icon at bounding box center [703, 283] width 8 height 8
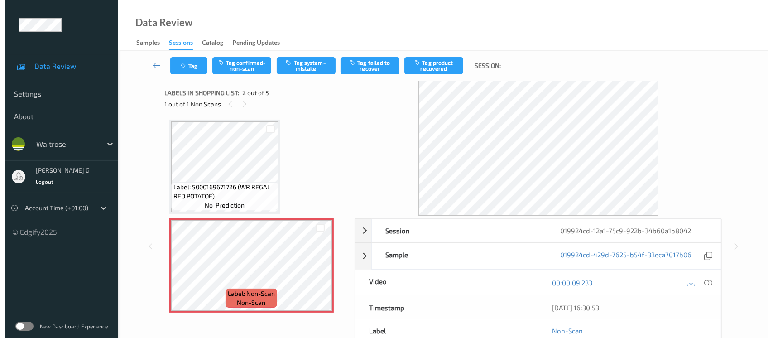
scroll to position [0, 0]
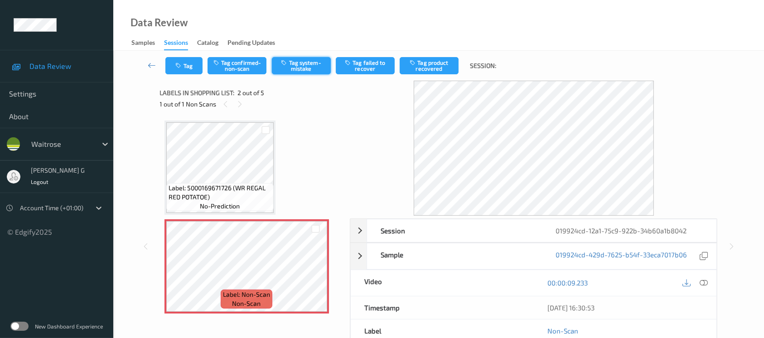
click at [296, 66] on button "Tag system-mistake" at bounding box center [301, 65] width 59 height 17
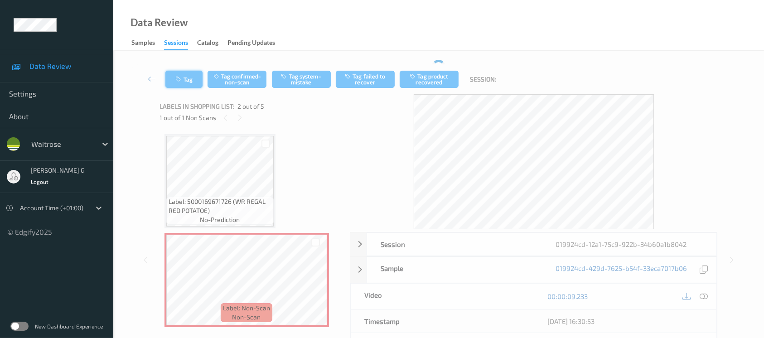
click at [179, 72] on button "Tag" at bounding box center [183, 79] width 37 height 17
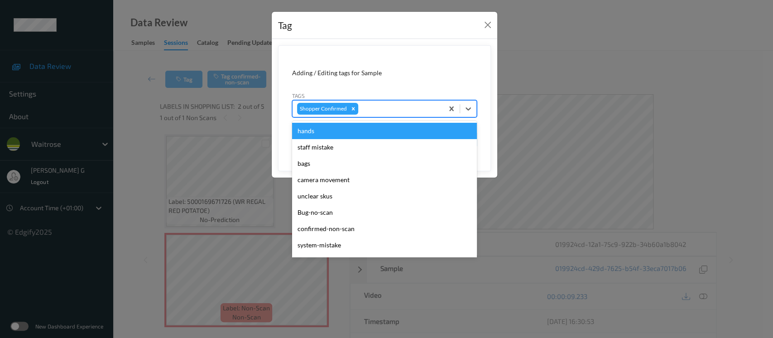
click at [381, 111] on div at bounding box center [399, 108] width 79 height 11
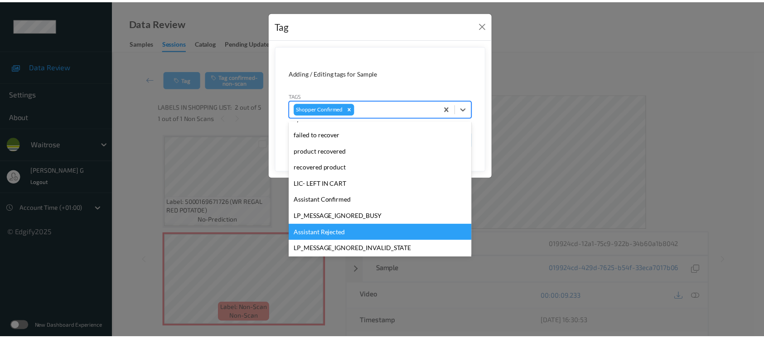
scroll to position [226, 0]
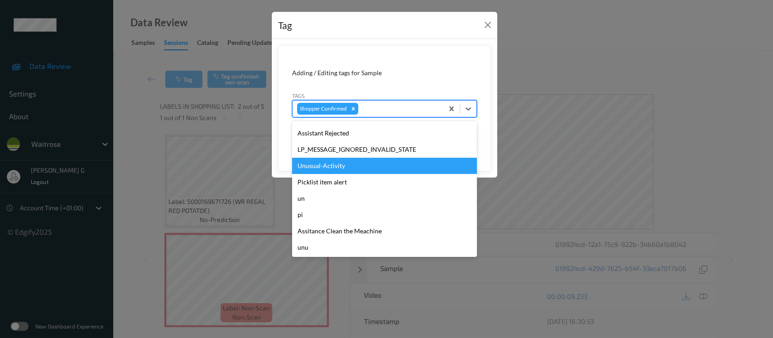
click at [322, 168] on div "Unusual-Activity" at bounding box center [384, 166] width 185 height 16
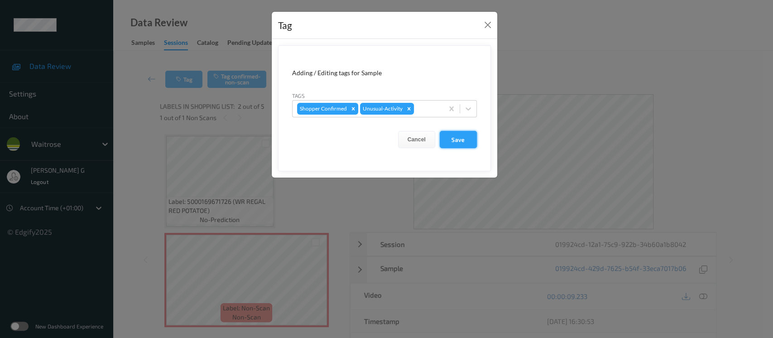
click at [459, 140] on button "Save" at bounding box center [458, 139] width 37 height 17
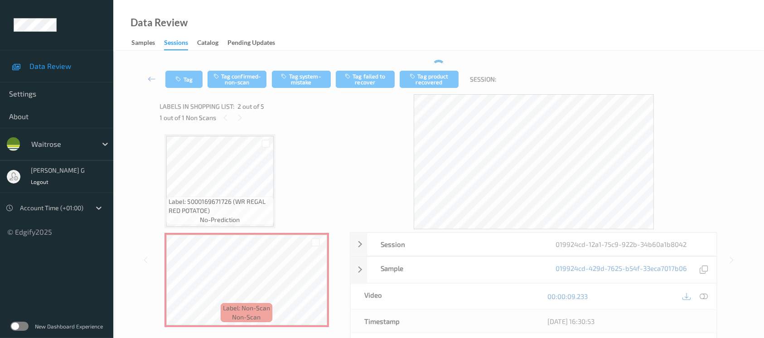
scroll to position [60, 0]
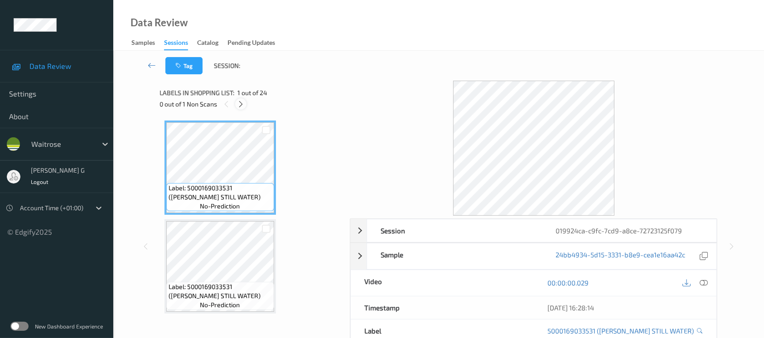
click at [238, 101] on icon at bounding box center [241, 104] width 8 height 8
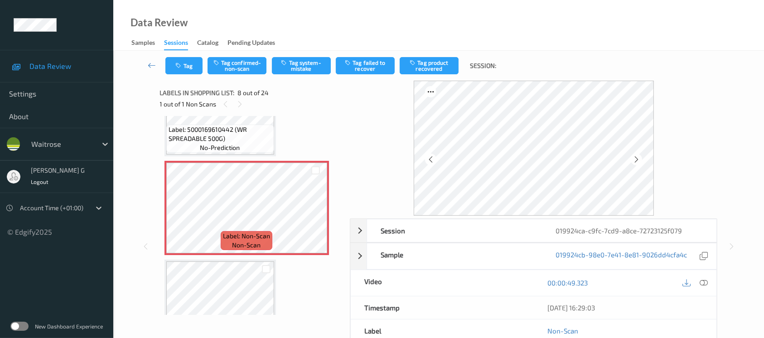
scroll to position [655, 0]
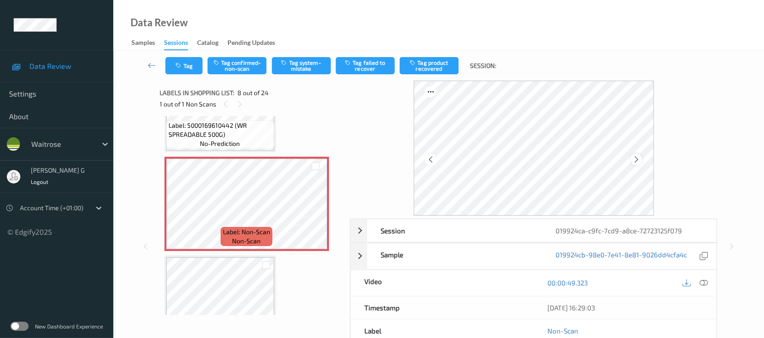
click at [634, 164] on div at bounding box center [635, 159] width 11 height 11
click at [701, 284] on icon at bounding box center [703, 283] width 8 height 8
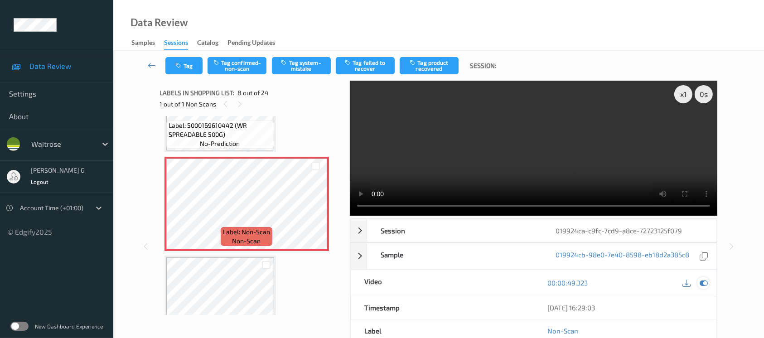
click at [706, 284] on icon at bounding box center [703, 283] width 8 height 8
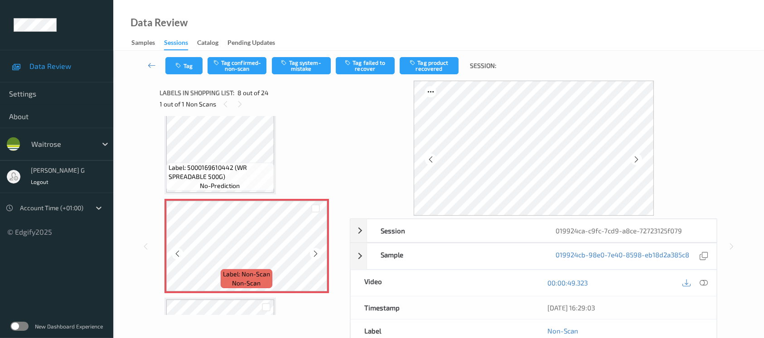
scroll to position [594, 0]
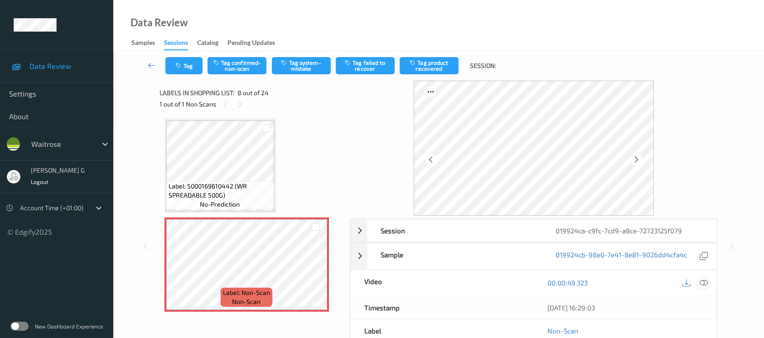
click at [706, 284] on icon at bounding box center [703, 283] width 8 height 8
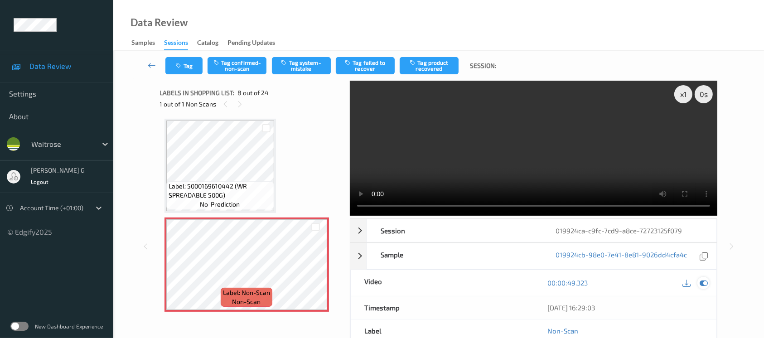
click at [702, 284] on icon at bounding box center [703, 283] width 8 height 8
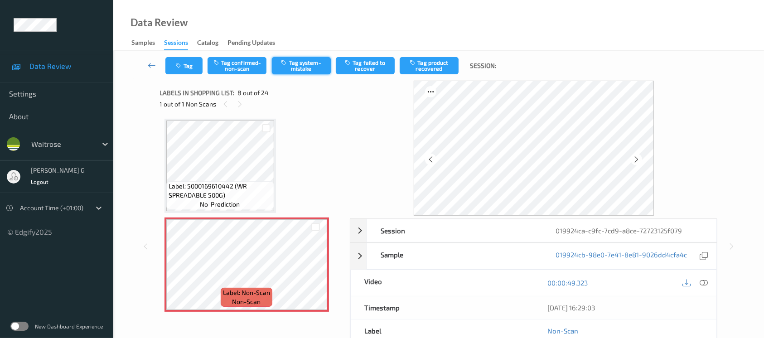
click at [304, 63] on button "Tag system-mistake" at bounding box center [301, 65] width 59 height 17
click at [304, 67] on button "Untag system-mistake" at bounding box center [301, 65] width 59 height 17
click at [235, 68] on button "Tag confirmed-non-scan" at bounding box center [236, 65] width 59 height 17
click at [429, 71] on button "Tag product recovered" at bounding box center [428, 65] width 59 height 17
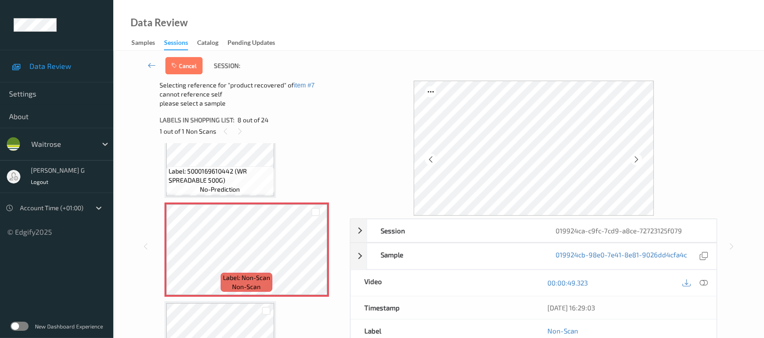
scroll to position [655, 0]
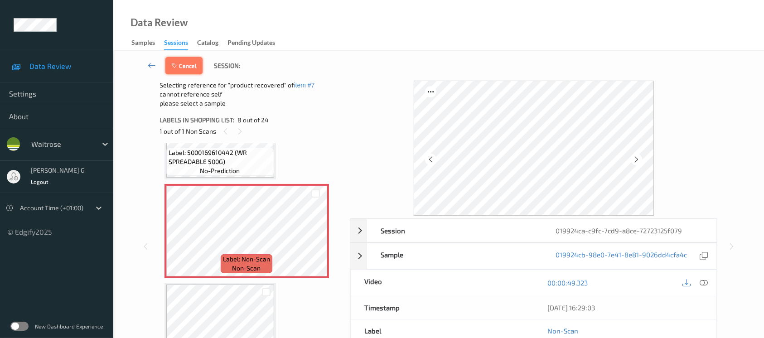
click at [186, 63] on button "Cancel" at bounding box center [183, 65] width 37 height 17
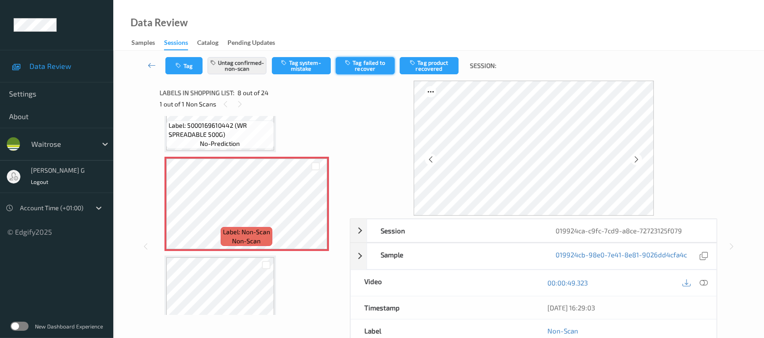
click at [375, 64] on button "Tag failed to recover" at bounding box center [365, 65] width 59 height 17
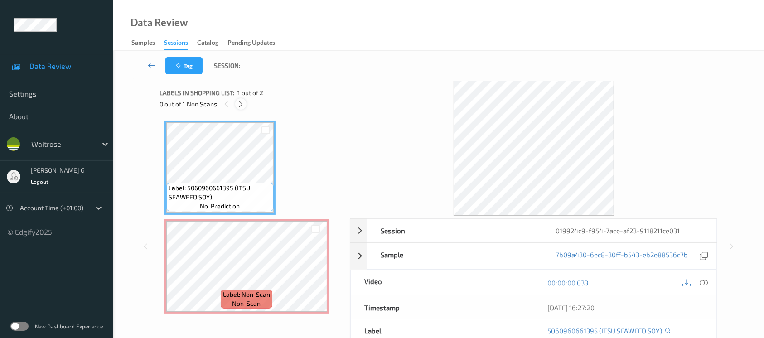
click at [236, 103] on div at bounding box center [240, 103] width 11 height 11
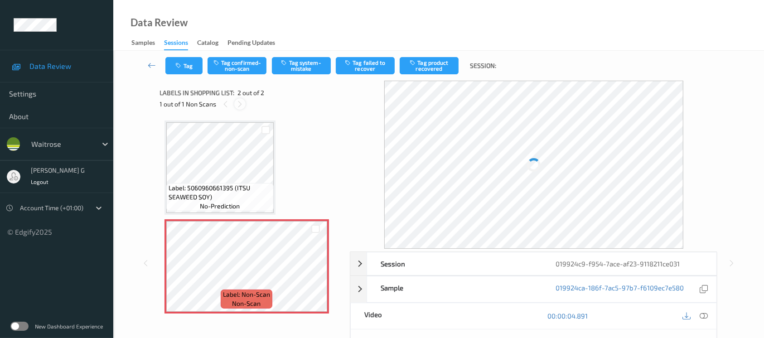
scroll to position [2, 0]
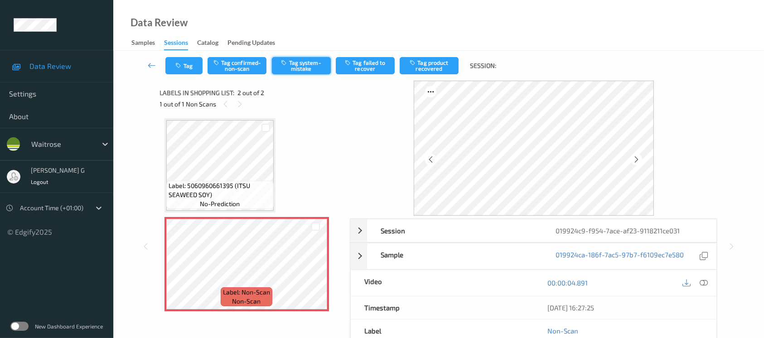
click at [292, 62] on button "Tag system-mistake" at bounding box center [301, 65] width 59 height 17
click at [185, 69] on button "Tag" at bounding box center [183, 65] width 37 height 17
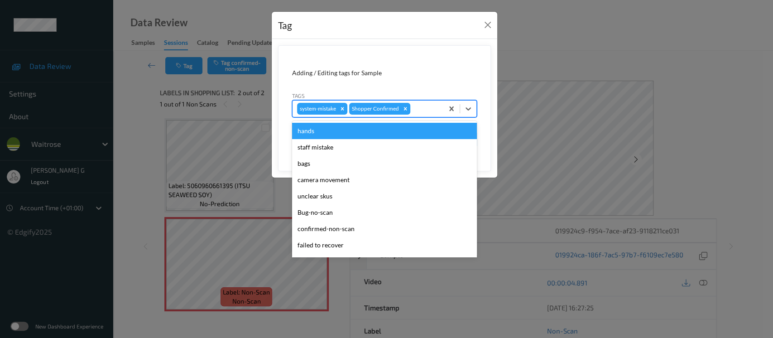
click at [418, 106] on div at bounding box center [425, 108] width 27 height 11
type input "un"
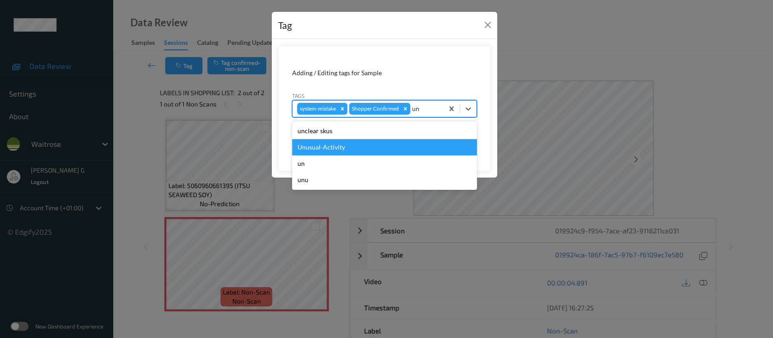
click at [333, 146] on div "Unusual-Activity" at bounding box center [384, 147] width 185 height 16
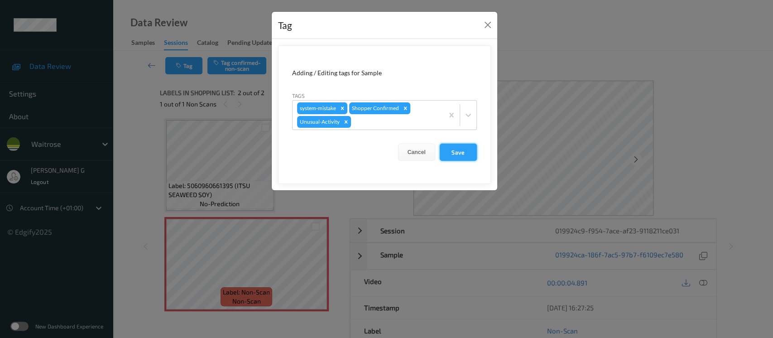
click at [456, 153] on button "Save" at bounding box center [458, 152] width 37 height 17
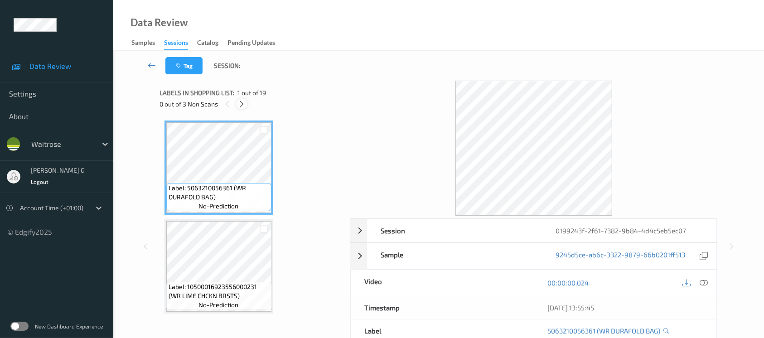
click at [240, 104] on icon at bounding box center [242, 104] width 8 height 8
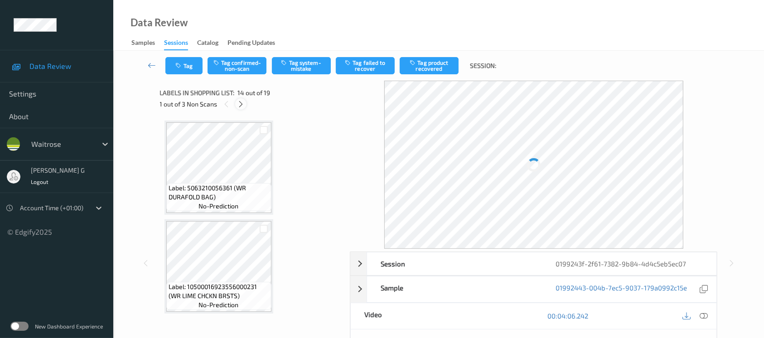
scroll to position [1184, 0]
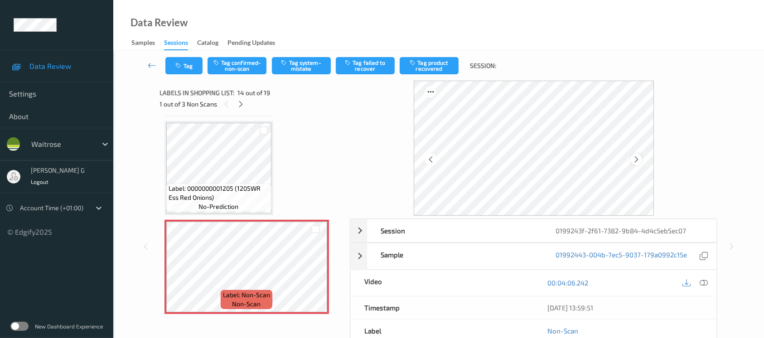
click at [635, 156] on icon at bounding box center [636, 159] width 8 height 8
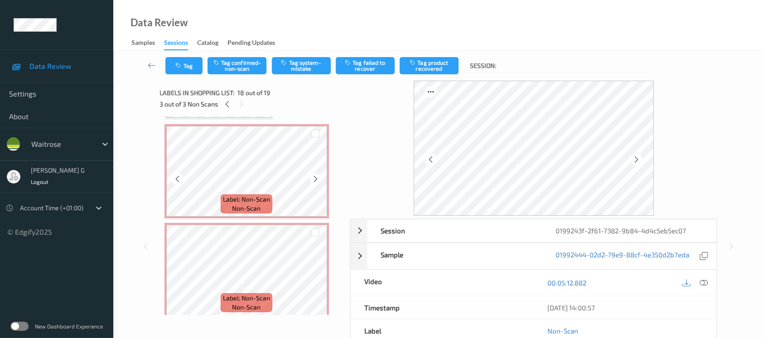
scroll to position [1245, 0]
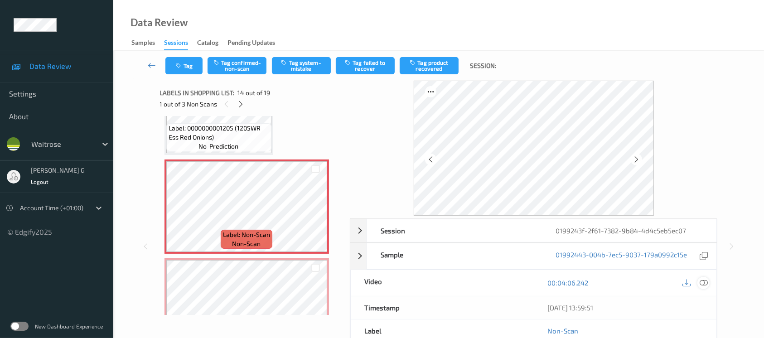
click at [705, 281] on icon at bounding box center [703, 283] width 8 height 8
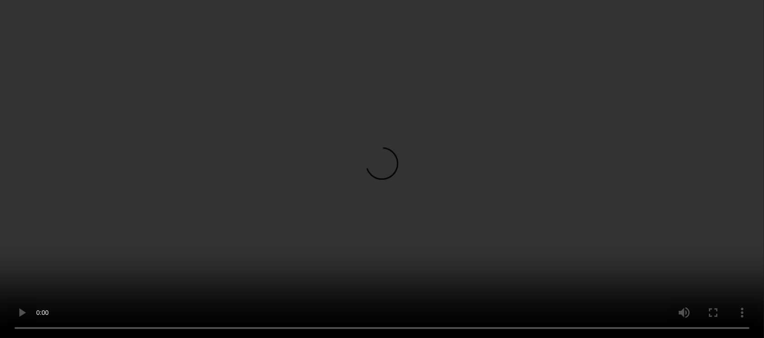
scroll to position [1124, 0]
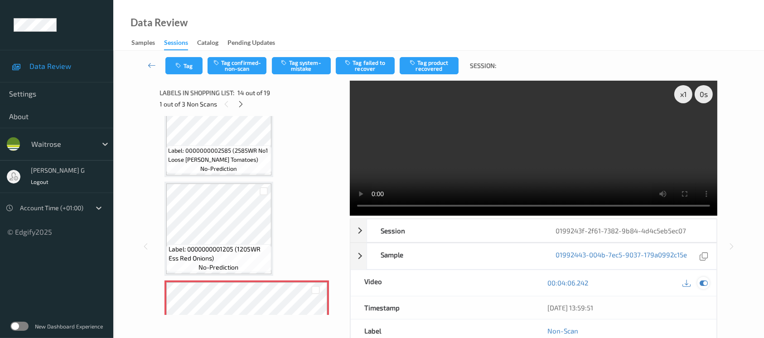
click at [701, 283] on icon at bounding box center [703, 283] width 8 height 8
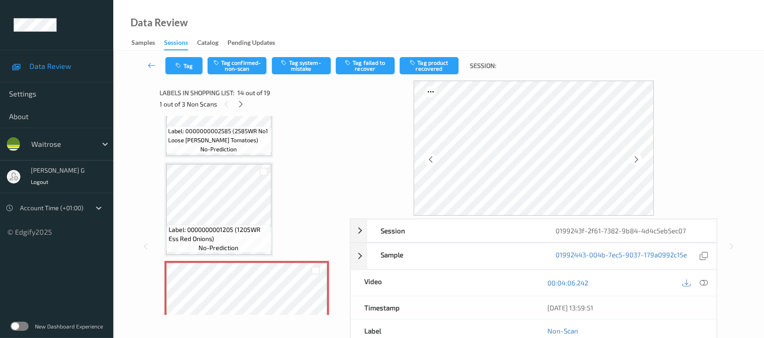
scroll to position [1184, 0]
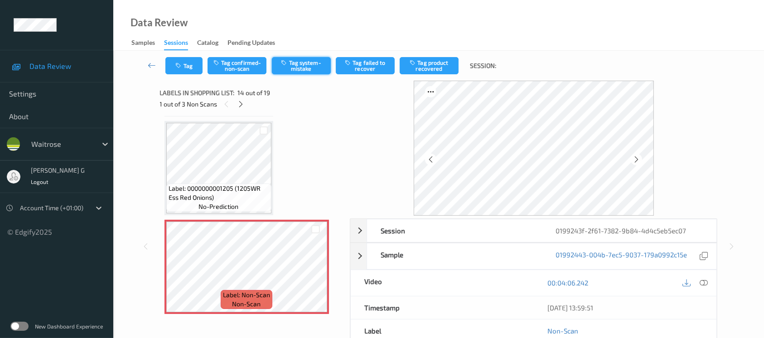
click at [301, 64] on button "Tag system-mistake" at bounding box center [301, 65] width 59 height 17
click at [185, 67] on button "Tag" at bounding box center [183, 65] width 37 height 17
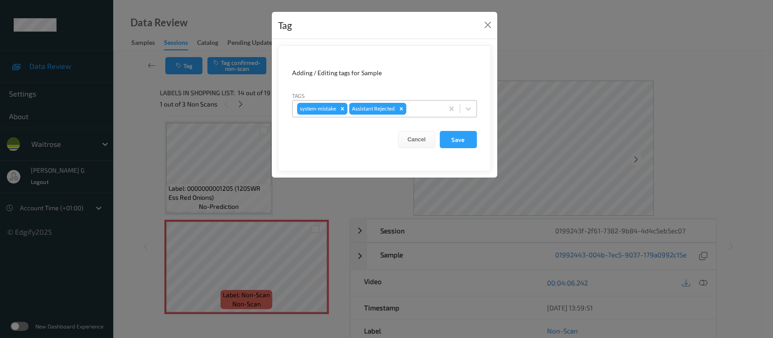
click at [420, 110] on div at bounding box center [423, 108] width 31 height 11
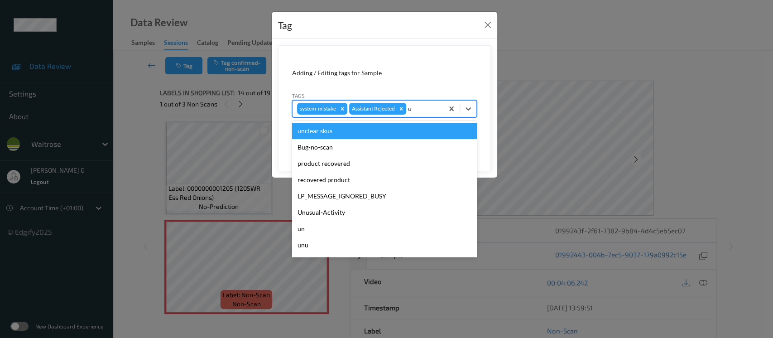
type input "un"
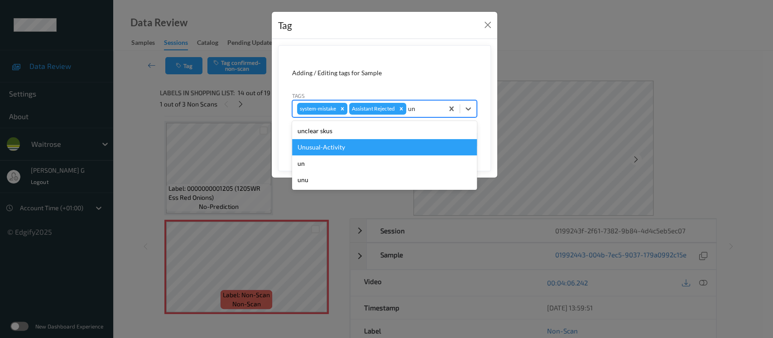
click at [346, 143] on div "Unusual-Activity" at bounding box center [384, 147] width 185 height 16
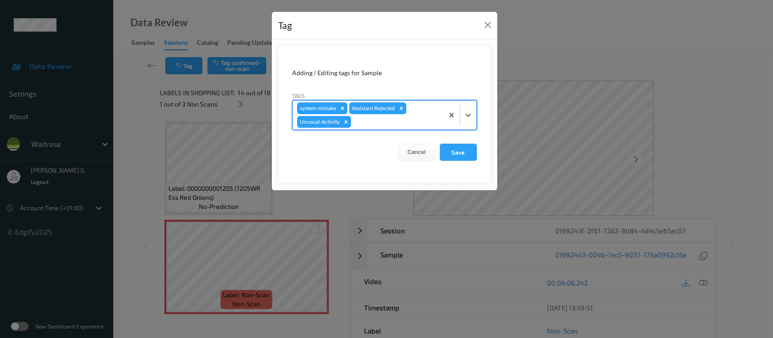
click at [419, 116] on div "system-mistake Assistant Rejected Unusual-Activity" at bounding box center [368, 115] width 151 height 29
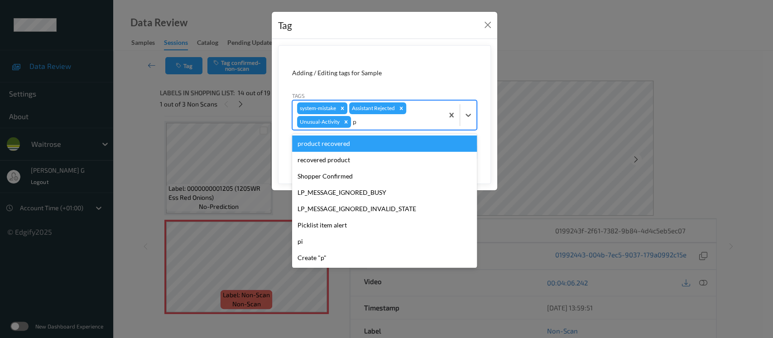
type input "pi"
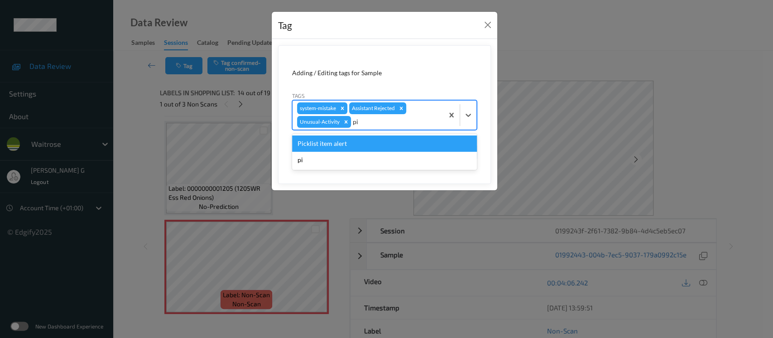
click at [360, 145] on div "Picklist item alert" at bounding box center [384, 143] width 185 height 16
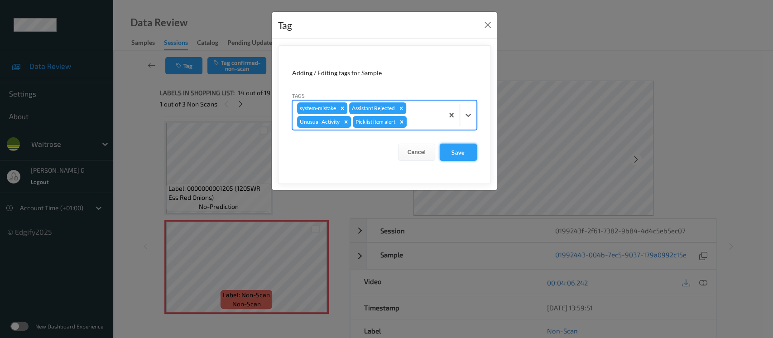
click at [455, 153] on button "Save" at bounding box center [458, 152] width 37 height 17
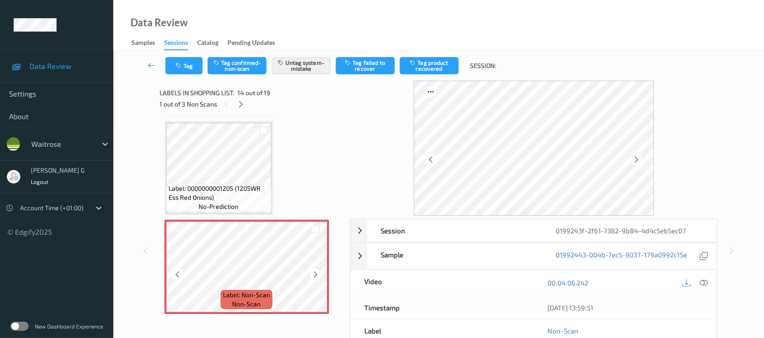
scroll to position [1245, 0]
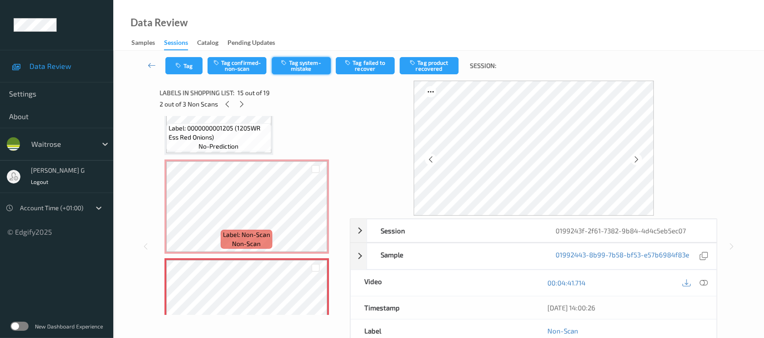
click at [305, 58] on button "Tag system-mistake" at bounding box center [301, 65] width 59 height 17
click at [181, 64] on icon "button" at bounding box center [180, 66] width 8 height 6
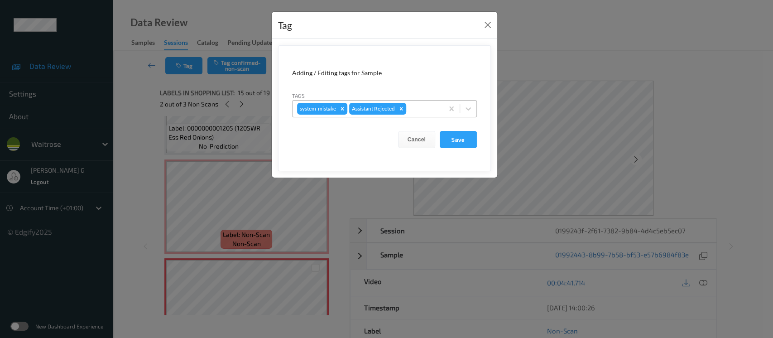
click at [425, 106] on div at bounding box center [423, 108] width 31 height 11
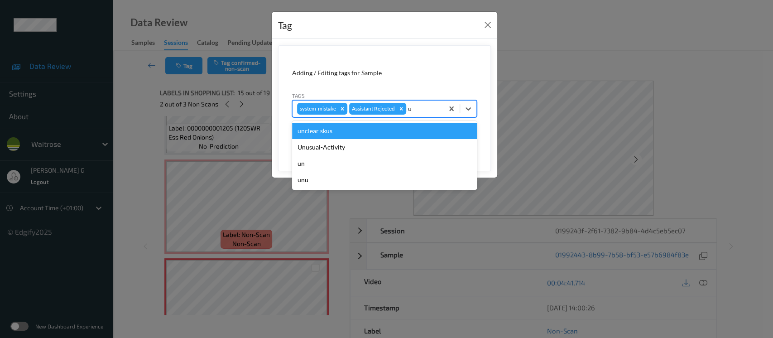
type input "un"
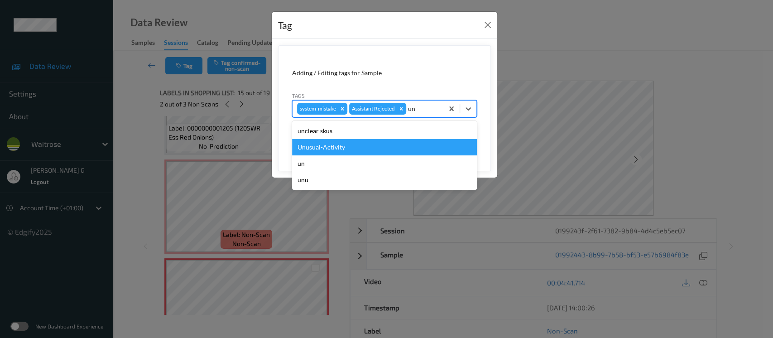
click at [343, 147] on div "Unusual-Activity" at bounding box center [384, 147] width 185 height 16
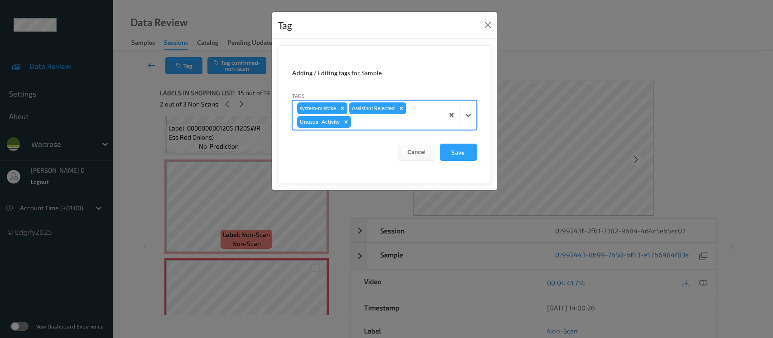
click at [399, 125] on div at bounding box center [396, 121] width 86 height 11
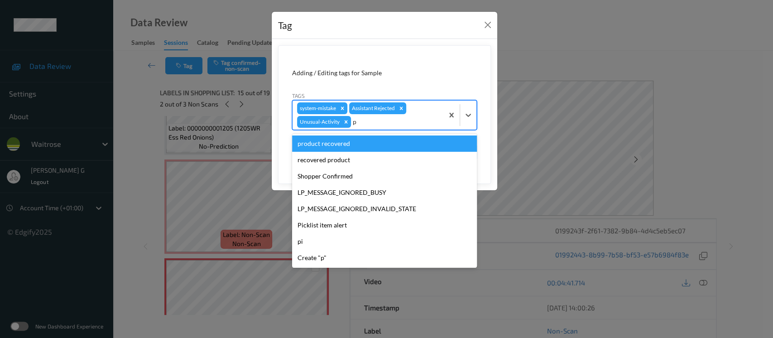
type input "pi"
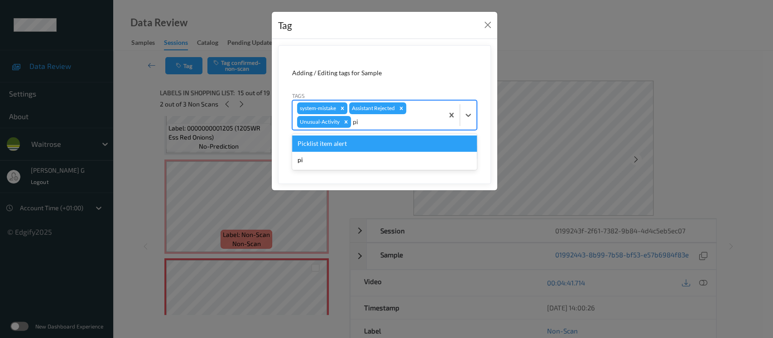
click at [338, 147] on div "Picklist item alert" at bounding box center [384, 143] width 185 height 16
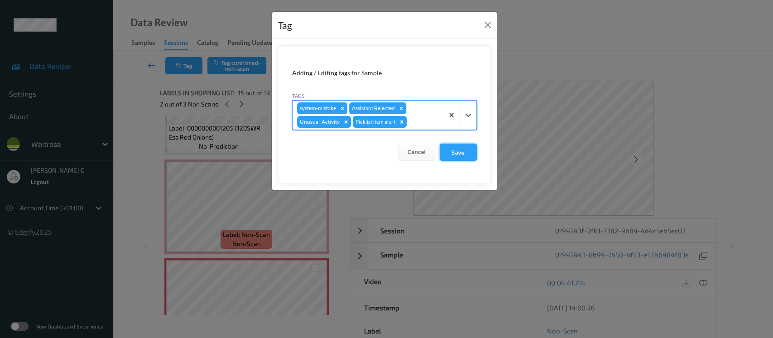
click at [458, 149] on button "Save" at bounding box center [458, 152] width 37 height 17
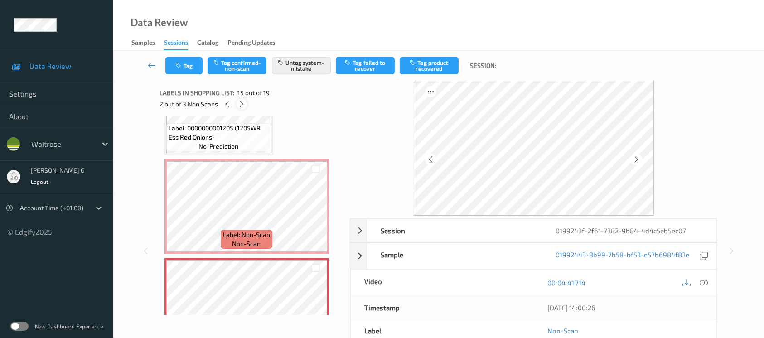
click at [242, 107] on icon at bounding box center [242, 104] width 8 height 8
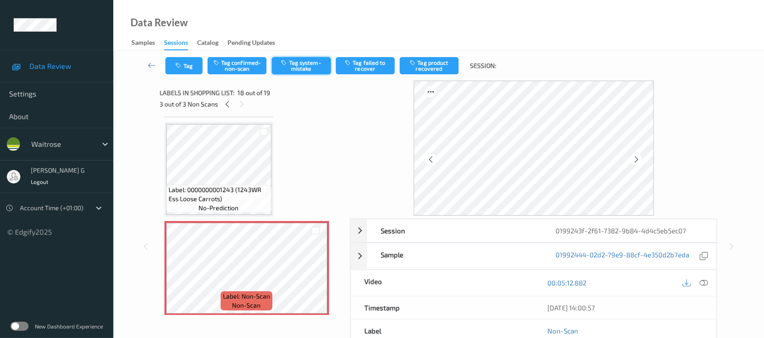
click at [301, 63] on button "Tag system-mistake" at bounding box center [301, 65] width 59 height 17
click at [179, 70] on button "Tag" at bounding box center [183, 65] width 37 height 17
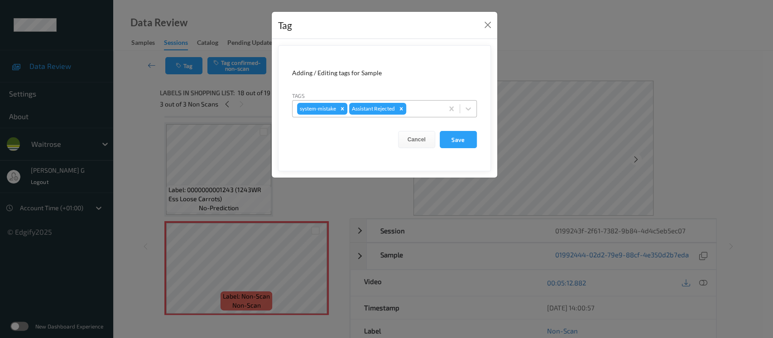
click at [412, 109] on div at bounding box center [423, 108] width 31 height 11
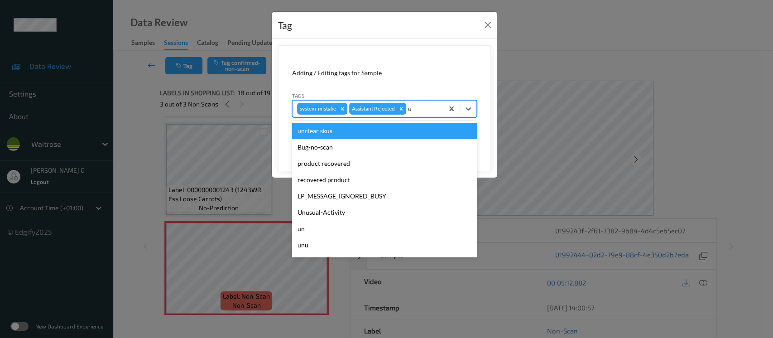
type input "un"
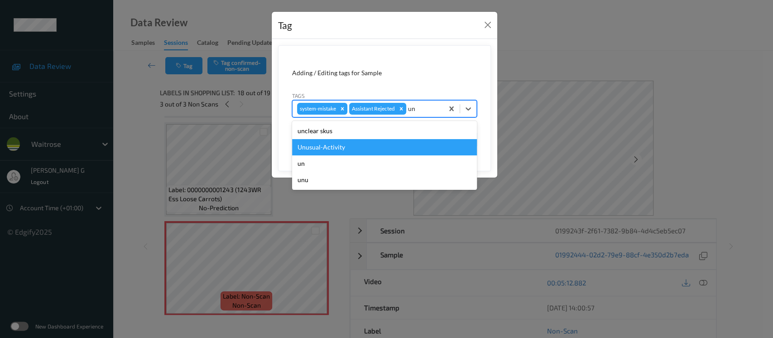
click at [325, 145] on div "Unusual-Activity" at bounding box center [384, 147] width 185 height 16
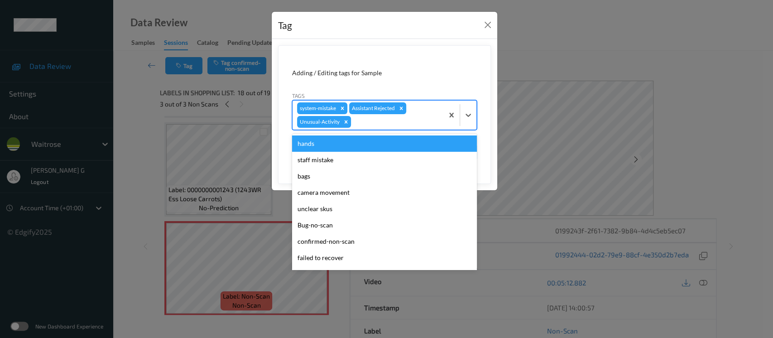
click at [408, 117] on div at bounding box center [396, 121] width 86 height 11
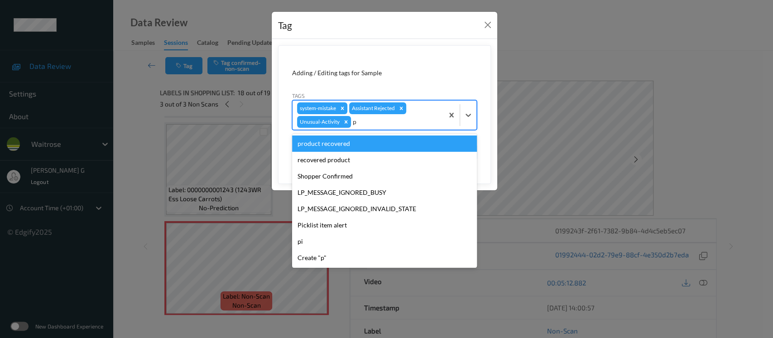
type input "pi"
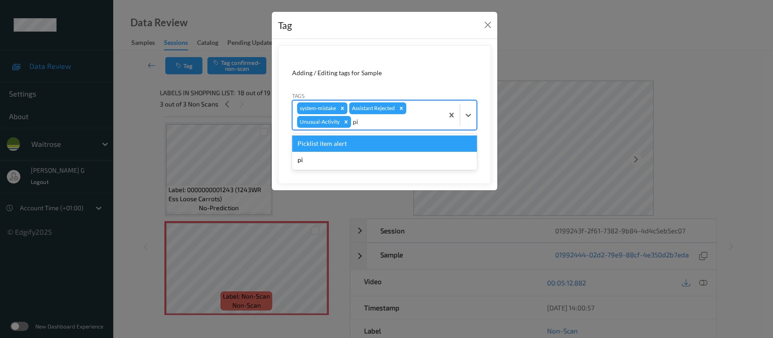
click at [344, 144] on div "Picklist item alert" at bounding box center [384, 143] width 185 height 16
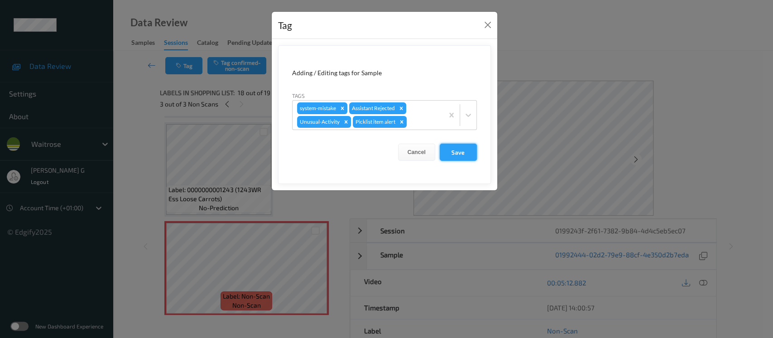
click at [465, 150] on button "Save" at bounding box center [458, 152] width 37 height 17
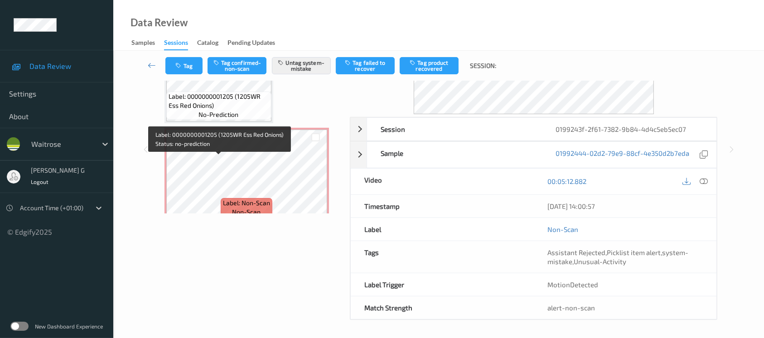
scroll to position [1276, 0]
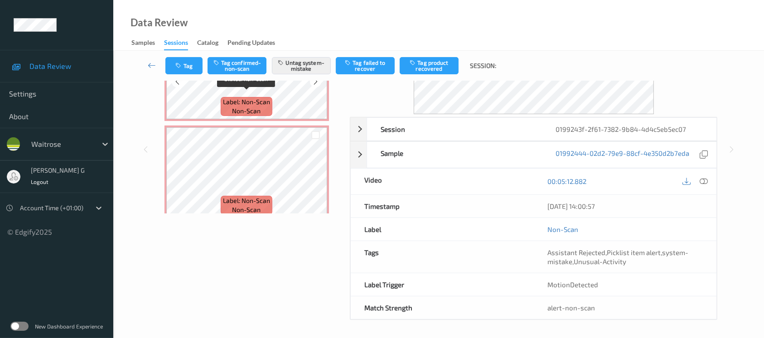
click at [251, 106] on span "non-scan" at bounding box center [246, 110] width 29 height 9
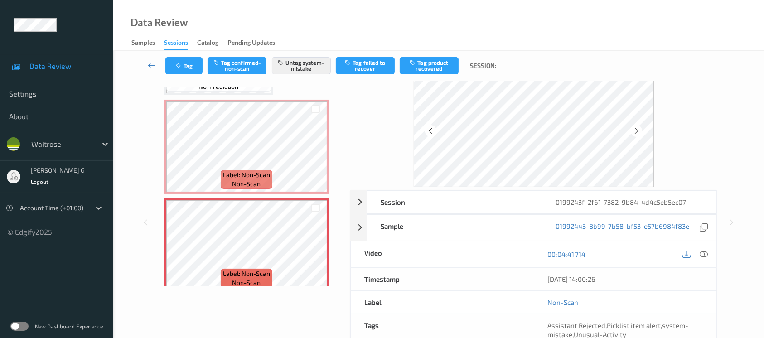
scroll to position [0, 0]
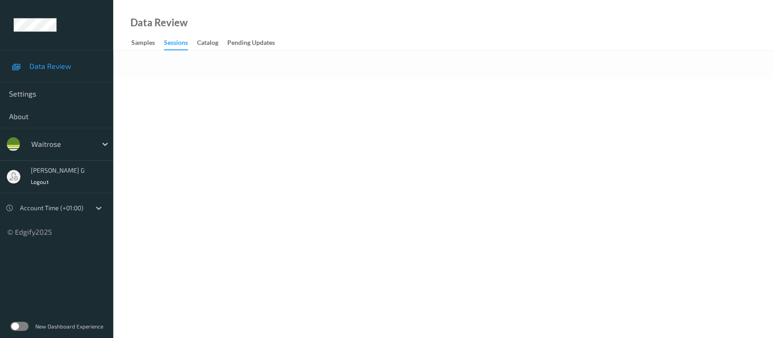
click at [417, 74] on div at bounding box center [443, 65] width 660 height 28
click at [312, 138] on body "Data Review Settings About waitrose [PERSON_NAME] g Logout Account Time (+01:00…" at bounding box center [386, 169] width 773 height 338
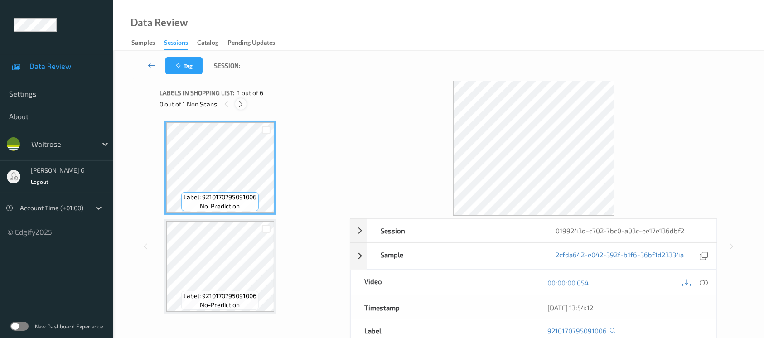
click at [241, 101] on icon at bounding box center [241, 104] width 8 height 8
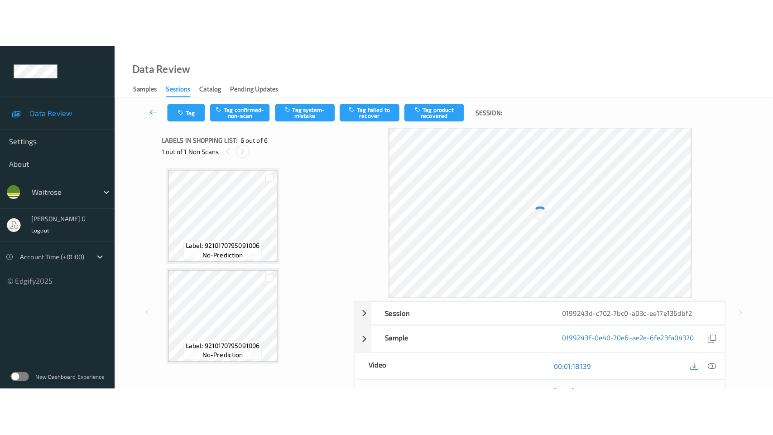
scroll to position [395, 0]
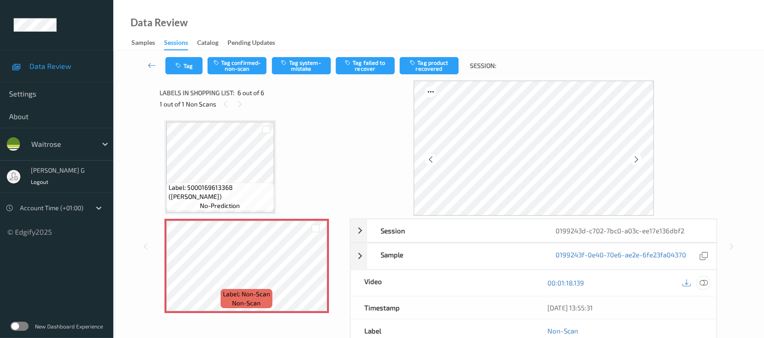
click at [703, 282] on icon at bounding box center [703, 283] width 8 height 8
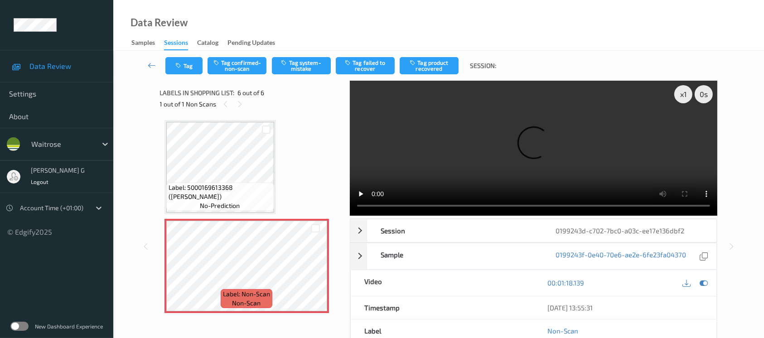
scroll to position [298, 0]
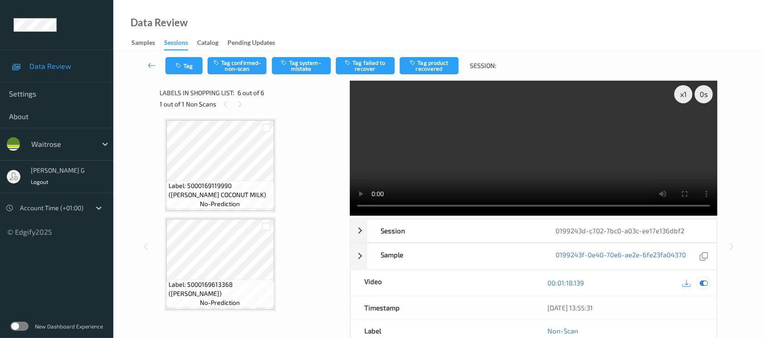
click at [704, 280] on icon at bounding box center [703, 283] width 8 height 8
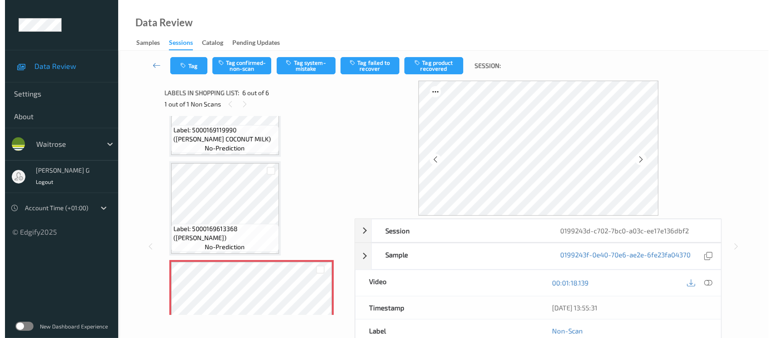
scroll to position [395, 0]
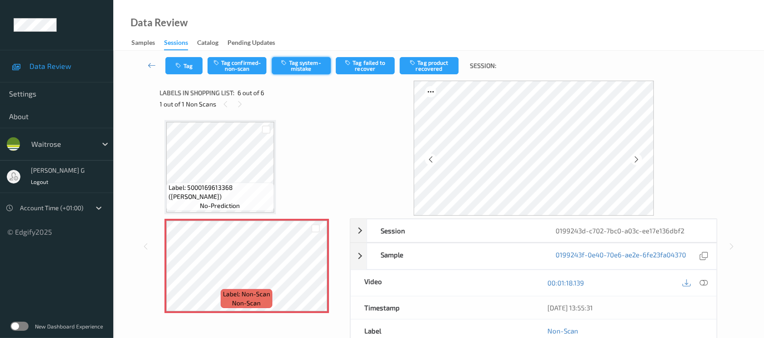
click at [315, 66] on button "Tag system-mistake" at bounding box center [301, 65] width 59 height 17
click at [185, 71] on button "Tag" at bounding box center [183, 65] width 37 height 17
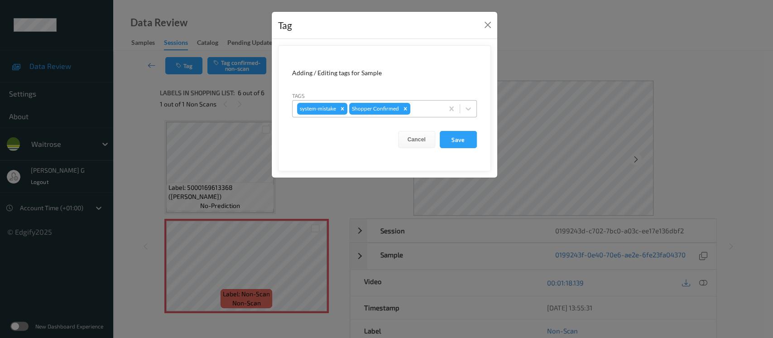
click at [428, 106] on div at bounding box center [425, 108] width 27 height 11
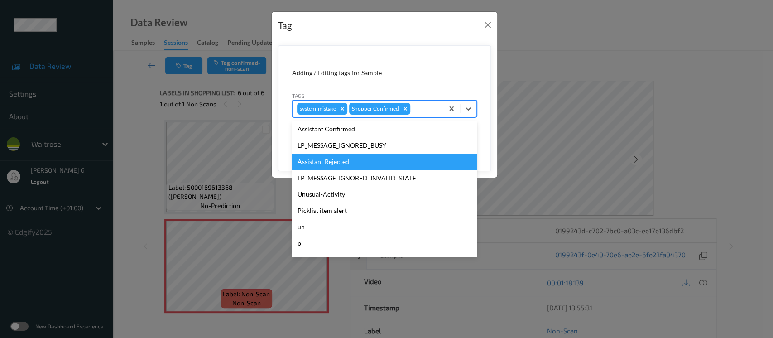
scroll to position [210, 0]
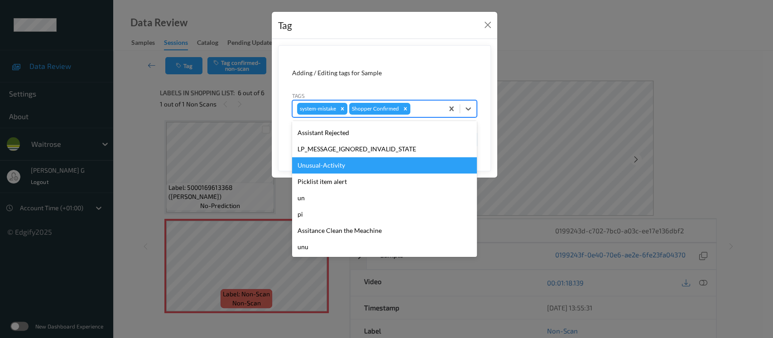
click at [325, 169] on div "Unusual-Activity" at bounding box center [384, 165] width 185 height 16
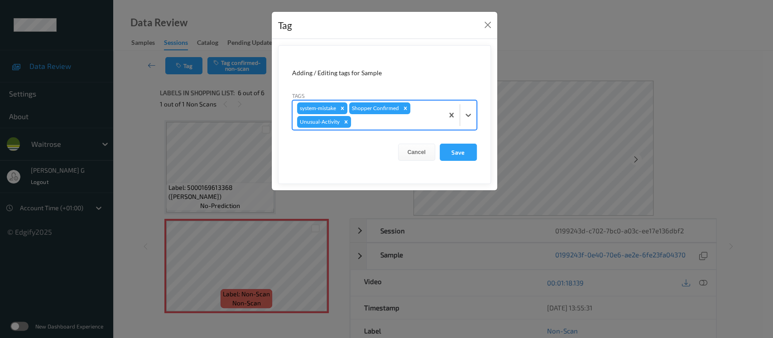
click at [395, 129] on div "system-mistake Shopper Confirmed Unusual-Activity" at bounding box center [384, 115] width 185 height 30
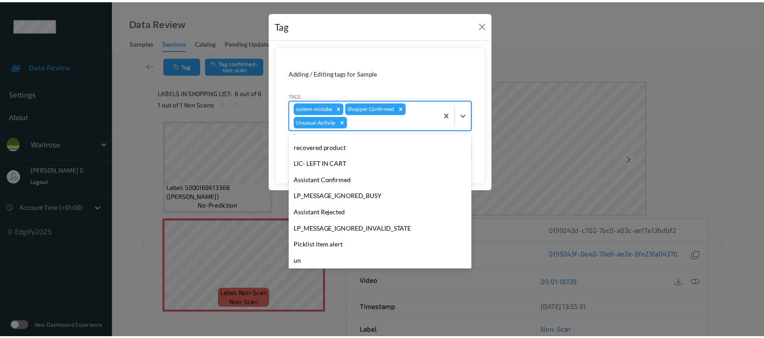
scroll to position [193, 0]
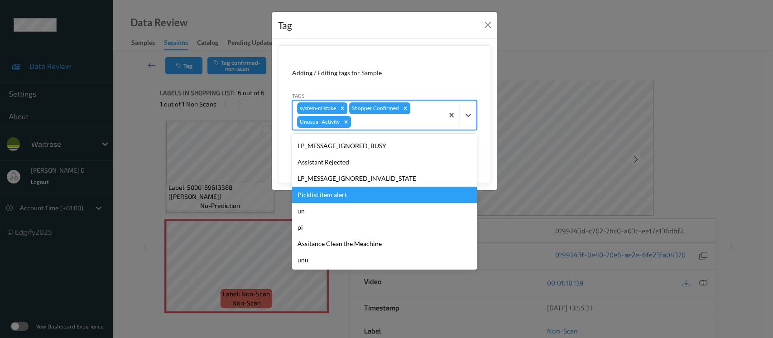
click at [326, 192] on div "Picklist item alert" at bounding box center [384, 195] width 185 height 16
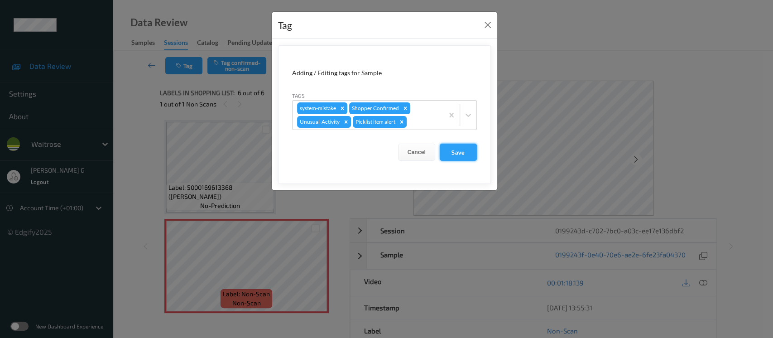
click at [460, 150] on button "Save" at bounding box center [458, 152] width 37 height 17
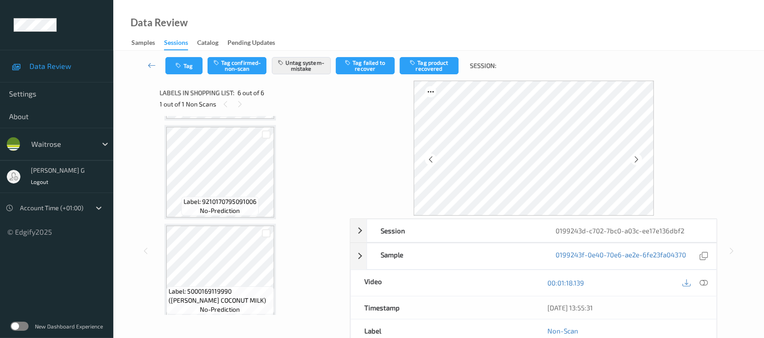
scroll to position [94, 0]
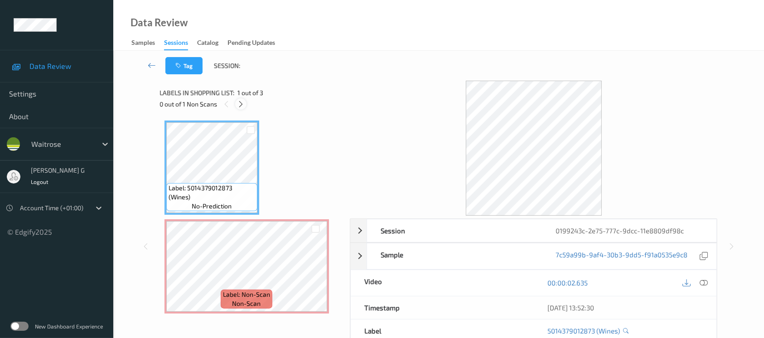
click at [238, 104] on icon at bounding box center [241, 104] width 8 height 8
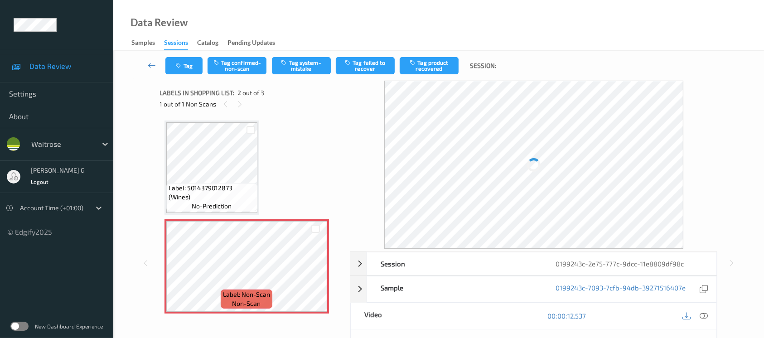
scroll to position [4, 0]
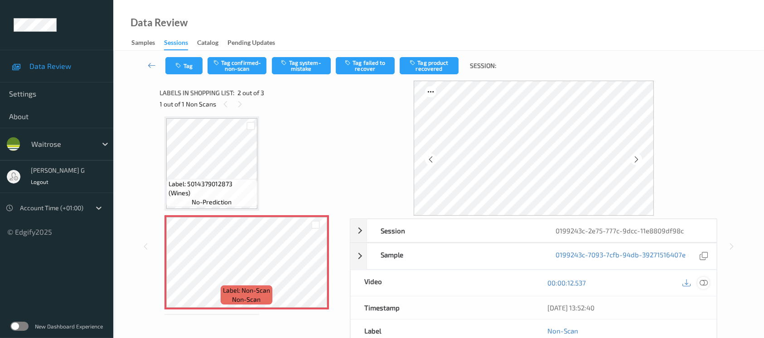
click at [707, 281] on icon at bounding box center [703, 283] width 8 height 8
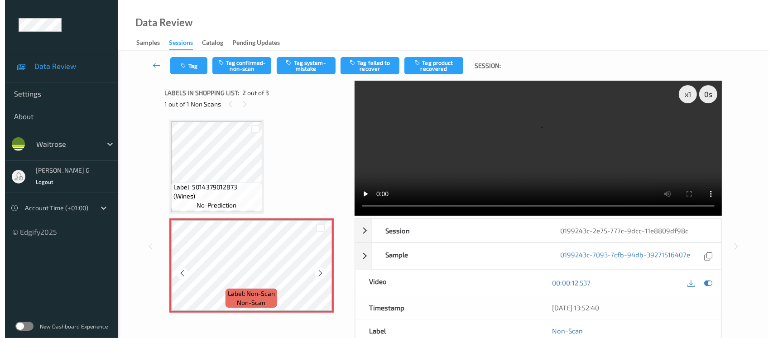
scroll to position [0, 0]
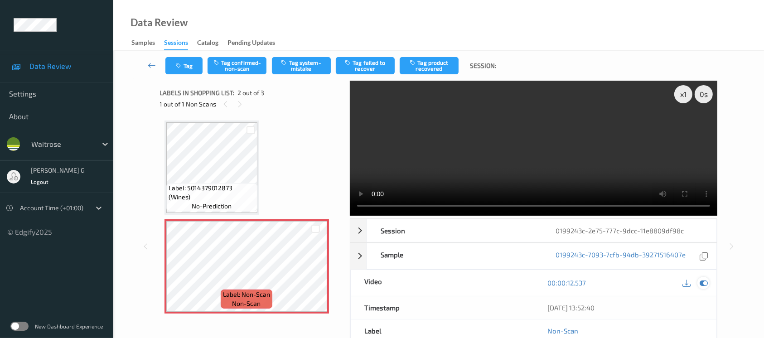
click at [706, 281] on icon at bounding box center [703, 283] width 8 height 8
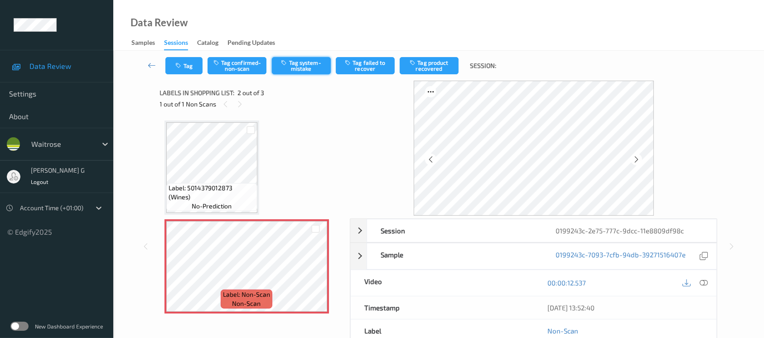
click at [299, 63] on button "Tag system-mistake" at bounding box center [301, 65] width 59 height 17
click at [192, 61] on button "Tag" at bounding box center [183, 65] width 37 height 17
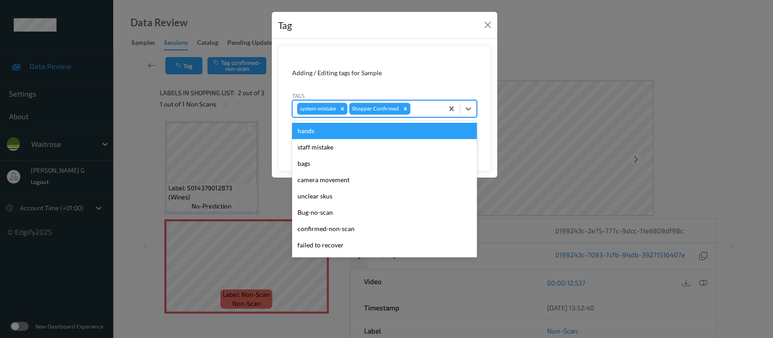
click at [419, 105] on div at bounding box center [425, 108] width 27 height 11
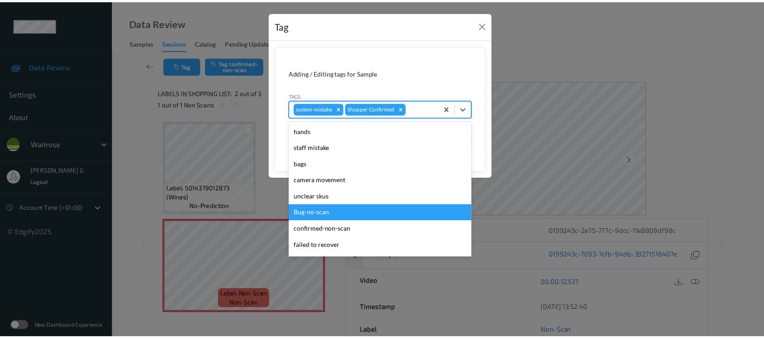
scroll to position [210, 0]
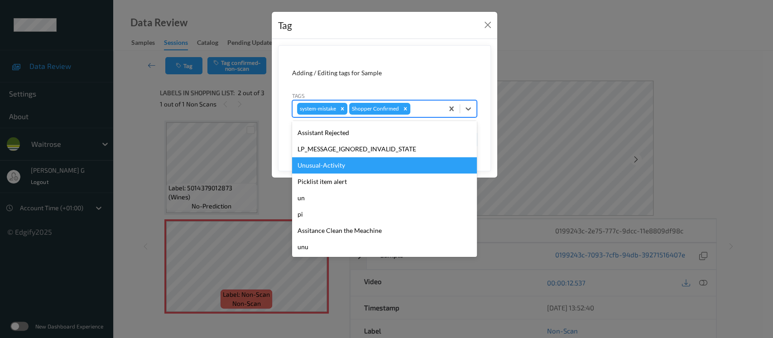
click at [314, 169] on div "Unusual-Activity" at bounding box center [384, 165] width 185 height 16
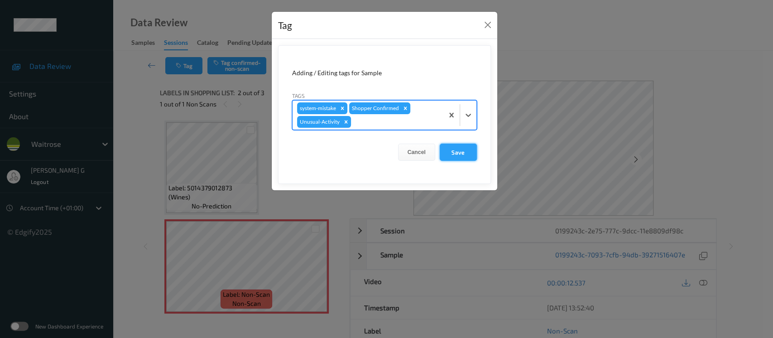
click at [449, 152] on button "Save" at bounding box center [458, 152] width 37 height 17
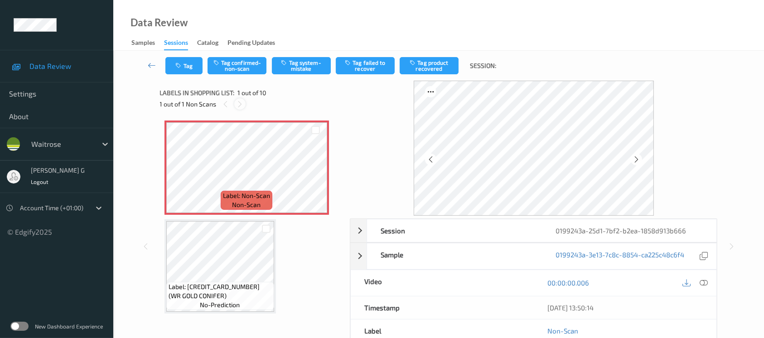
click at [240, 100] on icon at bounding box center [240, 104] width 8 height 8
click at [236, 101] on icon at bounding box center [240, 104] width 8 height 8
click at [702, 281] on icon at bounding box center [703, 283] width 8 height 8
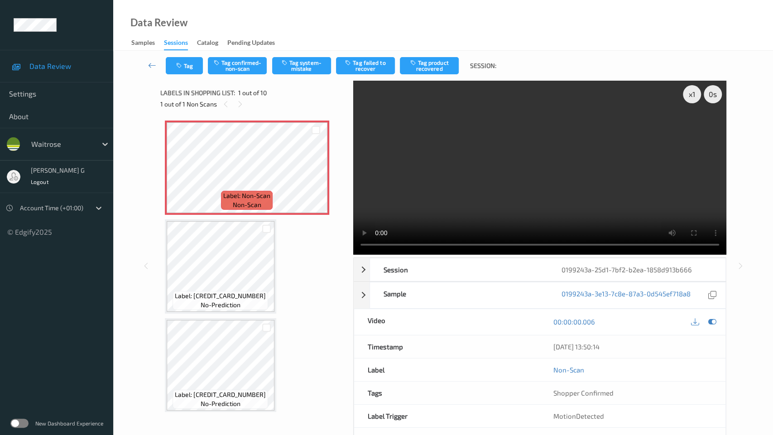
click at [353, 255] on video at bounding box center [539, 168] width 373 height 174
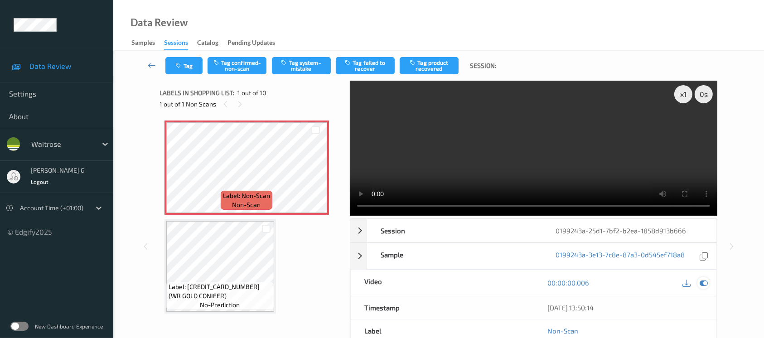
click at [705, 282] on icon at bounding box center [703, 283] width 8 height 8
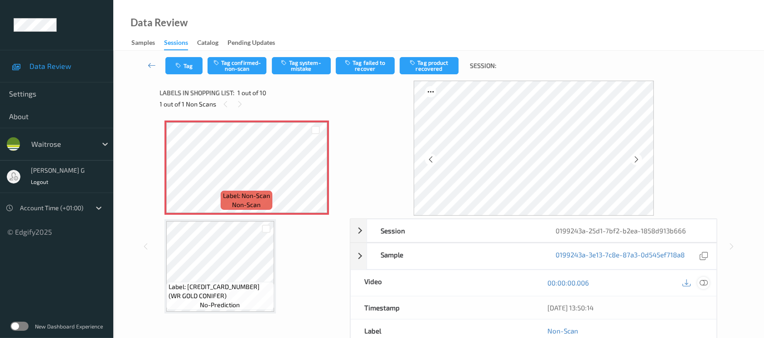
click at [707, 282] on icon at bounding box center [703, 283] width 8 height 8
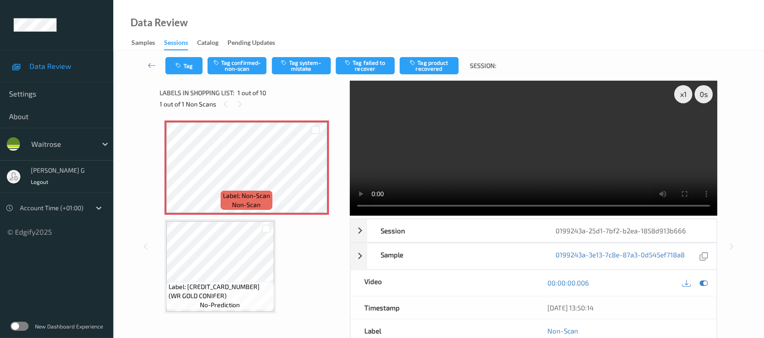
click at [685, 126] on video at bounding box center [533, 148] width 367 height 135
click at [702, 286] on icon at bounding box center [703, 283] width 8 height 8
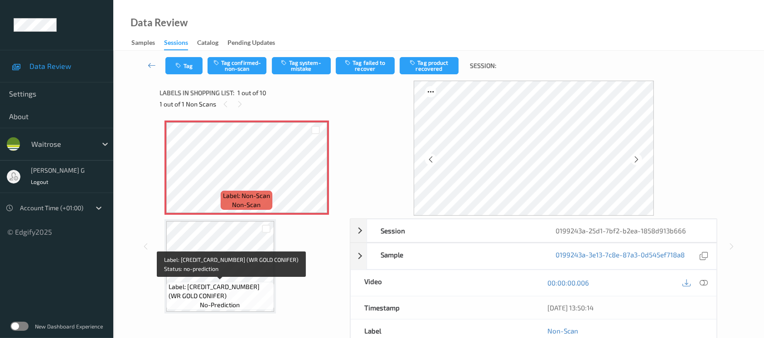
click at [208, 284] on span "Label: 5000169307274 (WR GOLD CONIFER)" at bounding box center [219, 291] width 103 height 18
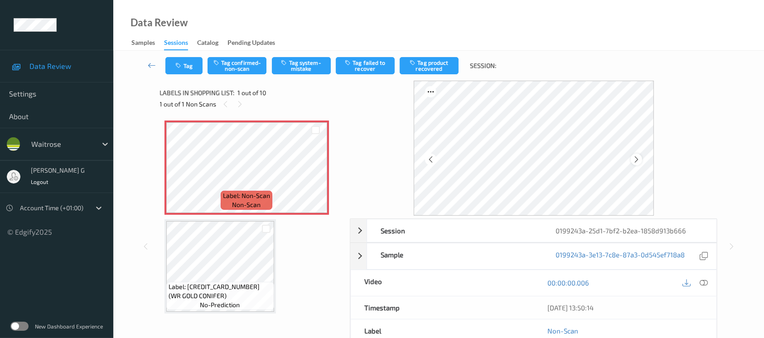
click at [635, 157] on icon at bounding box center [636, 159] width 8 height 8
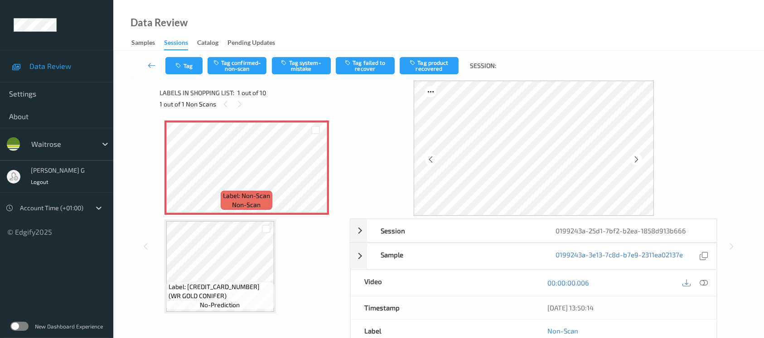
click at [635, 157] on icon at bounding box center [636, 159] width 8 height 8
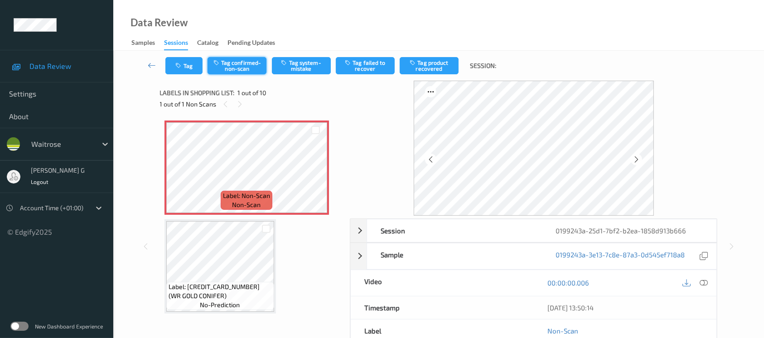
click at [238, 63] on button "Tag confirmed-non-scan" at bounding box center [236, 65] width 59 height 17
click at [428, 62] on button "Tag product recovered" at bounding box center [428, 65] width 59 height 17
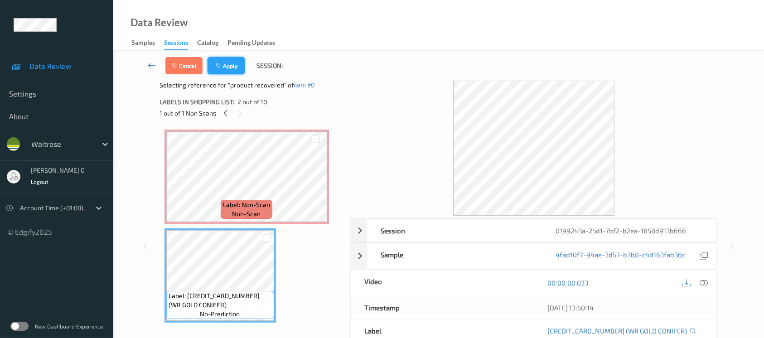
click at [228, 64] on button "Apply" at bounding box center [225, 65] width 37 height 17
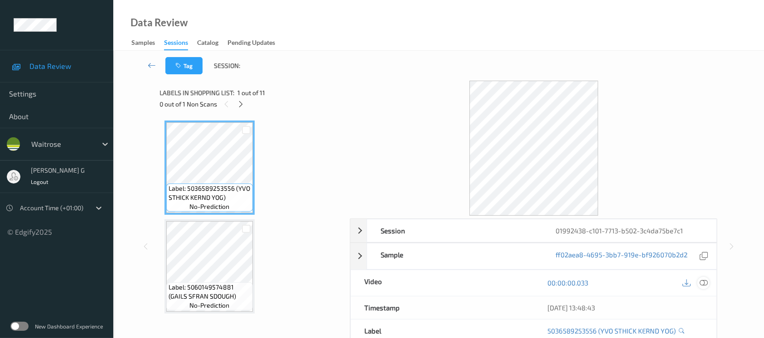
click at [708, 283] on div at bounding box center [703, 283] width 12 height 12
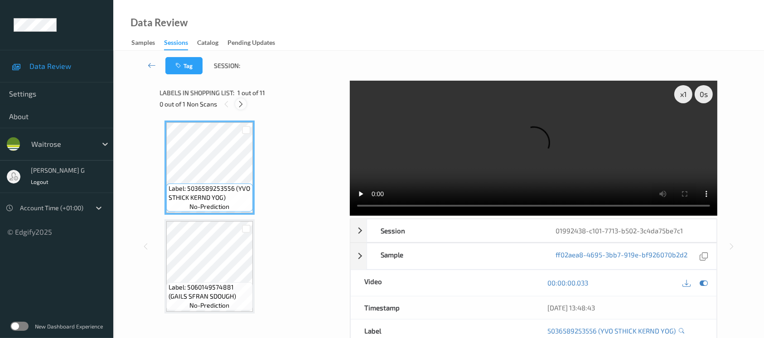
click at [242, 100] on icon at bounding box center [241, 104] width 8 height 8
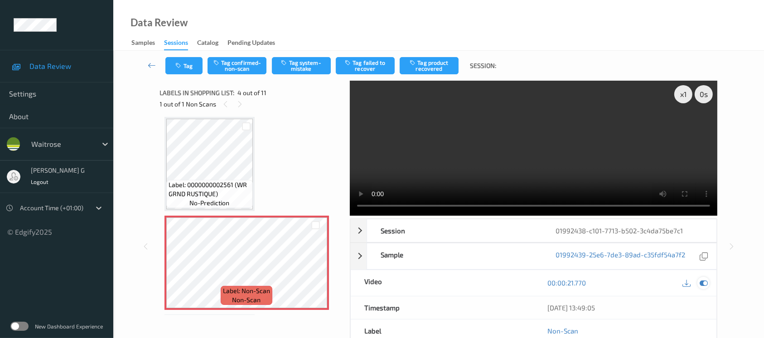
click at [700, 279] on icon at bounding box center [703, 283] width 8 height 8
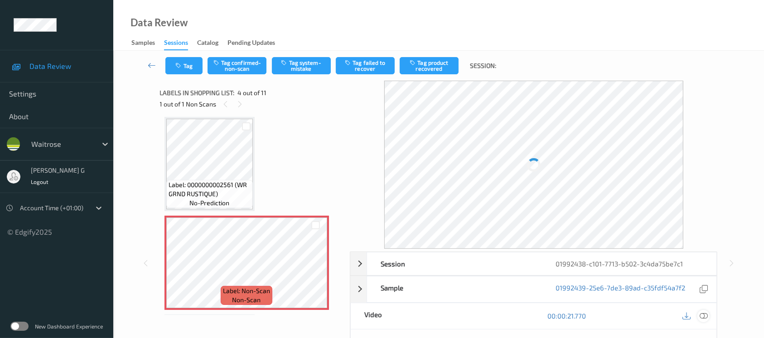
click at [705, 317] on icon at bounding box center [703, 316] width 8 height 8
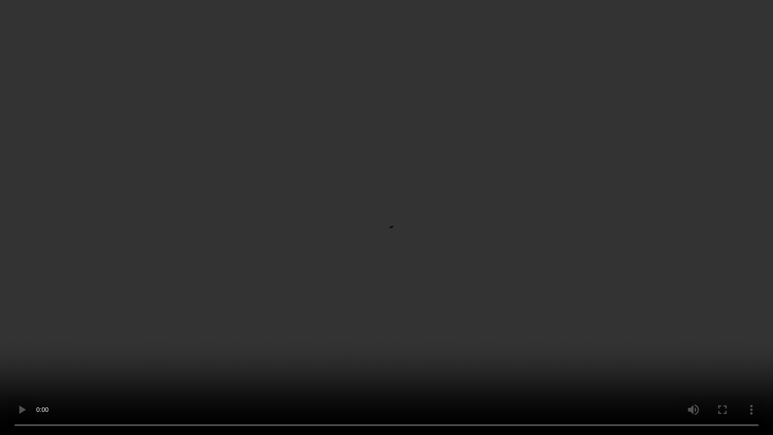
click at [179, 337] on video at bounding box center [386, 217] width 773 height 435
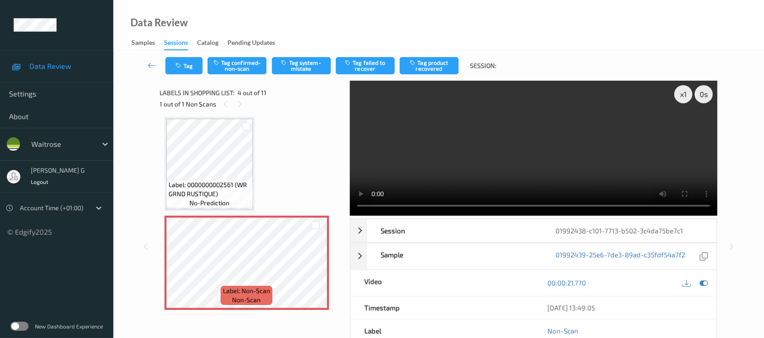
click at [705, 290] on div "00:00:21.770" at bounding box center [625, 283] width 183 height 26
click at [703, 280] on icon at bounding box center [703, 283] width 8 height 8
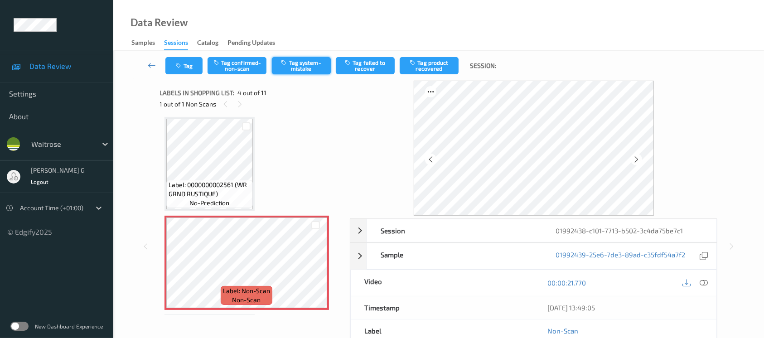
click at [298, 60] on button "Tag system-mistake" at bounding box center [301, 65] width 59 height 17
click at [189, 59] on button "Tag" at bounding box center [183, 65] width 37 height 17
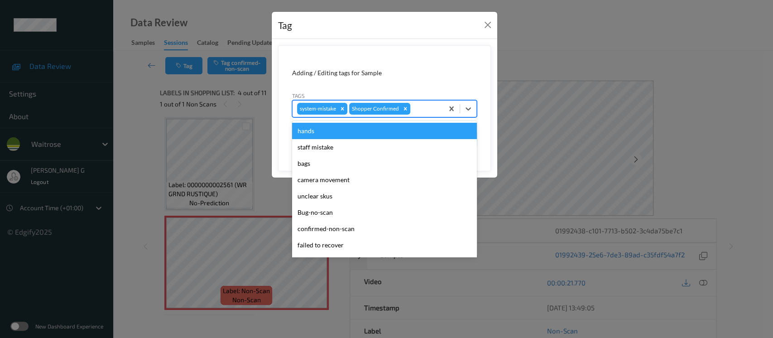
click at [419, 109] on div at bounding box center [425, 108] width 27 height 11
type input "un"
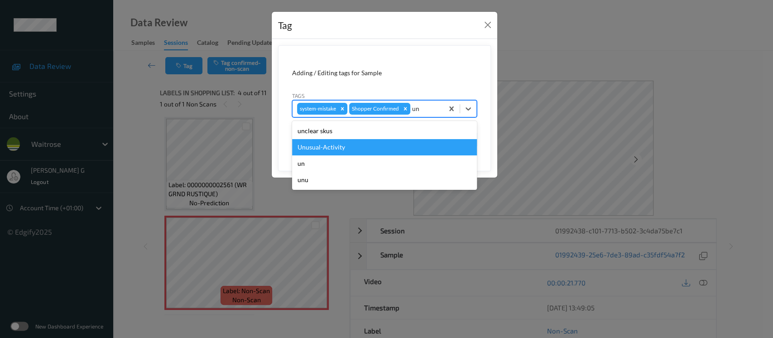
click at [330, 148] on div "Unusual-Activity" at bounding box center [384, 147] width 185 height 16
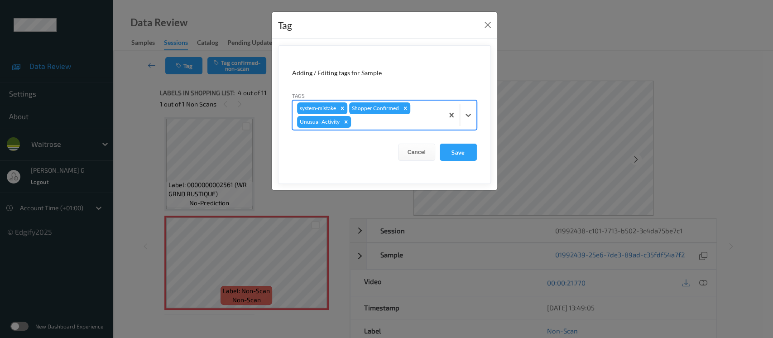
click at [420, 125] on div at bounding box center [396, 121] width 86 height 11
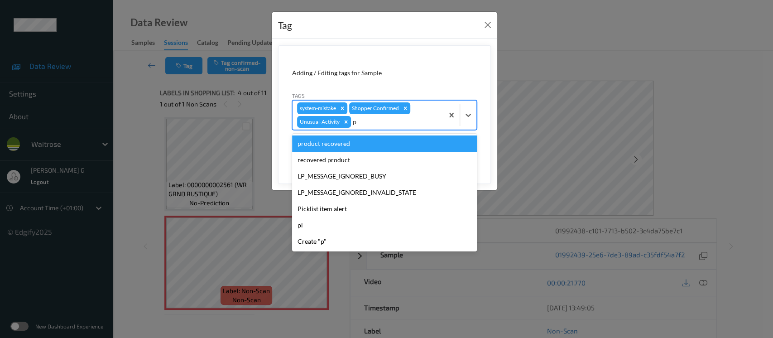
type input "pi"
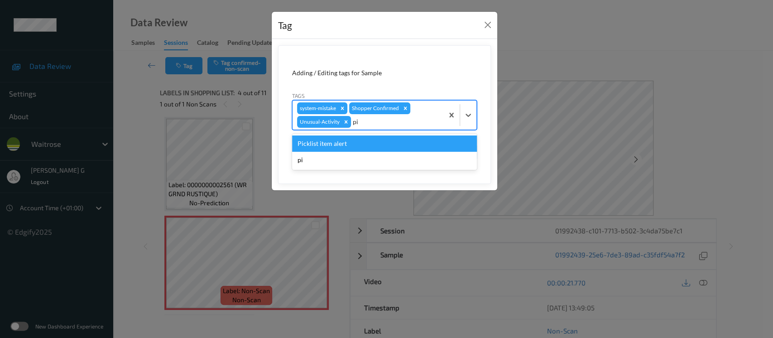
click at [330, 142] on div "Picklist item alert" at bounding box center [384, 143] width 185 height 16
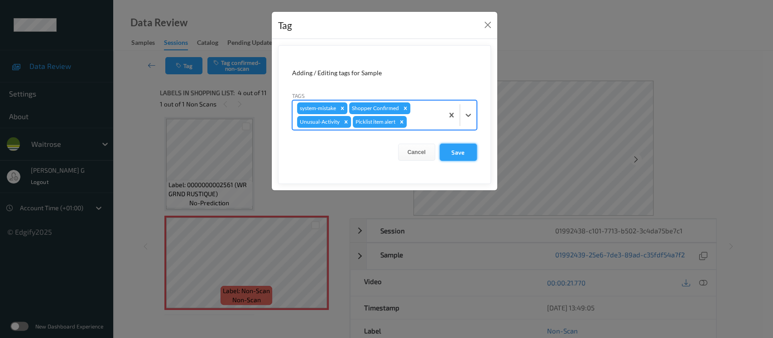
click at [465, 151] on button "Save" at bounding box center [458, 152] width 37 height 17
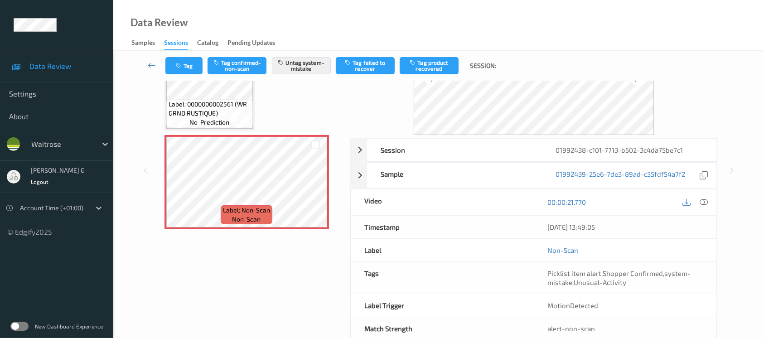
scroll to position [101, 0]
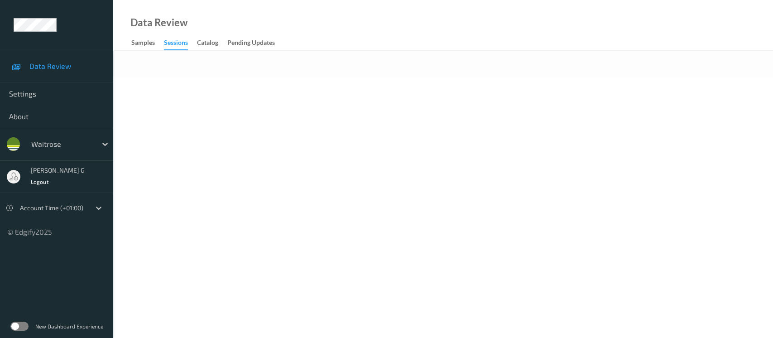
click at [293, 141] on body "Data Review Settings About waitrose [PERSON_NAME] g Logout Account Time (+01:00…" at bounding box center [386, 169] width 773 height 338
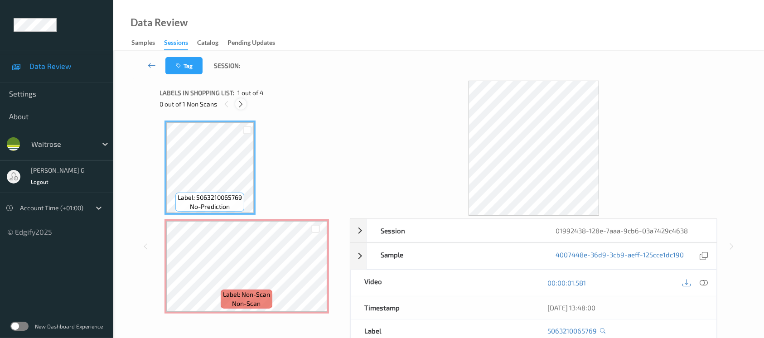
click at [238, 103] on icon at bounding box center [241, 104] width 8 height 8
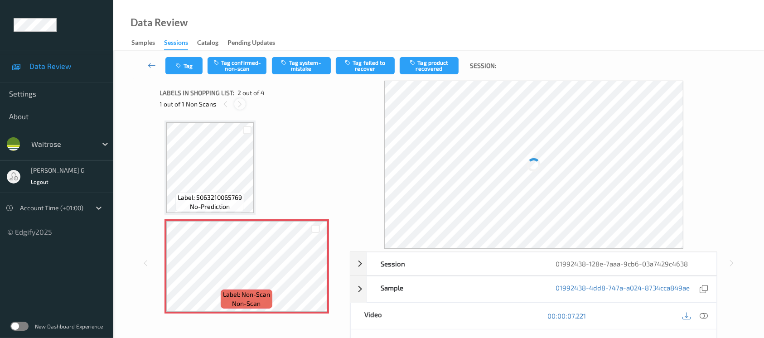
scroll to position [4, 0]
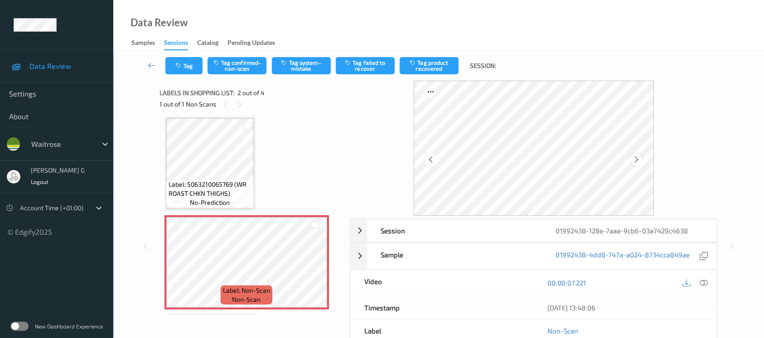
click at [638, 159] on icon at bounding box center [636, 159] width 8 height 8
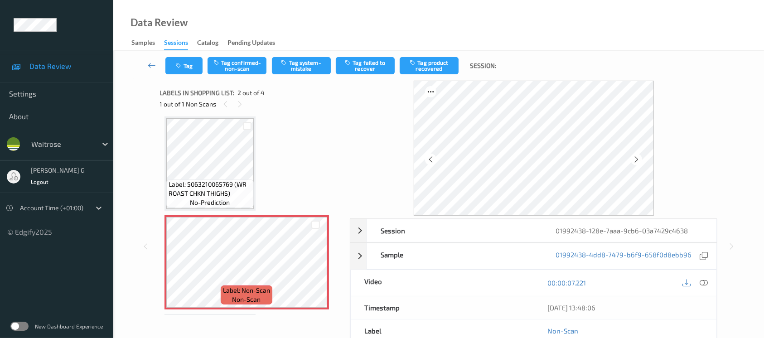
click at [638, 159] on icon at bounding box center [636, 159] width 8 height 8
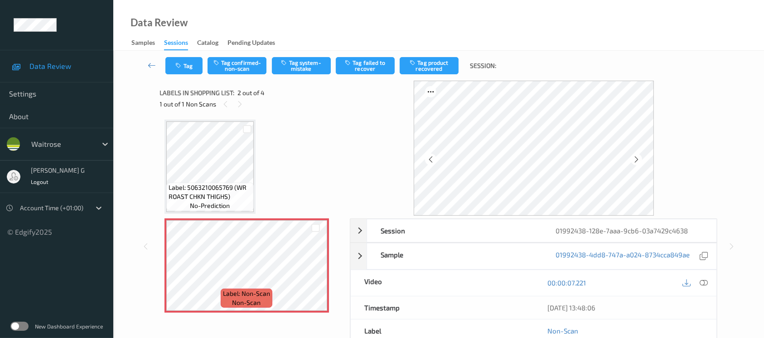
scroll to position [0, 0]
click at [704, 279] on icon at bounding box center [703, 283] width 8 height 8
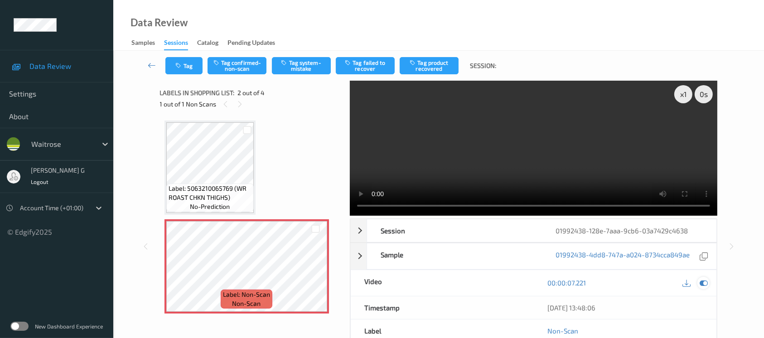
click at [703, 284] on icon at bounding box center [703, 283] width 8 height 8
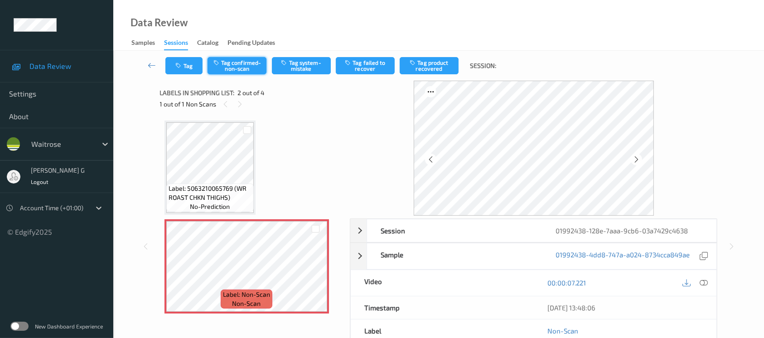
click at [230, 68] on button "Tag confirmed-non-scan" at bounding box center [236, 65] width 59 height 17
click at [433, 62] on button "Tag product recovered" at bounding box center [428, 65] width 59 height 17
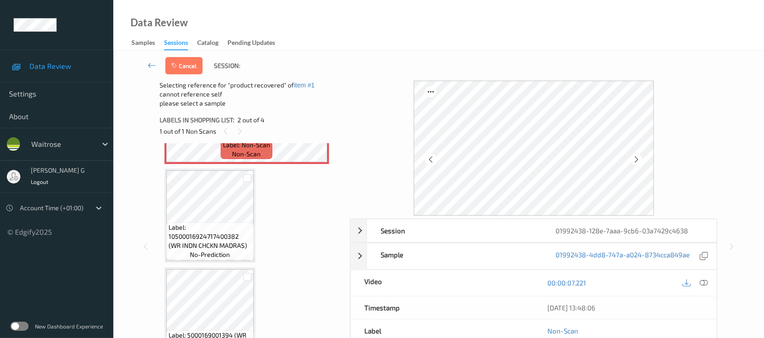
scroll to position [181, 0]
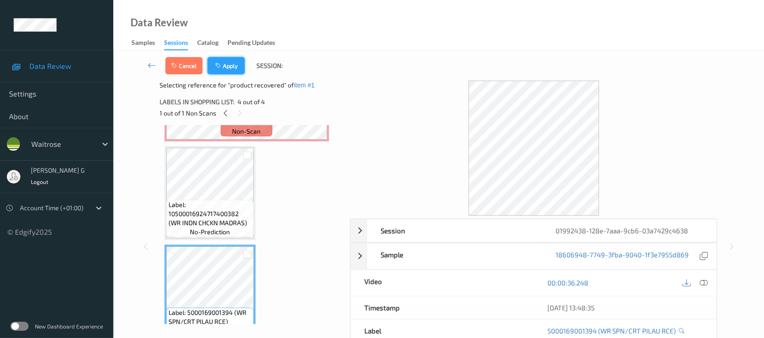
click at [221, 66] on icon "button" at bounding box center [219, 66] width 8 height 6
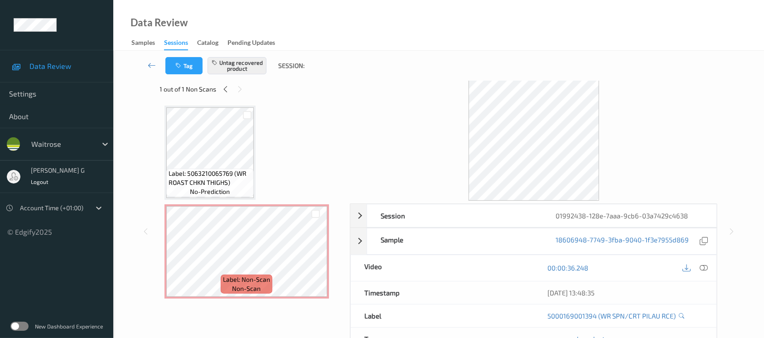
scroll to position [0, 0]
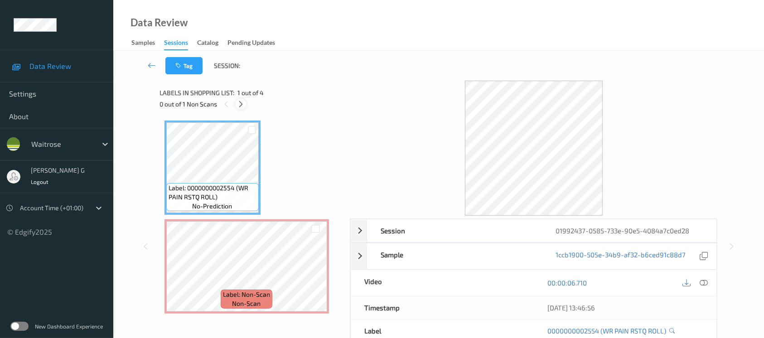
click at [243, 107] on icon at bounding box center [241, 104] width 8 height 8
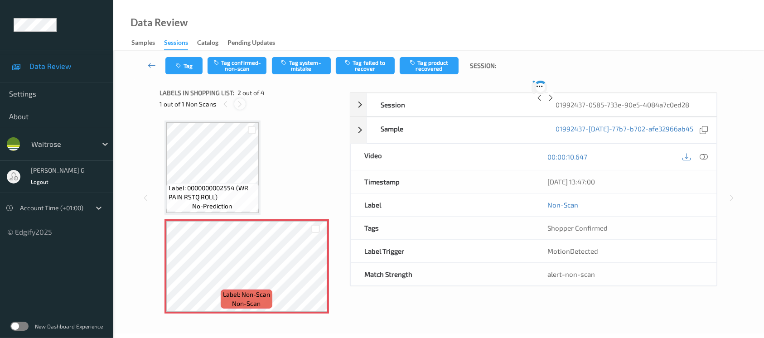
scroll to position [4, 0]
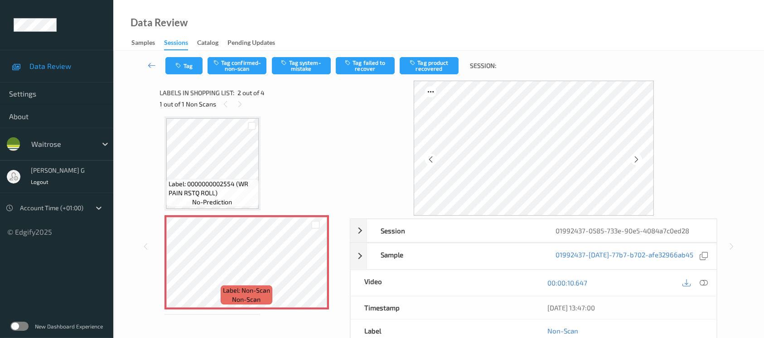
click at [196, 88] on span "Labels in shopping list:" at bounding box center [197, 92] width 75 height 9
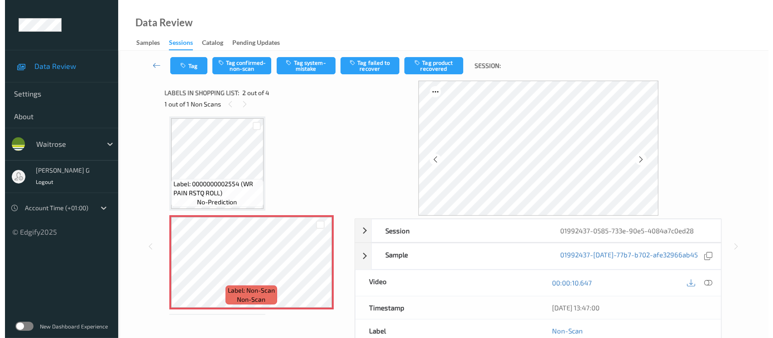
scroll to position [0, 0]
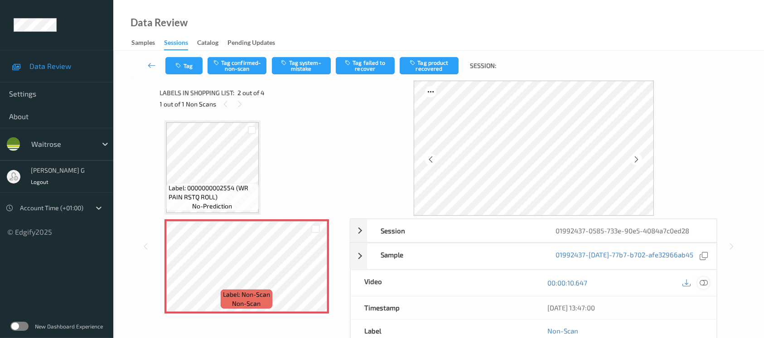
click at [707, 280] on div at bounding box center [703, 283] width 12 height 12
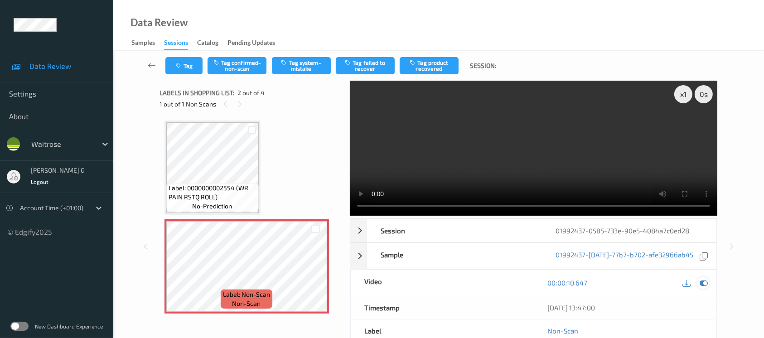
click at [703, 279] on icon at bounding box center [703, 283] width 8 height 8
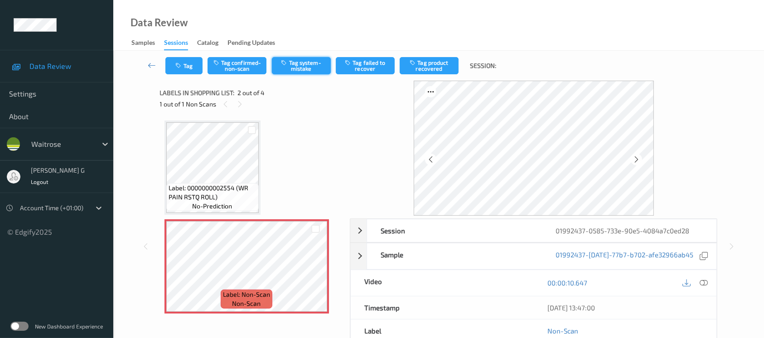
click at [297, 63] on button "Tag system-mistake" at bounding box center [301, 65] width 59 height 17
click at [184, 63] on button "Tag" at bounding box center [183, 65] width 37 height 17
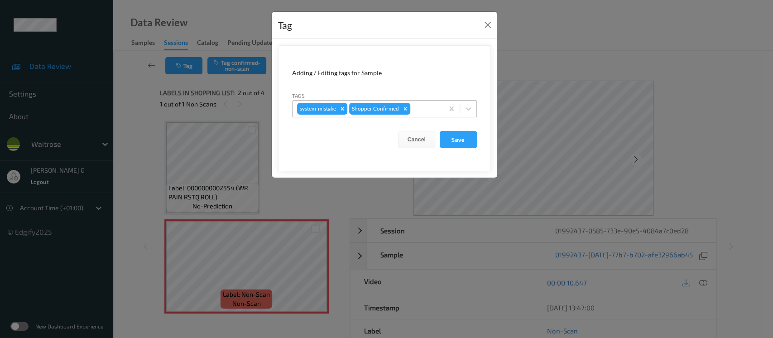
click at [431, 107] on div at bounding box center [425, 108] width 27 height 11
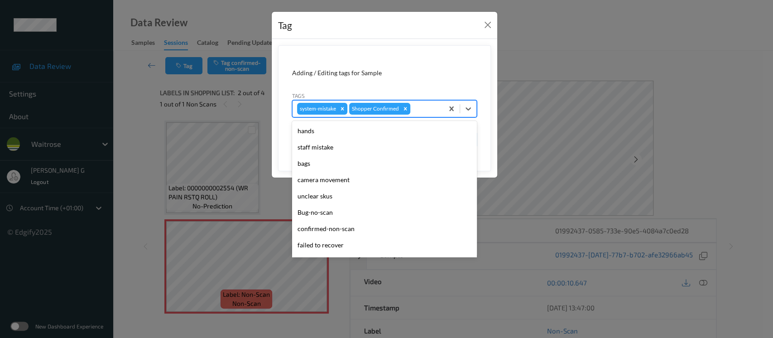
scroll to position [210, 0]
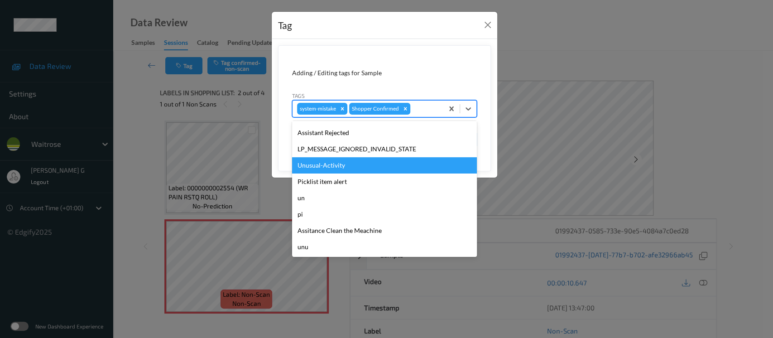
click at [322, 168] on div "Unusual-Activity" at bounding box center [384, 165] width 185 height 16
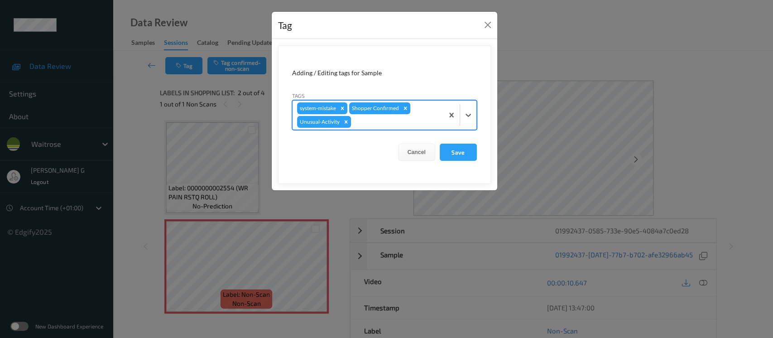
click at [402, 115] on div "system-mistake Shopper Confirmed Unusual-Activity" at bounding box center [368, 115] width 151 height 29
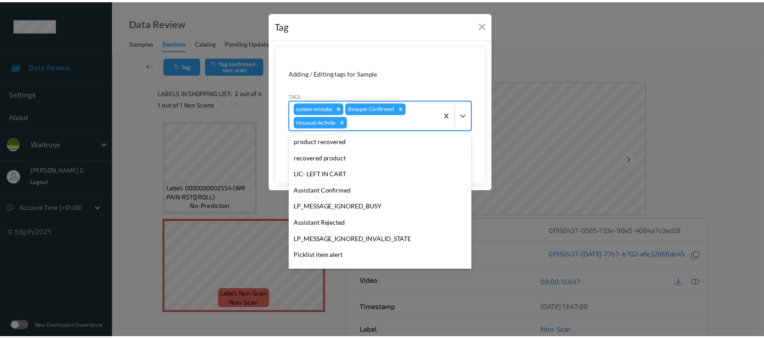
scroll to position [181, 0]
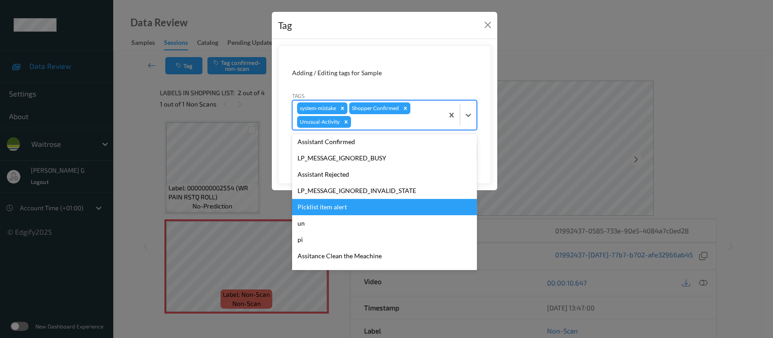
click at [316, 205] on div "Picklist item alert" at bounding box center [384, 207] width 185 height 16
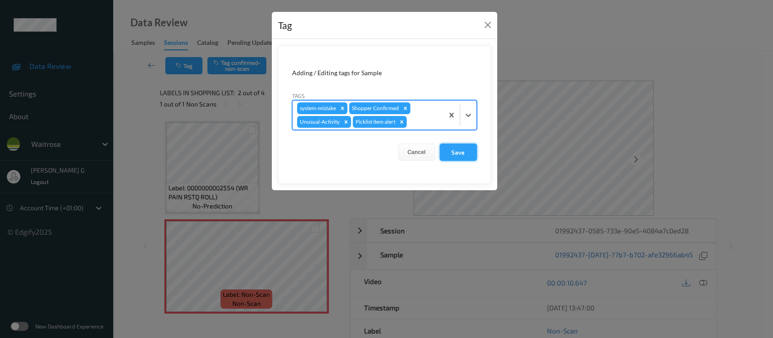
click at [457, 157] on button "Save" at bounding box center [458, 152] width 37 height 17
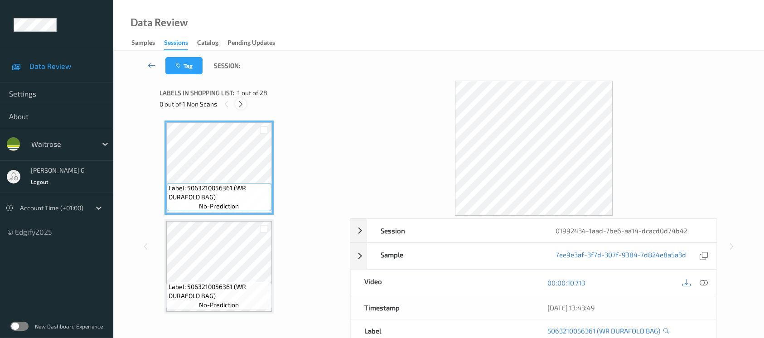
click at [241, 99] on div at bounding box center [240, 103] width 11 height 11
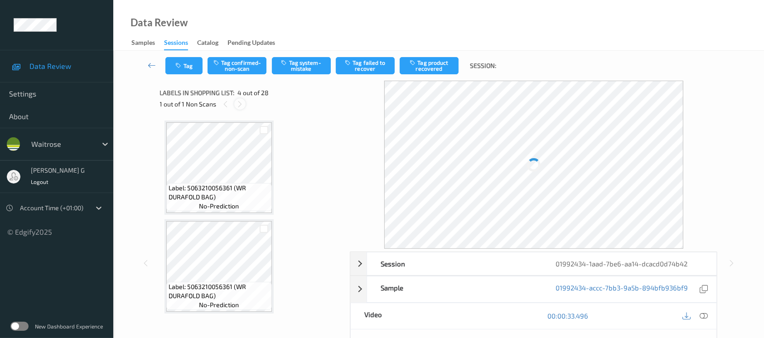
scroll to position [201, 0]
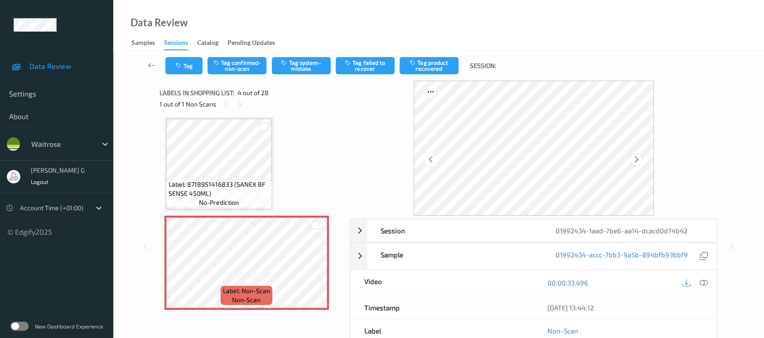
click at [635, 160] on icon at bounding box center [636, 159] width 8 height 8
click at [710, 284] on div "00:00:33.496" at bounding box center [625, 283] width 183 height 26
click at [703, 280] on icon at bounding box center [703, 283] width 8 height 8
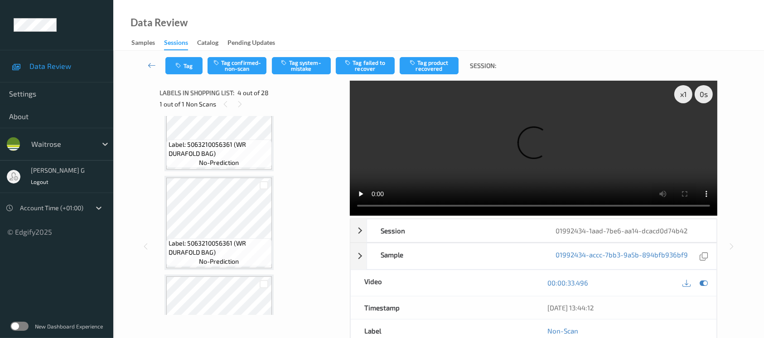
scroll to position [0, 0]
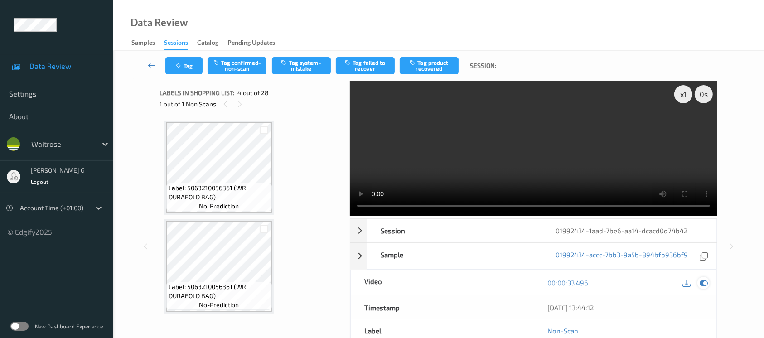
click at [703, 286] on icon at bounding box center [703, 283] width 8 height 8
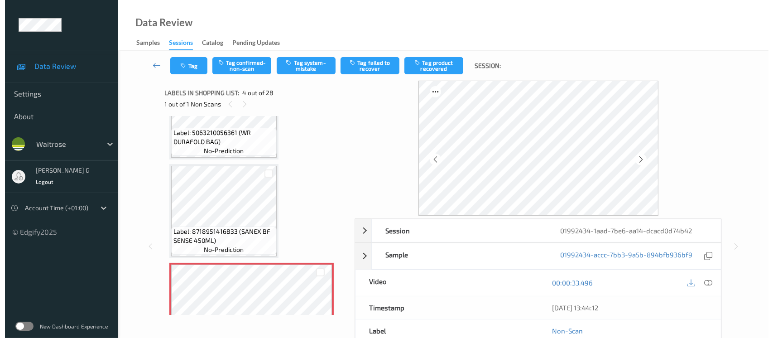
scroll to position [181, 0]
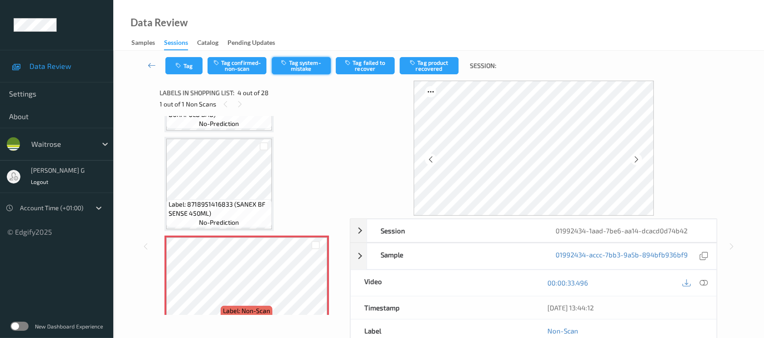
click at [301, 67] on button "Tag system-mistake" at bounding box center [301, 65] width 59 height 17
click at [189, 65] on button "Tag" at bounding box center [183, 65] width 37 height 17
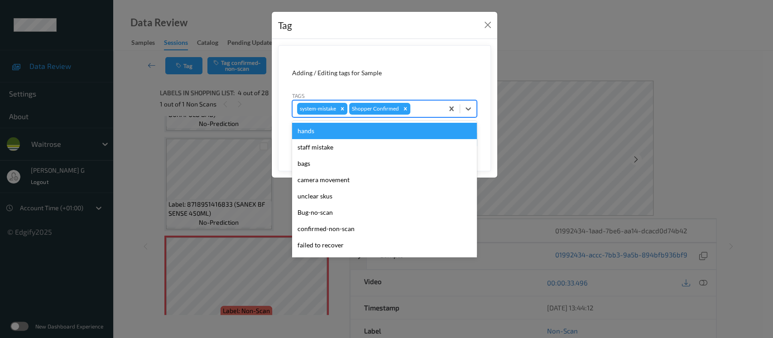
click at [428, 110] on div at bounding box center [425, 108] width 27 height 11
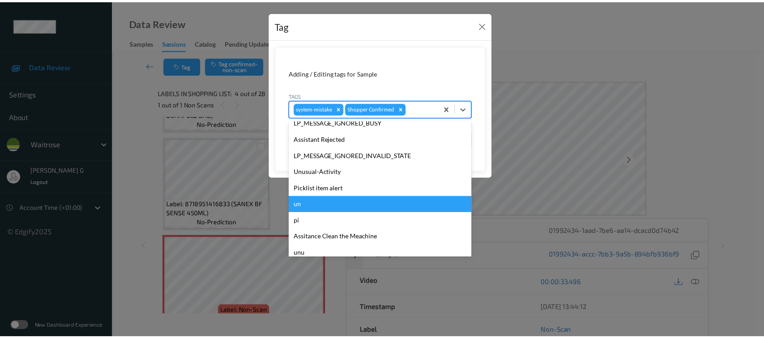
scroll to position [210, 0]
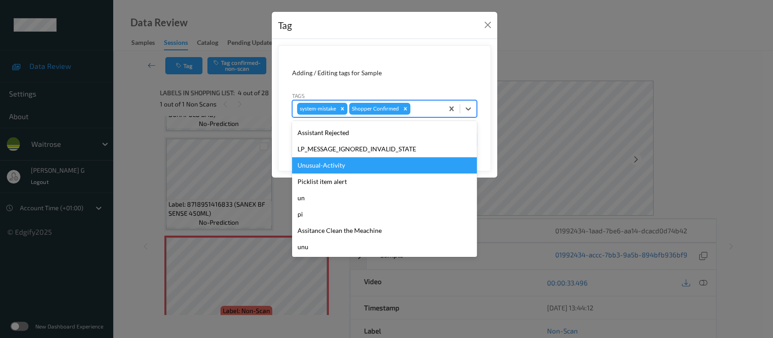
click at [320, 167] on div "Unusual-Activity" at bounding box center [384, 165] width 185 height 16
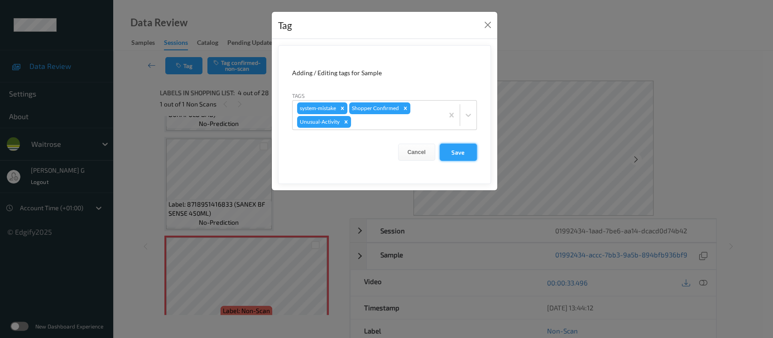
click at [461, 151] on button "Save" at bounding box center [458, 152] width 37 height 17
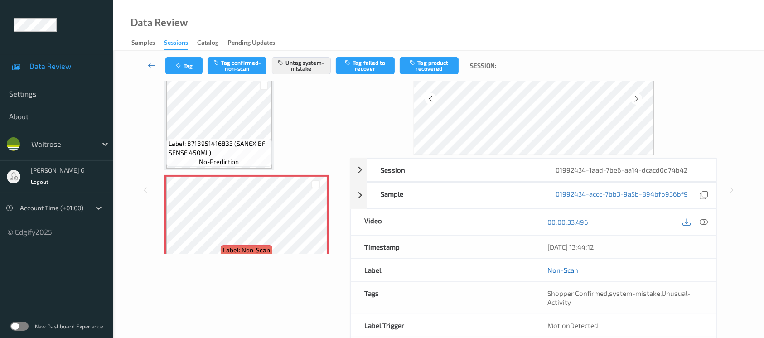
scroll to position [101, 0]
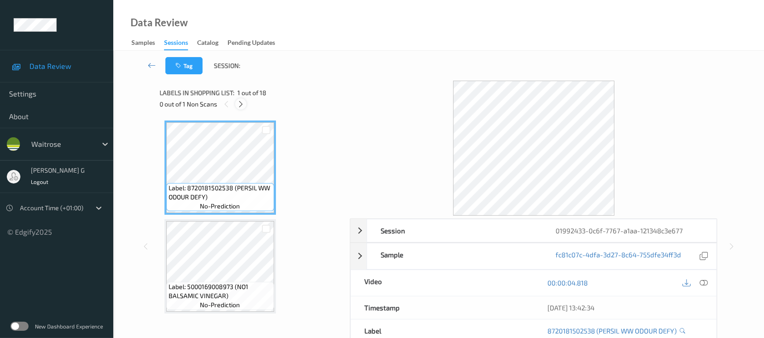
click at [241, 100] on icon at bounding box center [241, 104] width 8 height 8
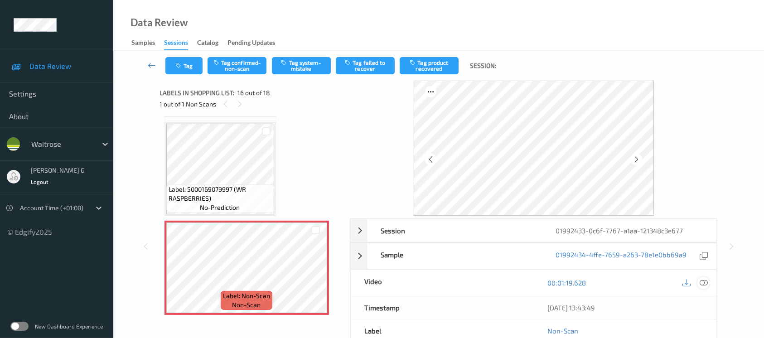
click at [704, 282] on icon at bounding box center [703, 283] width 8 height 8
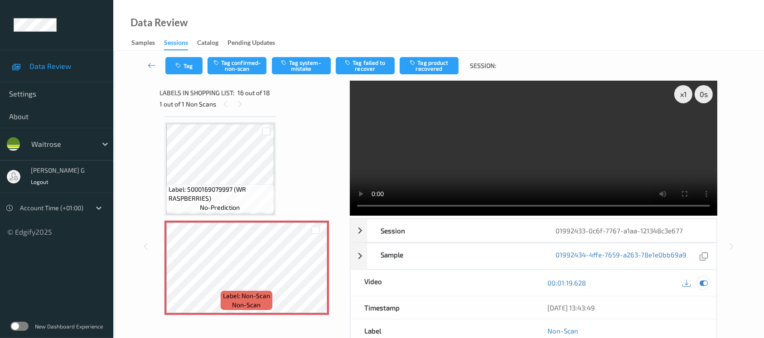
click at [704, 281] on icon at bounding box center [703, 283] width 8 height 8
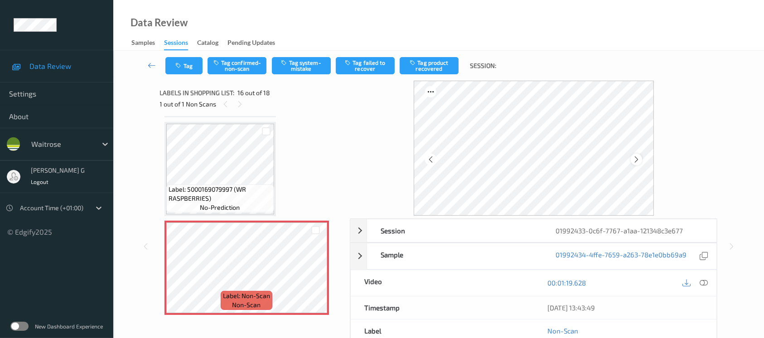
click at [634, 158] on icon at bounding box center [636, 159] width 8 height 8
click at [638, 160] on icon at bounding box center [636, 159] width 8 height 8
click at [634, 158] on icon at bounding box center [636, 159] width 8 height 8
click at [703, 284] on icon at bounding box center [703, 283] width 8 height 8
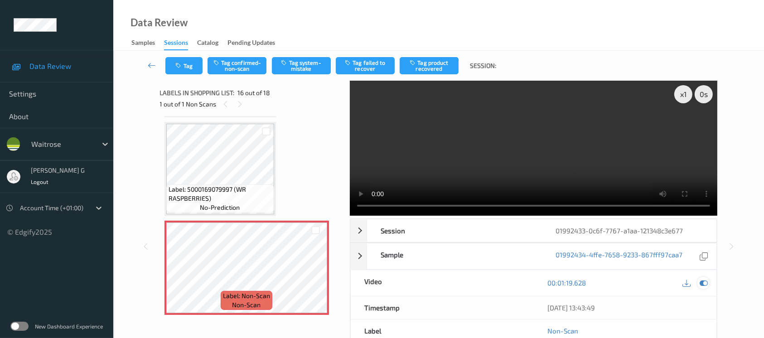
click at [705, 279] on icon at bounding box center [703, 283] width 8 height 8
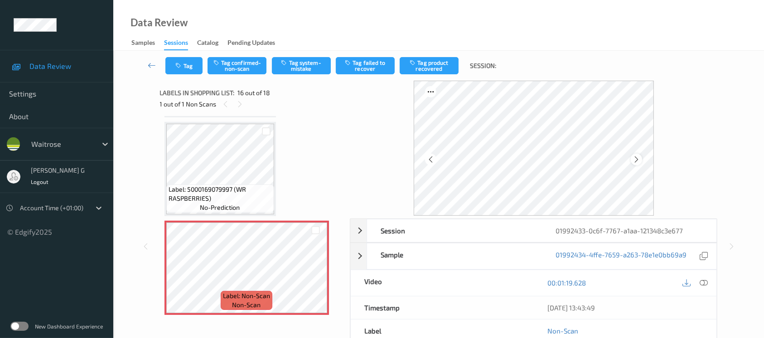
click at [635, 159] on icon at bounding box center [636, 159] width 8 height 8
click at [286, 78] on div "Tag Tag confirmed-non-scan Tag system-mistake Tag failed to recover Tag product…" at bounding box center [438, 66] width 613 height 30
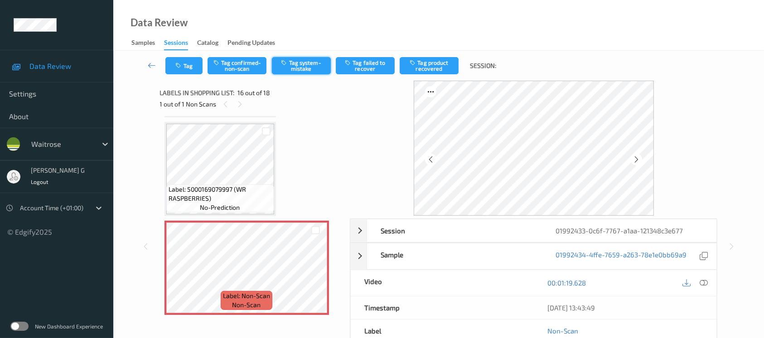
click at [306, 66] on button "Tag system-mistake" at bounding box center [301, 65] width 59 height 17
click at [178, 63] on icon "button" at bounding box center [180, 66] width 8 height 6
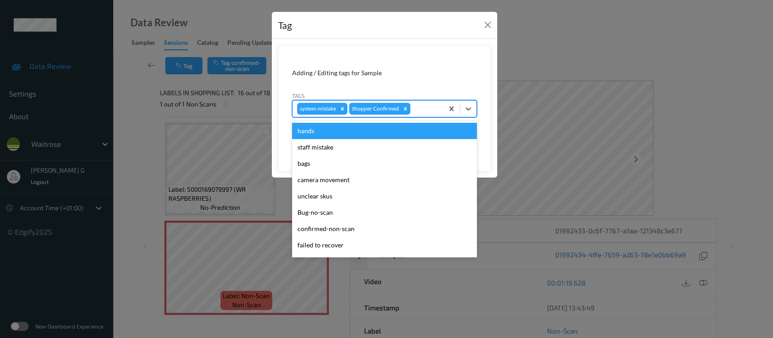
click at [416, 106] on div at bounding box center [425, 108] width 27 height 11
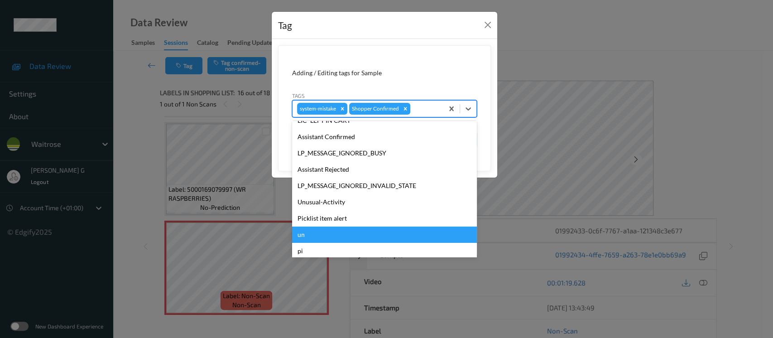
scroll to position [210, 0]
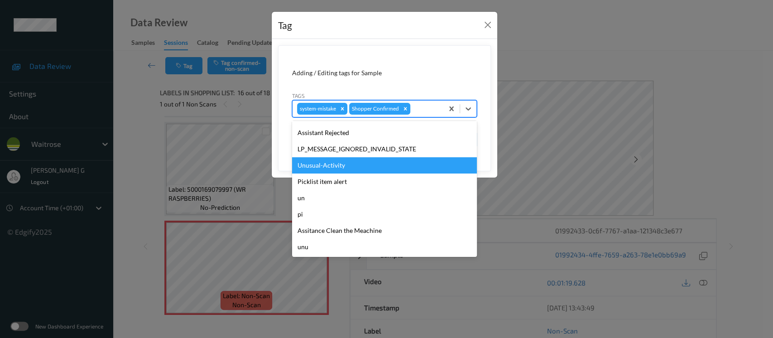
click at [322, 164] on div "Unusual-Activity" at bounding box center [384, 165] width 185 height 16
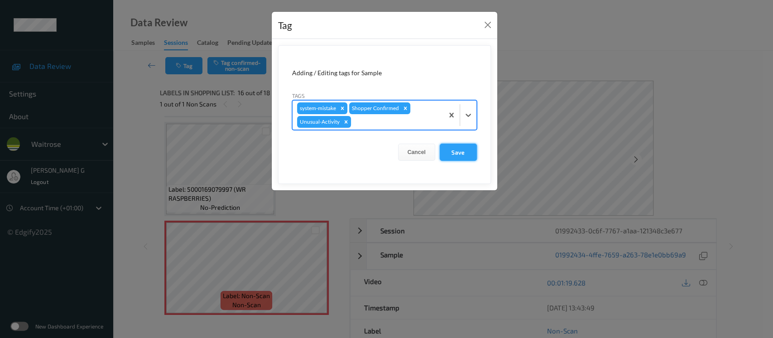
click at [457, 149] on button "Save" at bounding box center [458, 152] width 37 height 17
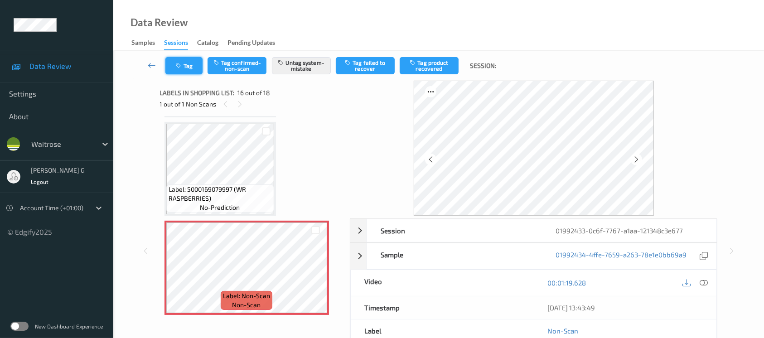
click at [196, 66] on button "Tag" at bounding box center [183, 65] width 37 height 17
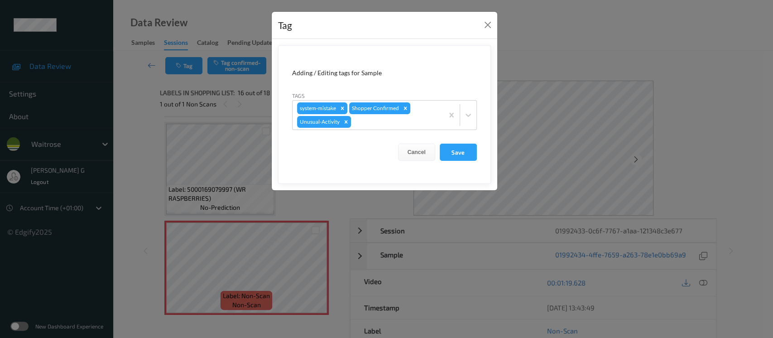
click at [687, 177] on div "Tag Adding / Editing tags for Sample Tags system-mistake Shopper Confirmed Unus…" at bounding box center [386, 169] width 773 height 338
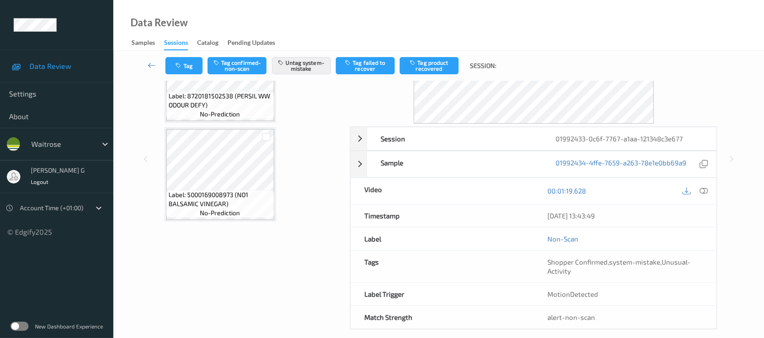
scroll to position [0, 0]
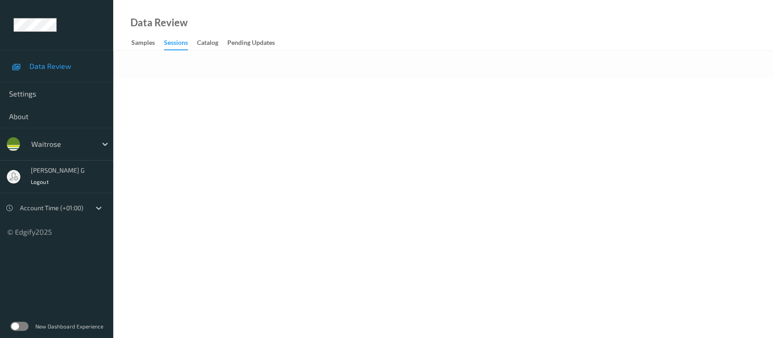
click at [278, 96] on body "Data Review Settings About waitrose [PERSON_NAME] g Logout Account Time (+01:00…" at bounding box center [386, 169] width 773 height 338
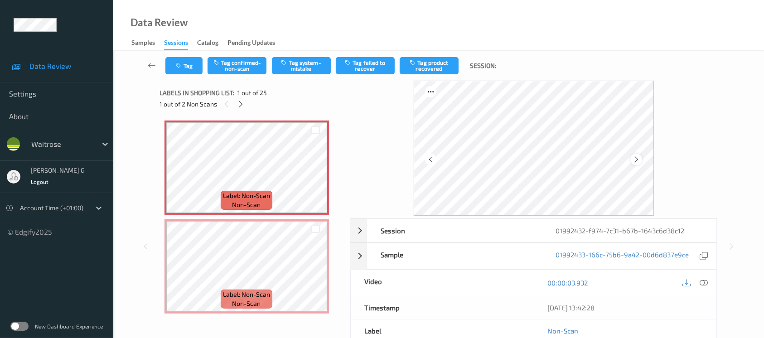
click at [640, 161] on icon at bounding box center [636, 159] width 8 height 8
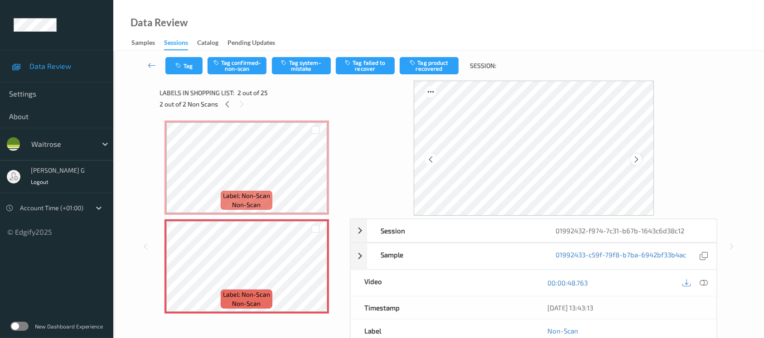
click at [634, 162] on icon at bounding box center [636, 159] width 8 height 8
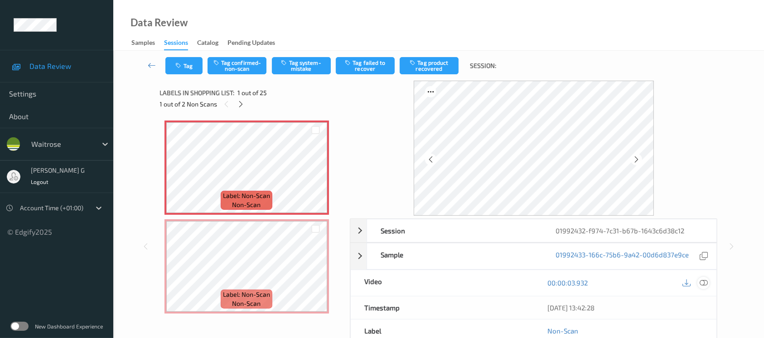
click at [703, 285] on icon at bounding box center [703, 283] width 8 height 8
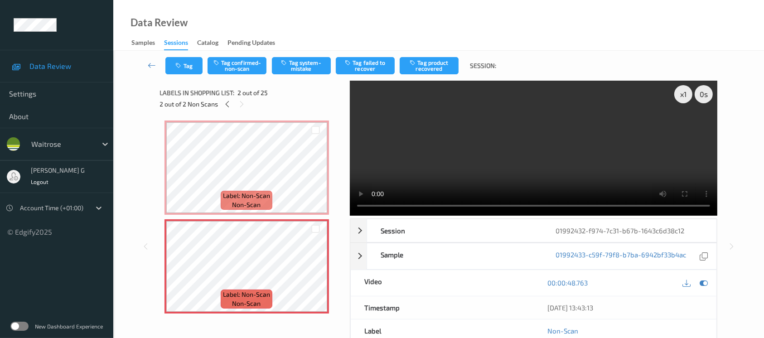
click at [710, 272] on div "00:00:48.763" at bounding box center [625, 283] width 183 height 26
click at [705, 284] on icon at bounding box center [703, 283] width 8 height 8
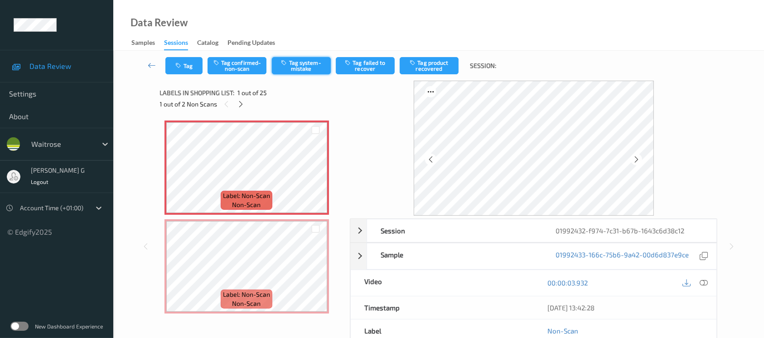
click at [308, 65] on button "Tag system-mistake" at bounding box center [301, 65] width 59 height 17
click at [182, 64] on icon "button" at bounding box center [180, 66] width 8 height 6
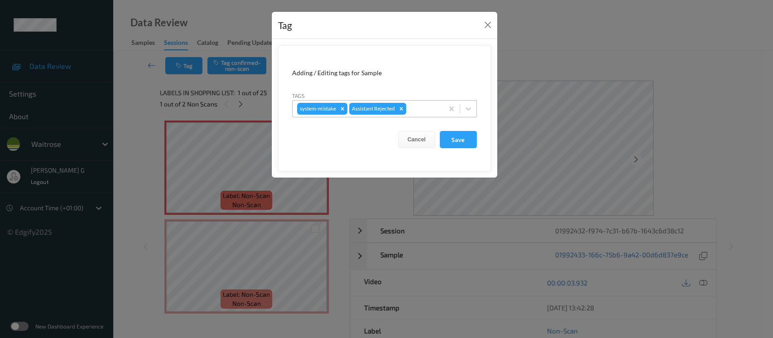
click at [417, 105] on div at bounding box center [423, 108] width 31 height 11
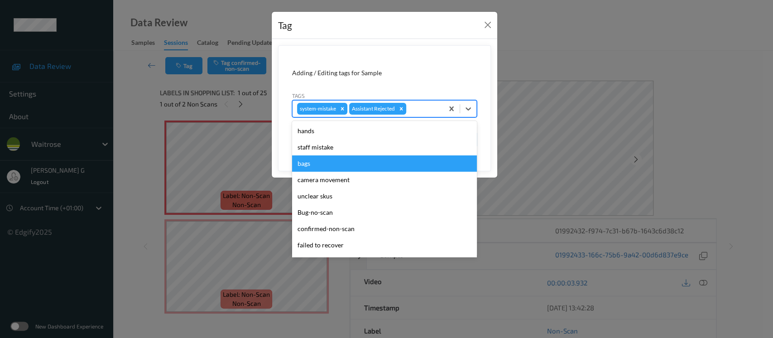
click at [326, 161] on div "bags" at bounding box center [384, 163] width 185 height 16
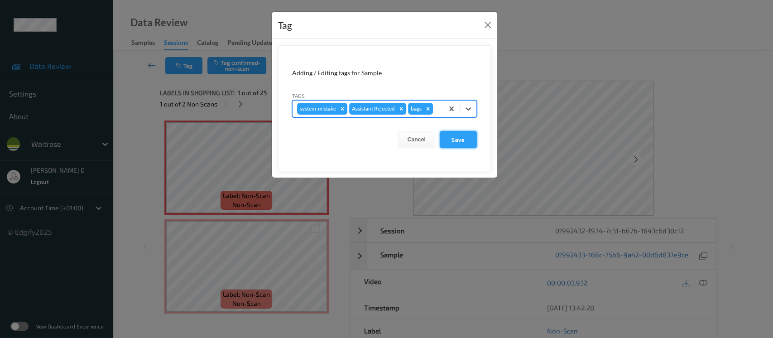
click at [457, 141] on button "Save" at bounding box center [458, 139] width 37 height 17
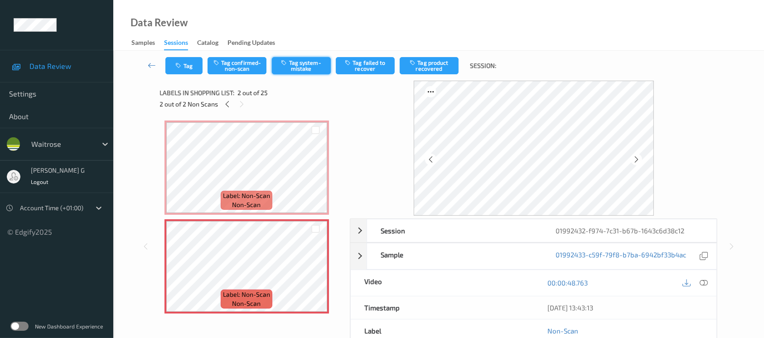
click at [294, 63] on button "Tag system-mistake" at bounding box center [301, 65] width 59 height 17
click at [188, 66] on button "Tag" at bounding box center [183, 65] width 37 height 17
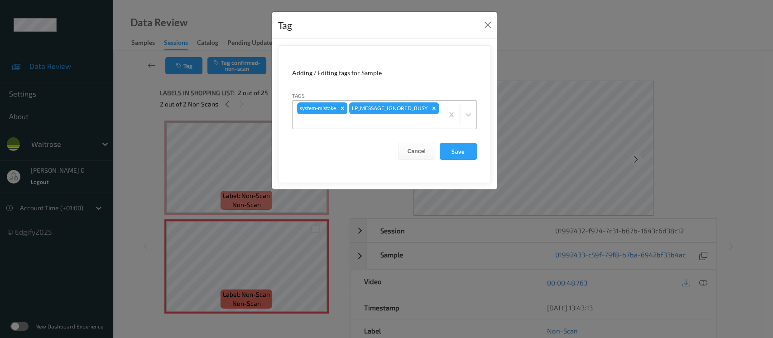
click at [403, 124] on div at bounding box center [368, 121] width 142 height 11
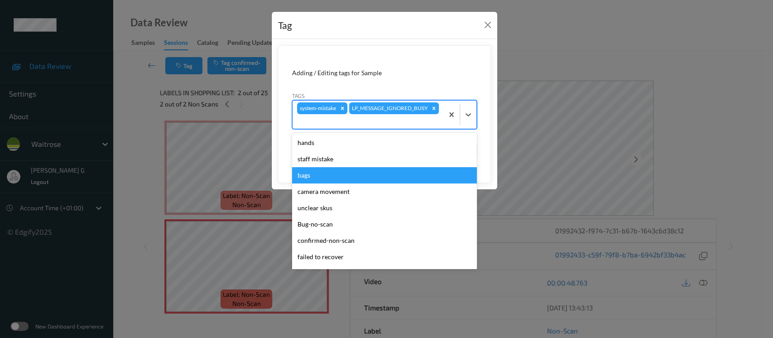
click at [323, 173] on div "bags" at bounding box center [384, 175] width 185 height 16
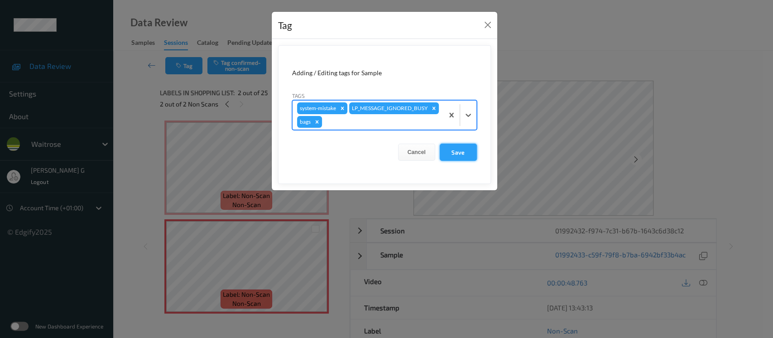
click at [469, 152] on button "Save" at bounding box center [458, 152] width 37 height 17
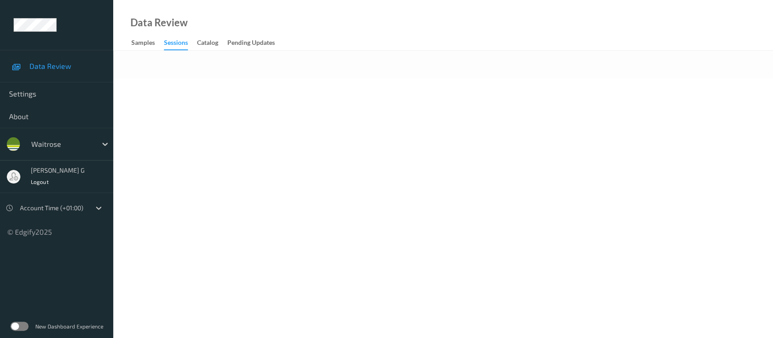
click at [315, 35] on div "Data Review Samples Sessions Catalog Pending Updates" at bounding box center [443, 25] width 660 height 51
click at [356, 28] on div "Data Review Samples Sessions Catalog Pending Updates" at bounding box center [443, 25] width 660 height 51
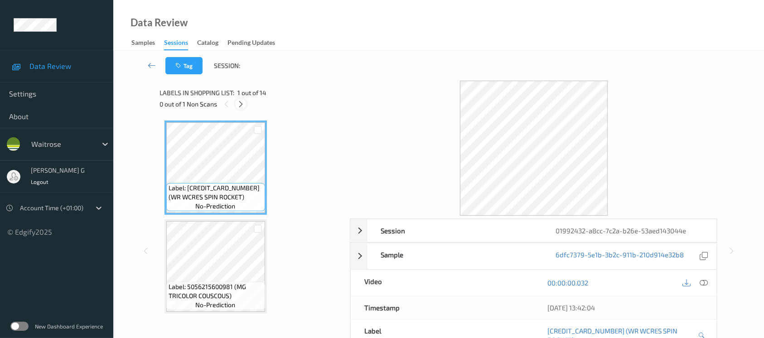
click at [238, 103] on icon at bounding box center [241, 104] width 8 height 8
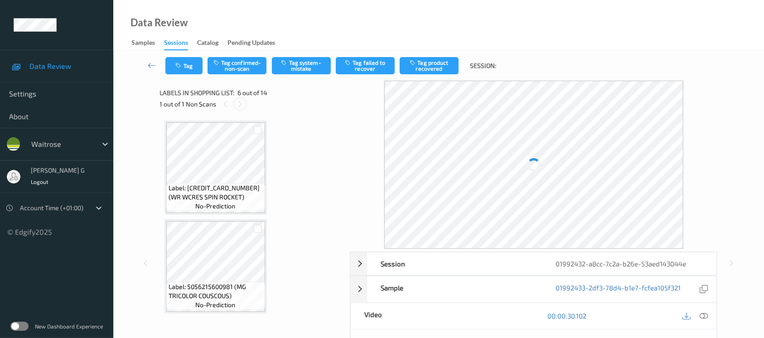
scroll to position [398, 0]
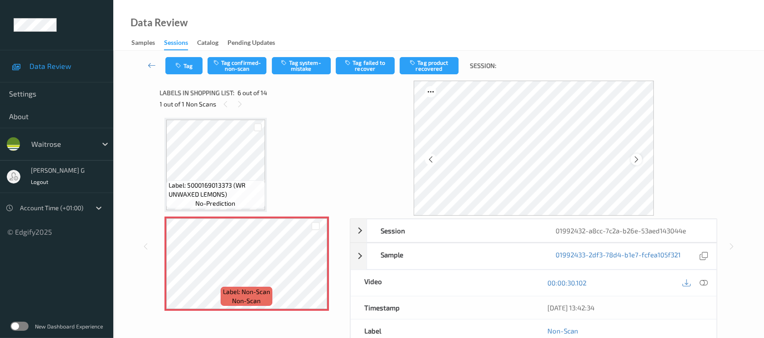
click at [633, 156] on icon at bounding box center [636, 159] width 8 height 8
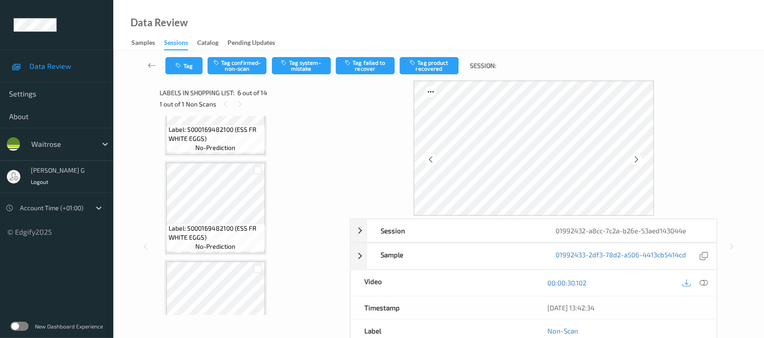
scroll to position [277, 0]
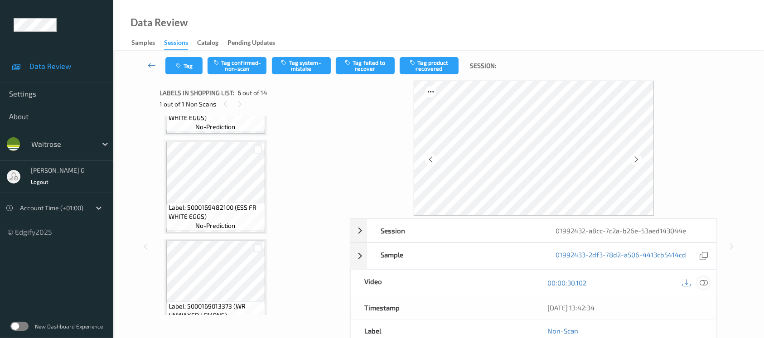
click at [704, 283] on icon at bounding box center [703, 283] width 8 height 8
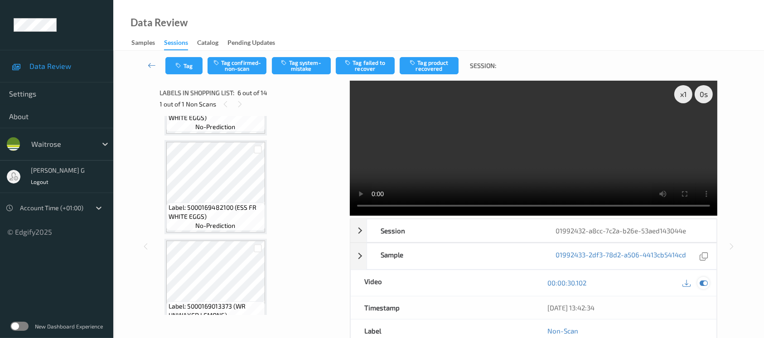
click at [703, 284] on icon at bounding box center [703, 283] width 8 height 8
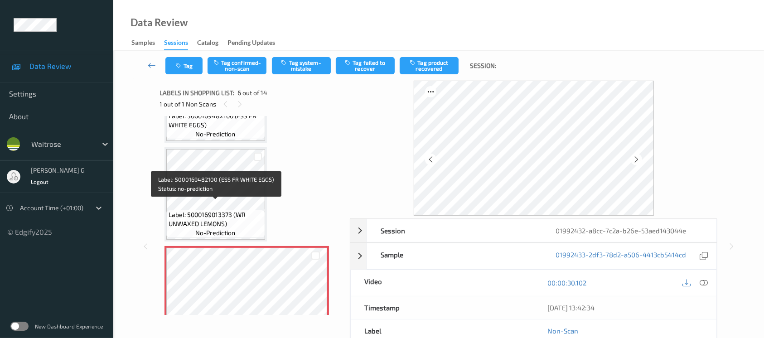
scroll to position [458, 0]
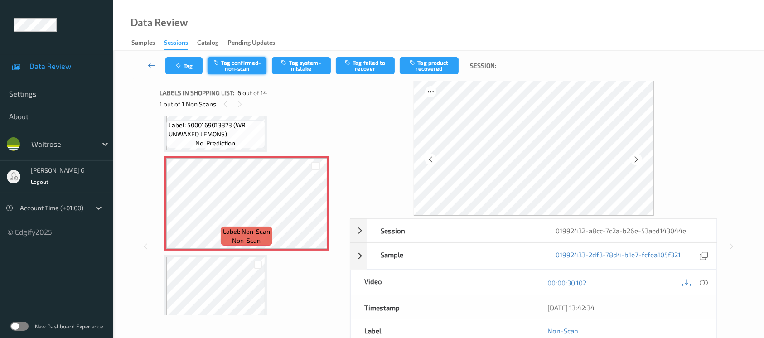
click at [231, 67] on button "Tag confirmed-non-scan" at bounding box center [236, 65] width 59 height 17
click at [429, 65] on button "Tag product recovered" at bounding box center [428, 65] width 59 height 17
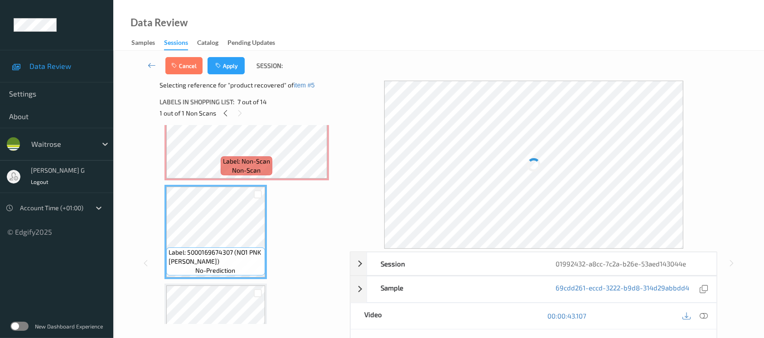
scroll to position [518, 0]
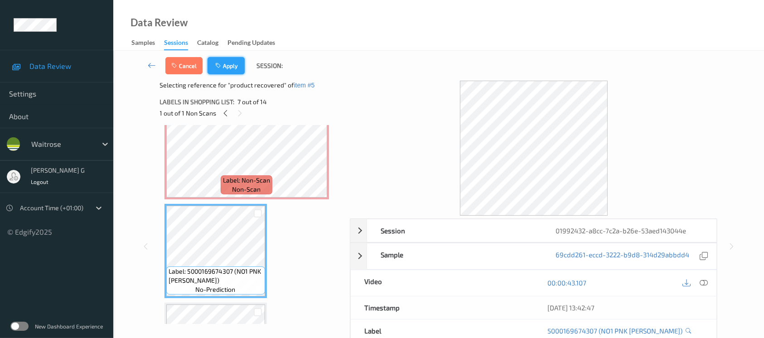
click at [234, 71] on button "Apply" at bounding box center [225, 65] width 37 height 17
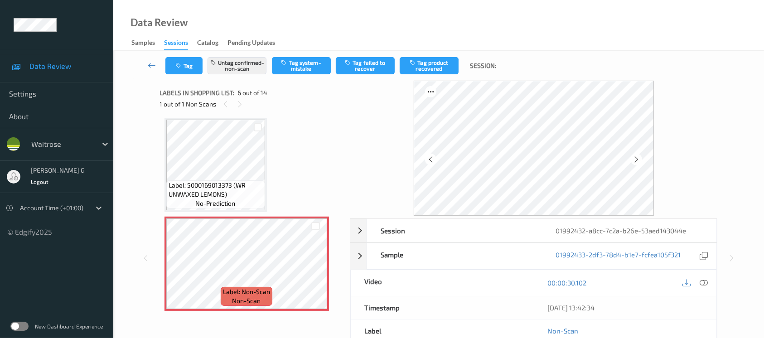
scroll to position [115, 0]
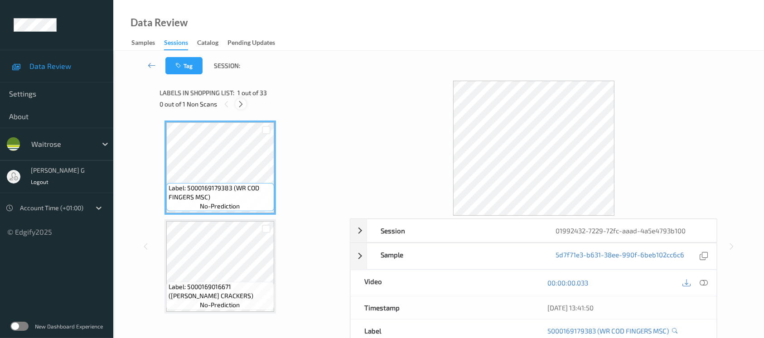
click at [239, 102] on icon at bounding box center [241, 104] width 8 height 8
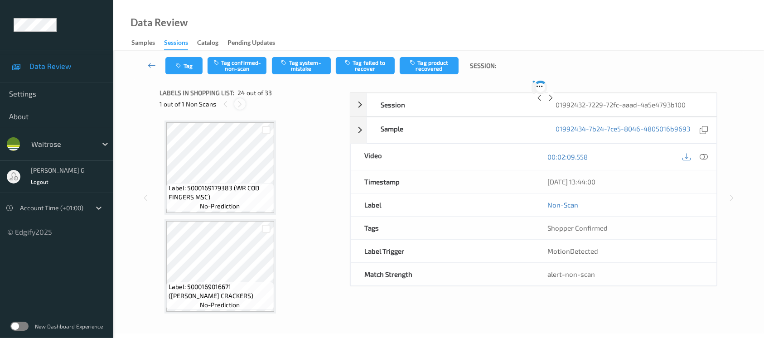
scroll to position [2167, 0]
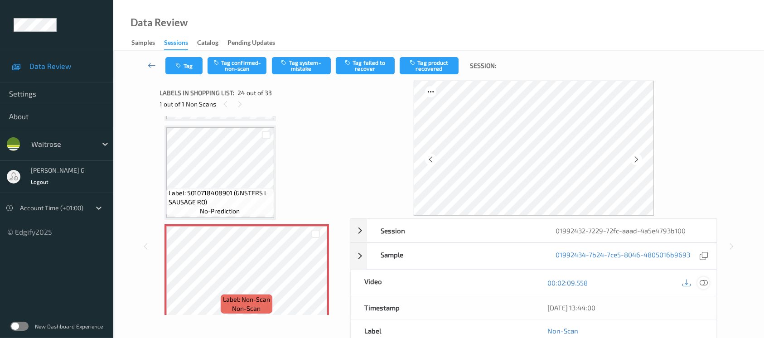
click at [704, 282] on icon at bounding box center [703, 283] width 8 height 8
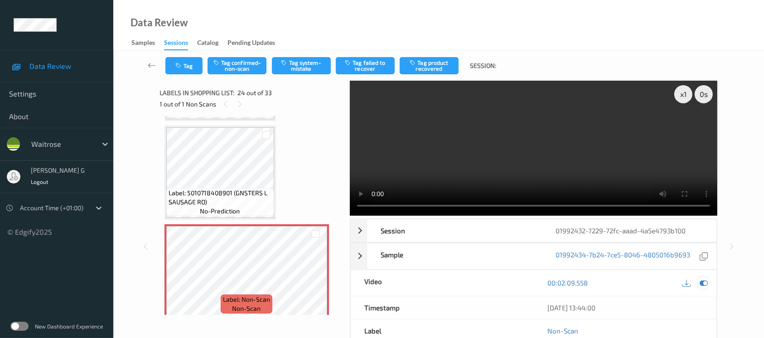
click at [705, 284] on icon at bounding box center [703, 283] width 8 height 8
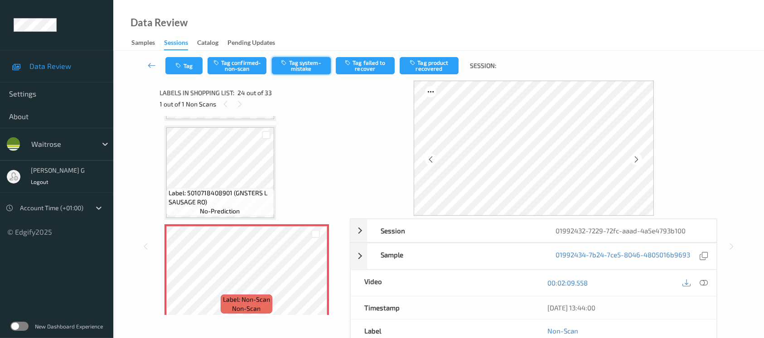
click at [313, 62] on button "Tag system-mistake" at bounding box center [301, 65] width 59 height 17
click at [182, 63] on icon "button" at bounding box center [180, 66] width 8 height 6
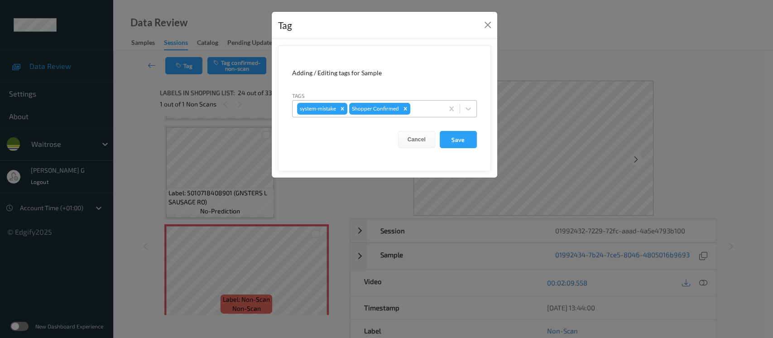
click at [423, 109] on div at bounding box center [425, 108] width 27 height 11
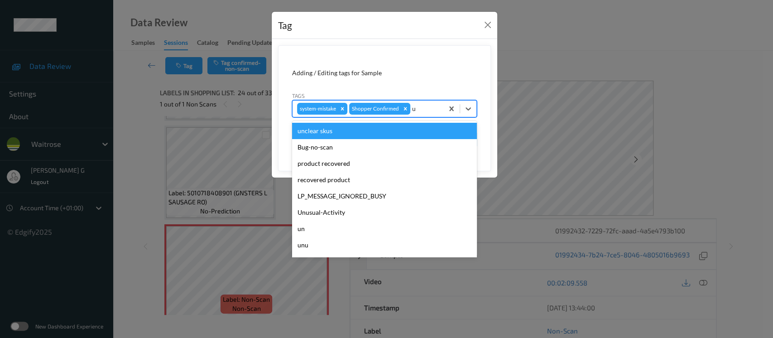
type input "un"
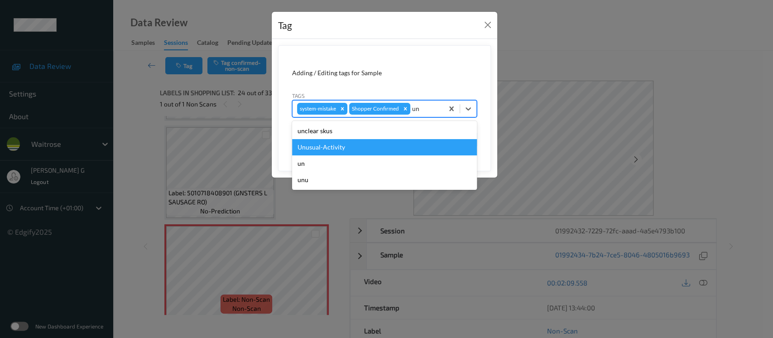
click at [333, 144] on div "Unusual-Activity" at bounding box center [384, 147] width 185 height 16
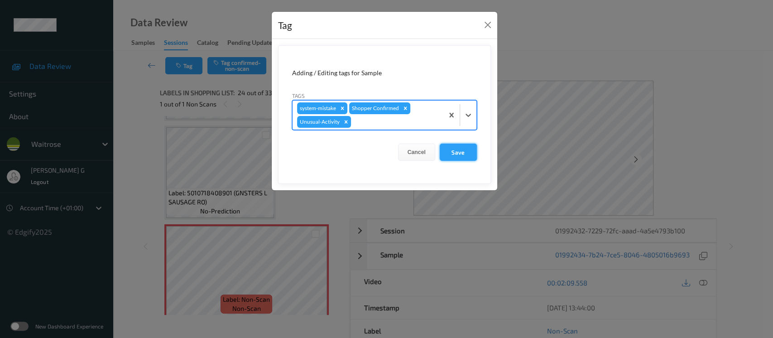
click at [462, 152] on button "Save" at bounding box center [458, 152] width 37 height 17
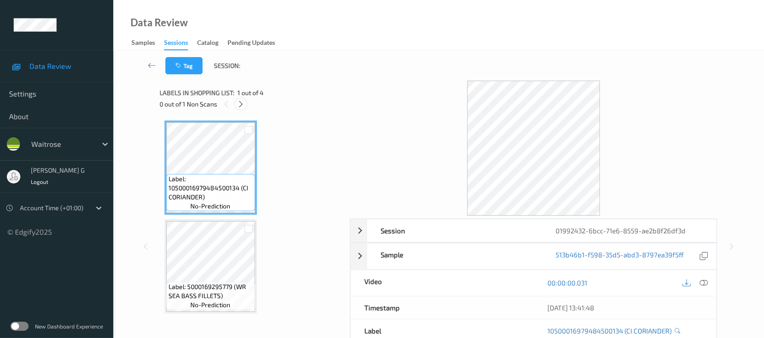
click at [241, 106] on icon at bounding box center [241, 104] width 8 height 8
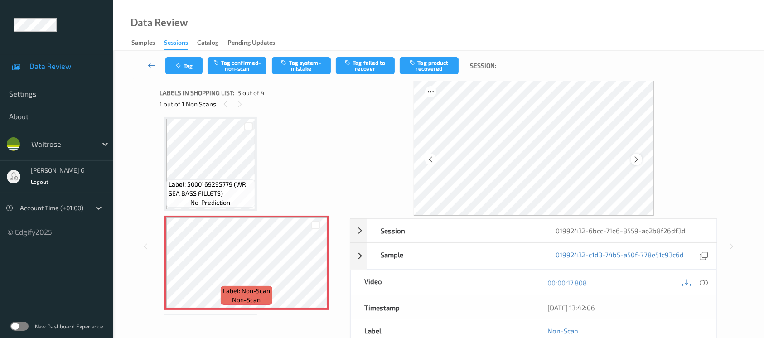
click at [636, 158] on icon at bounding box center [636, 159] width 8 height 8
click at [638, 162] on icon at bounding box center [636, 159] width 8 height 8
click at [707, 282] on div at bounding box center [703, 283] width 12 height 12
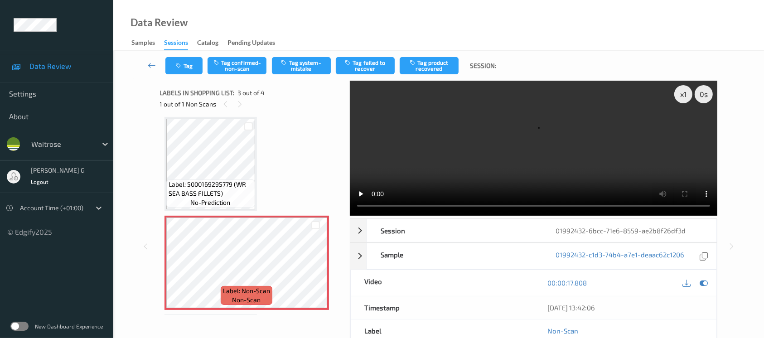
scroll to position [0, 0]
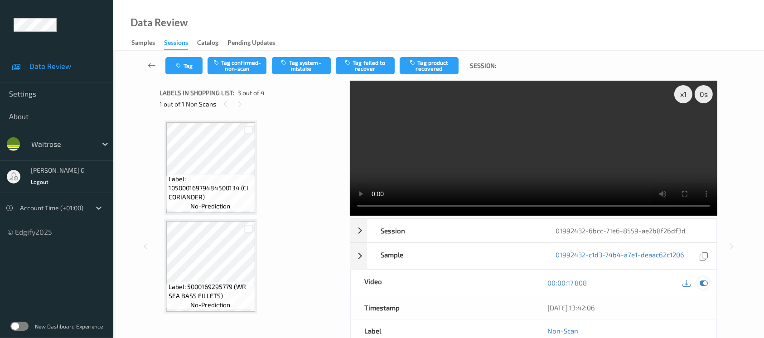
click at [707, 282] on icon at bounding box center [703, 283] width 8 height 8
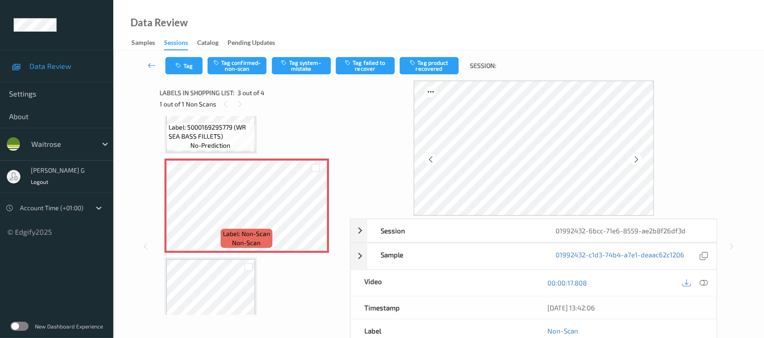
scroll to position [199, 0]
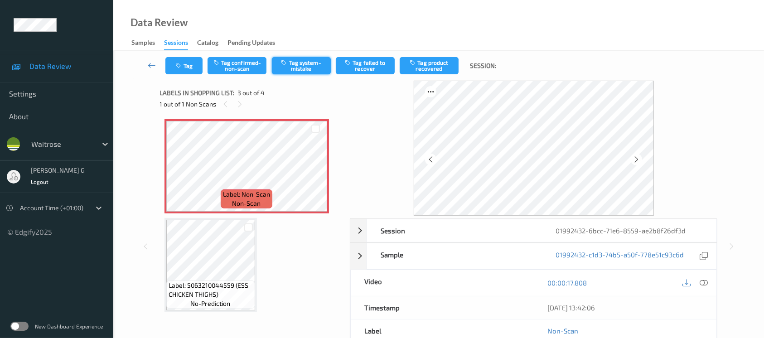
click at [293, 67] on button "Tag system-mistake" at bounding box center [301, 65] width 59 height 17
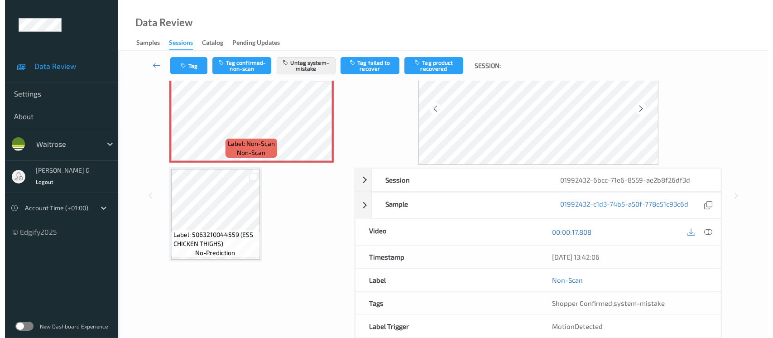
scroll to position [0, 0]
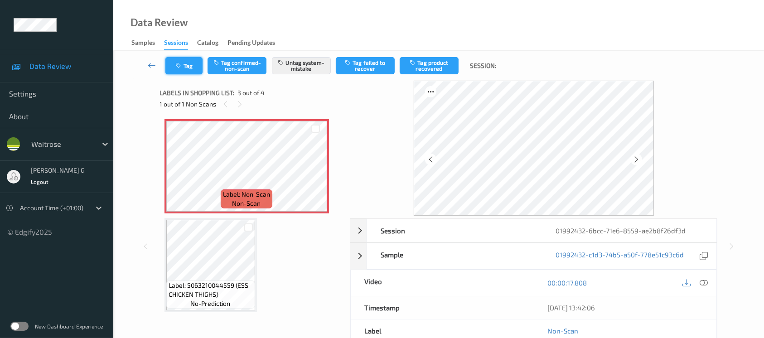
click at [170, 73] on button "Tag" at bounding box center [183, 65] width 37 height 17
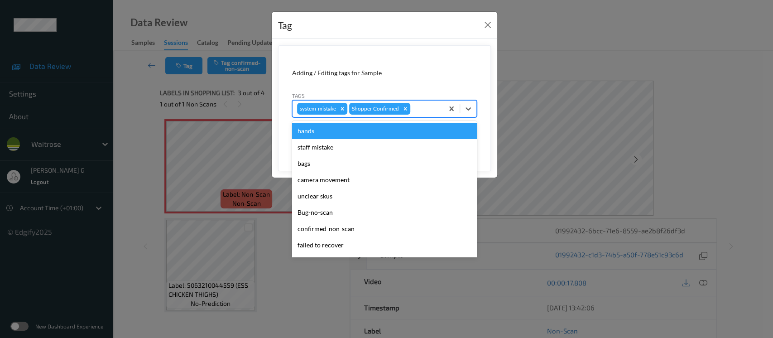
click at [432, 103] on div at bounding box center [425, 108] width 27 height 11
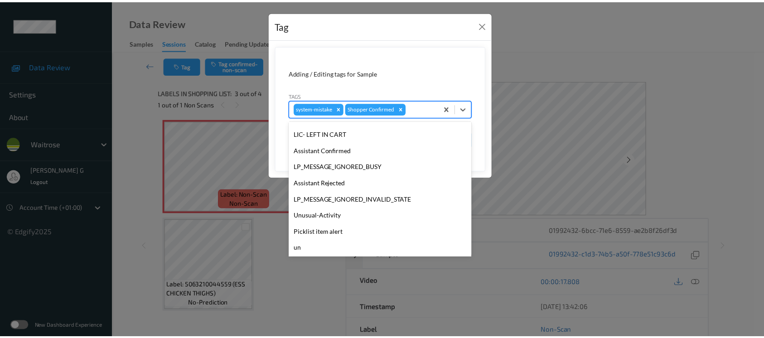
scroll to position [181, 0]
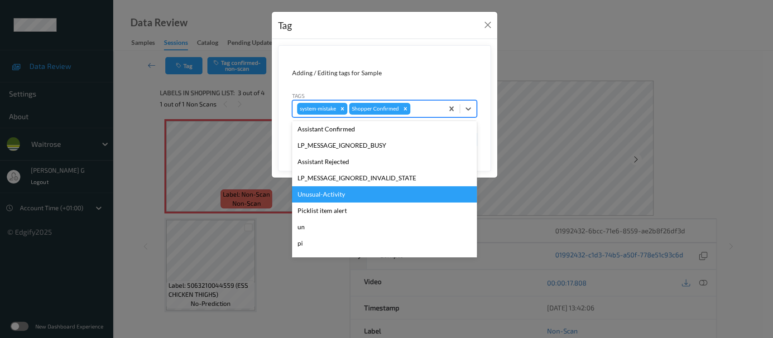
click at [312, 192] on div "Unusual-Activity" at bounding box center [384, 194] width 185 height 16
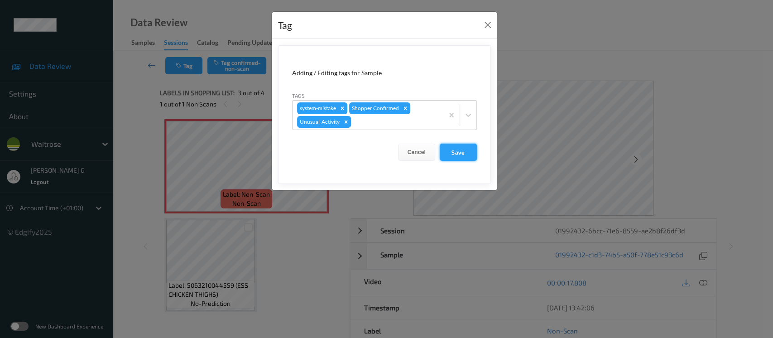
click at [454, 150] on button "Save" at bounding box center [458, 152] width 37 height 17
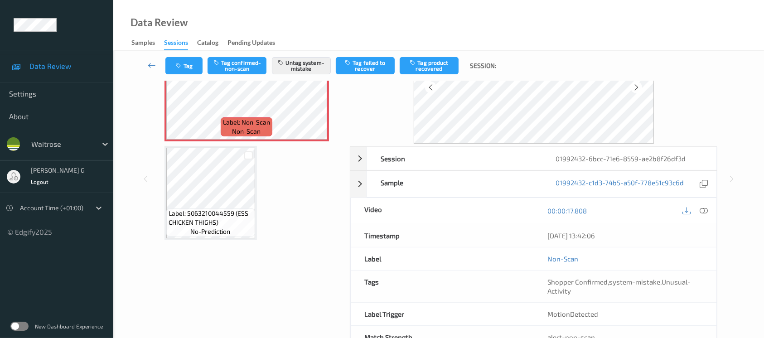
scroll to position [101, 0]
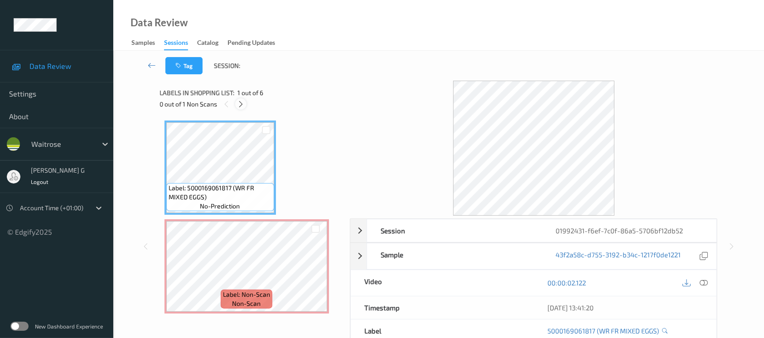
click at [238, 102] on icon at bounding box center [241, 104] width 8 height 8
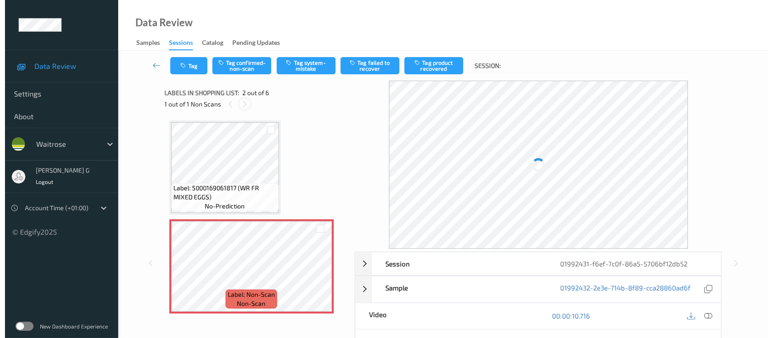
scroll to position [4, 0]
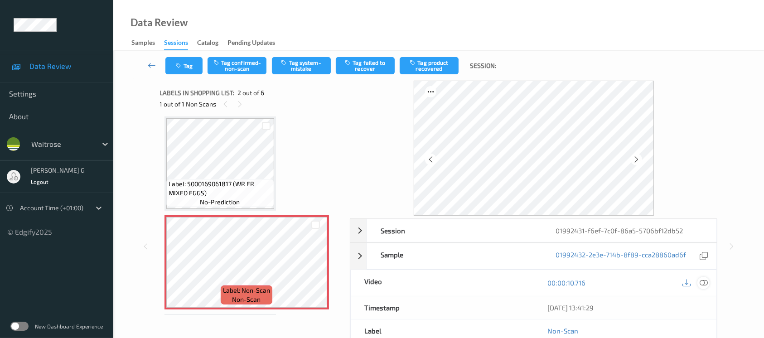
click at [705, 281] on icon at bounding box center [703, 283] width 8 height 8
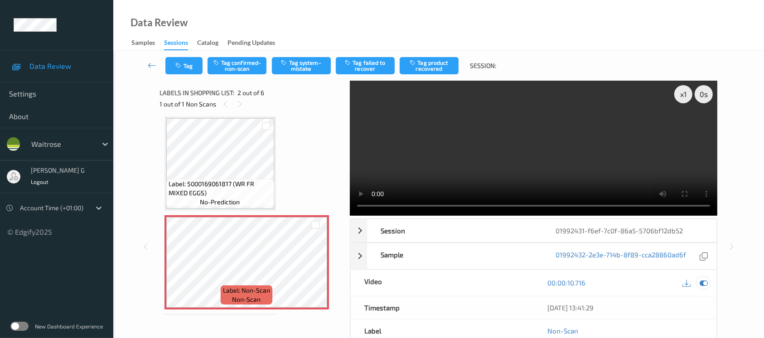
click at [703, 281] on icon at bounding box center [703, 283] width 8 height 8
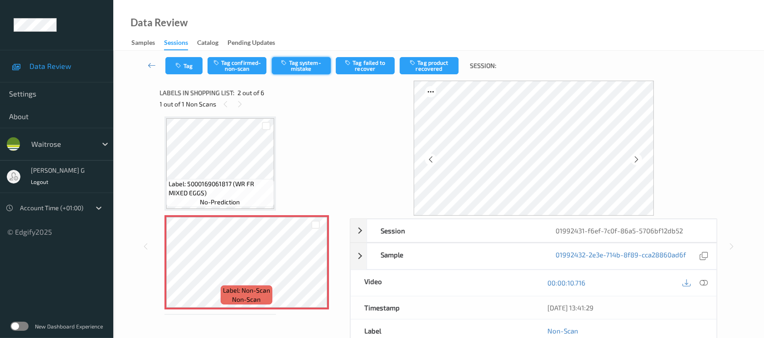
click at [307, 67] on button "Tag system-mistake" at bounding box center [301, 65] width 59 height 17
click at [178, 65] on icon "button" at bounding box center [180, 66] width 8 height 6
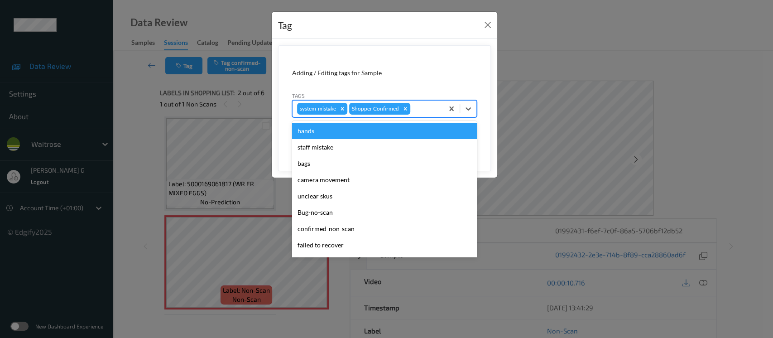
click at [420, 110] on div at bounding box center [425, 108] width 27 height 11
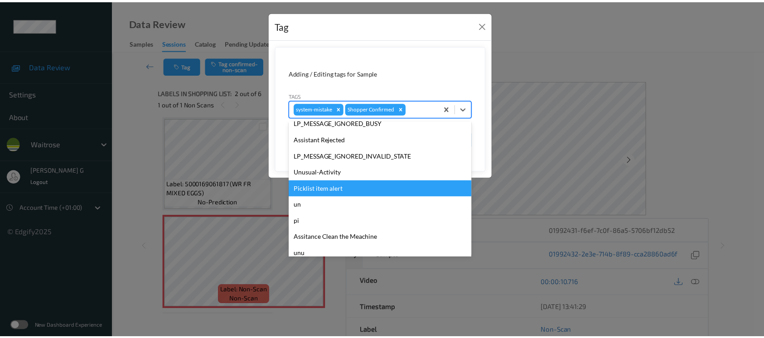
scroll to position [210, 0]
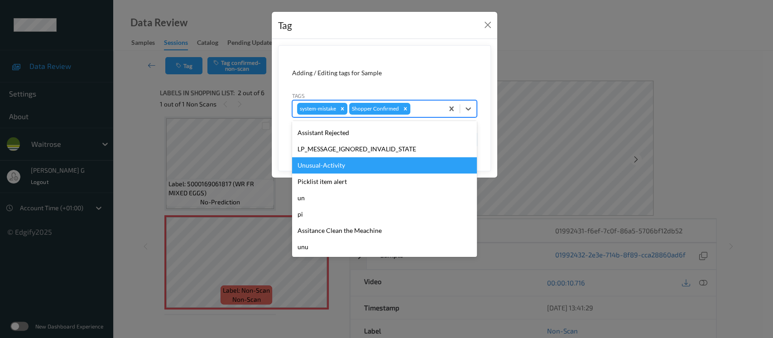
click at [325, 162] on div "Unusual-Activity" at bounding box center [384, 165] width 185 height 16
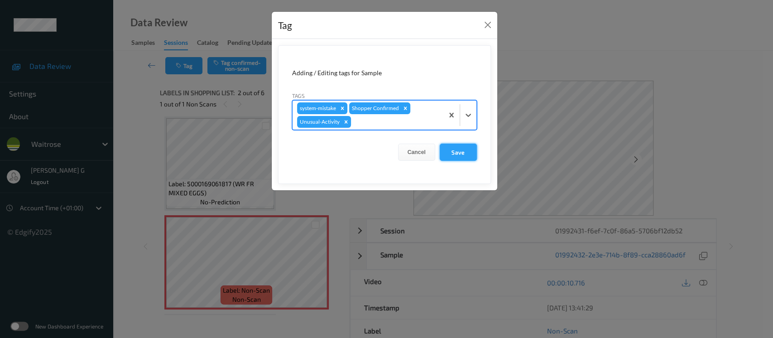
click at [452, 150] on button "Save" at bounding box center [458, 152] width 37 height 17
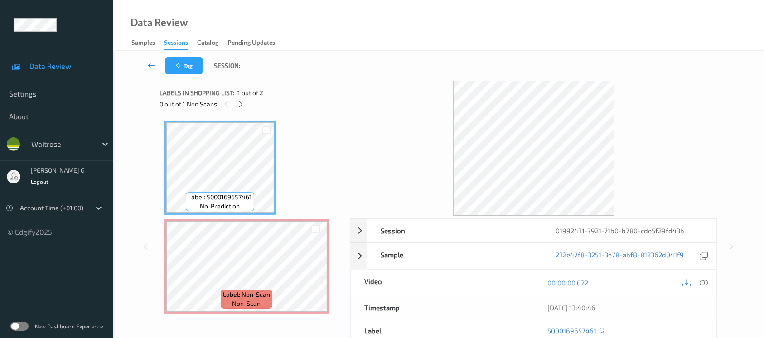
click at [239, 97] on div "Labels in shopping list: 1 out of 2" at bounding box center [252, 92] width 184 height 11
click at [237, 104] on icon at bounding box center [241, 104] width 8 height 8
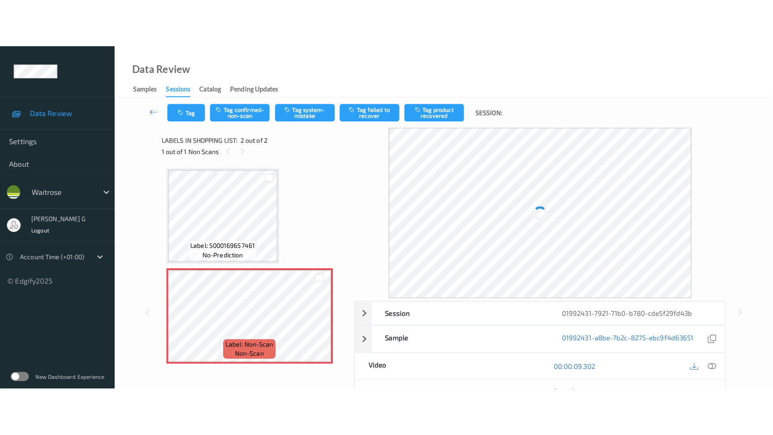
scroll to position [2, 0]
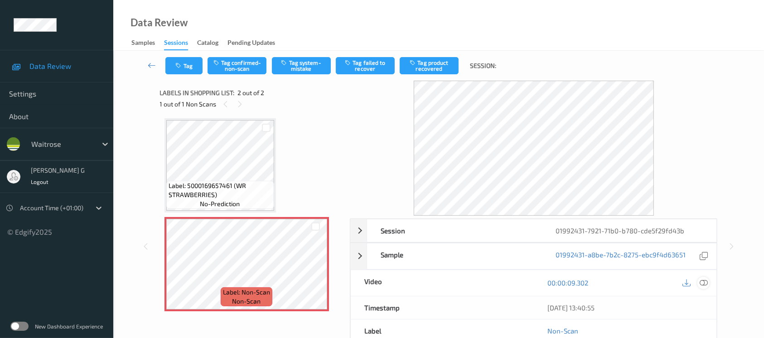
click at [706, 281] on icon at bounding box center [703, 283] width 8 height 8
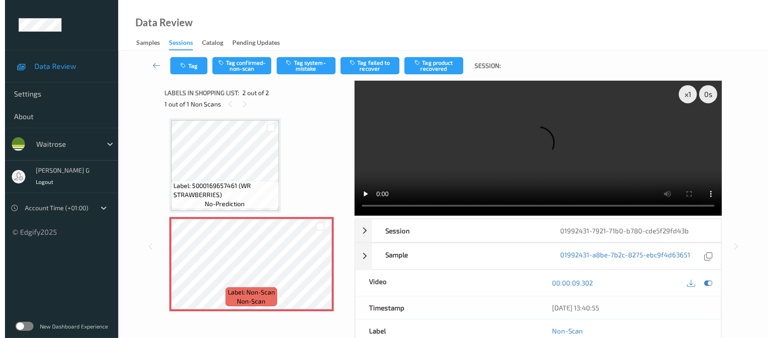
scroll to position [0, 0]
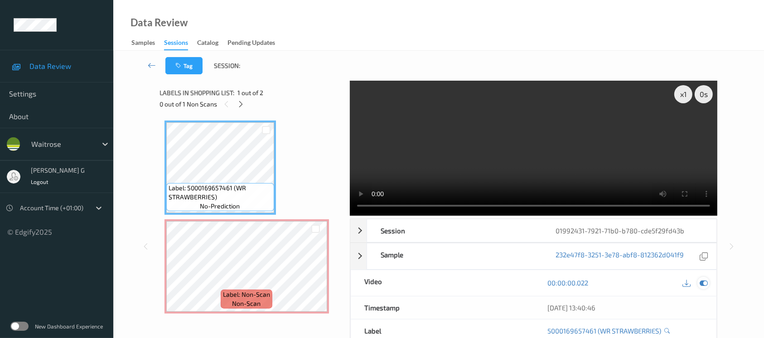
click at [702, 285] on icon at bounding box center [703, 283] width 8 height 8
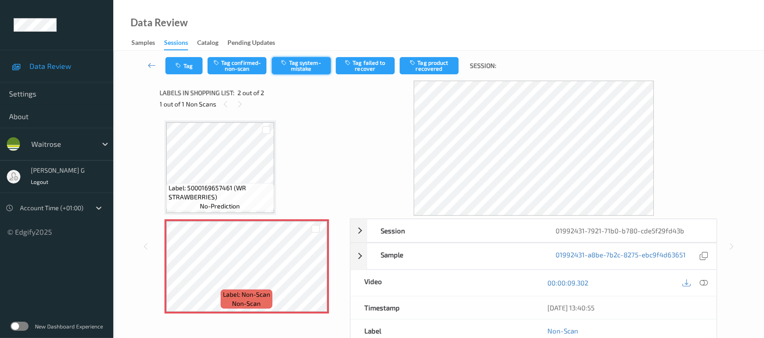
click at [316, 71] on button "Tag system-mistake" at bounding box center [301, 65] width 59 height 17
click at [181, 61] on button "Tag" at bounding box center [183, 65] width 37 height 17
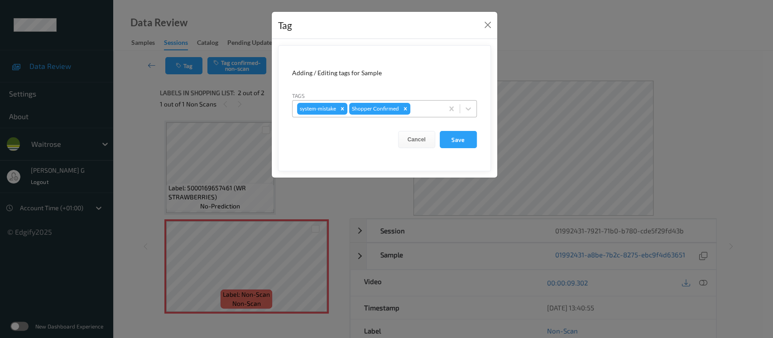
click at [424, 104] on div at bounding box center [425, 108] width 27 height 11
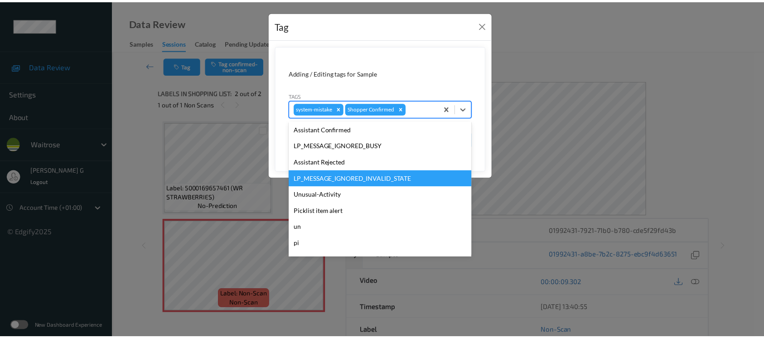
scroll to position [210, 0]
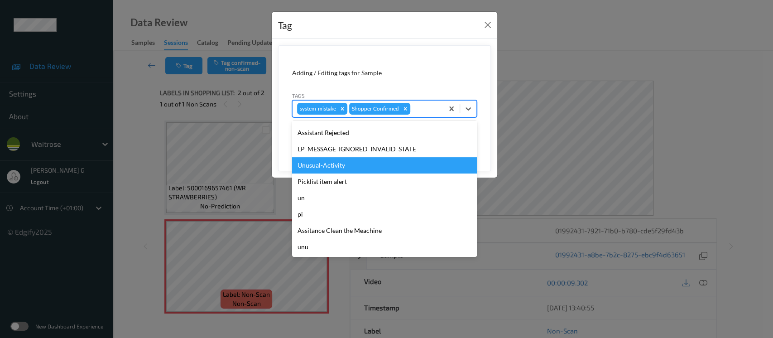
click at [331, 170] on div "Unusual-Activity" at bounding box center [384, 165] width 185 height 16
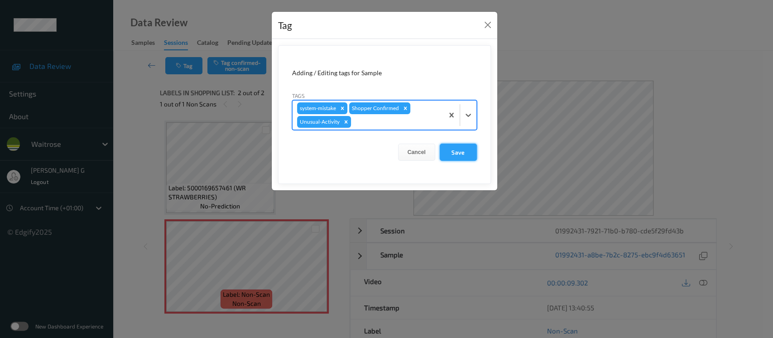
click at [452, 153] on button "Save" at bounding box center [458, 152] width 37 height 17
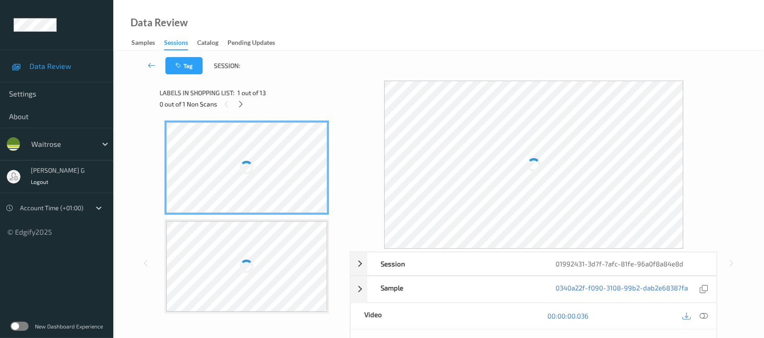
click at [391, 52] on div "Tag Session:" at bounding box center [438, 66] width 613 height 30
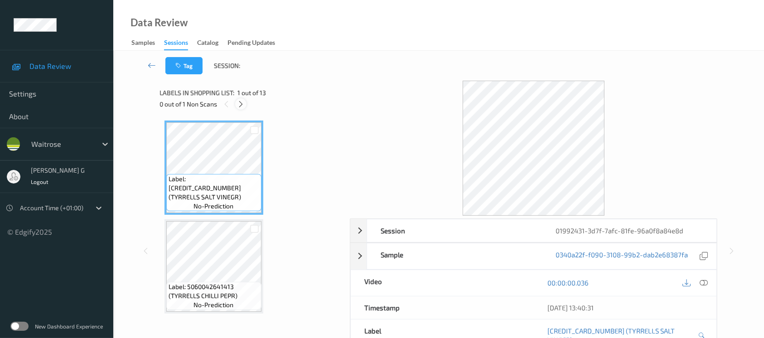
click at [240, 100] on icon at bounding box center [241, 104] width 8 height 8
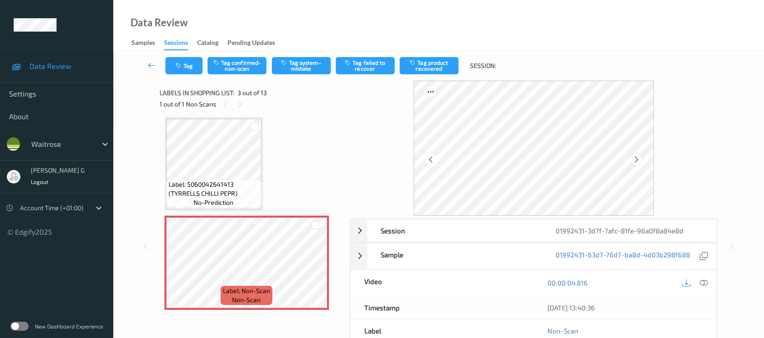
click at [637, 159] on icon at bounding box center [636, 159] width 8 height 8
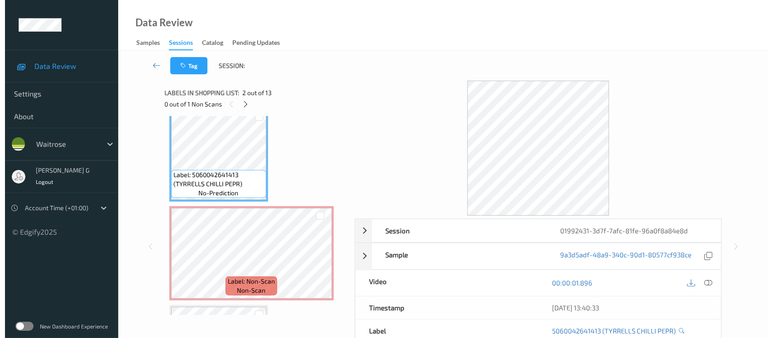
scroll to position [120, 0]
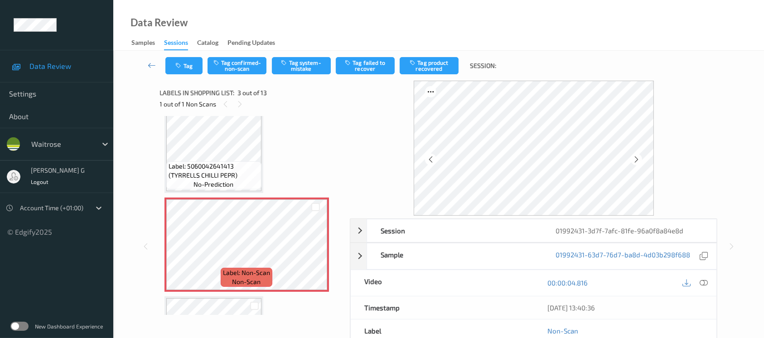
click at [714, 282] on div "00:00:04.816" at bounding box center [625, 283] width 183 height 26
click at [707, 280] on icon at bounding box center [703, 283] width 8 height 8
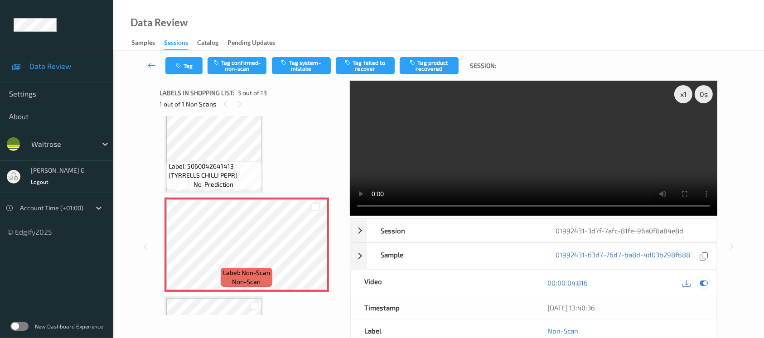
click at [699, 283] on icon at bounding box center [703, 283] width 8 height 8
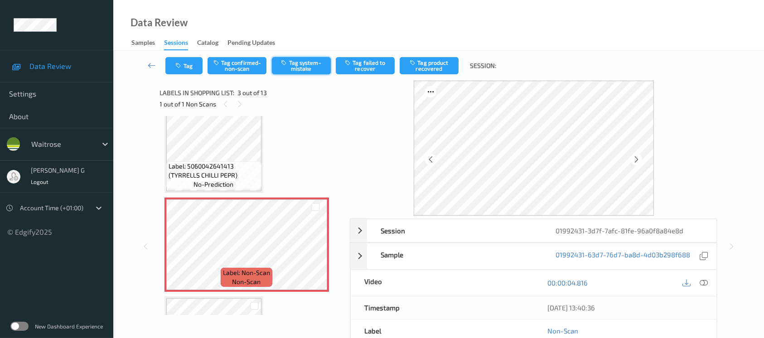
click at [297, 66] on button "Tag system-mistake" at bounding box center [301, 65] width 59 height 17
click at [181, 64] on icon "button" at bounding box center [180, 66] width 8 height 6
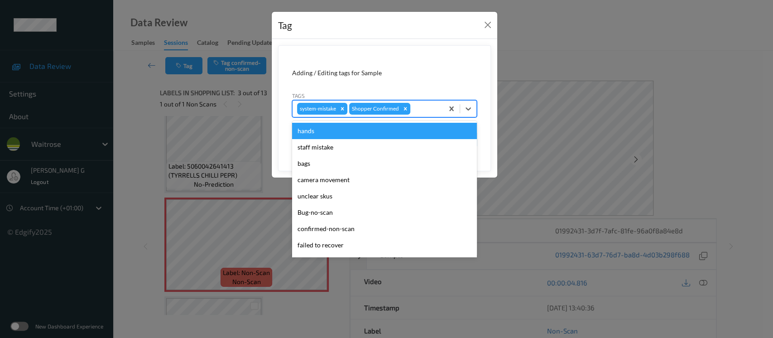
click at [425, 105] on div at bounding box center [425, 108] width 27 height 11
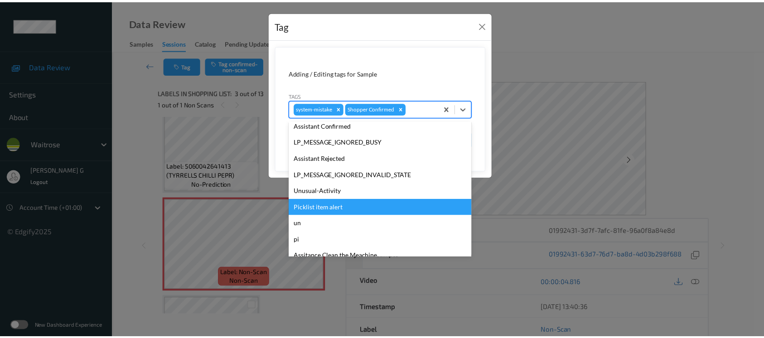
scroll to position [210, 0]
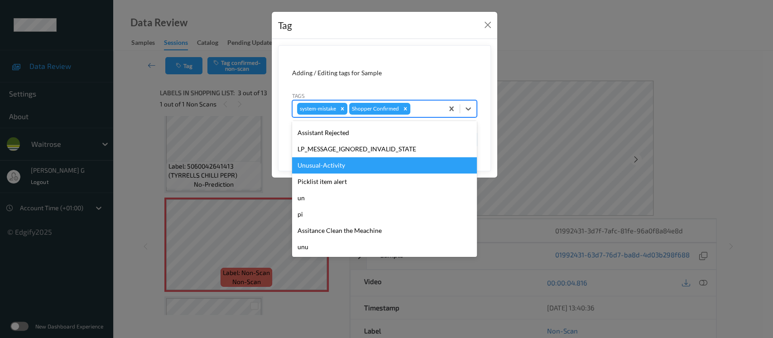
click at [317, 168] on div "Unusual-Activity" at bounding box center [384, 165] width 185 height 16
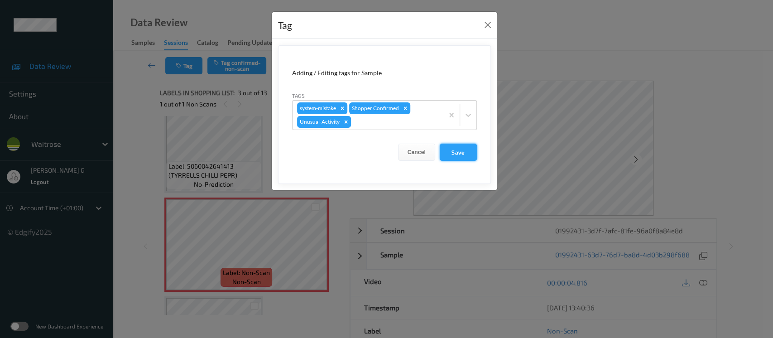
click at [457, 149] on button "Save" at bounding box center [458, 152] width 37 height 17
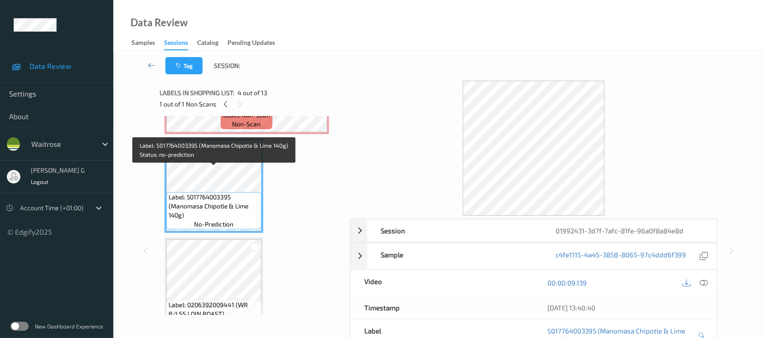
scroll to position [241, 0]
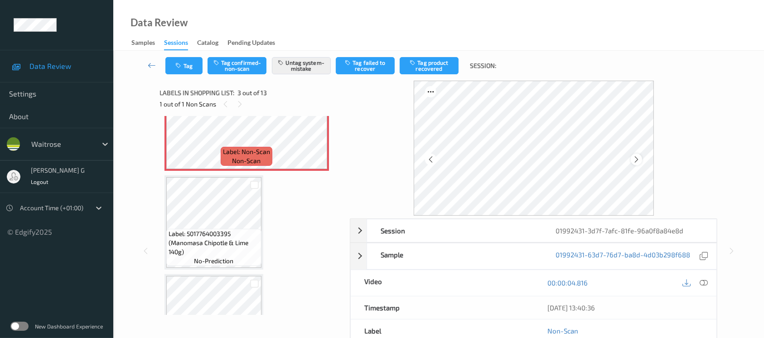
click at [633, 156] on icon at bounding box center [636, 159] width 8 height 8
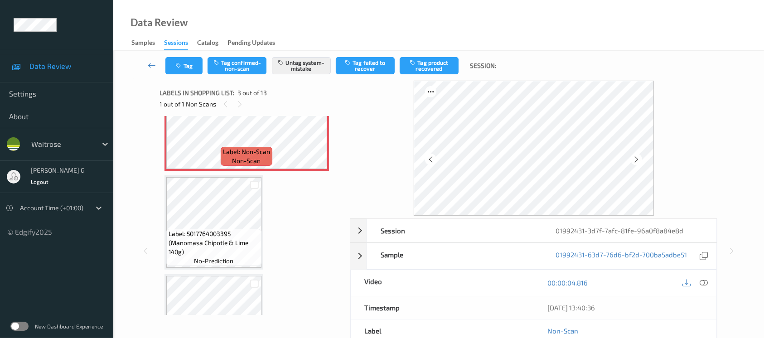
click at [633, 156] on icon at bounding box center [636, 159] width 8 height 8
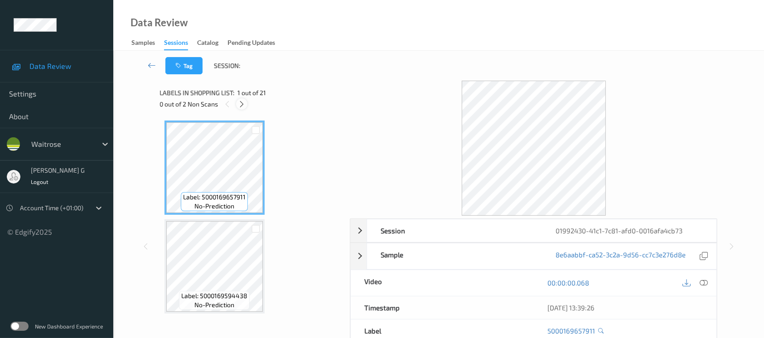
click at [244, 107] on icon at bounding box center [242, 104] width 8 height 8
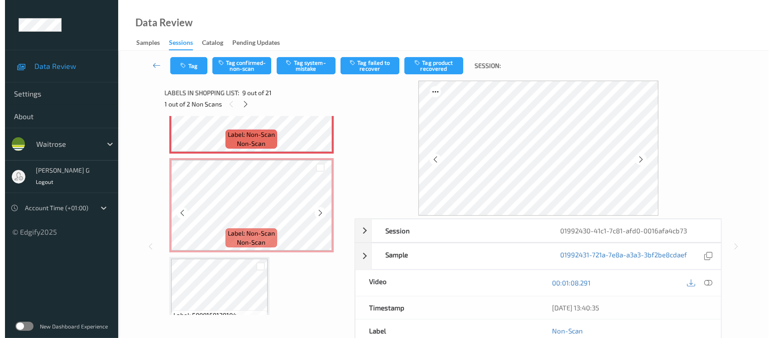
scroll to position [813, 0]
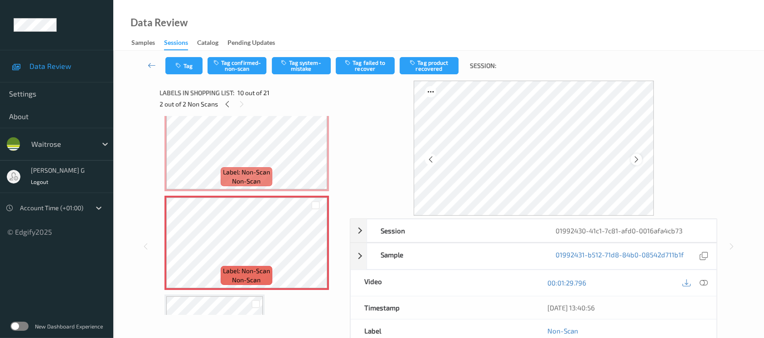
click at [637, 159] on icon at bounding box center [636, 159] width 8 height 8
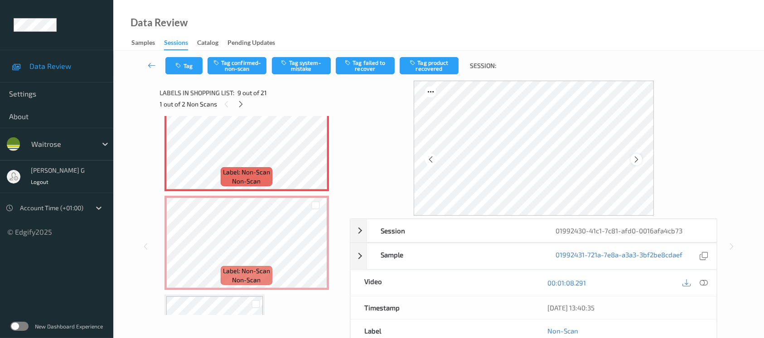
click at [635, 157] on icon at bounding box center [636, 159] width 8 height 8
click at [702, 283] on icon at bounding box center [703, 283] width 8 height 8
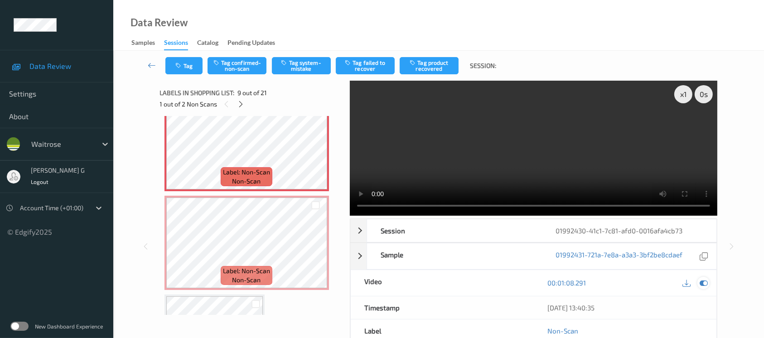
click at [705, 284] on icon at bounding box center [703, 283] width 8 height 8
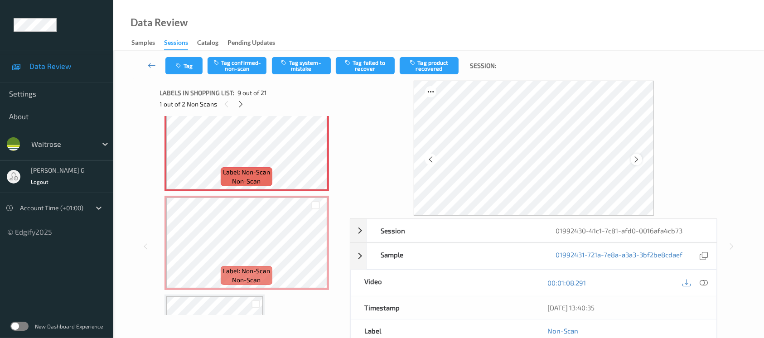
click at [635, 159] on icon at bounding box center [636, 159] width 8 height 8
click at [304, 66] on button "Tag system-mistake" at bounding box center [301, 65] width 59 height 17
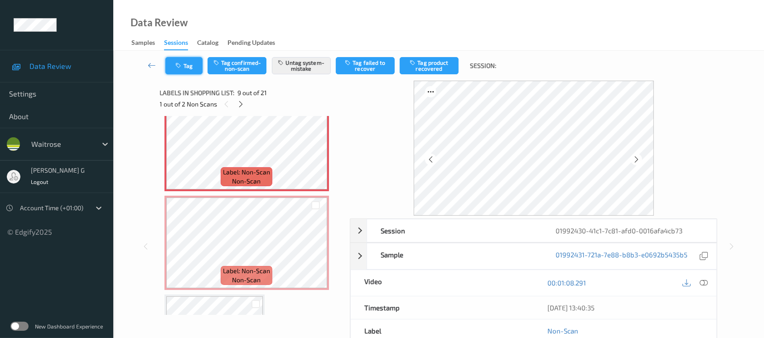
click at [179, 69] on button "Tag" at bounding box center [183, 65] width 37 height 17
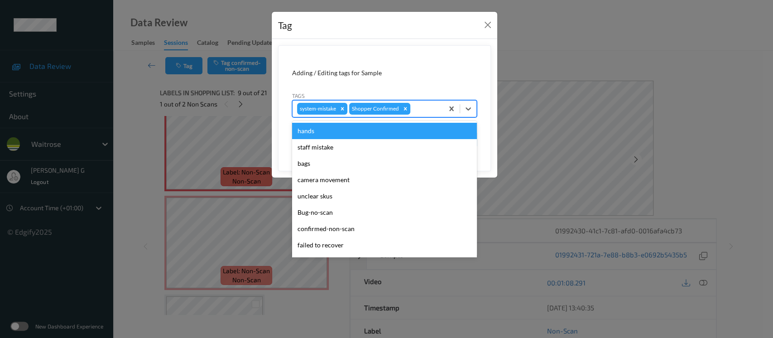
click at [431, 111] on div at bounding box center [425, 108] width 27 height 11
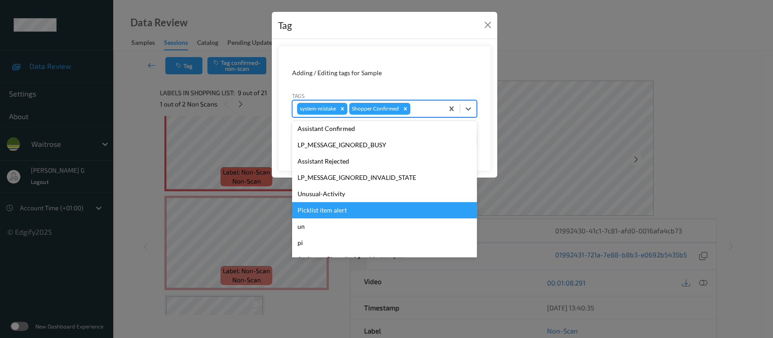
scroll to position [210, 0]
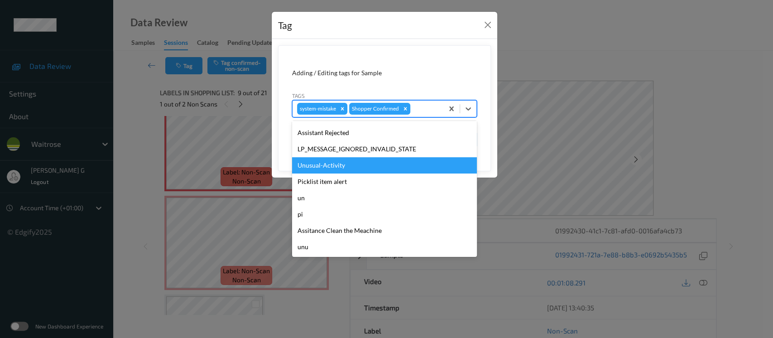
click at [341, 167] on div "Unusual-Activity" at bounding box center [384, 165] width 185 height 16
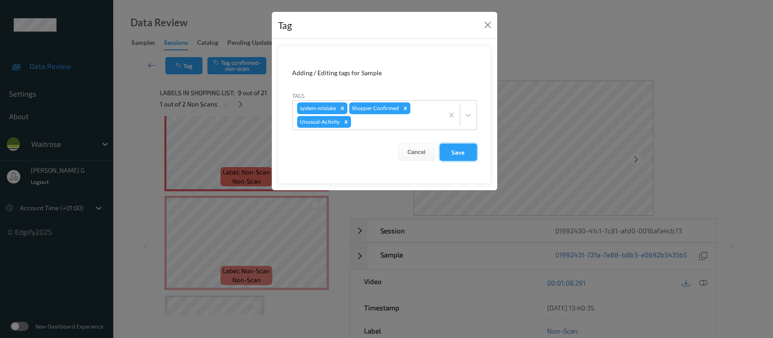
click at [454, 155] on button "Save" at bounding box center [458, 152] width 37 height 17
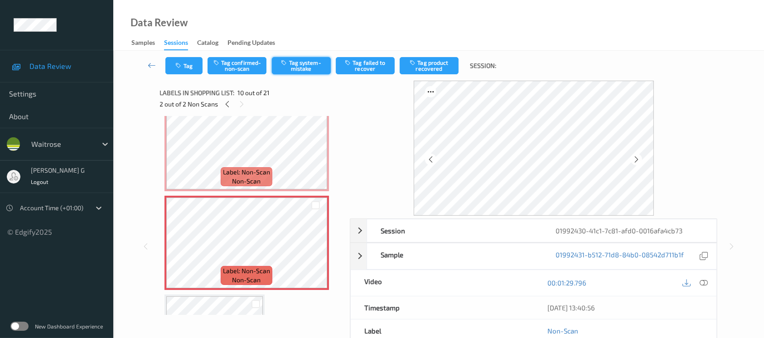
click at [294, 69] on button "Tag system-mistake" at bounding box center [301, 65] width 59 height 17
click at [187, 63] on button "Tag" at bounding box center [183, 65] width 37 height 17
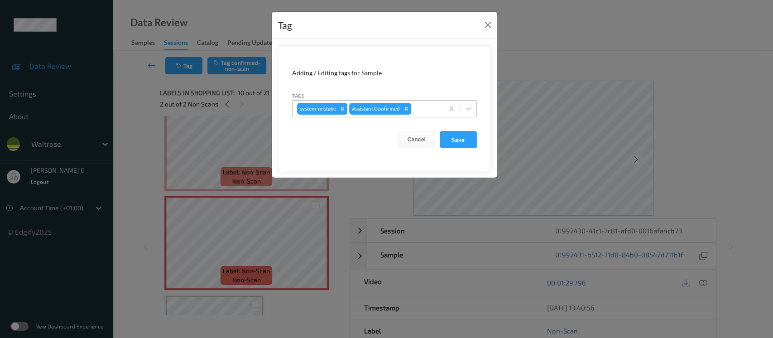
click at [426, 108] on div at bounding box center [426, 108] width 26 height 11
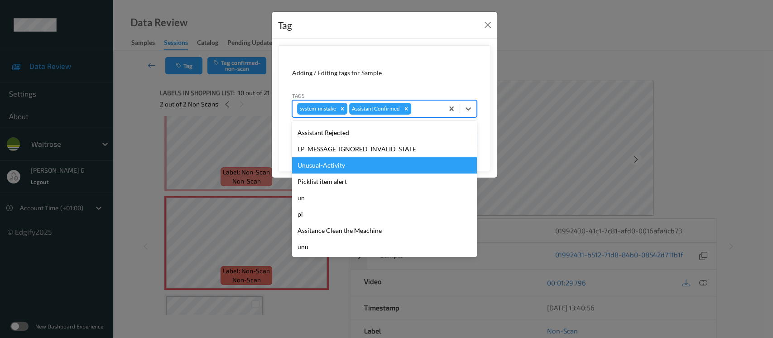
click at [315, 164] on div "Unusual-Activity" at bounding box center [384, 165] width 185 height 16
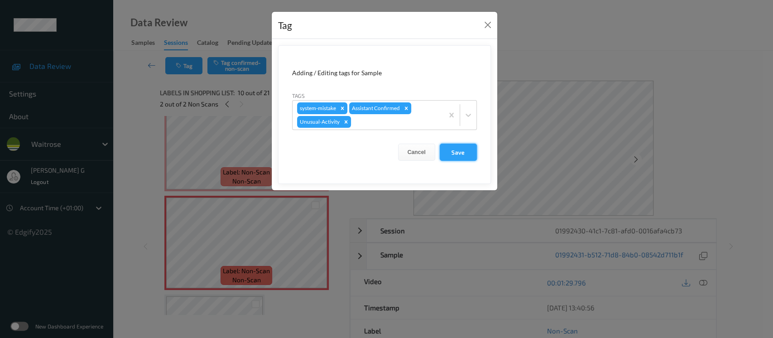
click at [457, 154] on button "Save" at bounding box center [458, 152] width 37 height 17
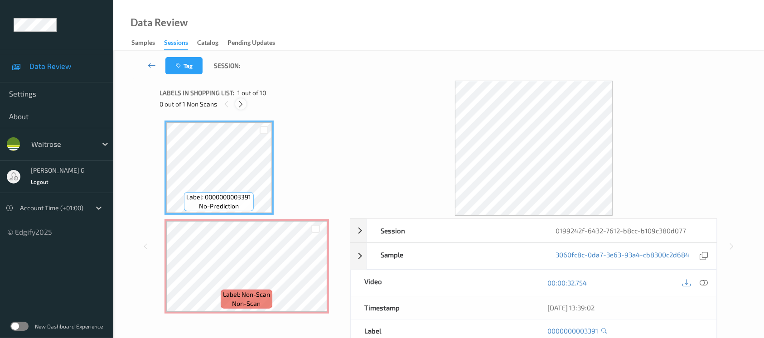
click at [238, 101] on icon at bounding box center [241, 104] width 8 height 8
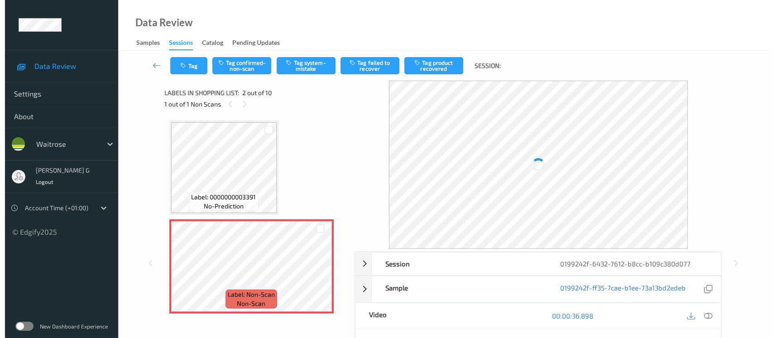
scroll to position [4, 0]
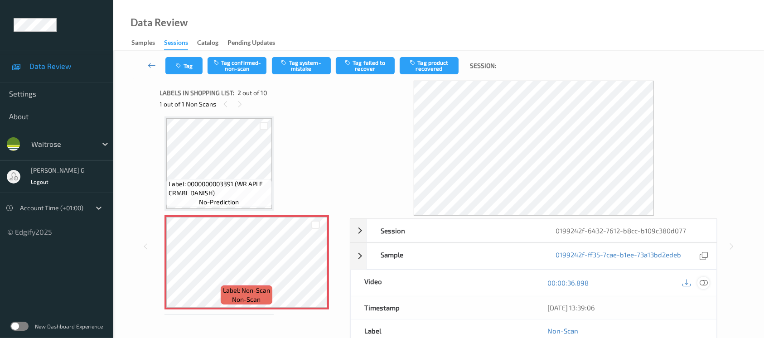
click at [706, 284] on icon at bounding box center [703, 283] width 8 height 8
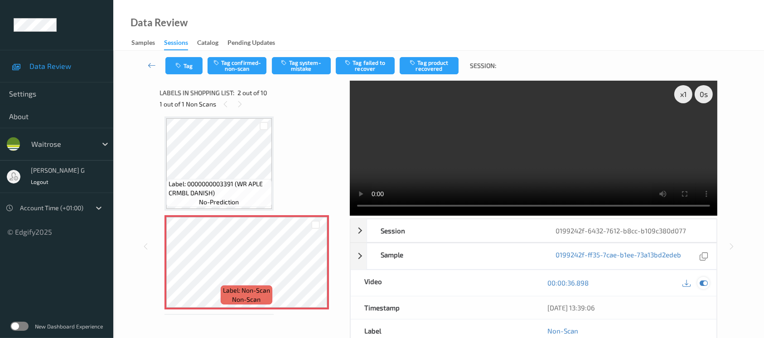
click at [702, 284] on icon at bounding box center [703, 283] width 8 height 8
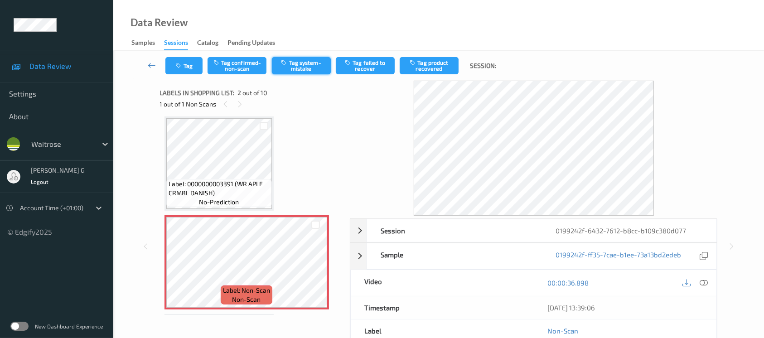
click at [305, 69] on button "Tag system-mistake" at bounding box center [301, 65] width 59 height 17
click at [183, 65] on button "Tag" at bounding box center [183, 65] width 37 height 17
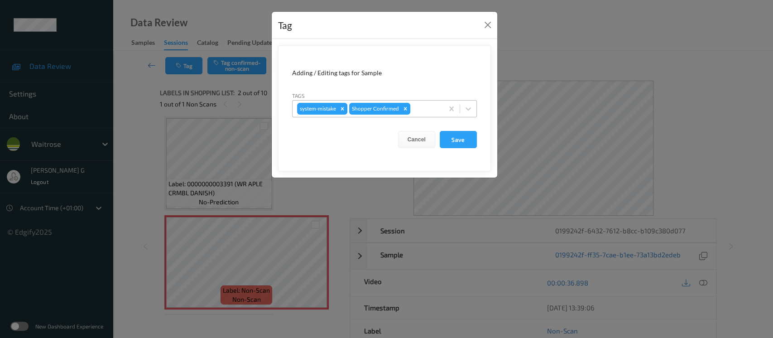
click at [428, 107] on div at bounding box center [425, 108] width 27 height 11
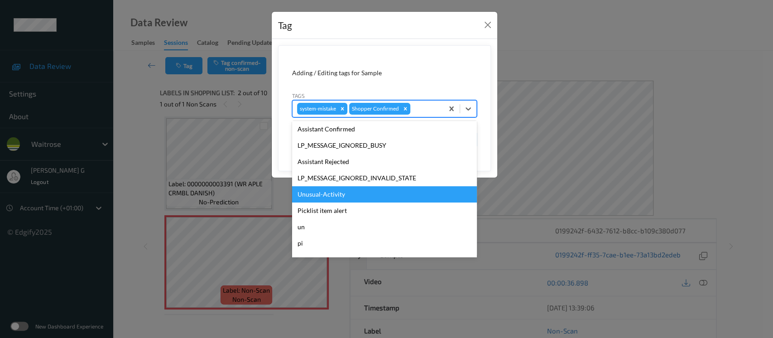
scroll to position [210, 0]
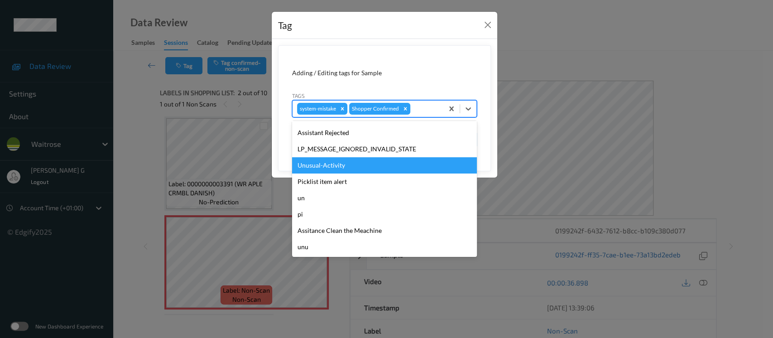
click at [329, 167] on div "Unusual-Activity" at bounding box center [384, 165] width 185 height 16
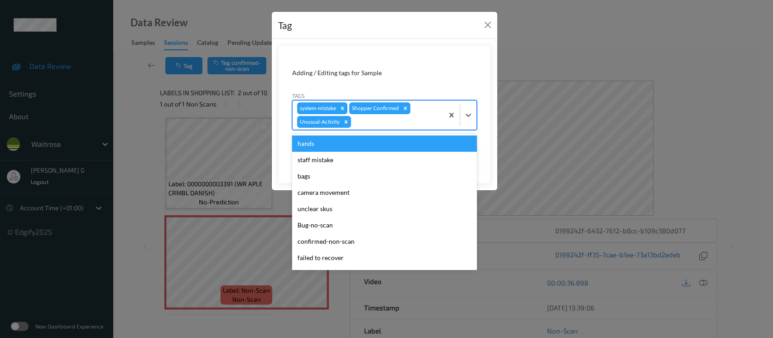
click at [413, 113] on div "system-mistake Shopper Confirmed Unusual-Activity" at bounding box center [368, 115] width 151 height 29
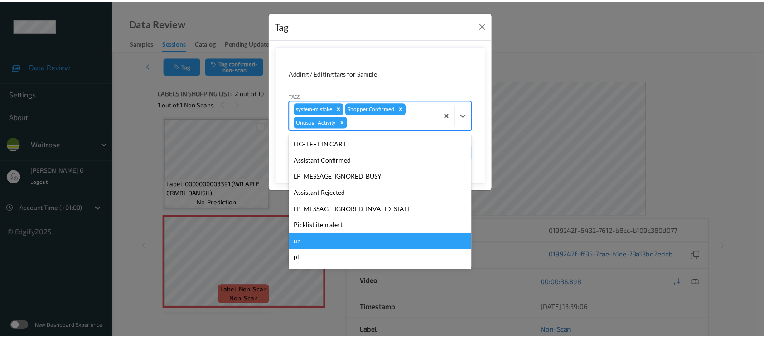
scroll to position [193, 0]
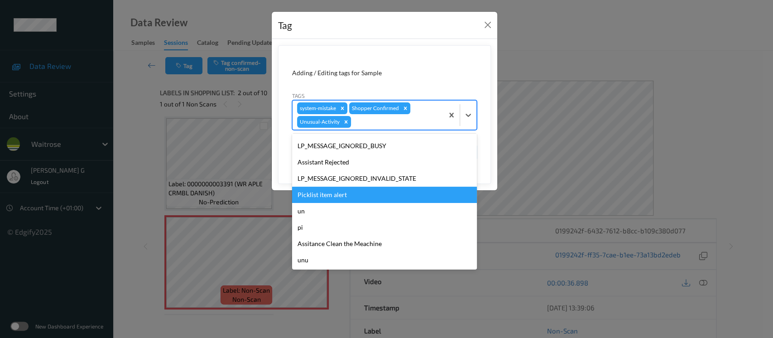
click at [324, 197] on div "Picklist item alert" at bounding box center [384, 195] width 185 height 16
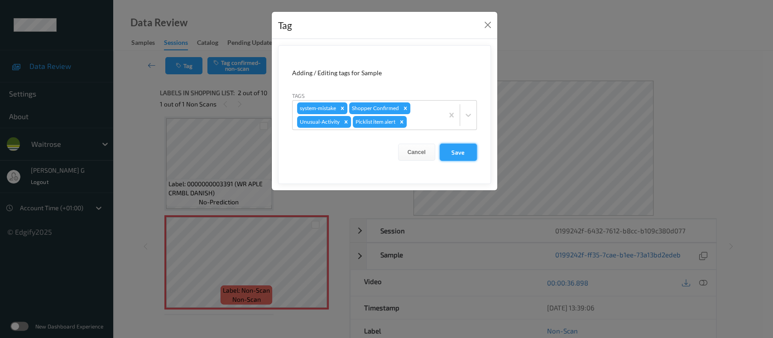
click at [457, 153] on button "Save" at bounding box center [458, 152] width 37 height 17
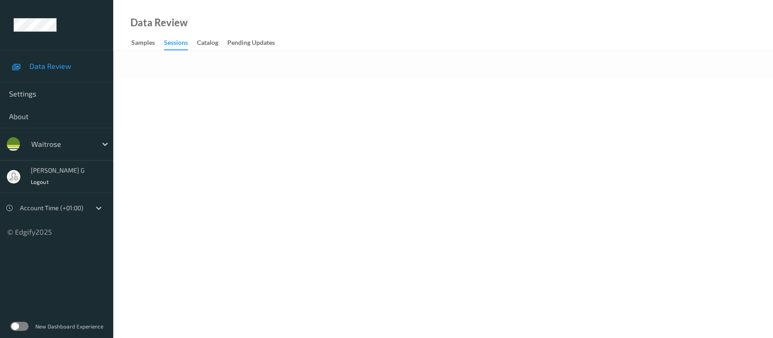
click at [371, 95] on body "Data Review Settings About waitrose [PERSON_NAME] g Logout Account Time (+01:00…" at bounding box center [386, 169] width 773 height 338
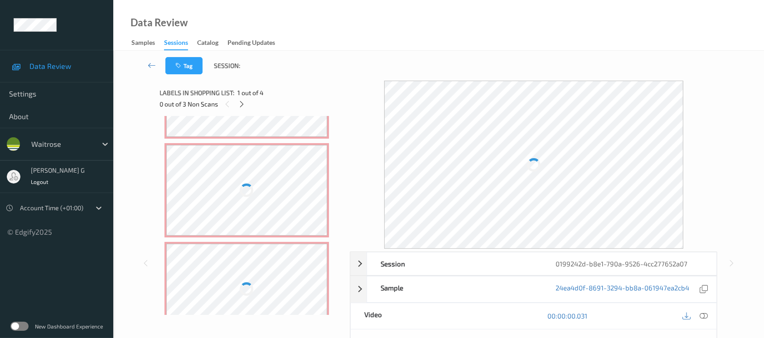
scroll to position [199, 0]
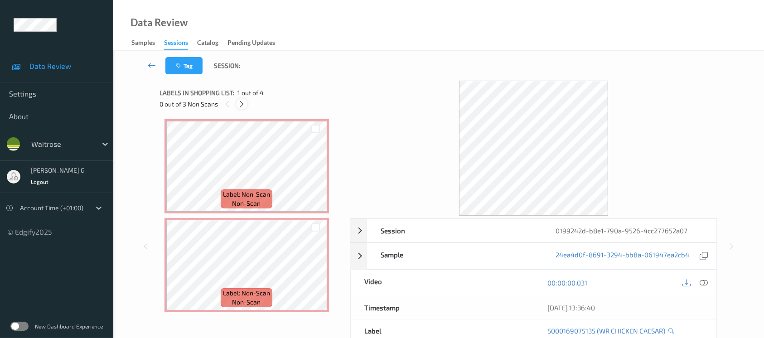
click at [243, 105] on icon at bounding box center [242, 104] width 8 height 8
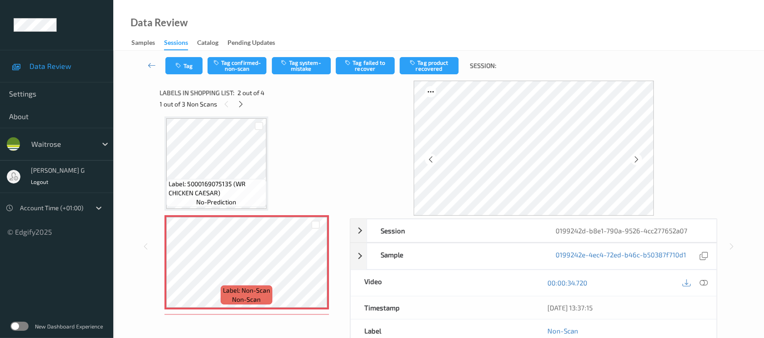
scroll to position [0, 0]
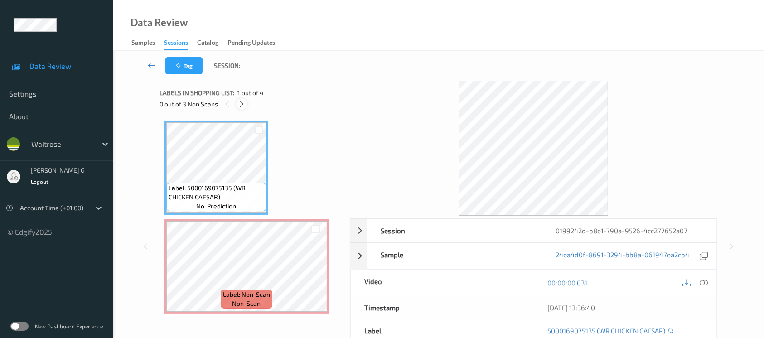
click at [239, 102] on icon at bounding box center [242, 104] width 8 height 8
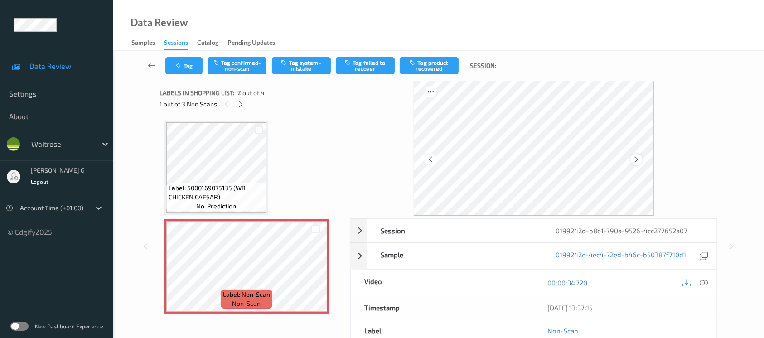
click at [637, 156] on icon at bounding box center [636, 159] width 8 height 8
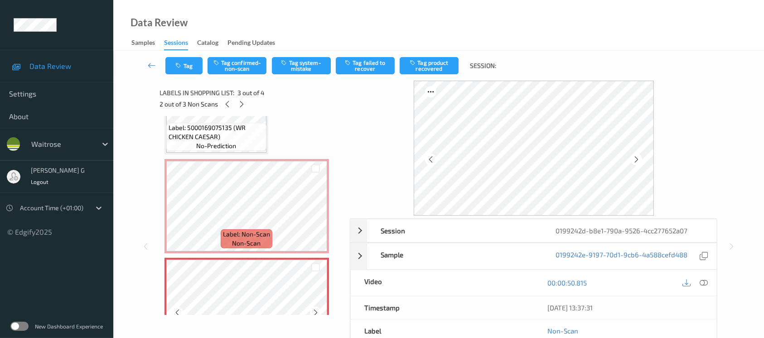
scroll to position [120, 0]
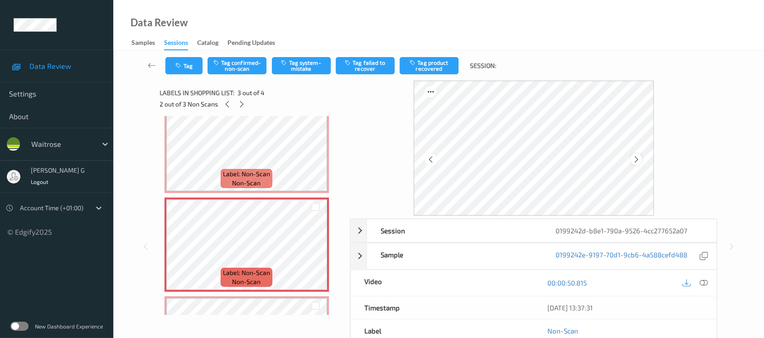
click at [636, 157] on icon at bounding box center [636, 159] width 8 height 8
click at [639, 159] on icon at bounding box center [636, 159] width 8 height 8
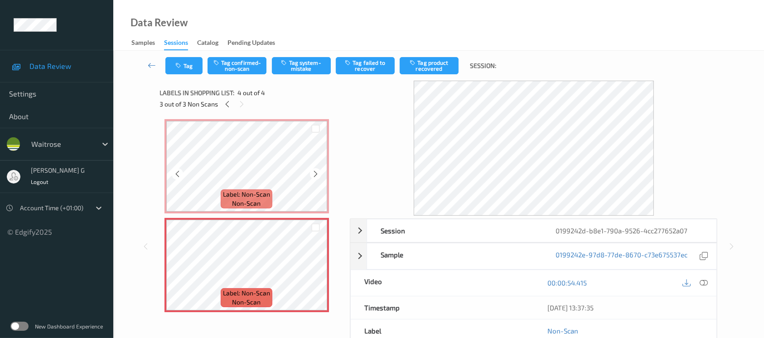
scroll to position [0, 0]
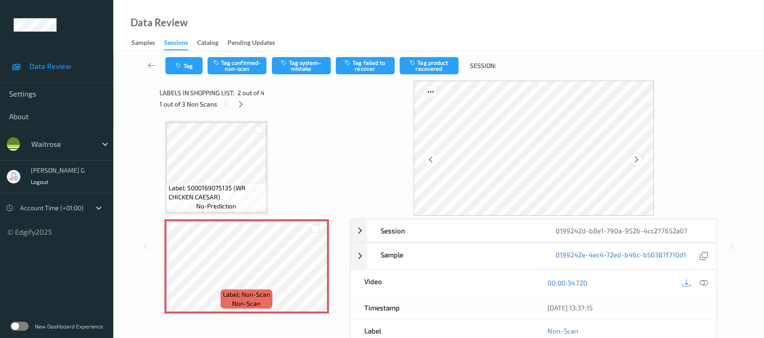
click at [635, 159] on icon at bounding box center [636, 159] width 8 height 8
click at [703, 280] on icon at bounding box center [703, 283] width 8 height 8
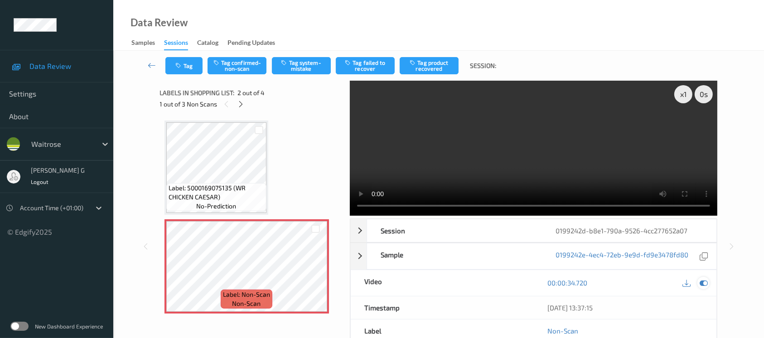
click at [704, 284] on icon at bounding box center [703, 283] width 8 height 8
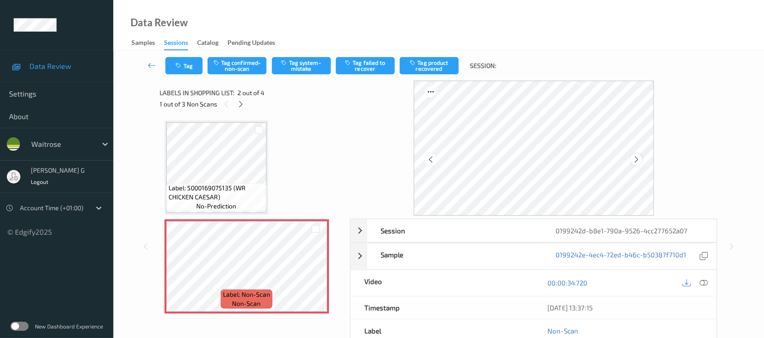
click at [634, 159] on icon at bounding box center [636, 159] width 8 height 8
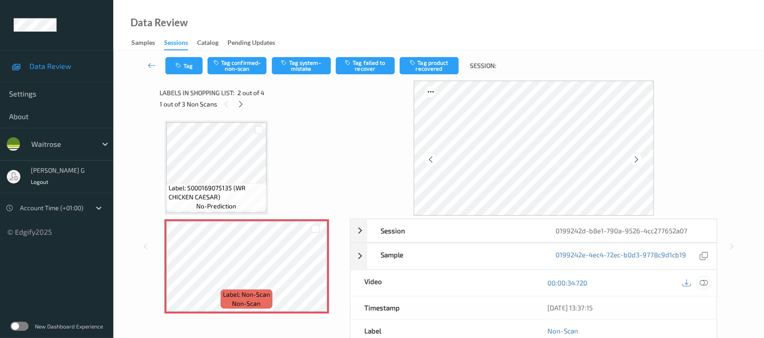
click at [702, 281] on icon at bounding box center [703, 283] width 8 height 8
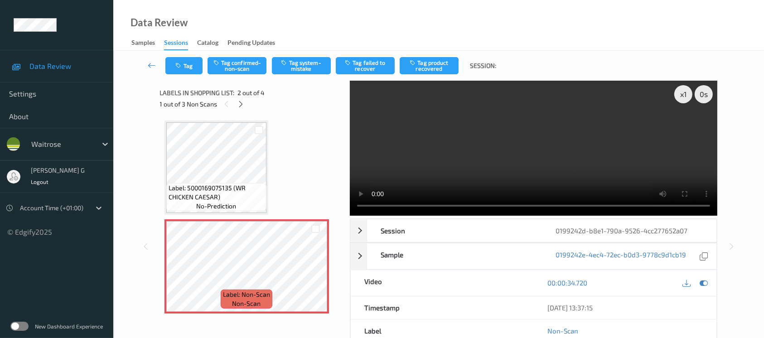
click at [684, 126] on video at bounding box center [533, 148] width 367 height 135
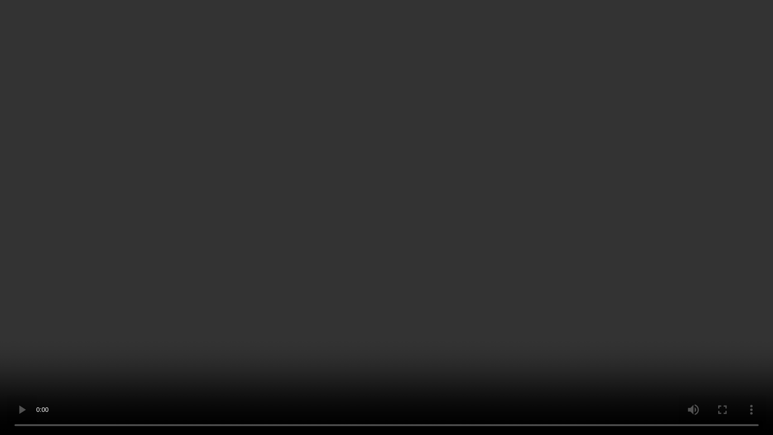
click at [700, 235] on video at bounding box center [386, 217] width 773 height 435
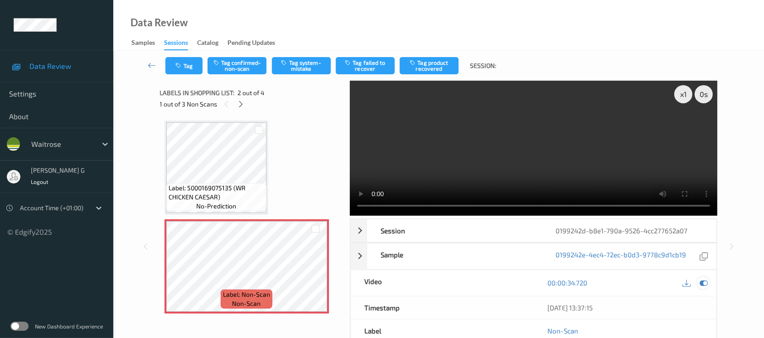
click at [704, 282] on icon at bounding box center [703, 283] width 8 height 8
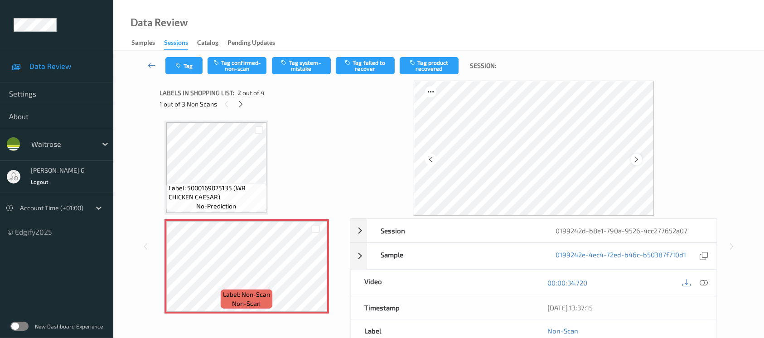
click at [637, 159] on icon at bounding box center [636, 159] width 8 height 8
click at [413, 34] on div "Data Review Samples Sessions Catalog Pending Updates" at bounding box center [438, 25] width 650 height 51
click at [232, 66] on button "Tag confirmed-non-scan" at bounding box center [236, 65] width 59 height 17
click at [239, 66] on button "Untag confirmed-non-scan" at bounding box center [236, 65] width 59 height 17
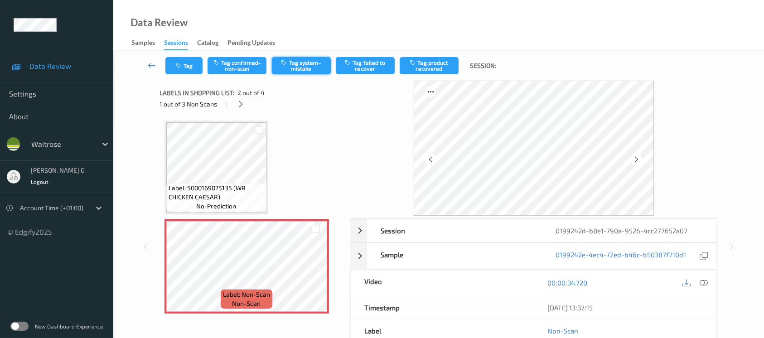
click at [308, 62] on button "Tag system-mistake" at bounding box center [301, 65] width 59 height 17
click at [181, 63] on icon "button" at bounding box center [180, 66] width 8 height 6
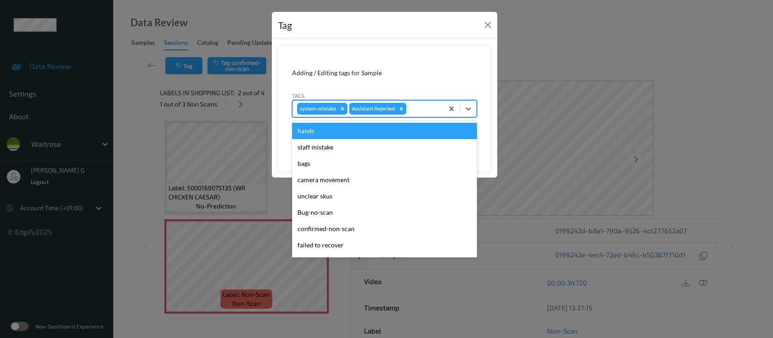
click at [419, 104] on div at bounding box center [423, 108] width 31 height 11
type input "un"
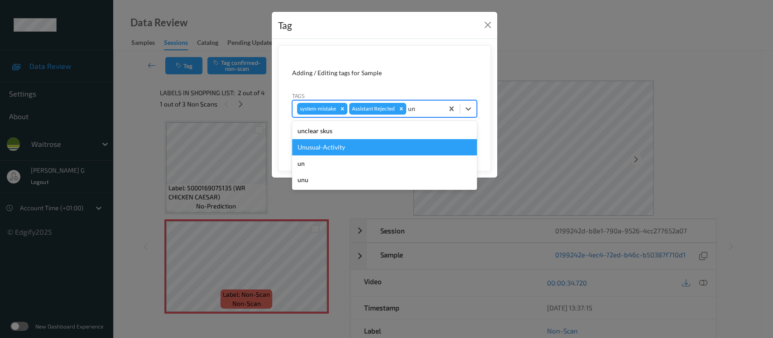
click at [318, 147] on div "Unusual-Activity" at bounding box center [384, 147] width 185 height 16
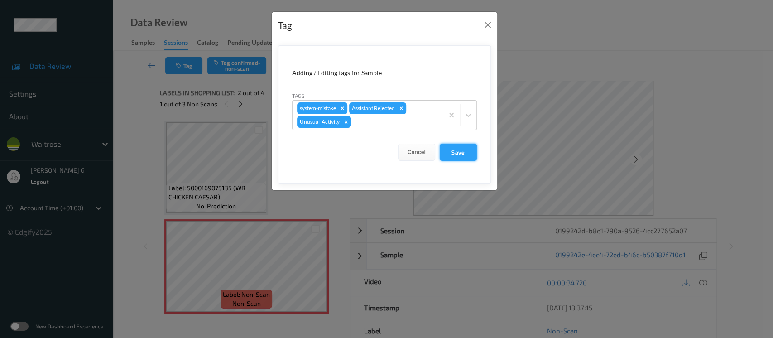
click at [460, 150] on button "Save" at bounding box center [458, 152] width 37 height 17
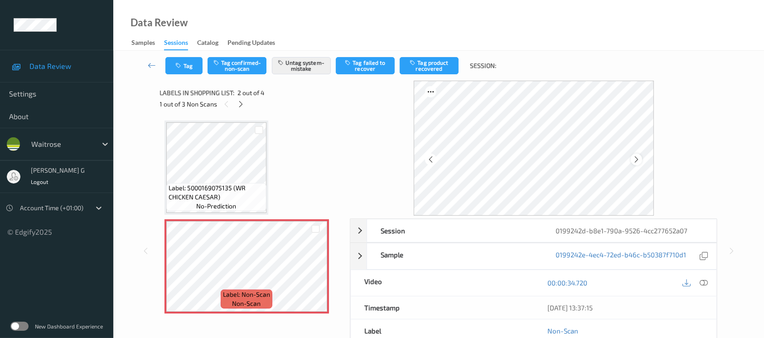
click at [638, 159] on icon at bounding box center [636, 159] width 8 height 8
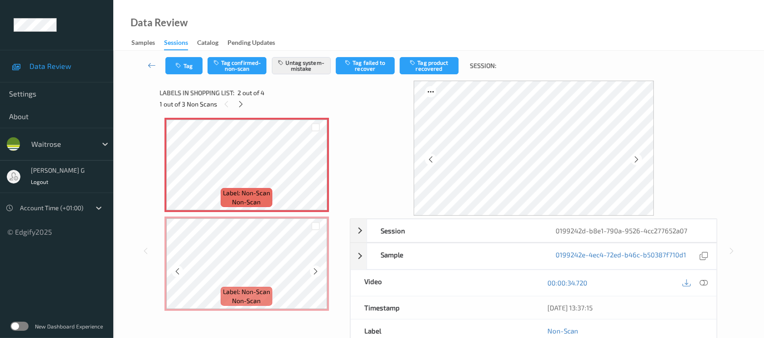
scroll to position [120, 0]
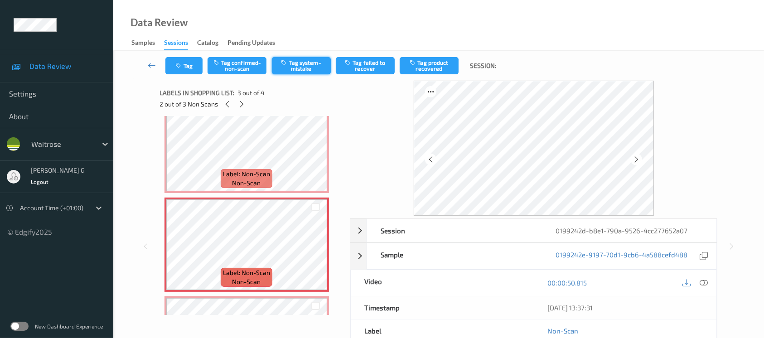
click at [297, 62] on button "Tag system-mistake" at bounding box center [301, 65] width 59 height 17
click at [183, 63] on icon "button" at bounding box center [180, 66] width 8 height 6
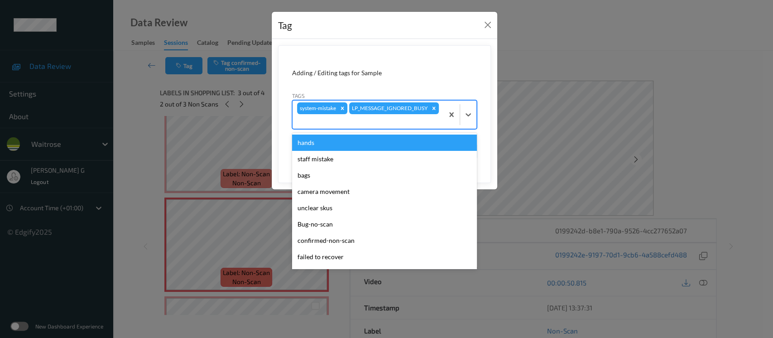
click at [406, 118] on div at bounding box center [368, 121] width 142 height 11
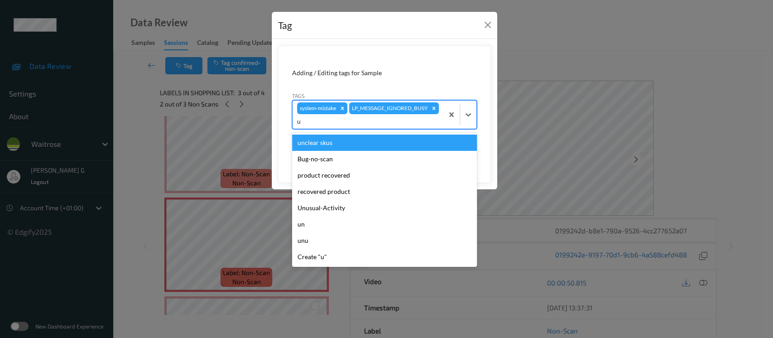
type input "un"
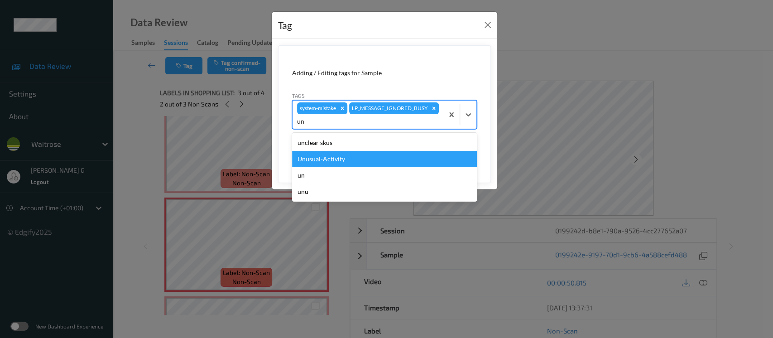
click at [315, 162] on div "Unusual-Activity" at bounding box center [384, 159] width 185 height 16
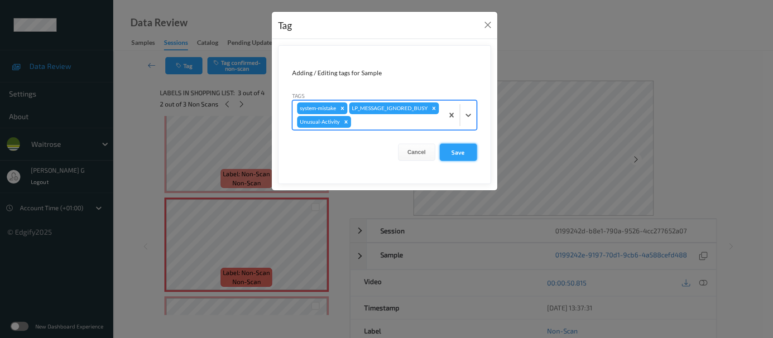
click at [452, 154] on button "Save" at bounding box center [458, 152] width 37 height 17
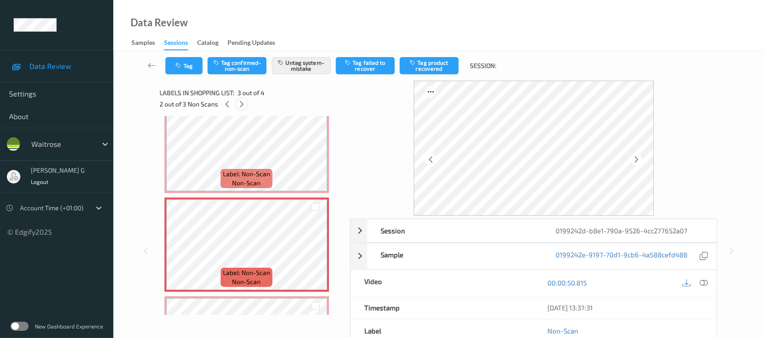
click at [245, 103] on icon at bounding box center [242, 104] width 8 height 8
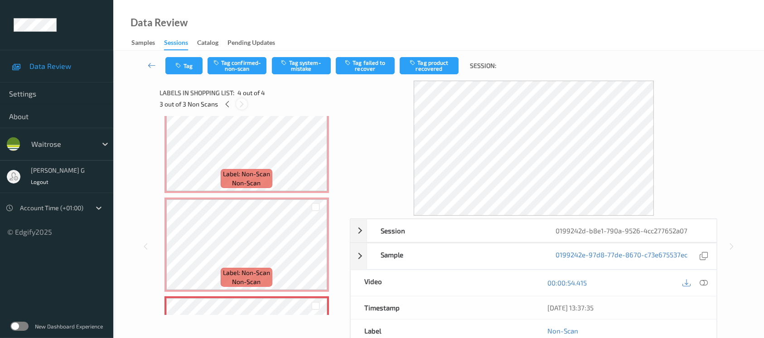
scroll to position [199, 0]
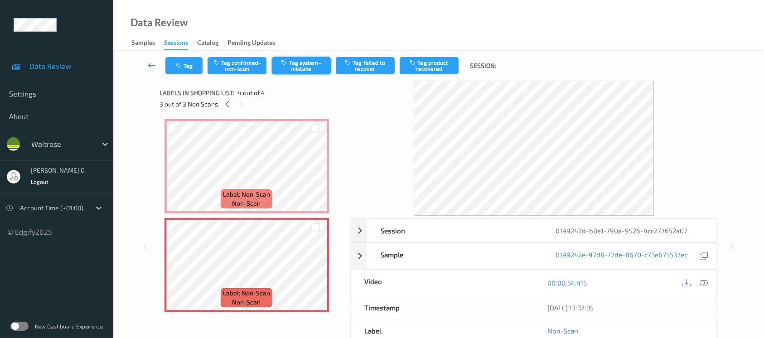
click at [299, 71] on button "Tag system-mistake" at bounding box center [301, 65] width 59 height 17
click at [180, 71] on button "Tag" at bounding box center [183, 65] width 37 height 17
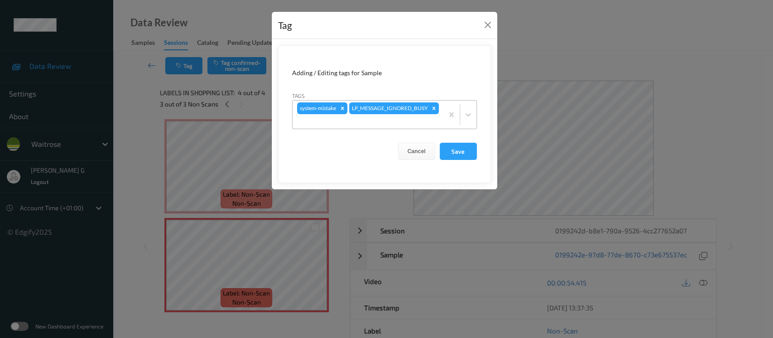
click at [402, 125] on div at bounding box center [368, 121] width 142 height 11
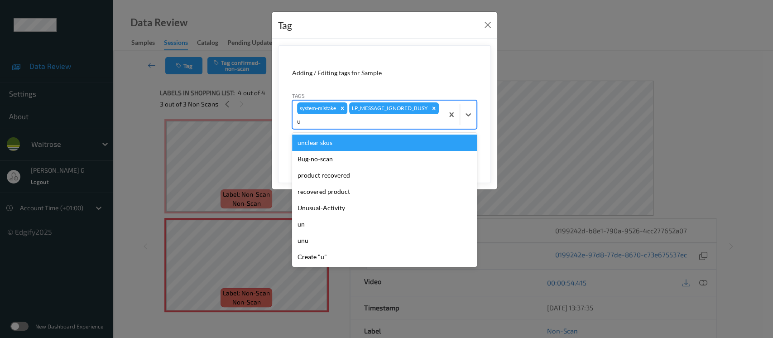
type input "un"
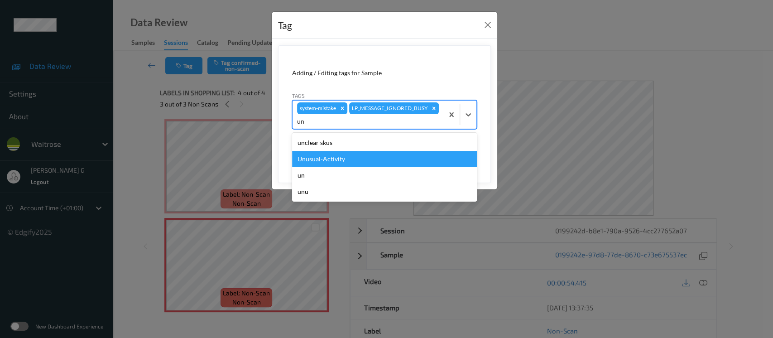
click at [317, 159] on div "Unusual-Activity" at bounding box center [384, 159] width 185 height 16
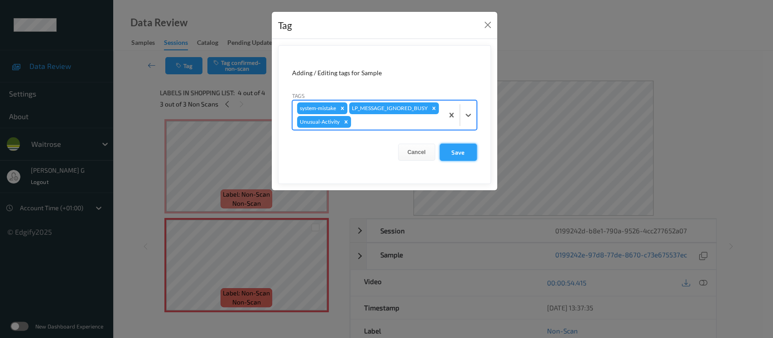
click at [455, 148] on button "Save" at bounding box center [458, 152] width 37 height 17
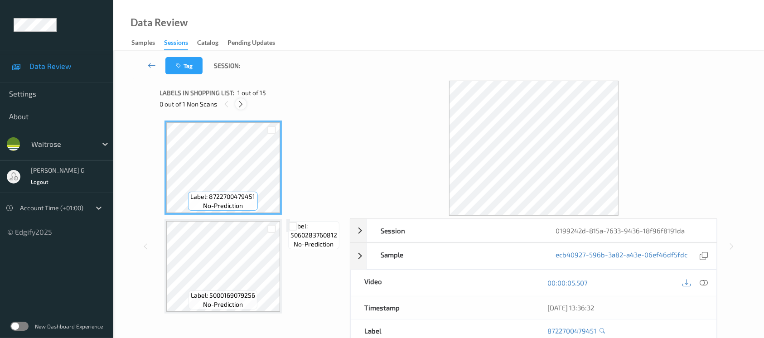
click at [239, 101] on icon at bounding box center [241, 104] width 8 height 8
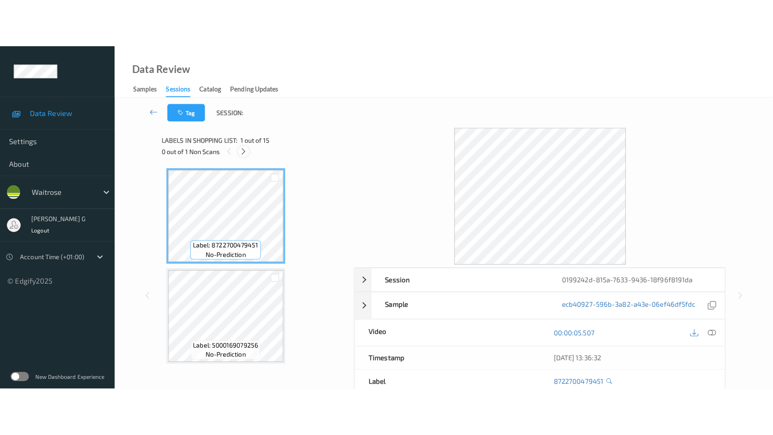
scroll to position [1184, 0]
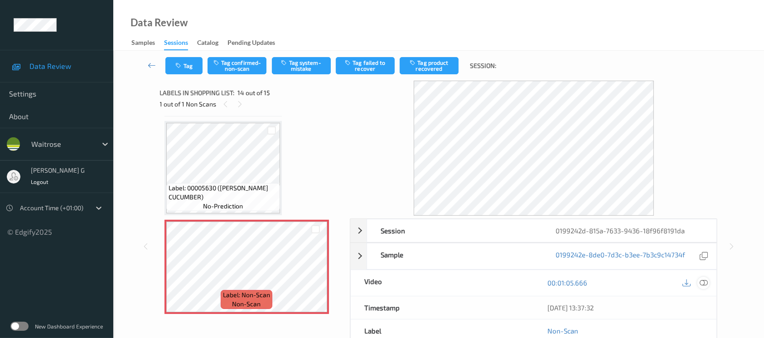
click at [704, 284] on icon at bounding box center [703, 283] width 8 height 8
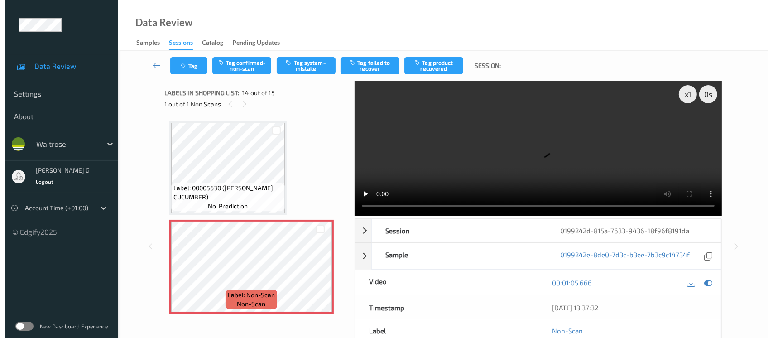
scroll to position [1184, 0]
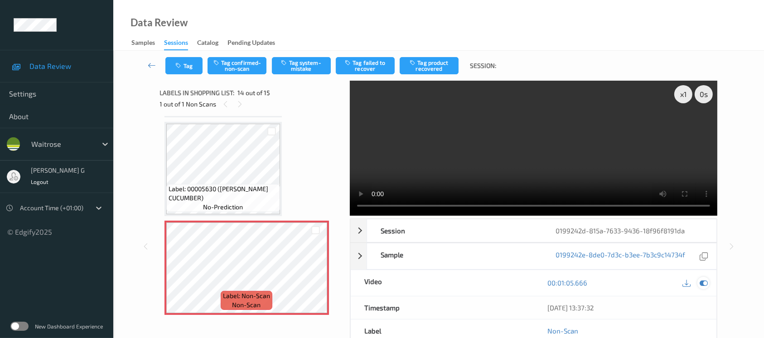
click at [705, 282] on icon at bounding box center [703, 283] width 8 height 8
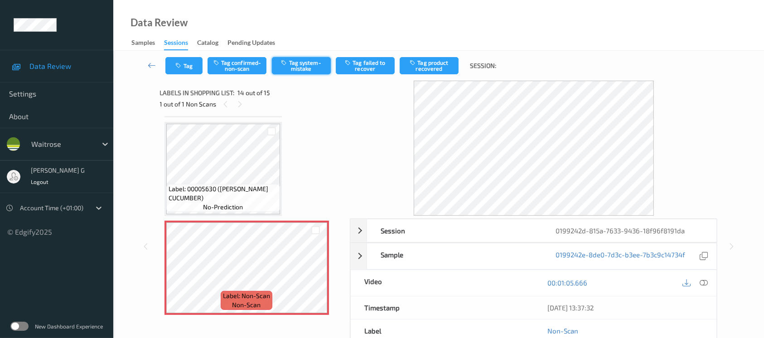
click at [303, 63] on button "Tag system-mistake" at bounding box center [301, 65] width 59 height 17
click at [183, 68] on icon "button" at bounding box center [180, 66] width 8 height 6
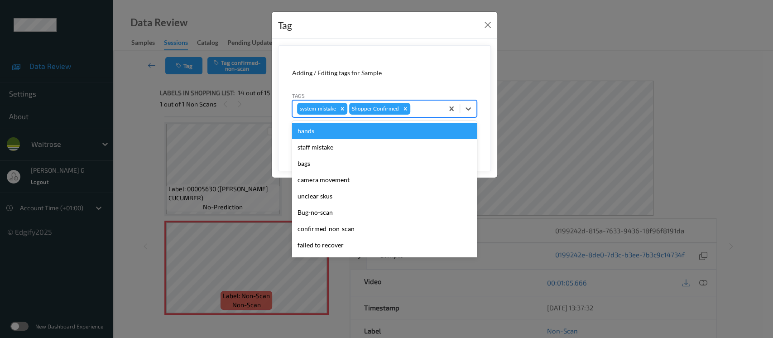
click at [422, 106] on div at bounding box center [425, 108] width 27 height 11
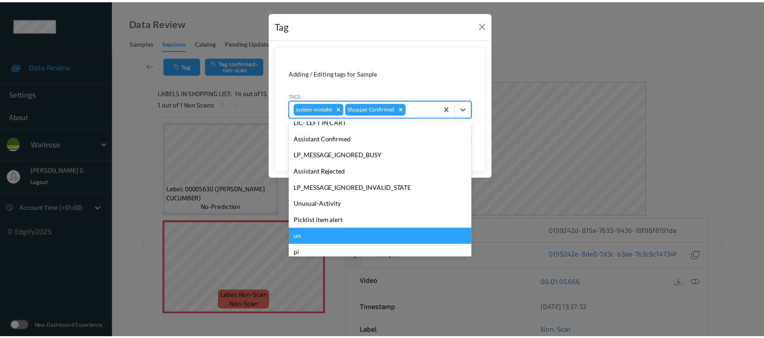
scroll to position [210, 0]
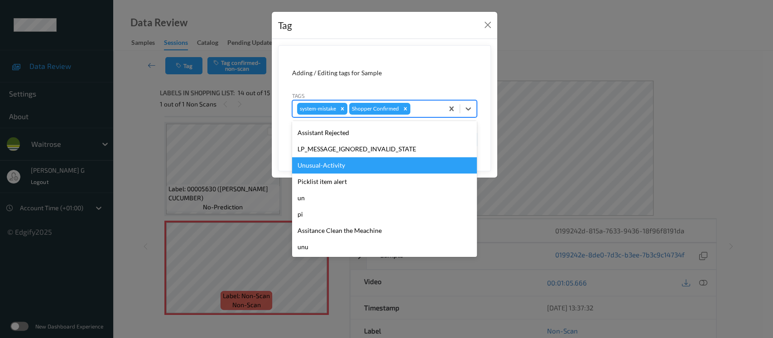
click at [328, 164] on div "Unusual-Activity" at bounding box center [384, 165] width 185 height 16
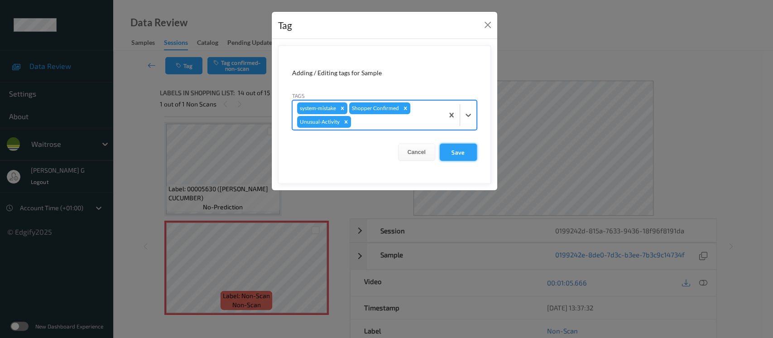
click at [453, 151] on button "Save" at bounding box center [458, 152] width 37 height 17
